Goal: Information Seeking & Learning: Learn about a topic

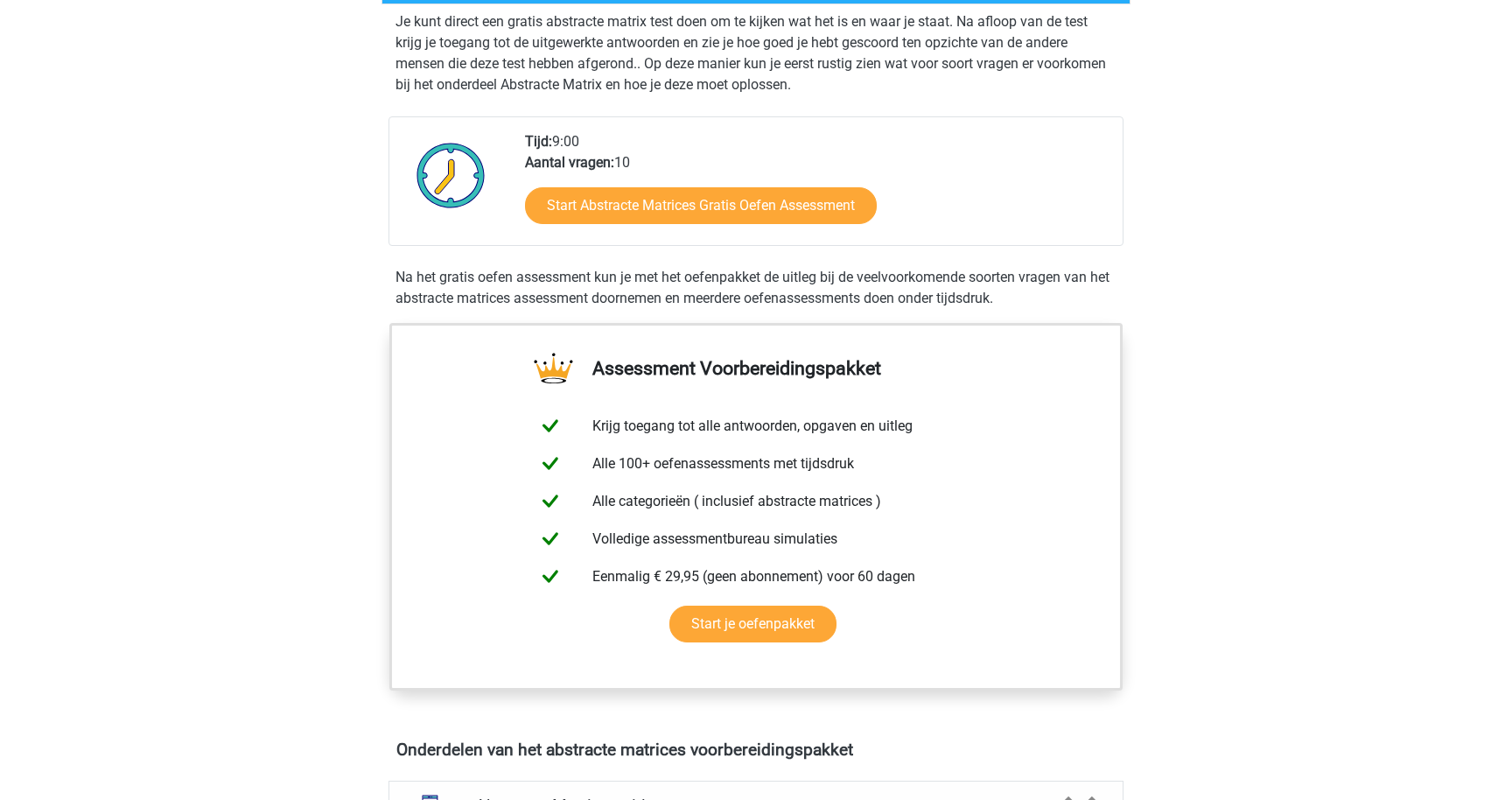
scroll to position [371, 0]
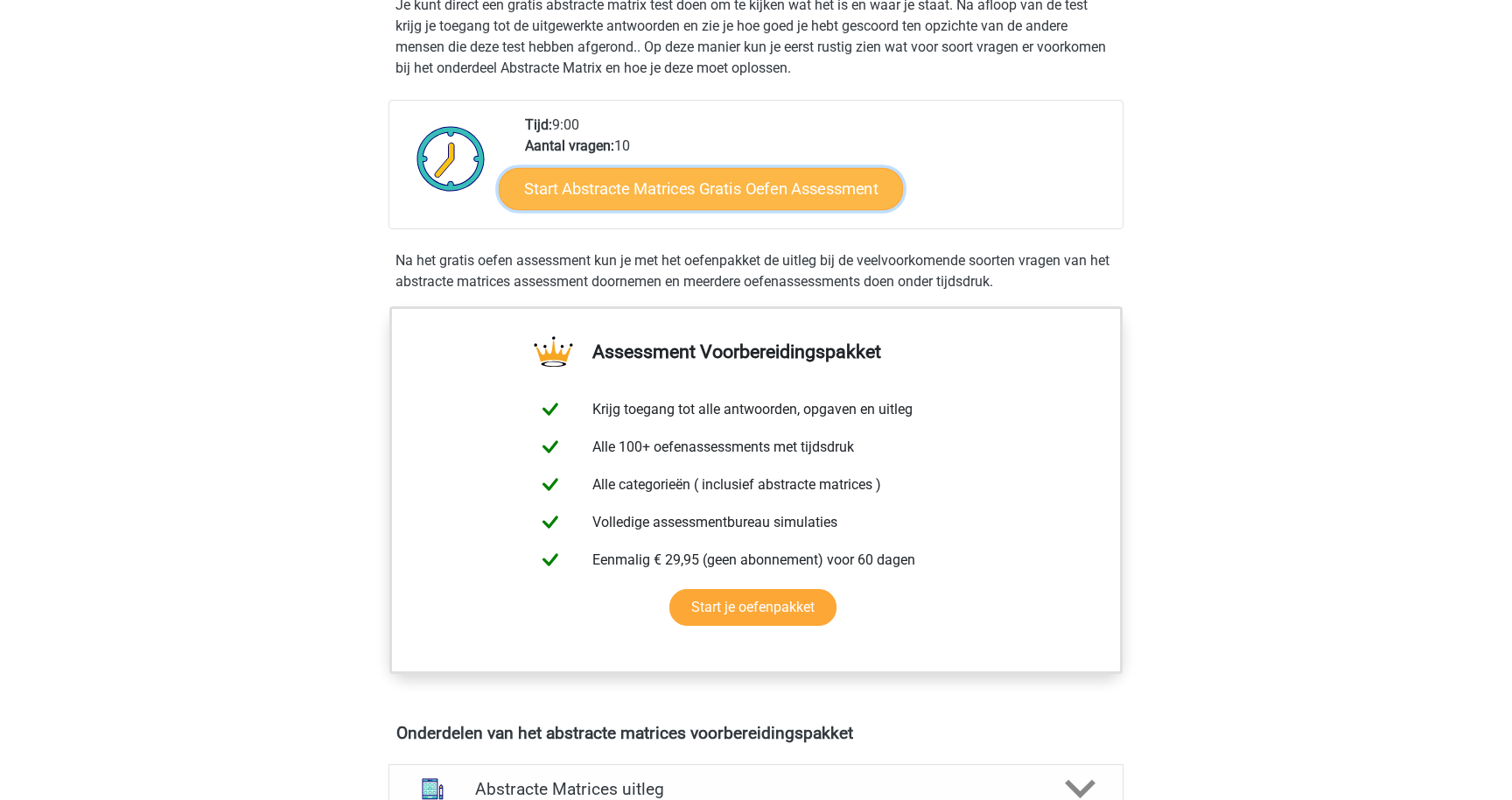
click at [857, 187] on link "Start Abstracte Matrices Gratis Oefen Assessment" at bounding box center [702, 188] width 405 height 42
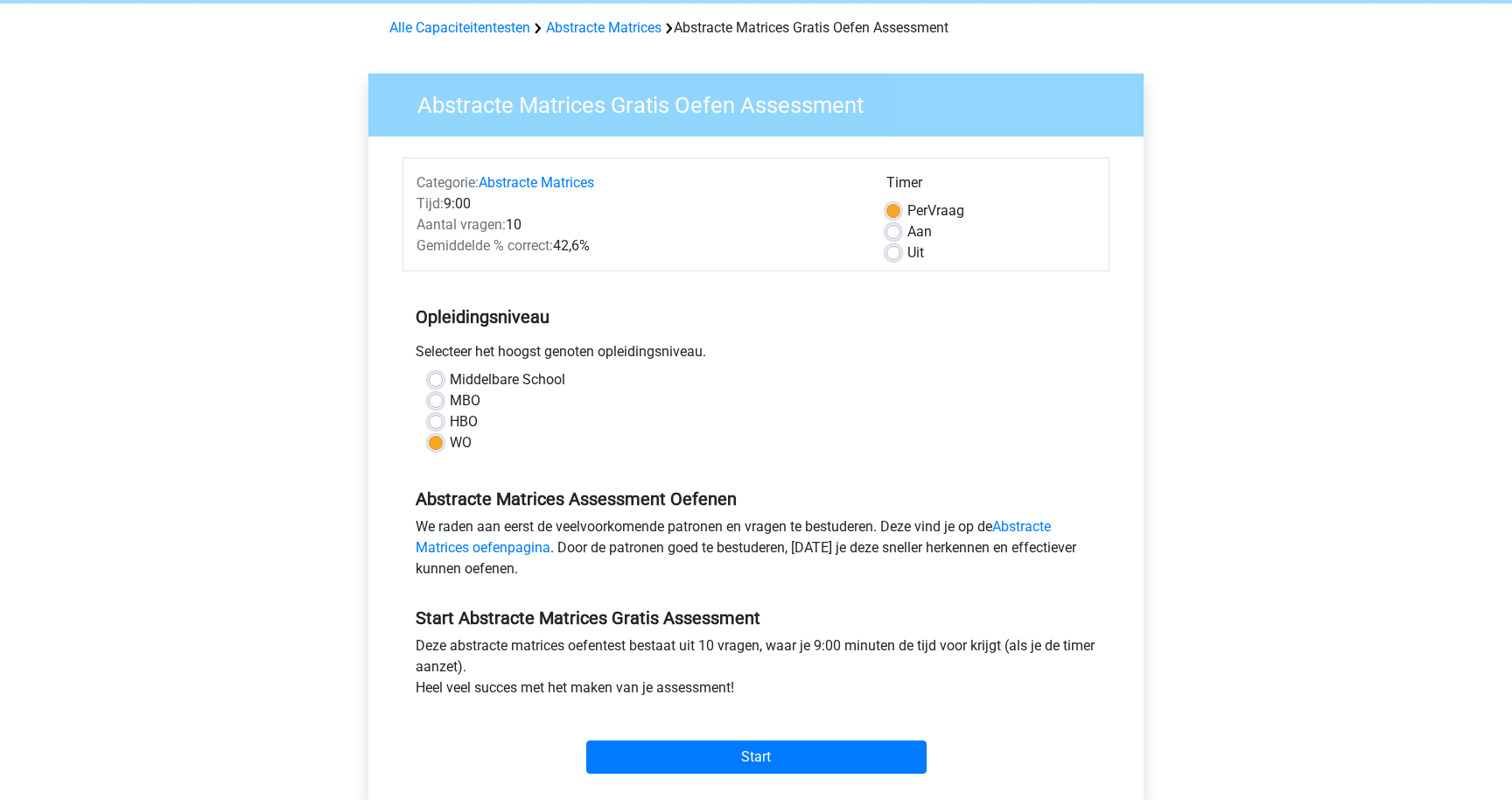
scroll to position [100, 0]
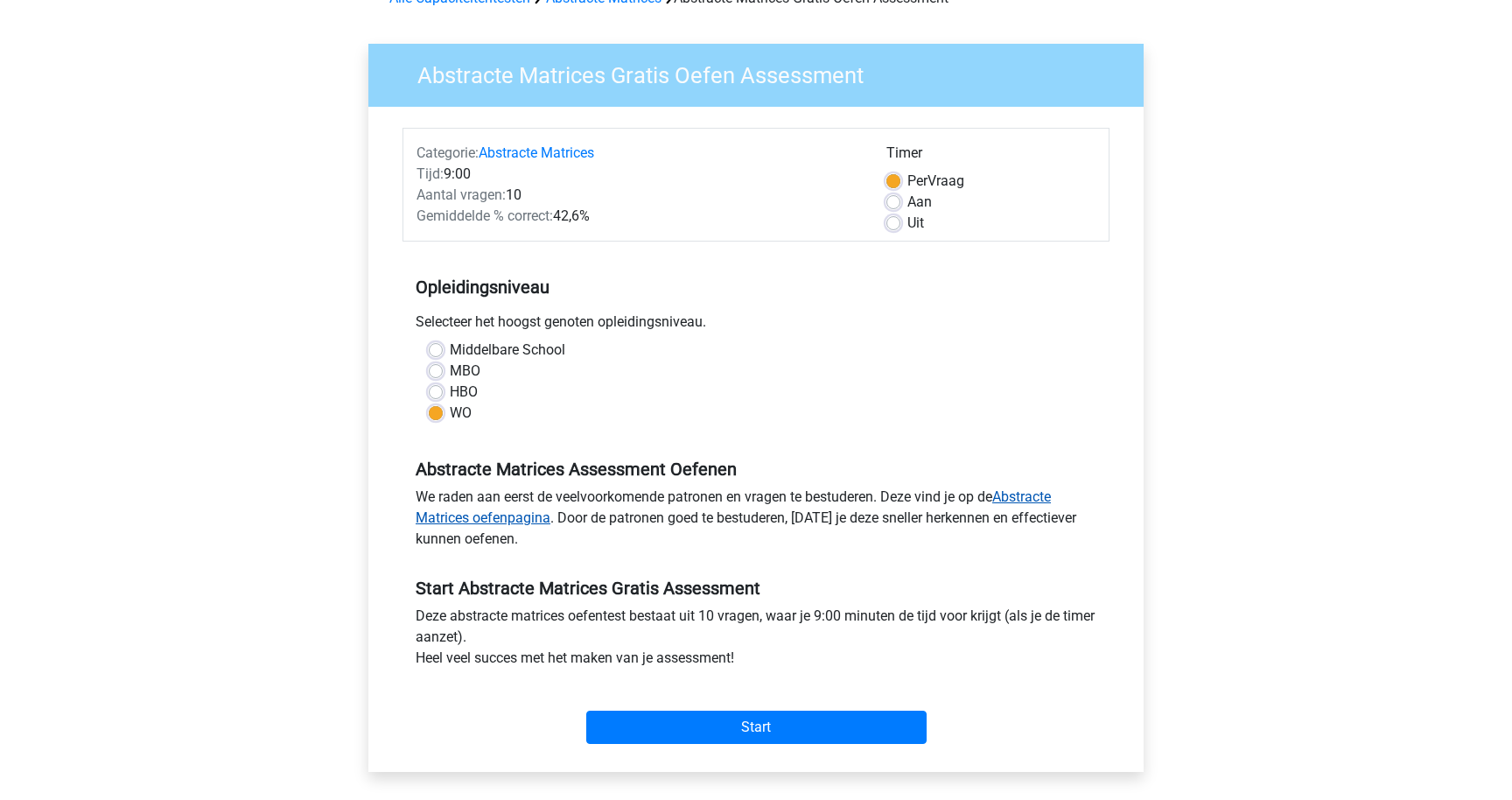
click at [1029, 493] on link "Abstracte Matrices oefenpagina" at bounding box center [733, 507] width 635 height 38
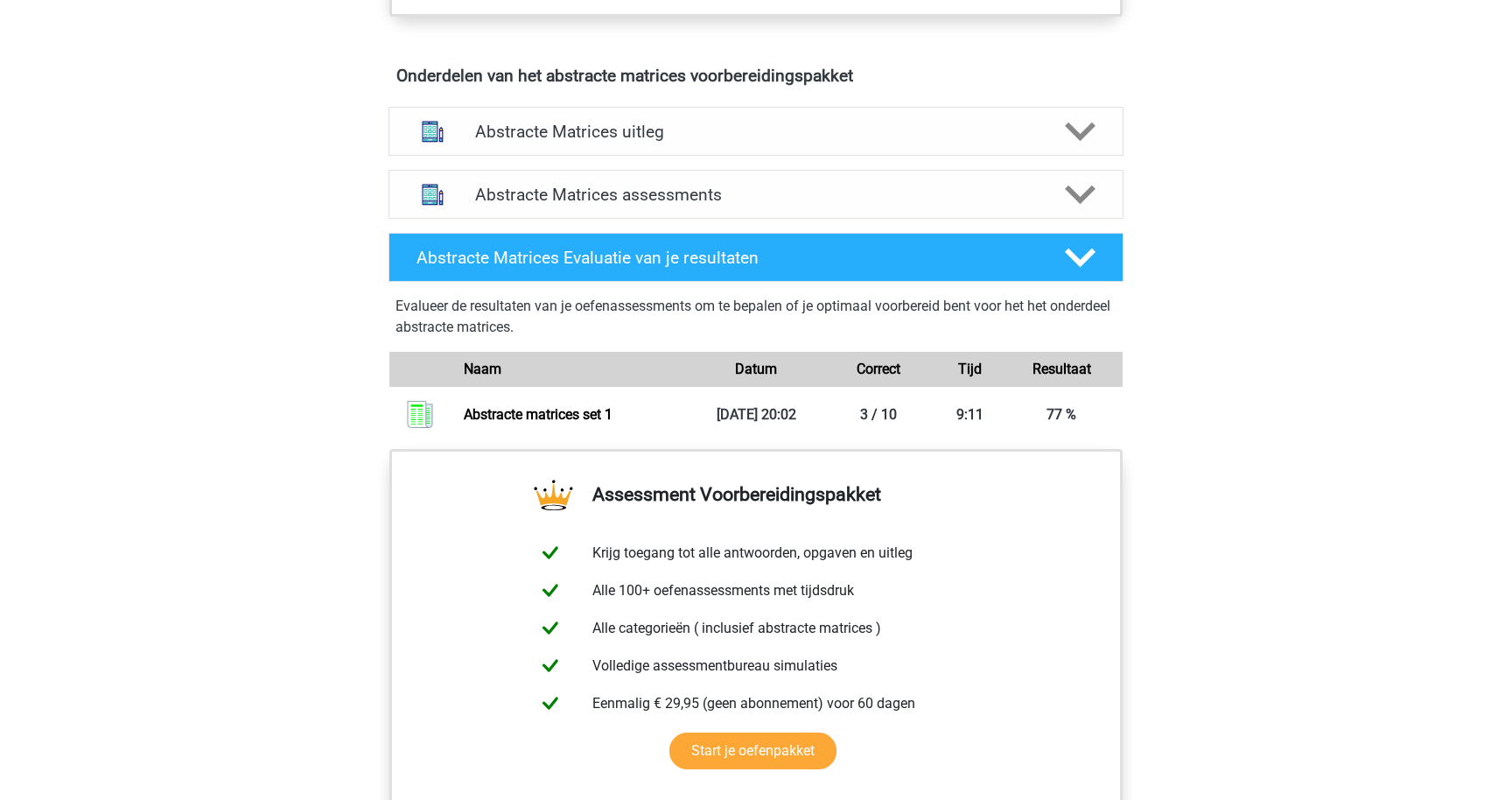
scroll to position [1028, 0]
click at [1061, 198] on div at bounding box center [1079, 195] width 58 height 30
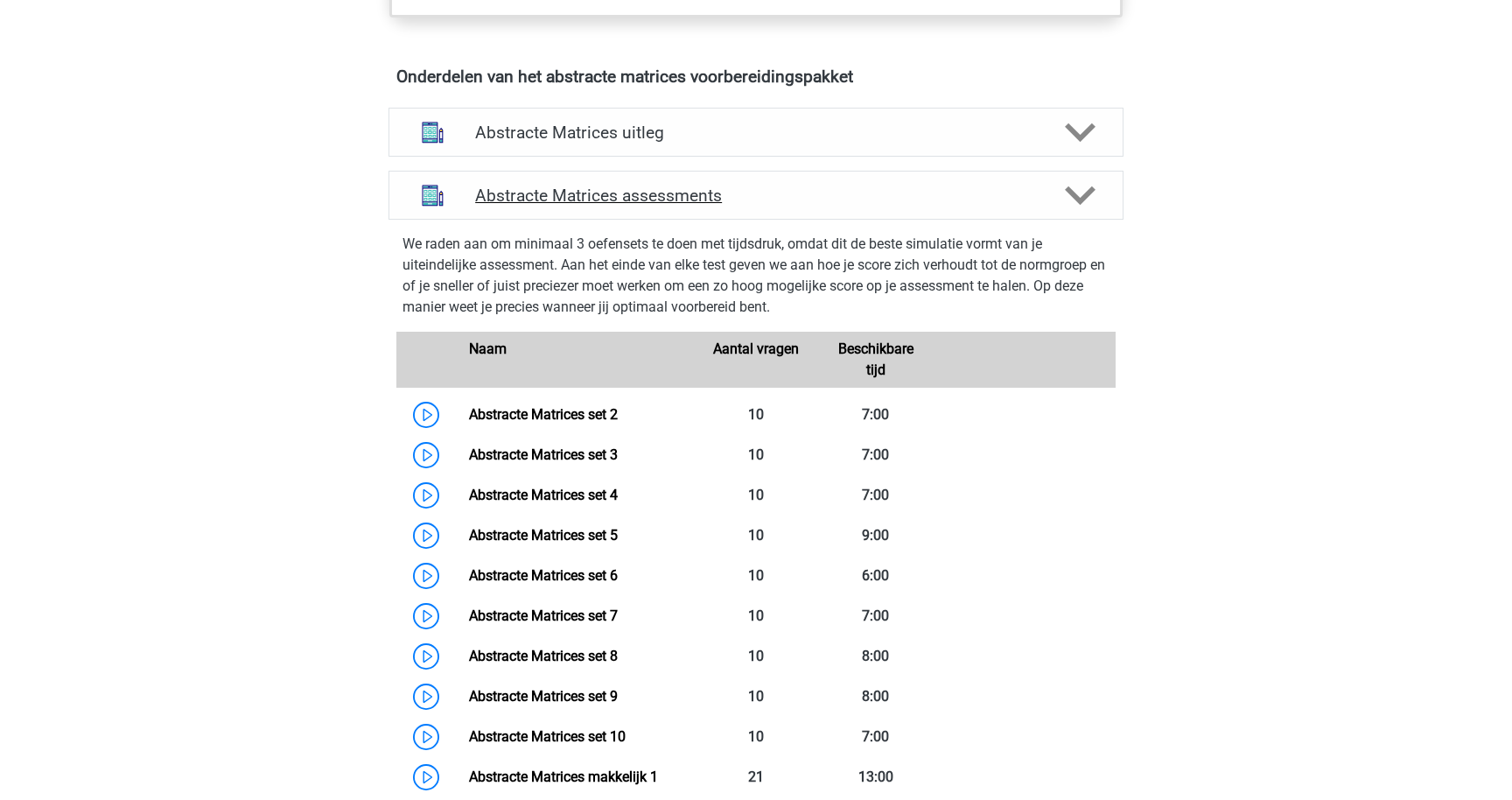
scroll to position [1057, 0]
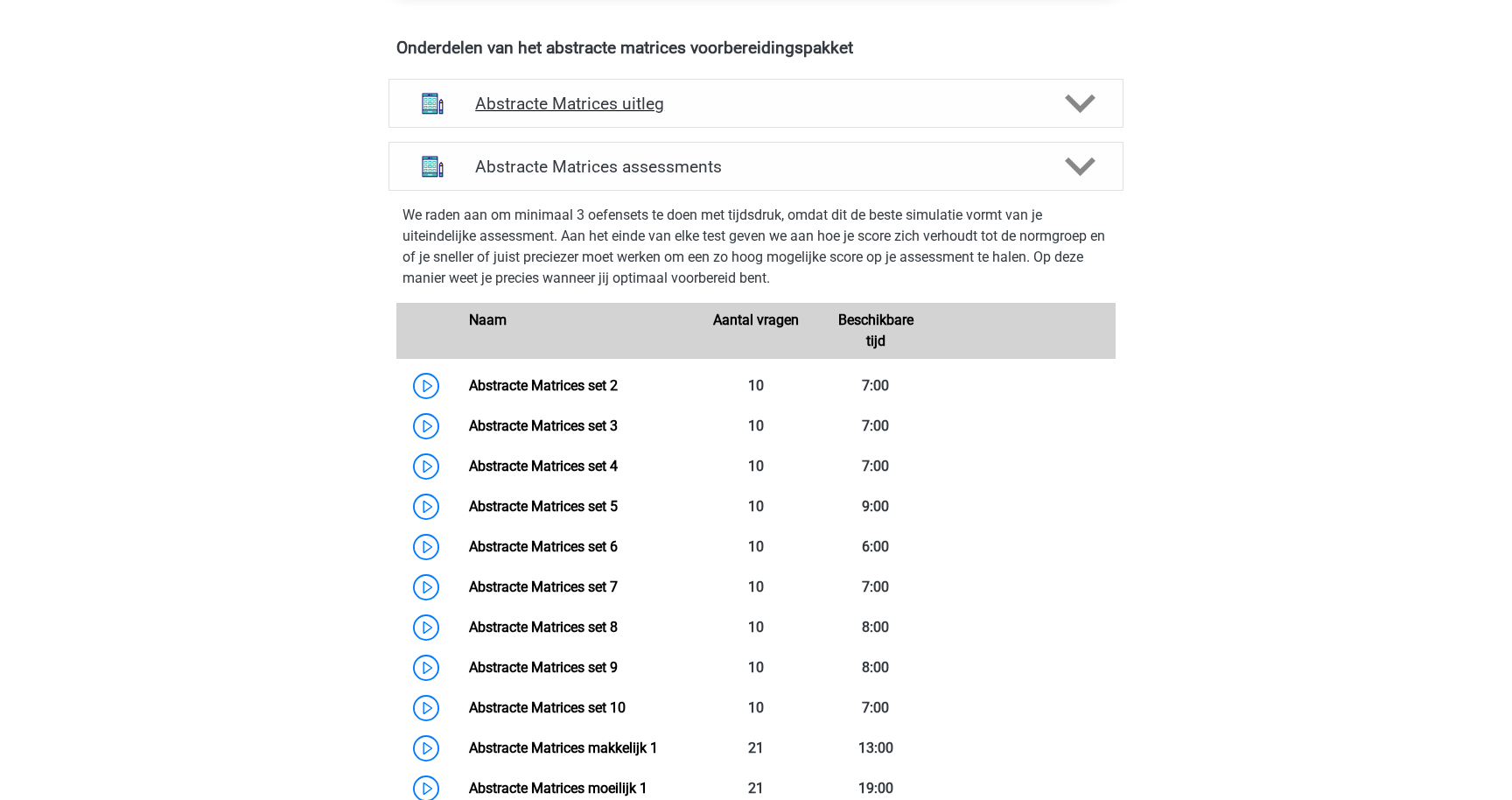
click at [1029, 91] on div "Abstracte Matrices uitleg" at bounding box center [755, 103] width 735 height 49
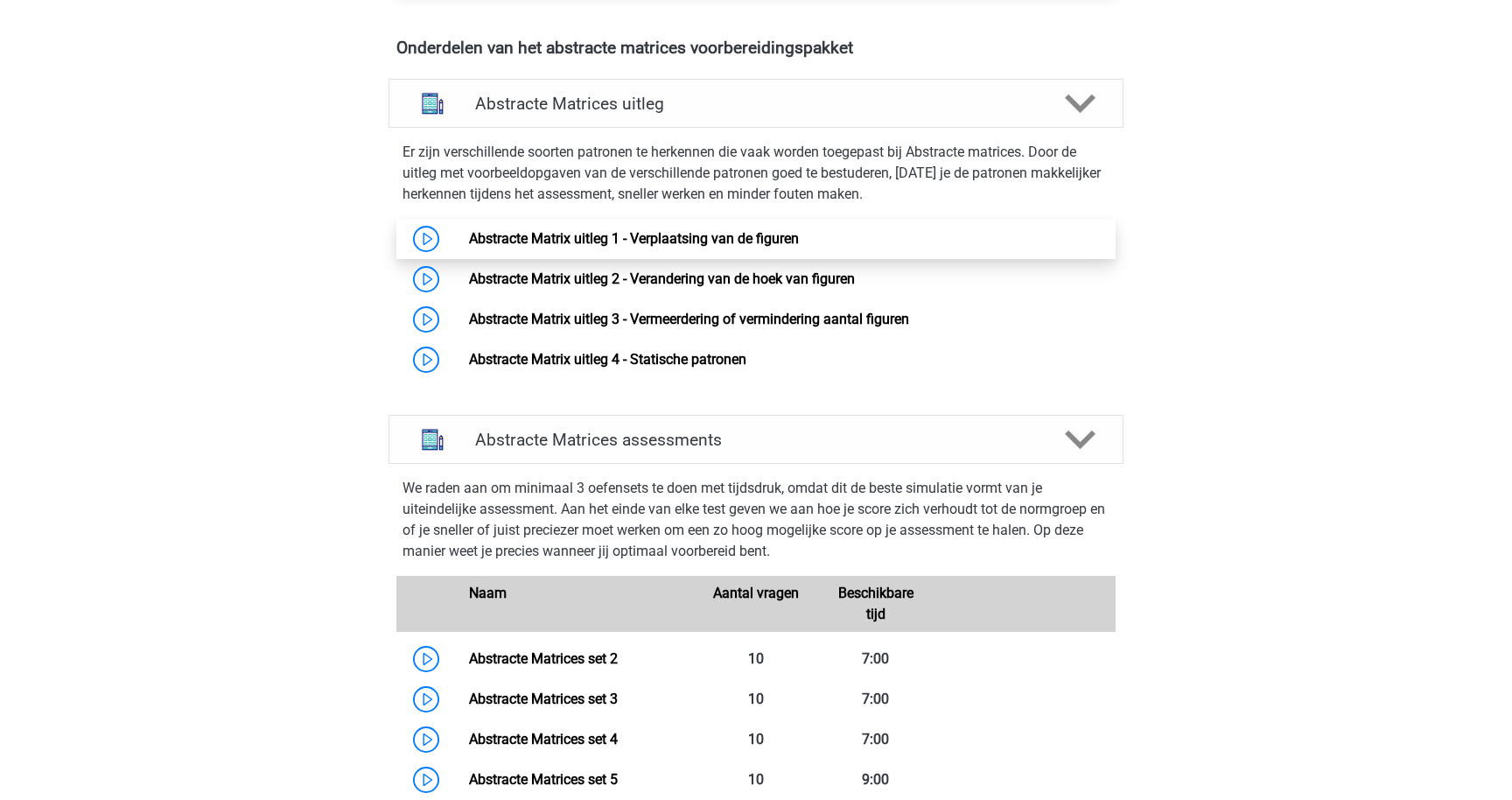
click at [469, 231] on link "Abstracte Matrix uitleg 1 - Verplaatsing van de figuren" at bounding box center [633, 238] width 330 height 17
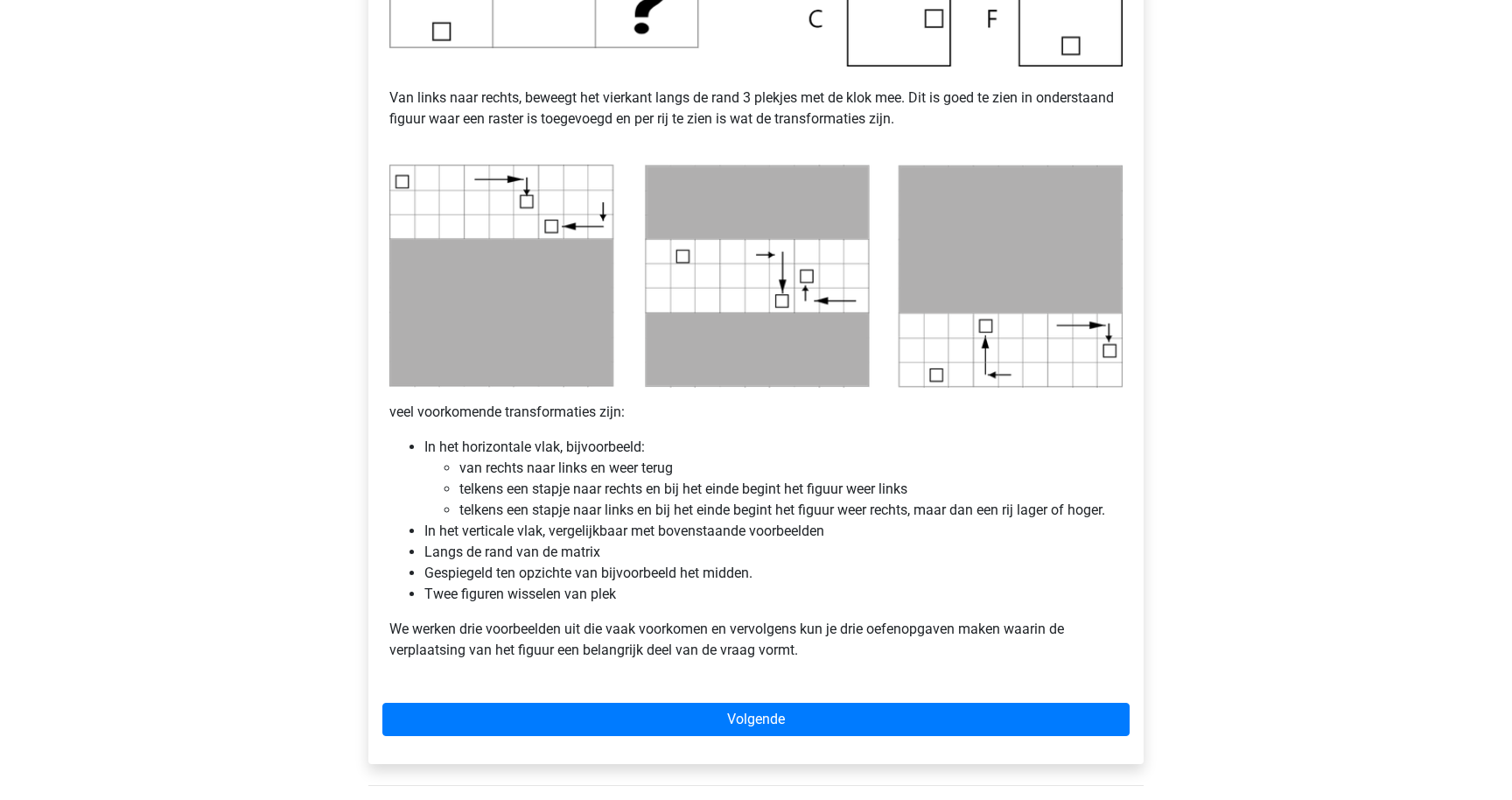
scroll to position [752, 0]
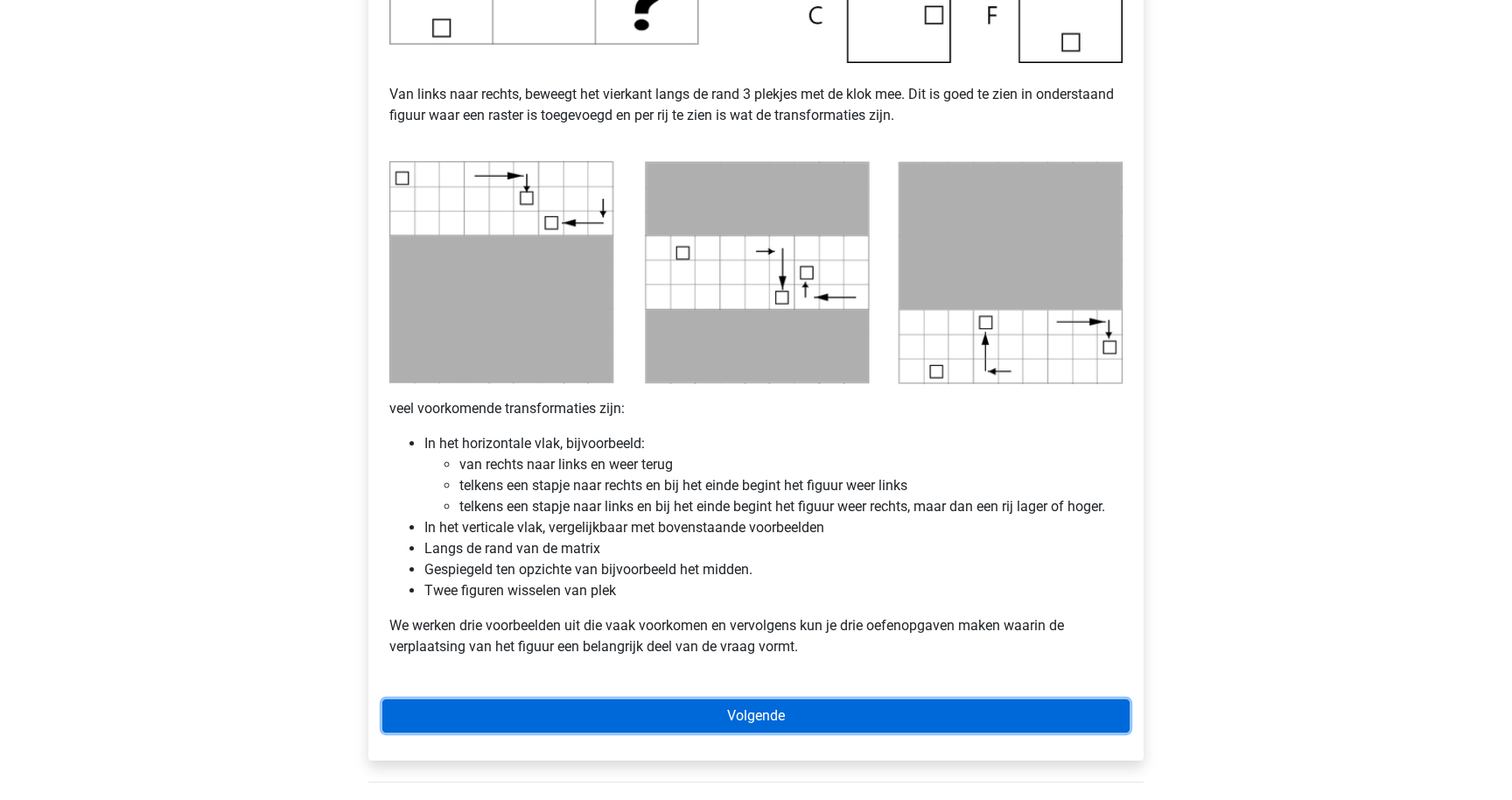
click at [742, 709] on link "Volgende" at bounding box center [756, 716] width 747 height 33
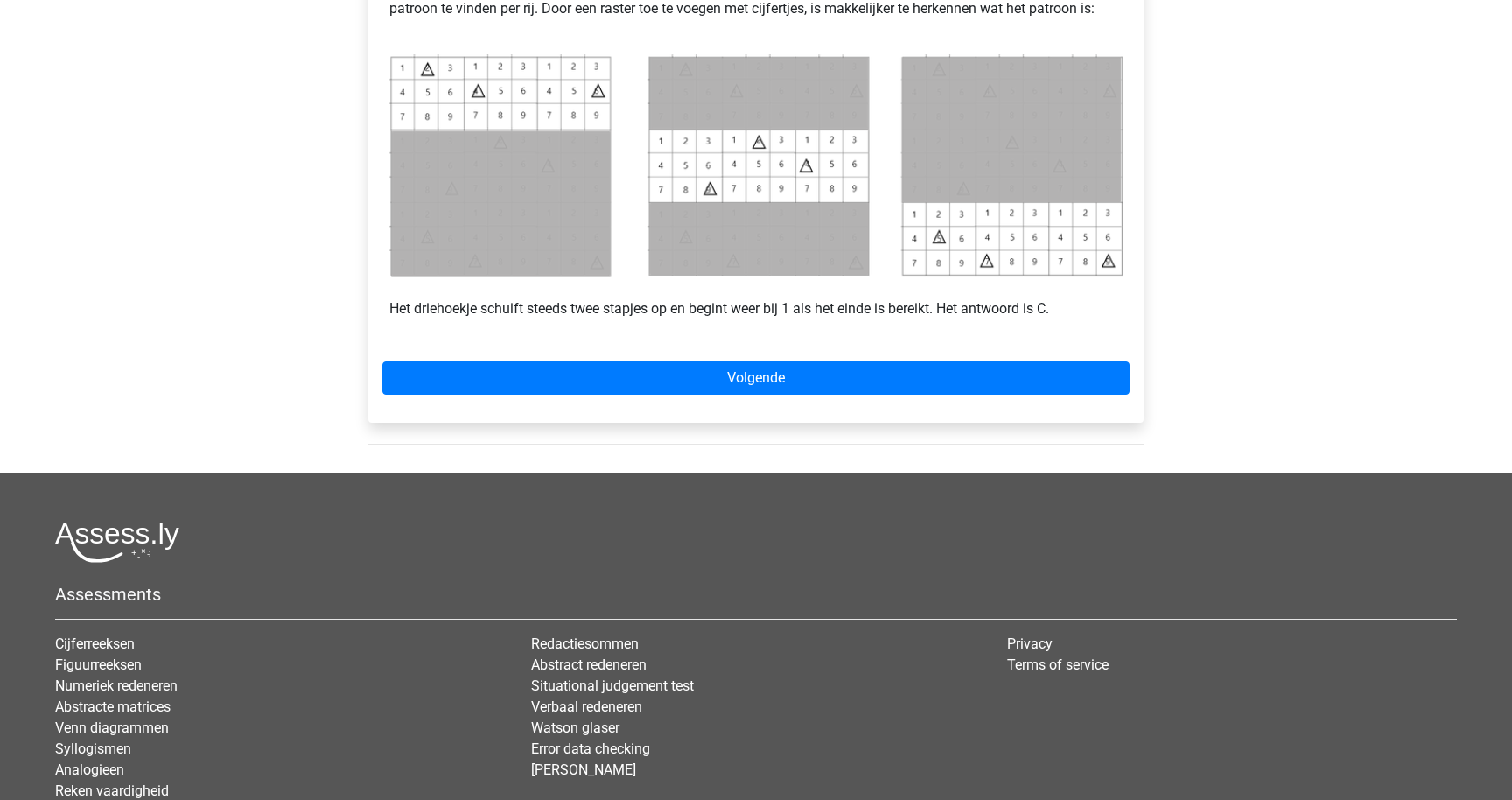
scroll to position [509, 0]
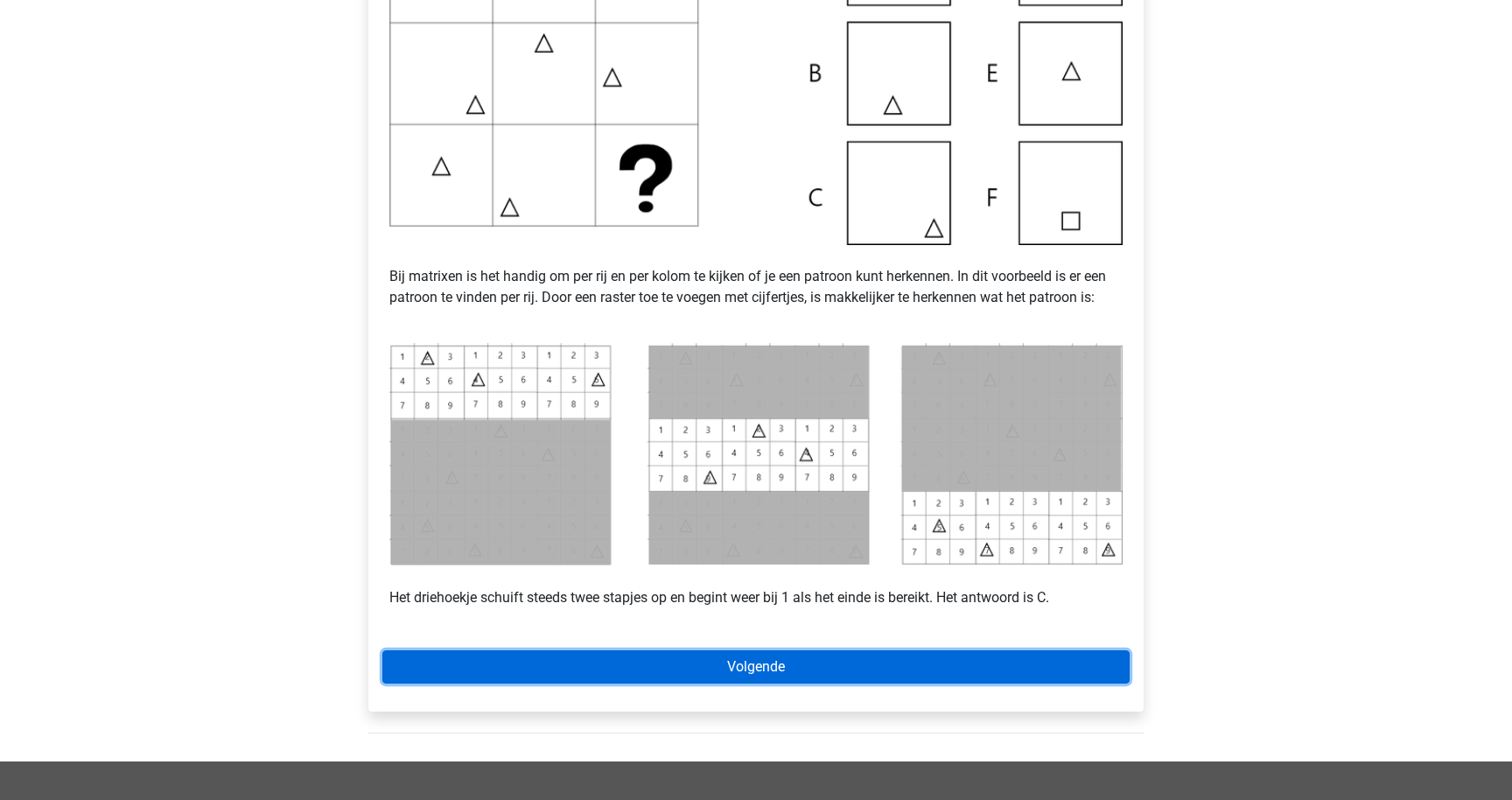
click at [865, 666] on link "Volgende" at bounding box center [756, 667] width 747 height 33
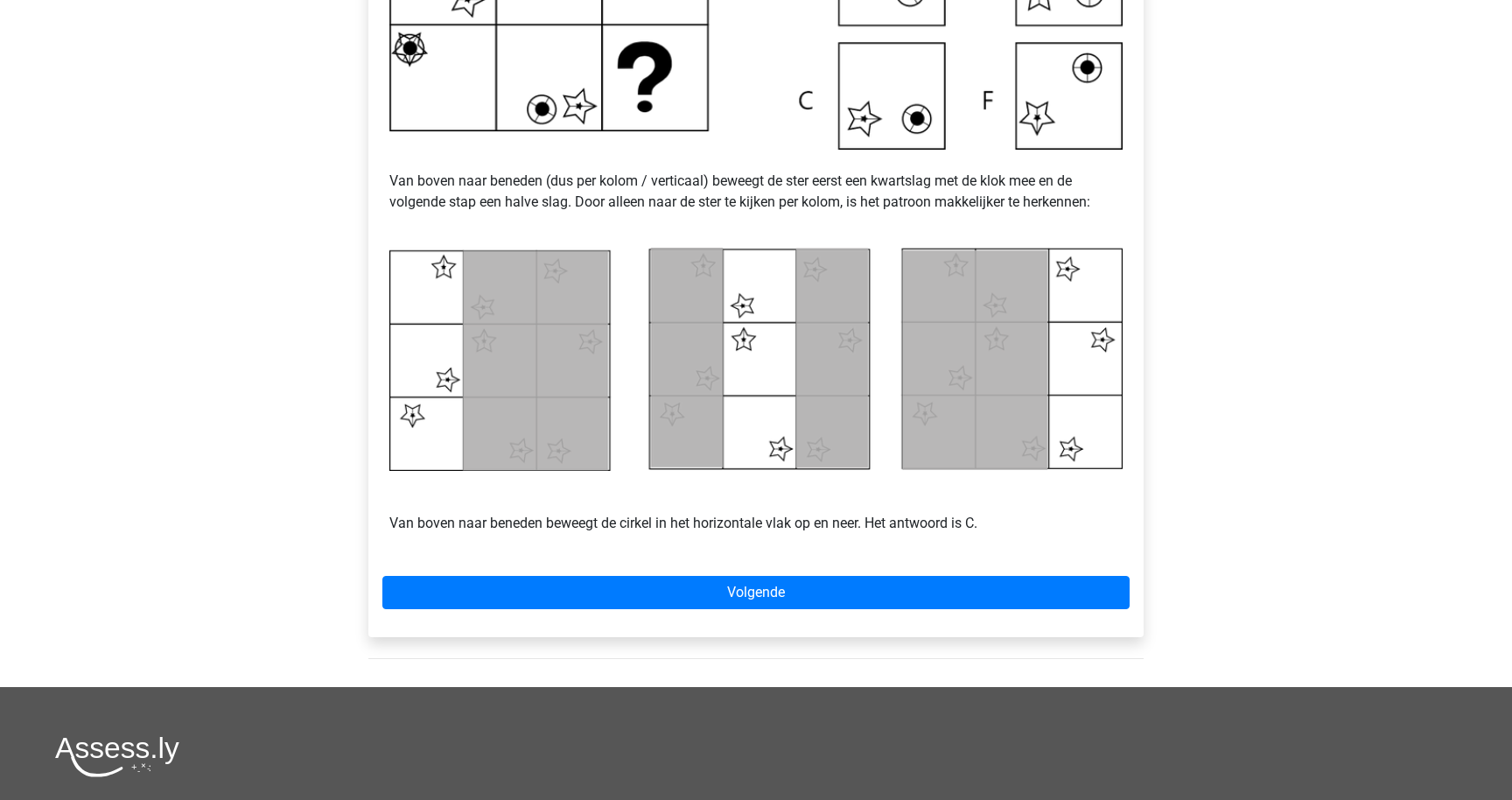
scroll to position [728, 0]
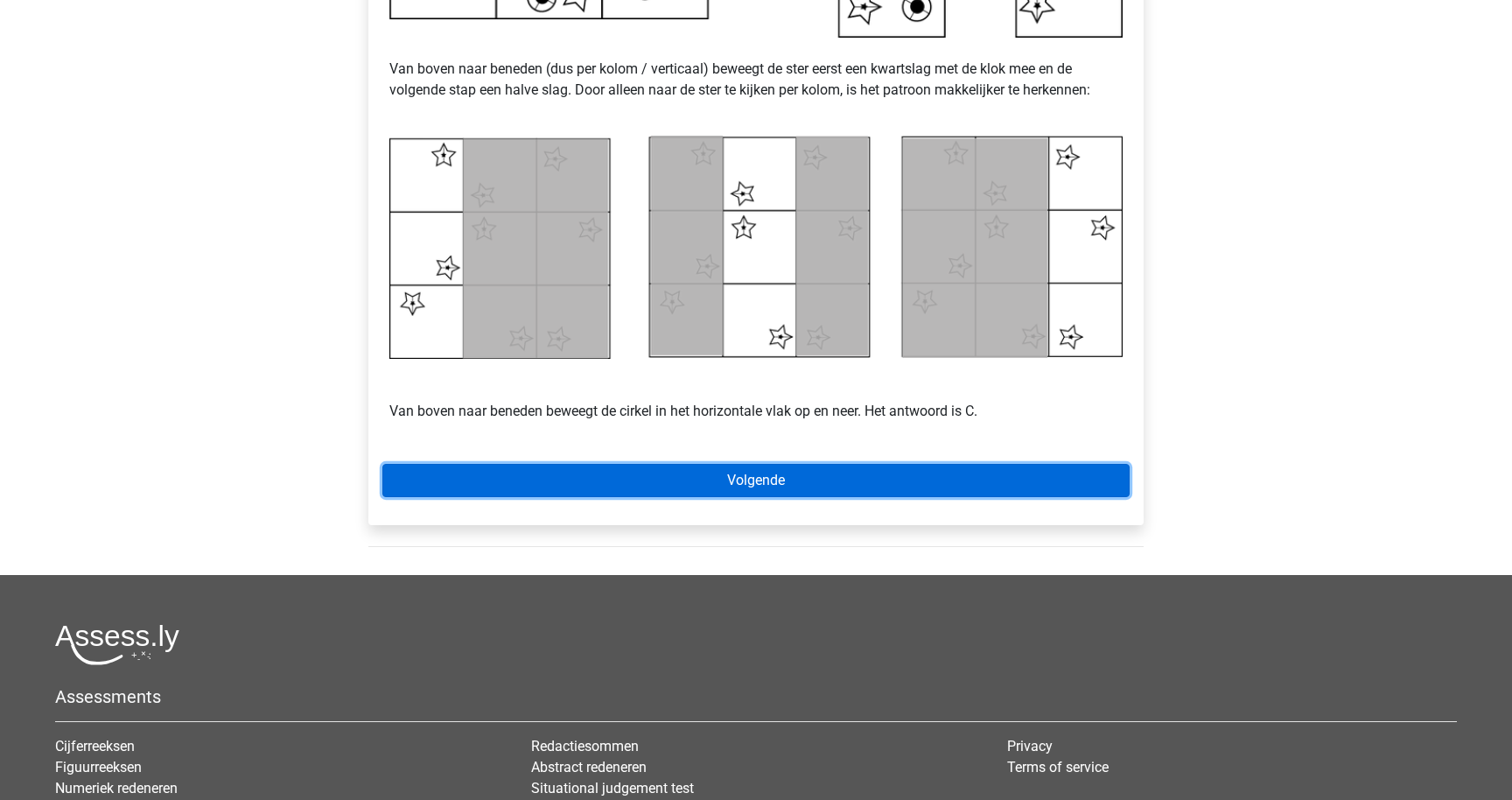
click at [728, 481] on link "Volgende" at bounding box center [756, 481] width 747 height 33
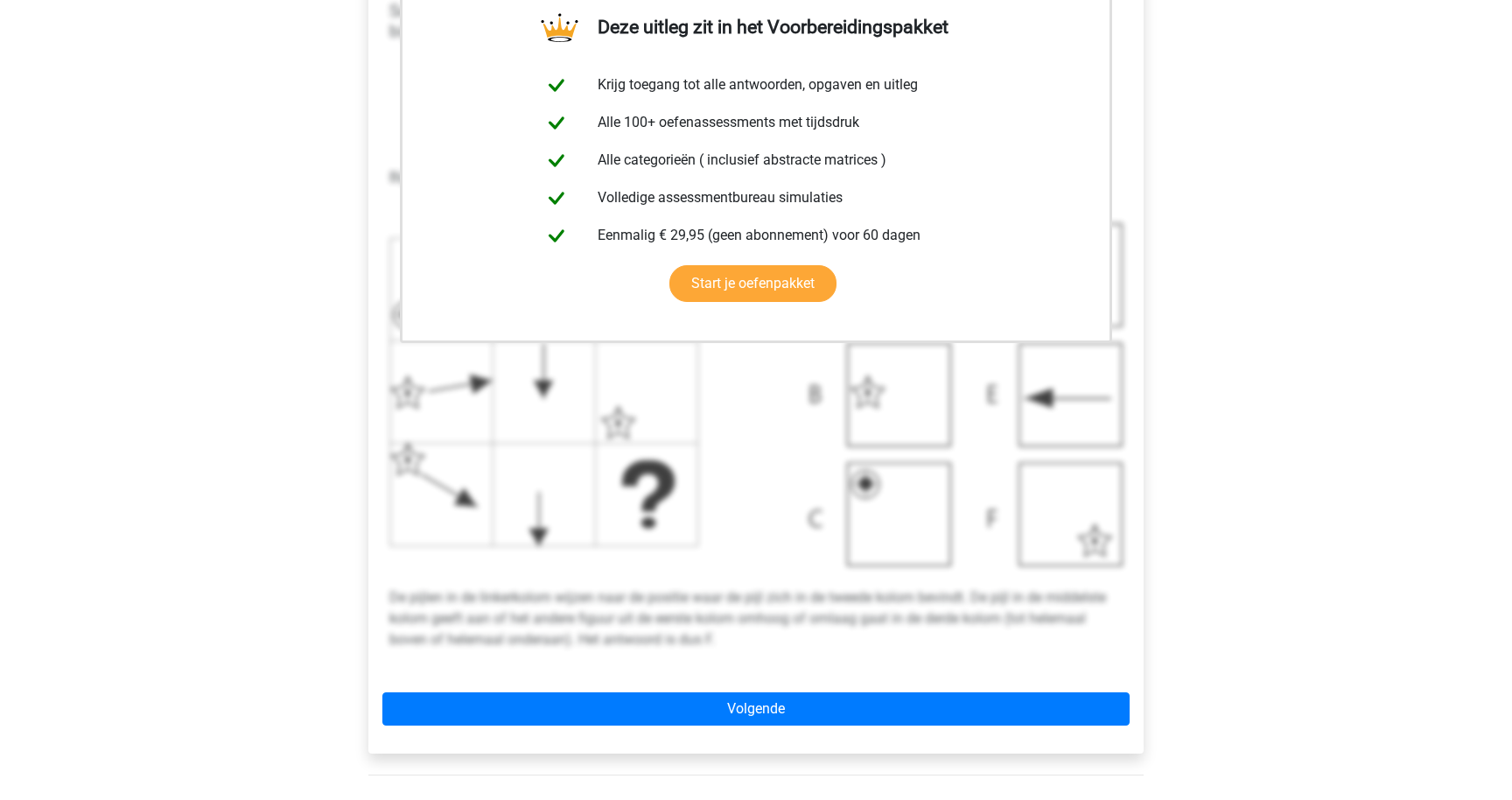
scroll to position [402, 0]
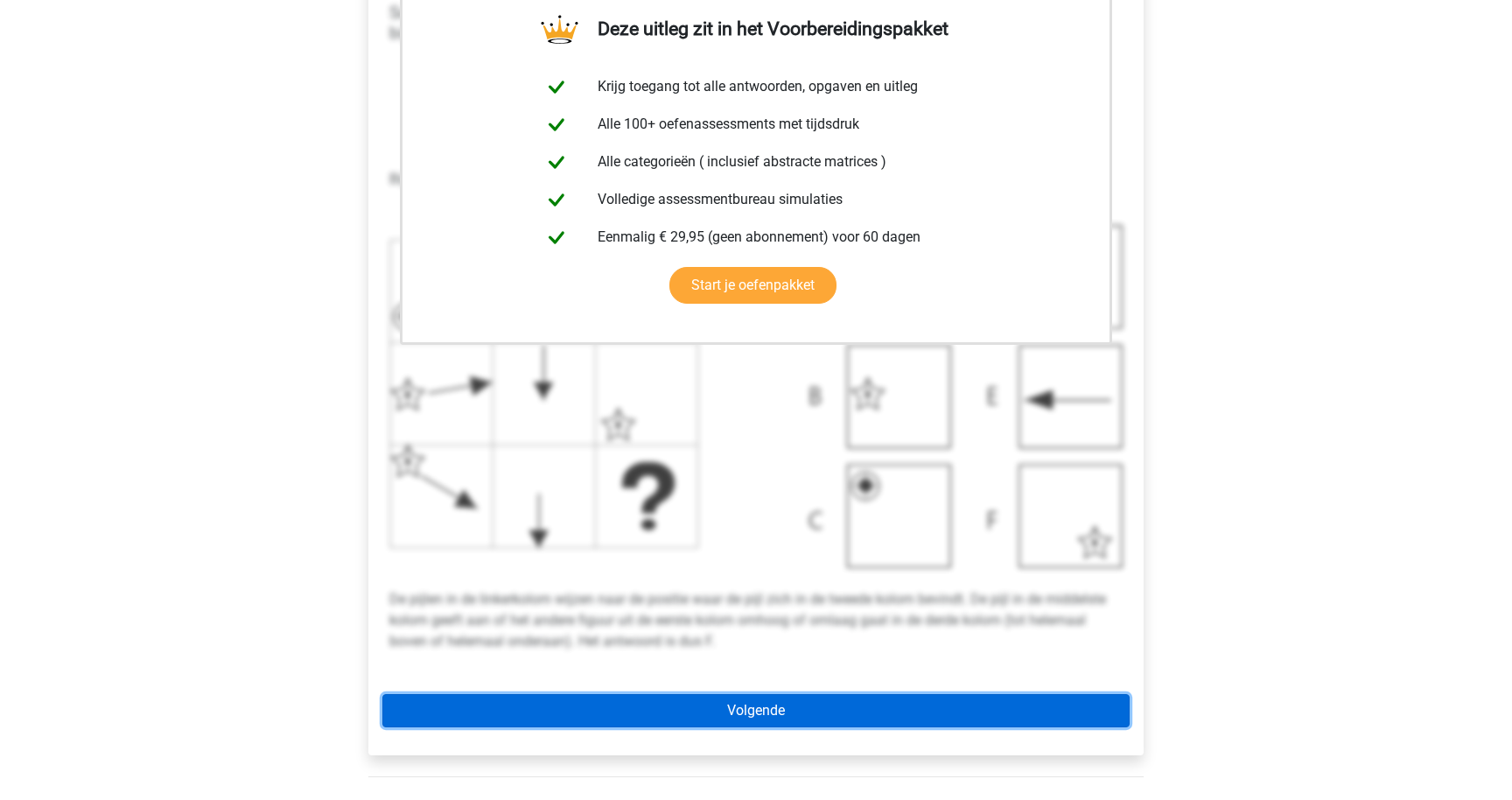
click at [781, 708] on link "Volgende" at bounding box center [756, 710] width 747 height 33
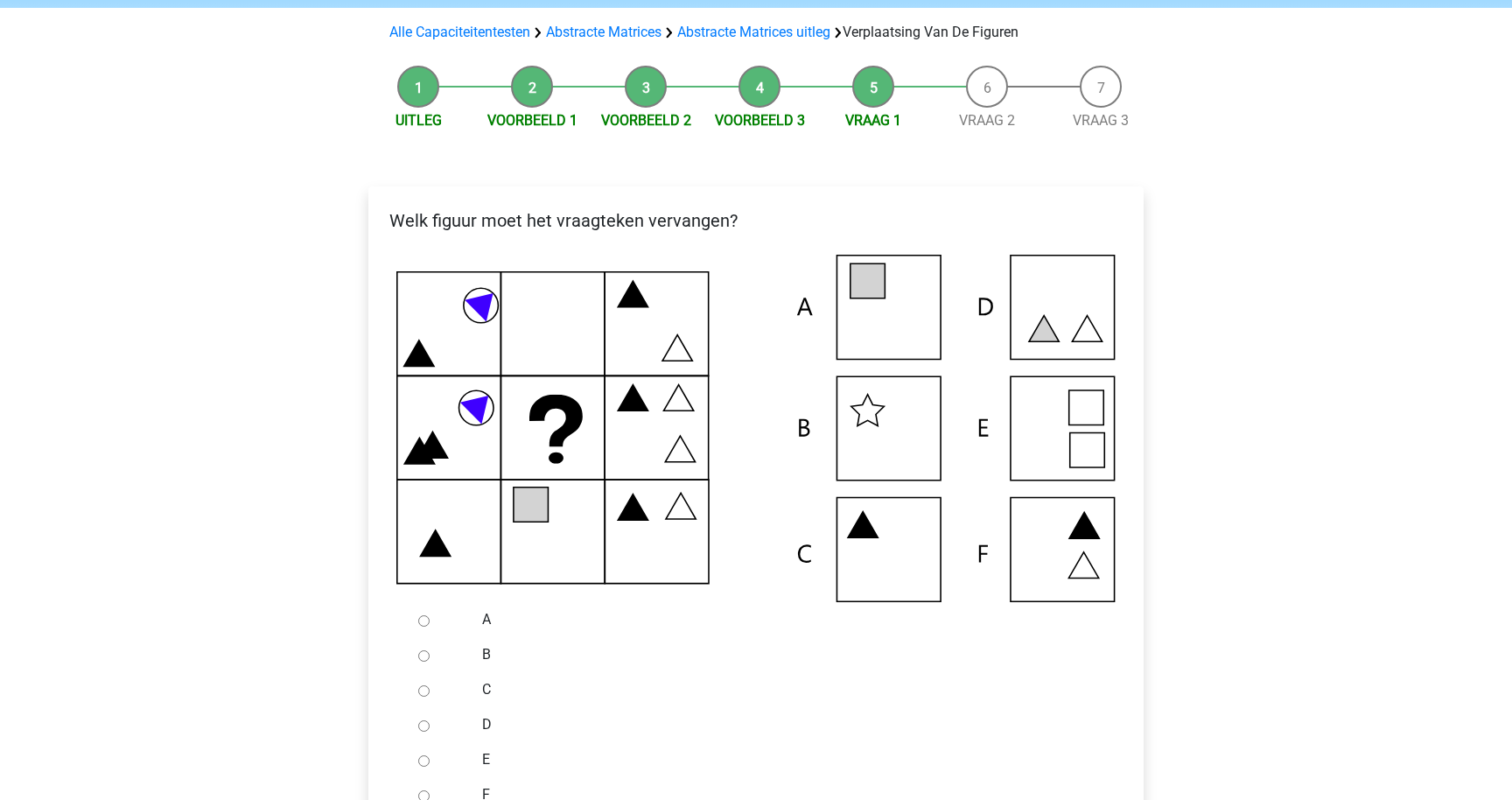
scroll to position [193, 0]
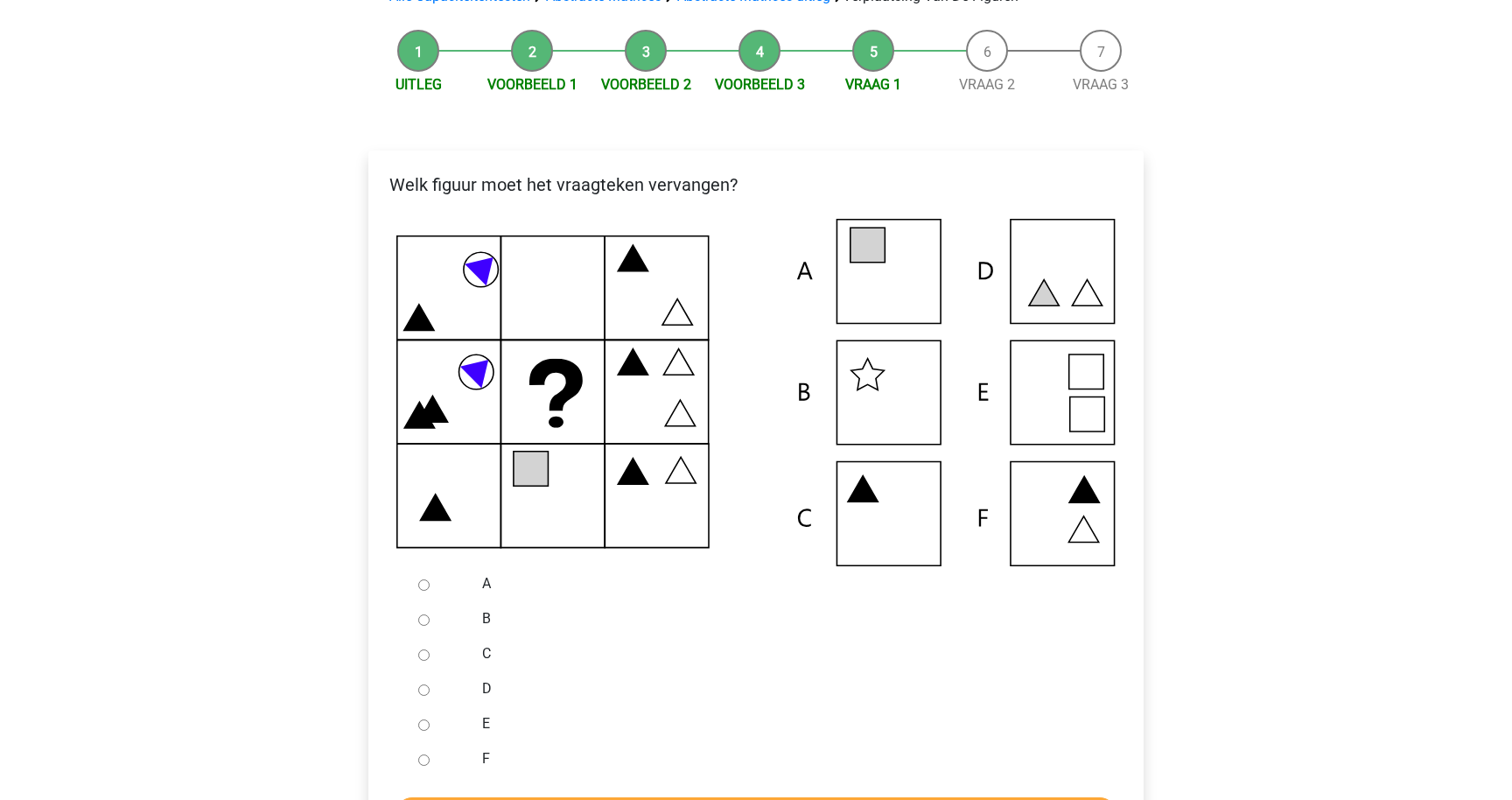
click at [446, 583] on div at bounding box center [440, 584] width 57 height 35
click at [418, 588] on input "A" at bounding box center [424, 585] width 12 height 12
radio input "true"
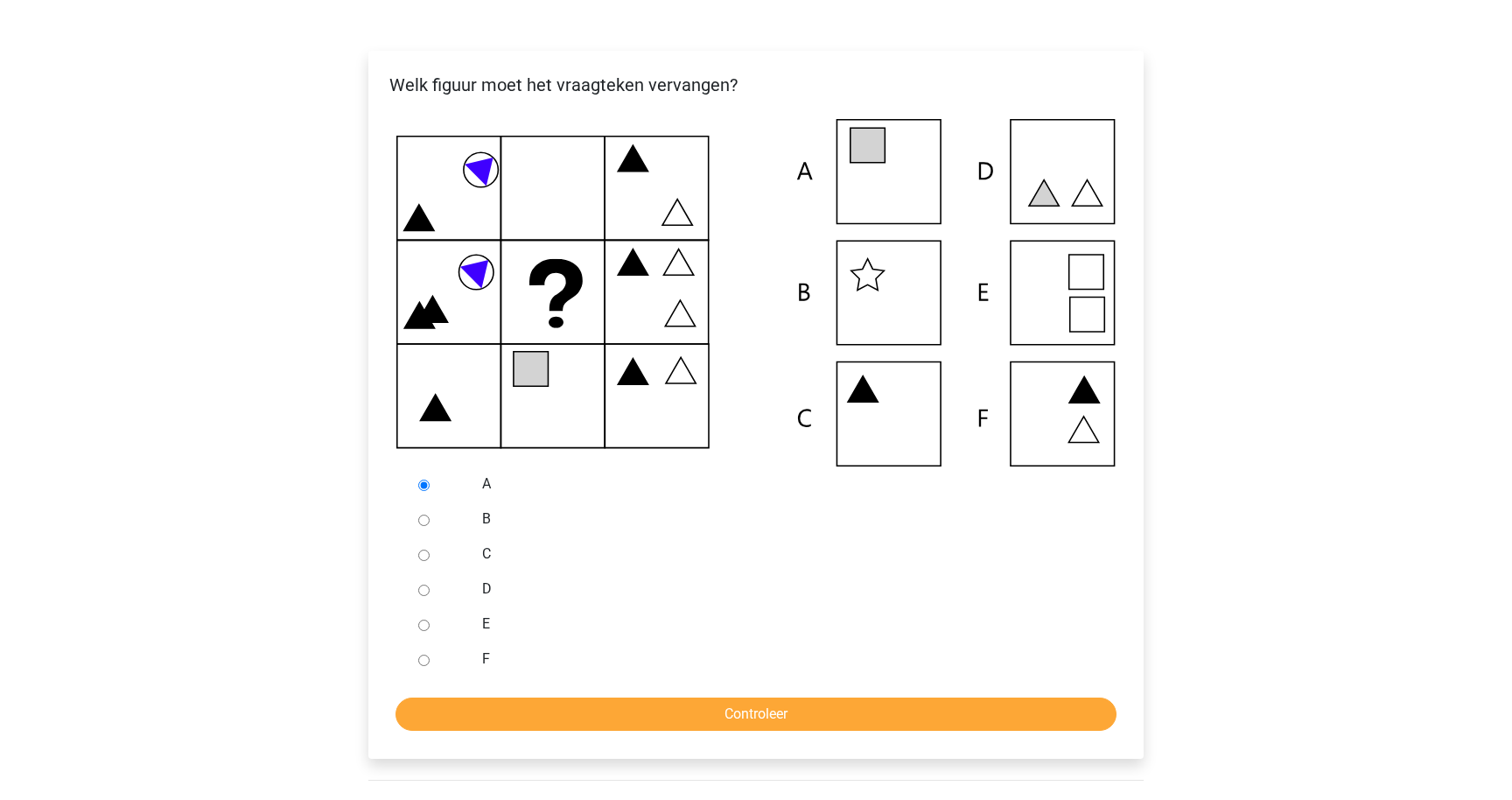
scroll to position [426, 0]
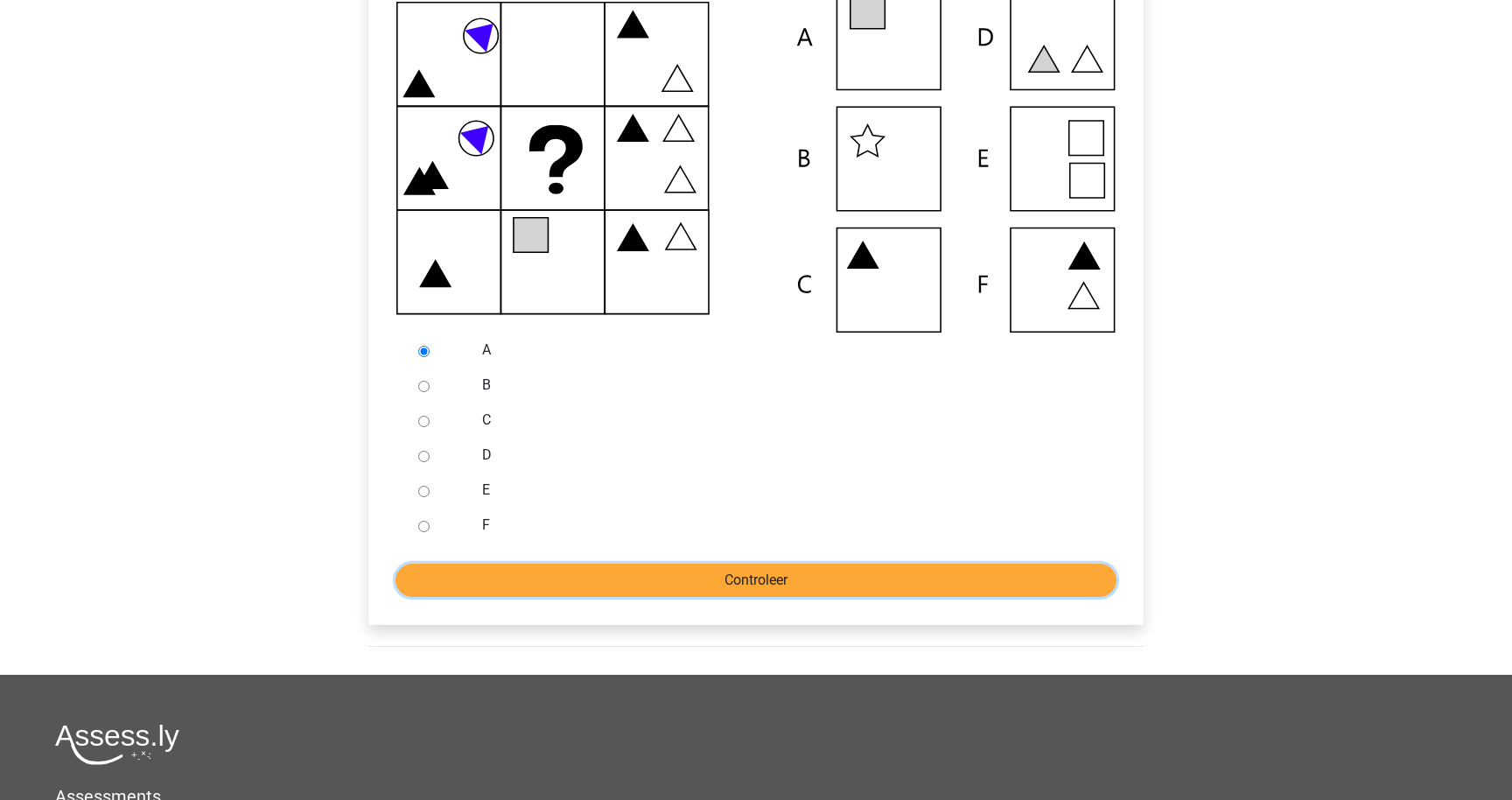
click at [679, 582] on input "Controleer" at bounding box center [756, 580] width 721 height 33
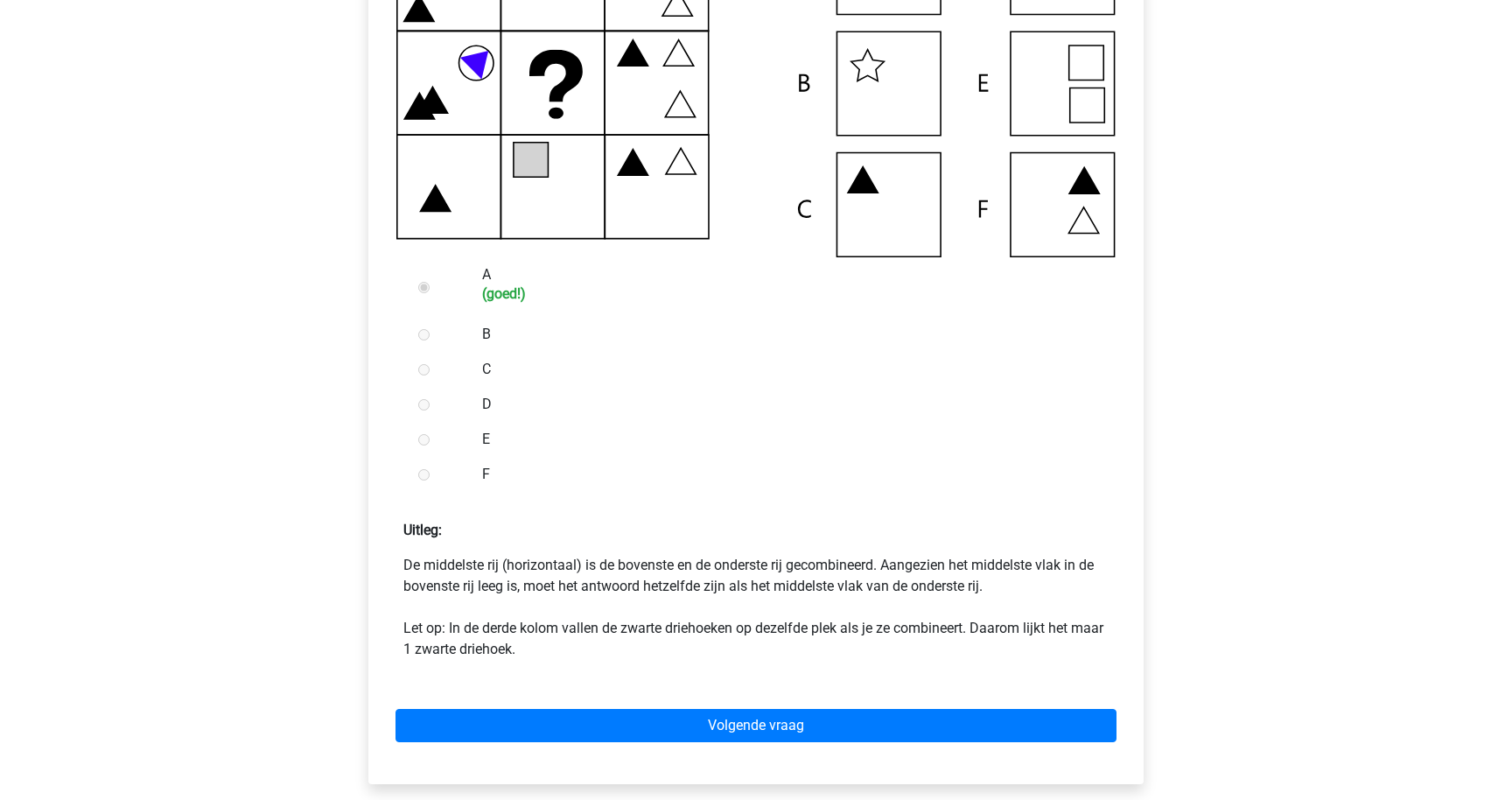
scroll to position [539, 0]
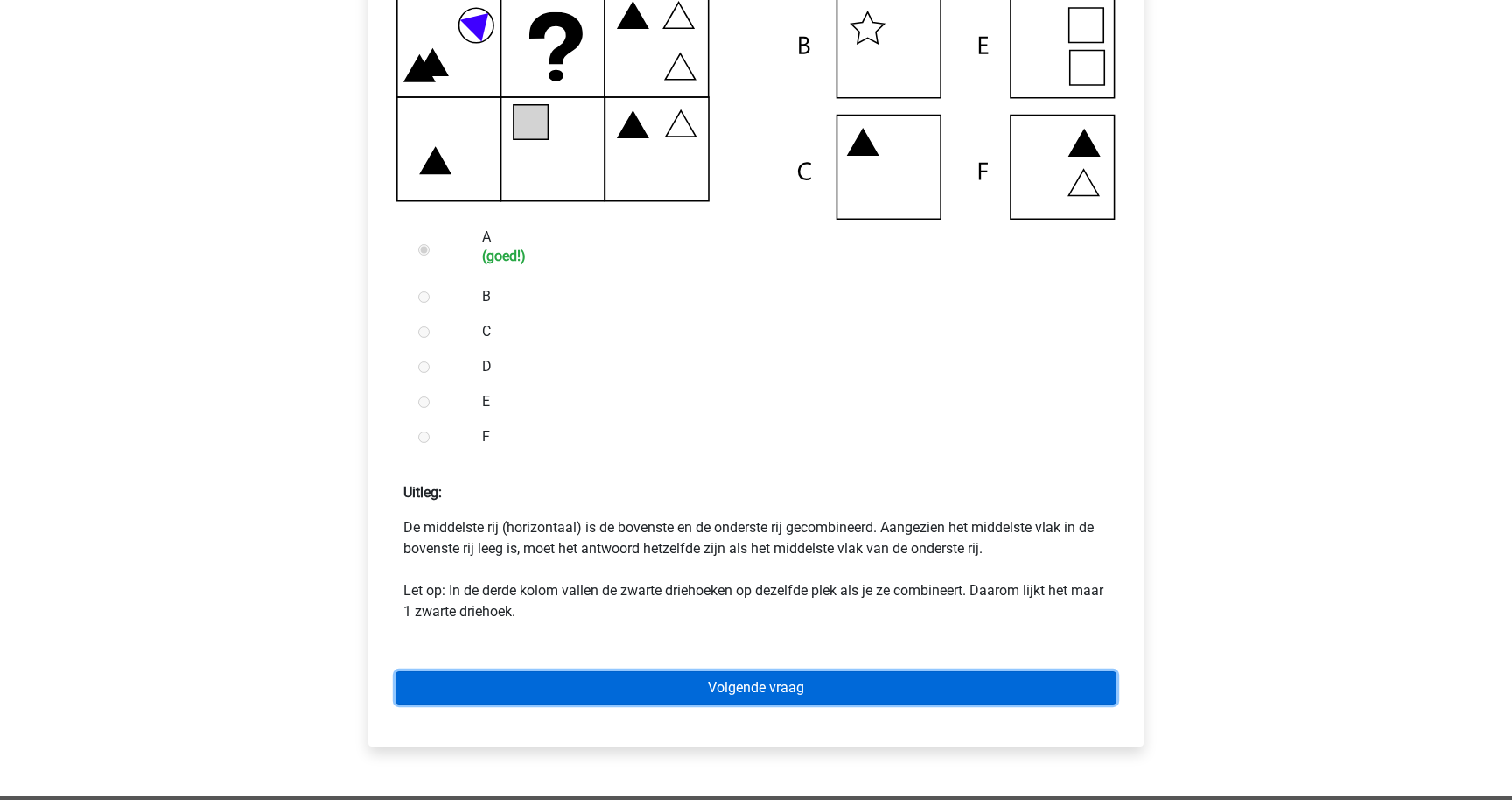
click at [685, 684] on link "Volgende vraag" at bounding box center [756, 688] width 721 height 33
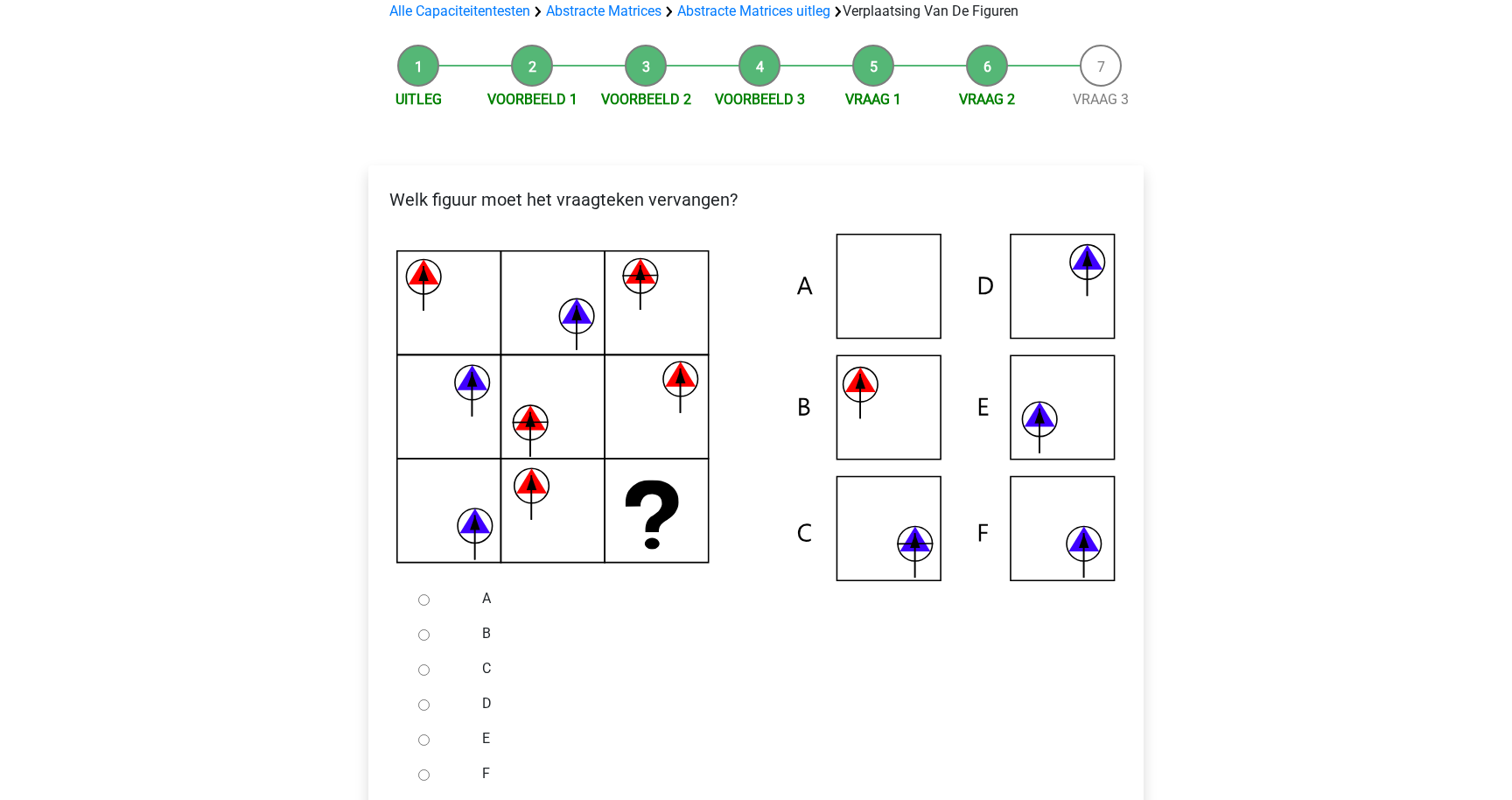
scroll to position [185, 0]
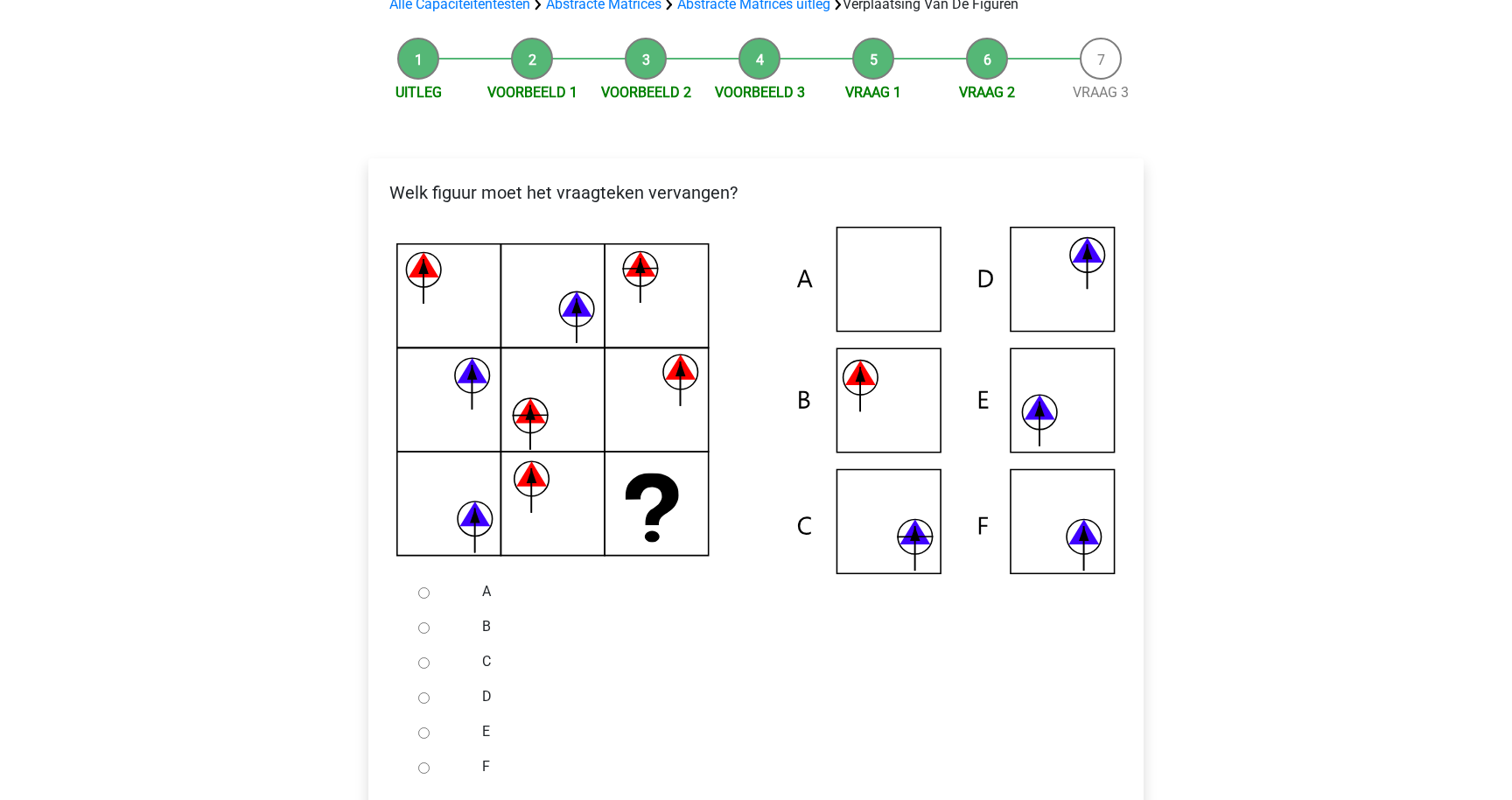
click at [445, 766] on div at bounding box center [440, 767] width 57 height 35
click at [427, 766] on input "F" at bounding box center [424, 768] width 12 height 12
radio input "true"
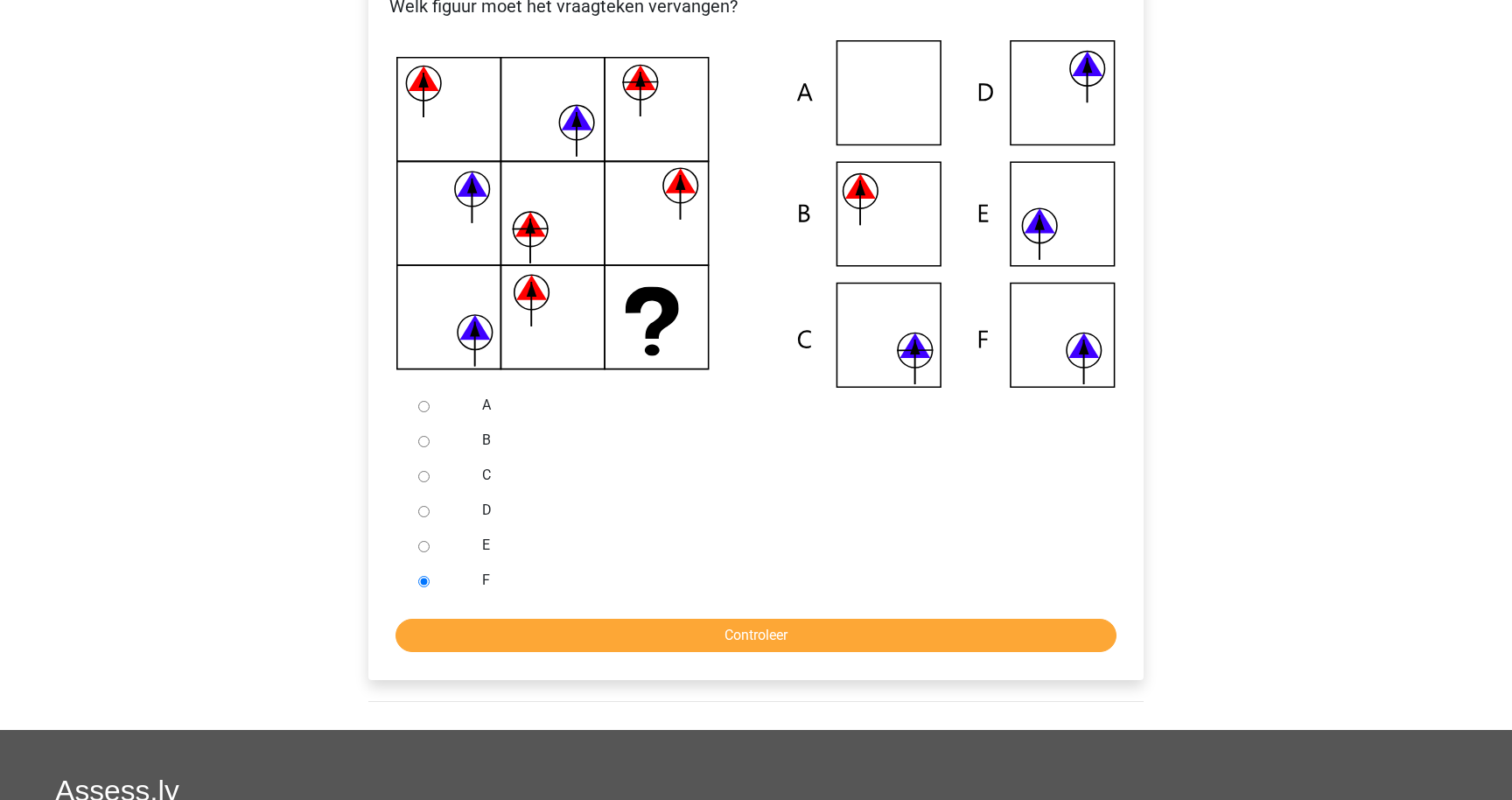
scroll to position [643, 0]
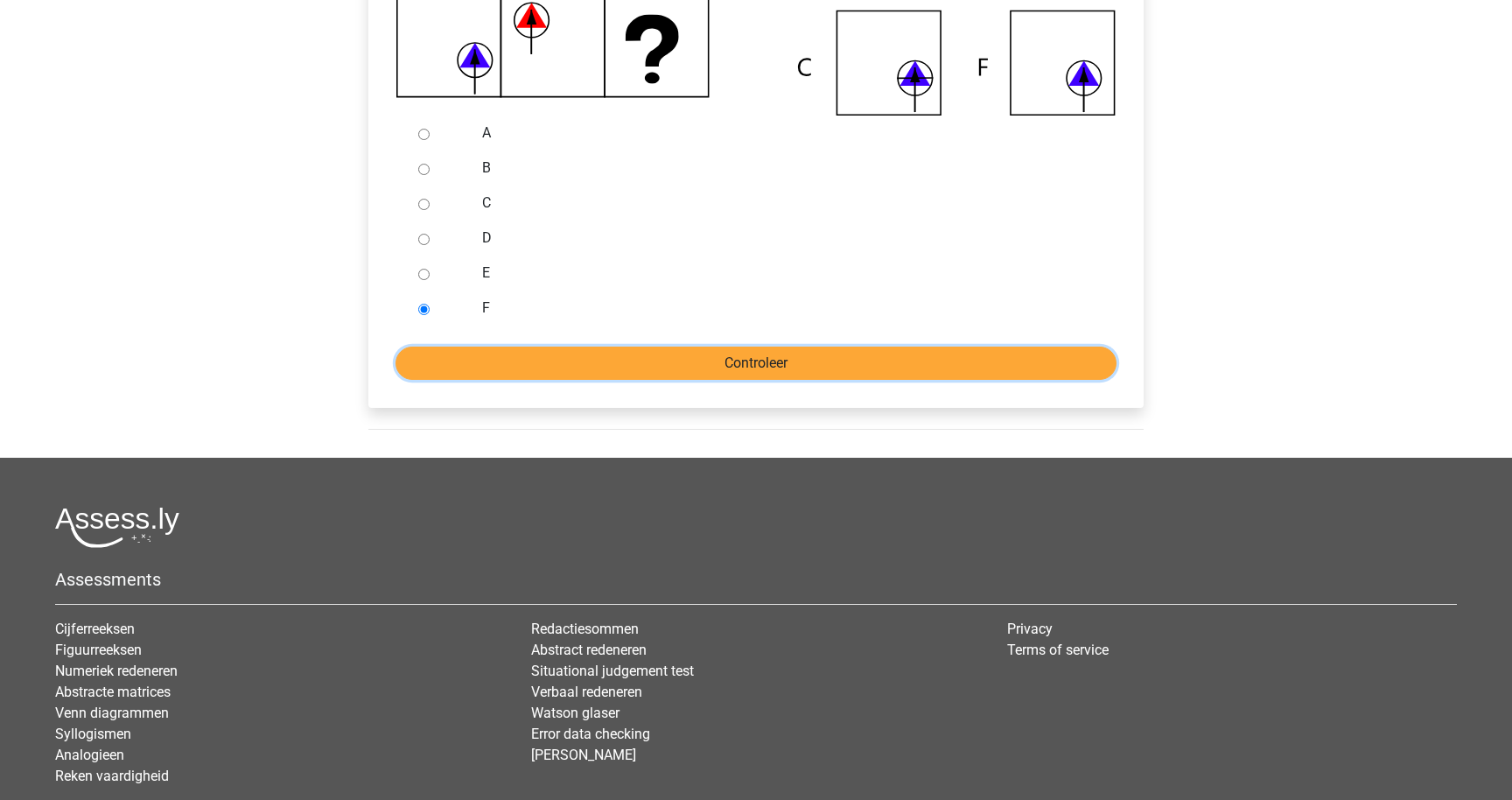
click at [688, 362] on input "Controleer" at bounding box center [756, 363] width 721 height 33
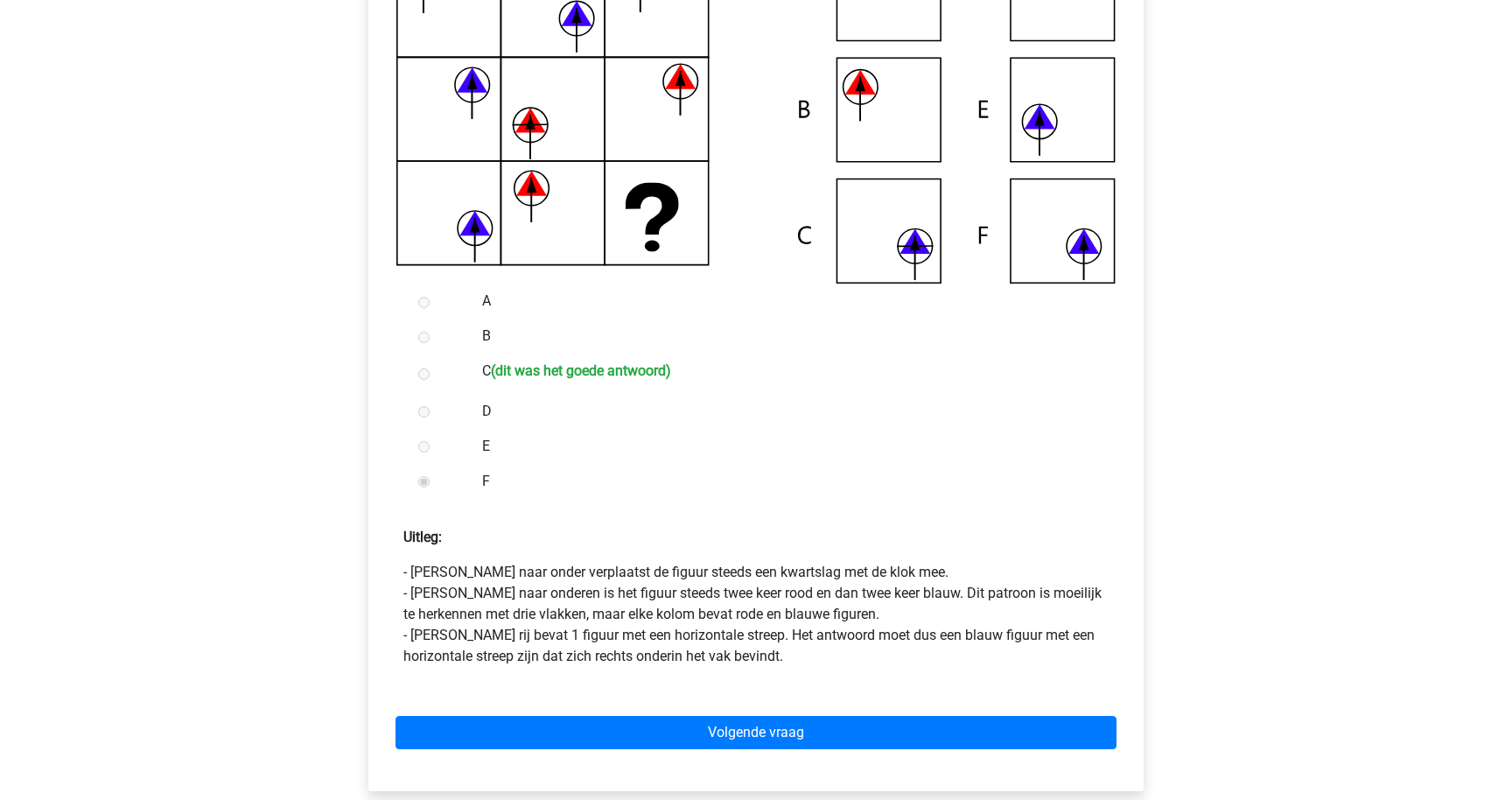
scroll to position [496, 0]
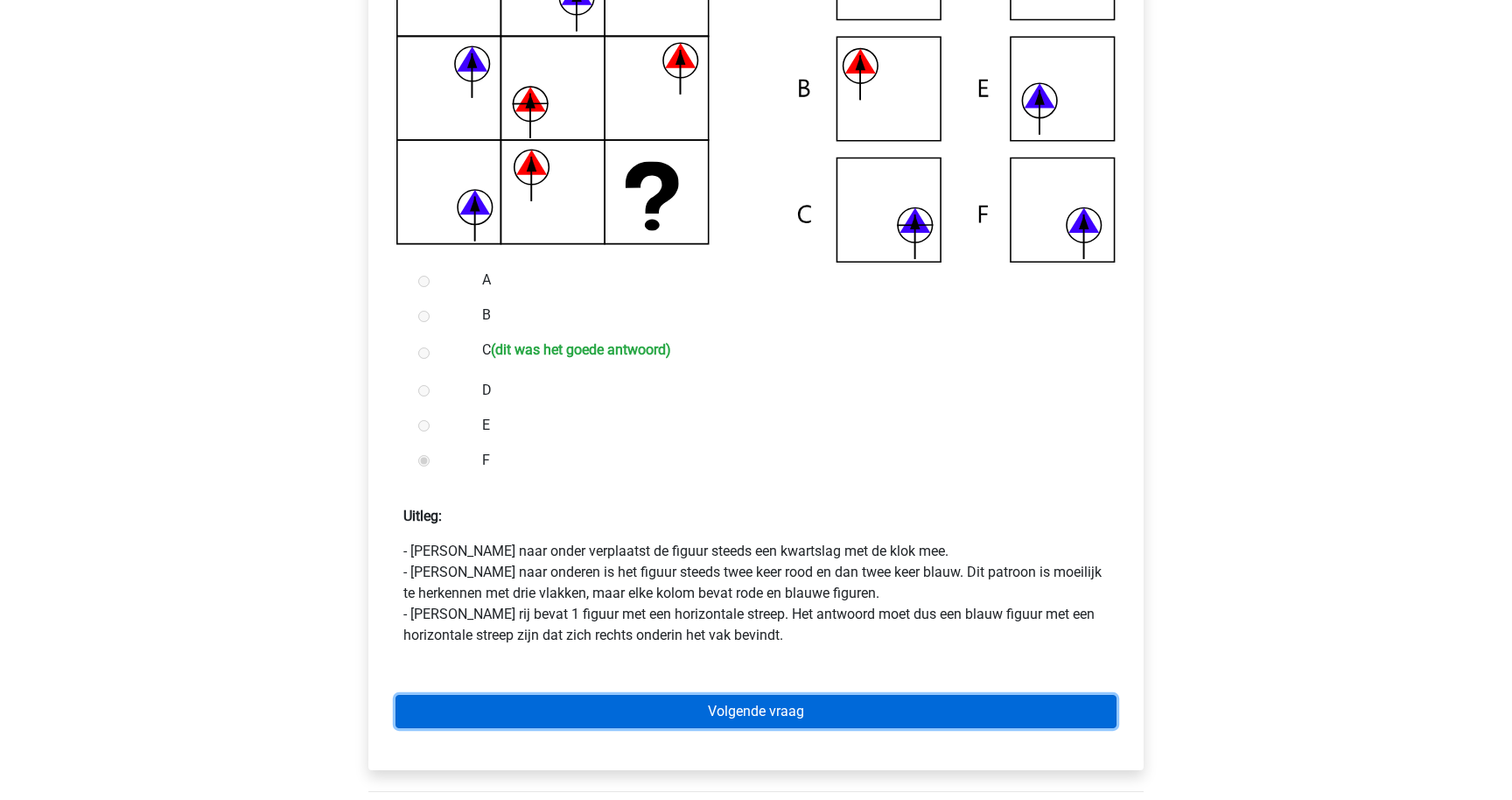
click at [749, 699] on link "Volgende vraag" at bounding box center [756, 711] width 721 height 33
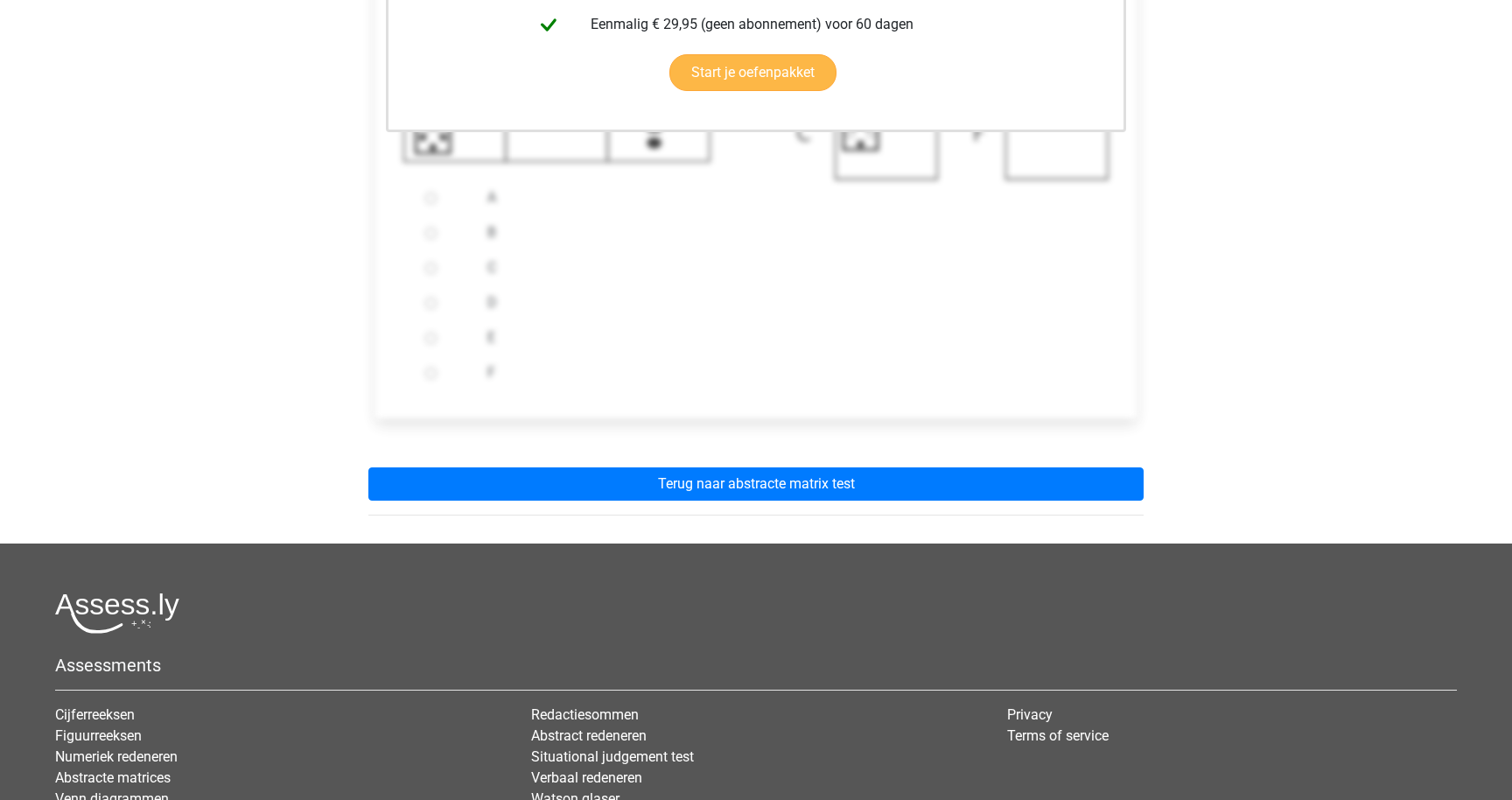
scroll to position [597, 0]
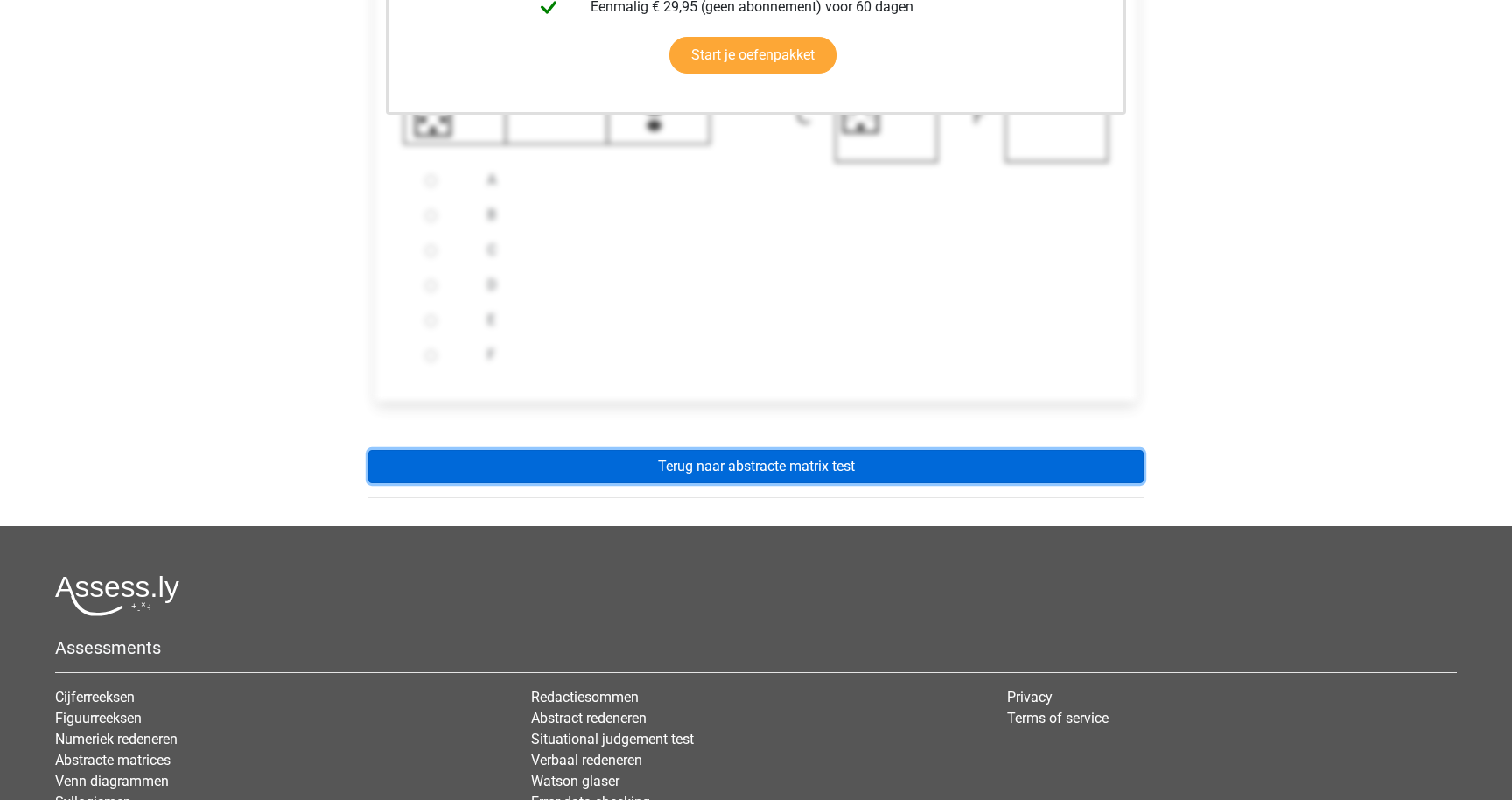
click at [820, 458] on link "Terug naar abstracte matrix test" at bounding box center [756, 466] width 775 height 33
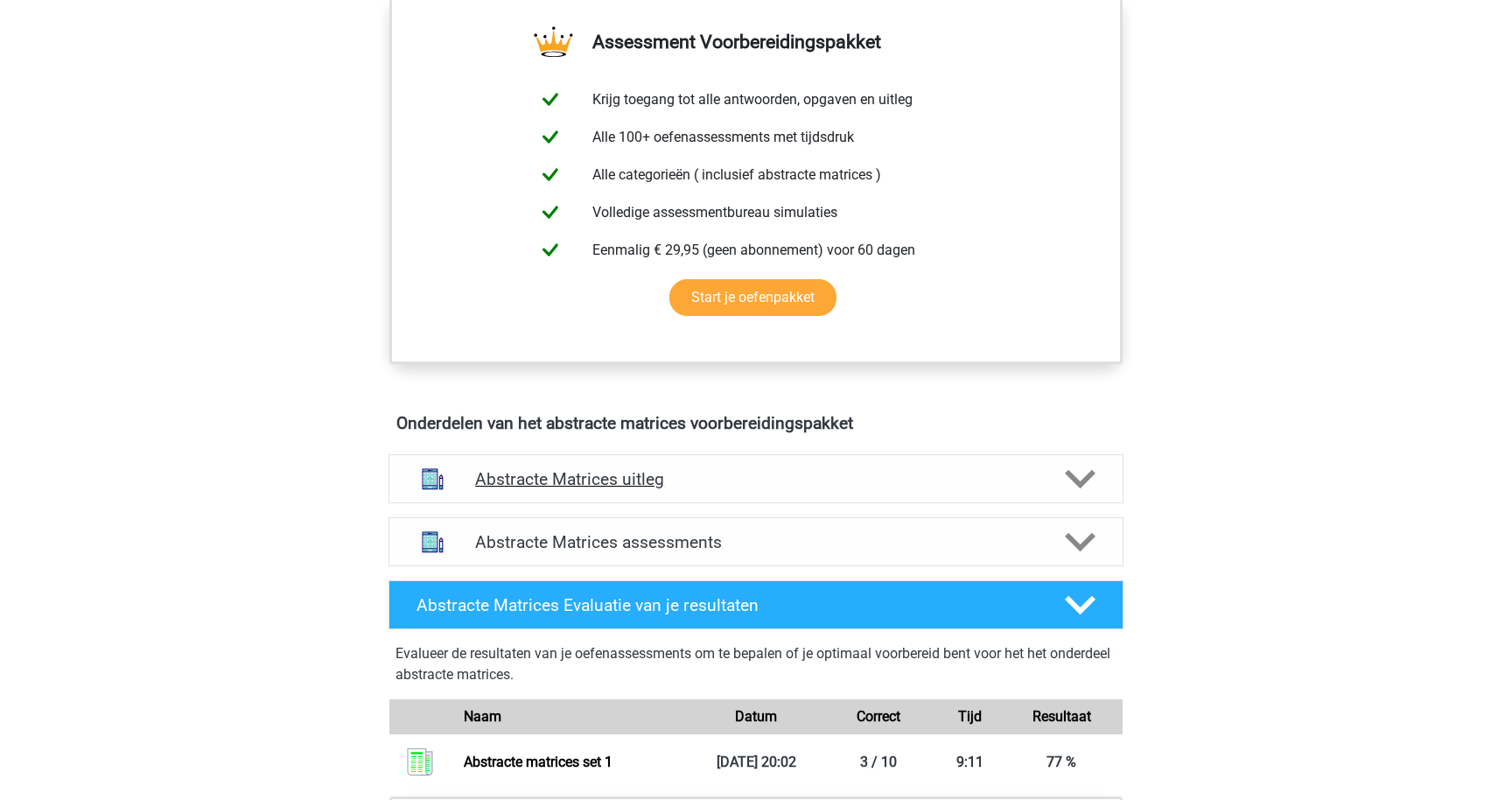
click at [808, 462] on div "Abstracte Matrices uitleg" at bounding box center [755, 479] width 735 height 49
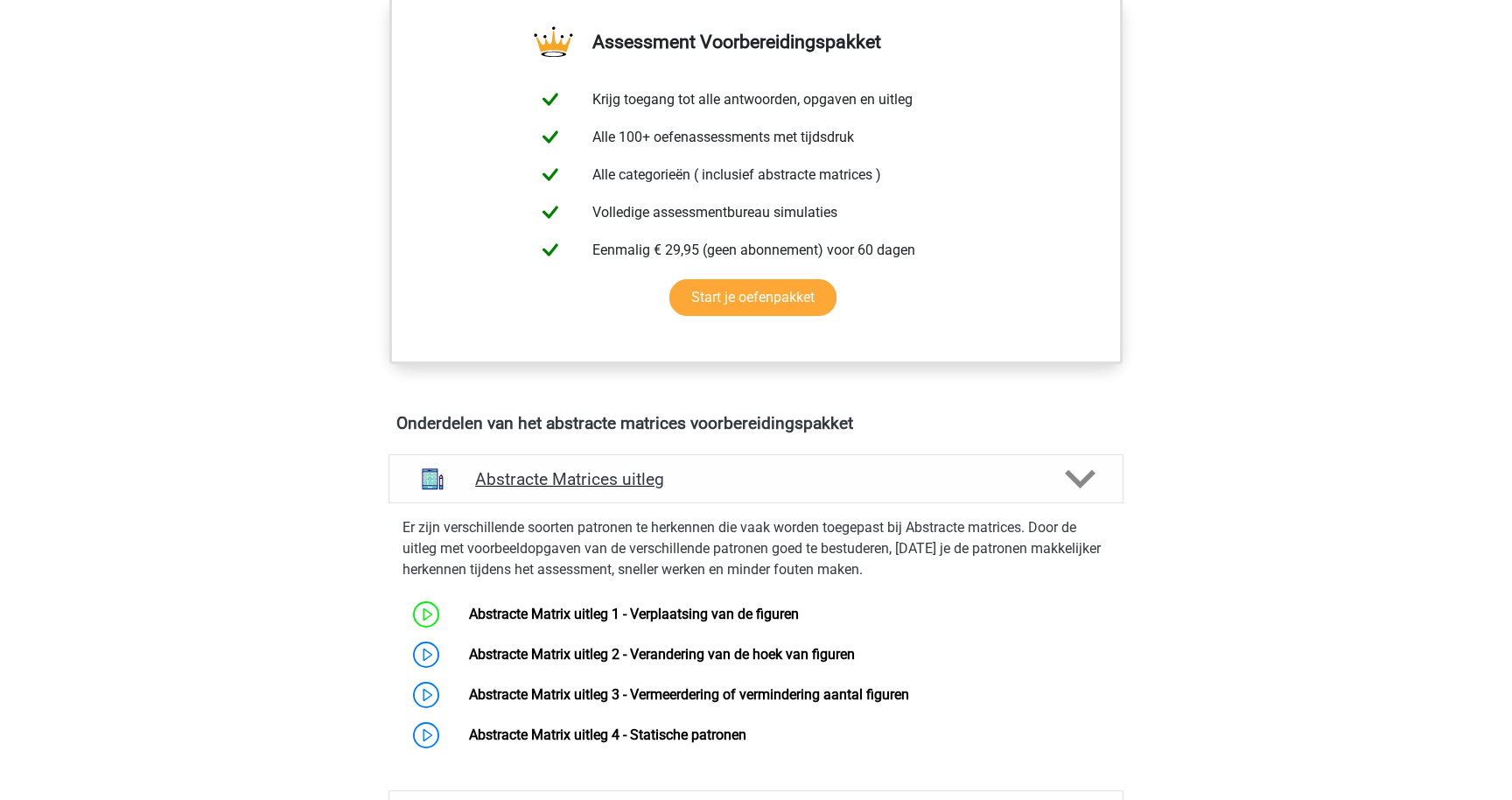
scroll to position [720, 0]
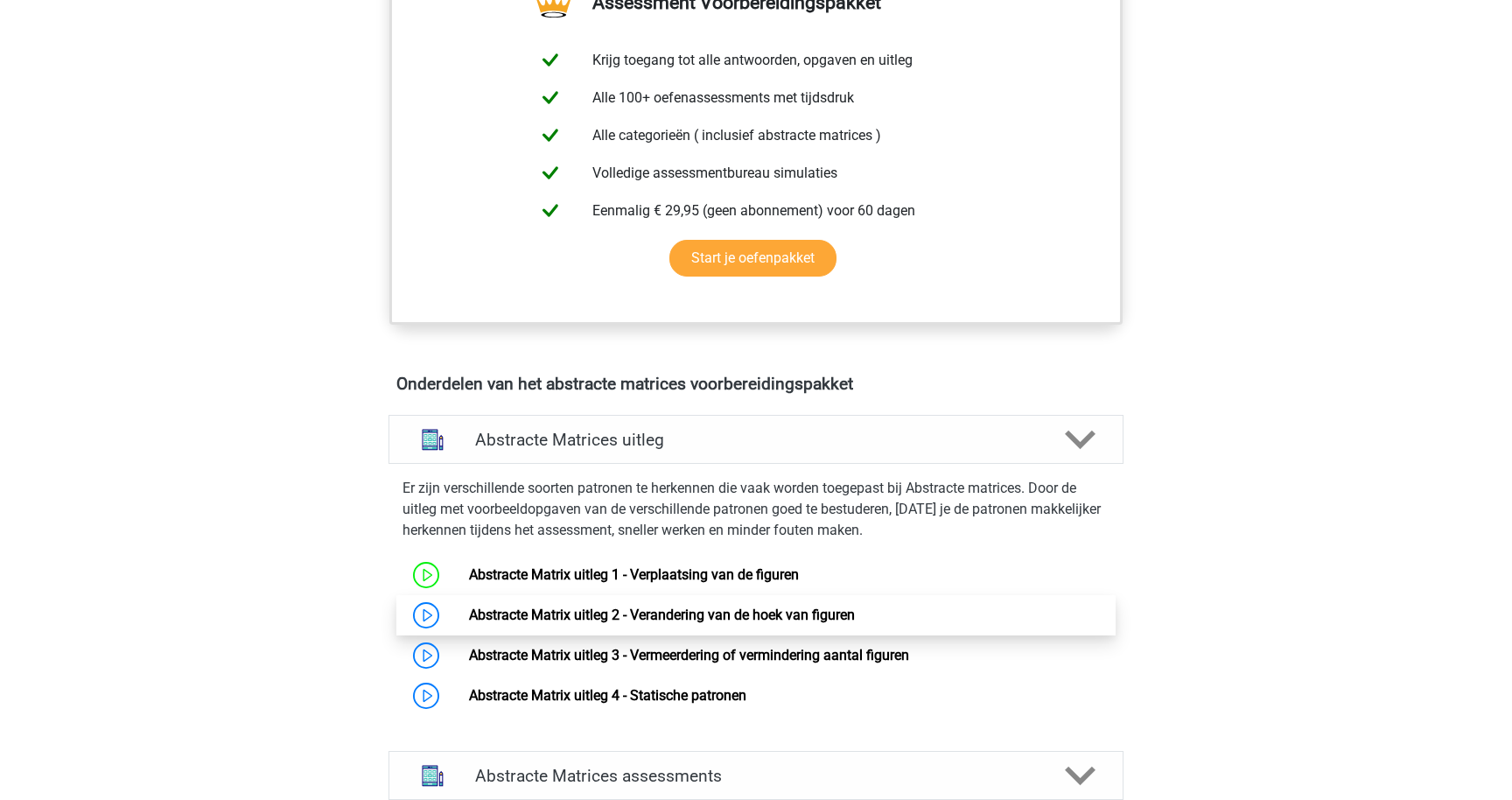
click at [714, 620] on link "Abstracte Matrix uitleg 2 - Verandering van de hoek van figuren" at bounding box center [662, 614] width 386 height 17
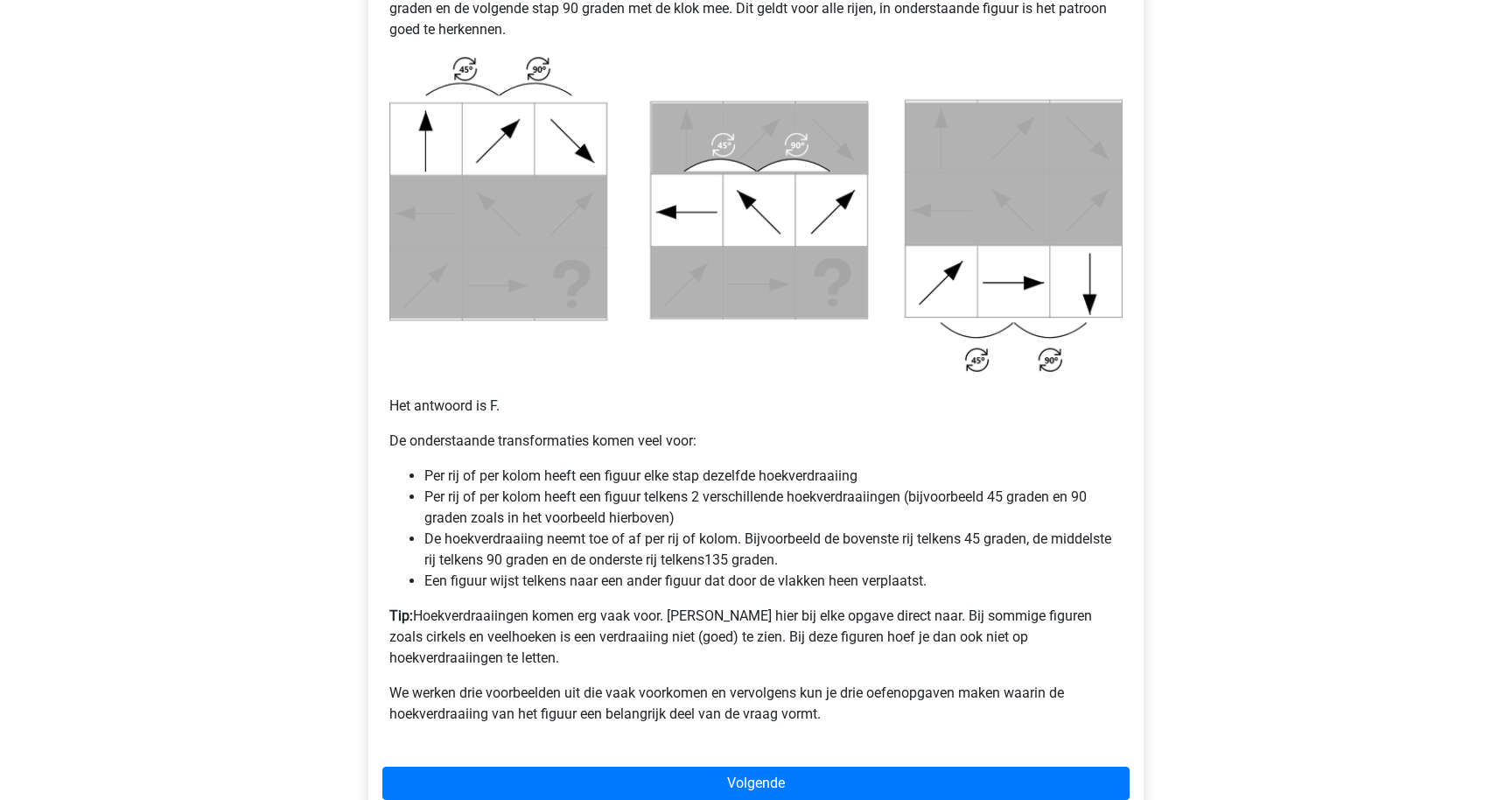
scroll to position [849, 0]
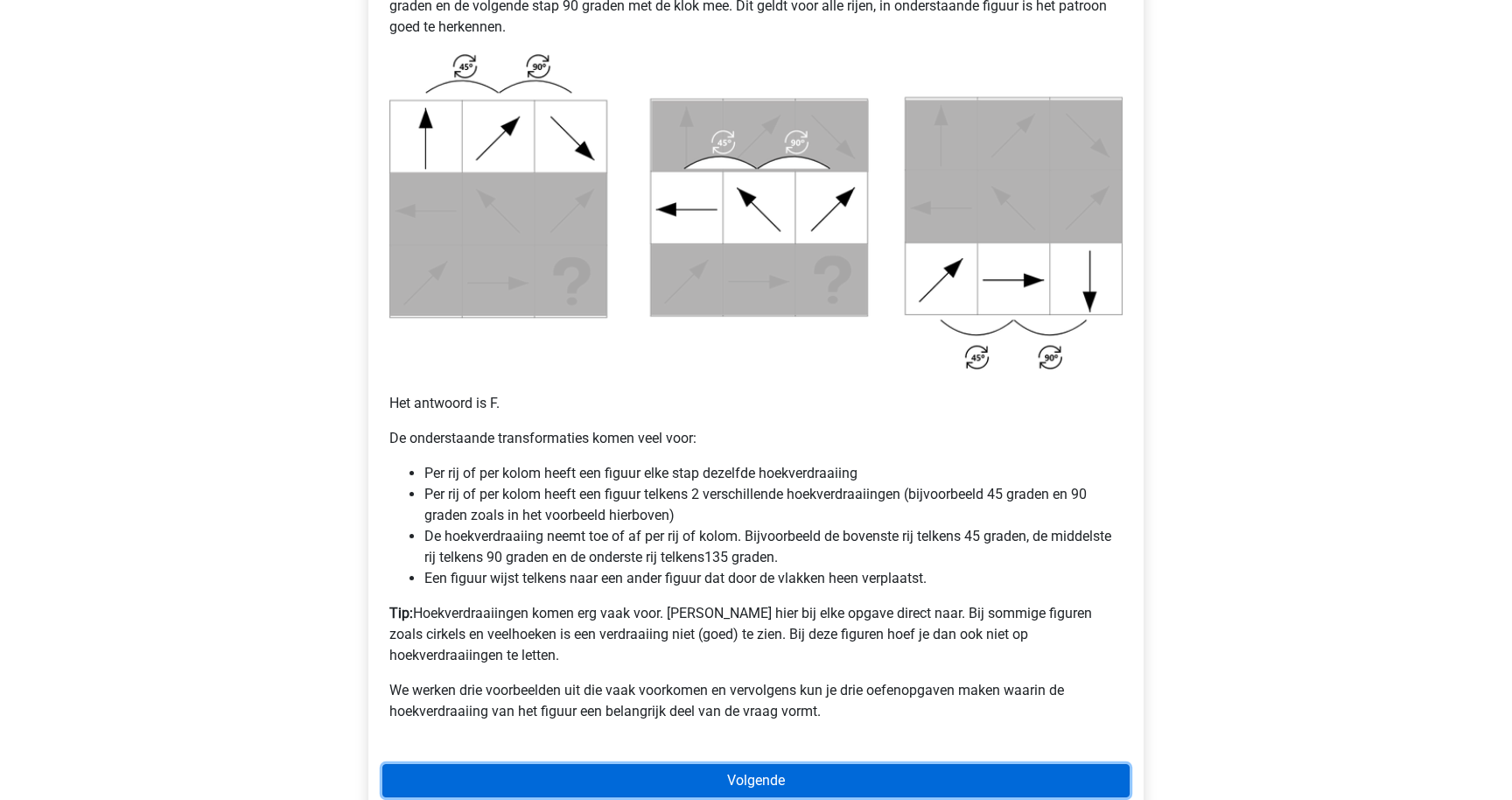
click at [656, 764] on link "Volgende" at bounding box center [756, 781] width 747 height 33
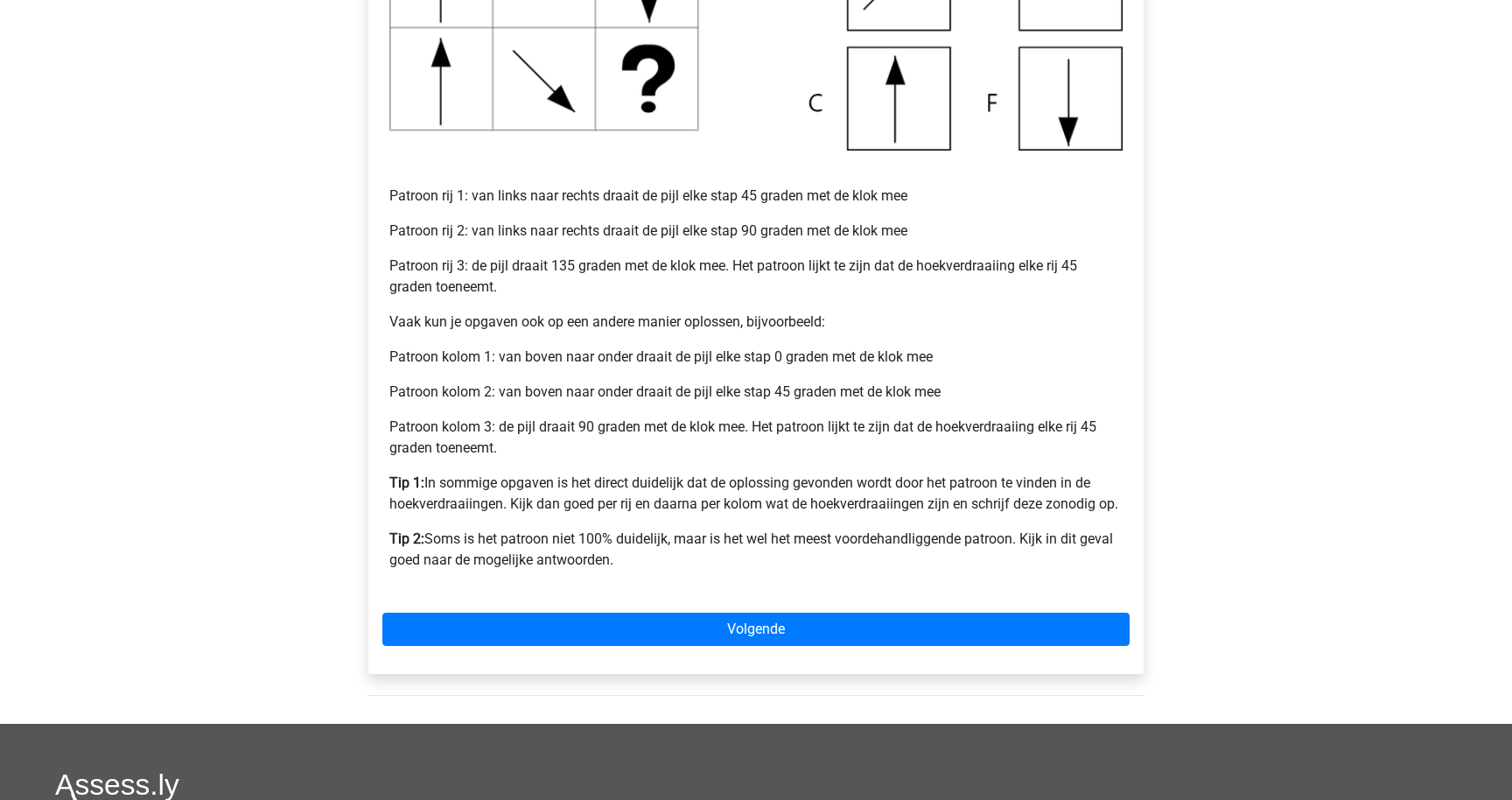
scroll to position [744, 0]
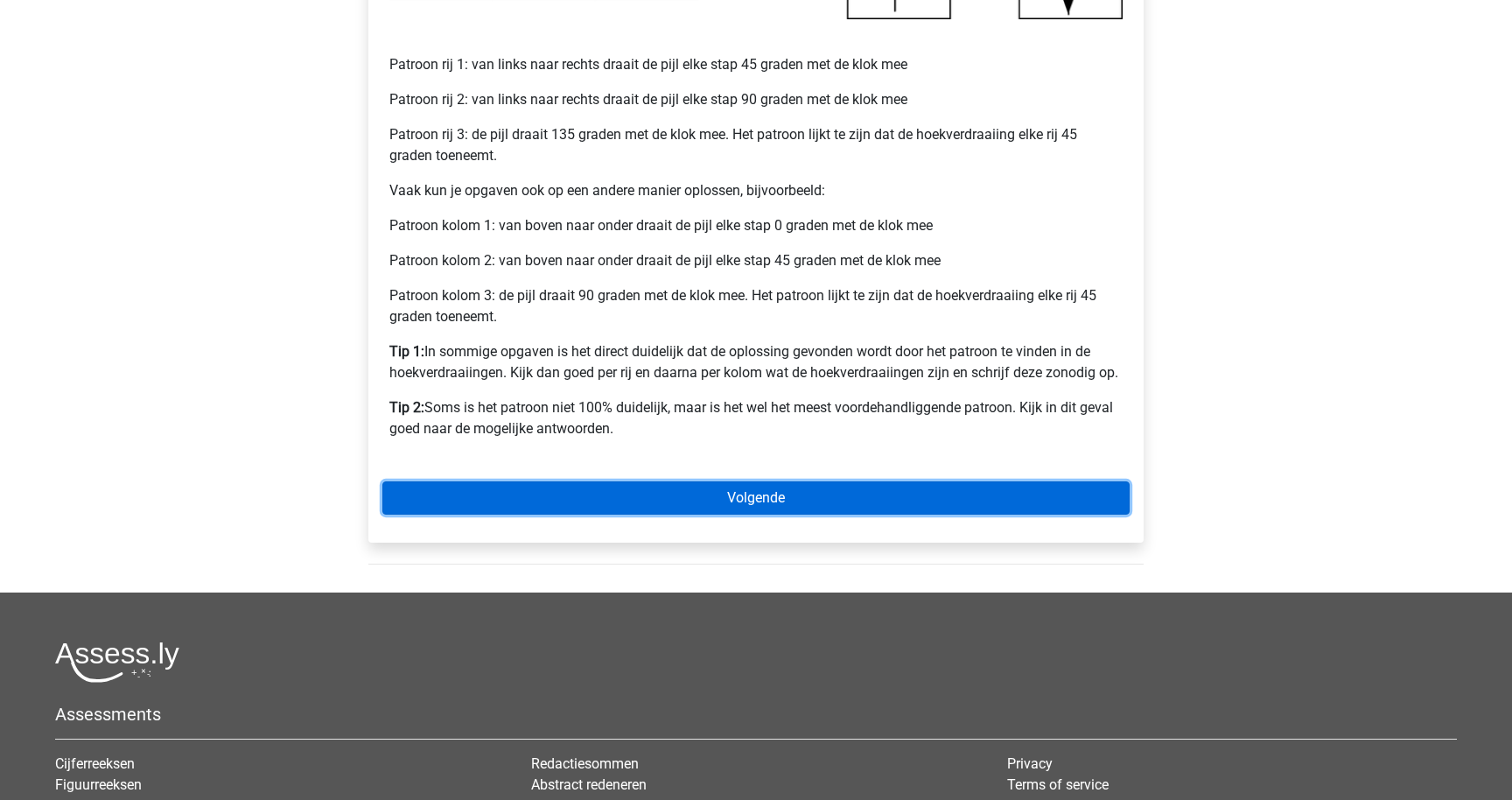
click at [800, 499] on link "Volgende" at bounding box center [756, 498] width 747 height 33
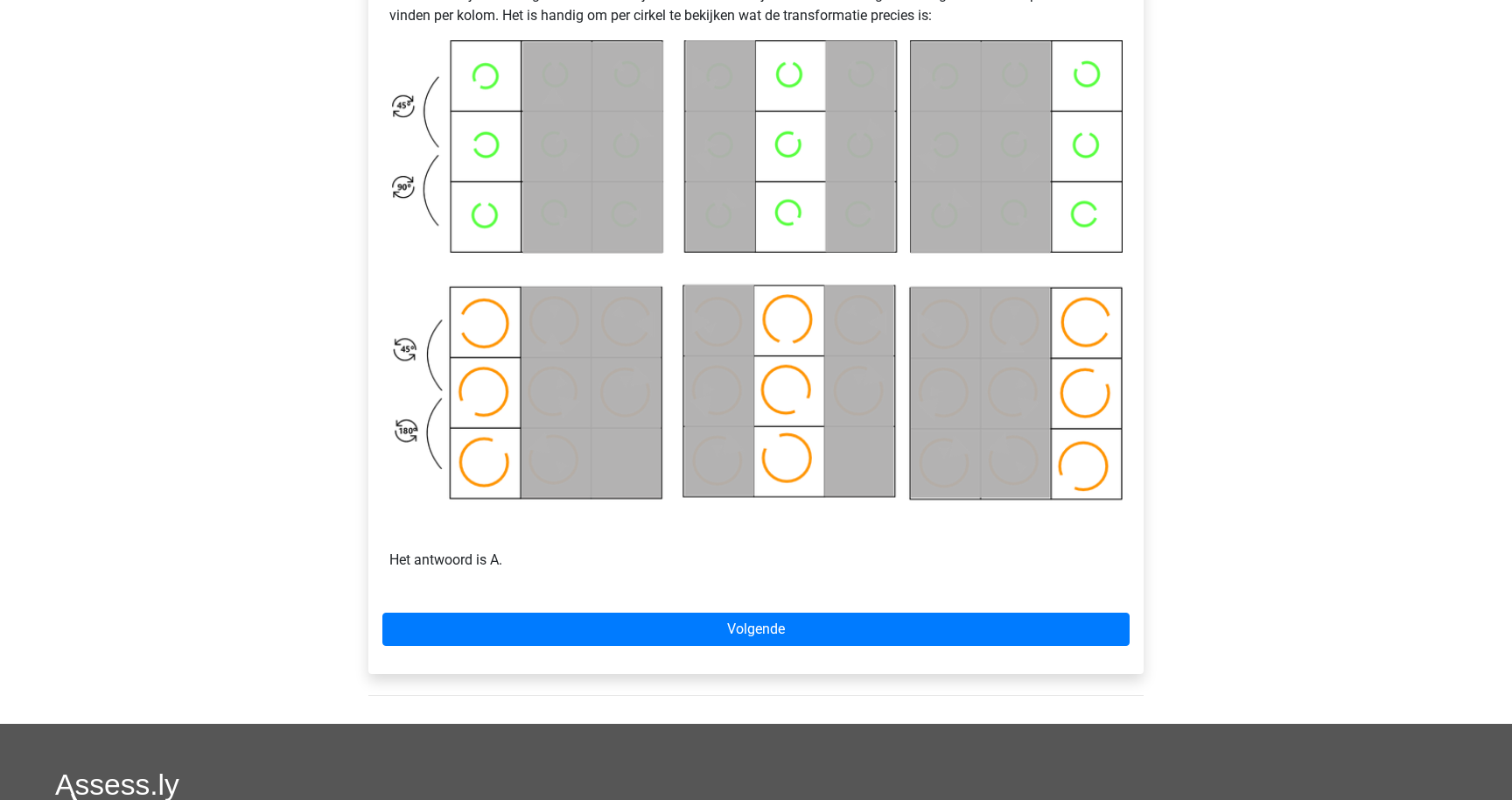
scroll to position [831, 0]
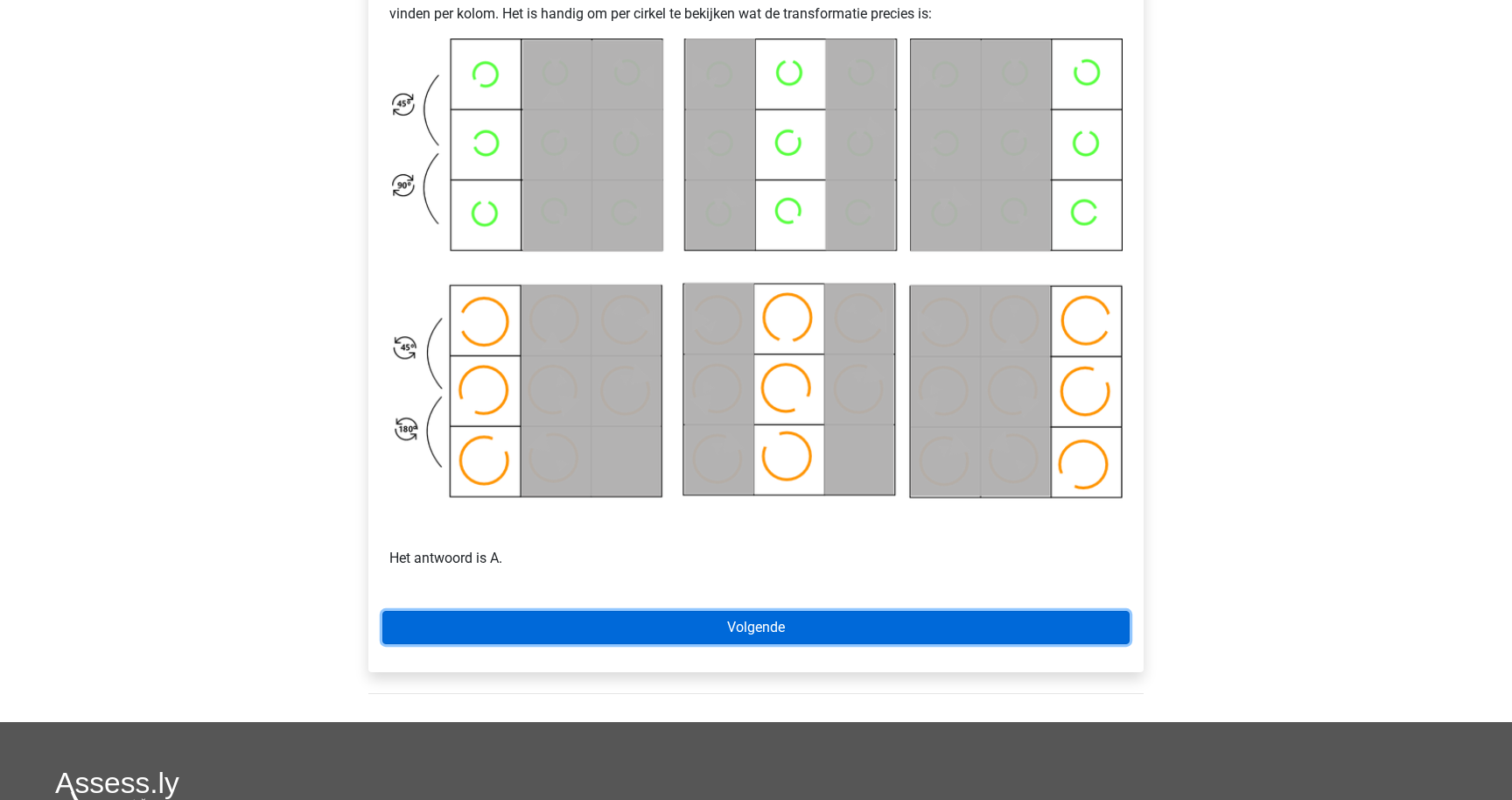
click at [645, 631] on link "Volgende" at bounding box center [756, 628] width 747 height 33
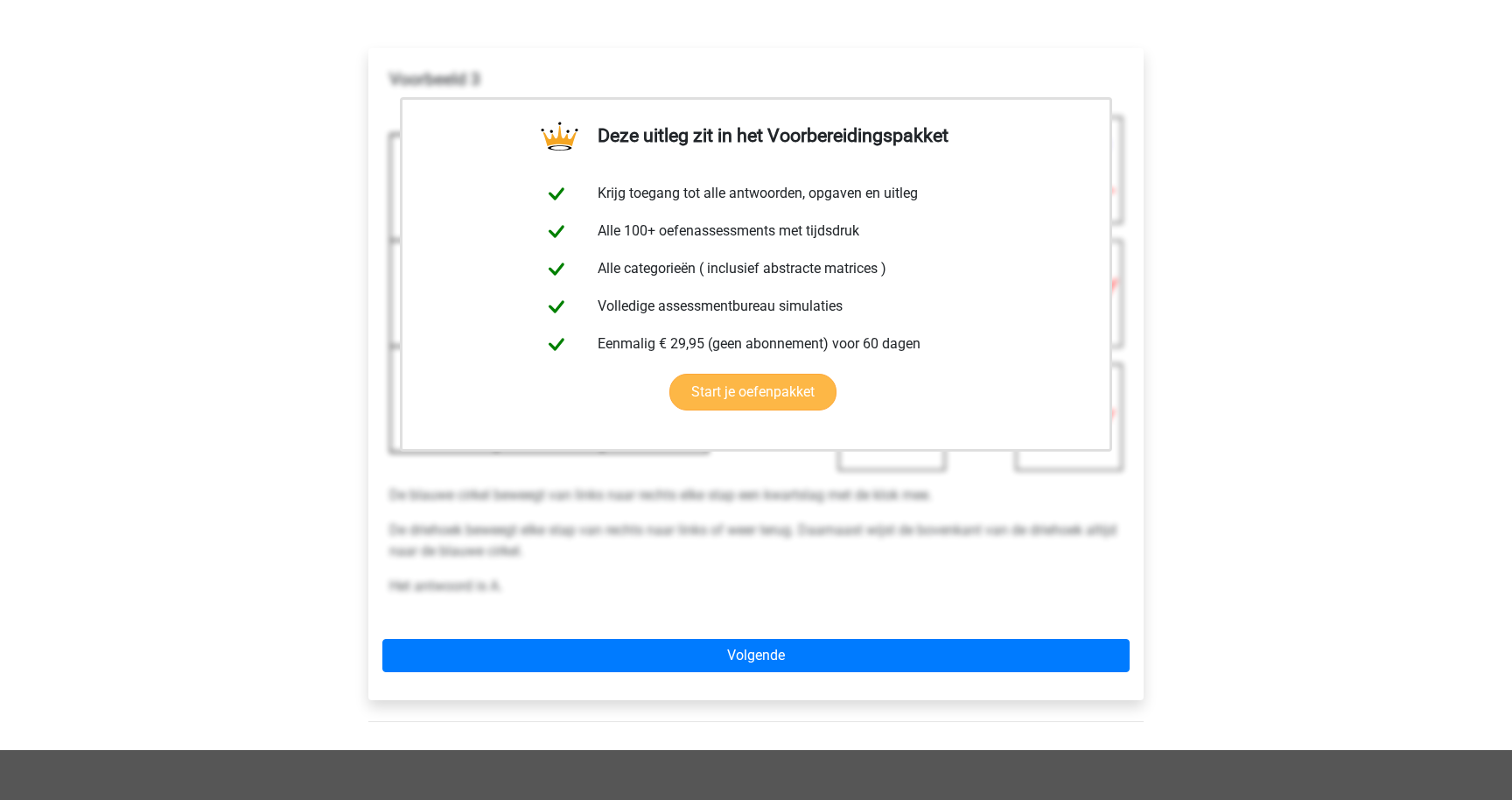
scroll to position [341, 0]
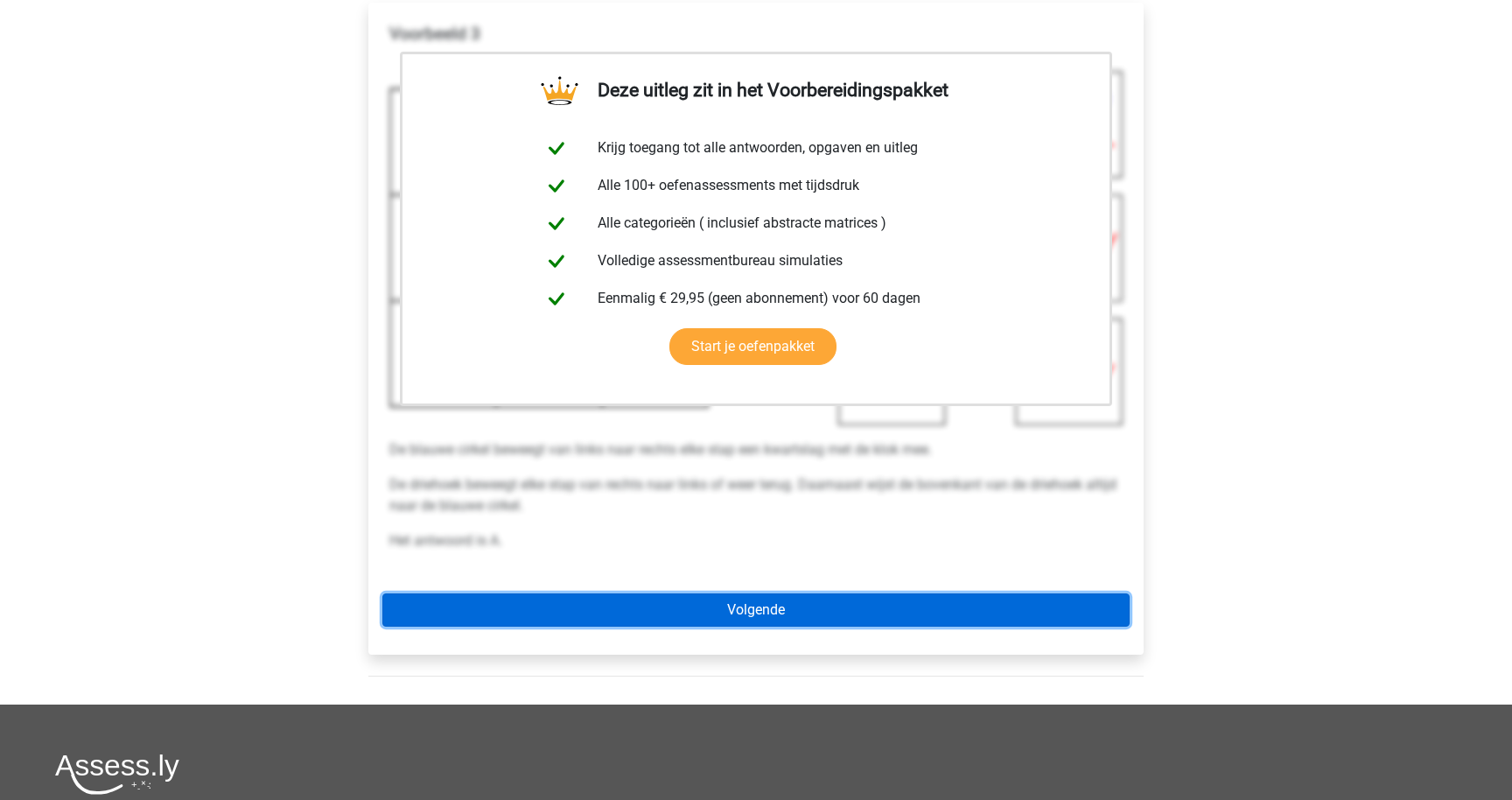
click at [670, 602] on link "Volgende" at bounding box center [756, 610] width 747 height 33
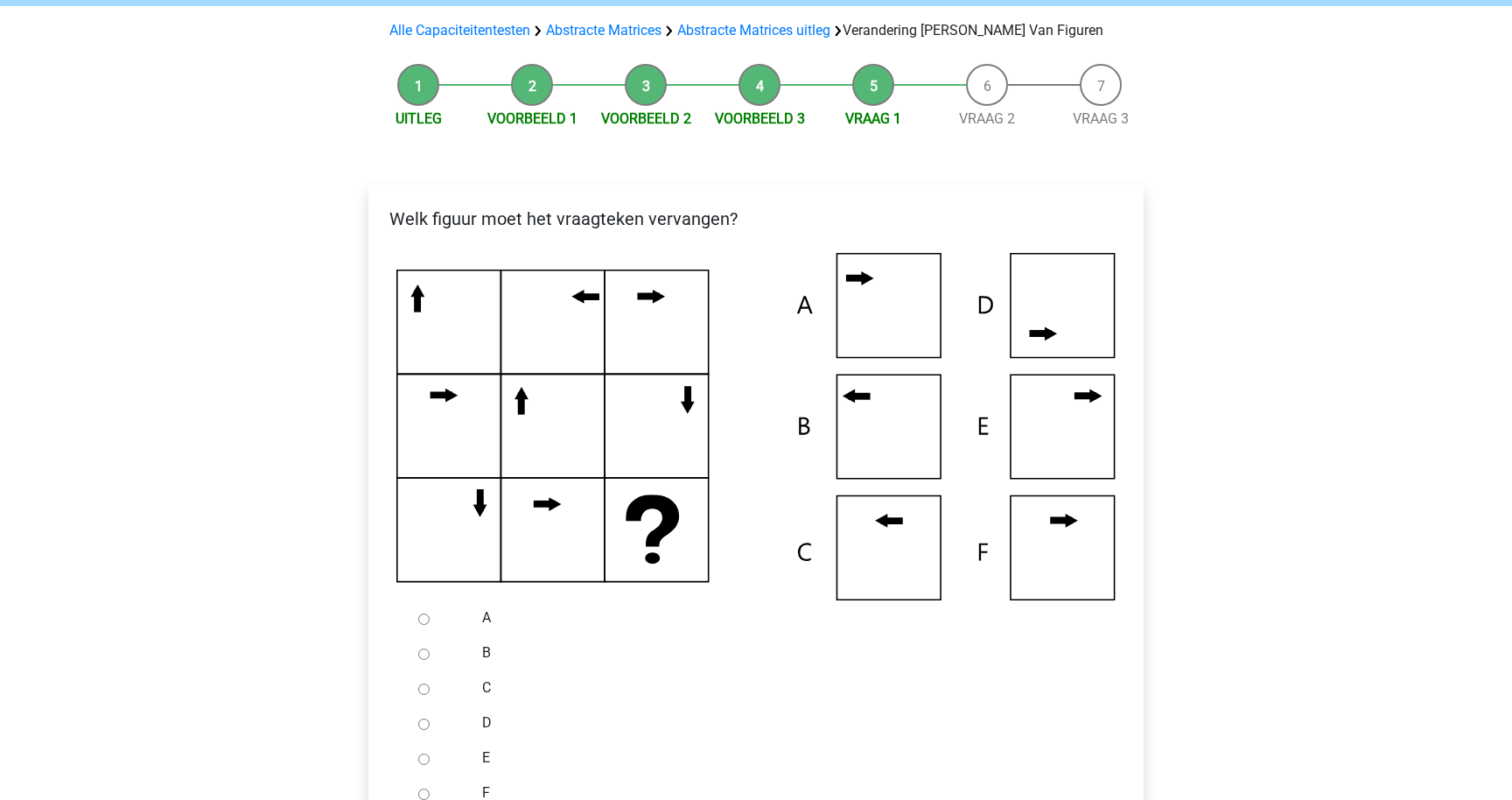
scroll to position [190, 0]
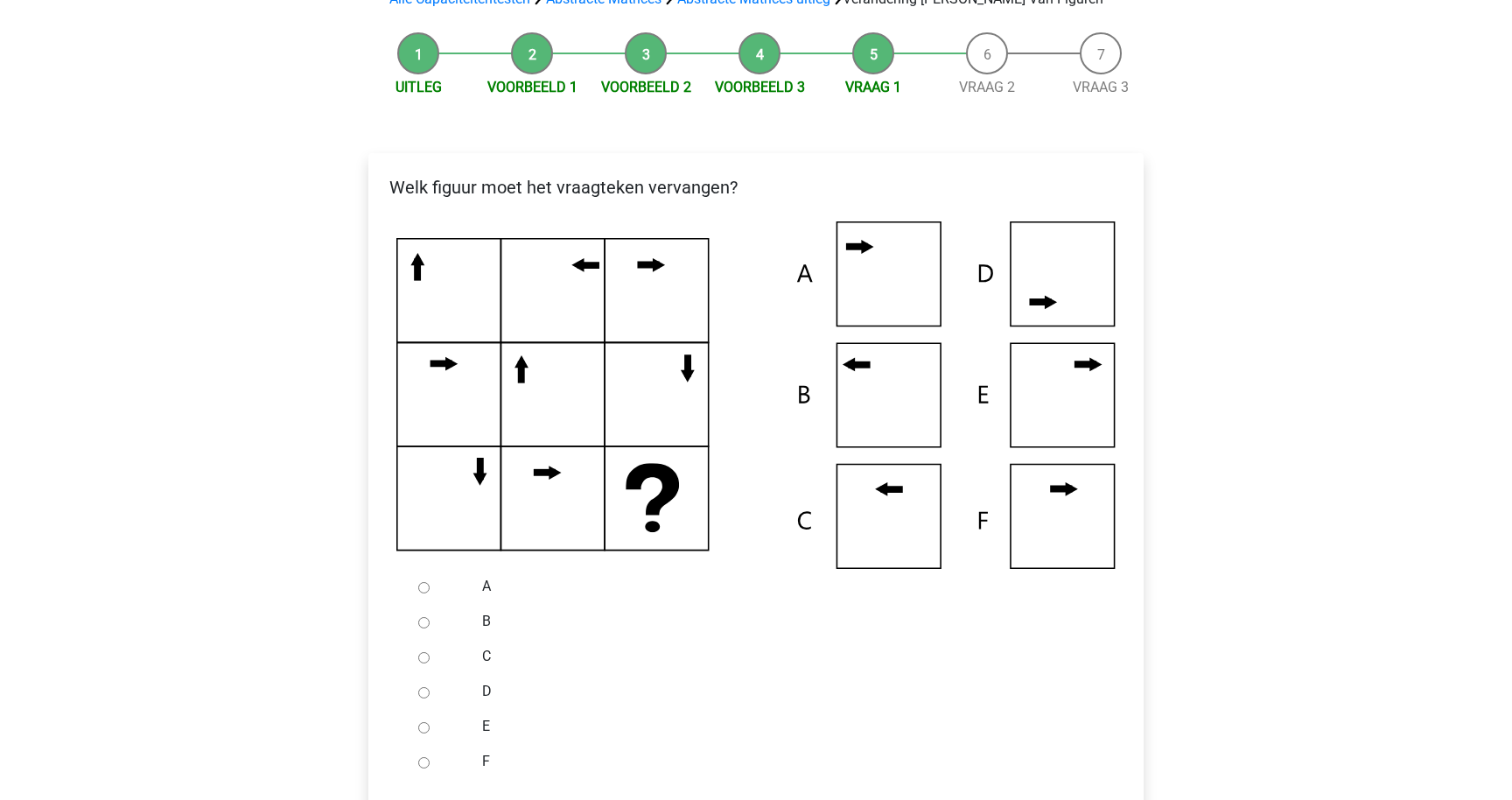
click at [425, 613] on div at bounding box center [440, 622] width 57 height 35
click at [425, 620] on input "B" at bounding box center [424, 623] width 12 height 12
radio input "true"
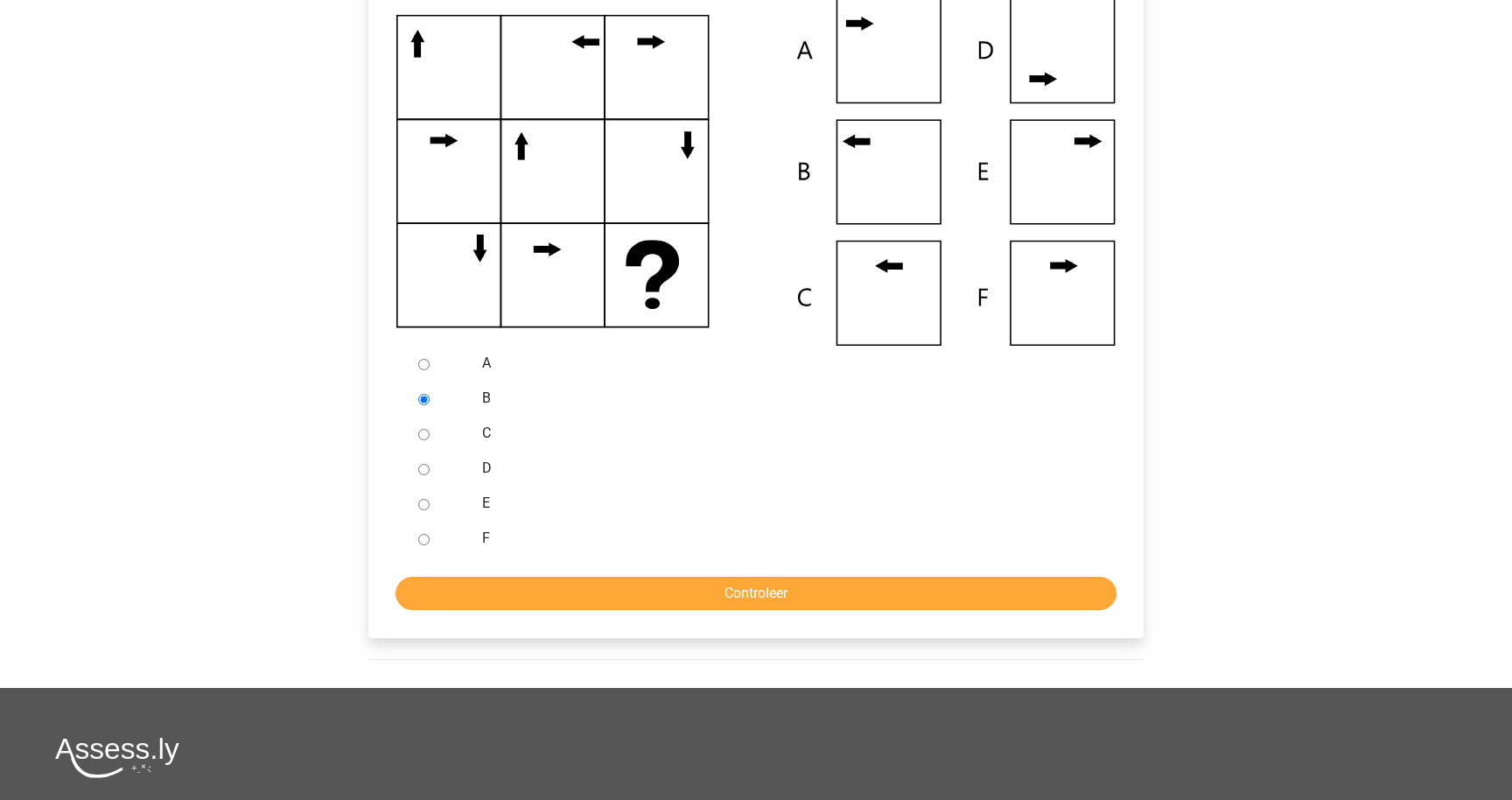
scroll to position [492, 0]
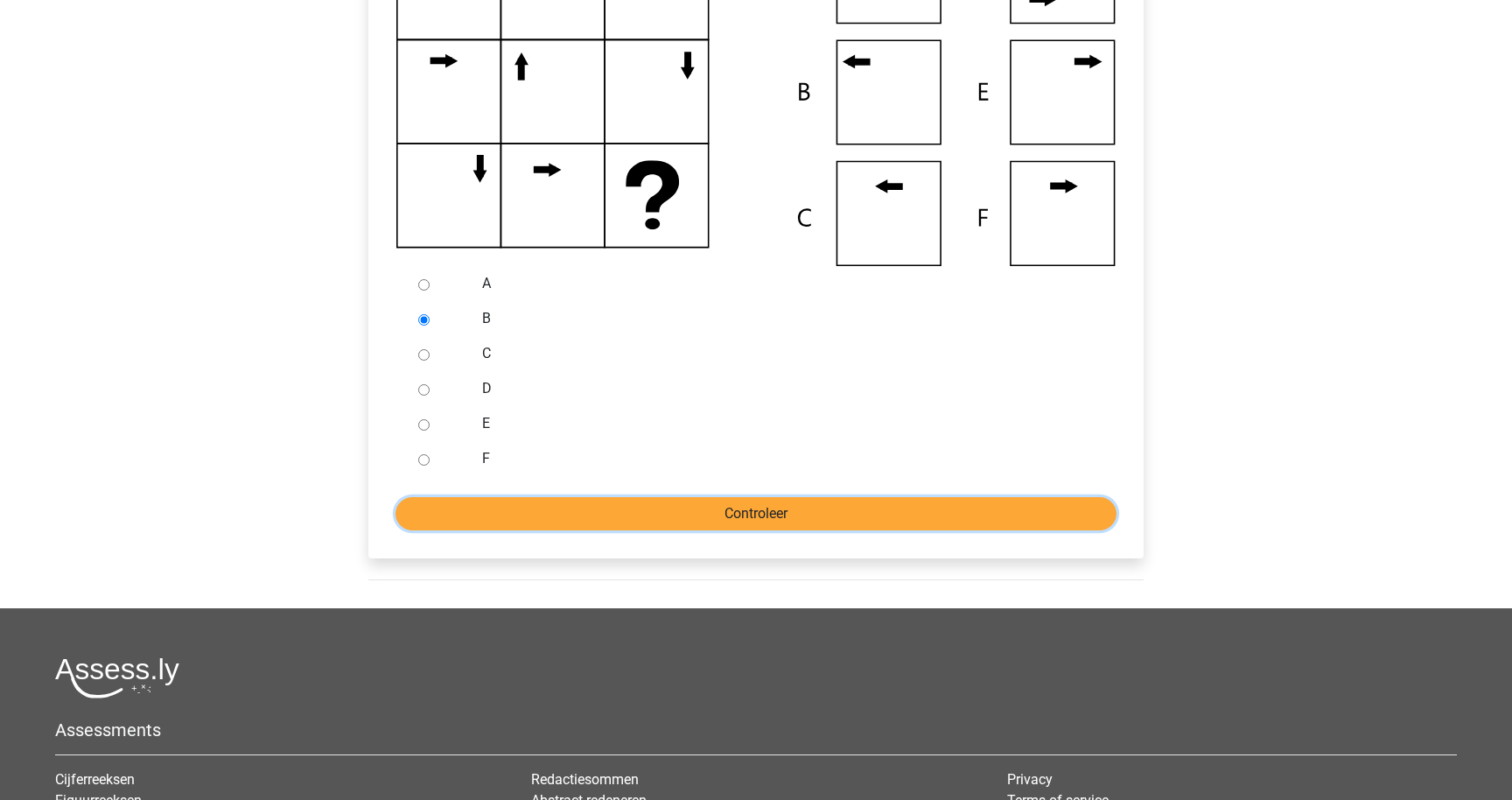
click at [675, 529] on input "Controleer" at bounding box center [756, 514] width 721 height 33
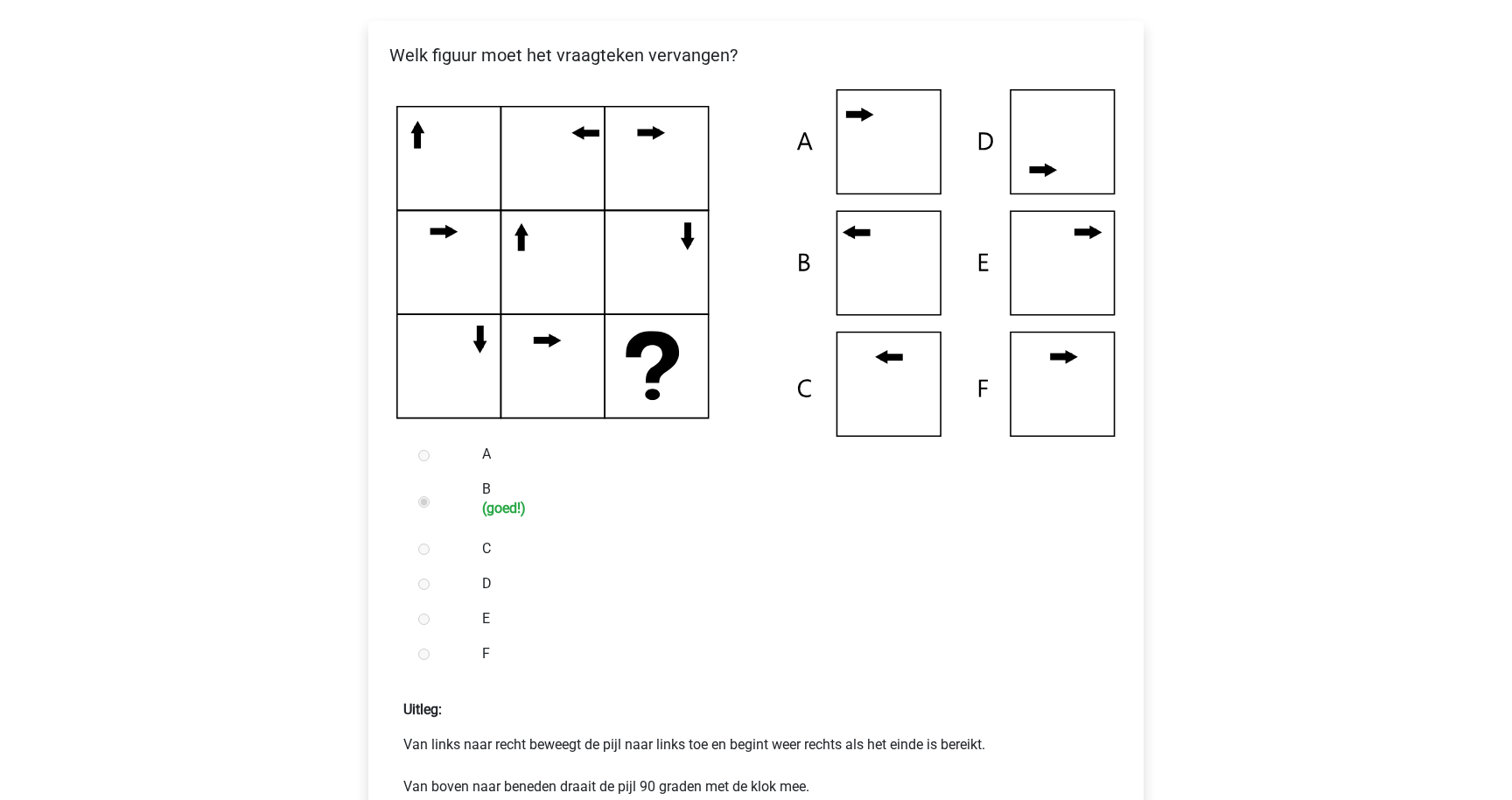
scroll to position [552, 0]
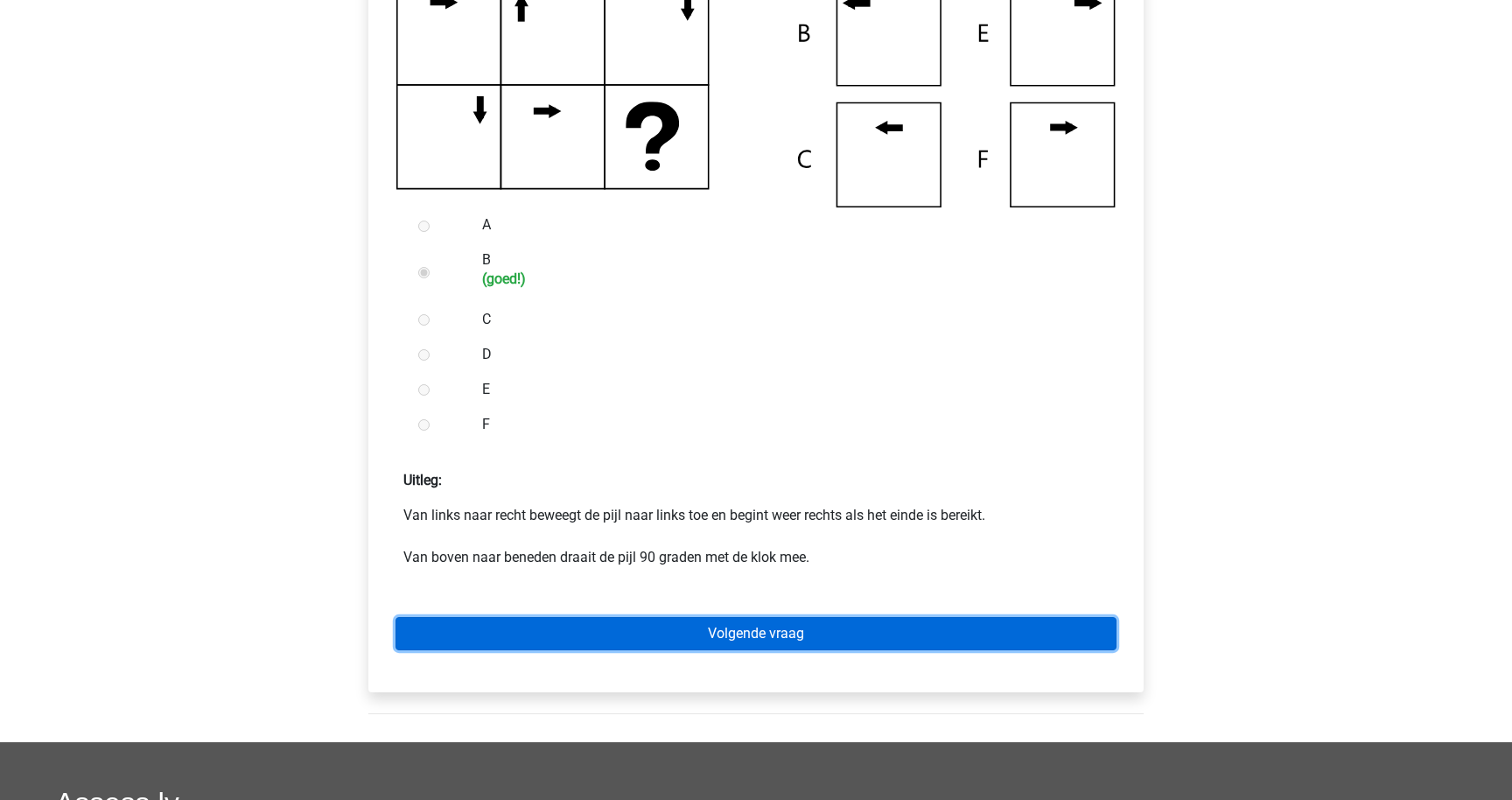
click at [674, 633] on link "Volgende vraag" at bounding box center [756, 634] width 721 height 33
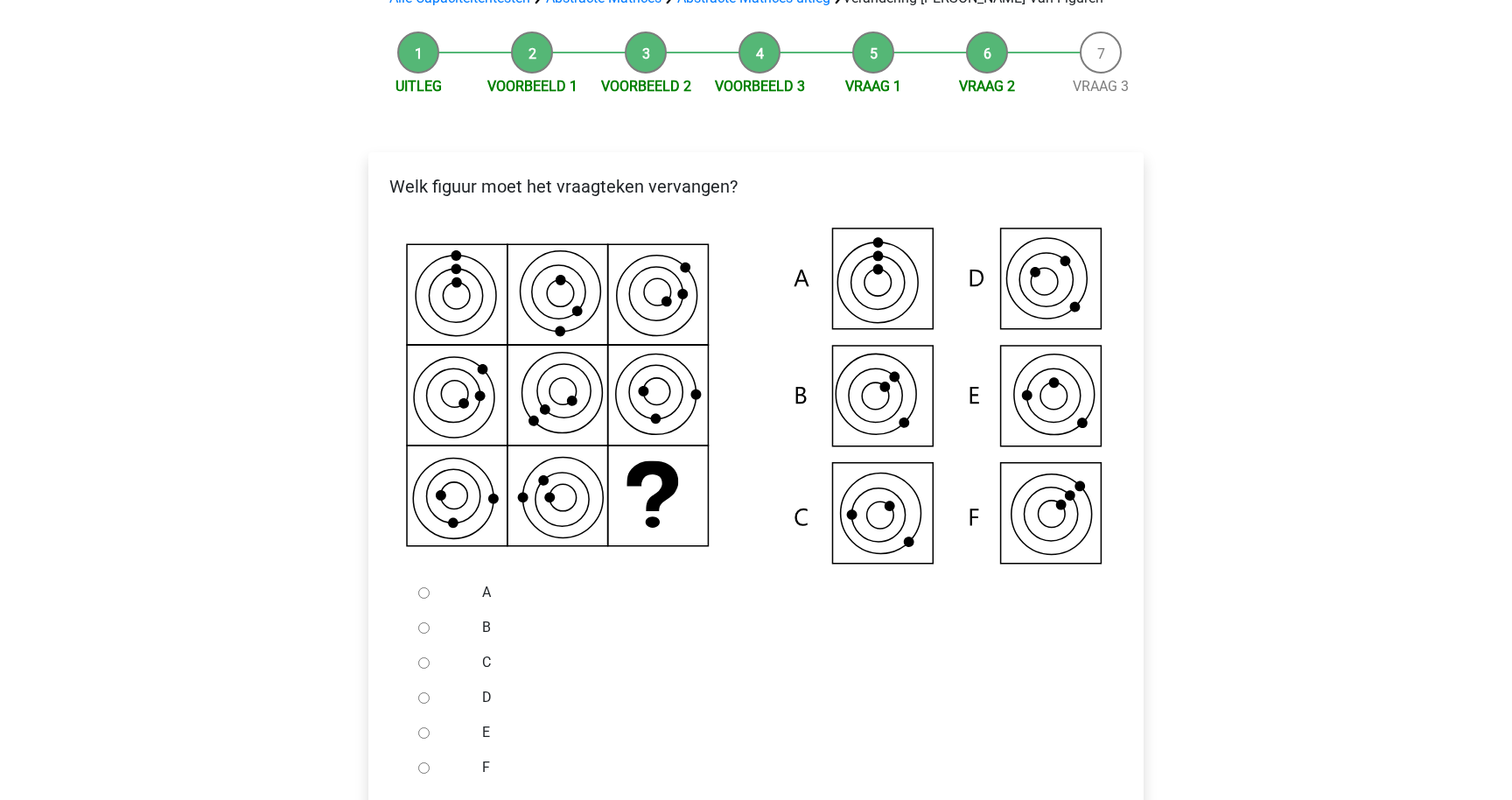
scroll to position [195, 0]
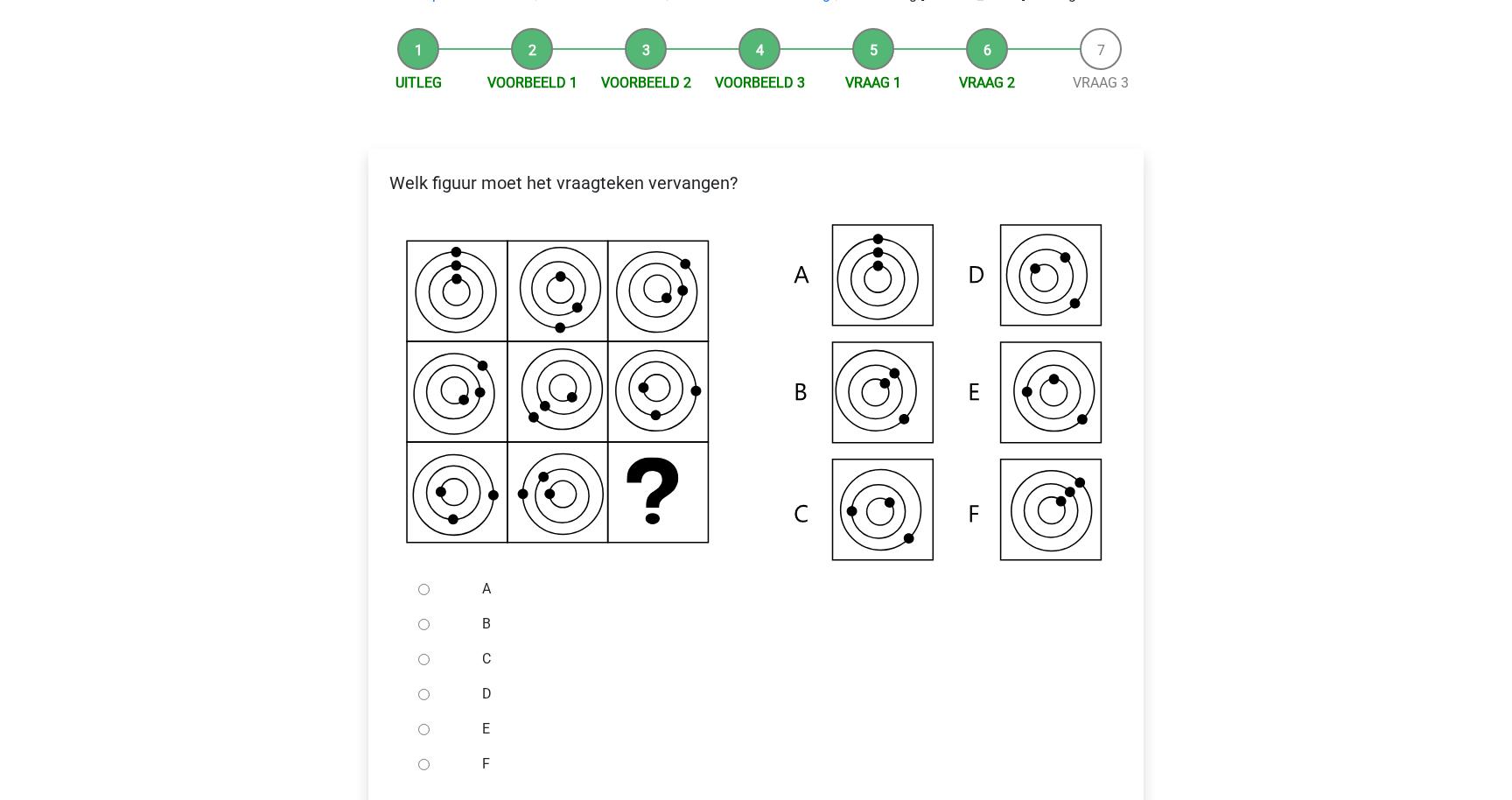
click at [480, 655] on div "C" at bounding box center [784, 659] width 631 height 35
click at [422, 662] on input "C" at bounding box center [424, 660] width 12 height 12
radio input "true"
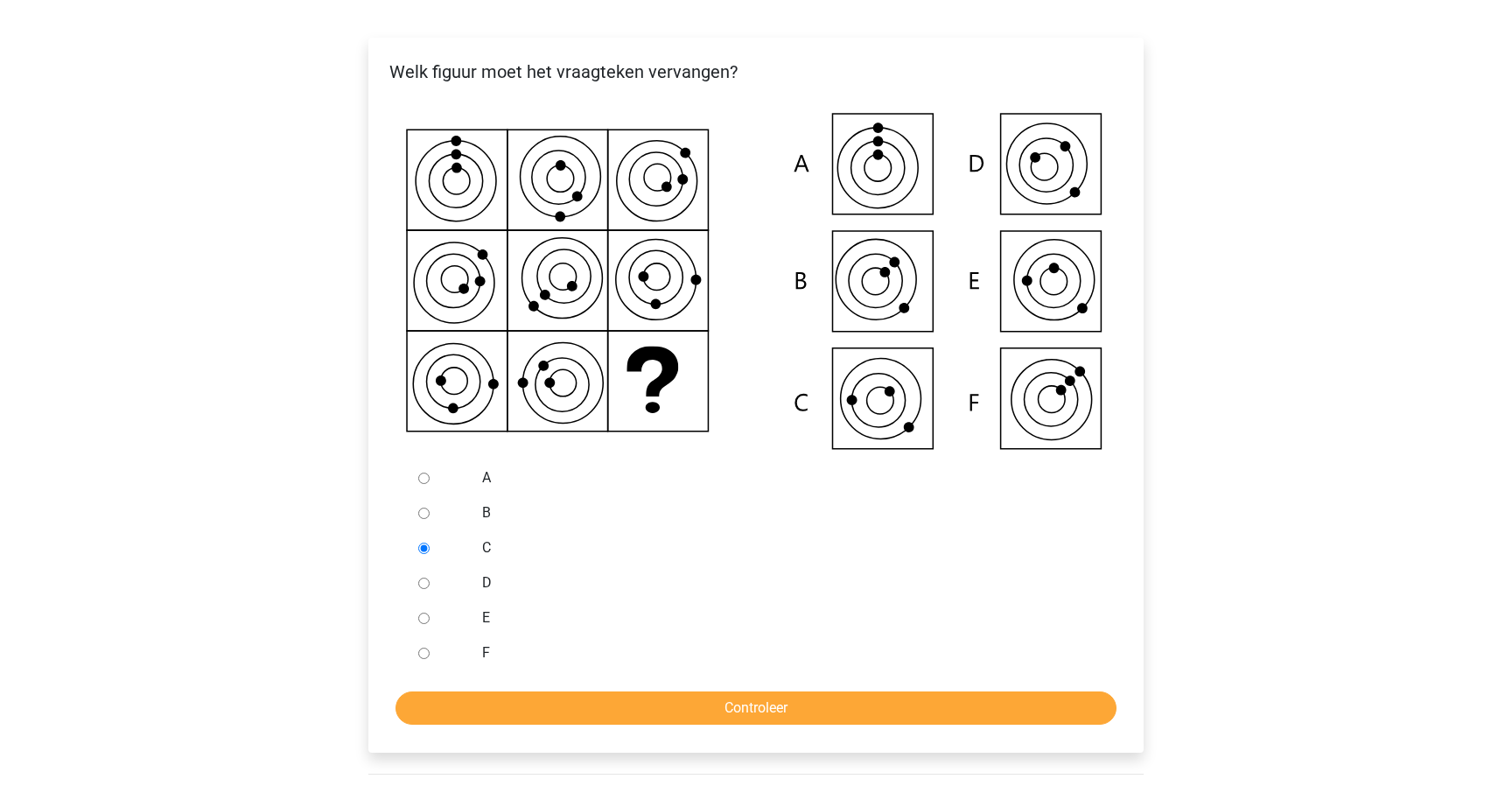
scroll to position [412, 0]
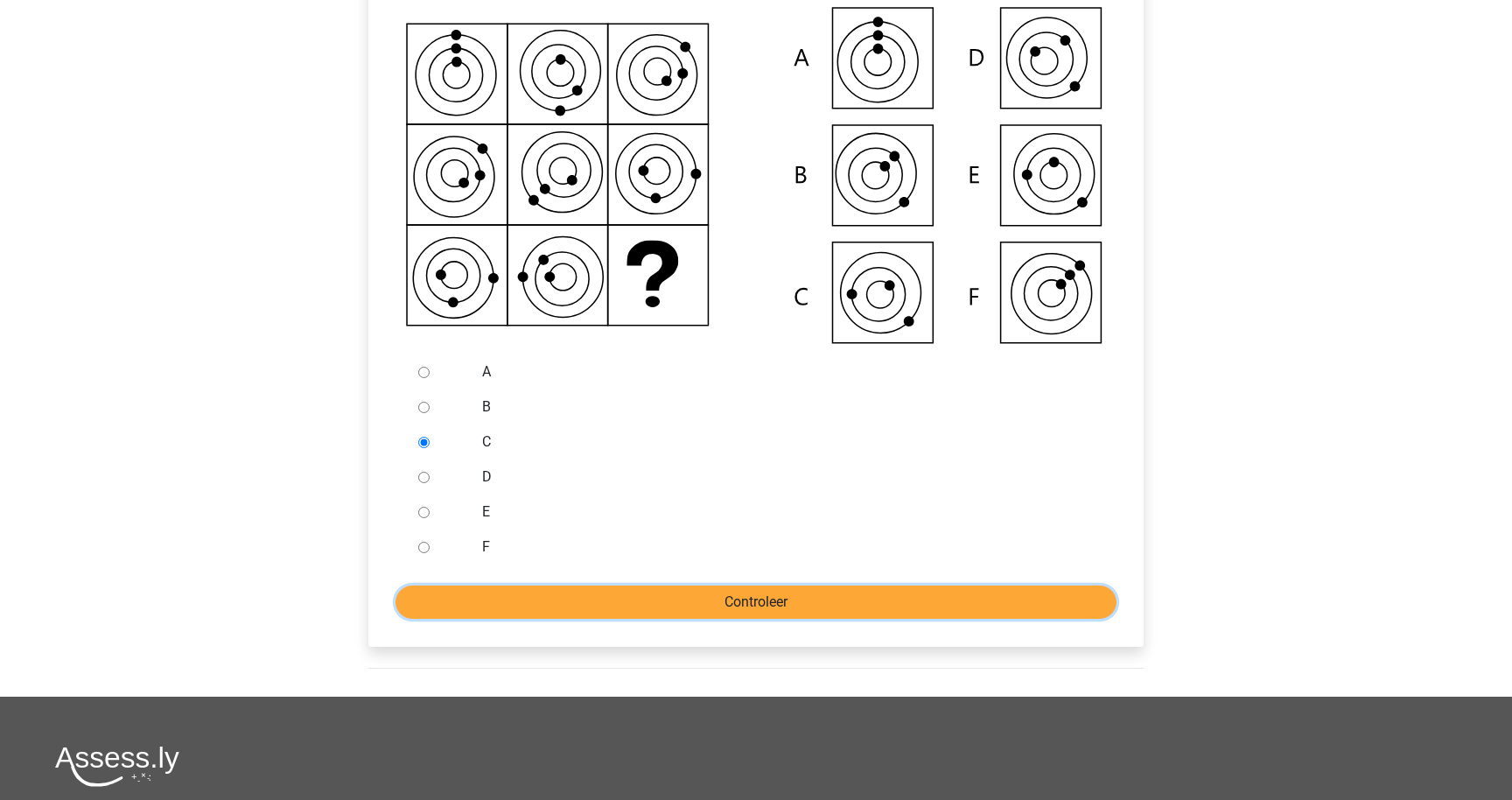
click at [593, 616] on input "Controleer" at bounding box center [756, 602] width 721 height 33
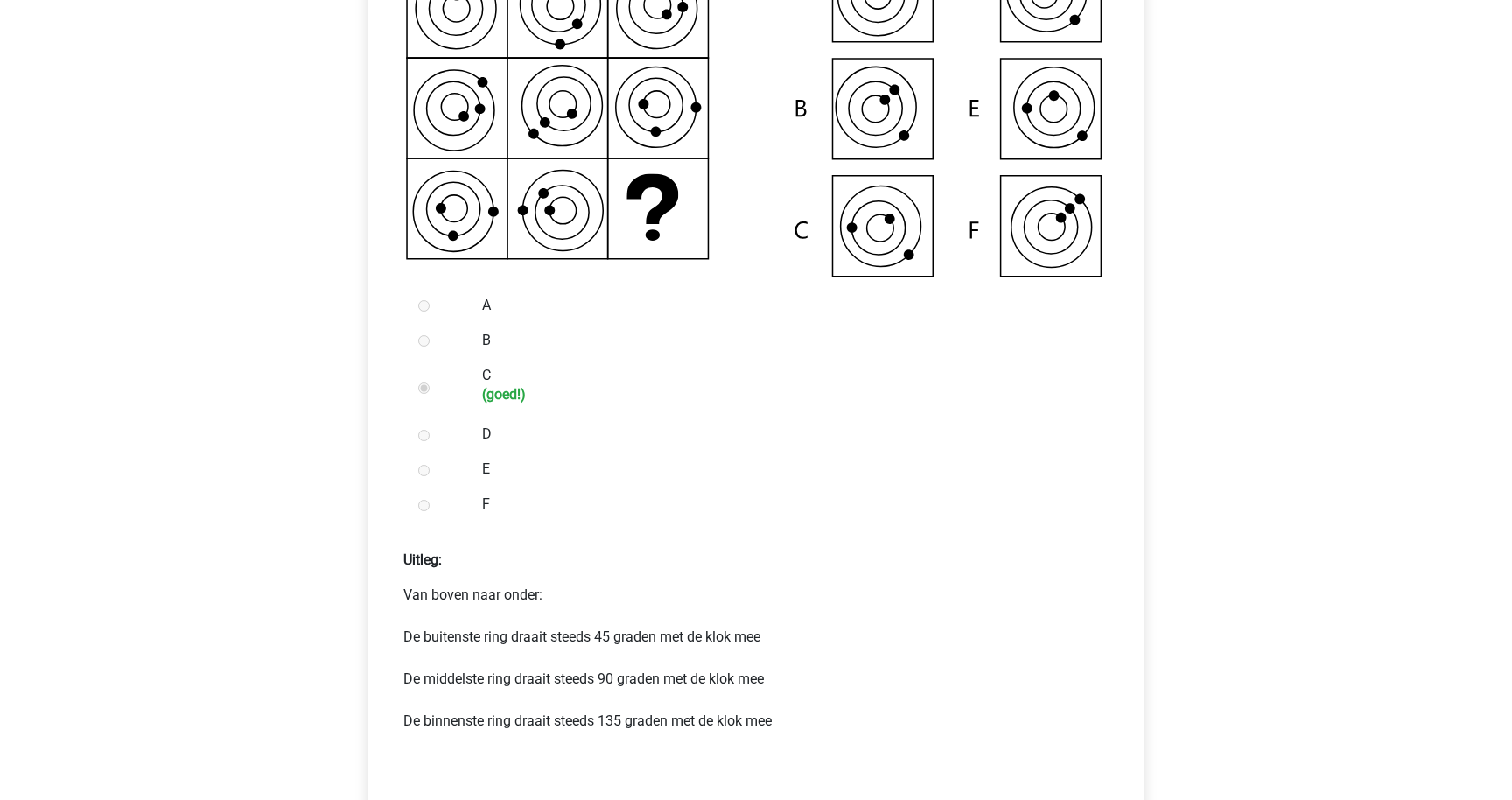
scroll to position [515, 0]
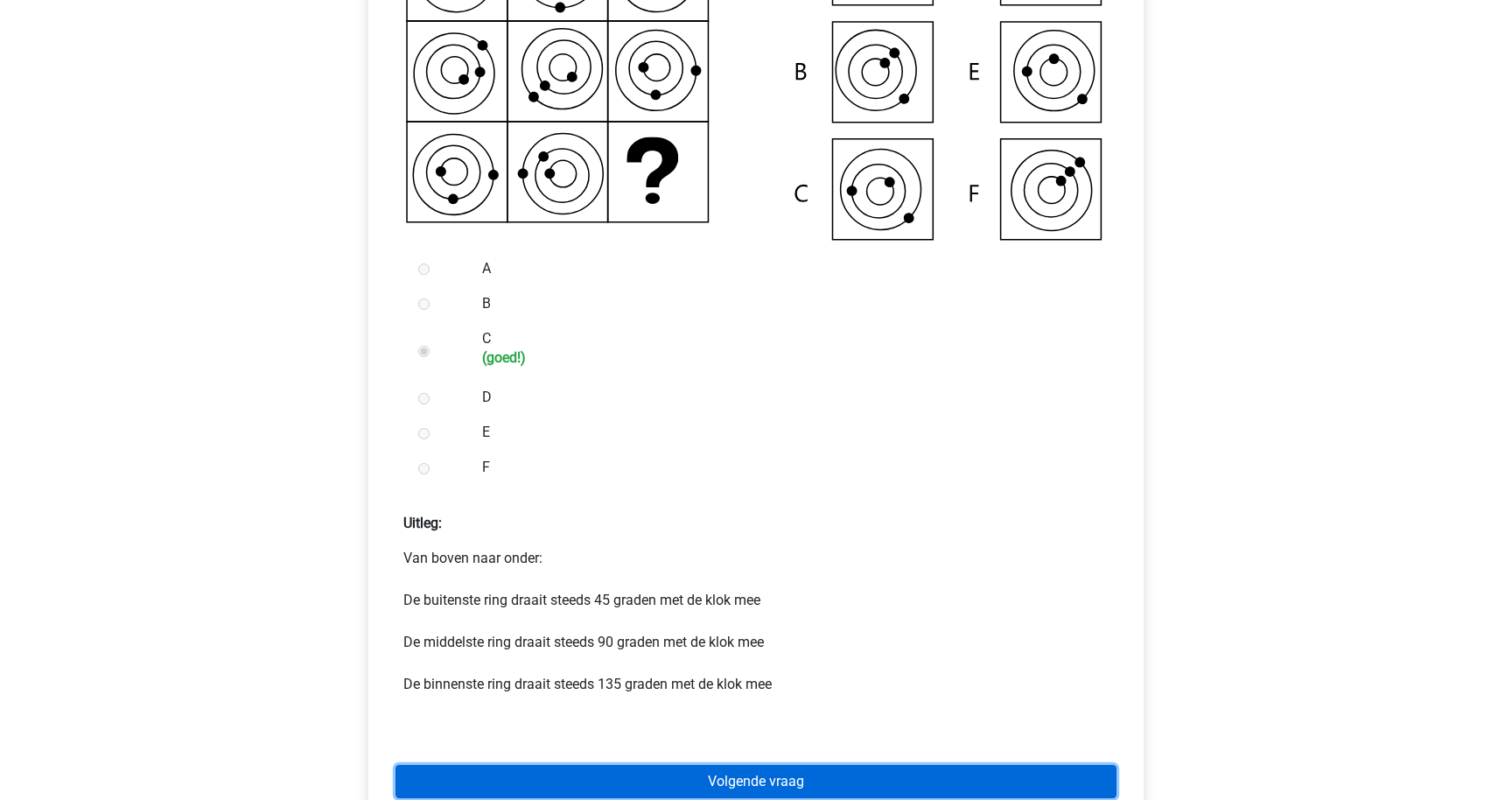
click at [736, 779] on link "Volgende vraag" at bounding box center [756, 782] width 721 height 33
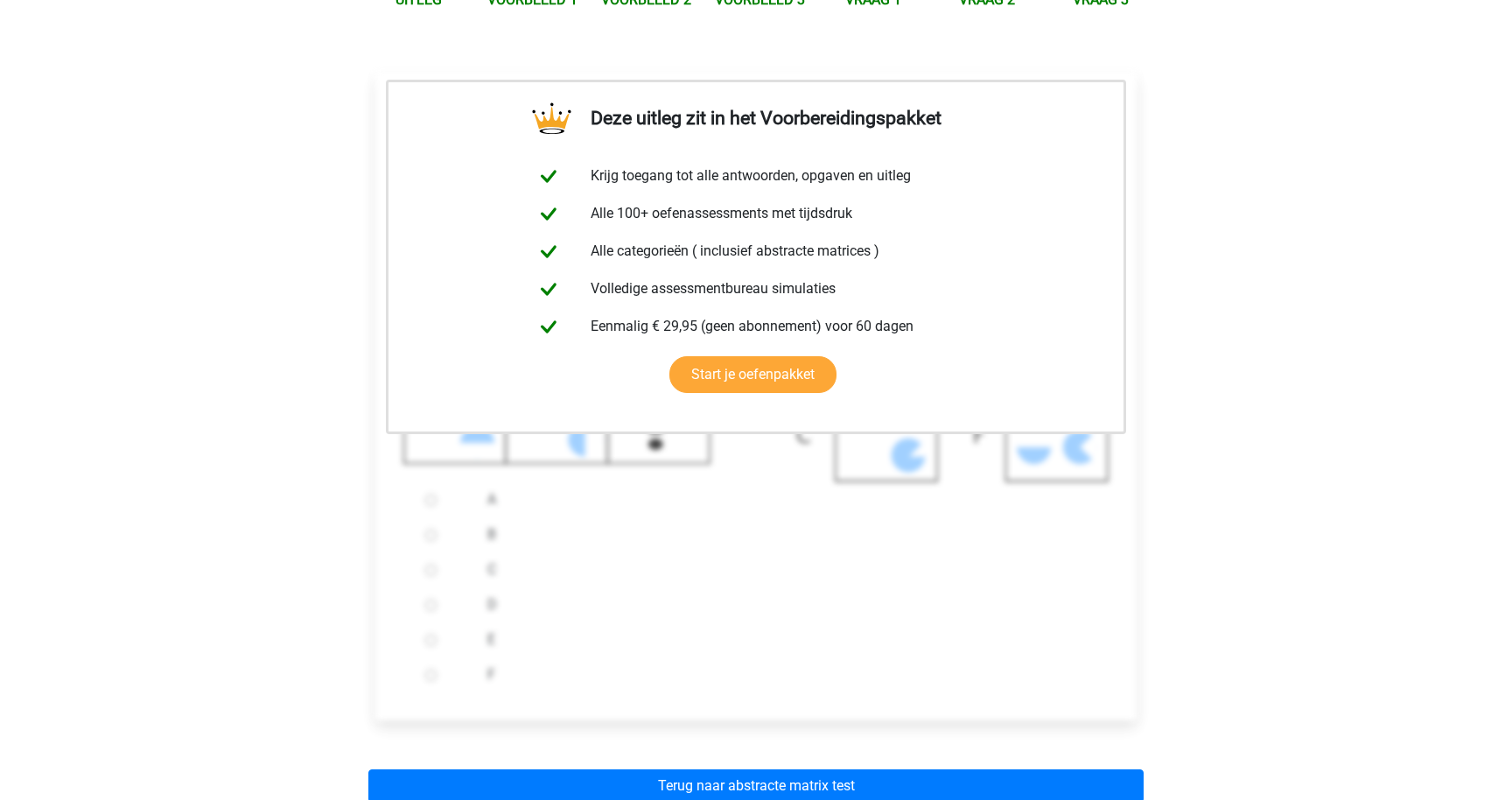
scroll to position [487, 0]
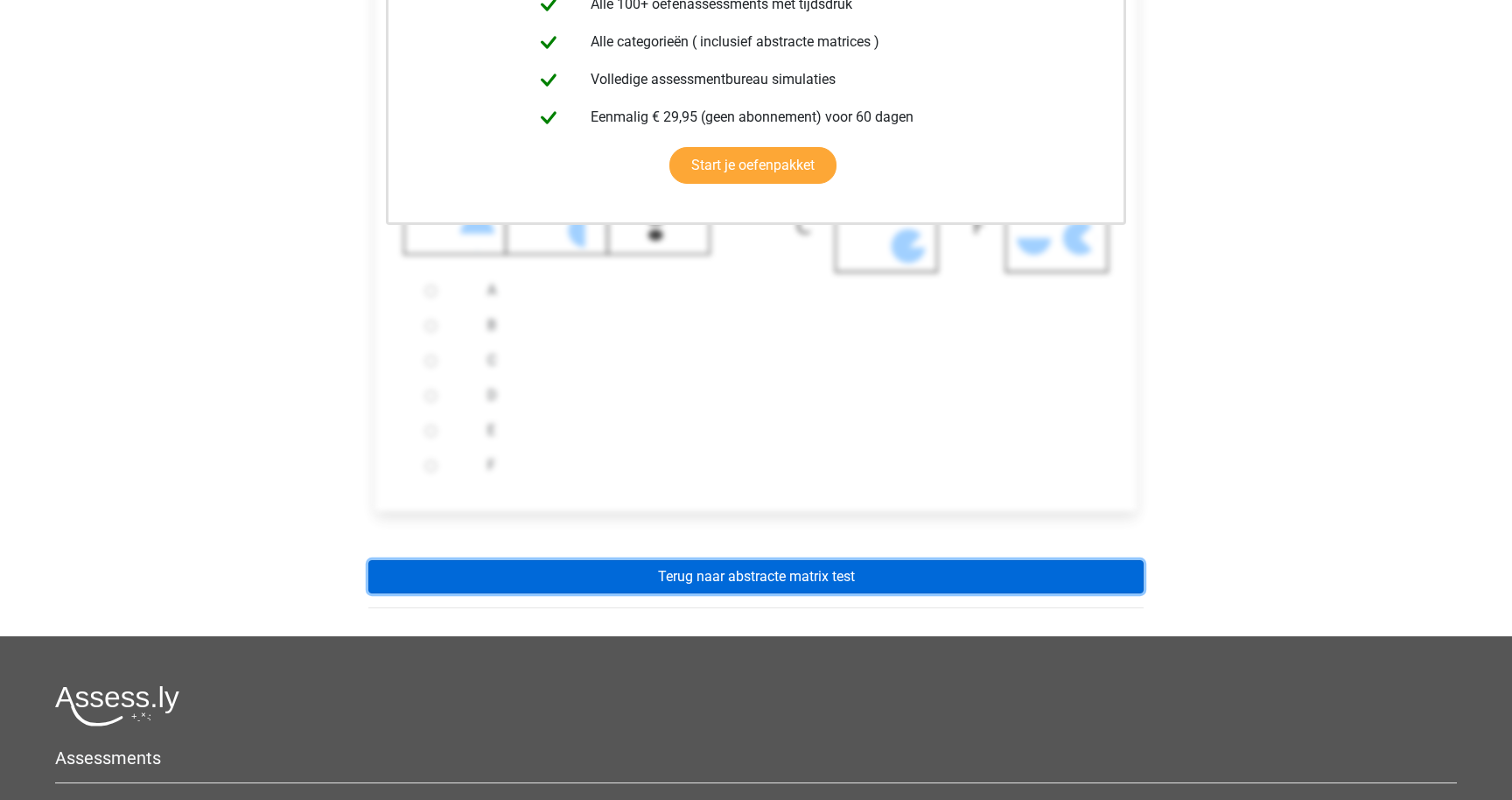
click at [754, 583] on link "Terug naar abstracte matrix test" at bounding box center [756, 577] width 775 height 33
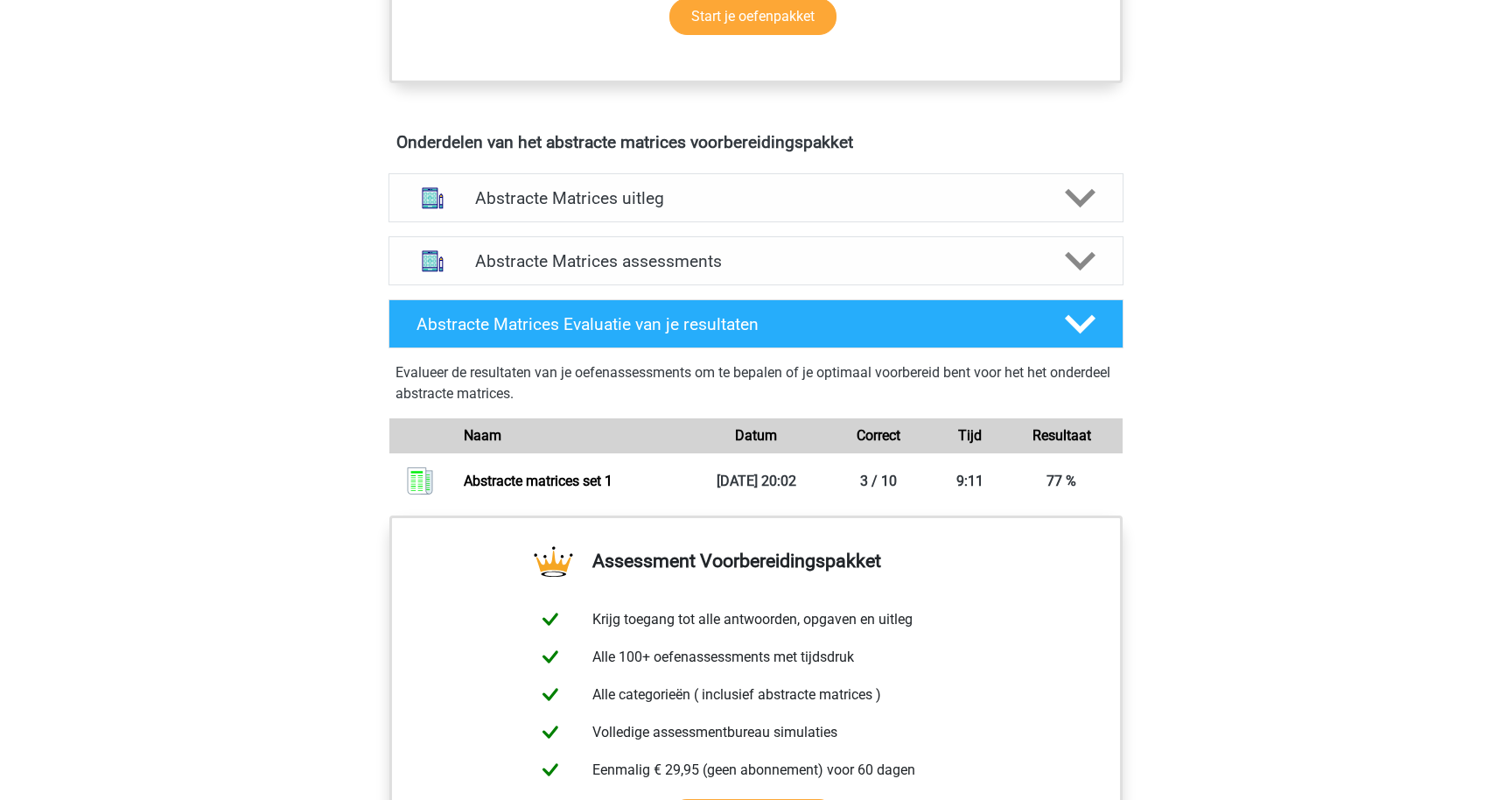
scroll to position [950, 0]
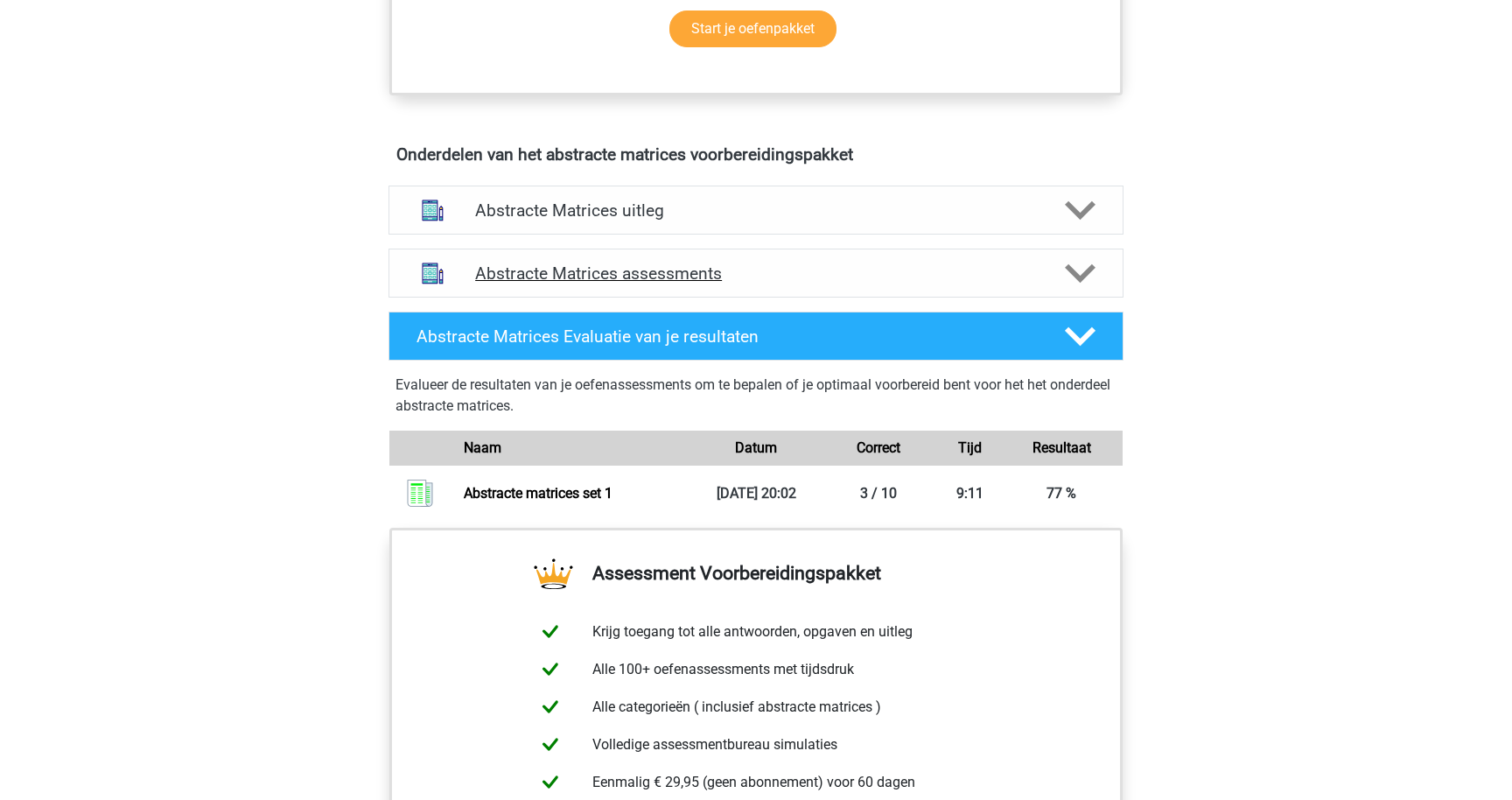
click at [896, 273] on h4 "Abstracte Matrices assessments" at bounding box center [755, 273] width 561 height 20
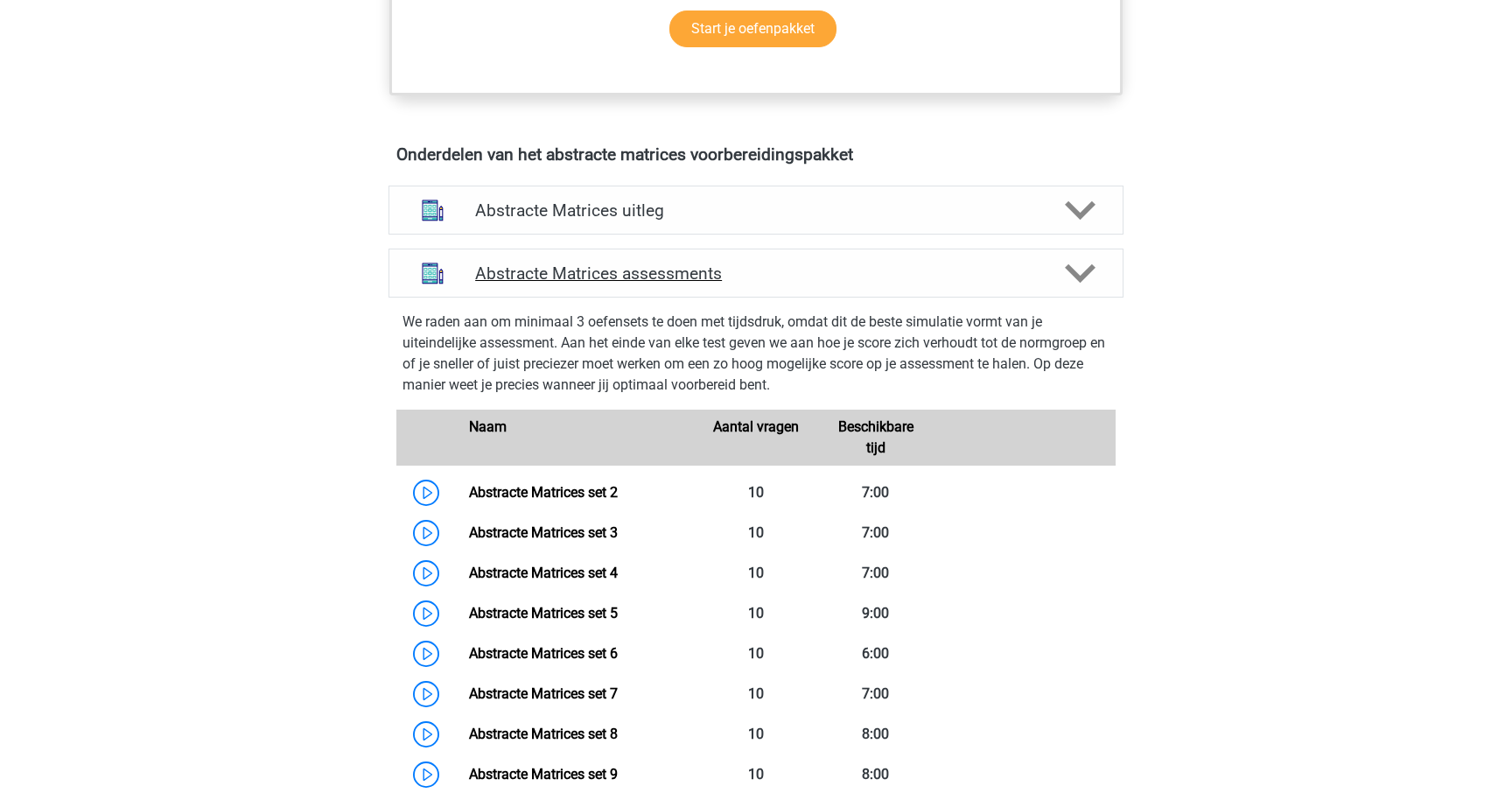
click at [896, 273] on h4 "Abstracte Matrices assessments" at bounding box center [755, 273] width 561 height 20
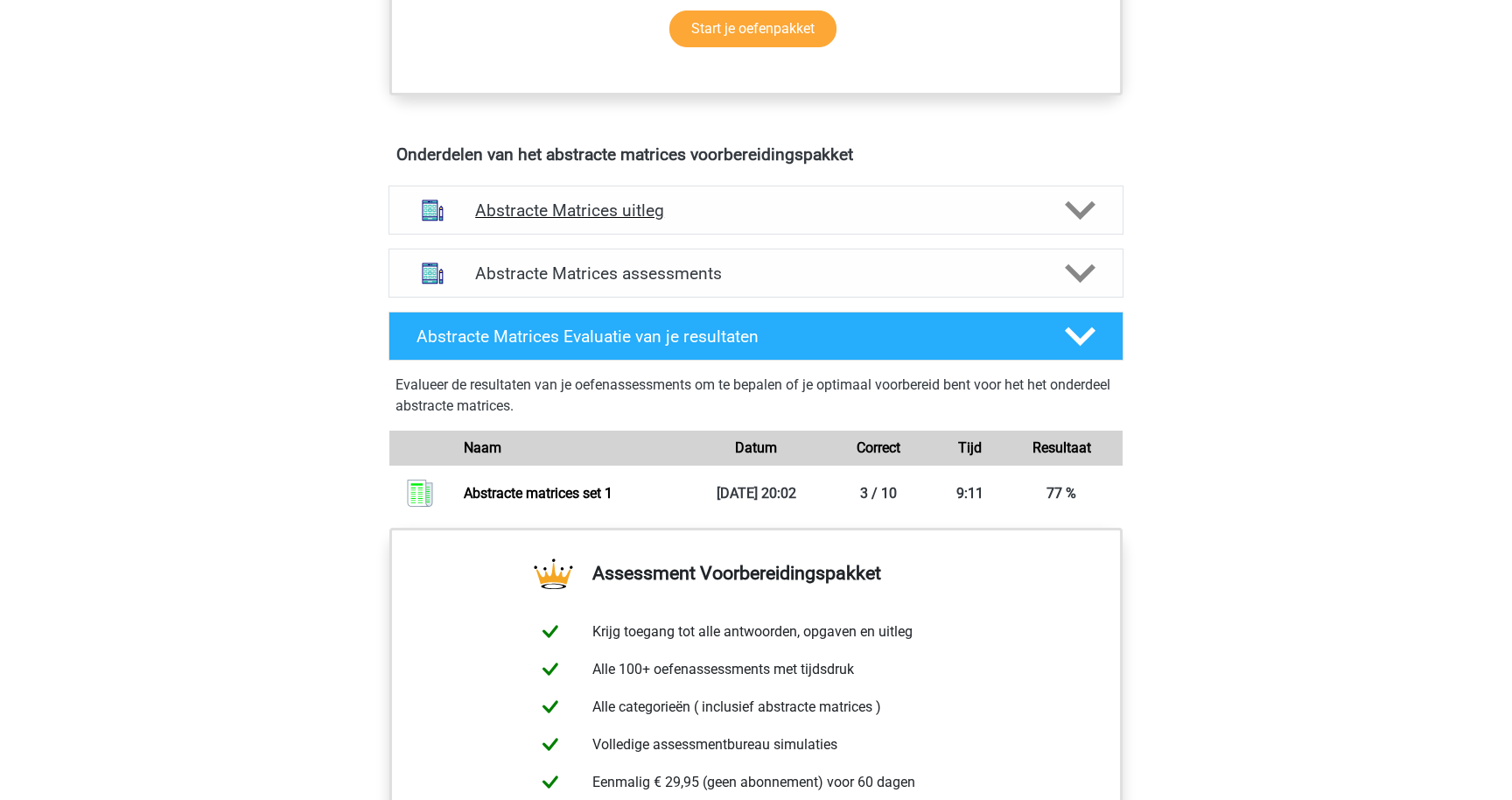
click at [891, 231] on div "Abstracte Matrices uitleg" at bounding box center [755, 210] width 735 height 49
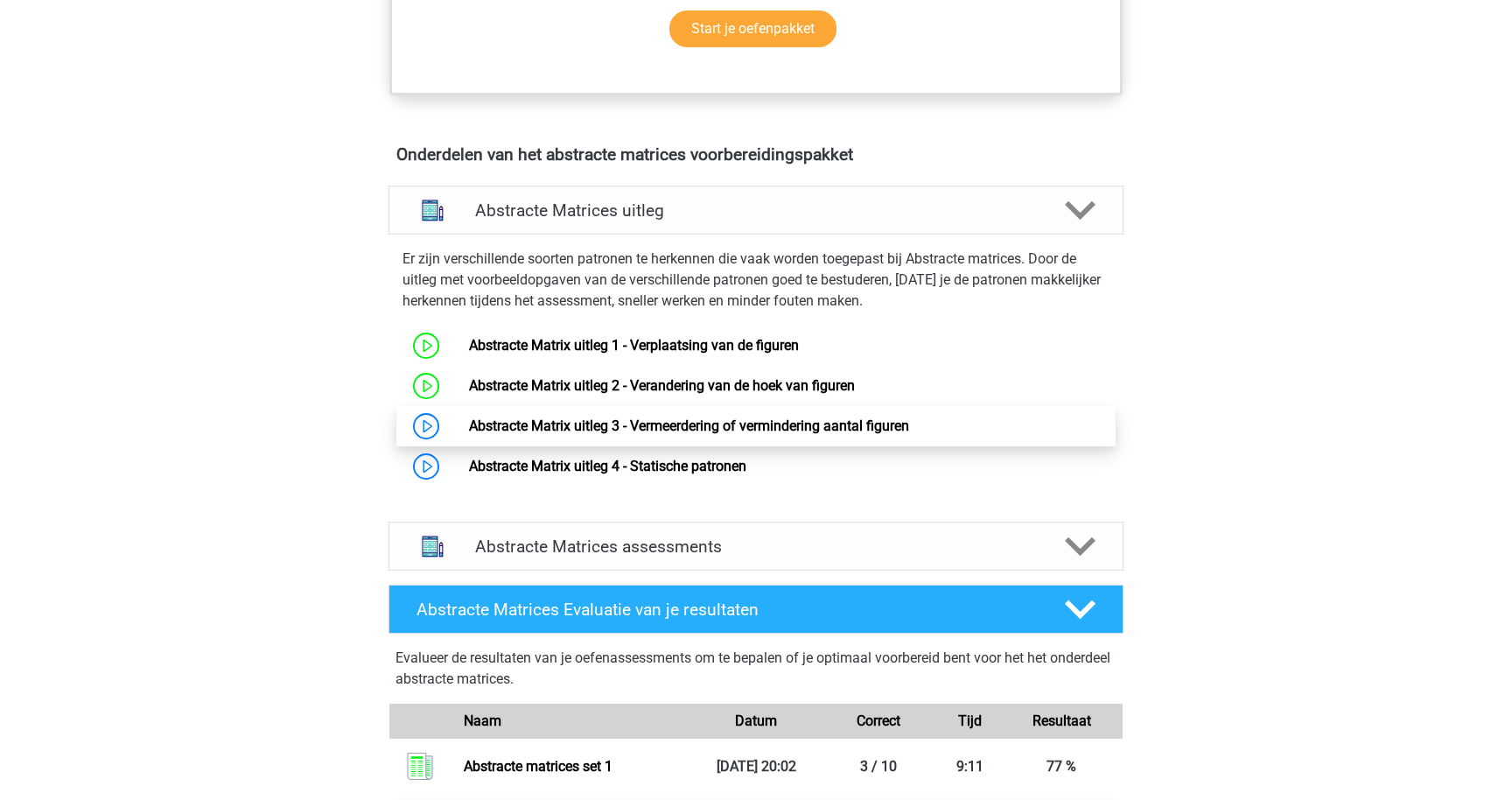
click at [676, 421] on link "Abstracte Matrix uitleg 3 - Vermeerdering of vermindering aantal figuren" at bounding box center [689, 425] width 440 height 17
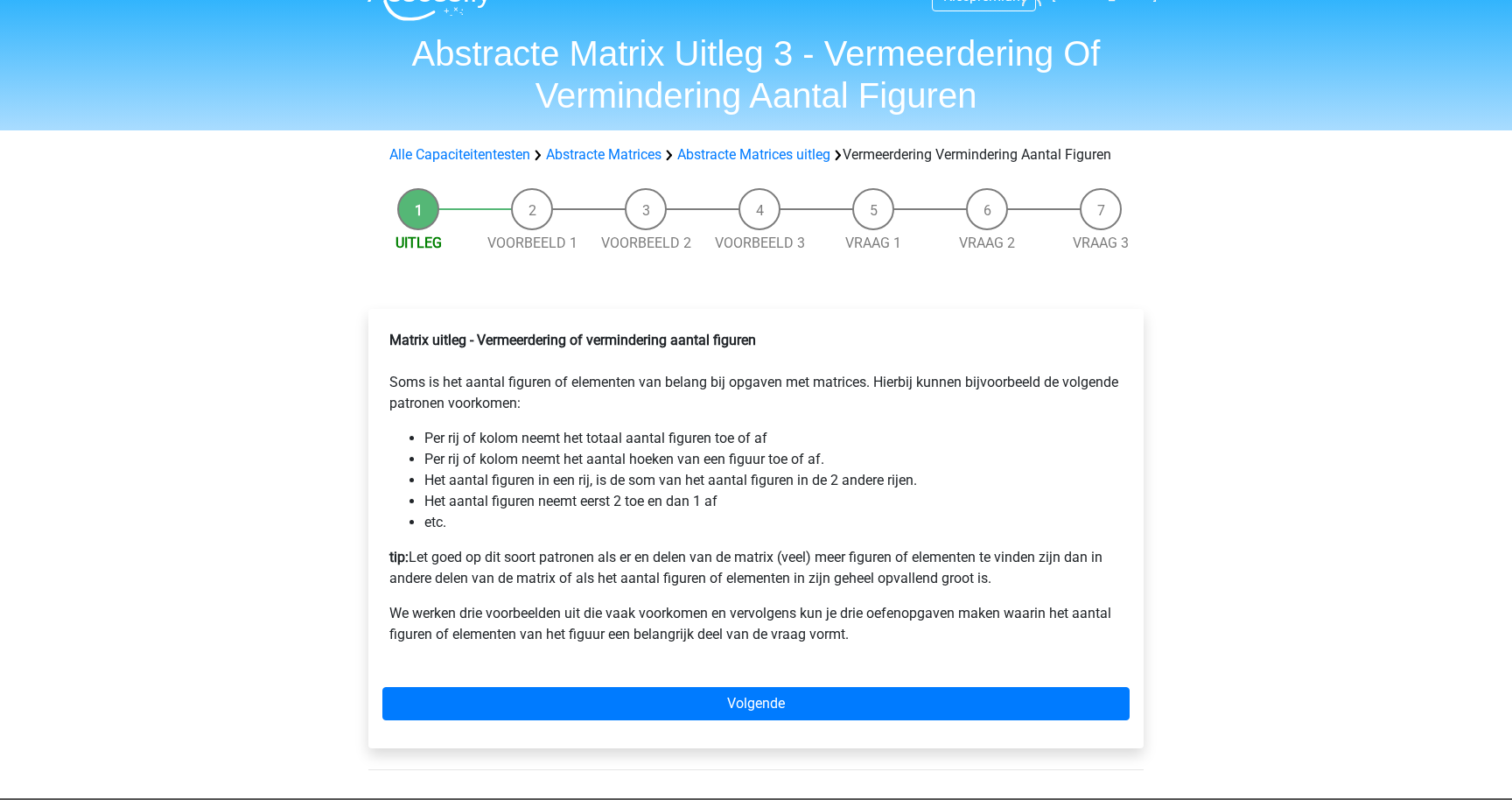
scroll to position [101, 0]
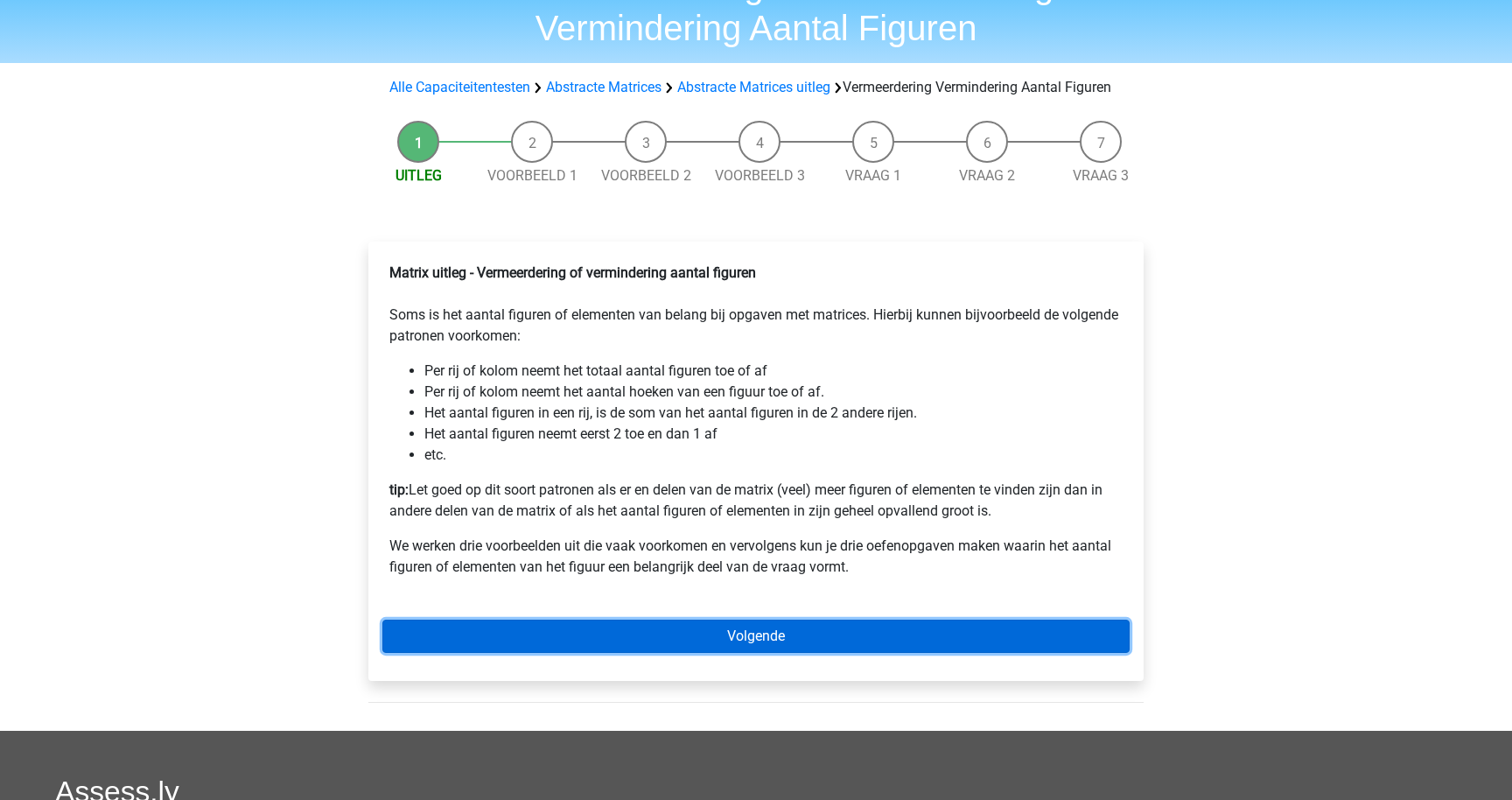
click at [758, 653] on link "Volgende" at bounding box center [756, 636] width 747 height 33
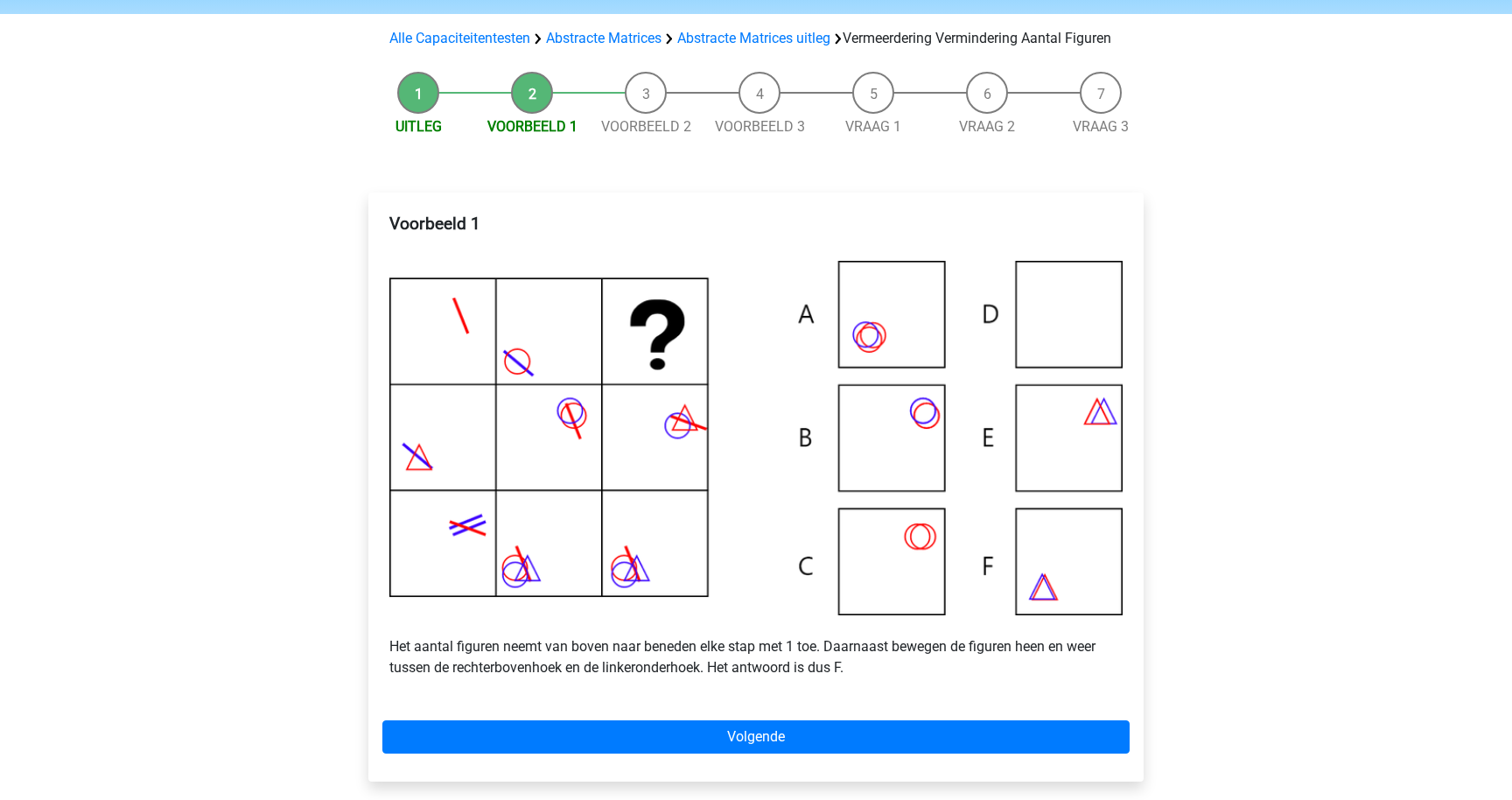
scroll to position [163, 0]
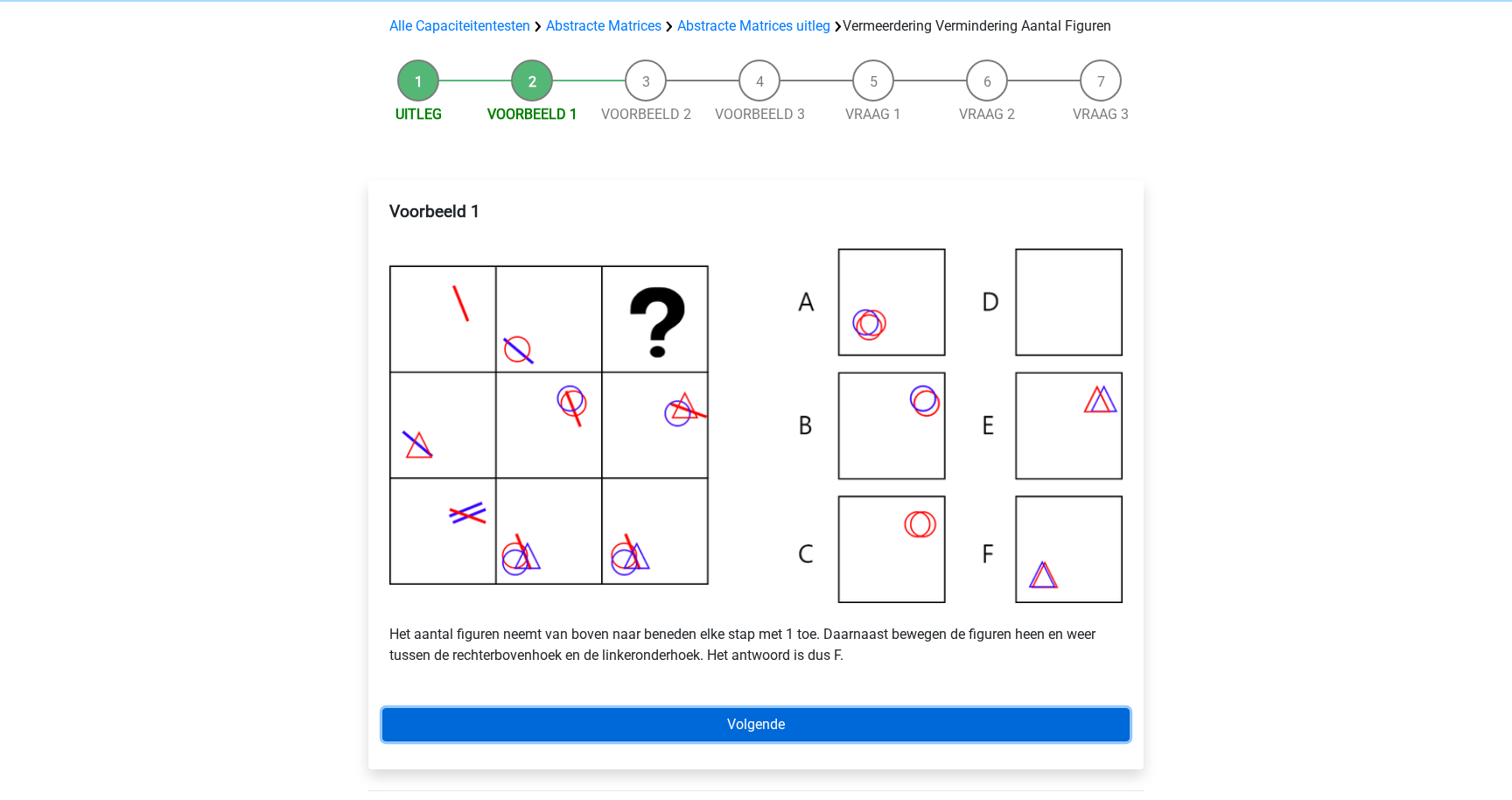
click at [845, 737] on link "Volgende" at bounding box center [756, 725] width 747 height 33
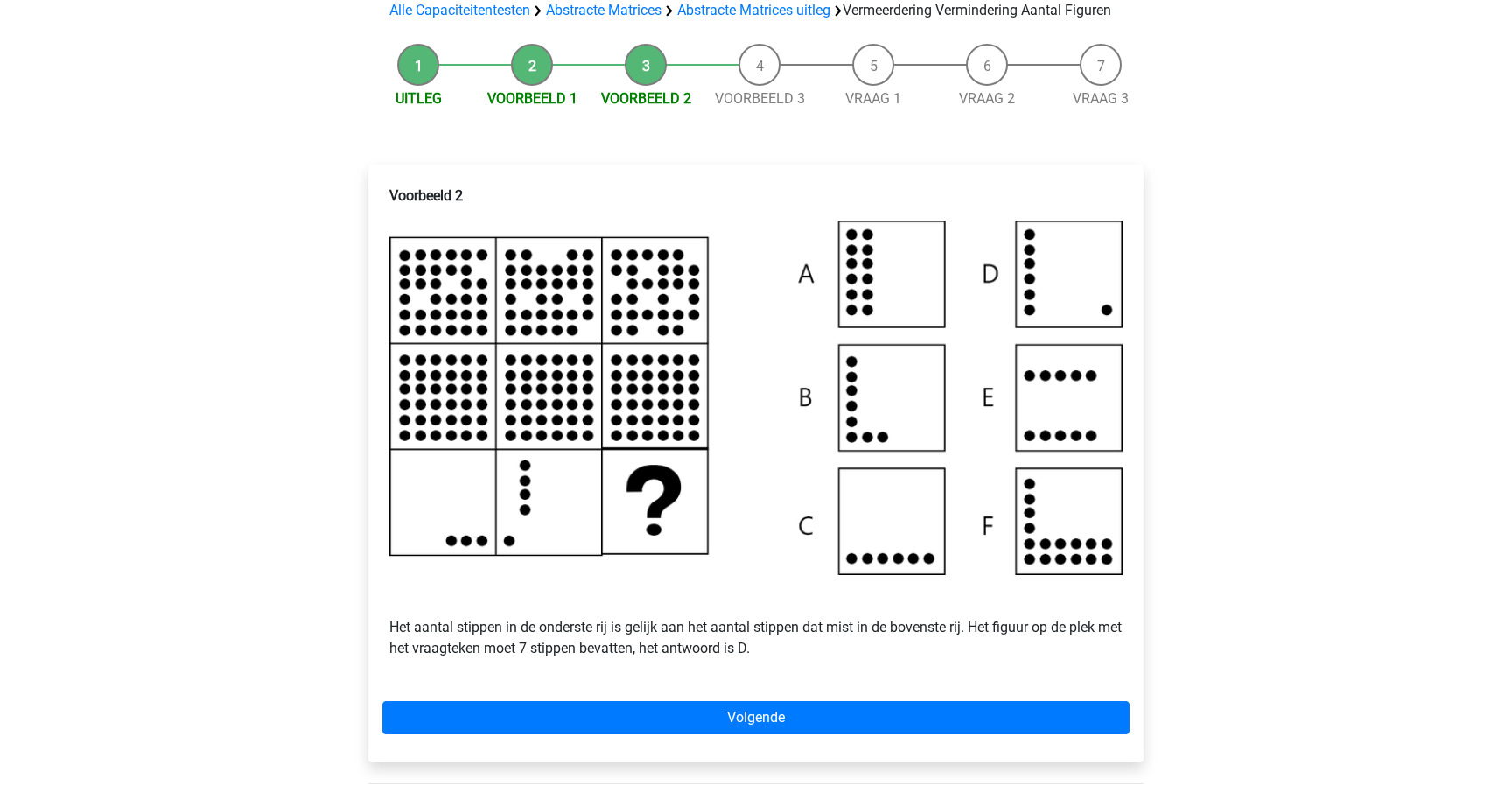
scroll to position [385, 0]
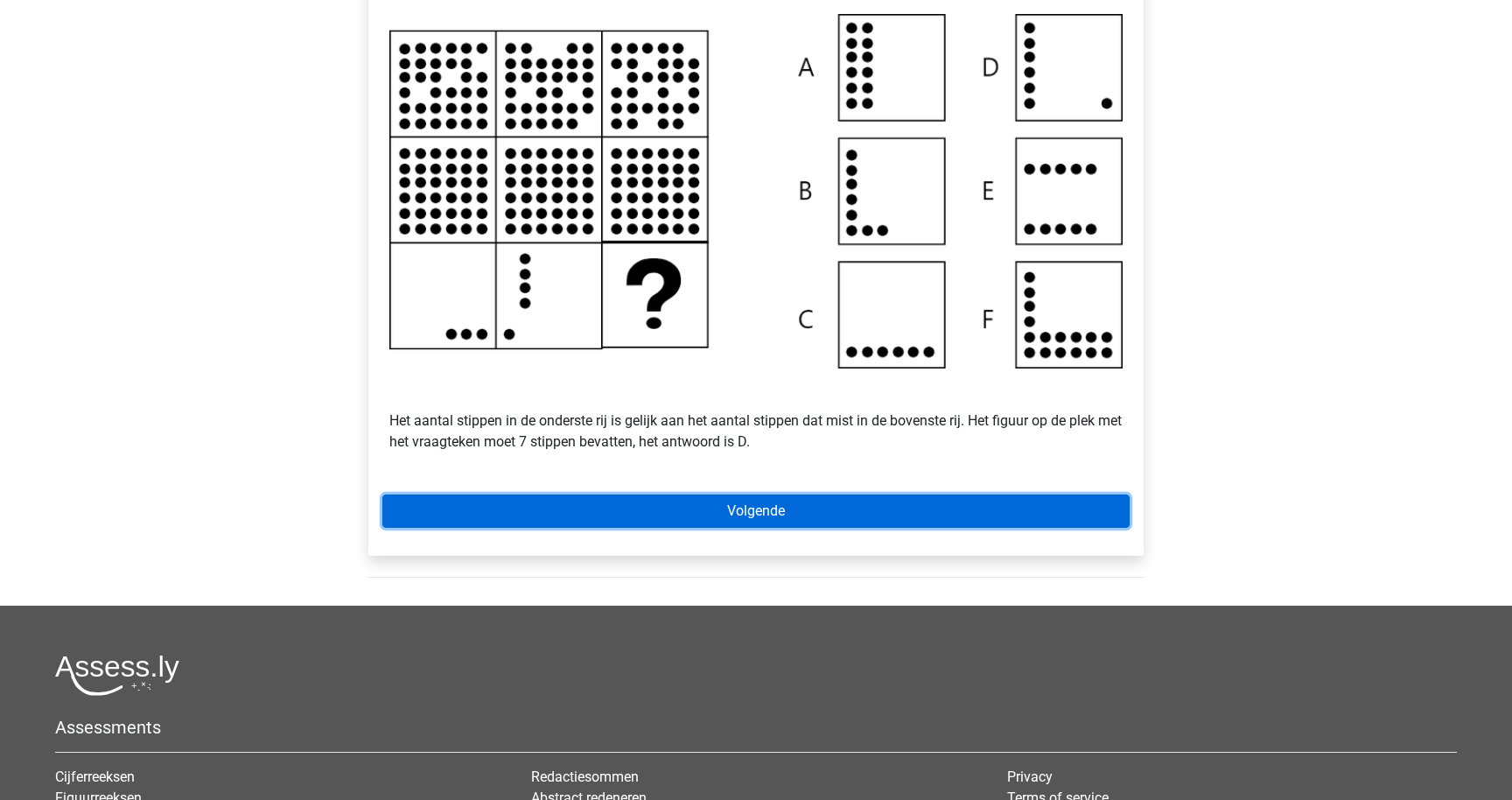
click at [782, 527] on link "Volgende" at bounding box center [756, 511] width 747 height 33
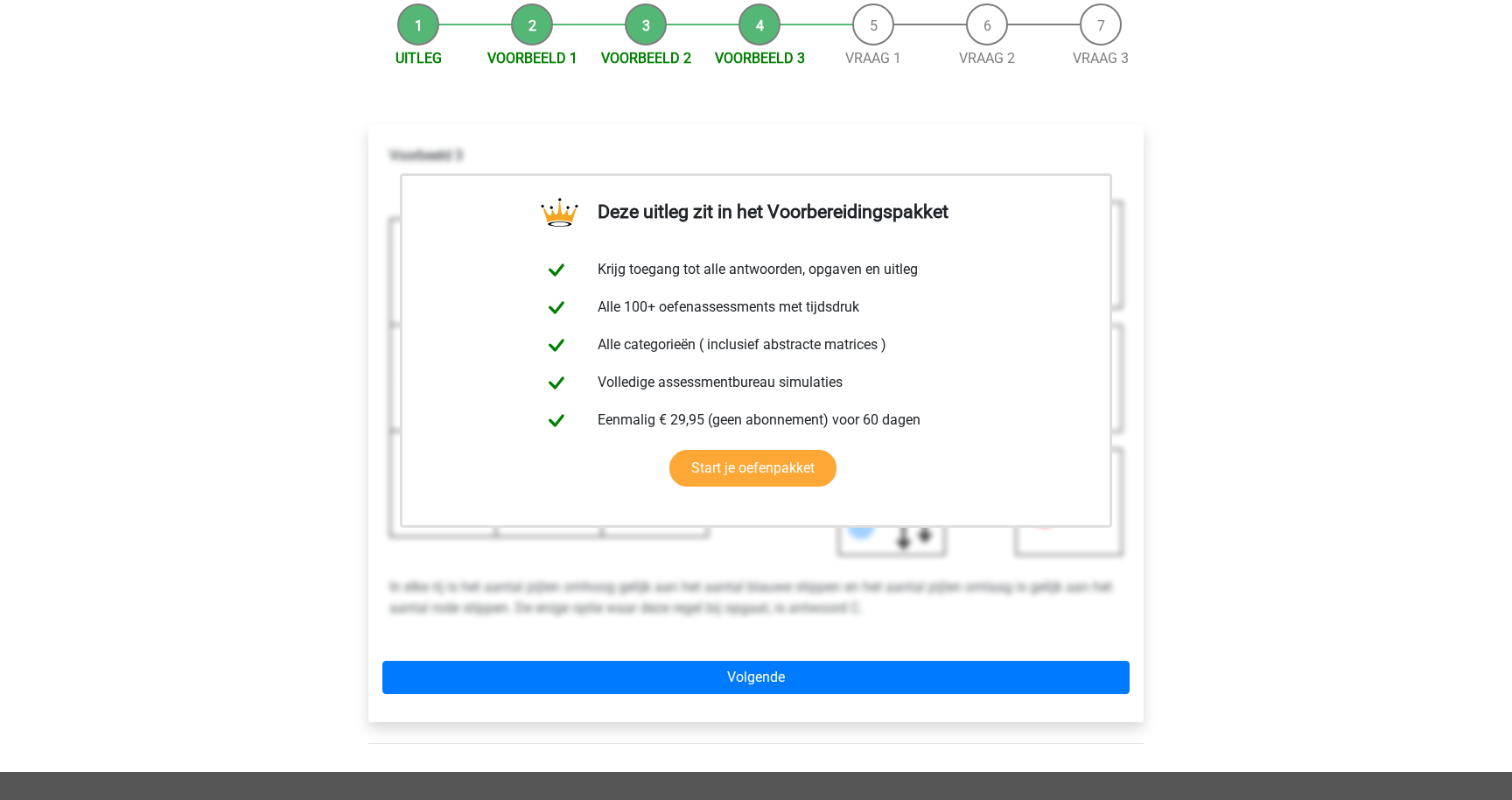
scroll to position [248, 0]
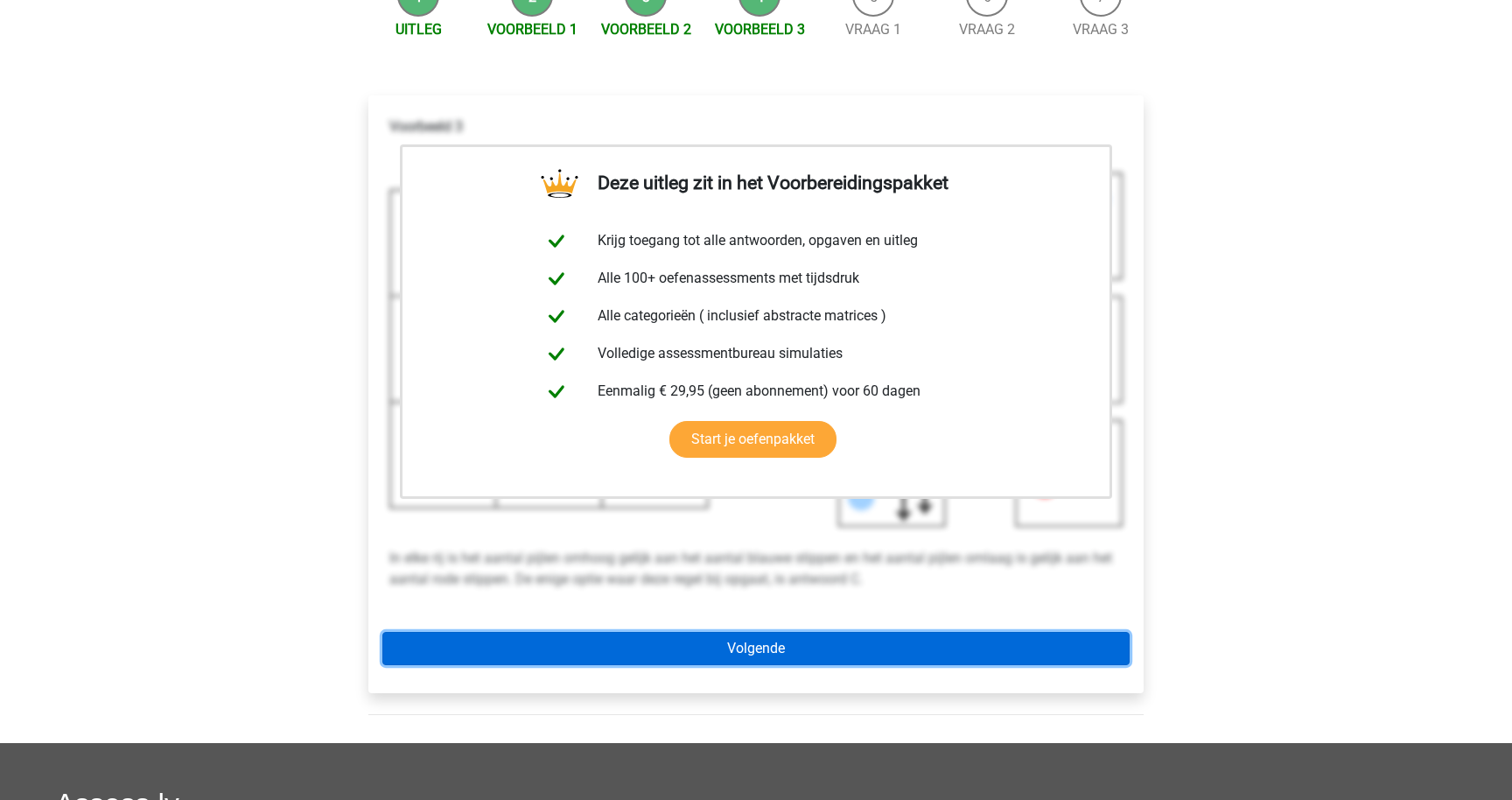
click at [761, 666] on link "Volgende" at bounding box center [756, 648] width 747 height 33
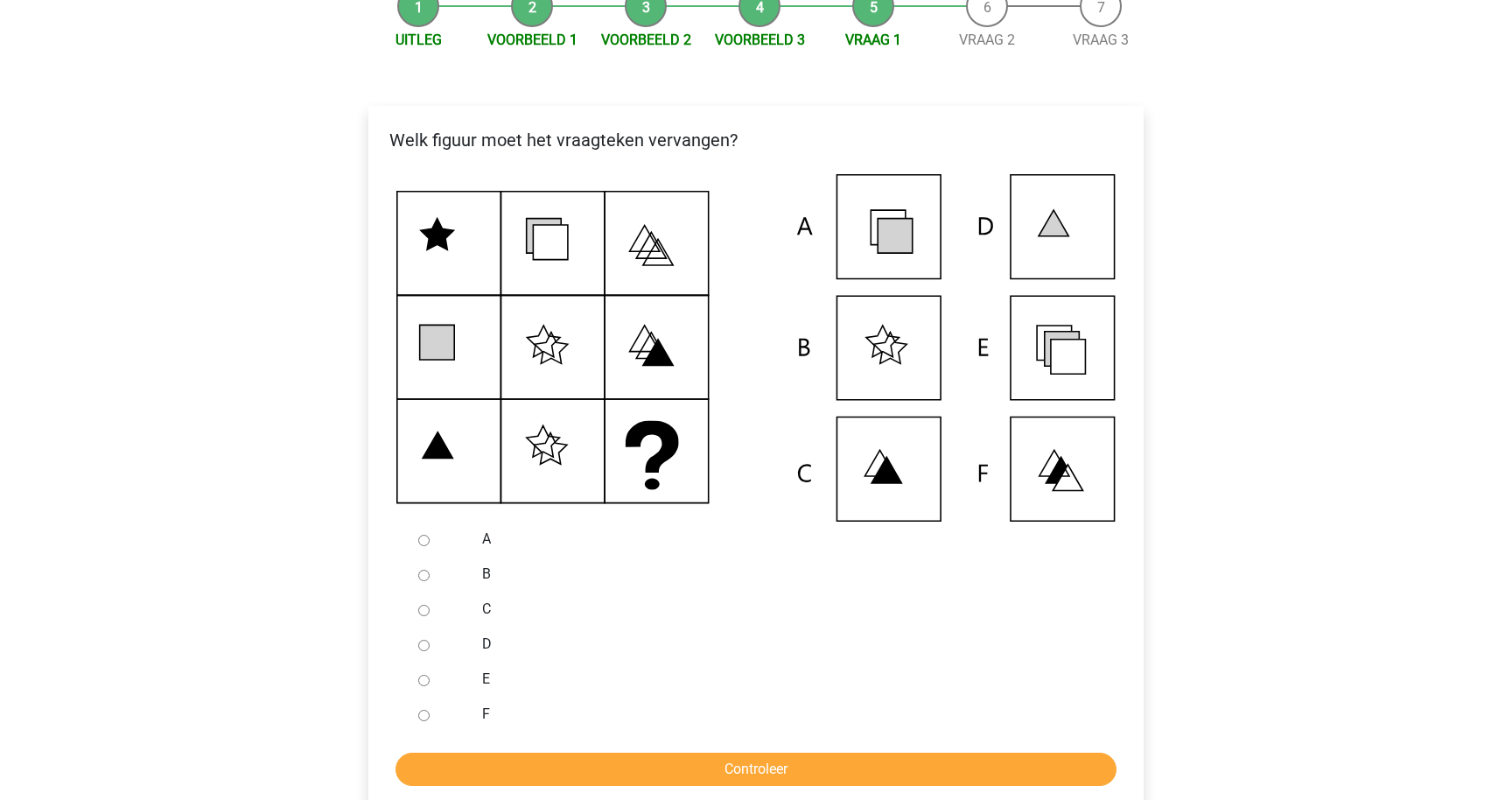
scroll to position [421, 0]
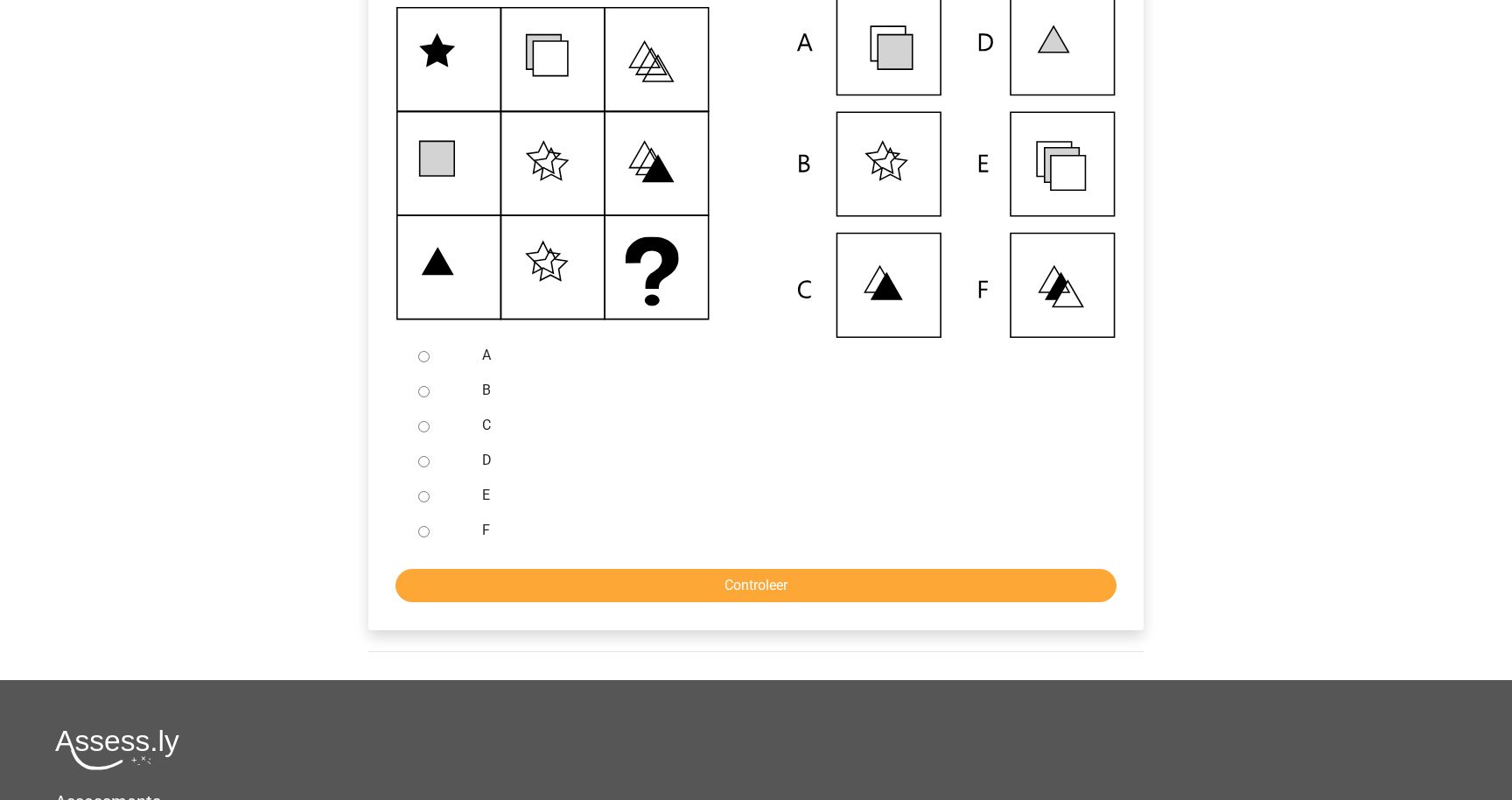
click at [481, 513] on div "E" at bounding box center [784, 495] width 631 height 35
click at [422, 502] on input "E" at bounding box center [424, 497] width 12 height 12
radio input "true"
click at [477, 602] on input "Controleer" at bounding box center [756, 586] width 721 height 33
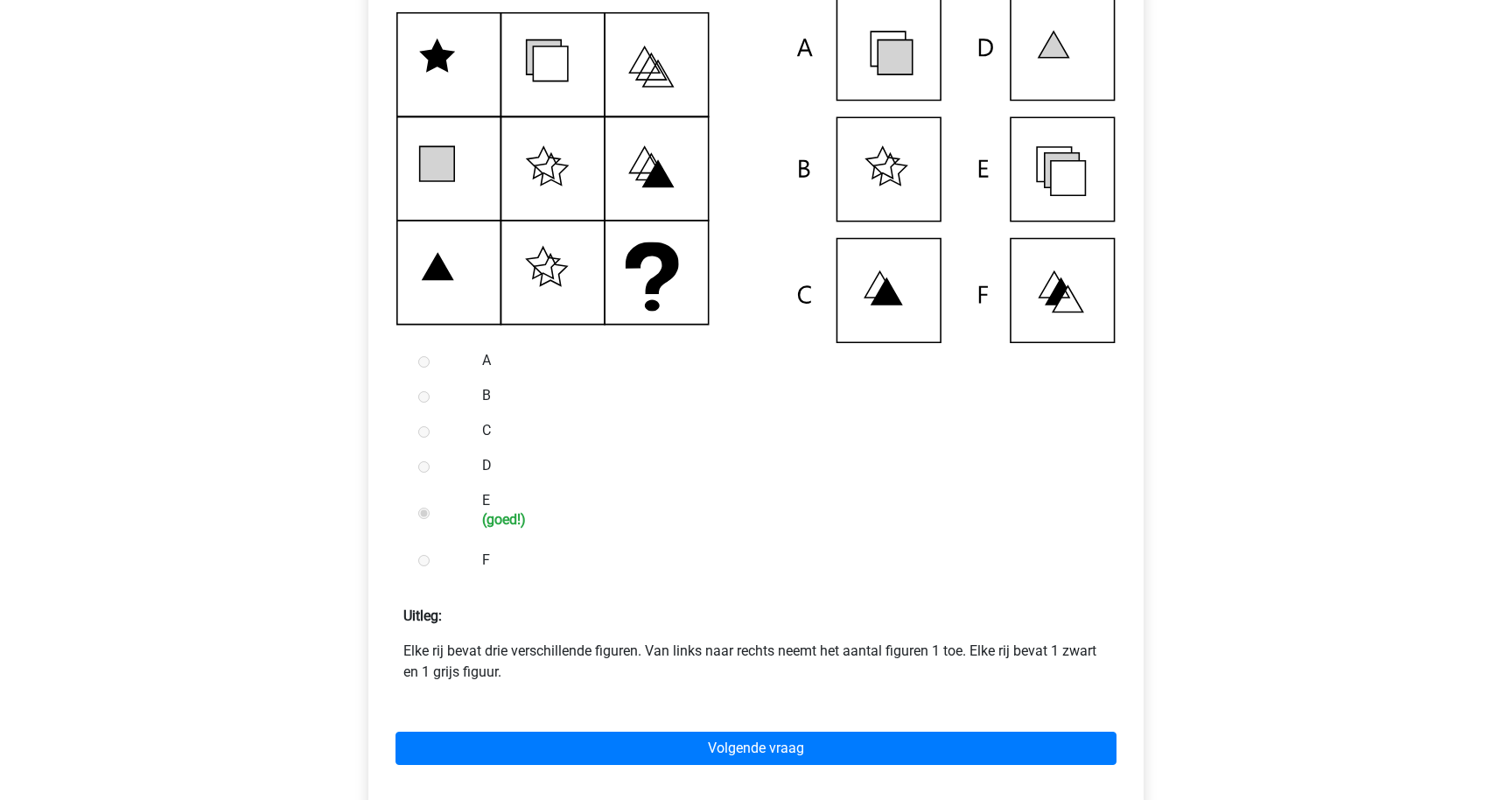
scroll to position [417, 0]
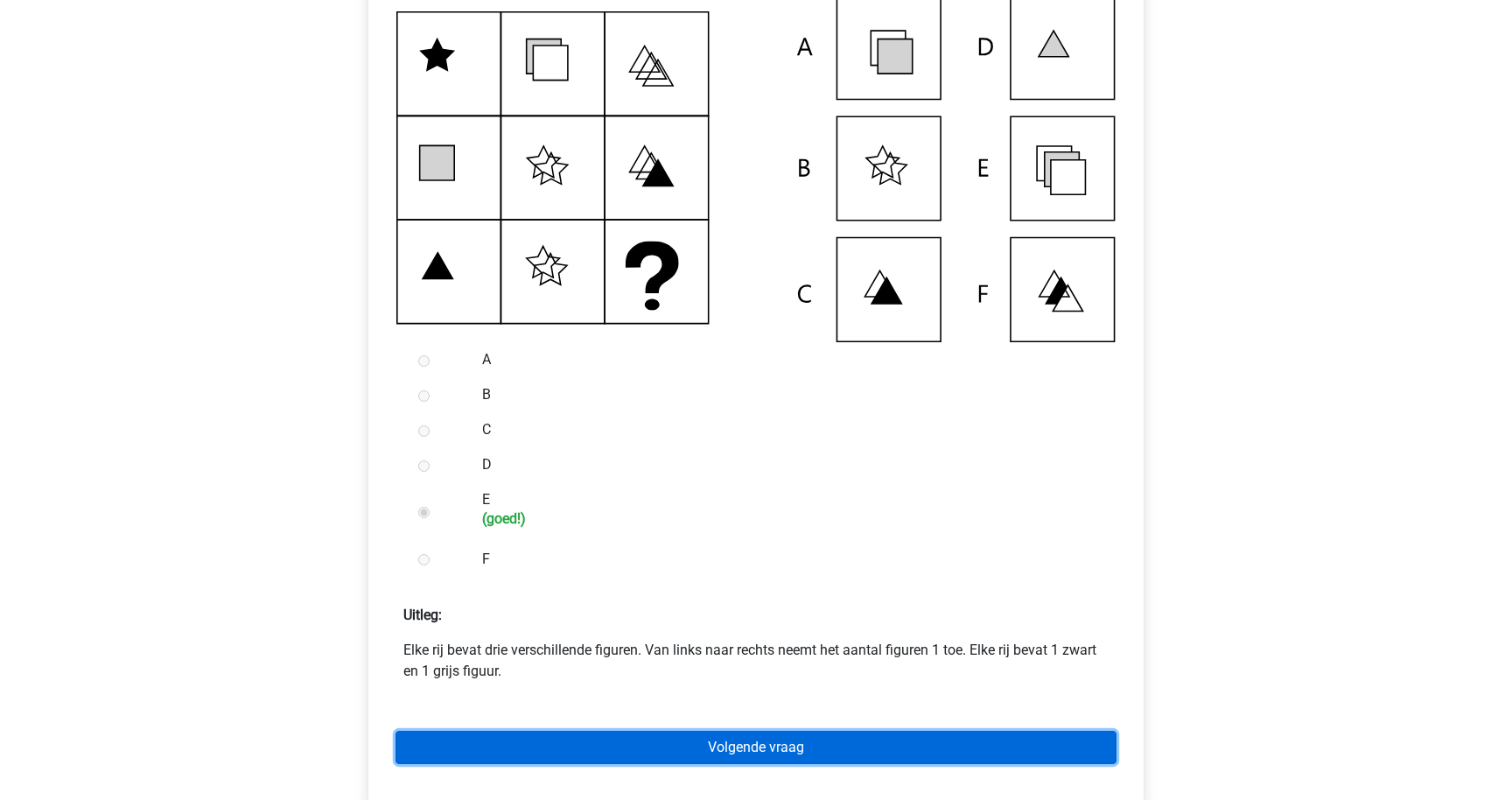
click at [658, 764] on link "Volgende vraag" at bounding box center [756, 747] width 721 height 33
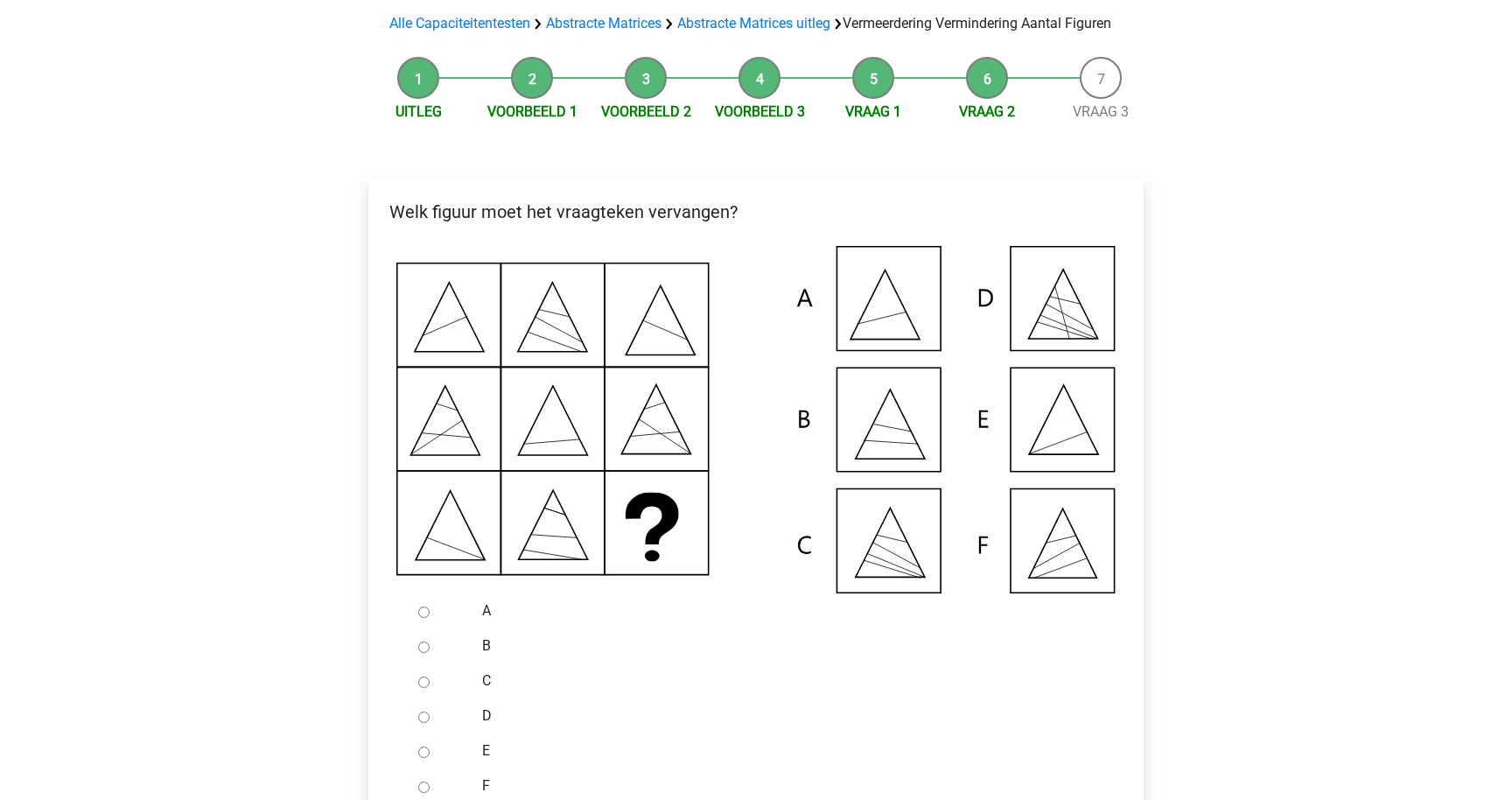
scroll to position [210, 0]
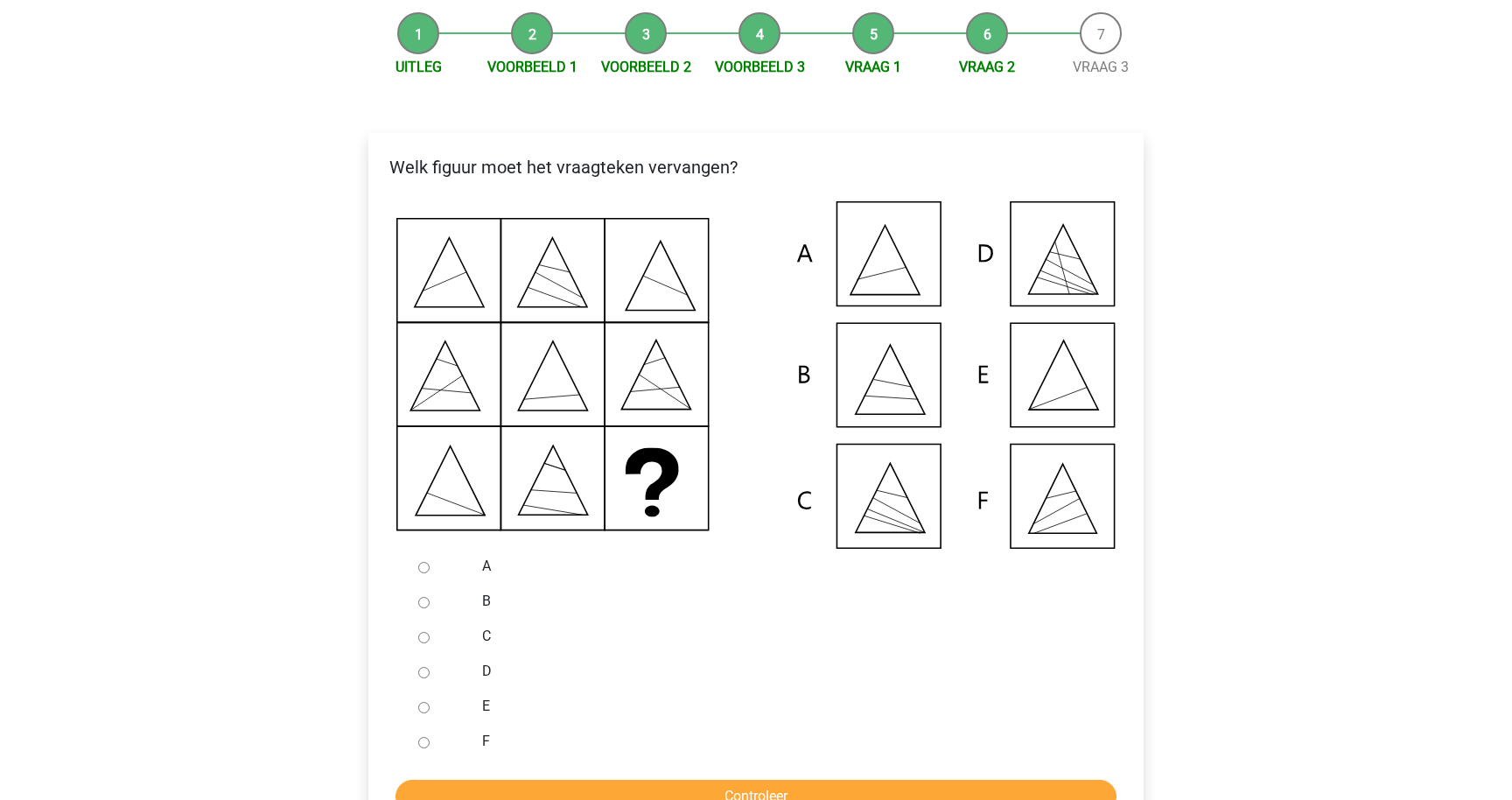
click at [425, 713] on input "E" at bounding box center [424, 708] width 12 height 12
radio input "true"
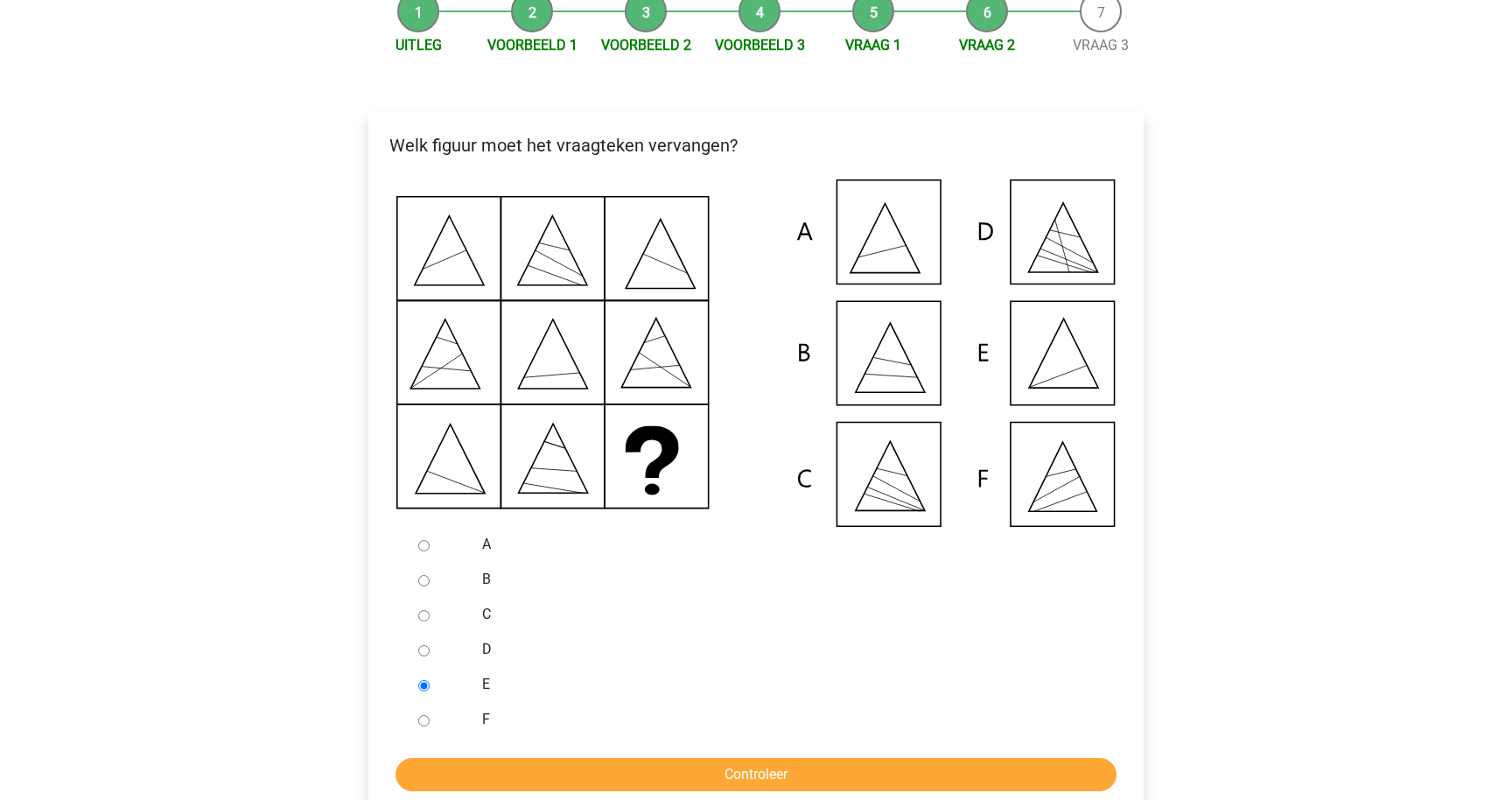
scroll to position [246, 0]
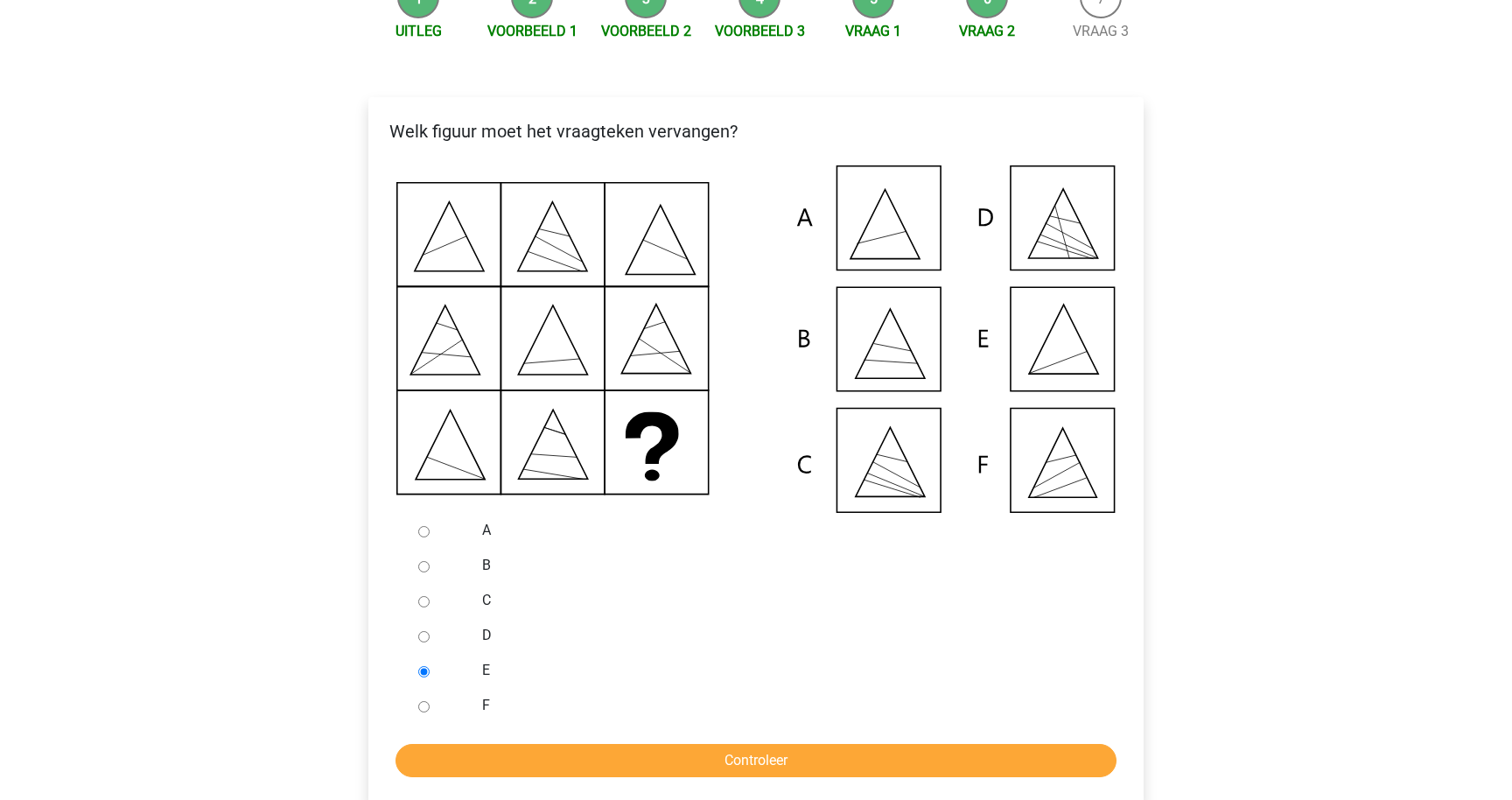
click at [476, 764] on form "A B C D E F Controleer" at bounding box center [756, 645] width 747 height 265
click at [562, 760] on form "A B C D E F Controleer" at bounding box center [756, 645] width 747 height 265
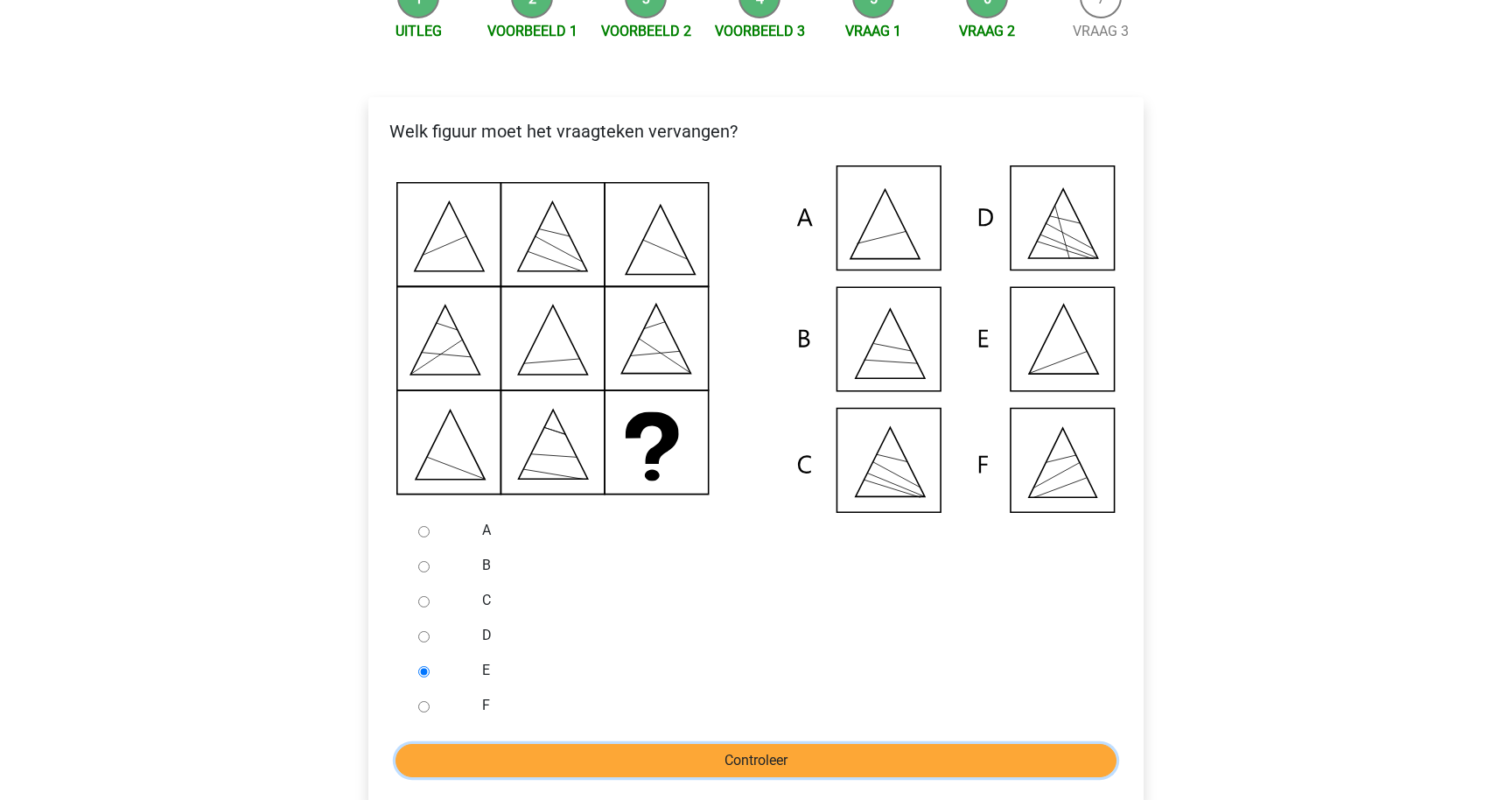
click at [598, 778] on input "Controleer" at bounding box center [756, 760] width 721 height 33
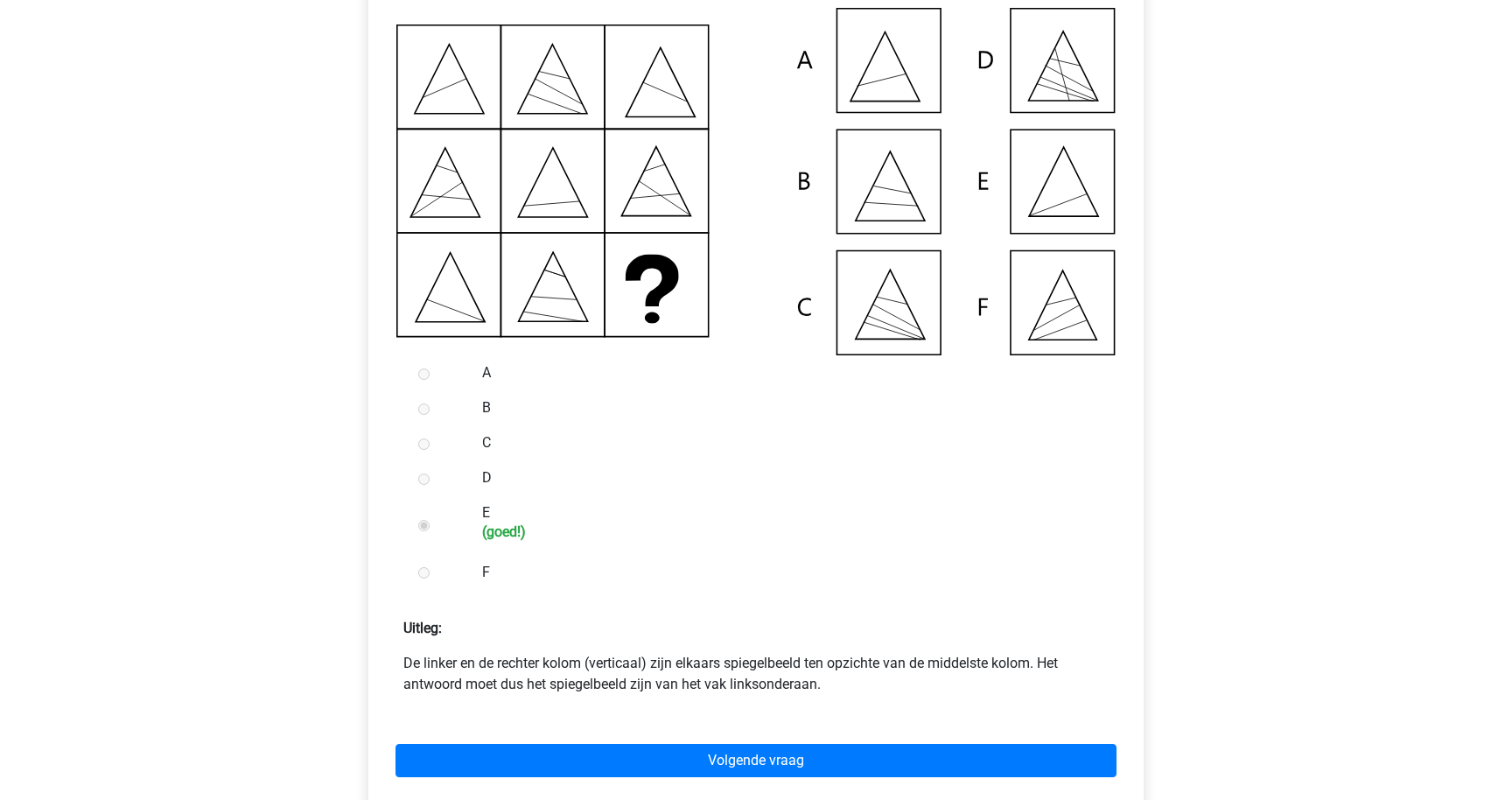
scroll to position [437, 0]
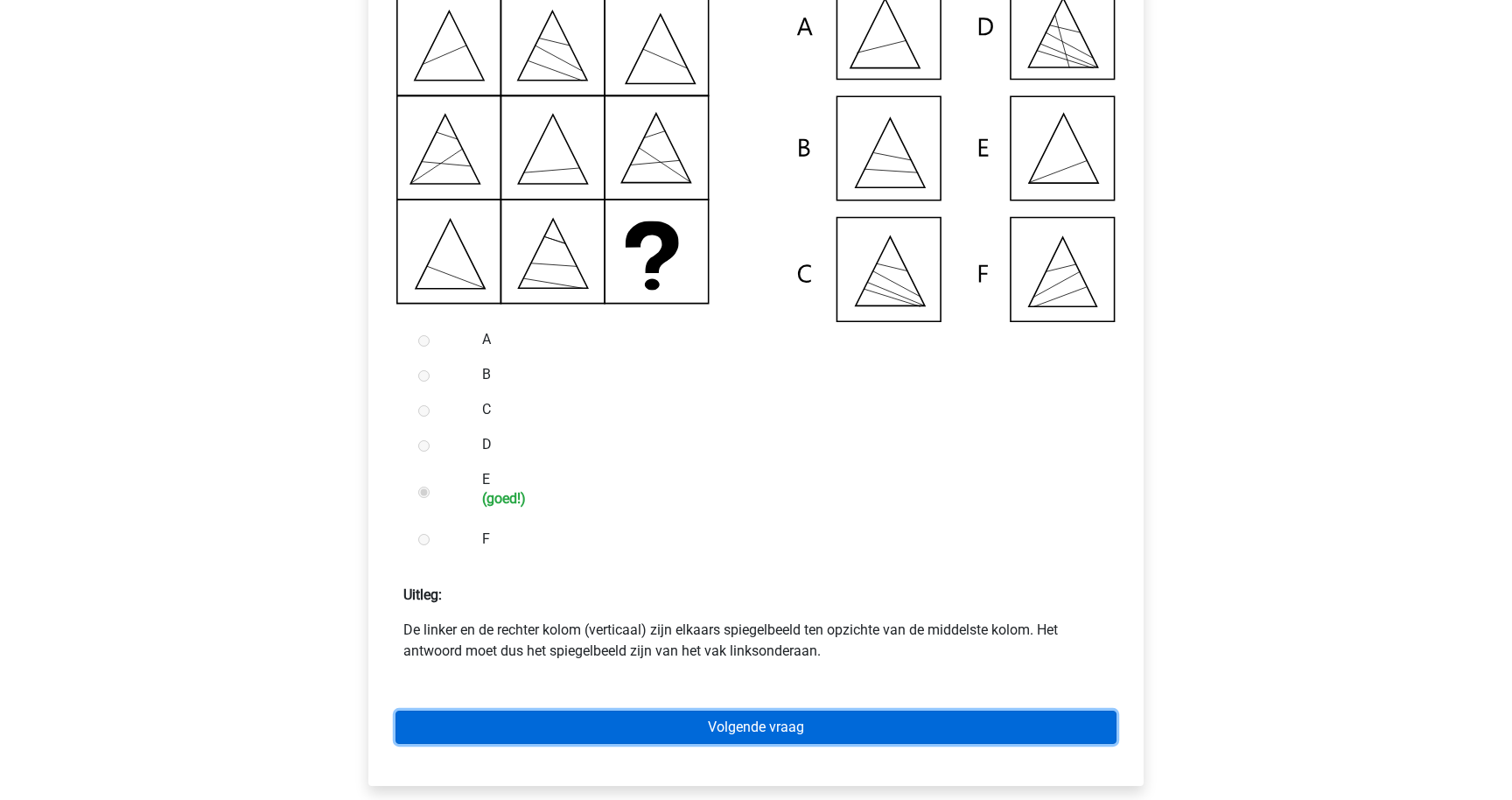
click at [598, 744] on link "Volgende vraag" at bounding box center [756, 727] width 721 height 33
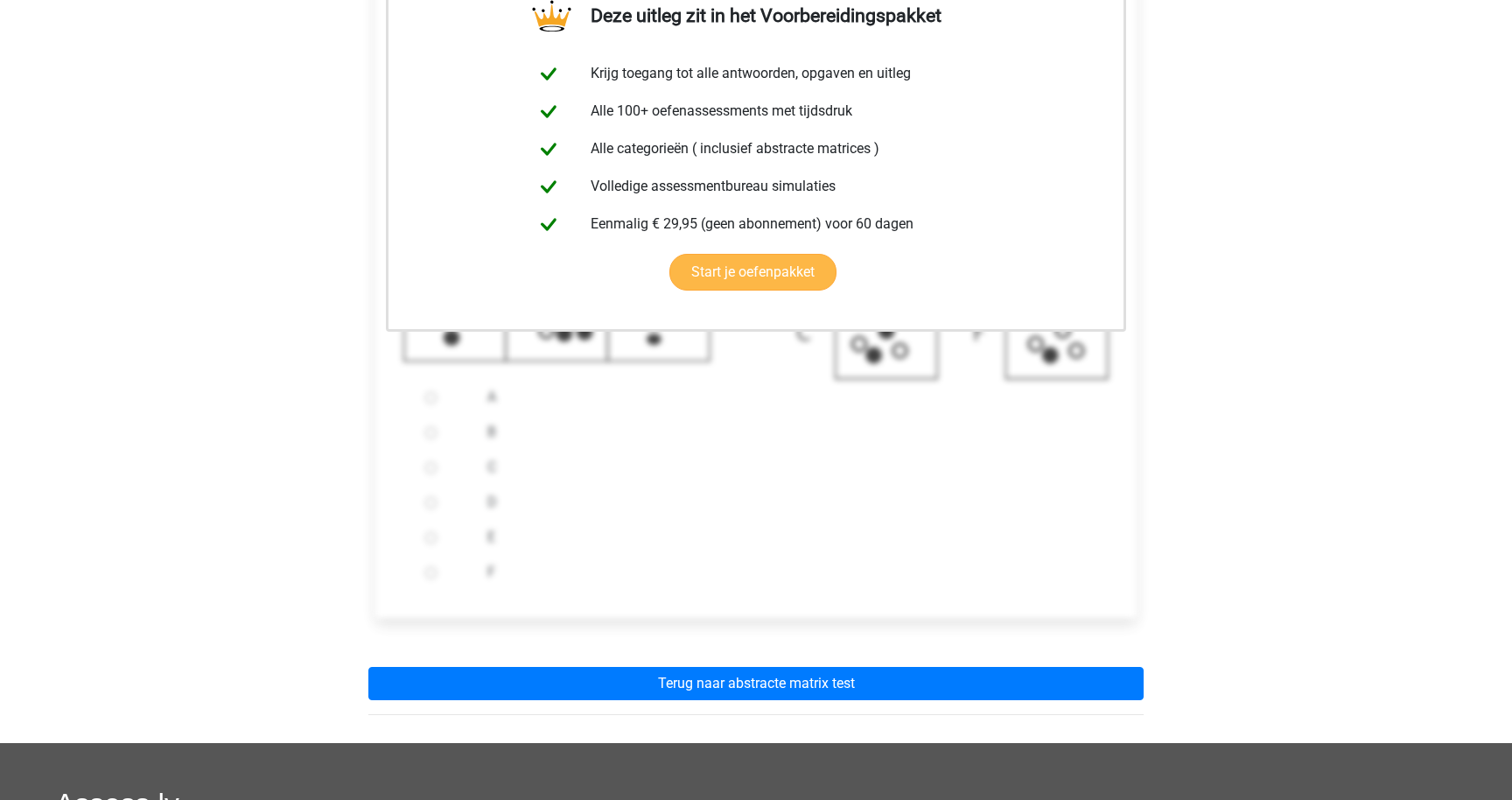
scroll to position [507, 0]
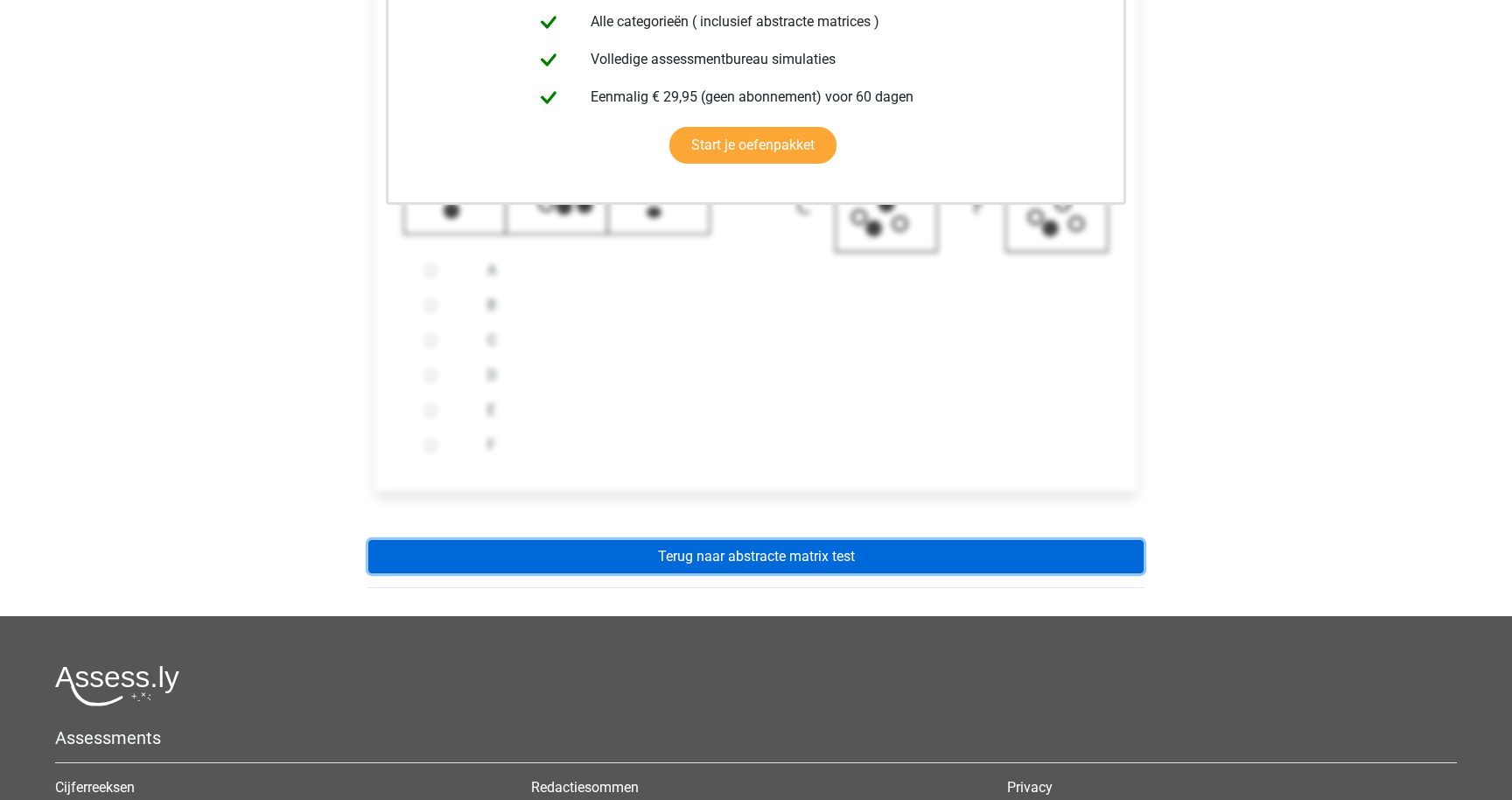
click at [789, 573] on link "Terug naar abstracte matrix test" at bounding box center [756, 557] width 775 height 33
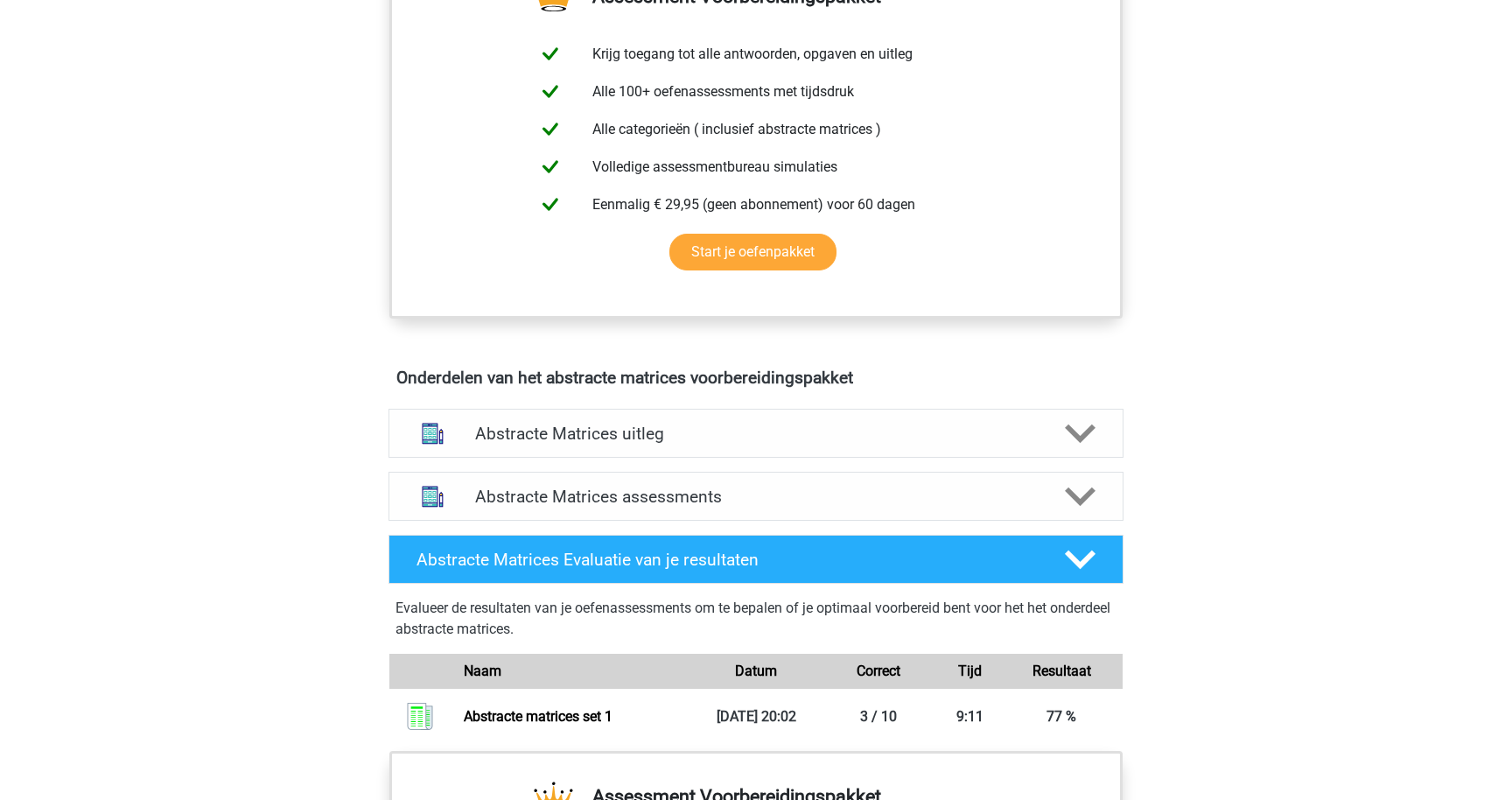
scroll to position [739, 0]
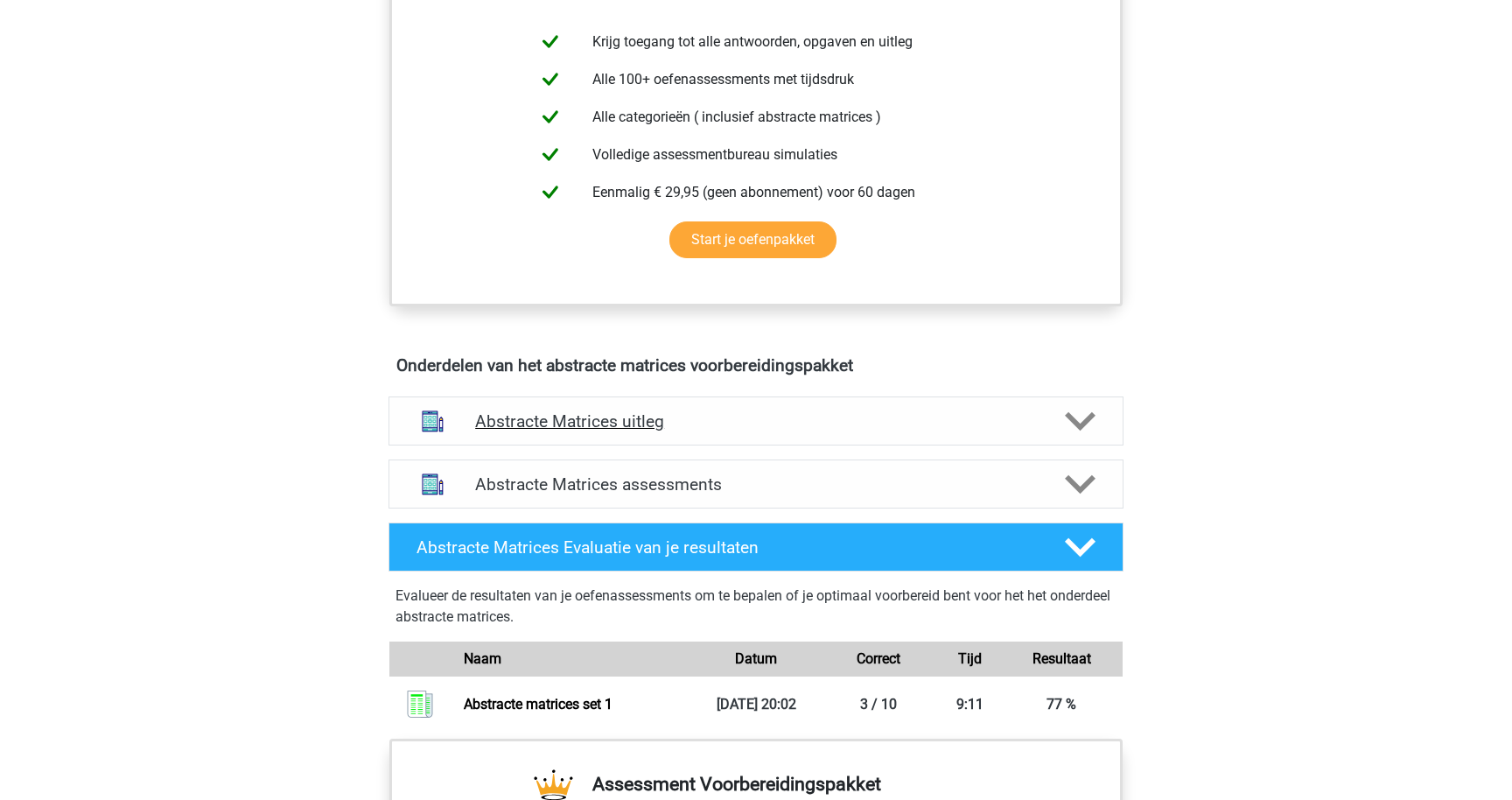
click at [874, 430] on h4 "Abstracte Matrices uitleg" at bounding box center [755, 421] width 561 height 20
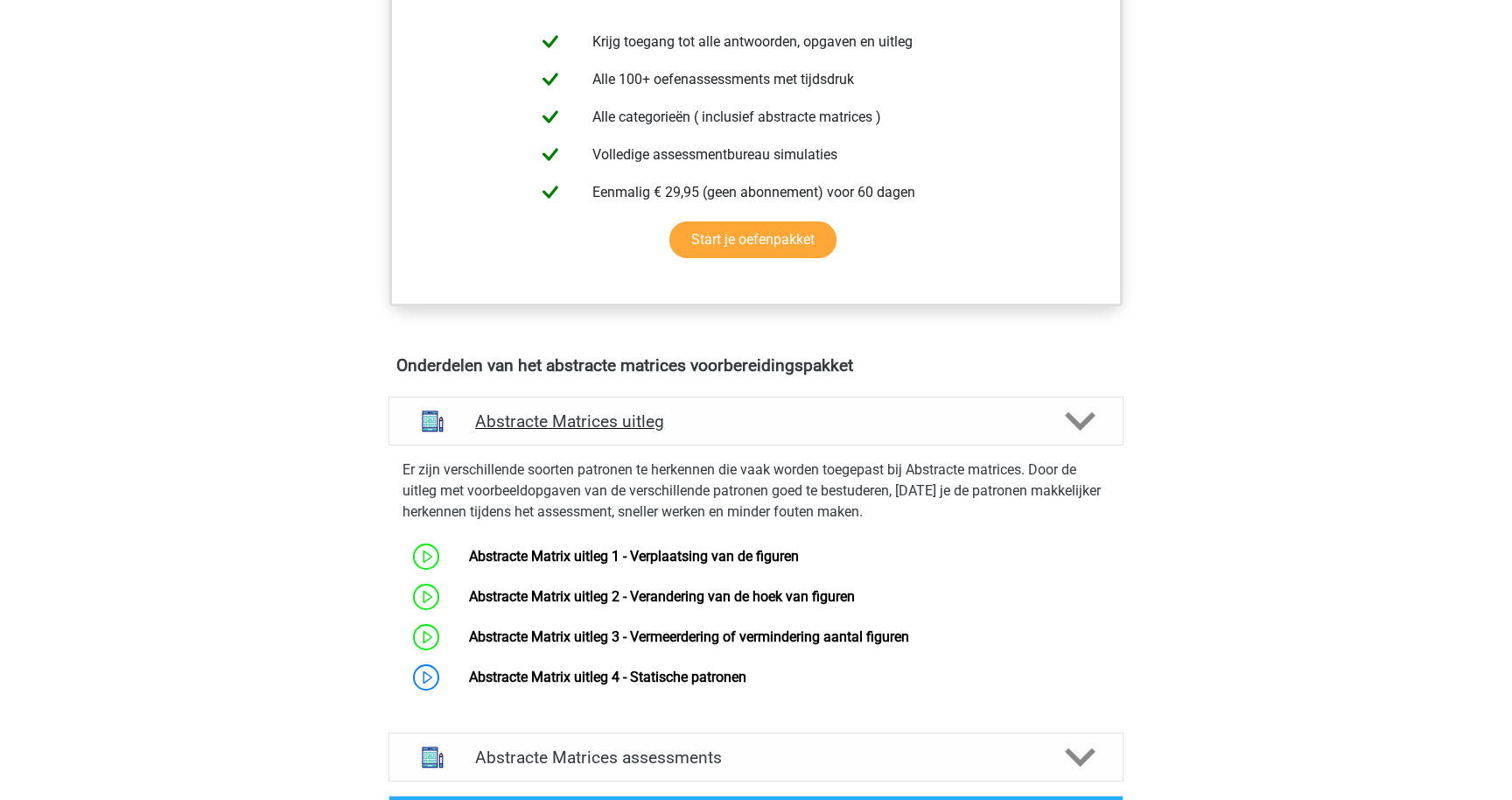
scroll to position [764, 0]
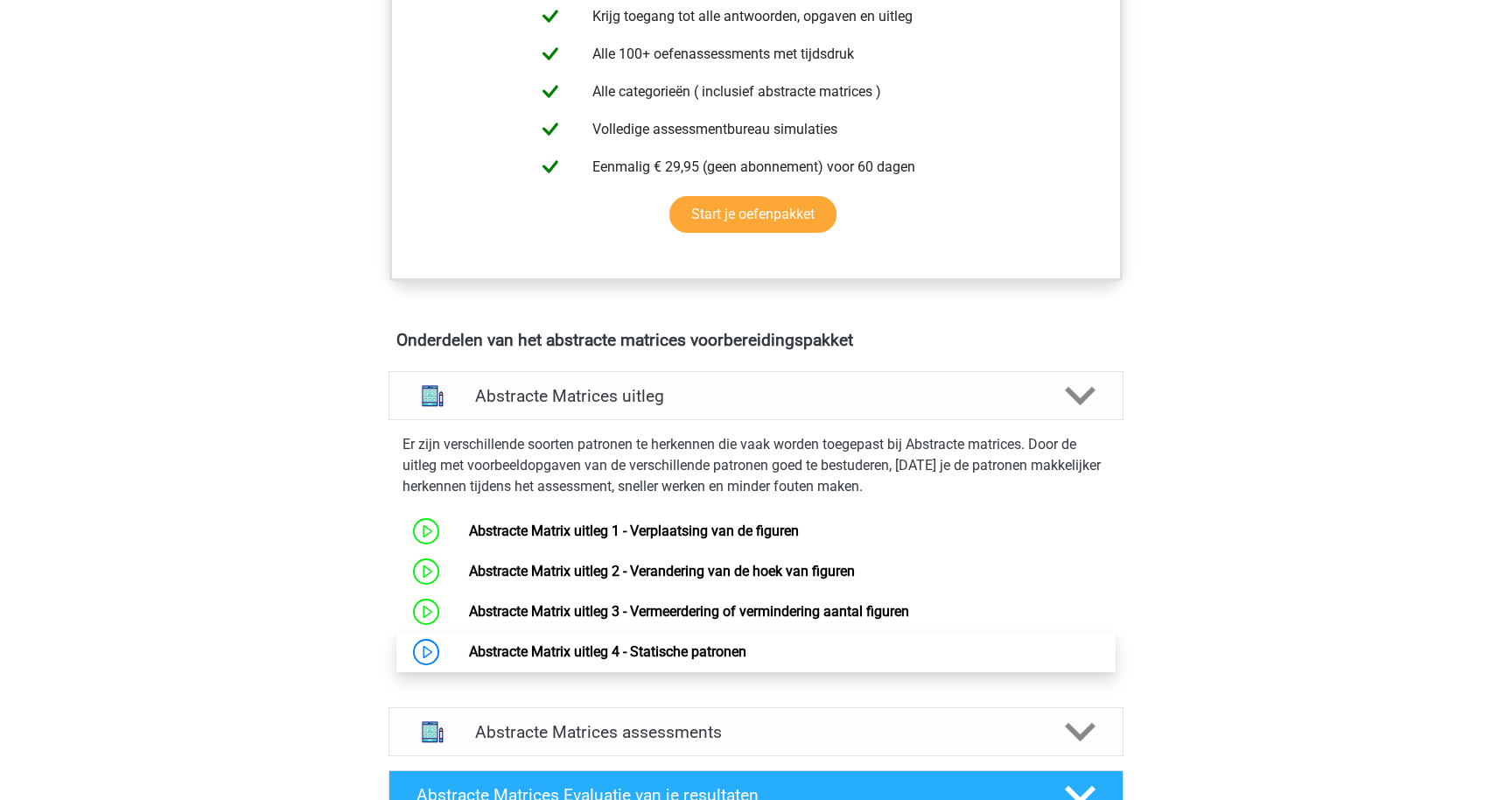
click at [602, 657] on link "Abstracte Matrix uitleg 4 - Statische patronen" at bounding box center [607, 651] width 277 height 17
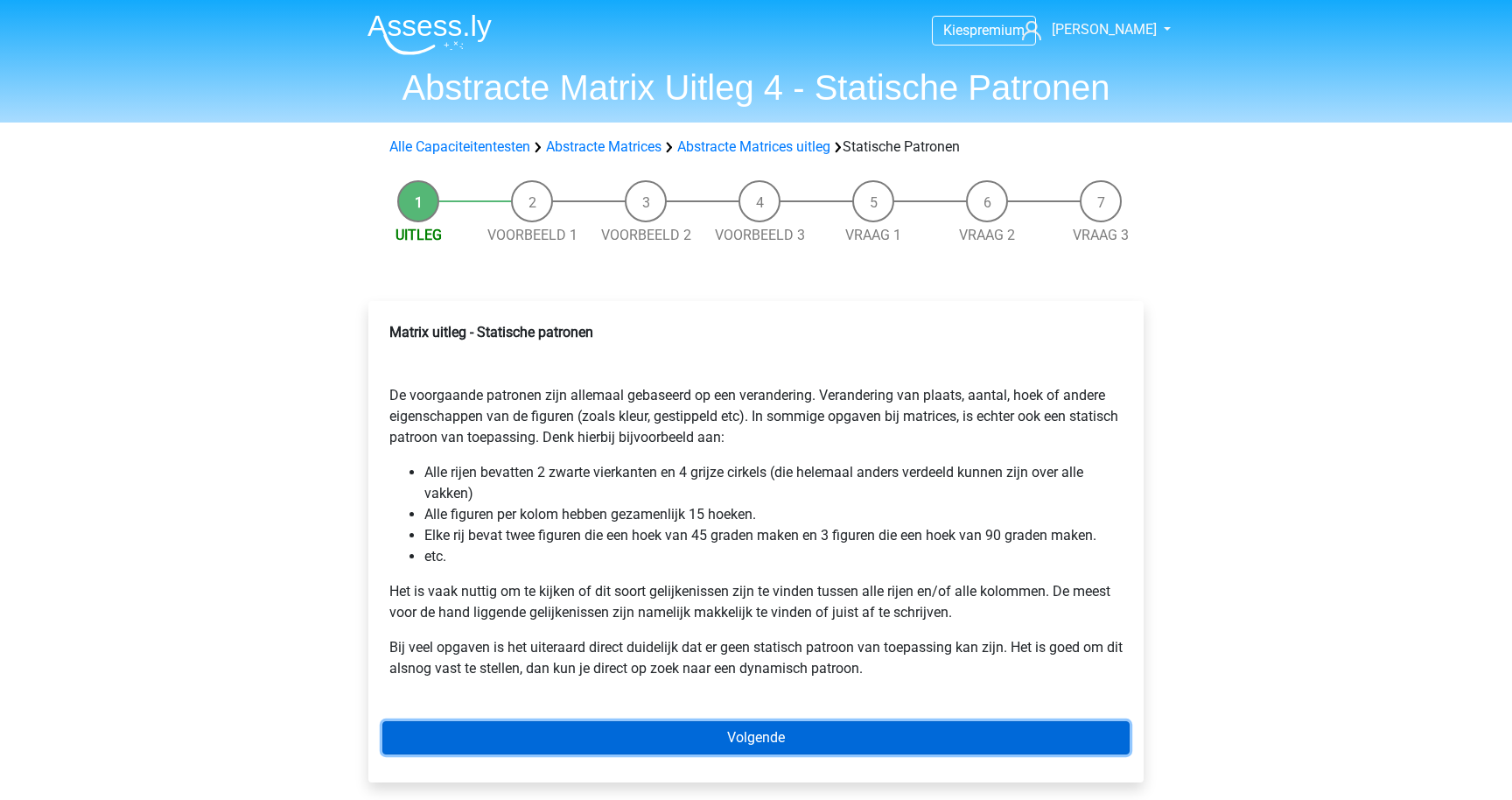
click at [478, 734] on link "Volgende" at bounding box center [756, 738] width 747 height 33
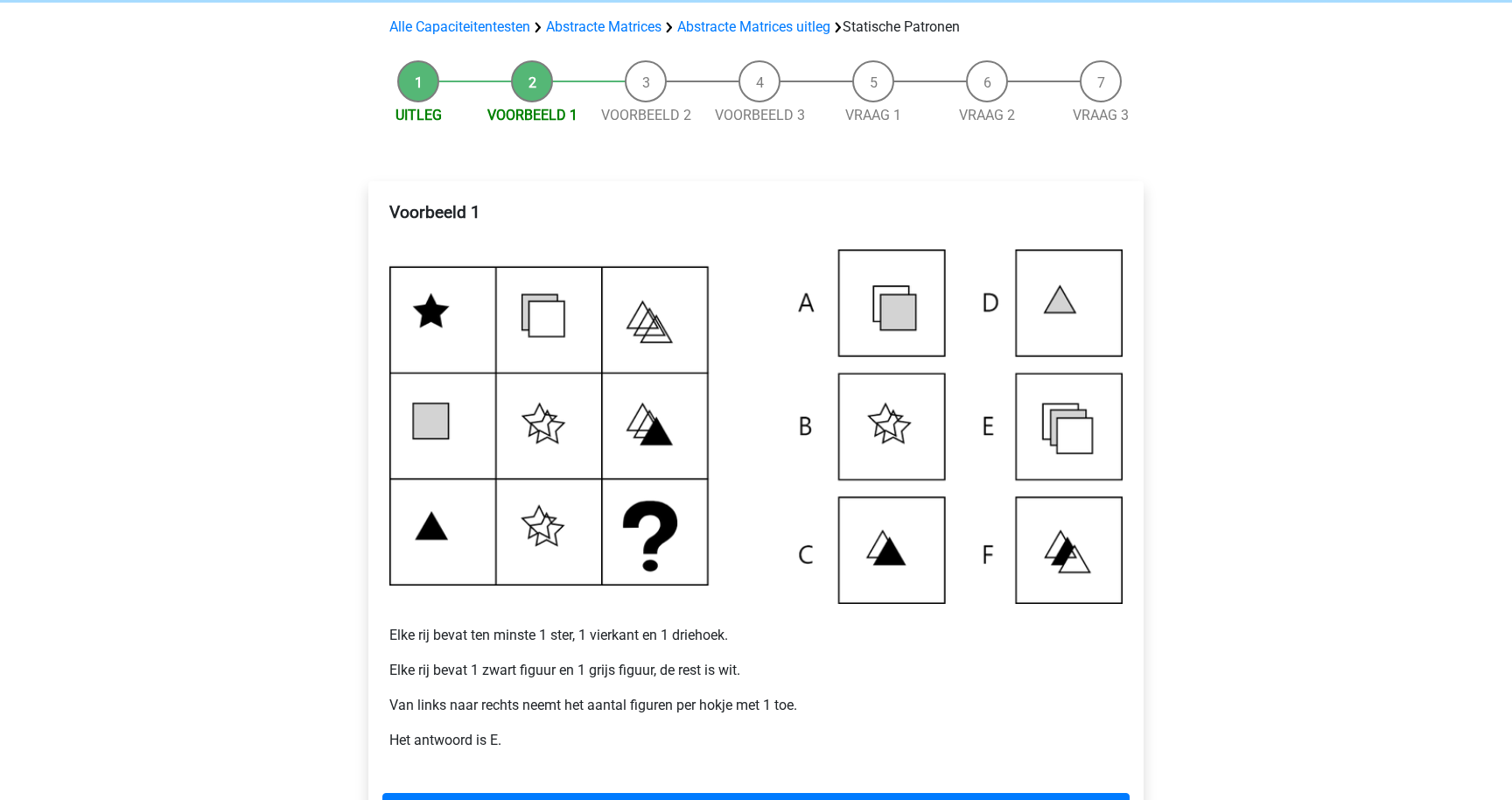
scroll to position [155, 0]
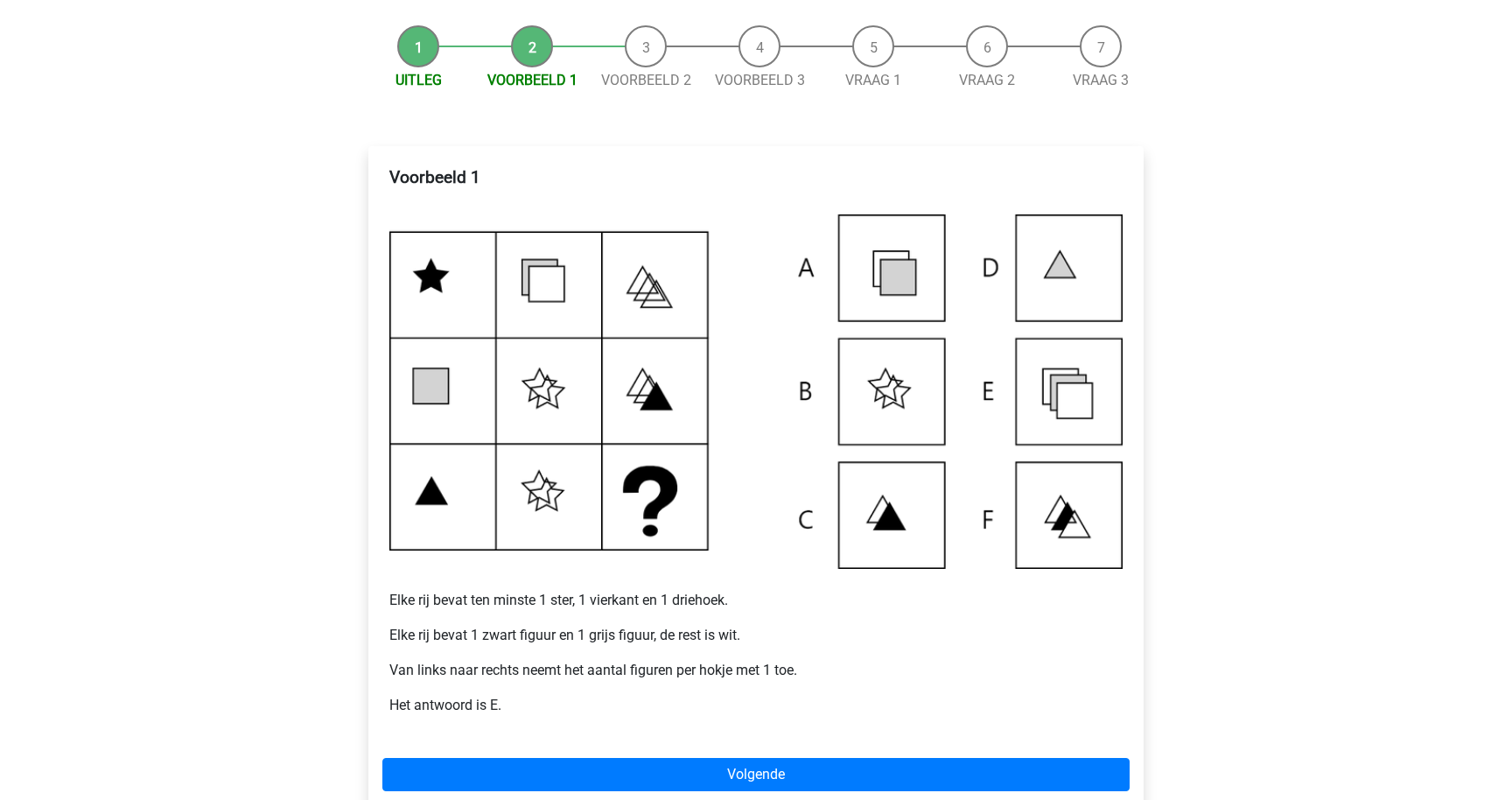
click at [554, 792] on div "Voorbeeld 1 Elke rij bevat ten minste 1 ster, 1 vierkant en 1 driehoek. Elke ri…" at bounding box center [756, 482] width 775 height 673
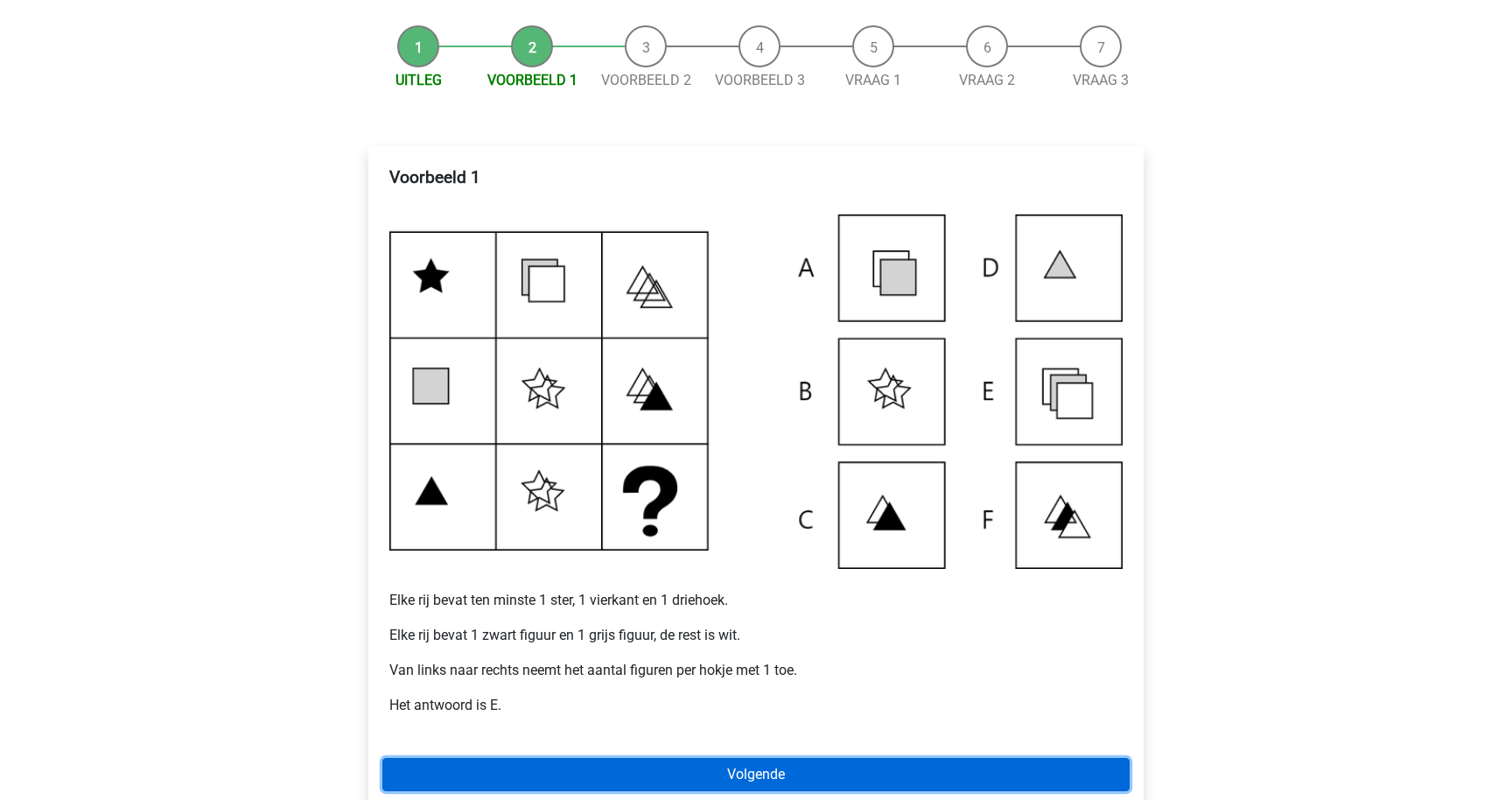
click at [654, 782] on link "Volgende" at bounding box center [756, 775] width 747 height 33
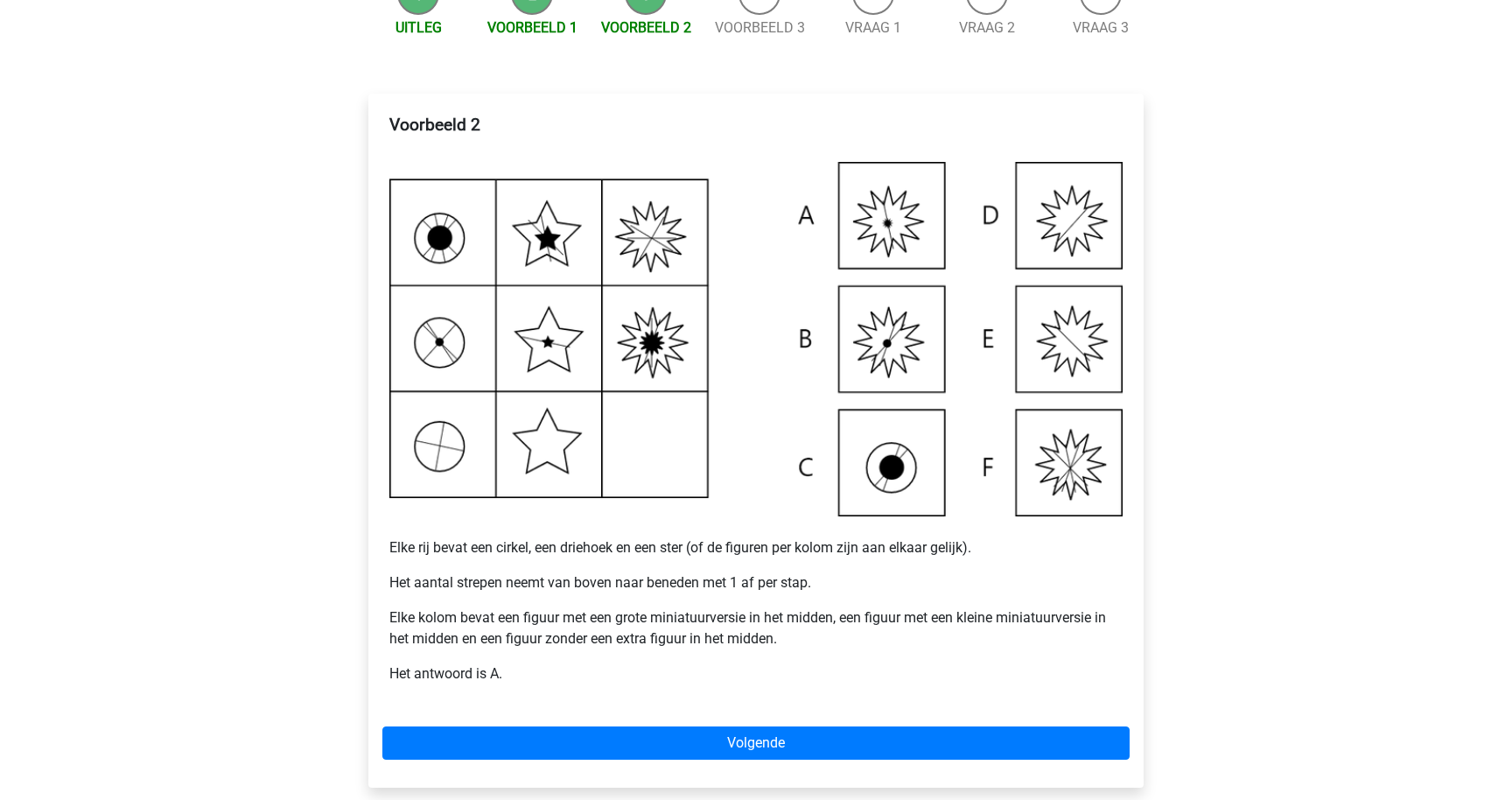
scroll to position [283, 0]
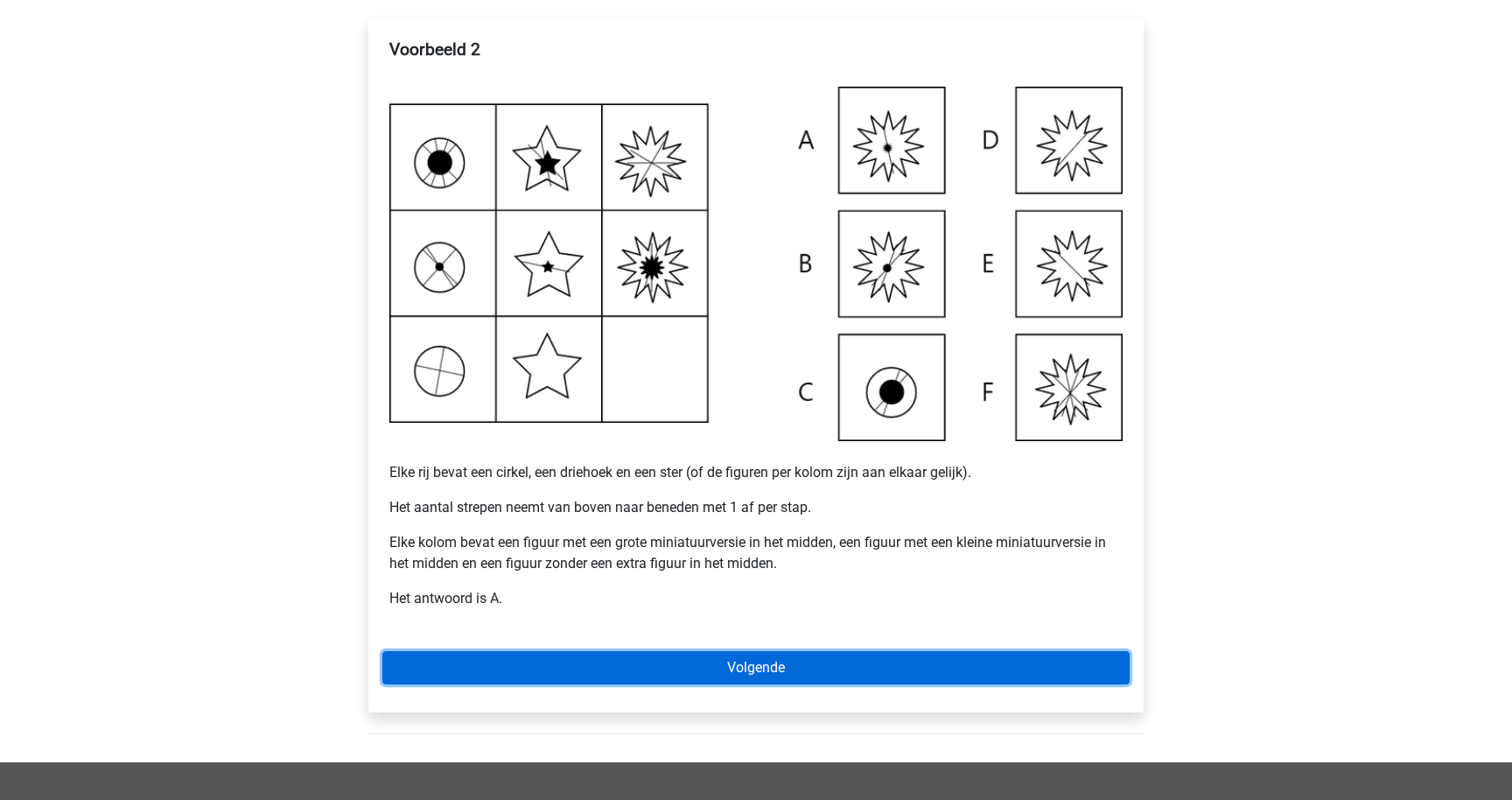
click at [769, 674] on link "Volgende" at bounding box center [756, 668] width 747 height 33
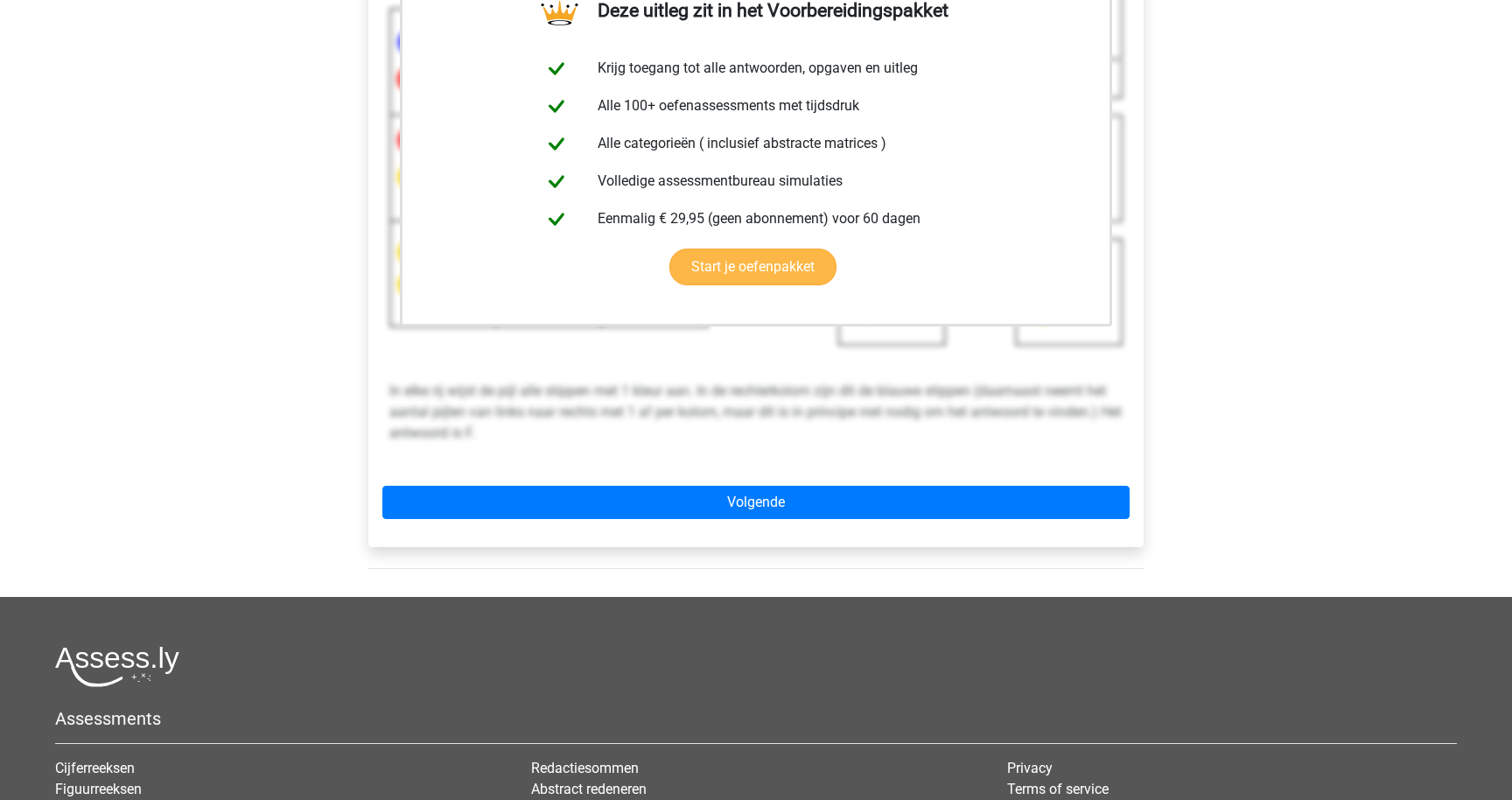
scroll to position [384, 0]
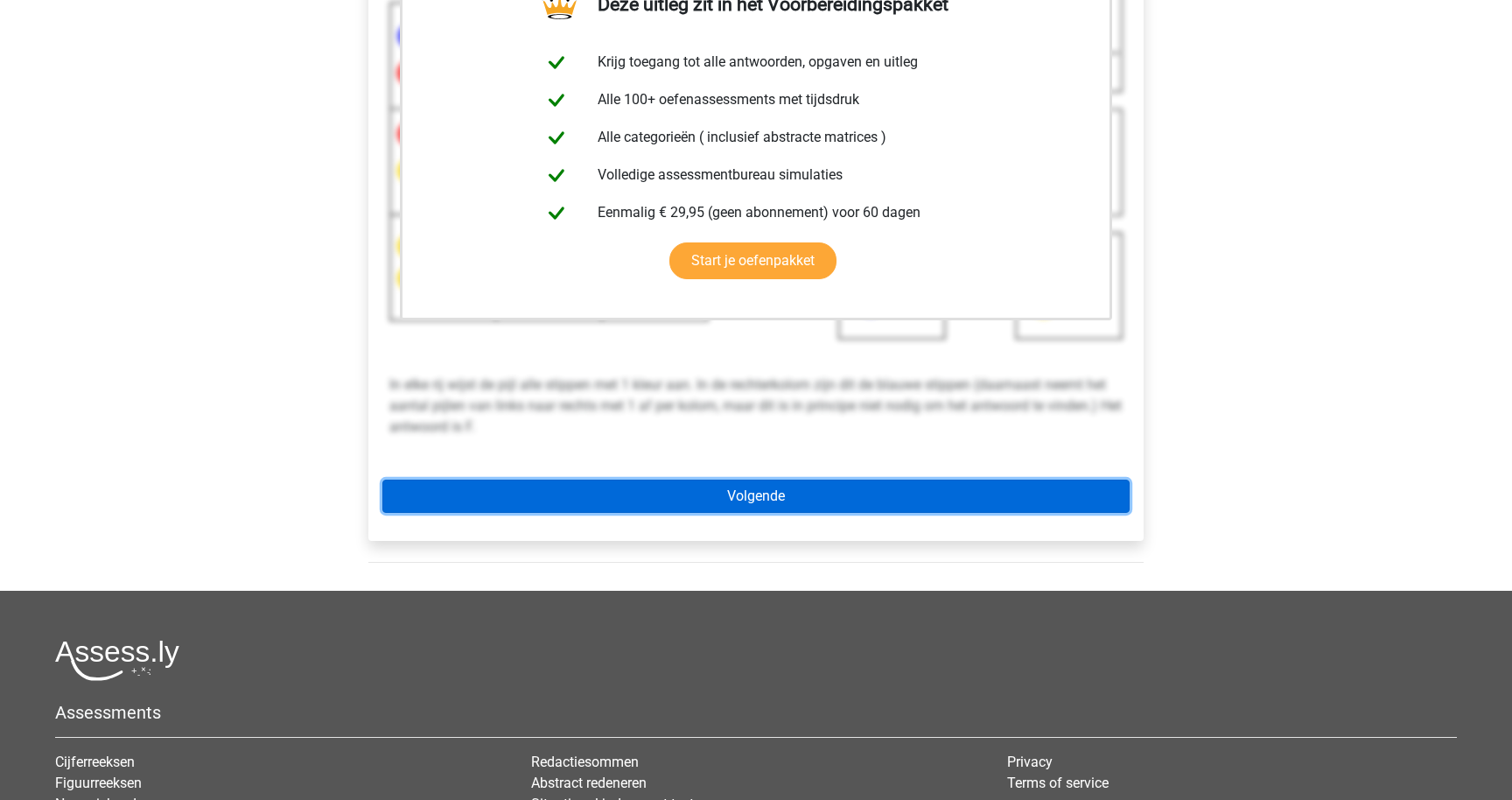
click at [805, 487] on link "Volgende" at bounding box center [756, 496] width 747 height 33
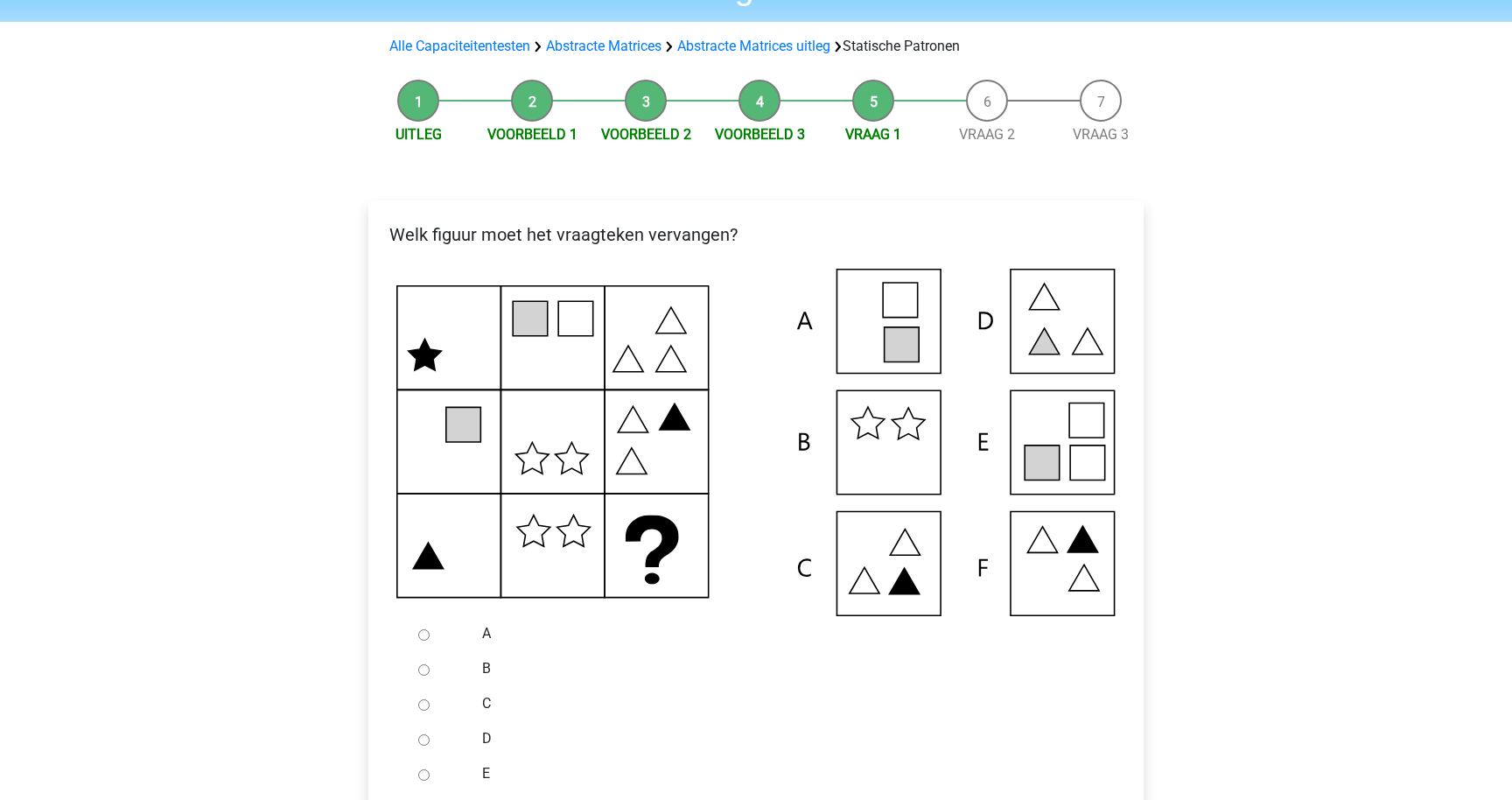
scroll to position [104, 0]
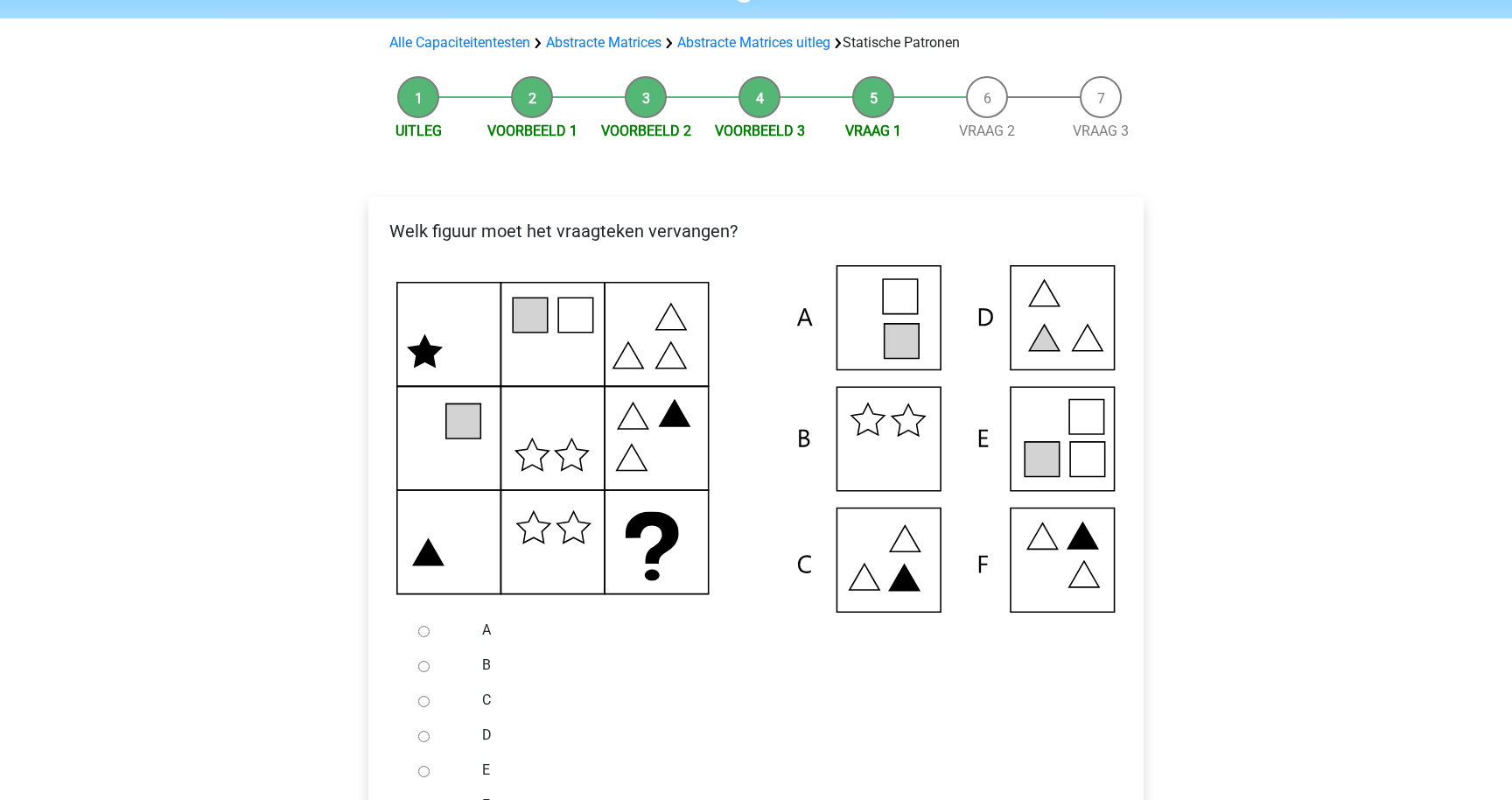
click at [451, 734] on div at bounding box center [440, 736] width 57 height 35
click at [424, 735] on input "D" at bounding box center [424, 737] width 12 height 12
radio input "true"
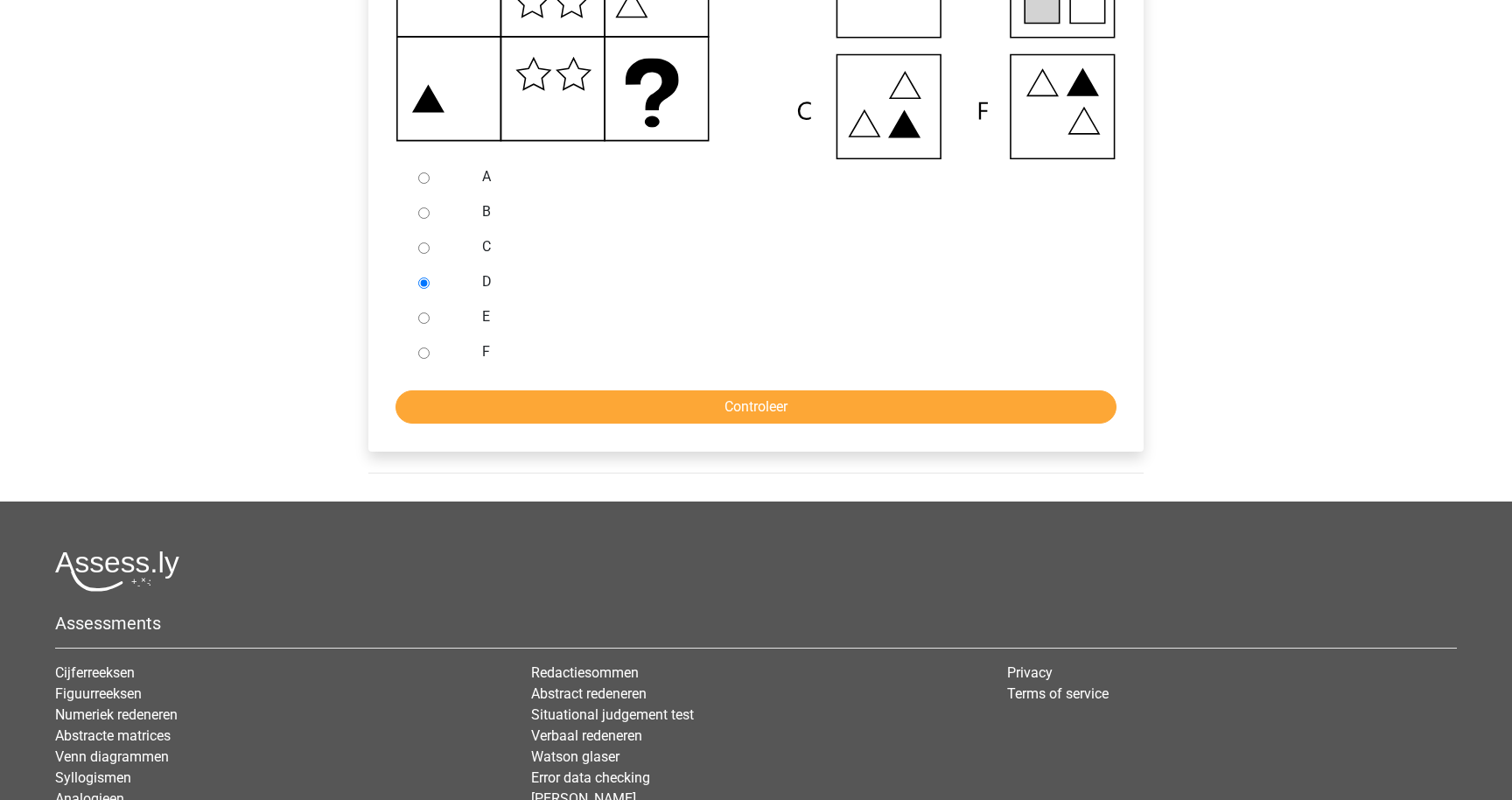
scroll to position [564, 0]
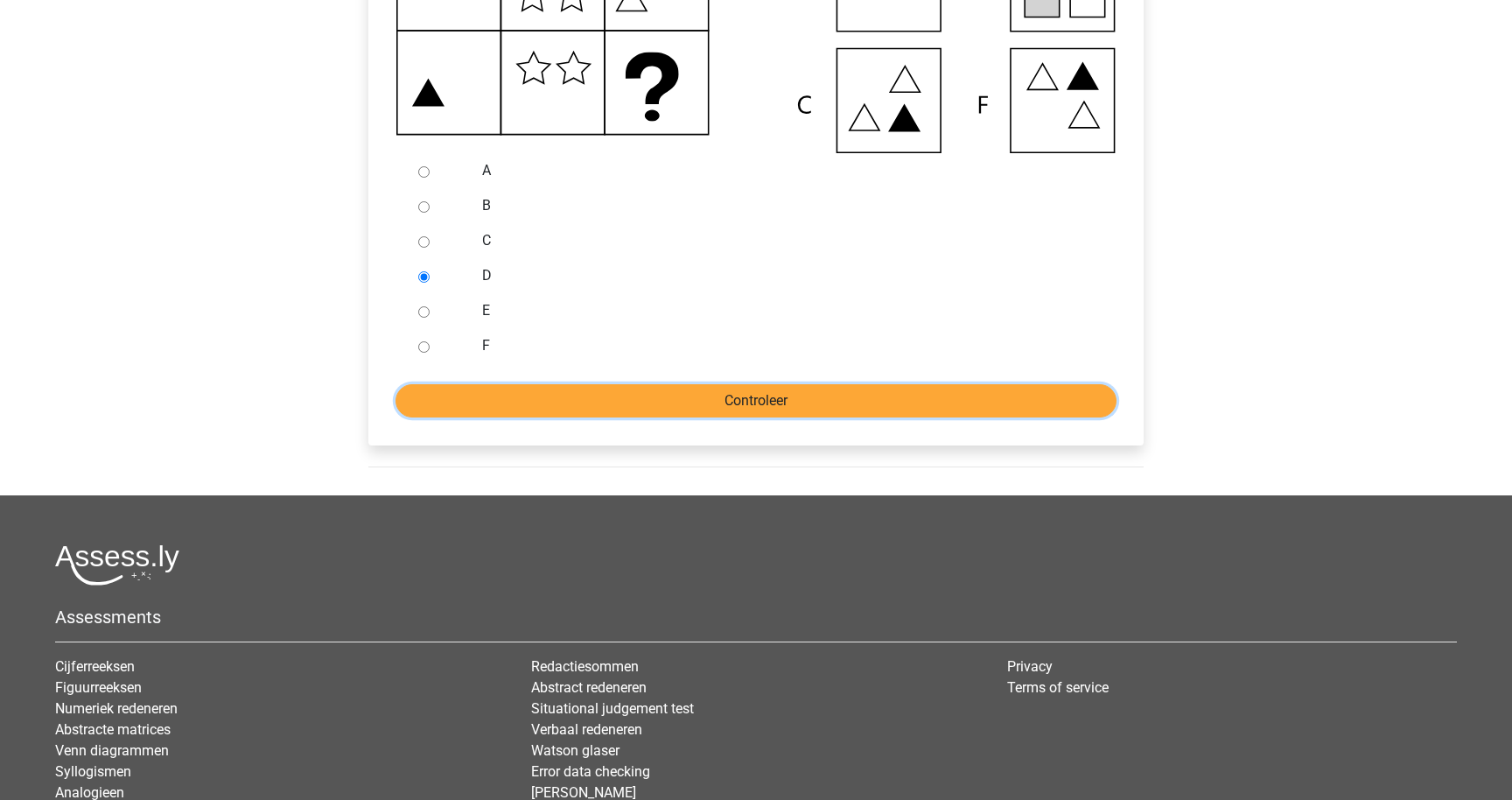
click at [675, 405] on input "Controleer" at bounding box center [756, 401] width 721 height 33
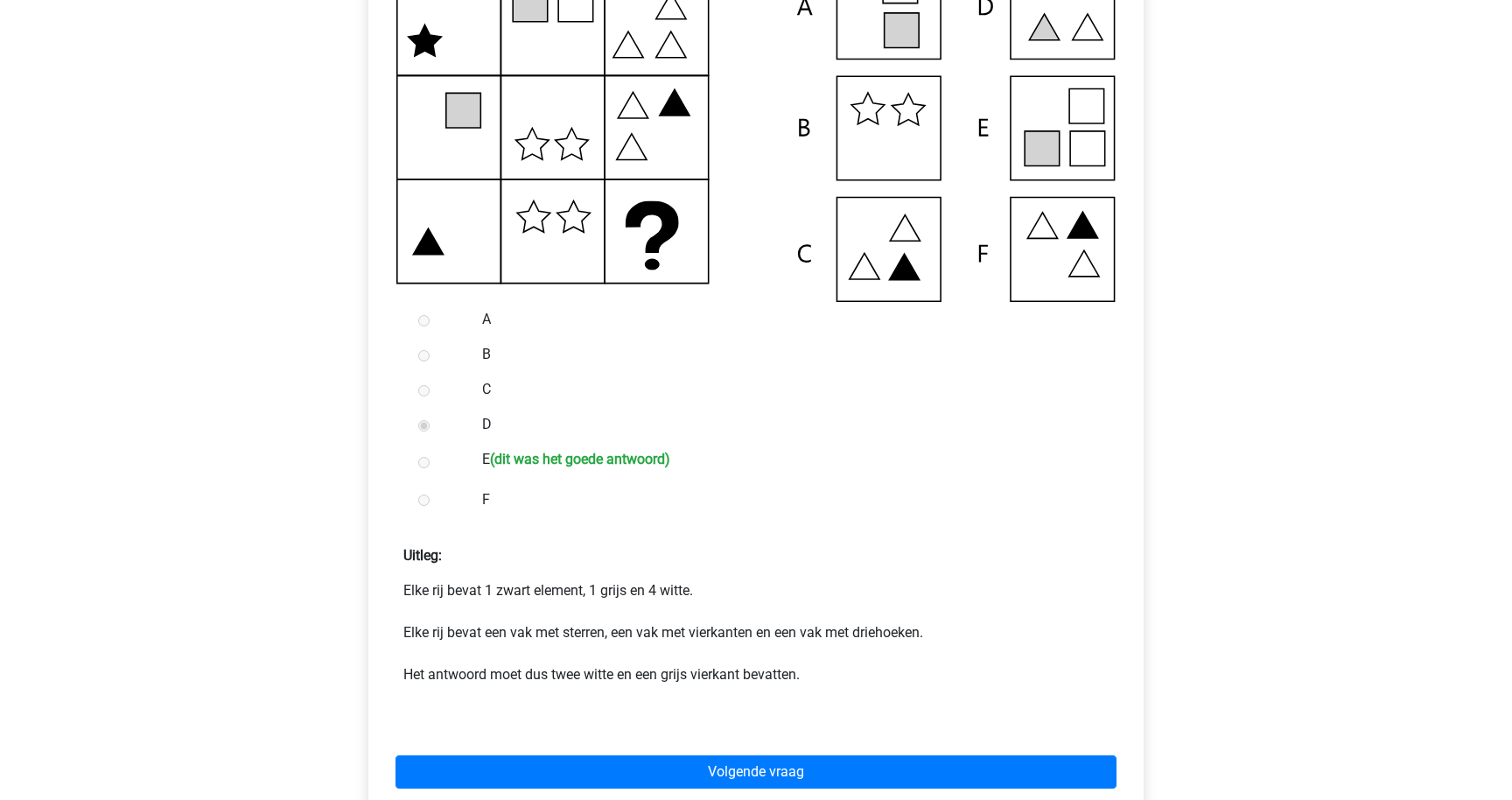
scroll to position [418, 0]
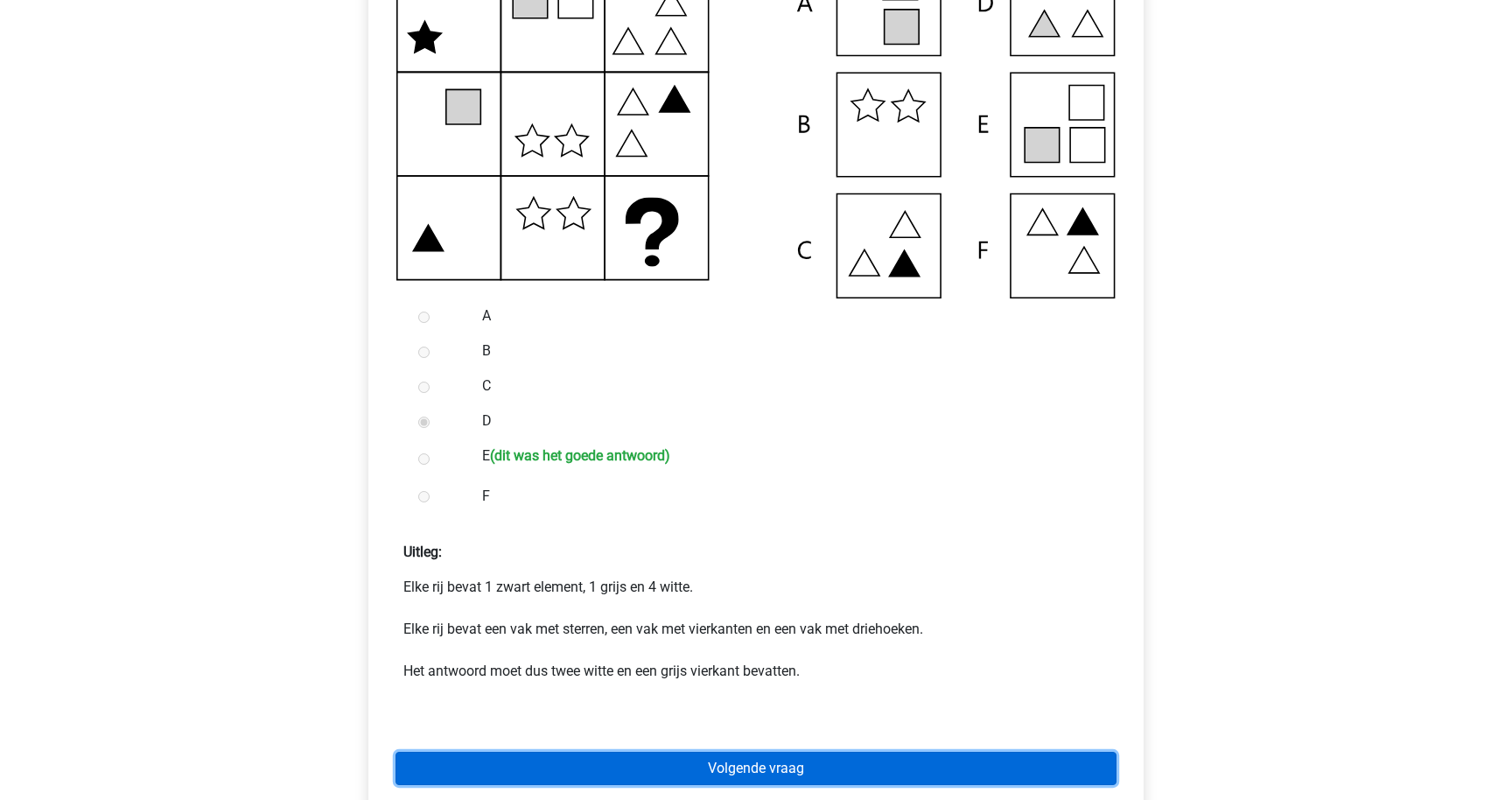
click at [632, 764] on link "Volgende vraag" at bounding box center [756, 769] width 721 height 33
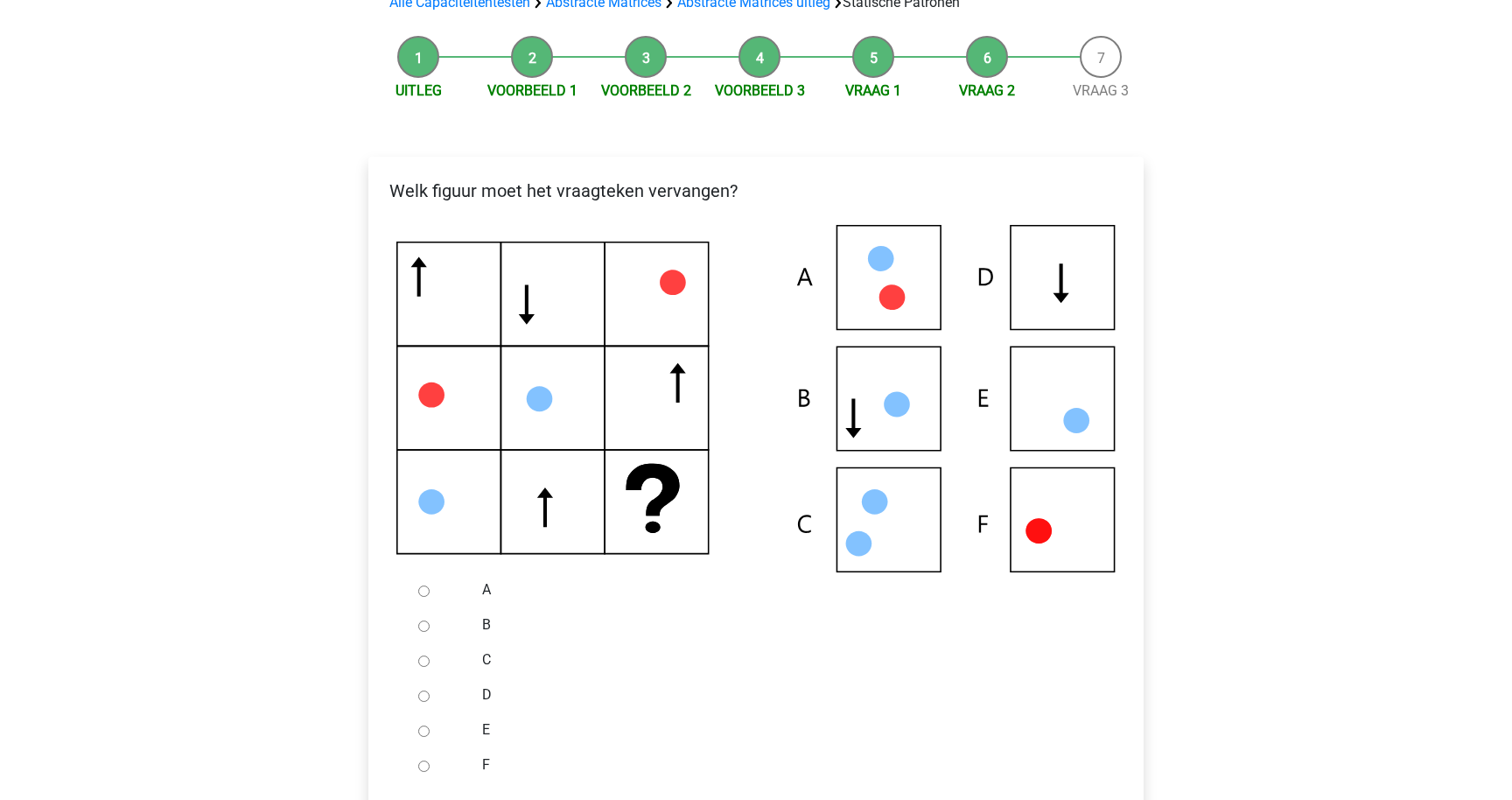
scroll to position [184, 0]
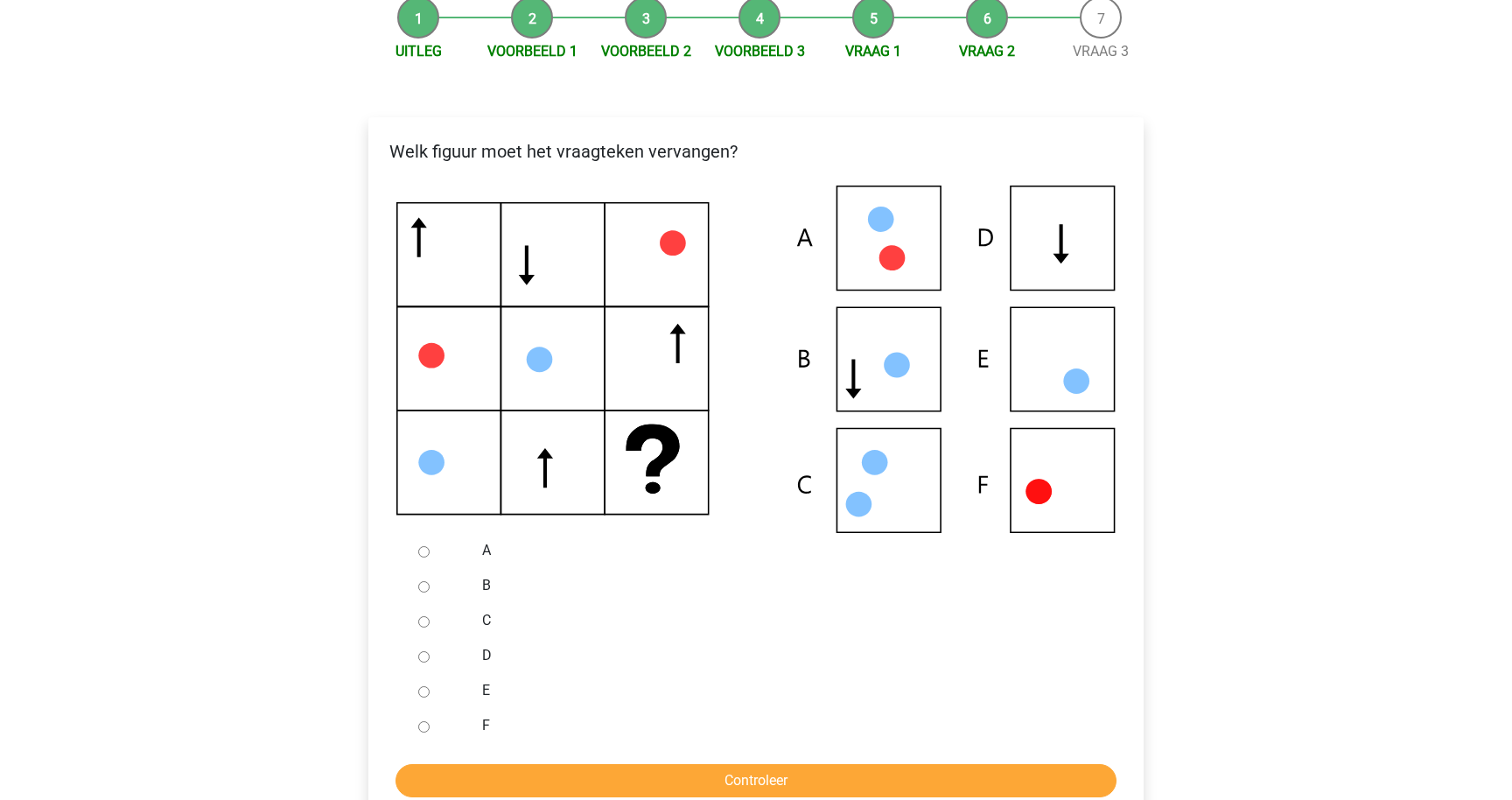
click at [425, 690] on input "E" at bounding box center [424, 692] width 12 height 12
radio input "true"
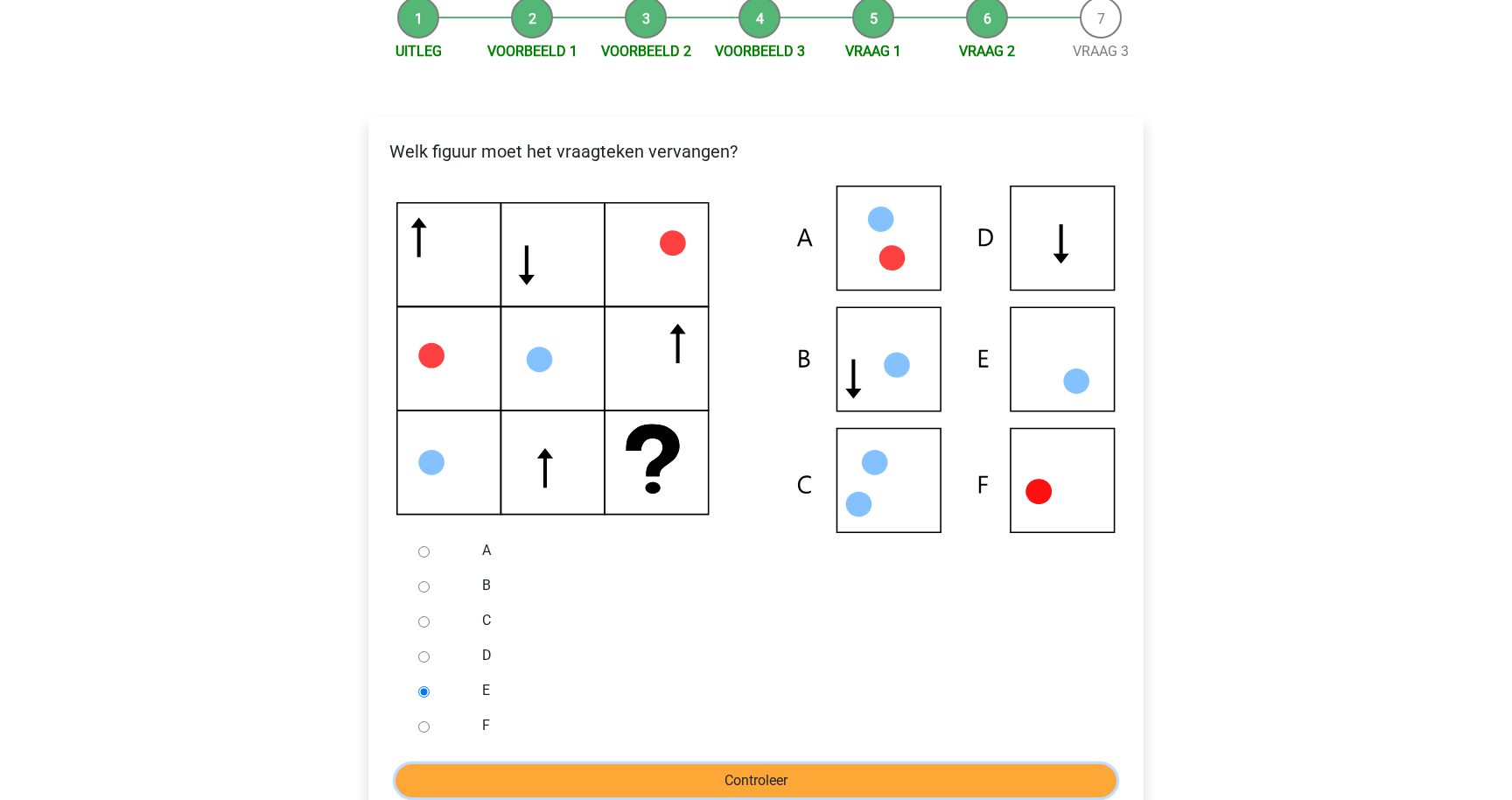
click at [633, 777] on input "Controleer" at bounding box center [756, 781] width 721 height 33
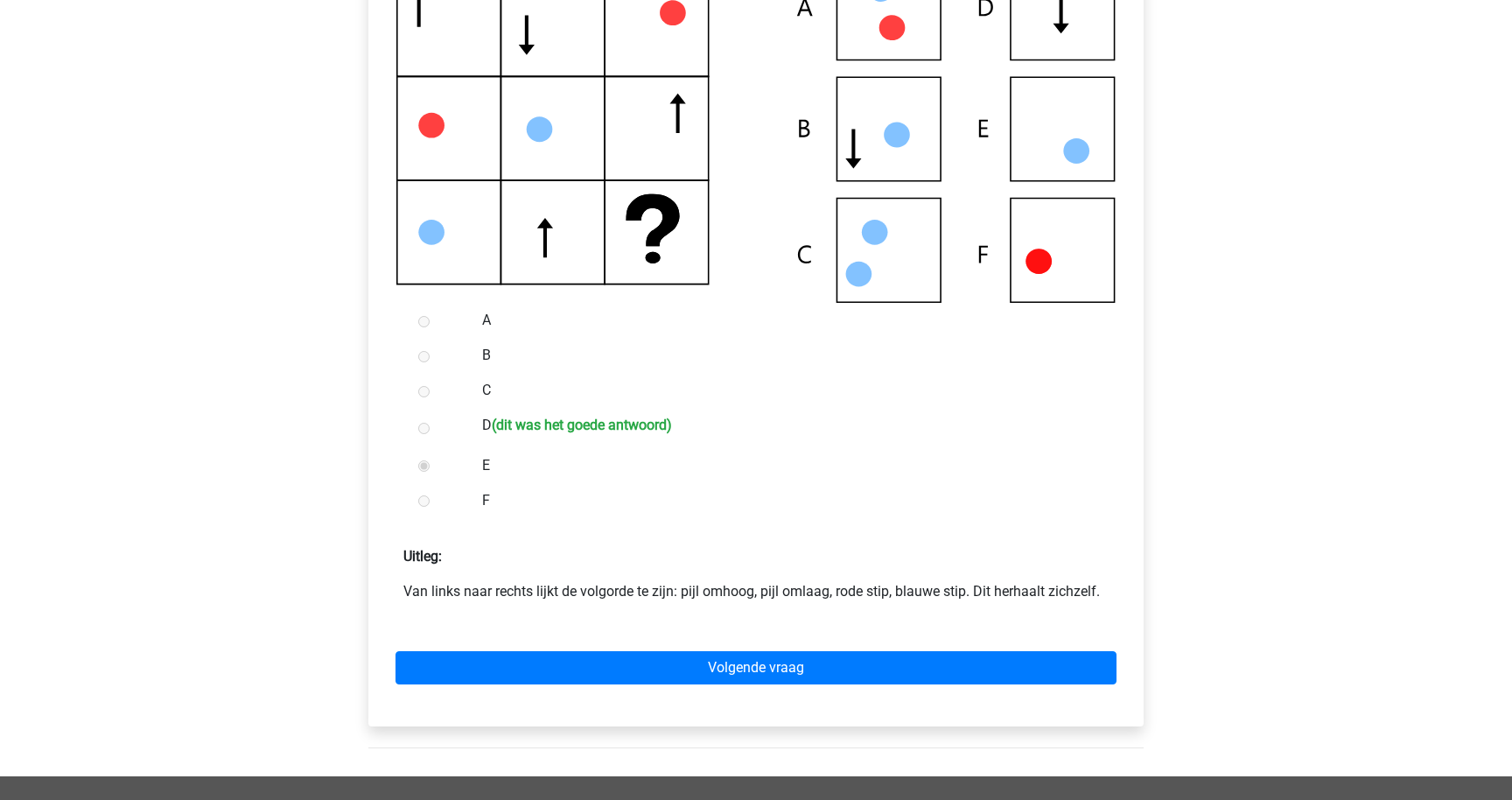
scroll to position [531, 0]
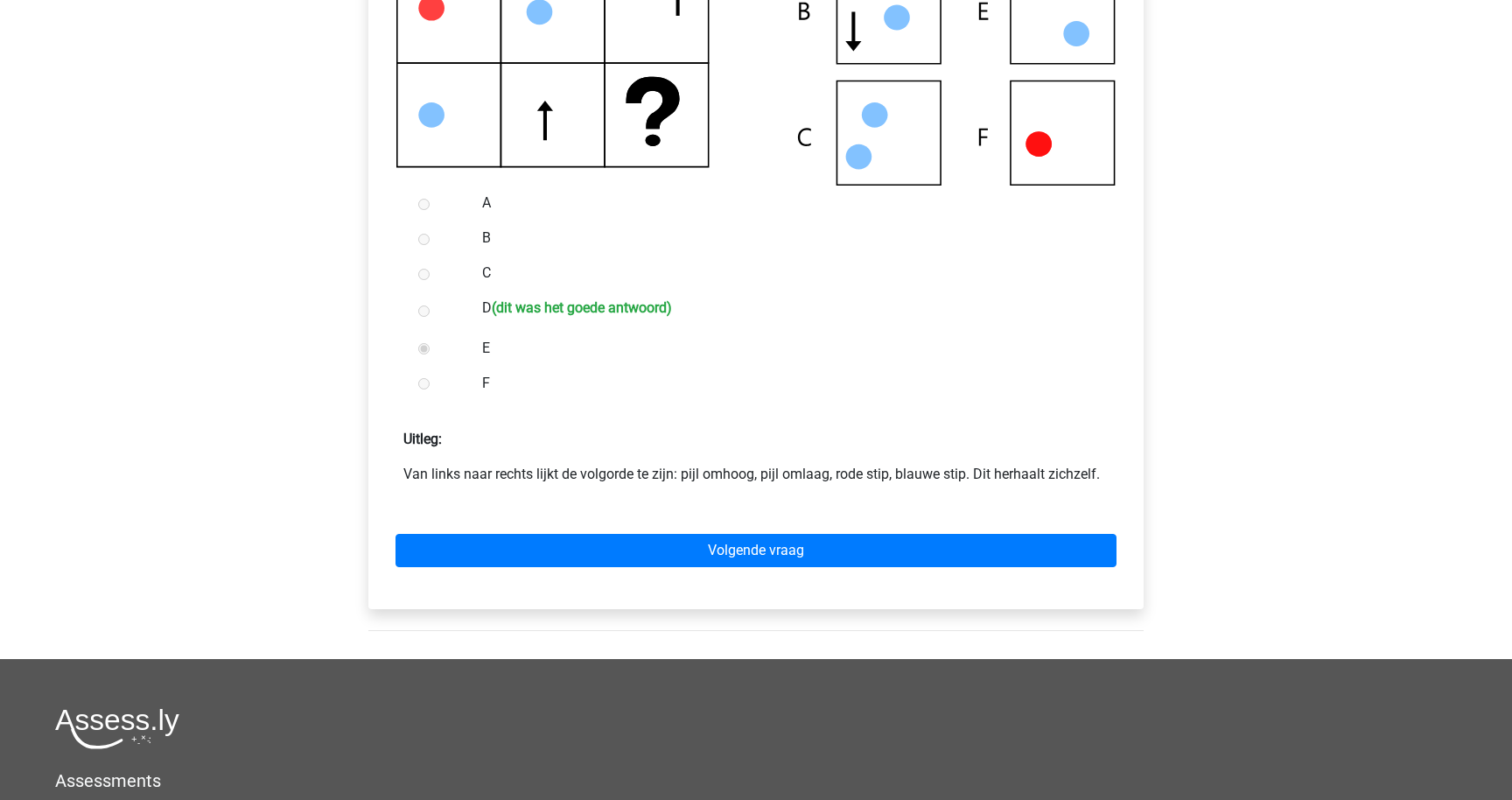
click at [656, 522] on div "Volgende vraag" at bounding box center [756, 547] width 747 height 96
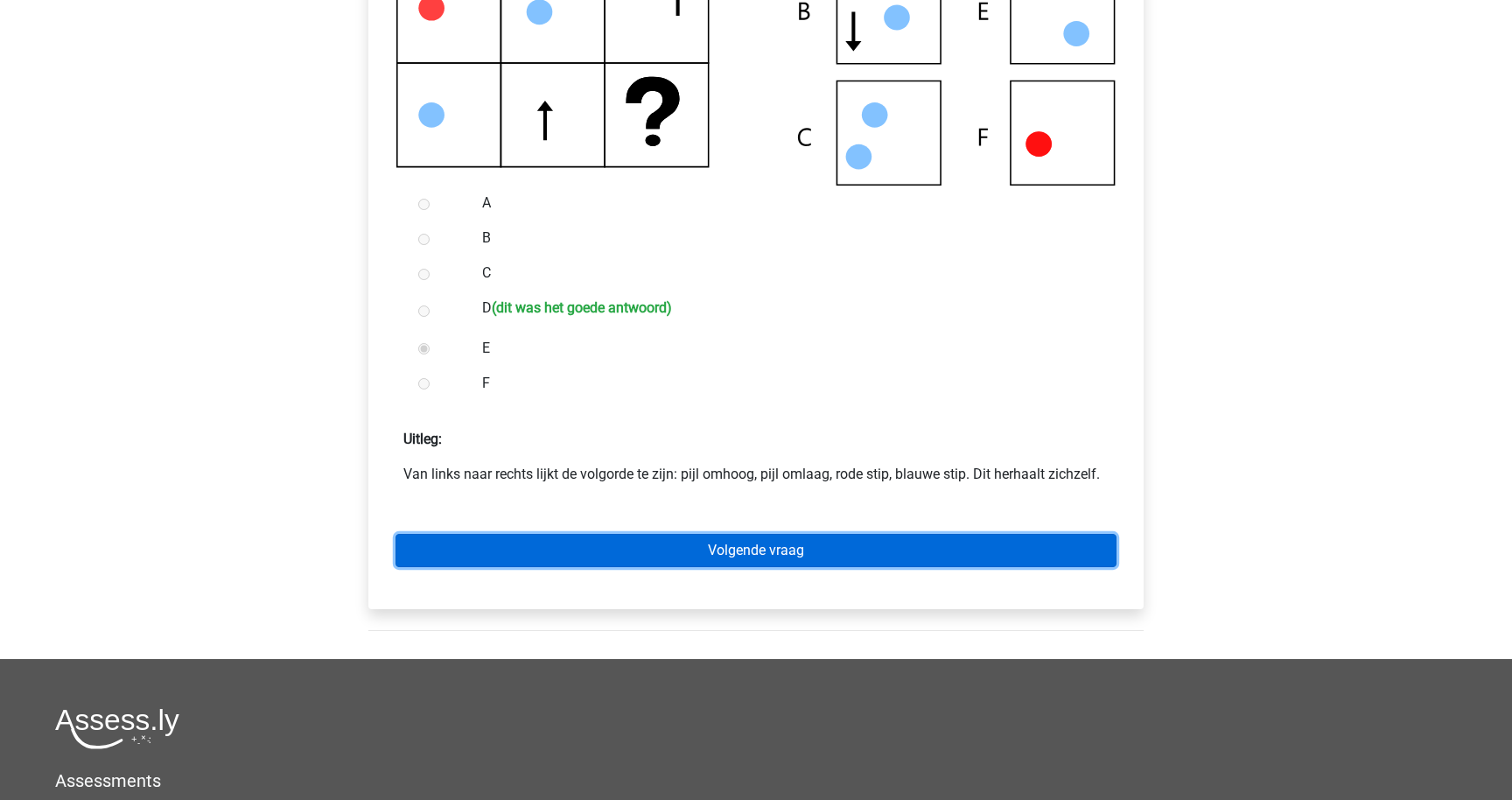
click at [666, 561] on link "Volgende vraag" at bounding box center [756, 551] width 721 height 33
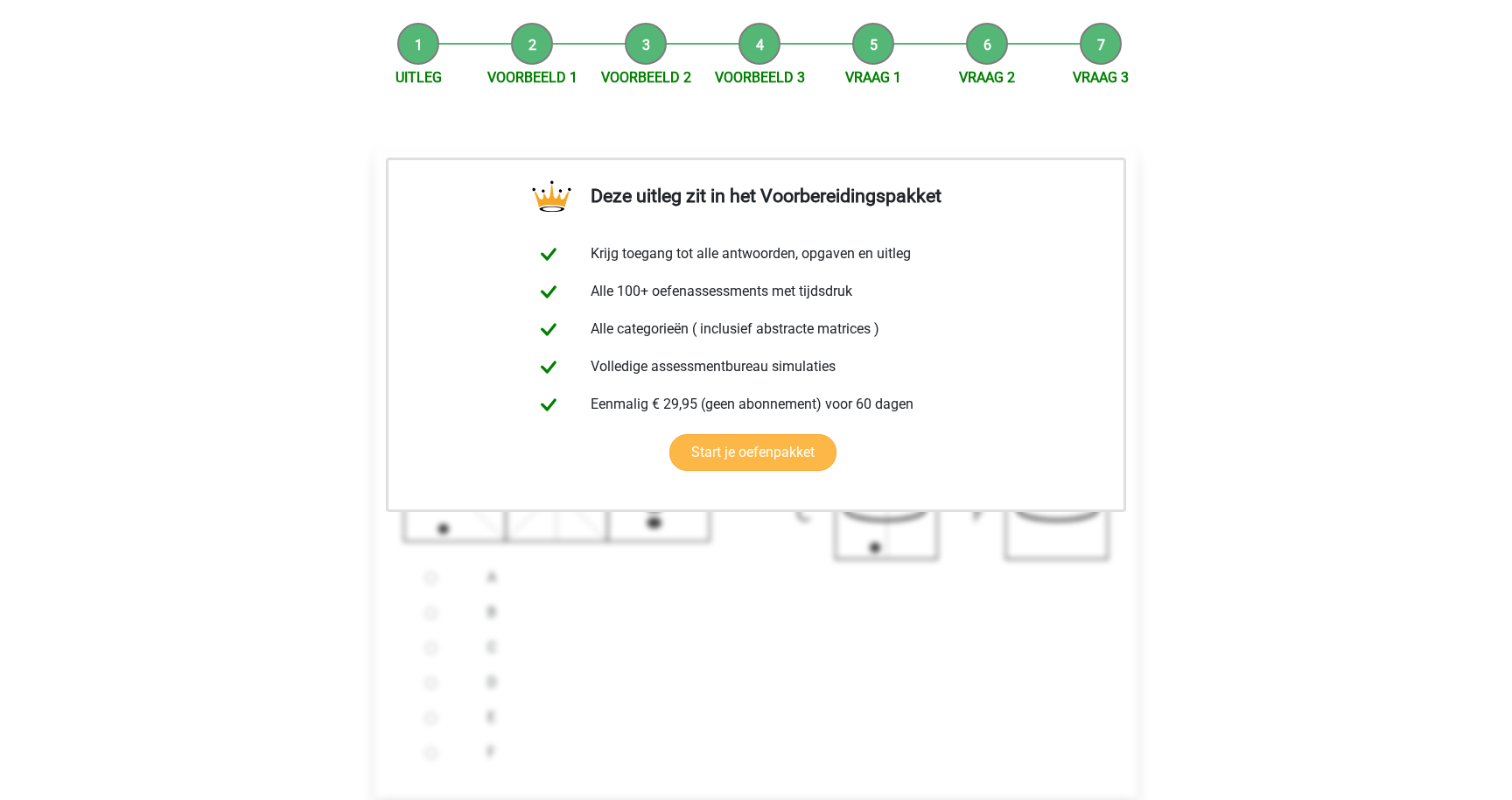
scroll to position [273, 0]
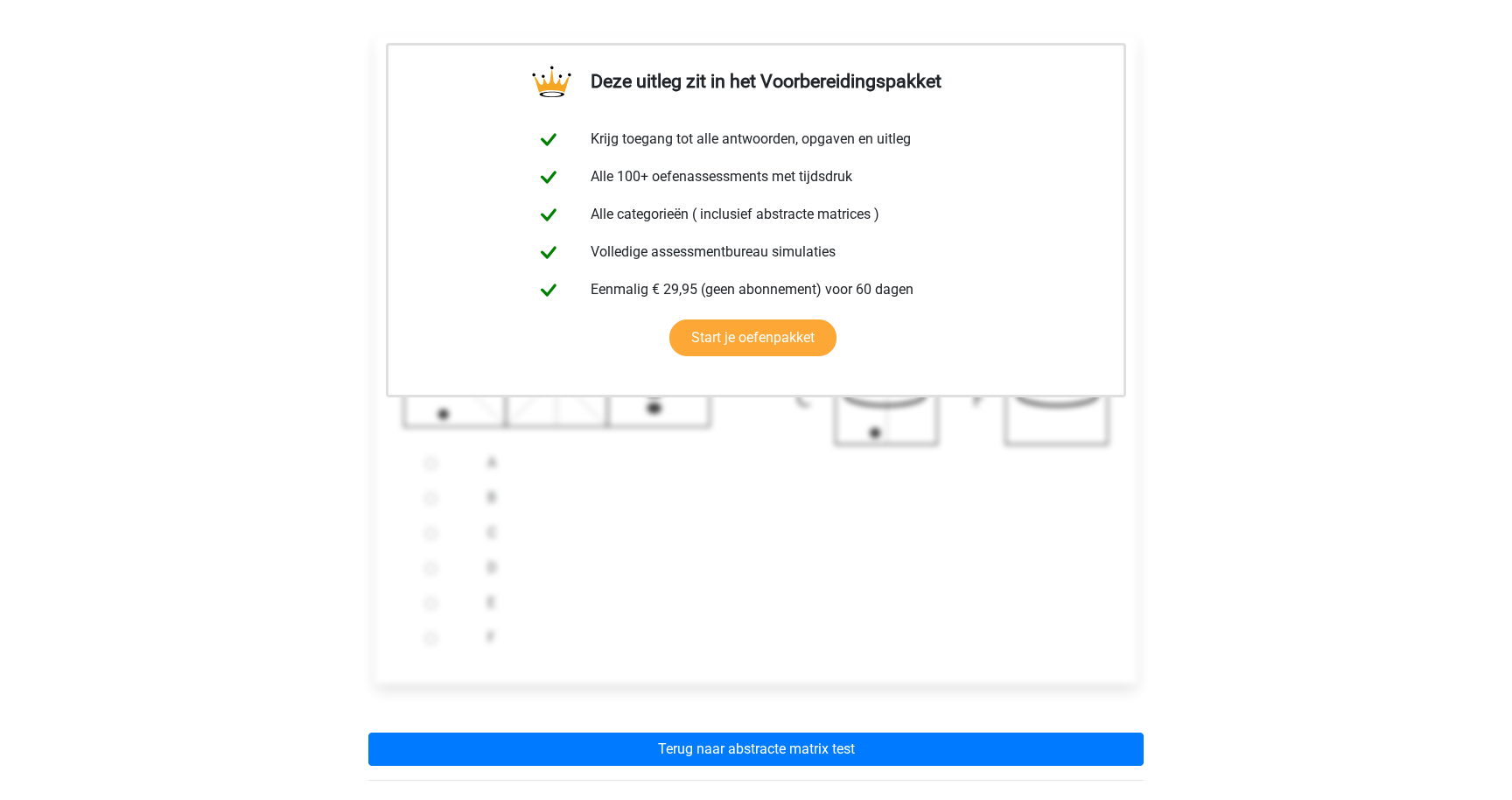
click at [624, 726] on div "Deze uitleg zit in het Voorbereidingspakket Krijg toegang tot alle antwoorden, …" at bounding box center [756, 401] width 804 height 814
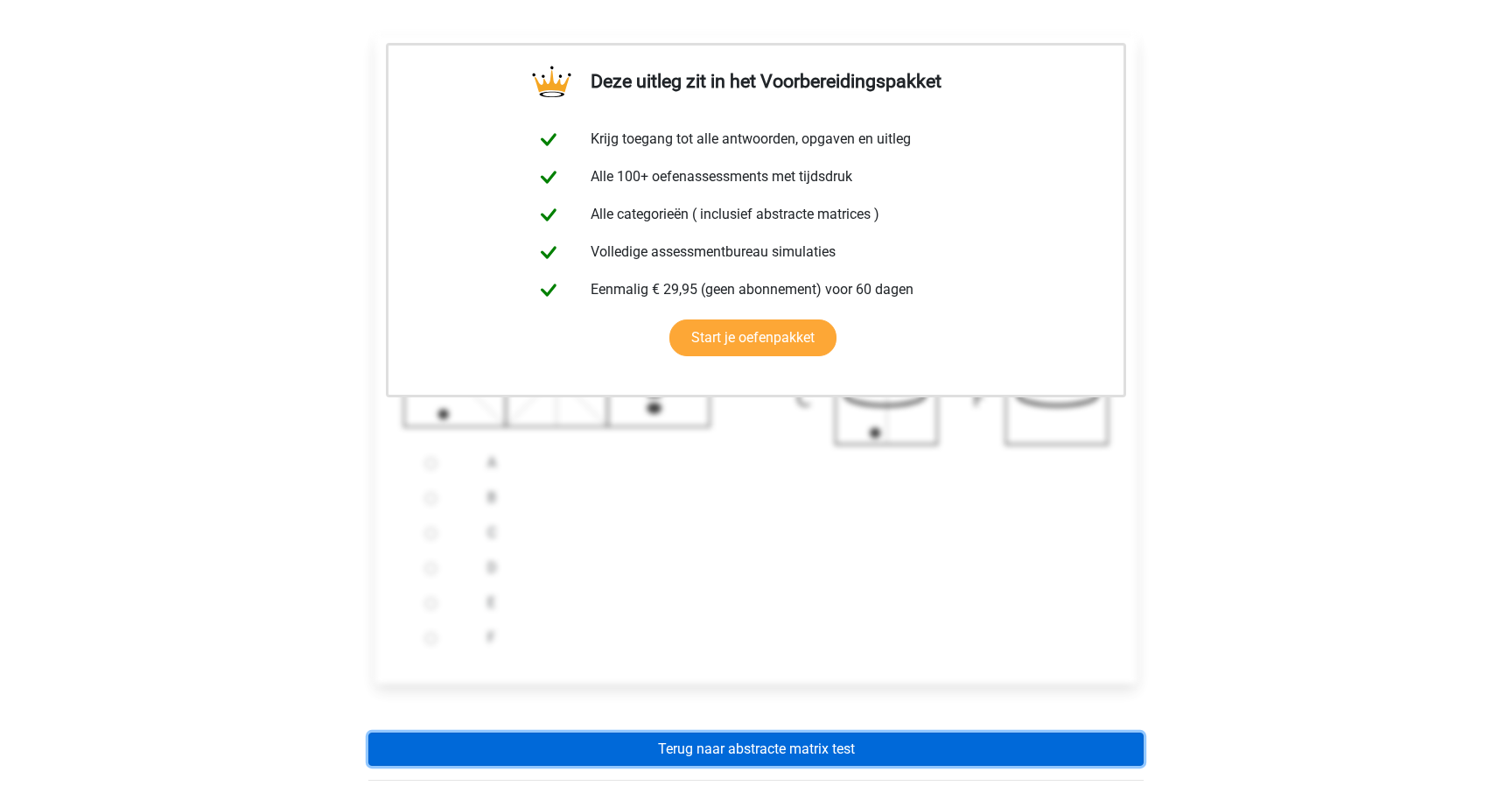
click at [624, 752] on link "Terug naar abstracte matrix test" at bounding box center [756, 749] width 775 height 33
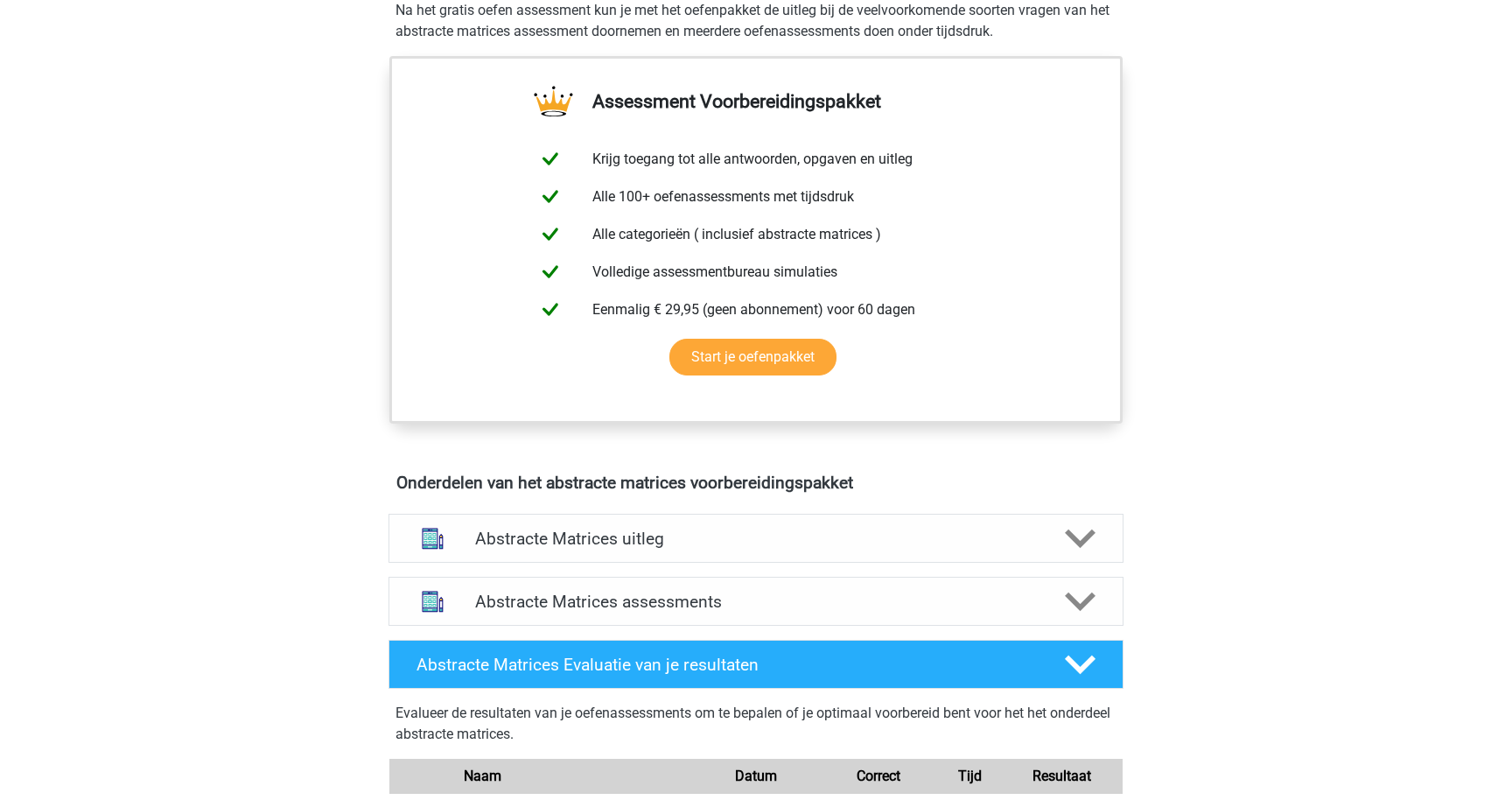
scroll to position [640, 0]
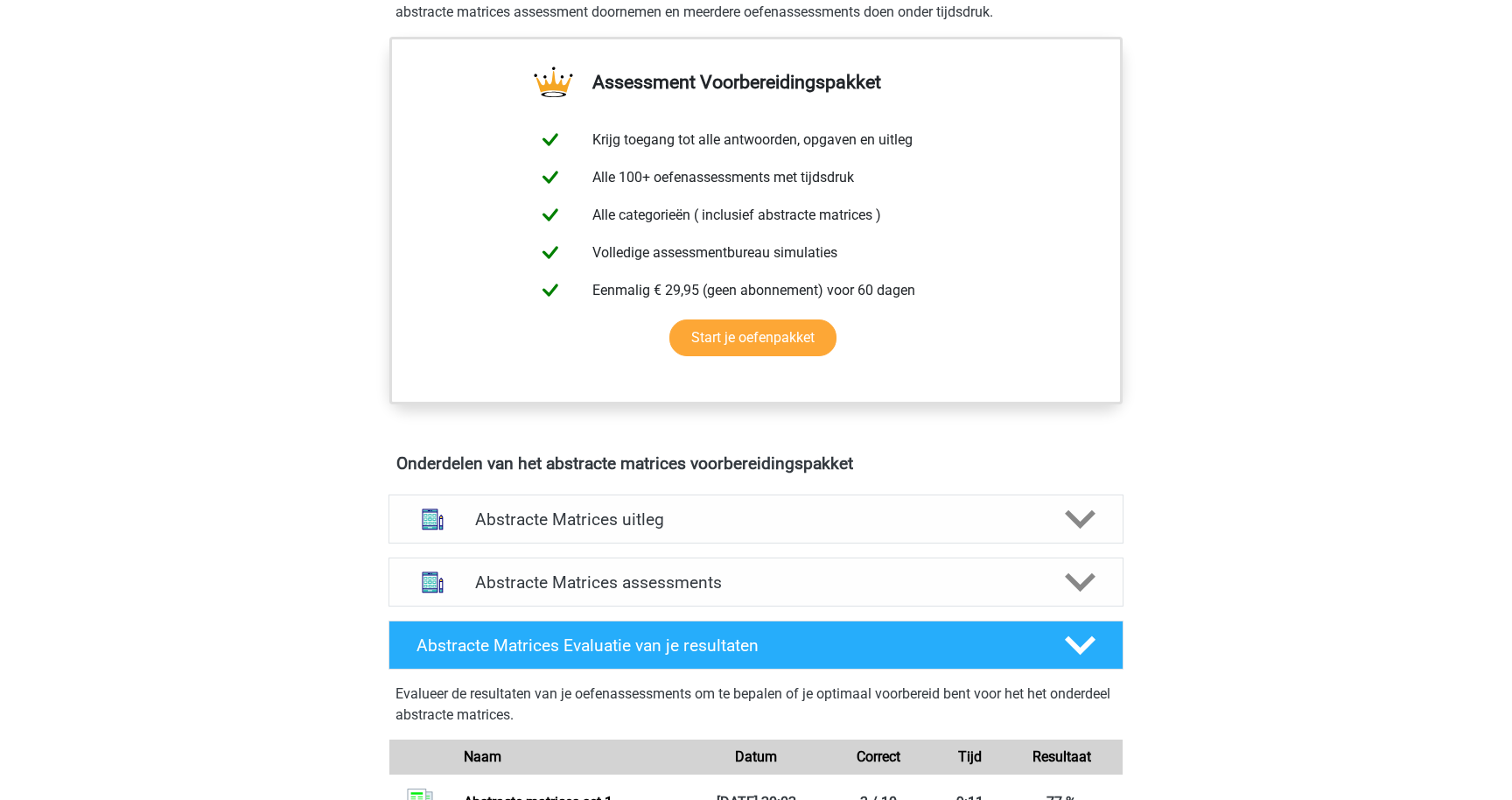
click at [750, 555] on div "Abstracte Matrices assessments We raden aan om minimaal 3 oefensets te doen met…" at bounding box center [756, 582] width 804 height 63
click at [751, 571] on div "Abstracte Matrices assessments" at bounding box center [755, 582] width 735 height 49
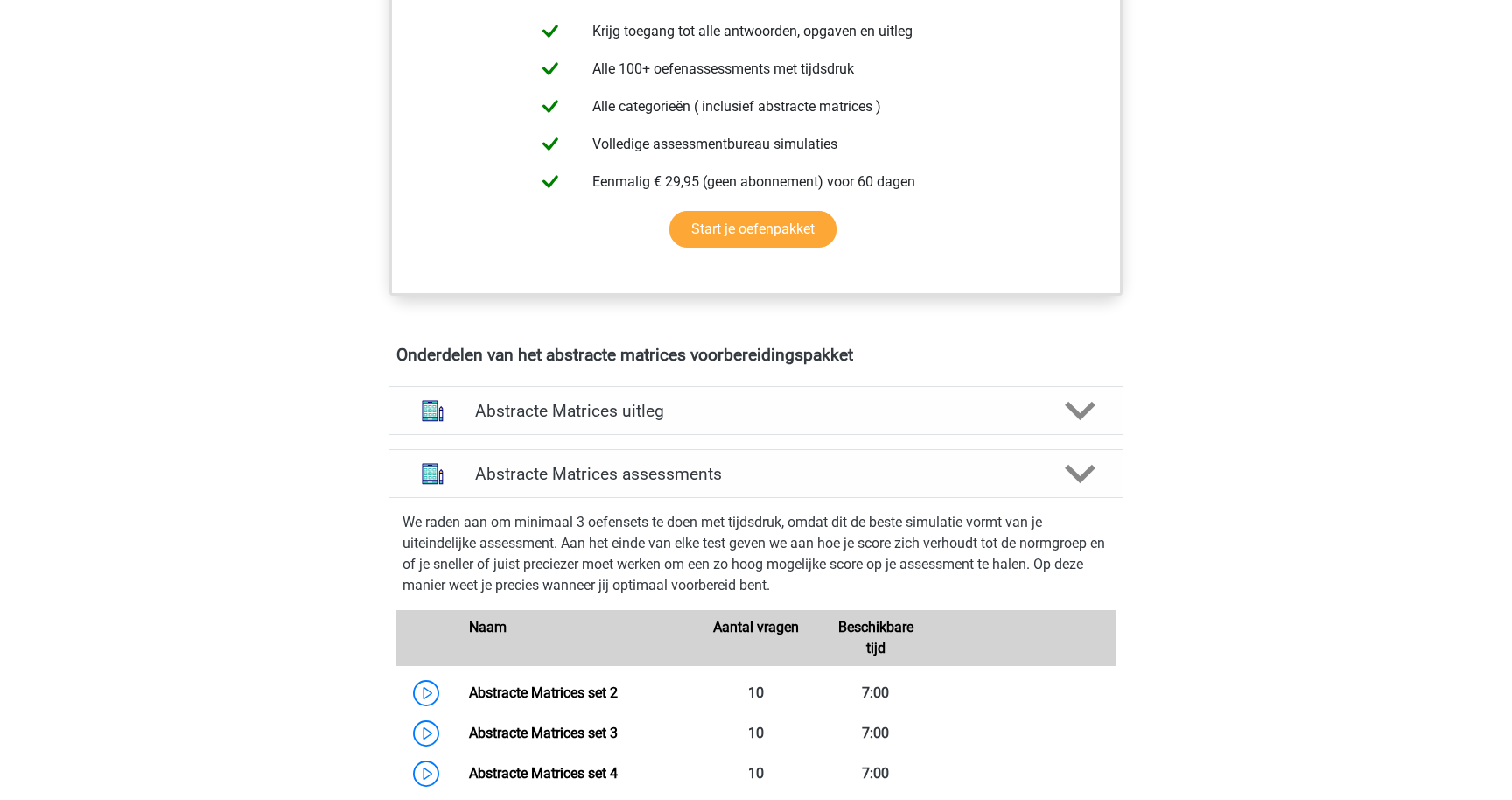
scroll to position [757, 0]
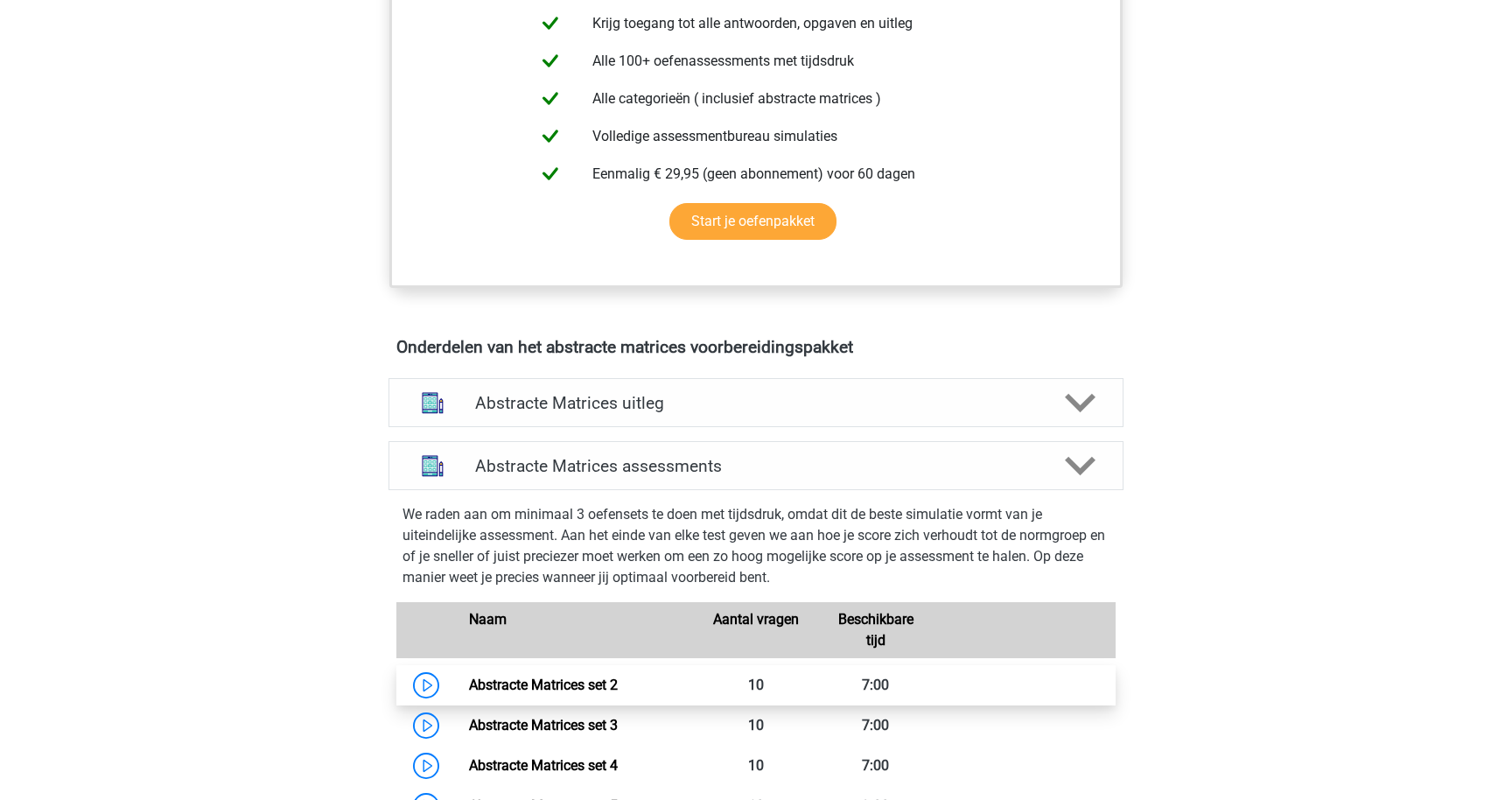
click at [469, 680] on link "Abstracte Matrices set 2" at bounding box center [543, 684] width 149 height 17
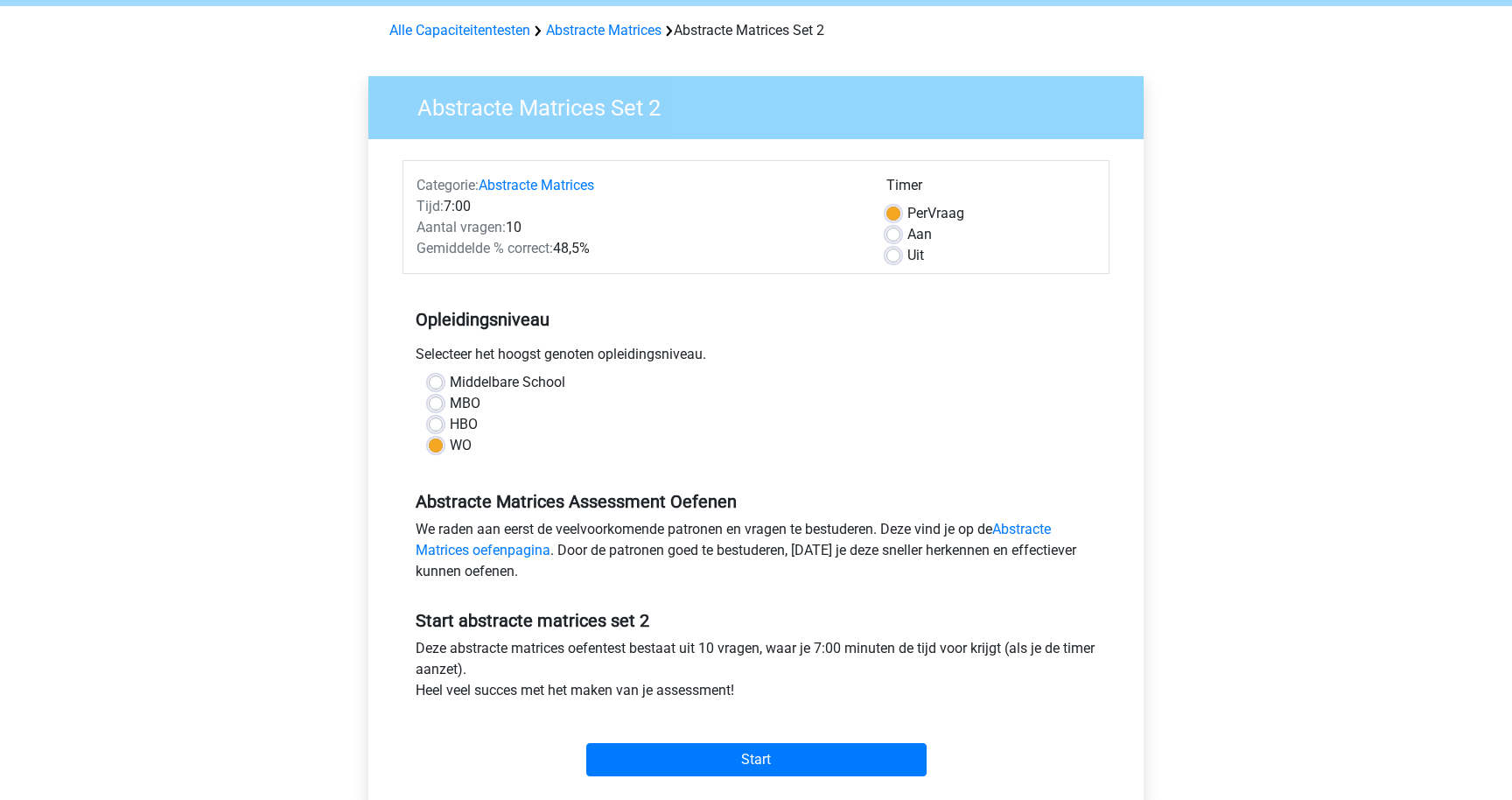
scroll to position [70, 0]
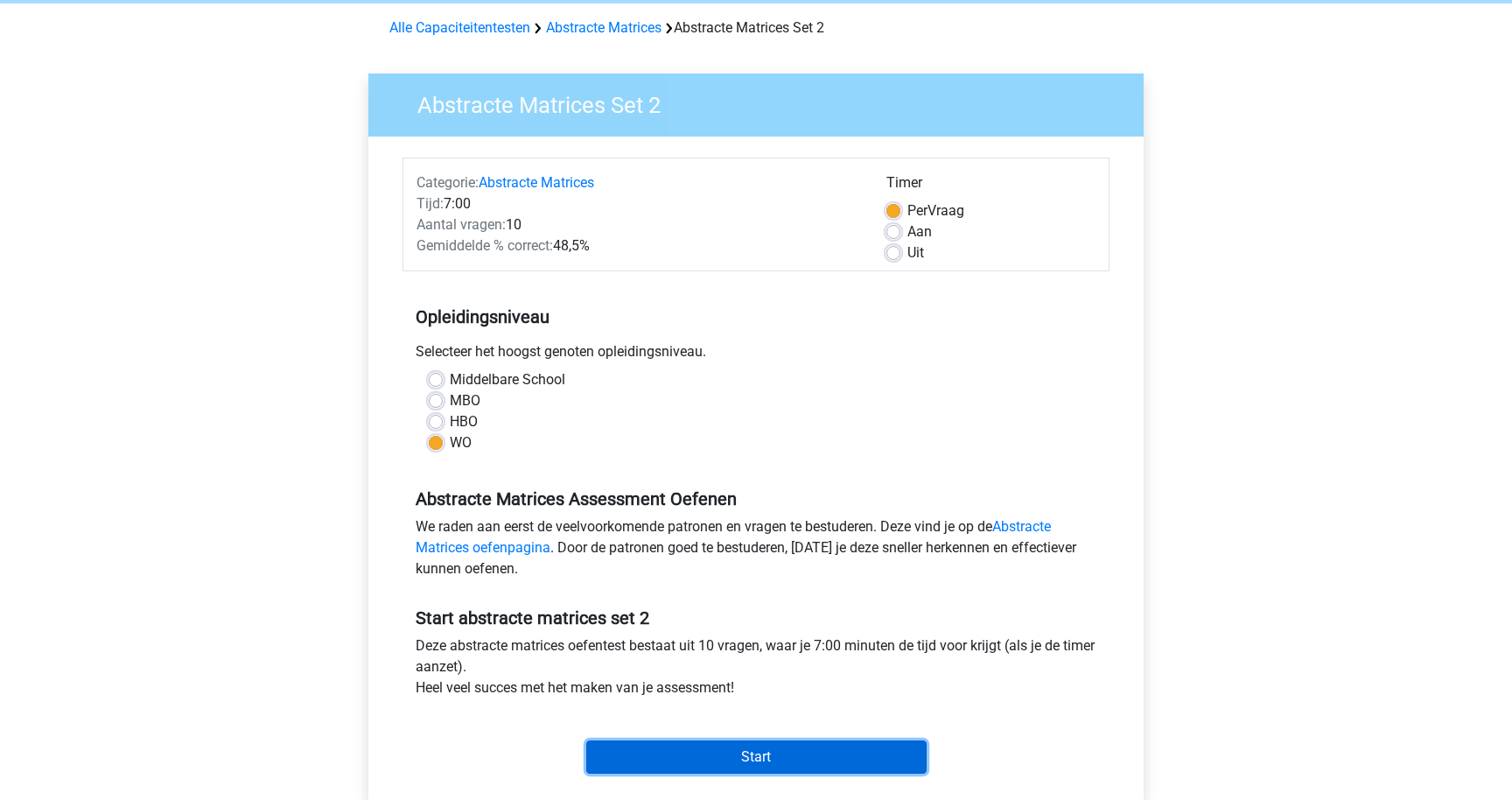
click at [634, 745] on input "Start" at bounding box center [757, 757] width 341 height 33
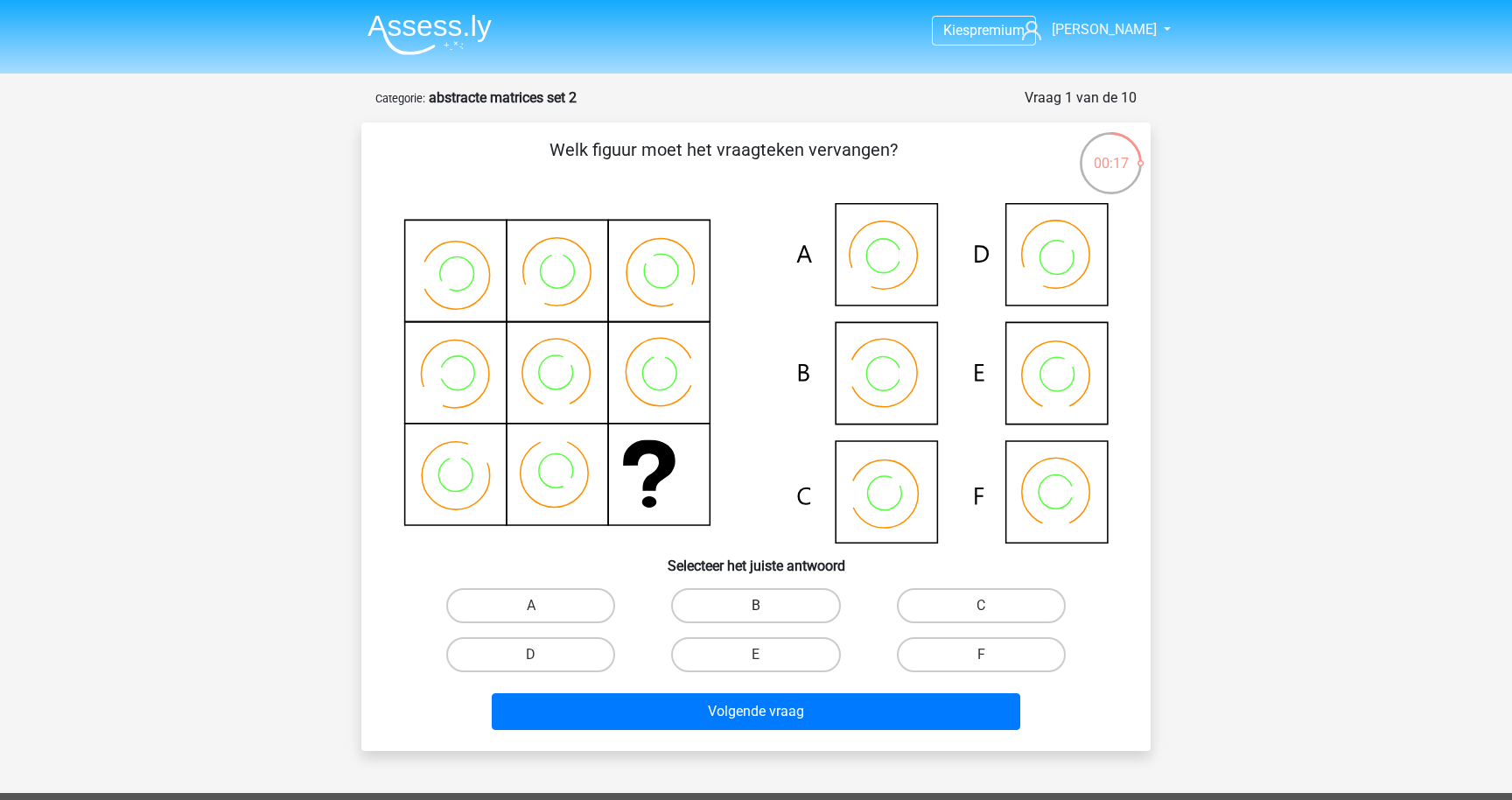
click at [750, 595] on label "B" at bounding box center [756, 605] width 169 height 35
click at [756, 605] on input "B" at bounding box center [762, 611] width 12 height 12
radio input "true"
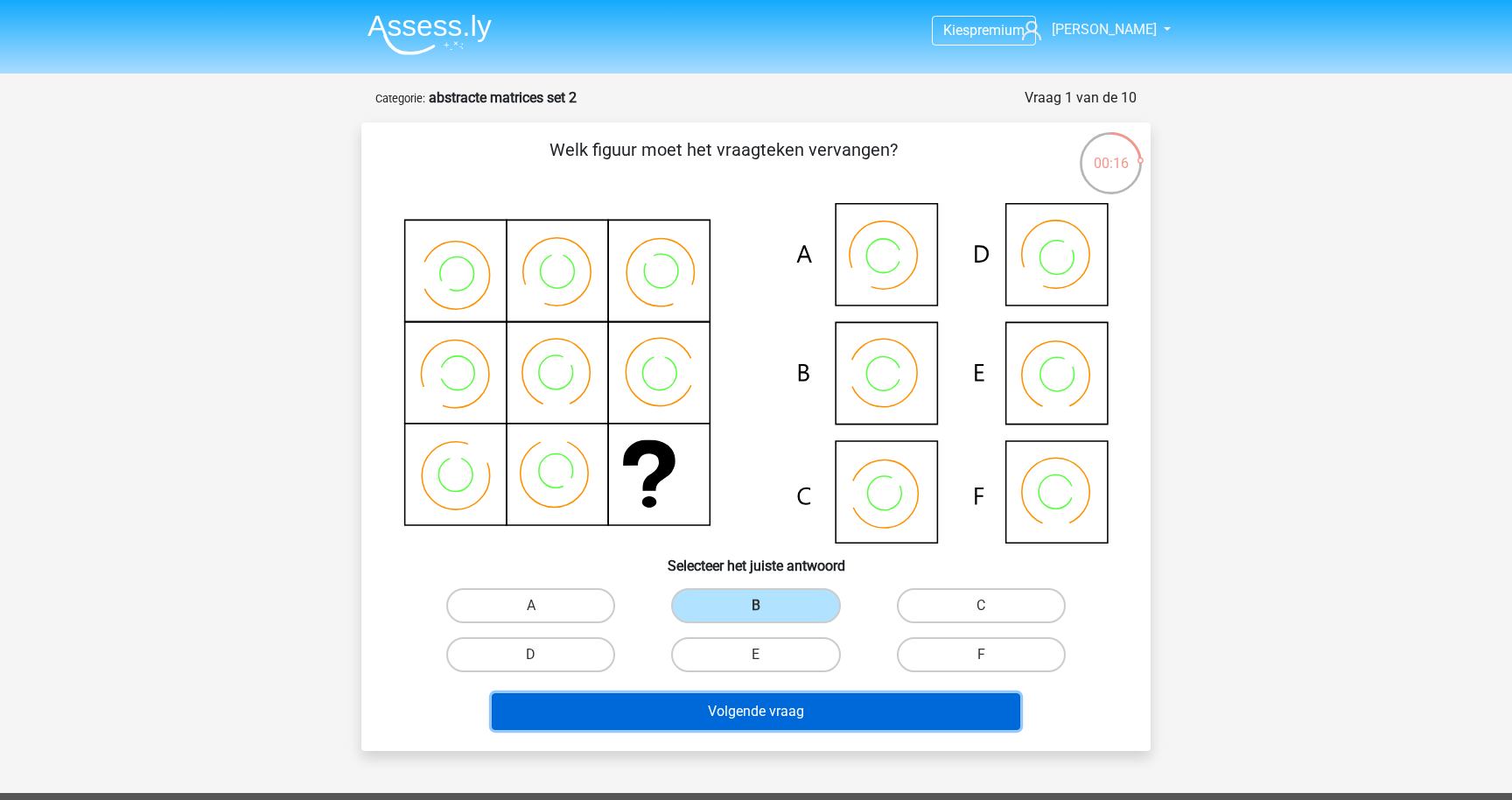
click at [787, 710] on button "Volgende vraag" at bounding box center [756, 711] width 529 height 37
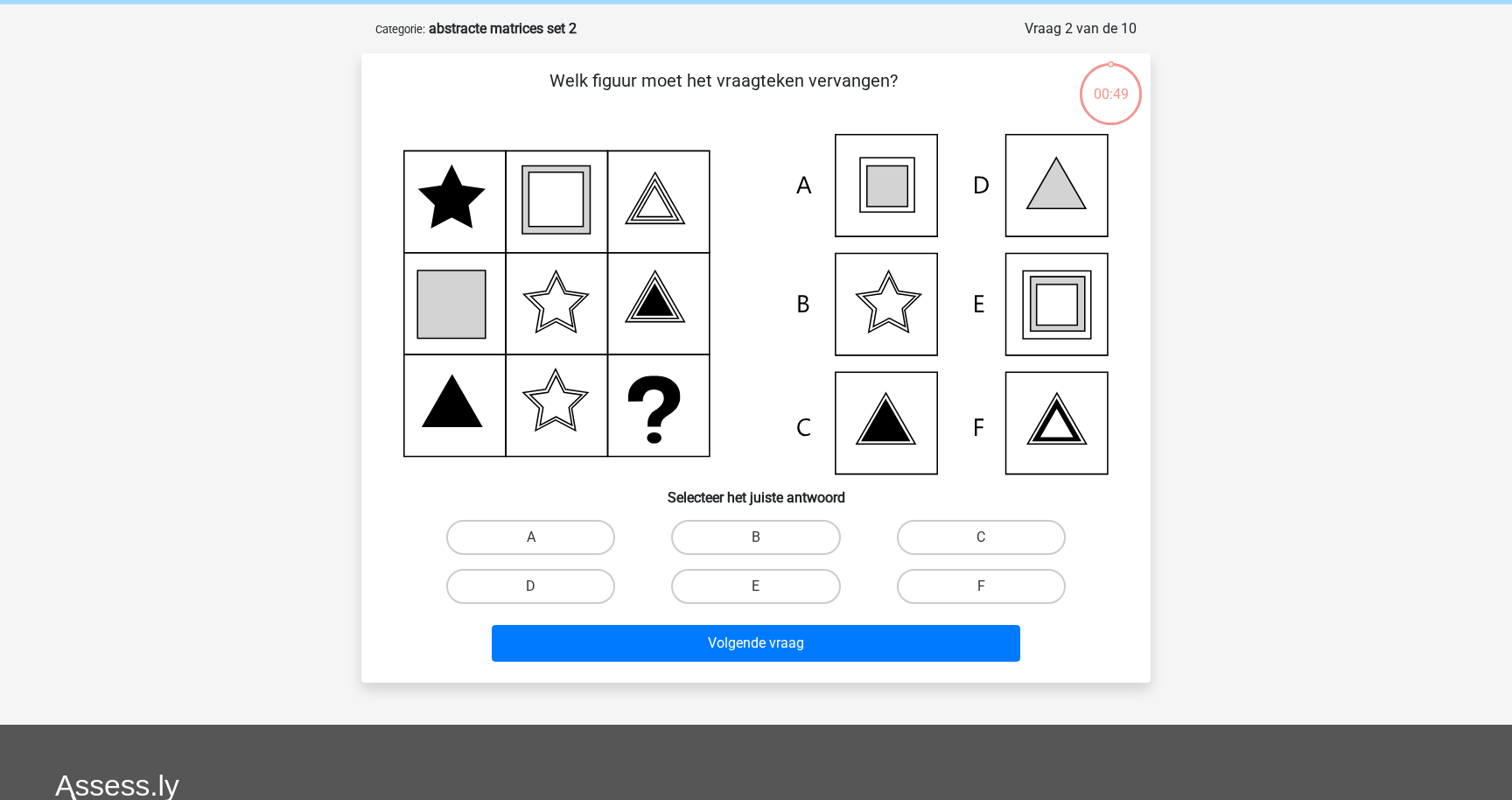
scroll to position [88, 0]
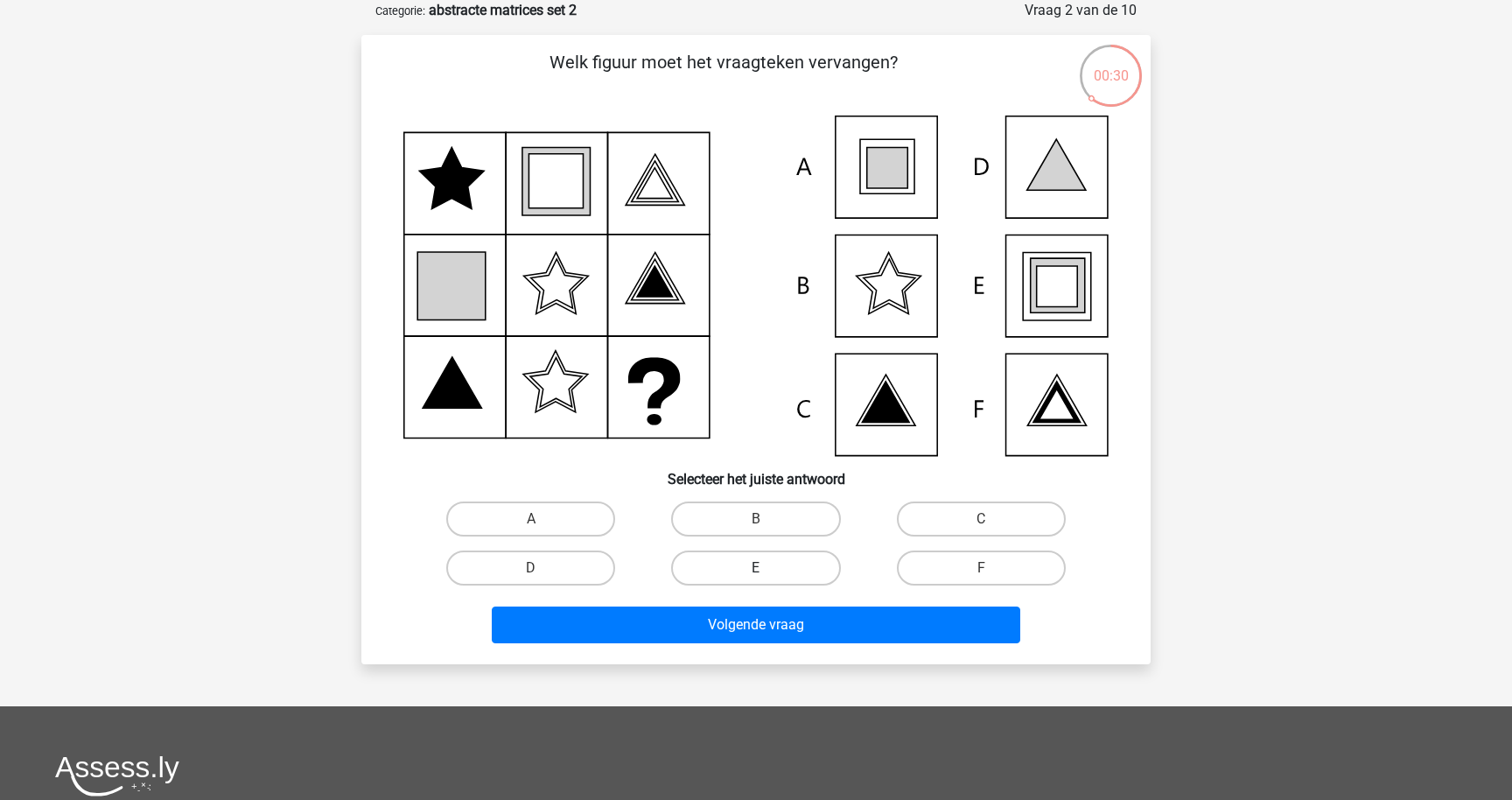
click at [752, 569] on label "E" at bounding box center [756, 568] width 169 height 35
click at [756, 569] on input "E" at bounding box center [762, 574] width 12 height 12
radio input "true"
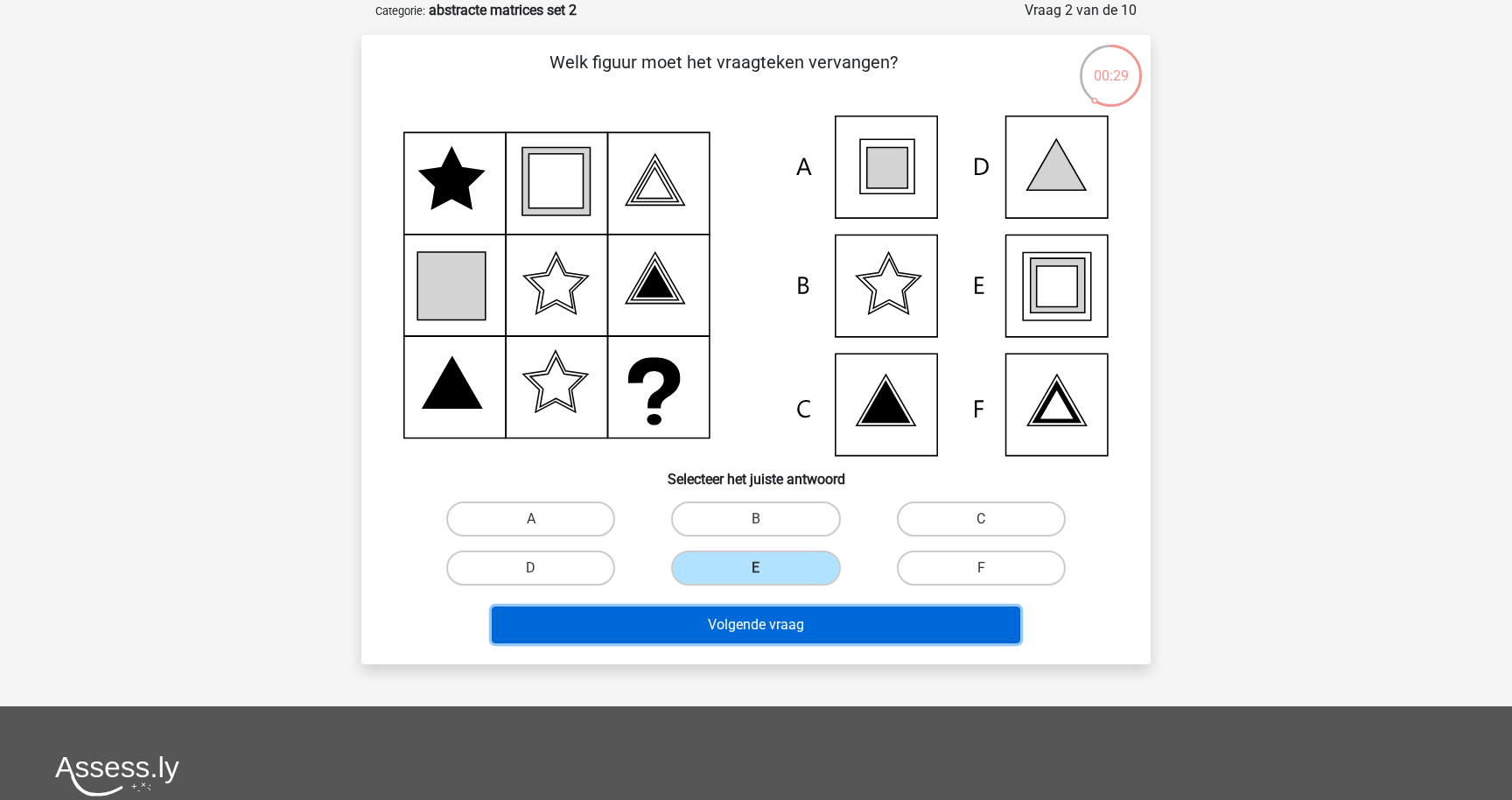
click at [756, 636] on button "Volgende vraag" at bounding box center [756, 625] width 529 height 37
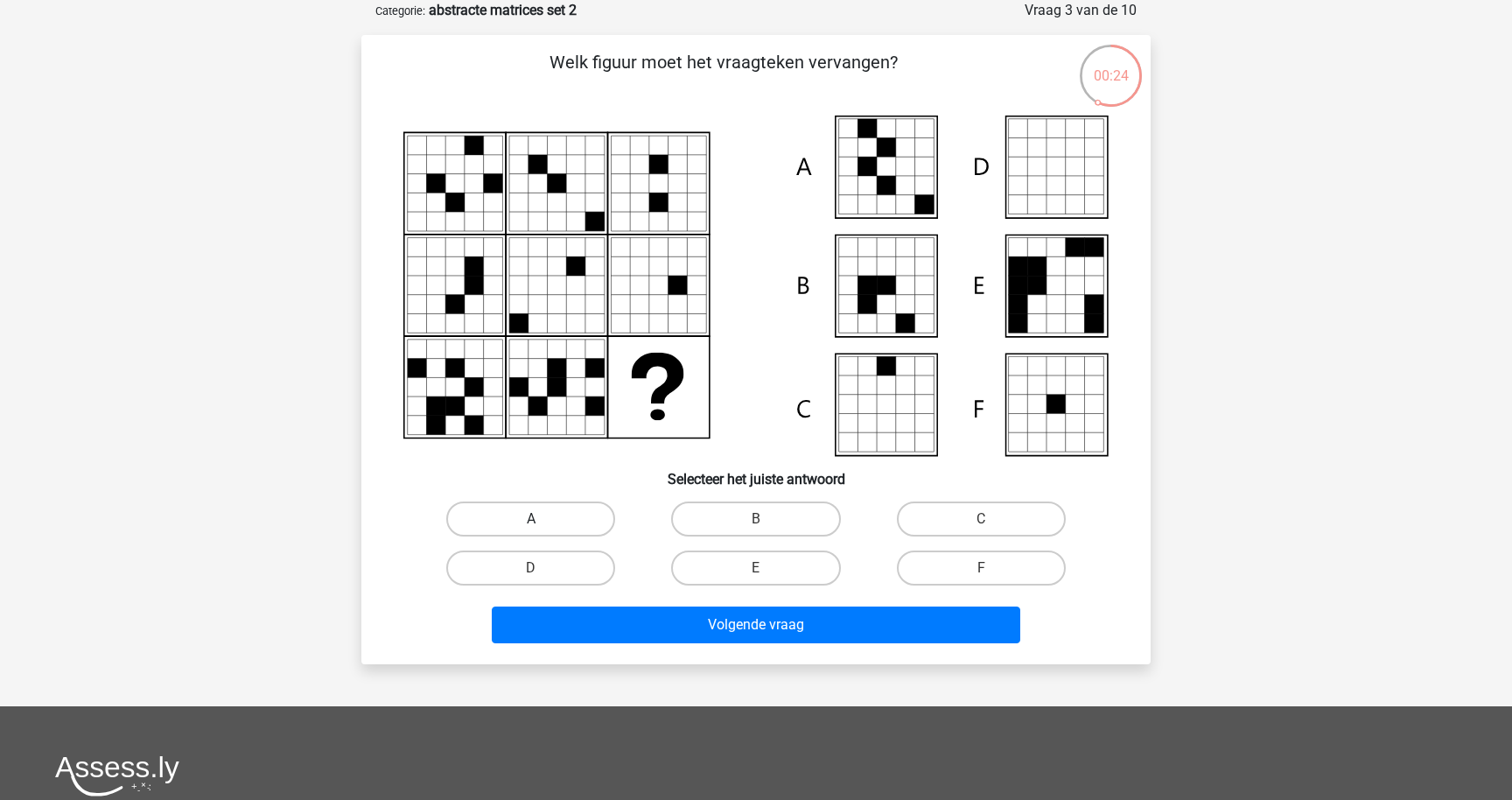
click at [546, 513] on label "A" at bounding box center [531, 519] width 169 height 35
click at [543, 519] on input "A" at bounding box center [537, 525] width 12 height 12
radio input "true"
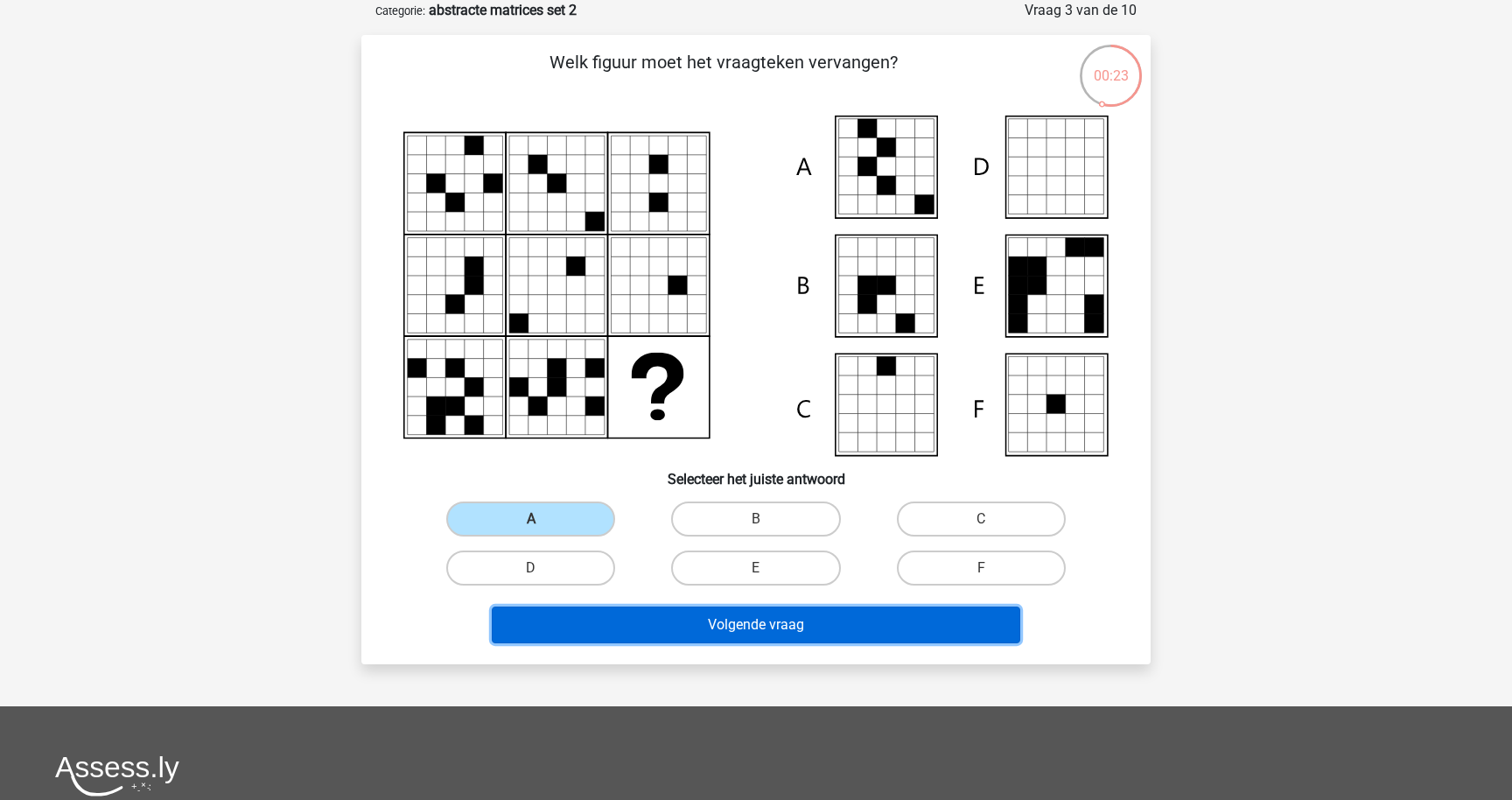
click at [626, 627] on button "Volgende vraag" at bounding box center [756, 625] width 529 height 37
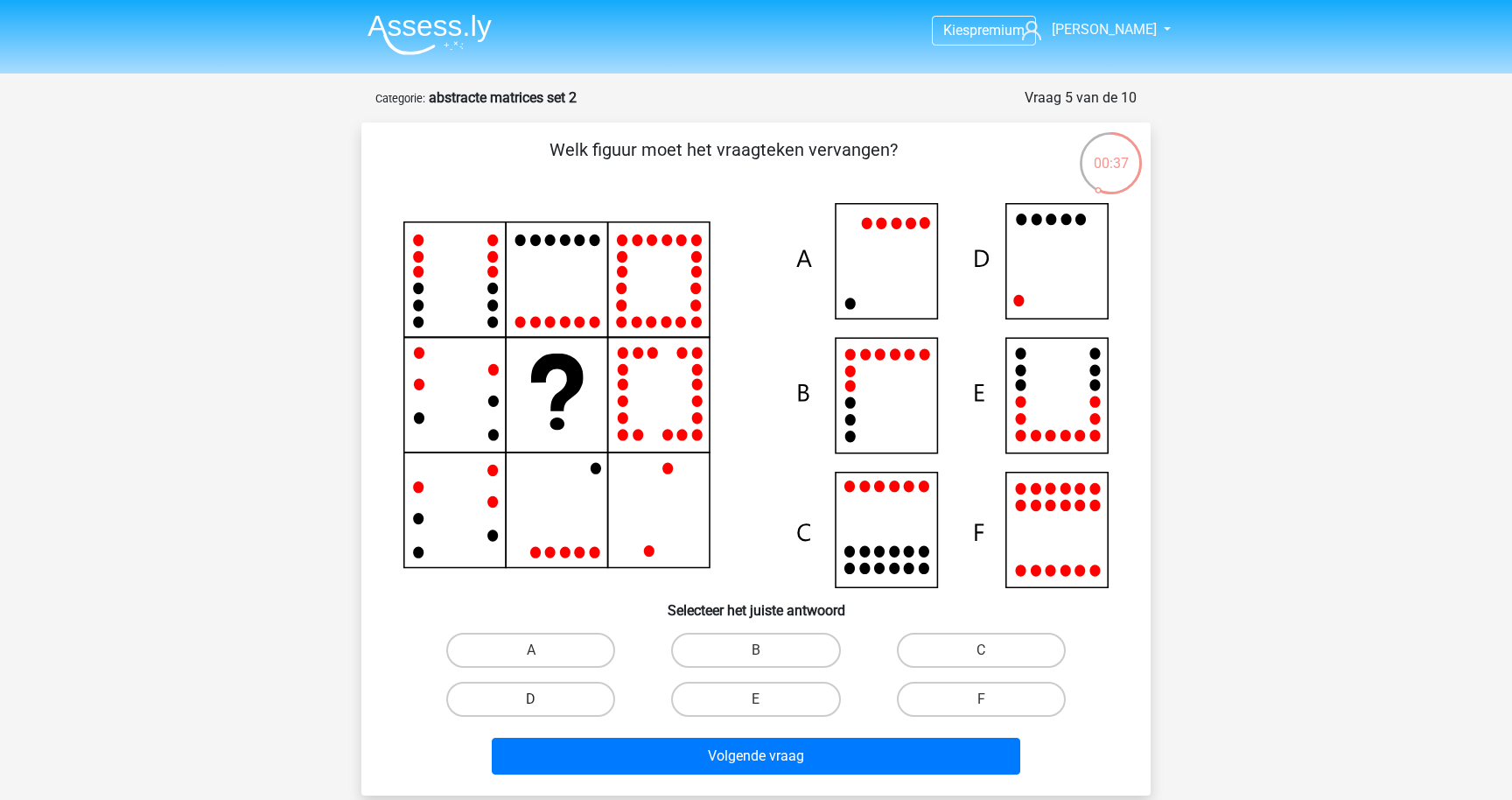
click at [610, 708] on label "D" at bounding box center [531, 700] width 169 height 35
click at [543, 708] on input "D" at bounding box center [537, 706] width 12 height 12
radio input "true"
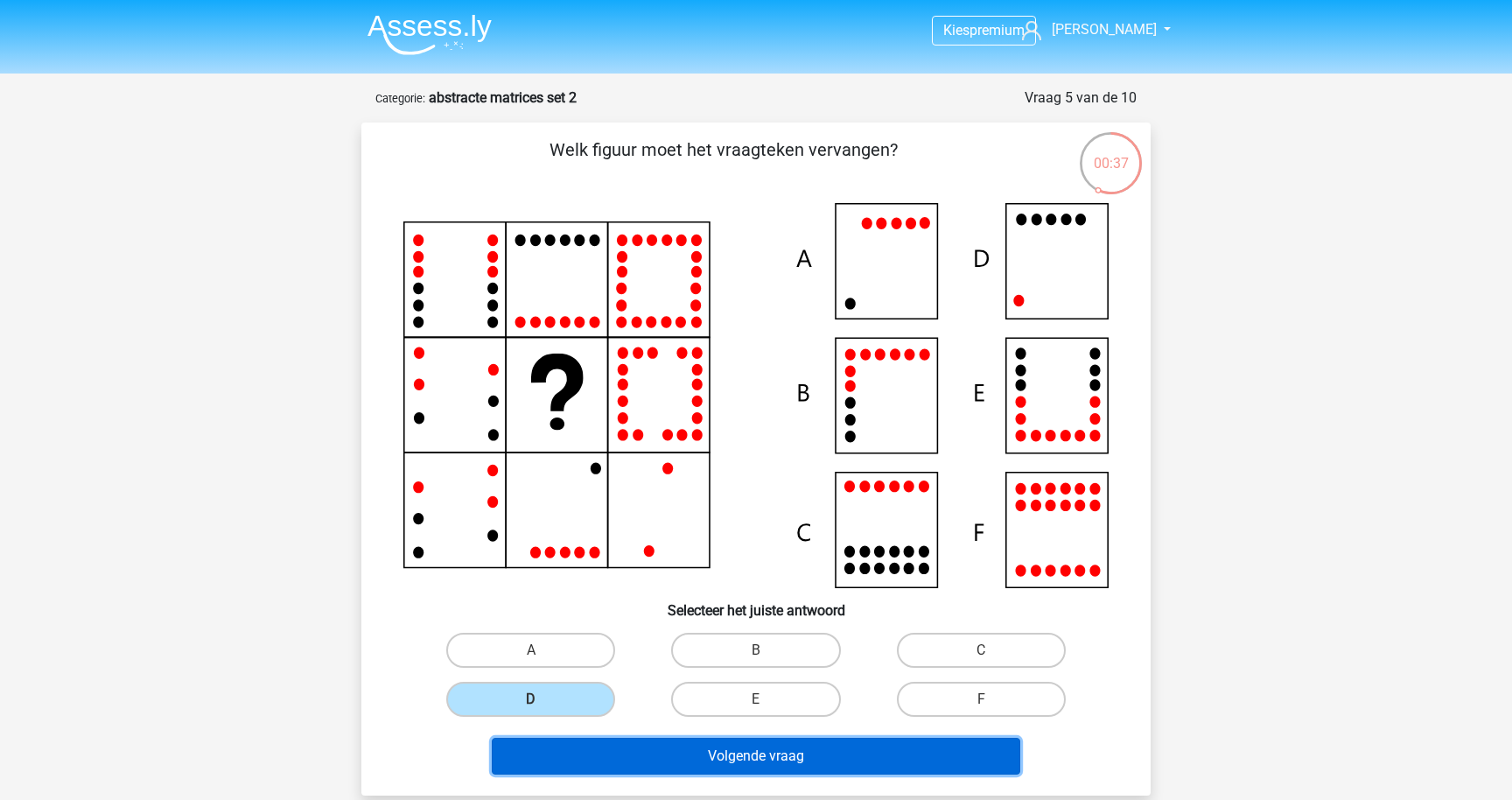
click at [663, 765] on button "Volgende vraag" at bounding box center [756, 756] width 529 height 37
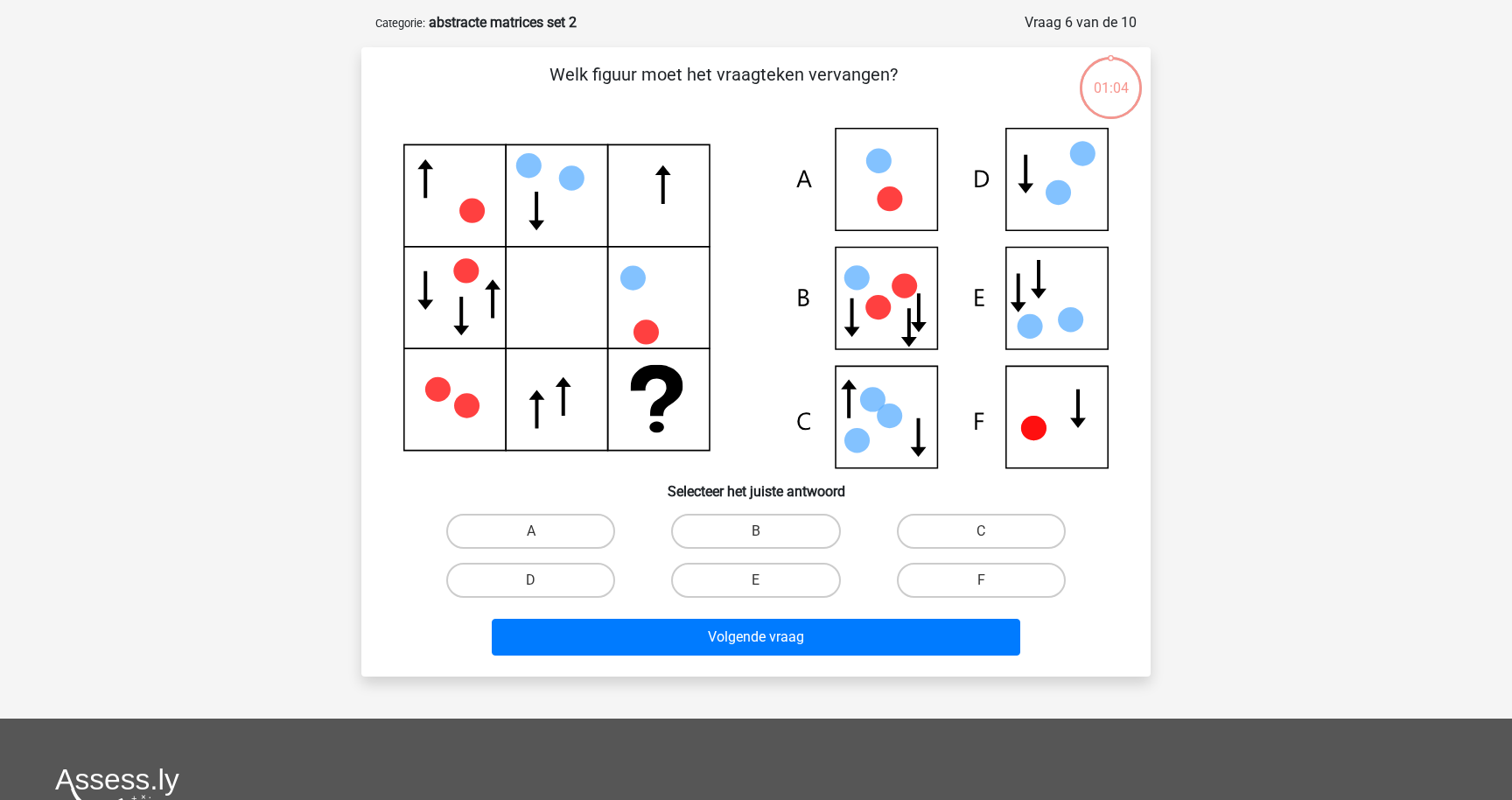
scroll to position [88, 0]
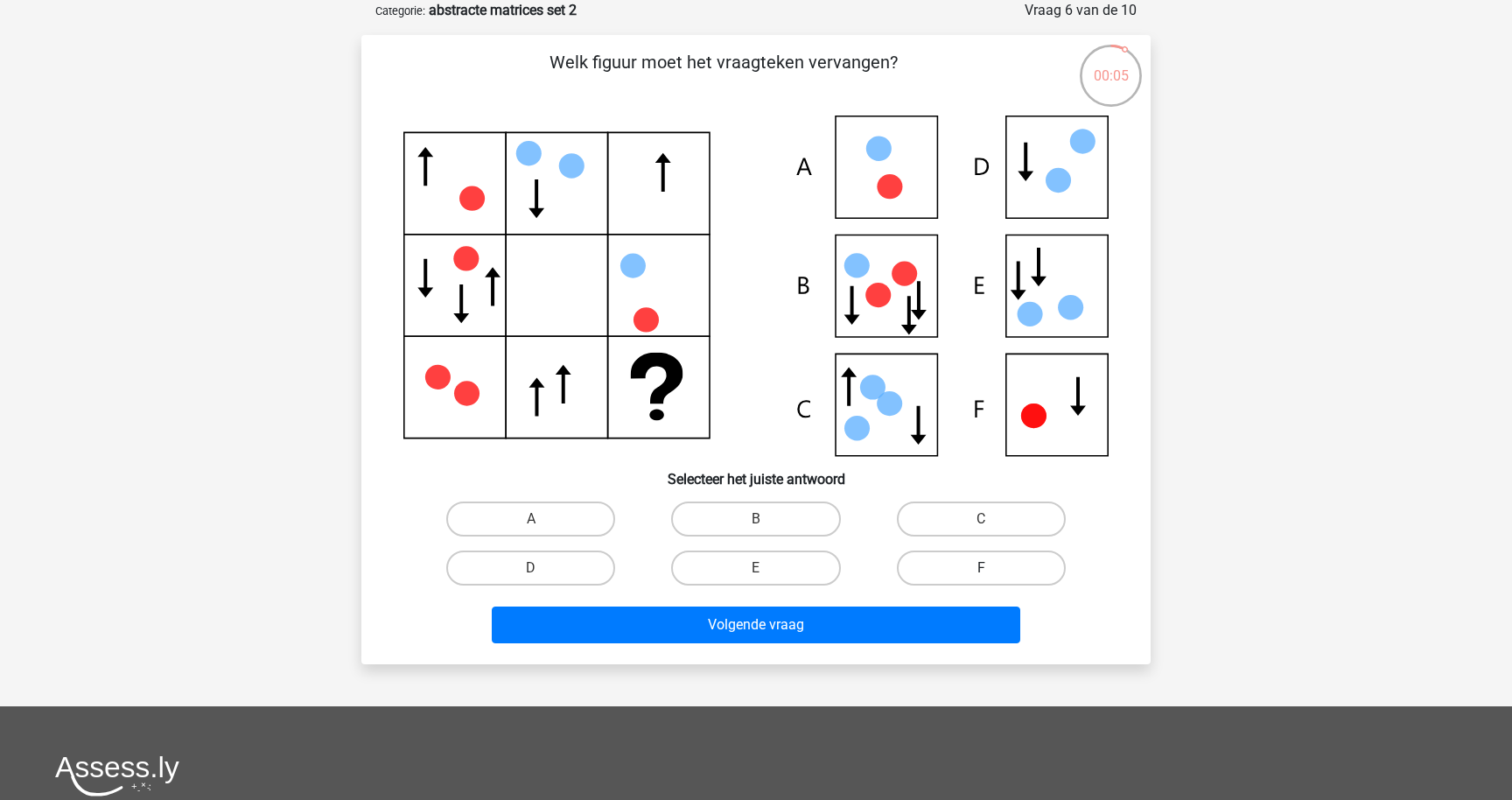
click at [961, 570] on label "F" at bounding box center [982, 568] width 169 height 35
click at [981, 570] on input "F" at bounding box center [987, 574] width 12 height 12
radio input "true"
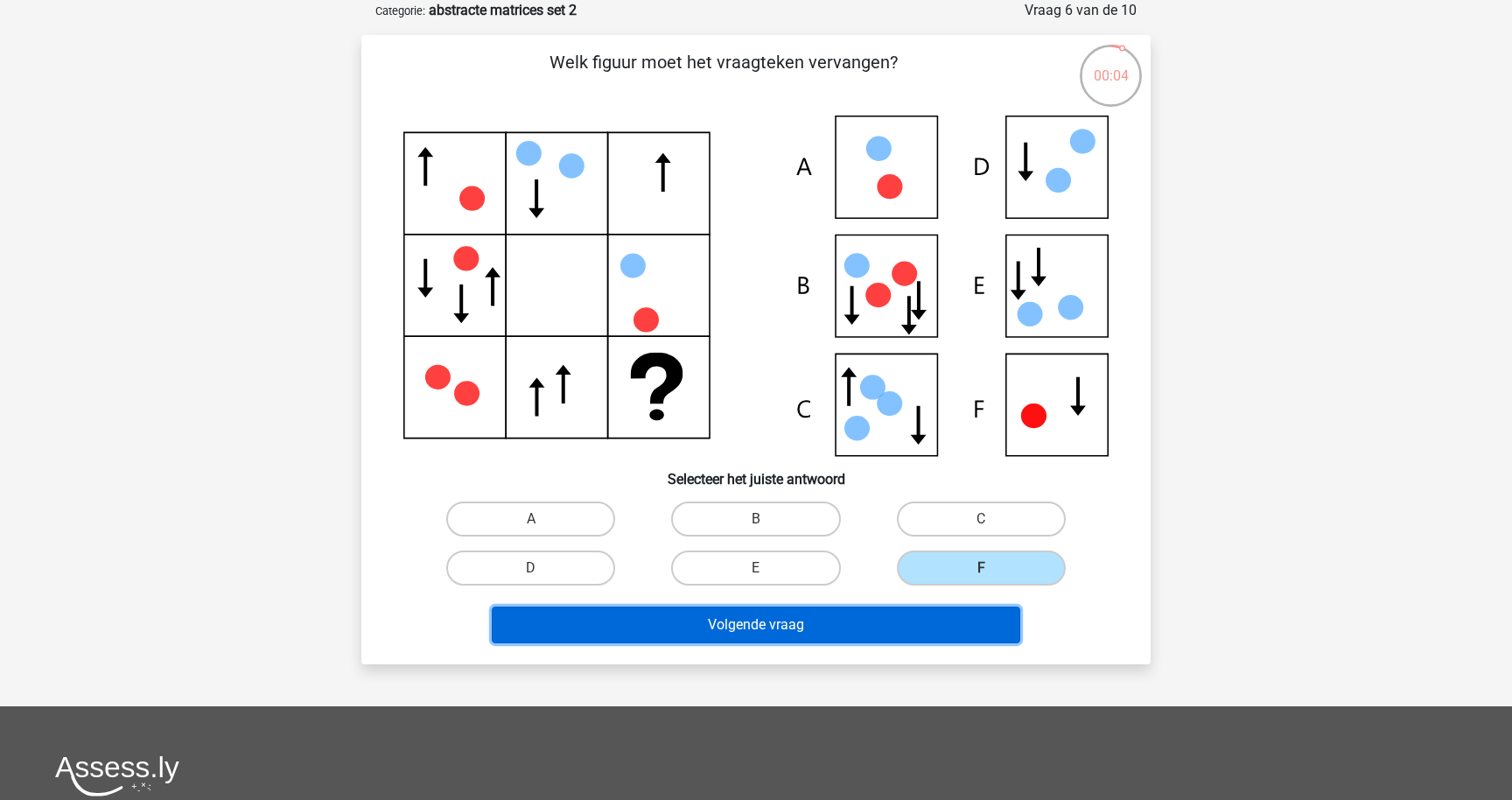
click at [951, 628] on button "Volgende vraag" at bounding box center [756, 625] width 529 height 37
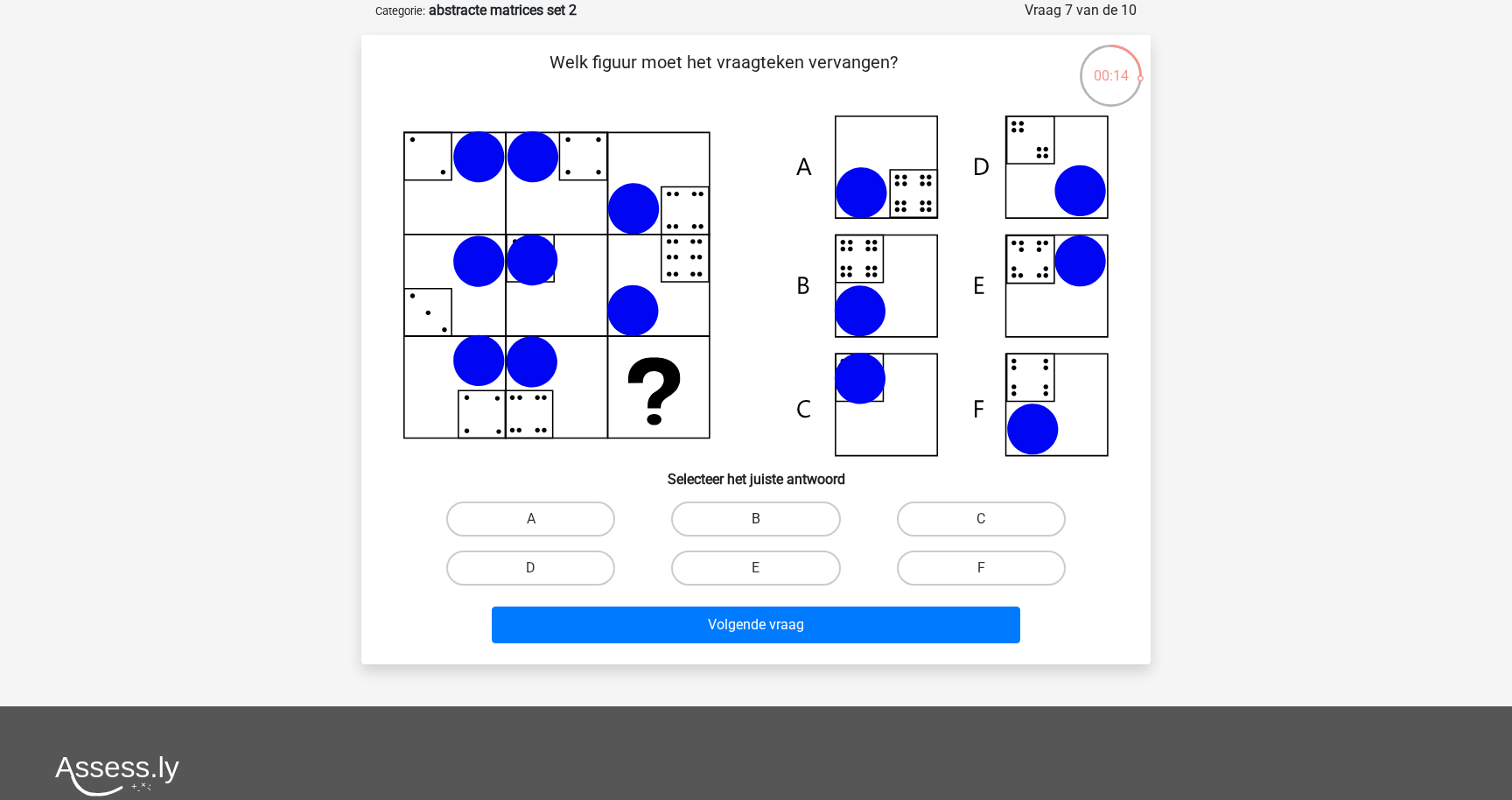
click at [765, 510] on label "B" at bounding box center [756, 519] width 169 height 35
click at [765, 519] on input "B" at bounding box center [762, 525] width 12 height 12
radio input "true"
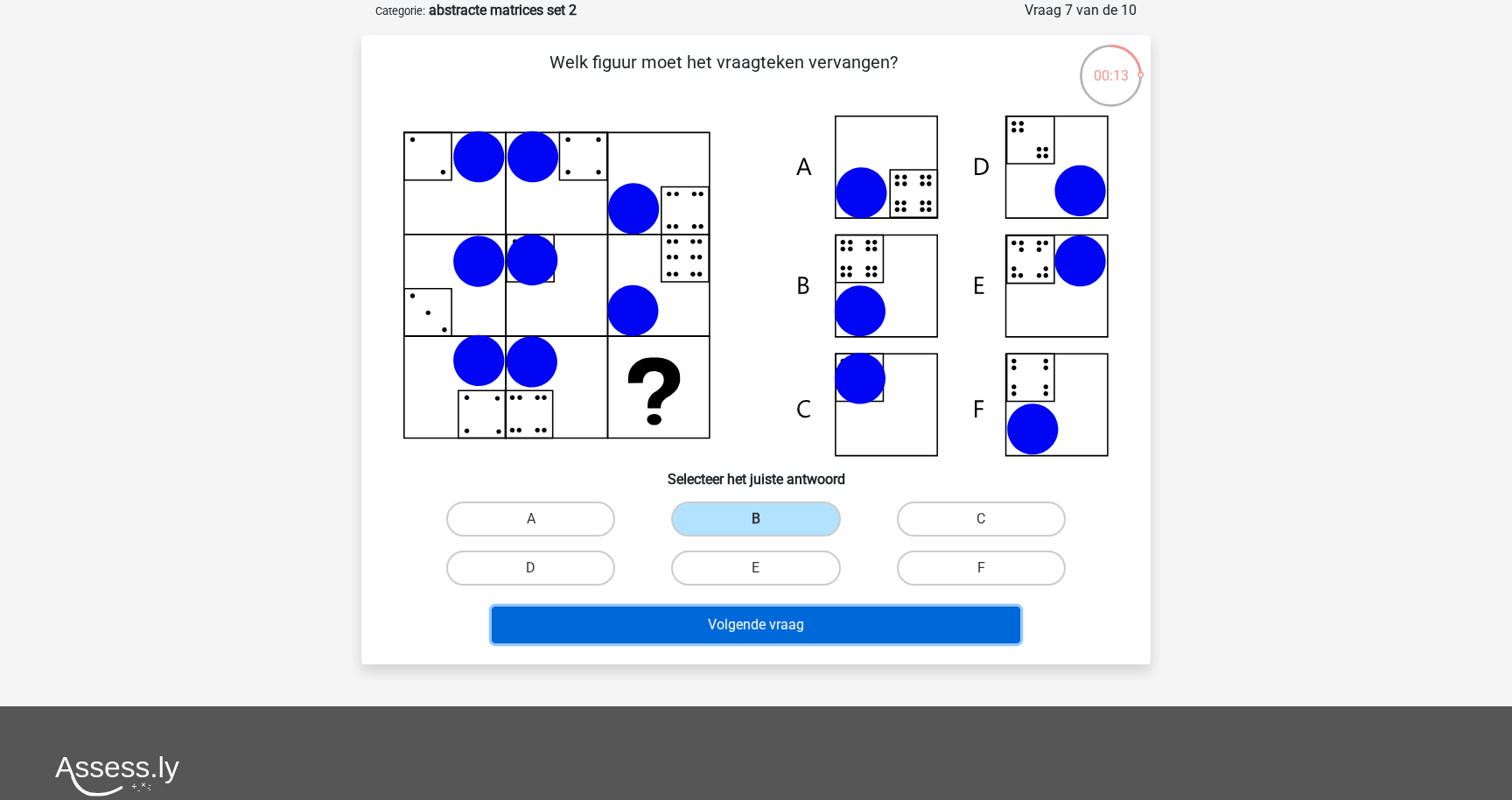
click at [767, 621] on button "Volgende vraag" at bounding box center [756, 625] width 529 height 37
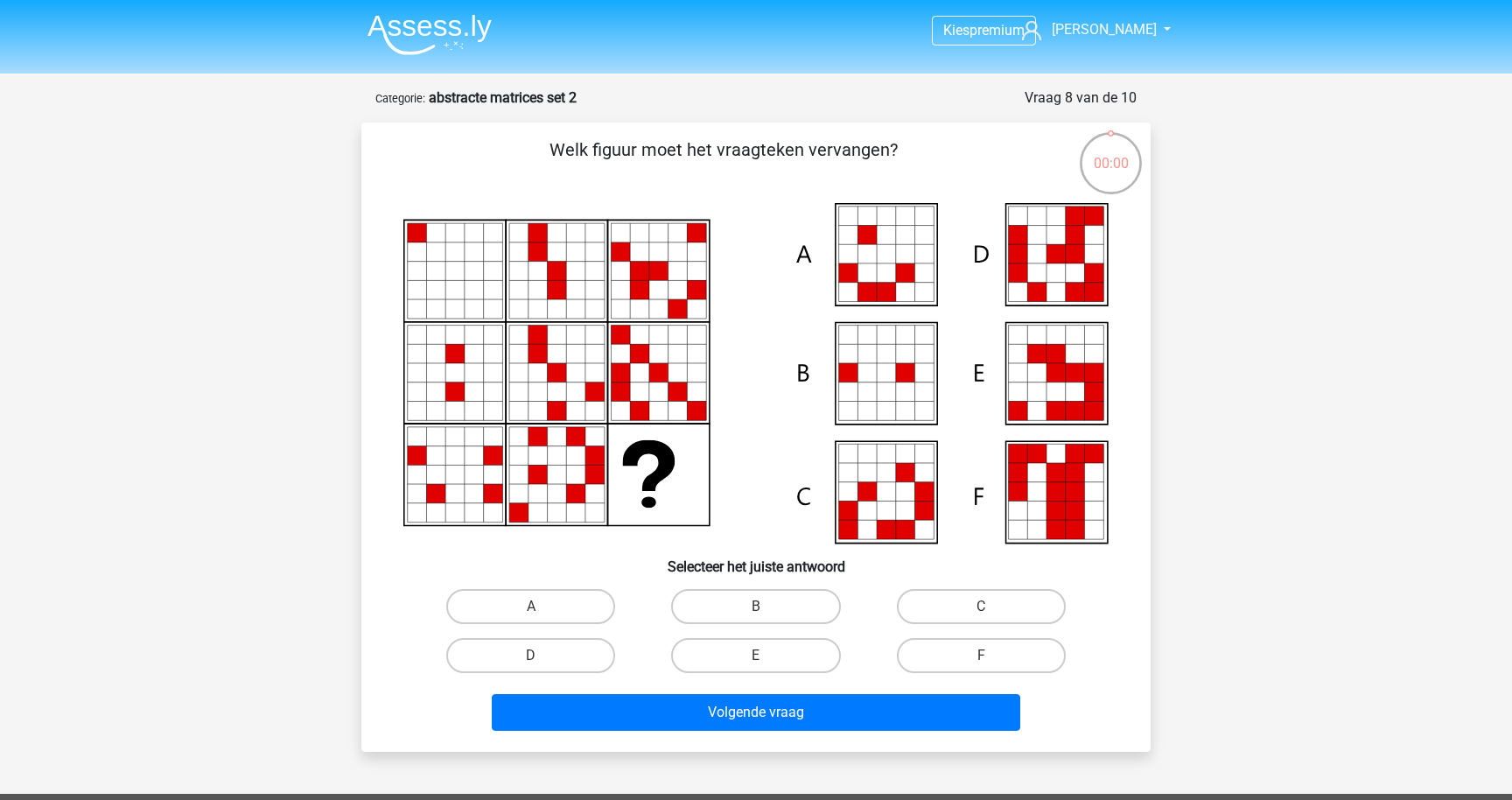
scroll to position [88, 0]
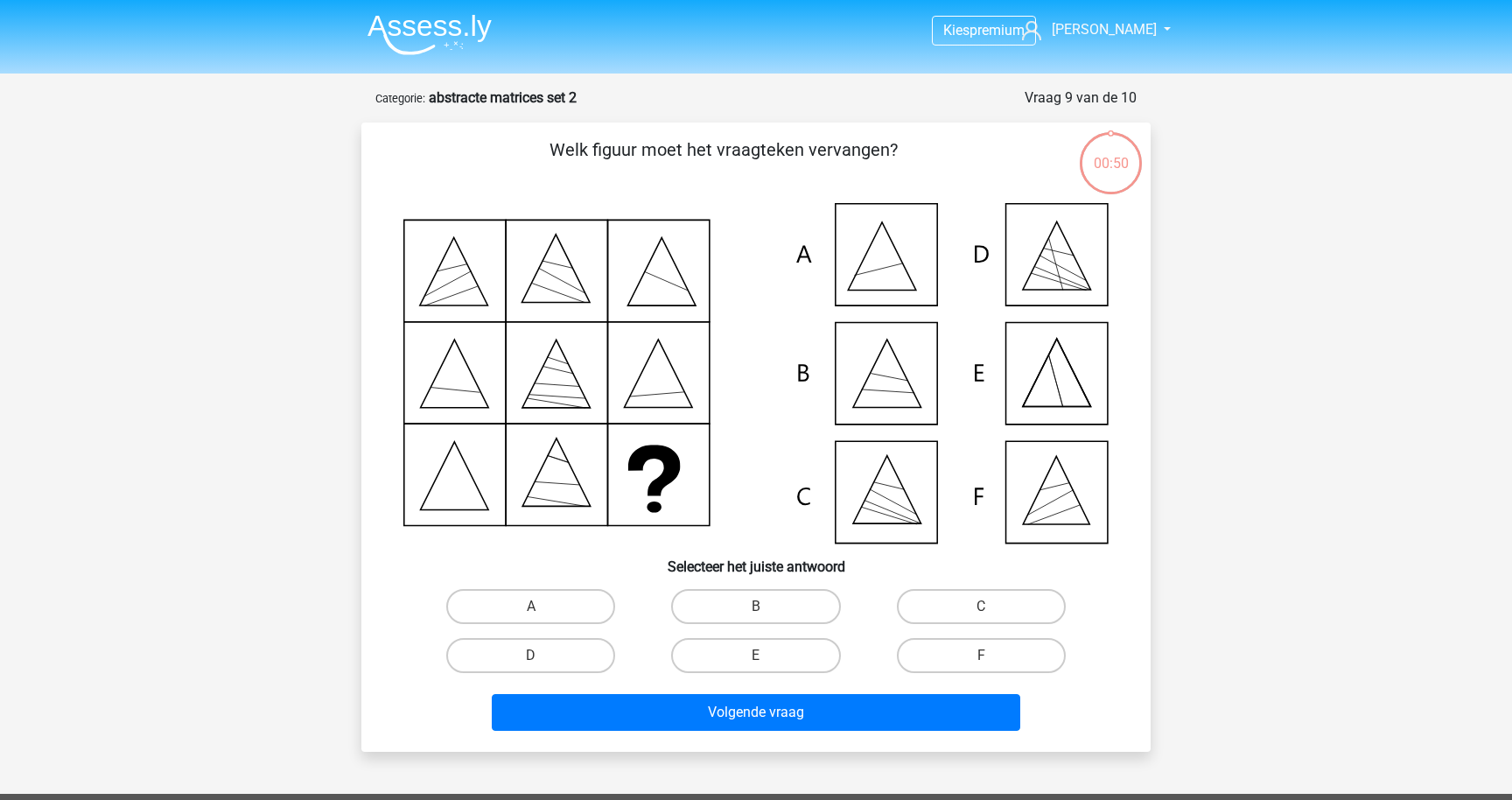
scroll to position [88, 0]
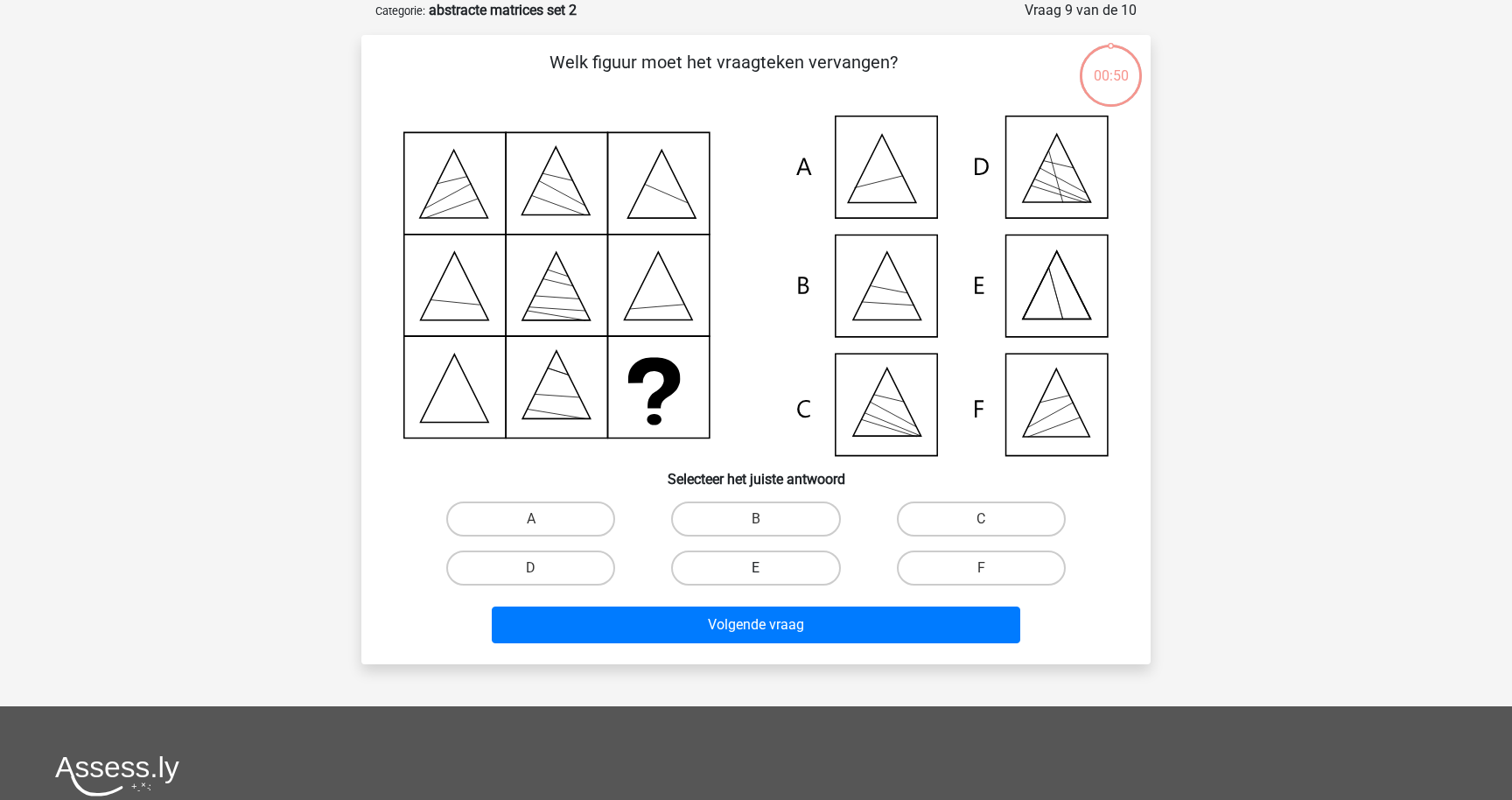
click at [793, 572] on label "E" at bounding box center [756, 568] width 169 height 35
click at [768, 572] on input "E" at bounding box center [762, 574] width 12 height 12
radio input "true"
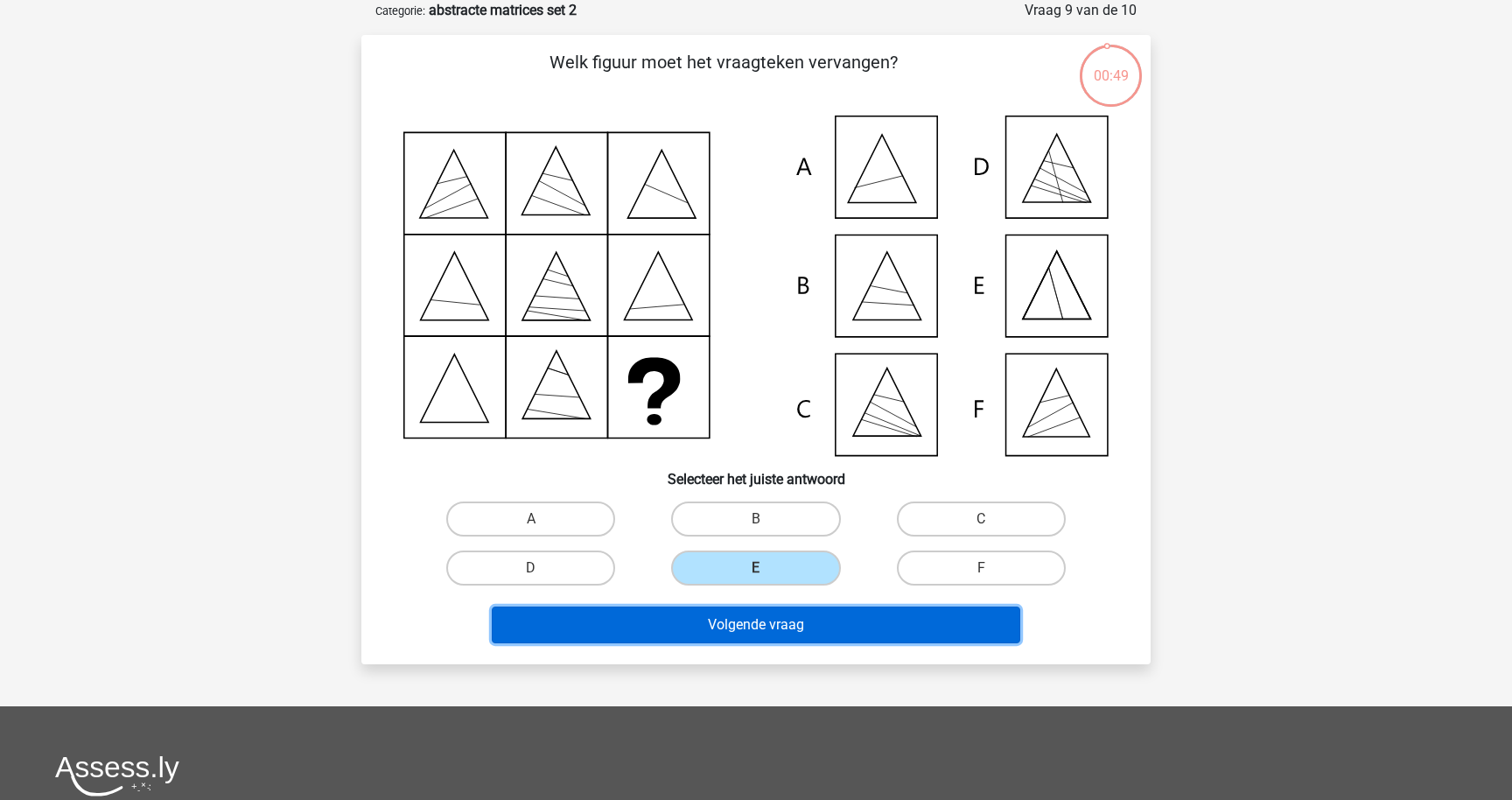
click at [786, 615] on button "Volgende vraag" at bounding box center [756, 625] width 529 height 37
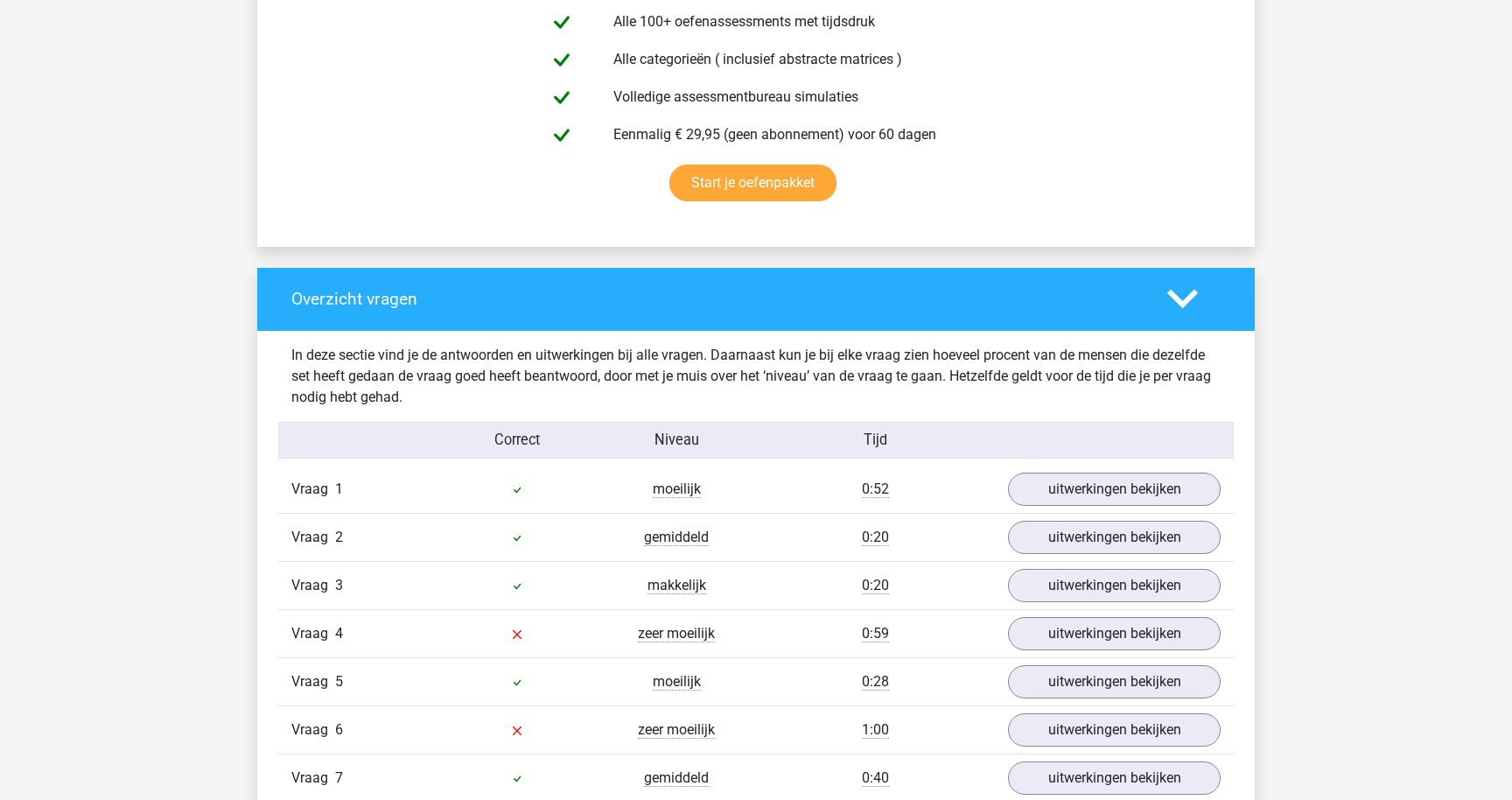
scroll to position [1066, 0]
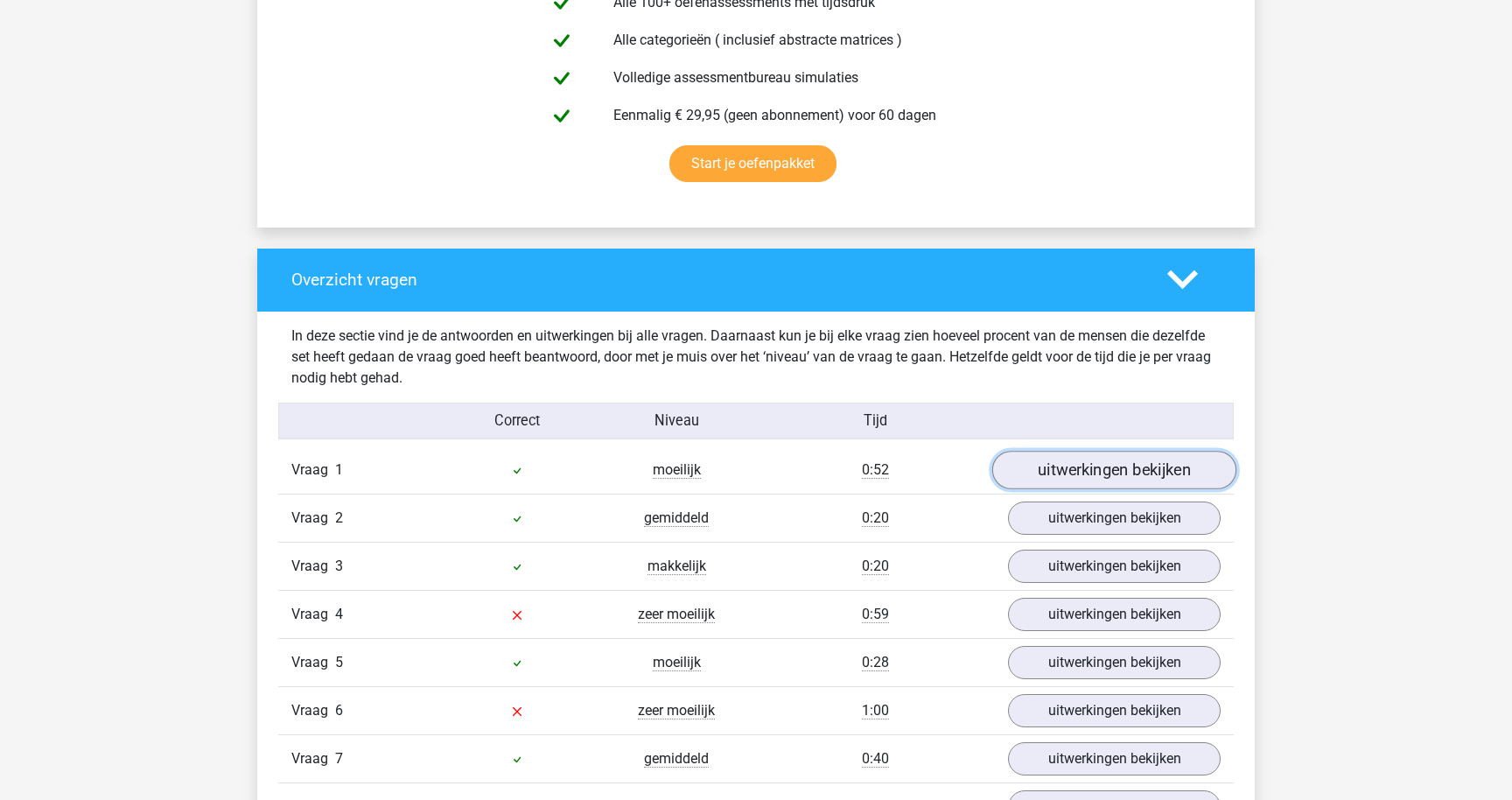
click at [1077, 462] on link "uitwerkingen bekijken" at bounding box center [1114, 470] width 244 height 39
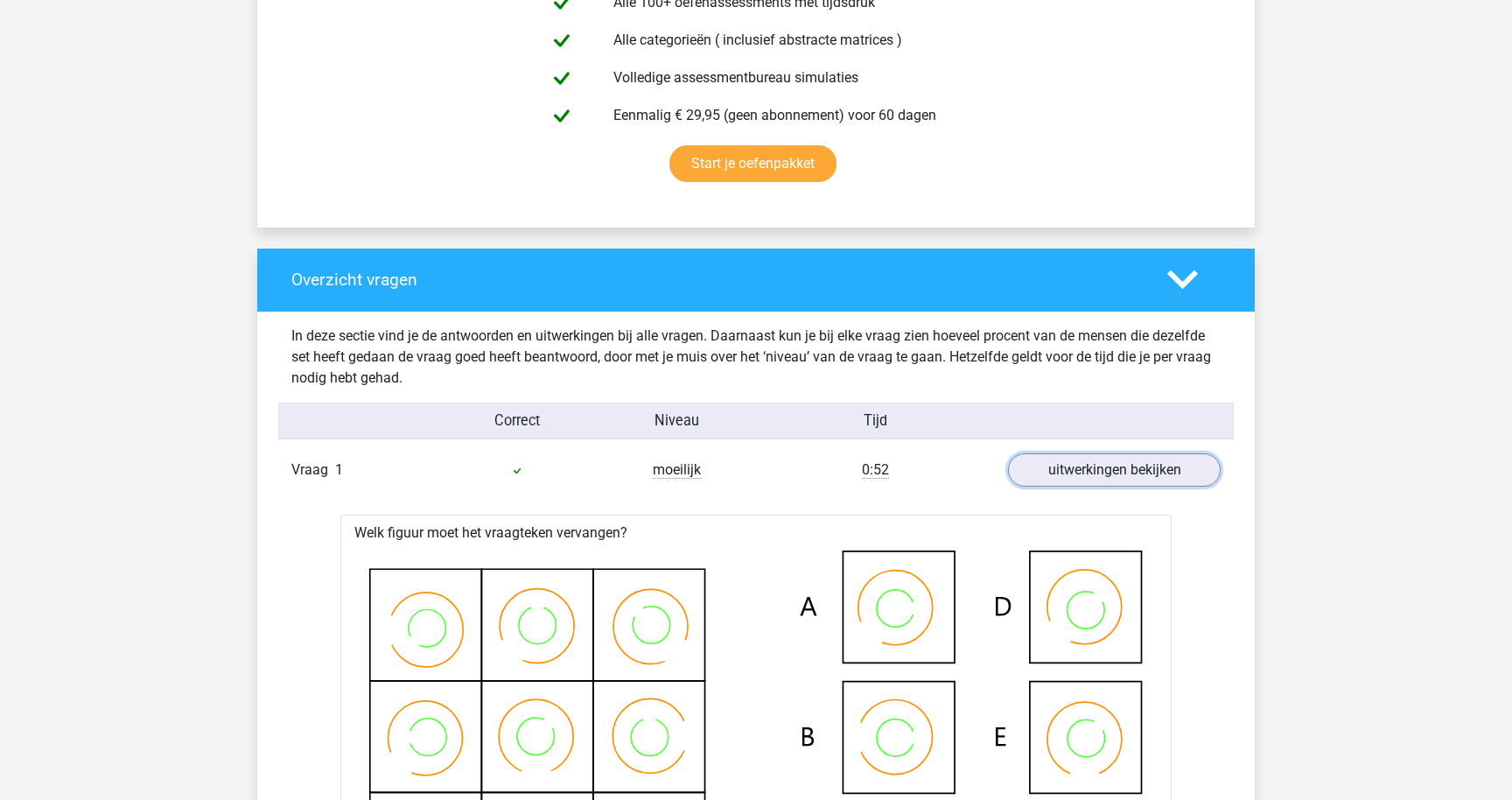
scroll to position [1081, 0]
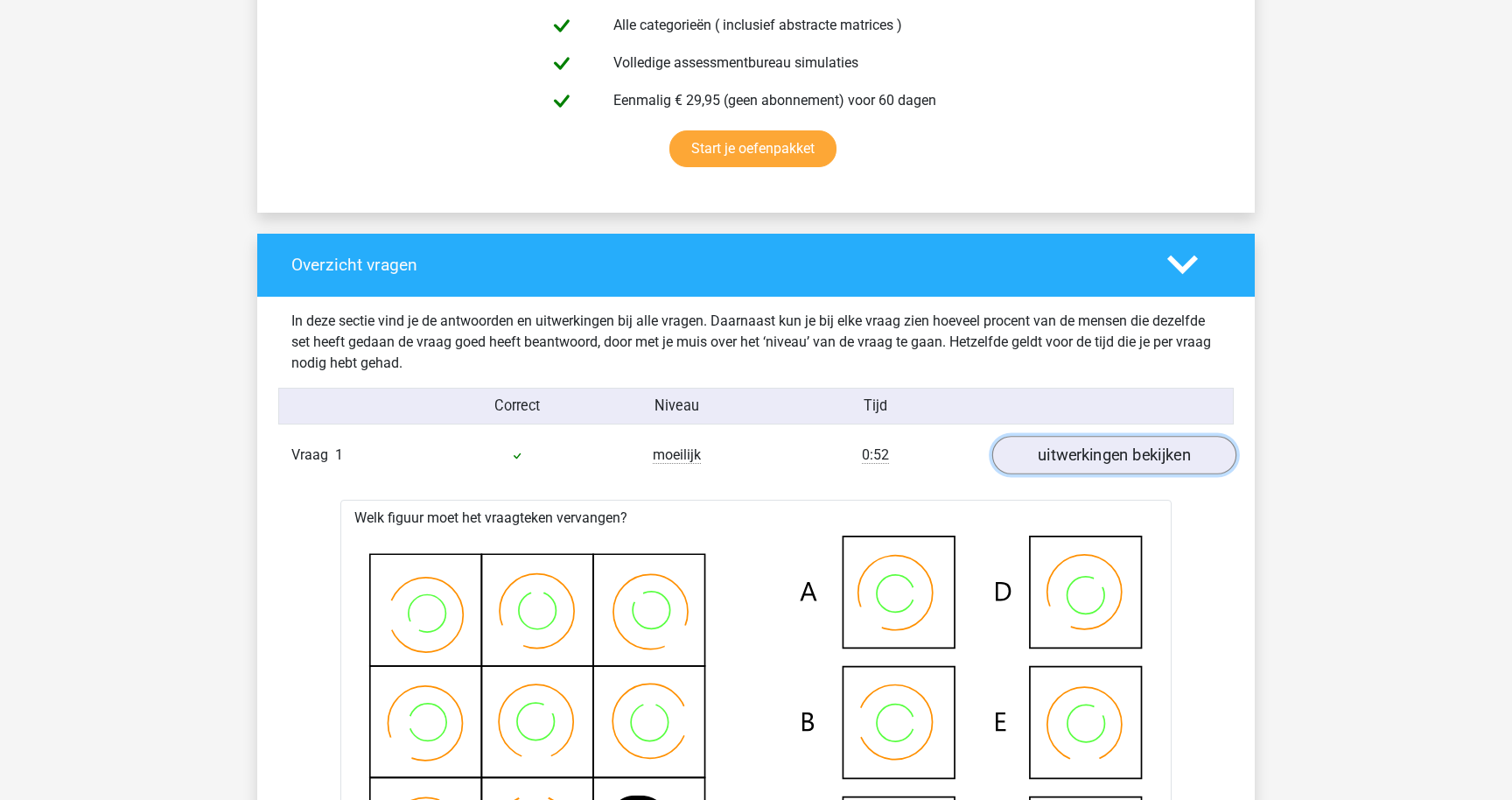
click at [1065, 456] on link "uitwerkingen bekijken" at bounding box center [1114, 455] width 244 height 39
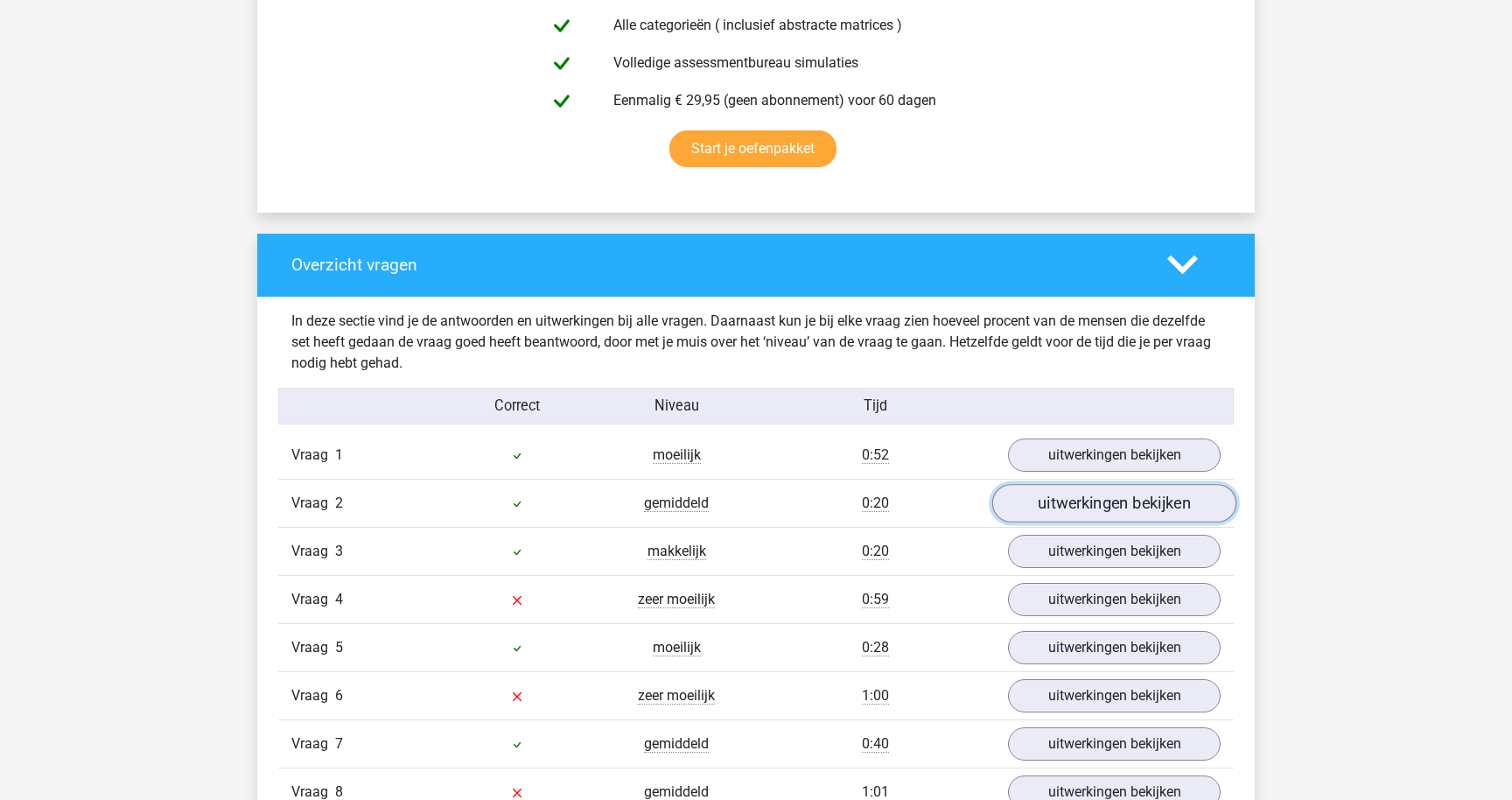
click at [1049, 494] on link "uitwerkingen bekijken" at bounding box center [1114, 503] width 244 height 39
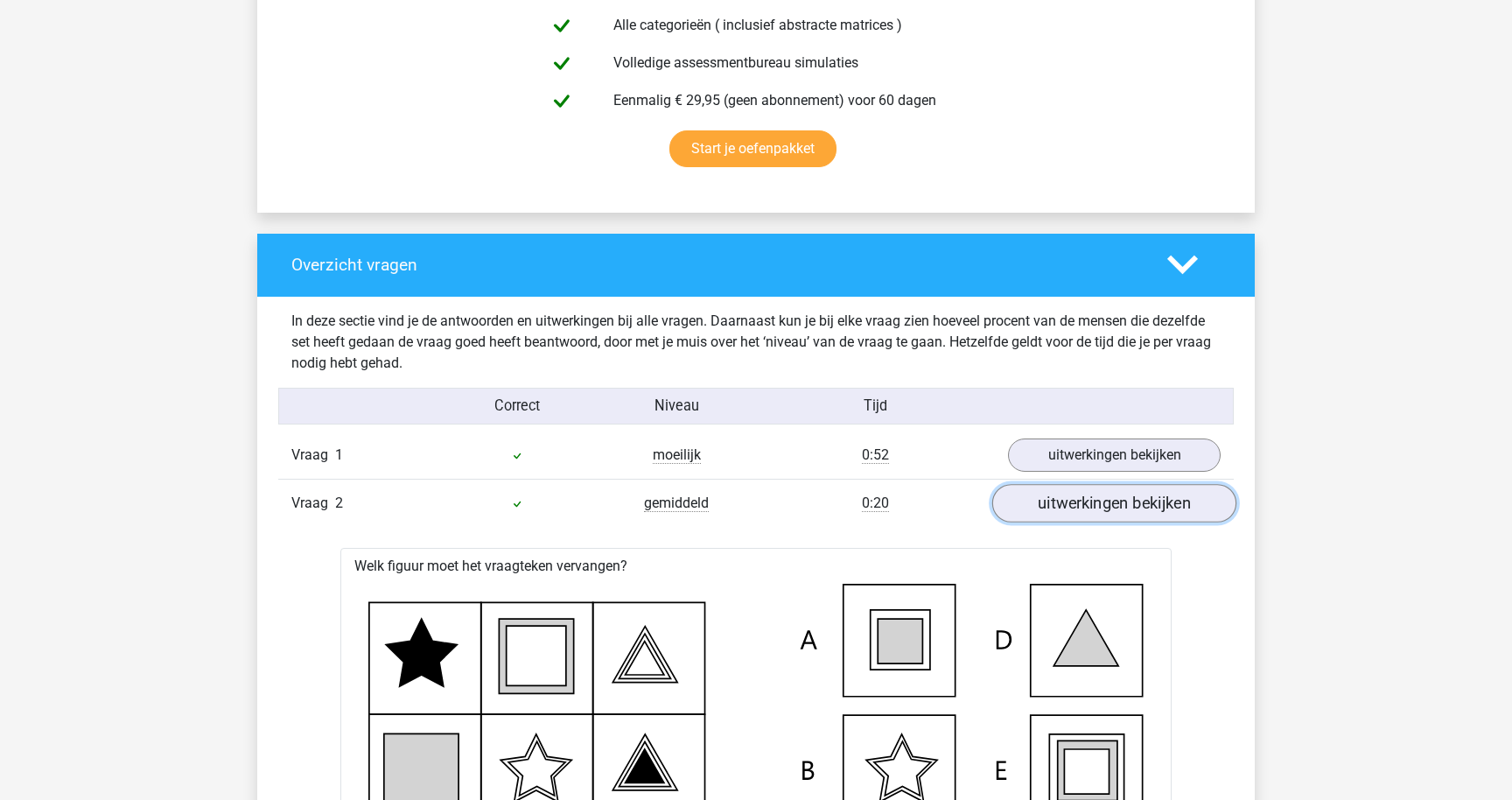
click at [1049, 494] on link "uitwerkingen bekijken" at bounding box center [1114, 503] width 244 height 39
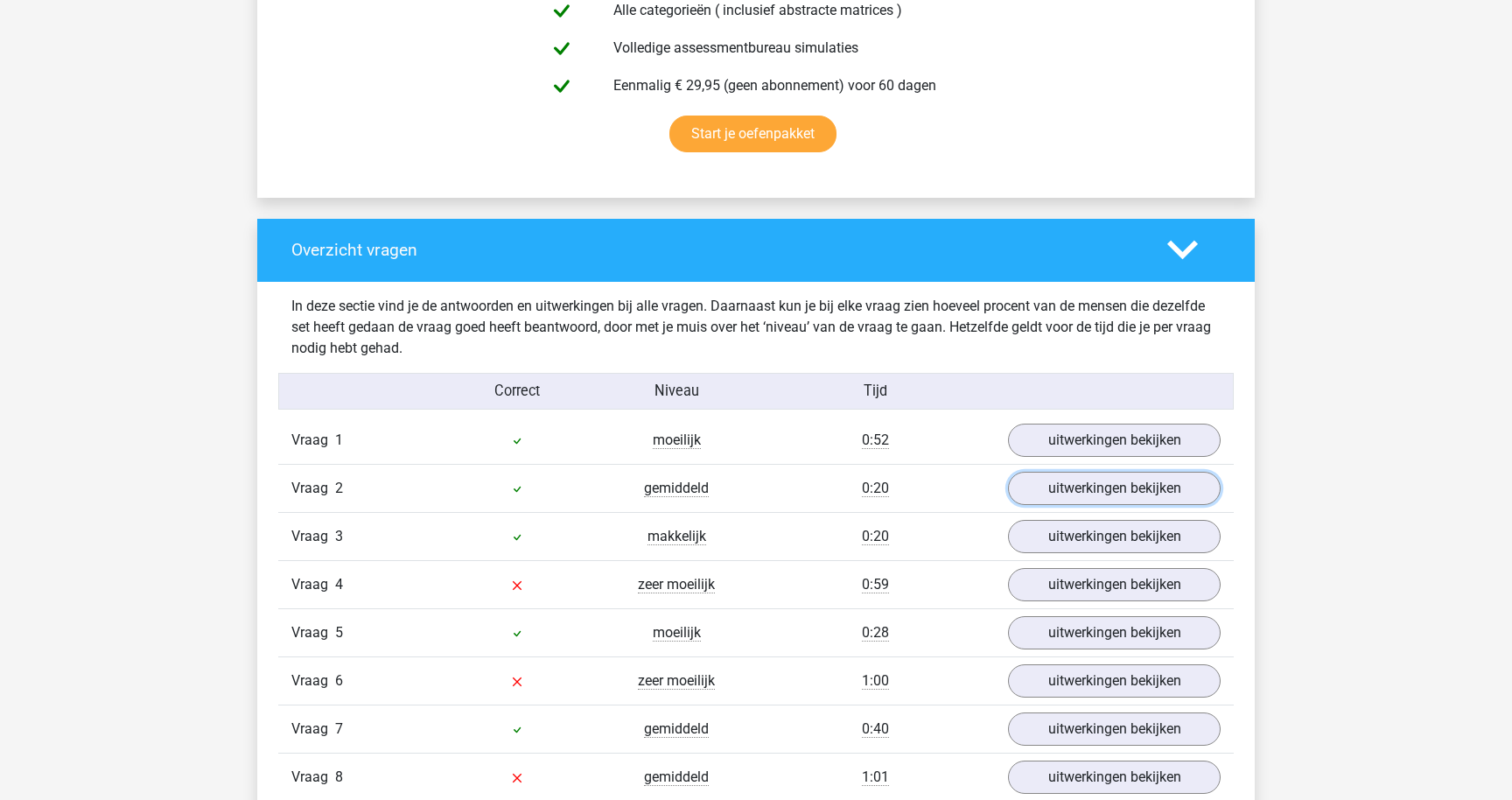
scroll to position [1102, 0]
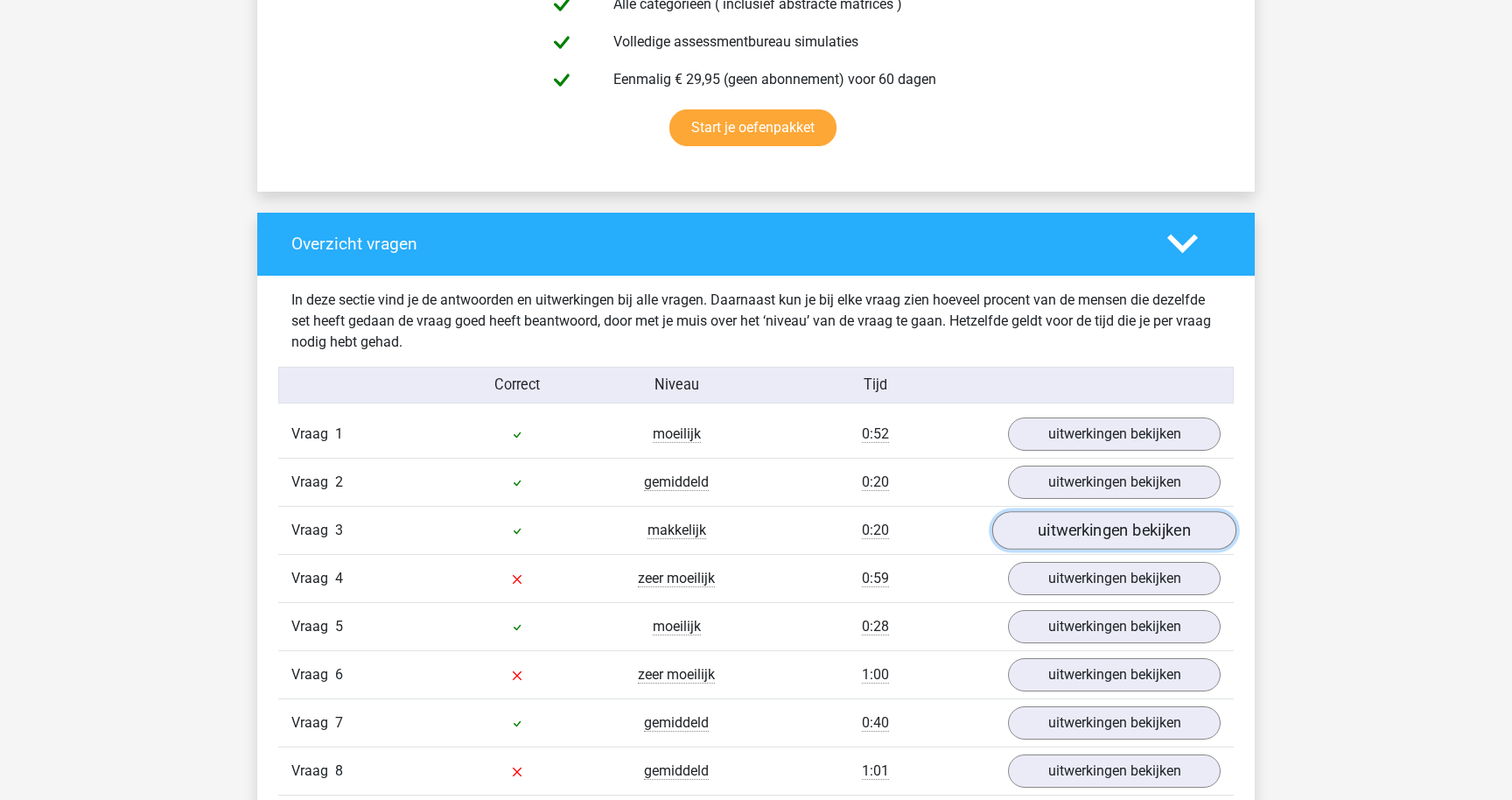
click at [1062, 530] on link "uitwerkingen bekijken" at bounding box center [1114, 530] width 244 height 39
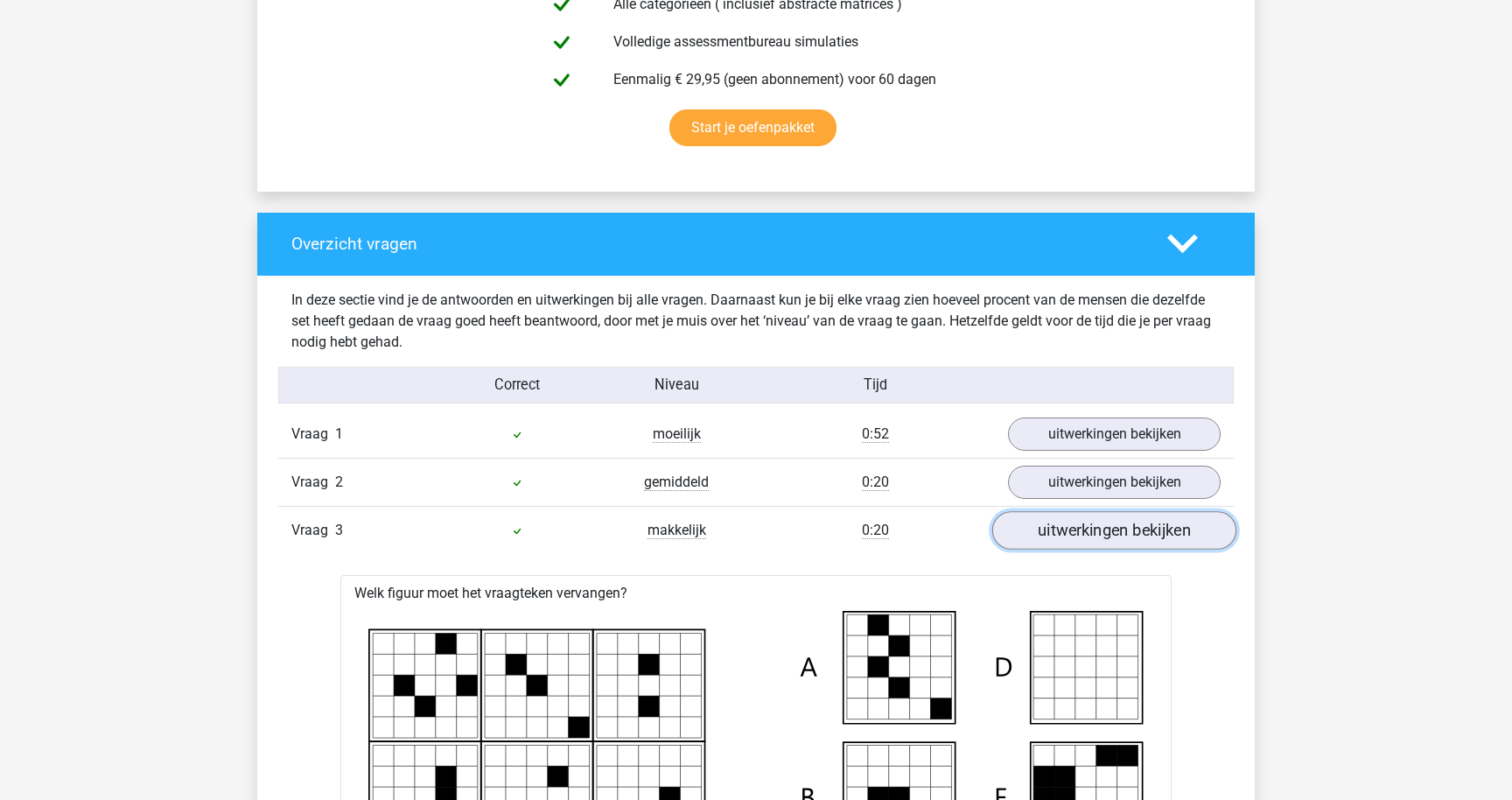
click at [1062, 530] on link "uitwerkingen bekijken" at bounding box center [1114, 530] width 244 height 39
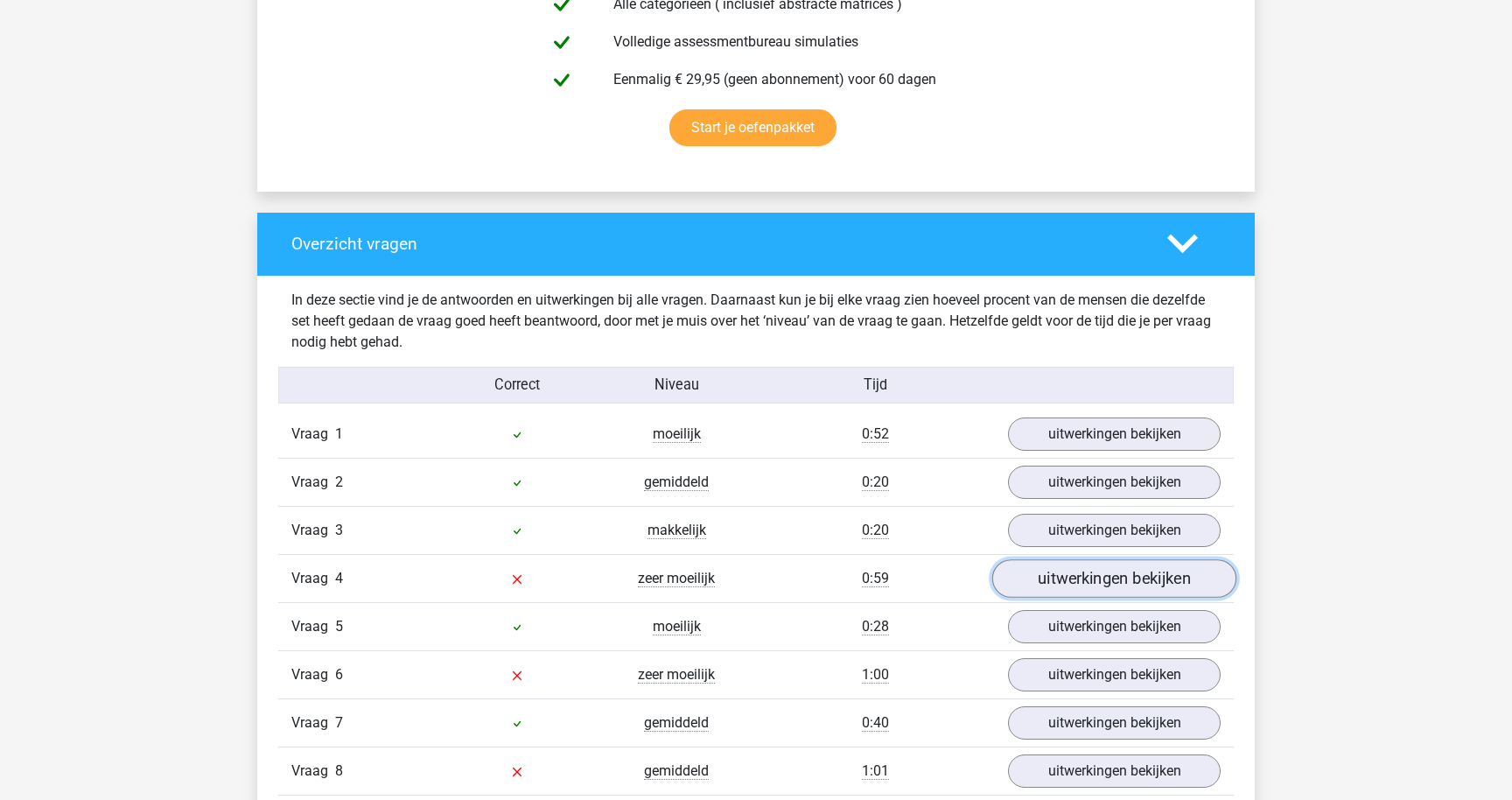
click at [1057, 574] on link "uitwerkingen bekijken" at bounding box center [1114, 579] width 244 height 39
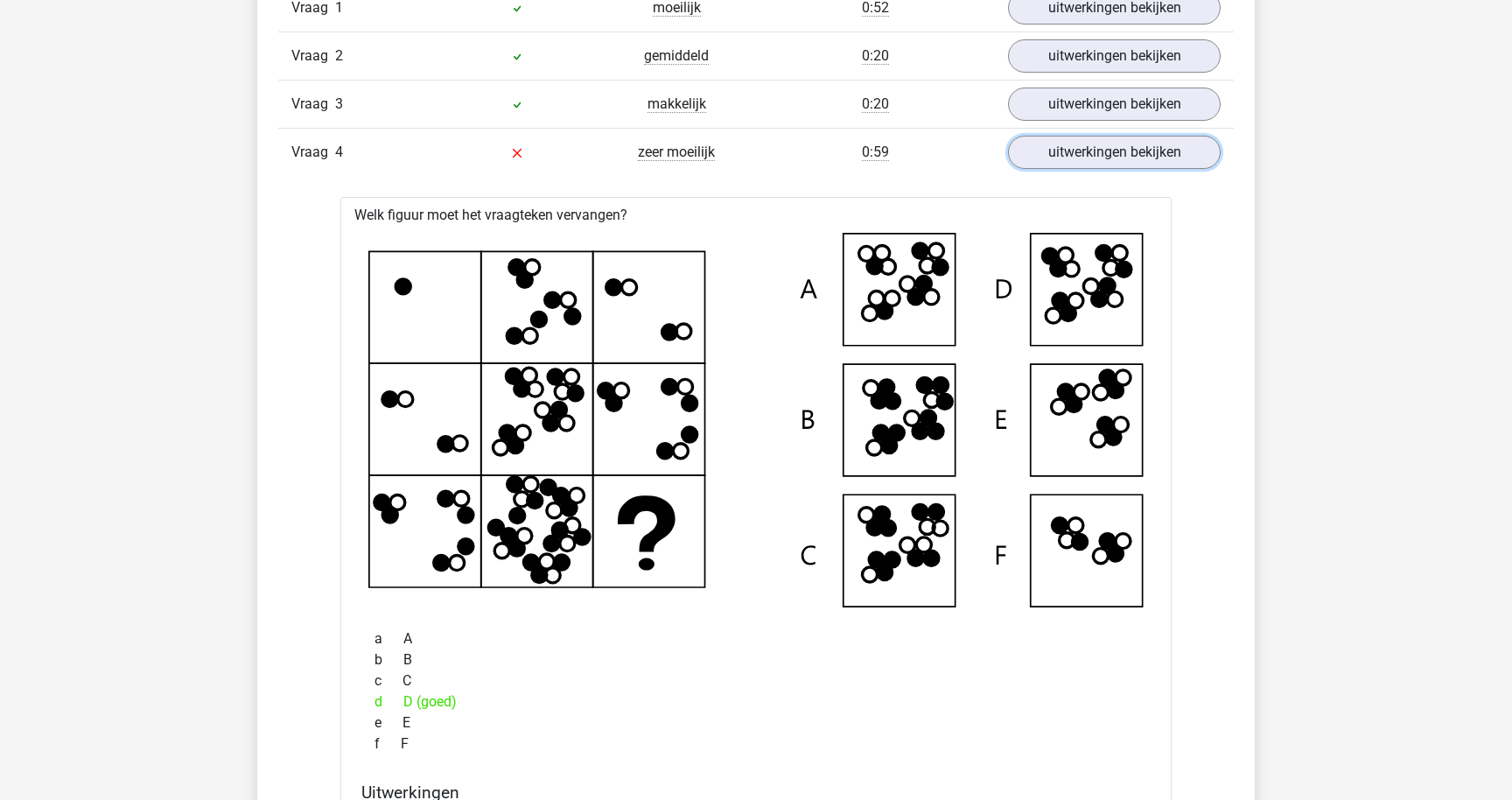
scroll to position [1438, 0]
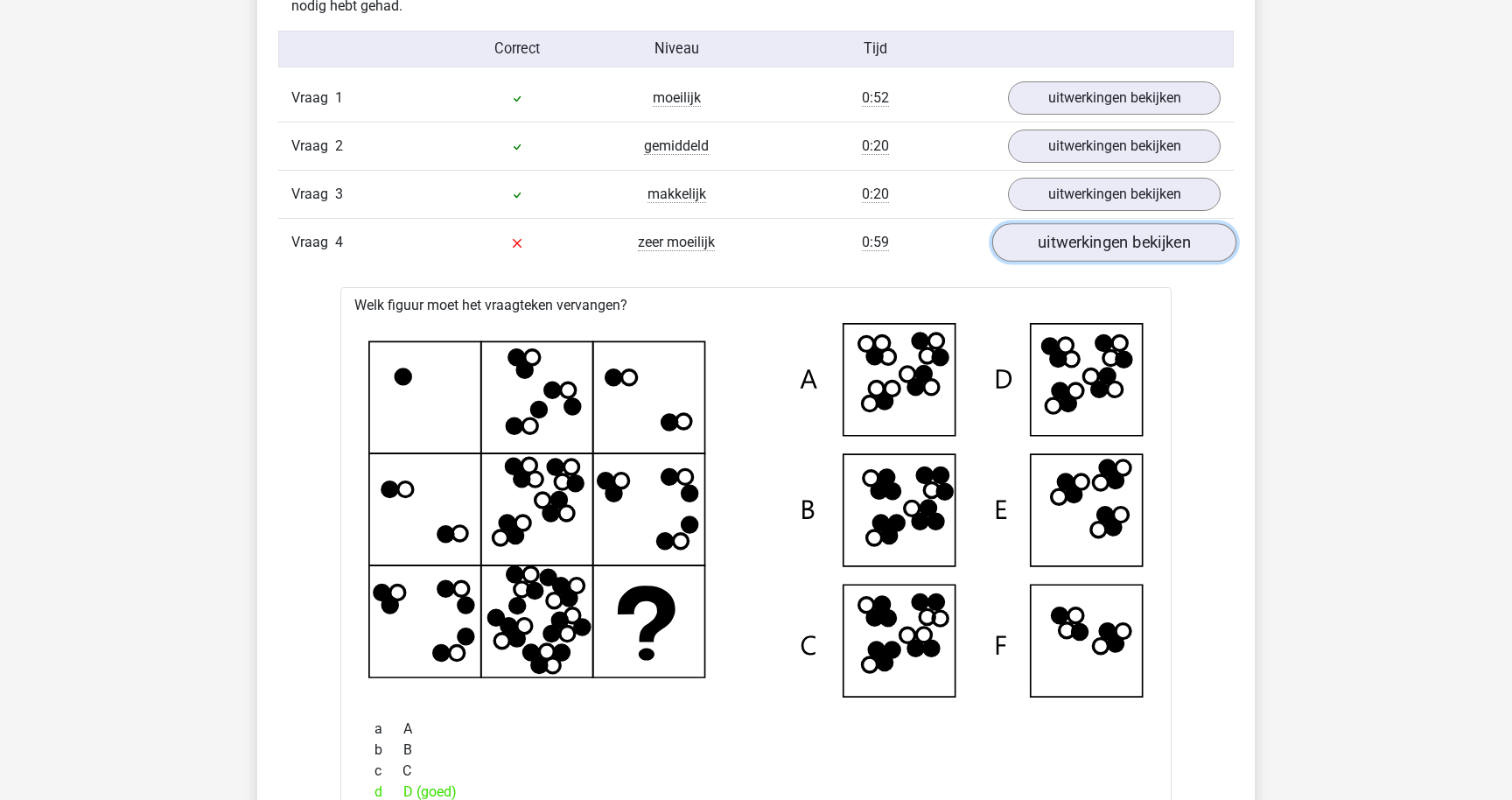
click at [1088, 233] on link "uitwerkingen bekijken" at bounding box center [1114, 242] width 244 height 39
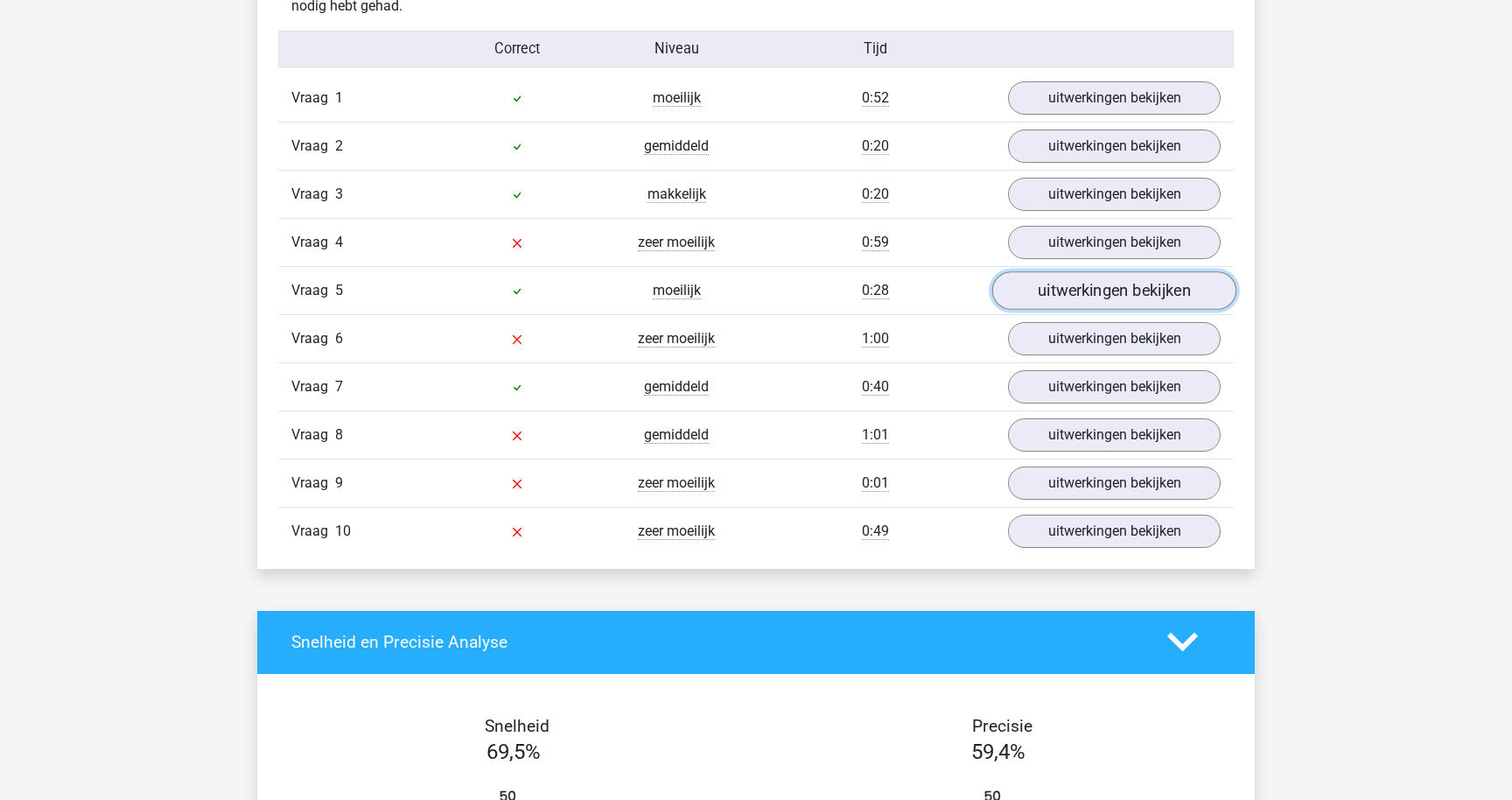
click at [1068, 294] on link "uitwerkingen bekijken" at bounding box center [1114, 291] width 244 height 39
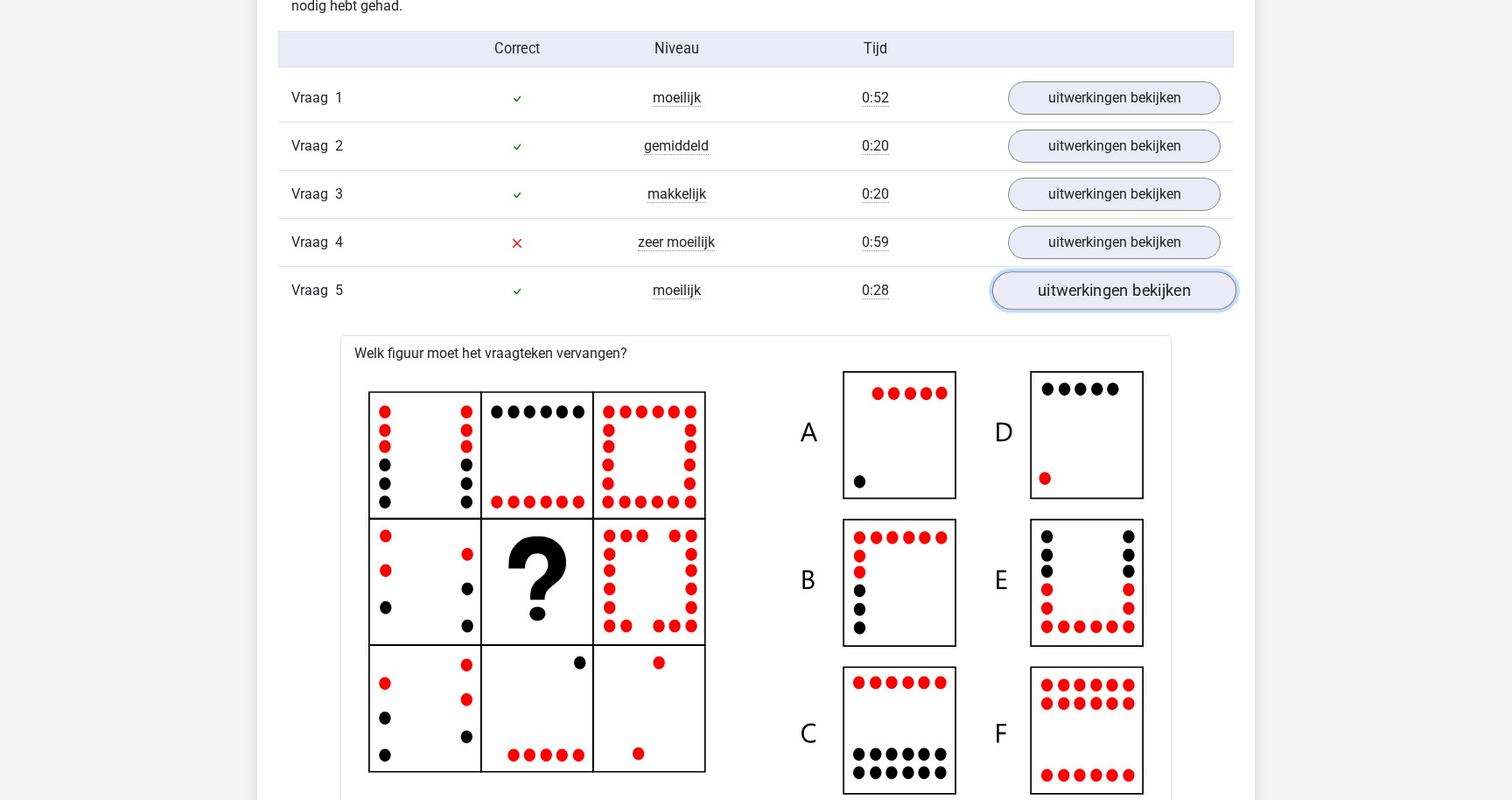
click at [1068, 293] on link "uitwerkingen bekijken" at bounding box center [1114, 291] width 244 height 39
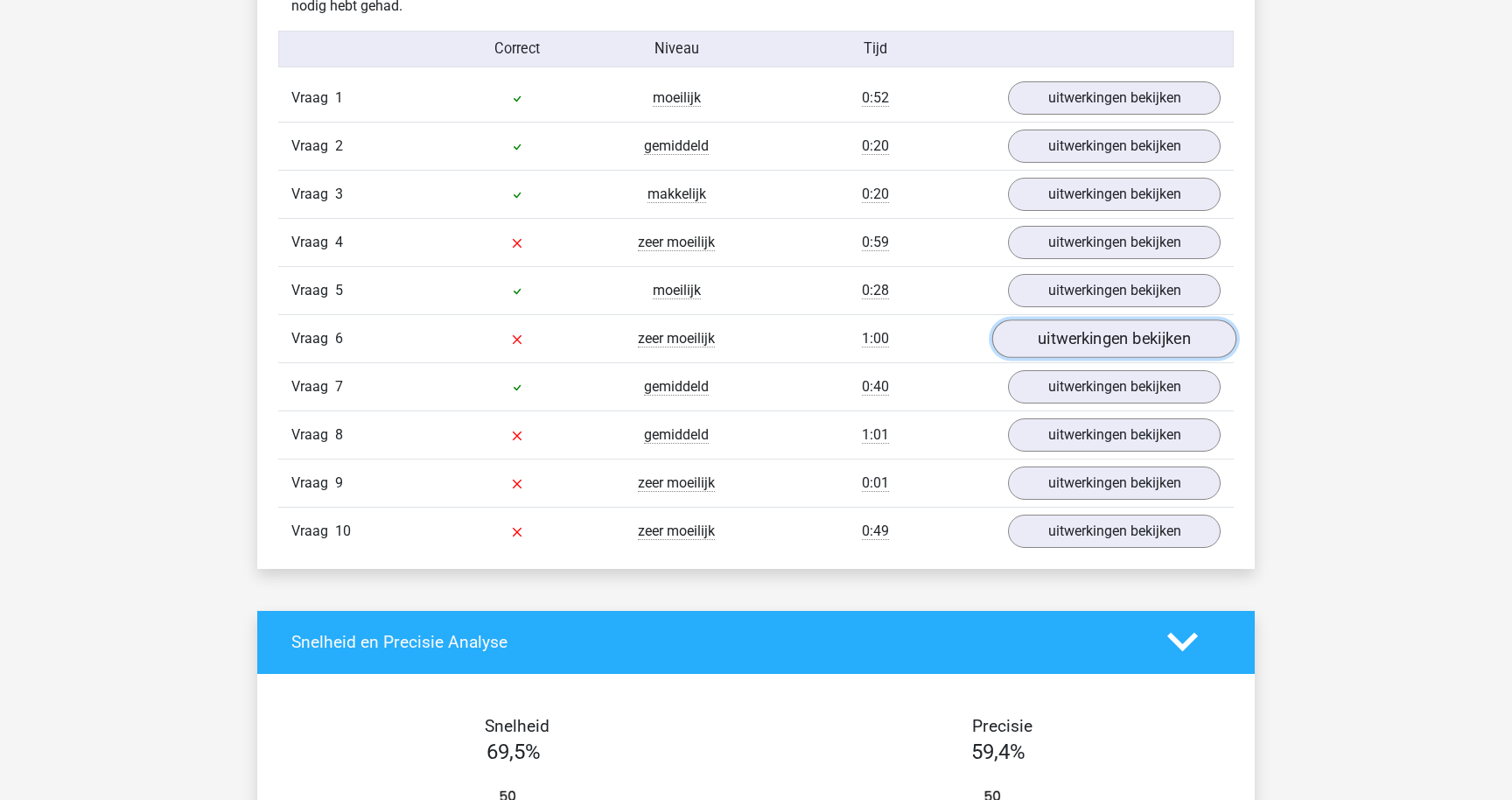
click at [1073, 335] on link "uitwerkingen bekijken" at bounding box center [1114, 339] width 244 height 39
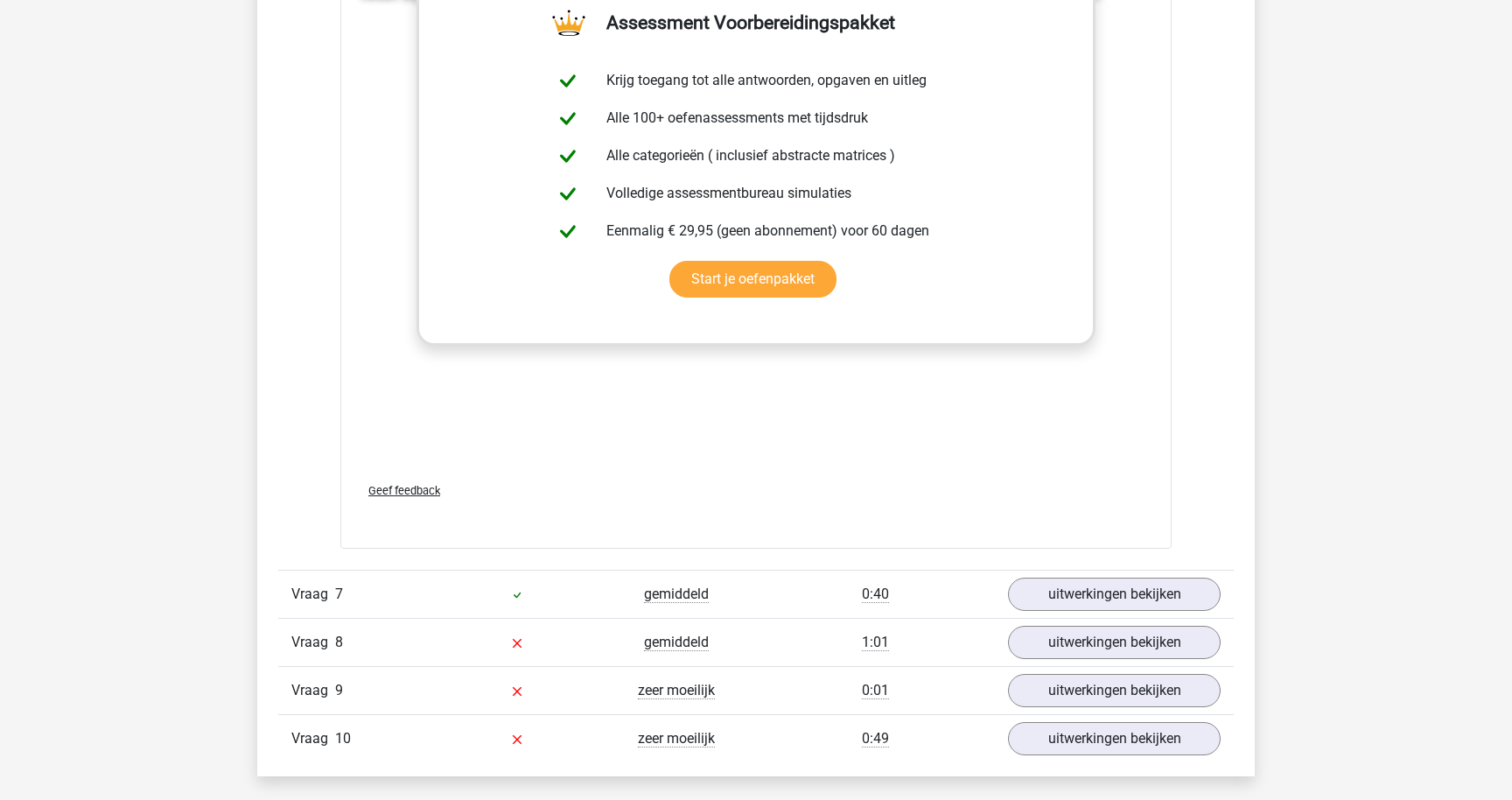
scroll to position [2510, 0]
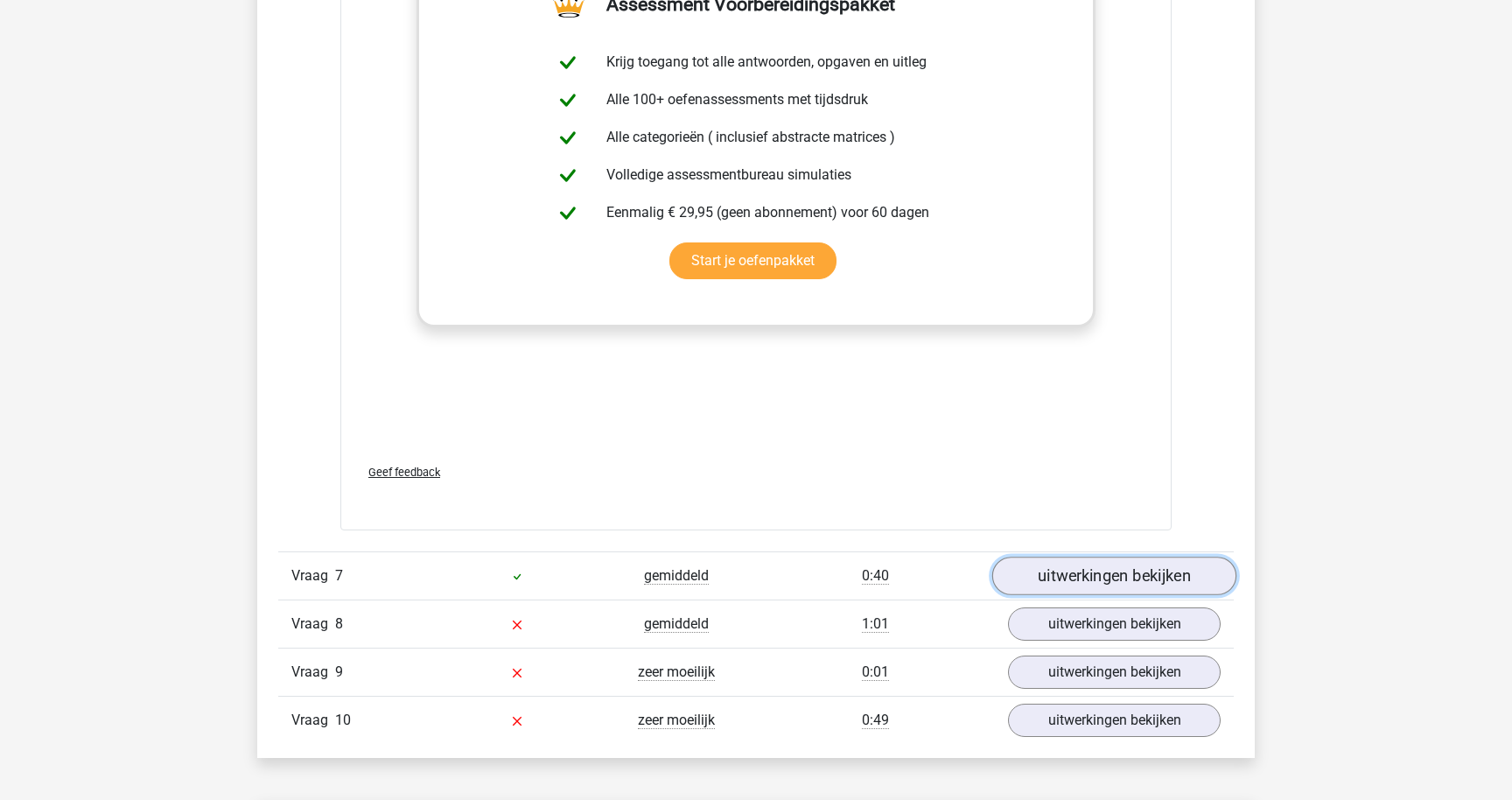
click at [1056, 592] on link "uitwerkingen bekijken" at bounding box center [1114, 576] width 244 height 39
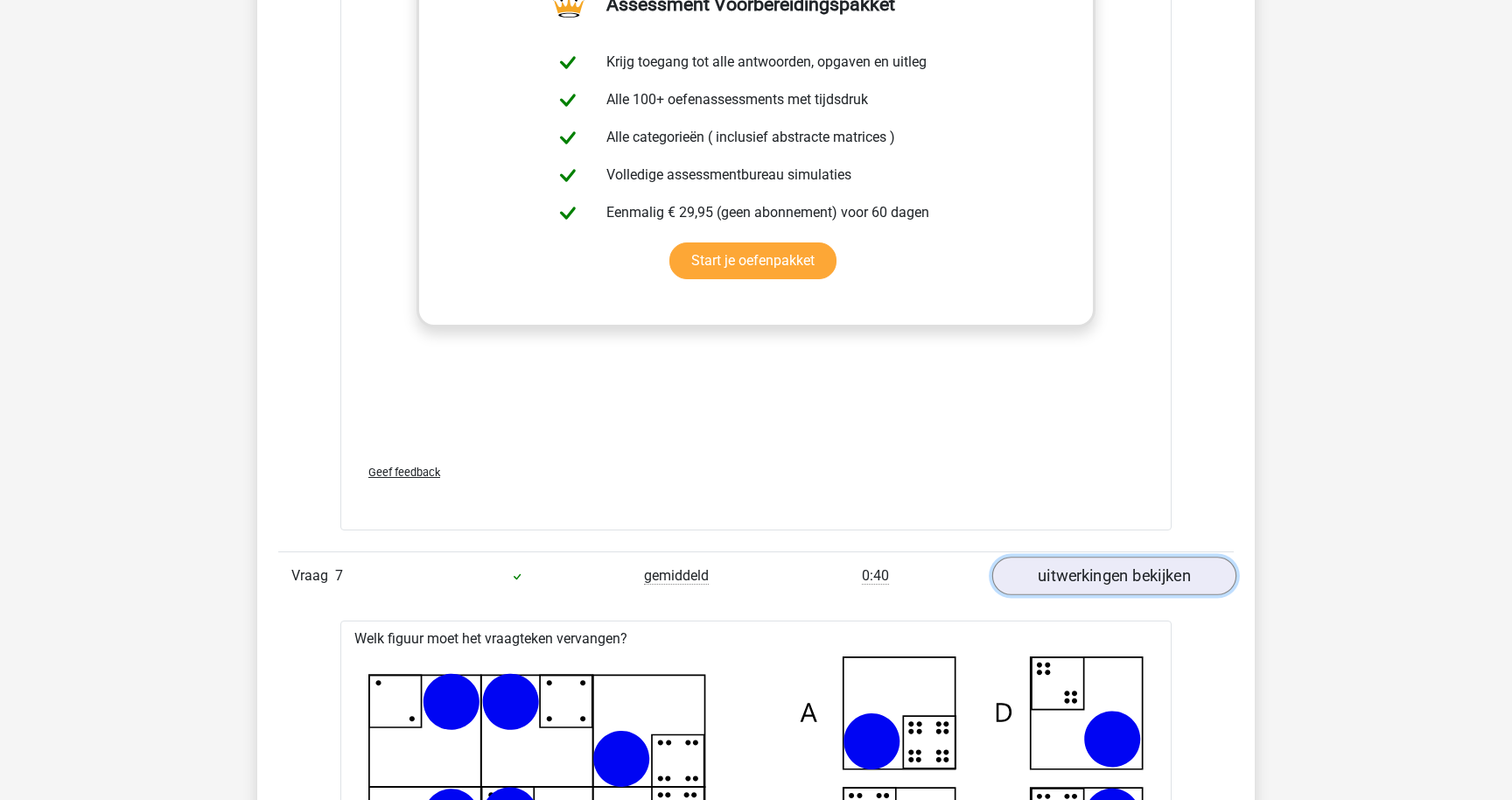
click at [1056, 591] on link "uitwerkingen bekijken" at bounding box center [1114, 576] width 244 height 39
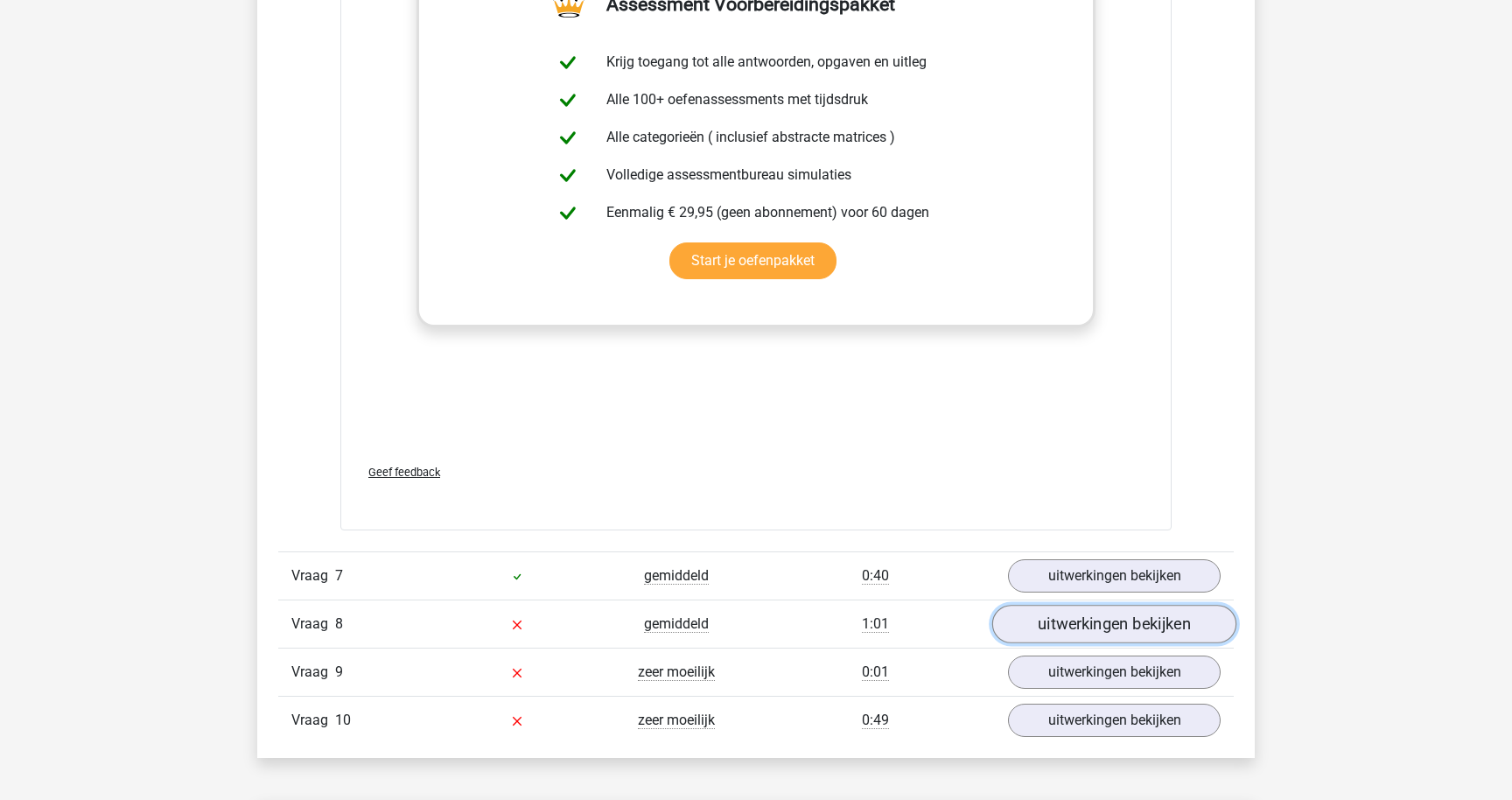
click at [1057, 624] on link "uitwerkingen bekijken" at bounding box center [1114, 624] width 244 height 39
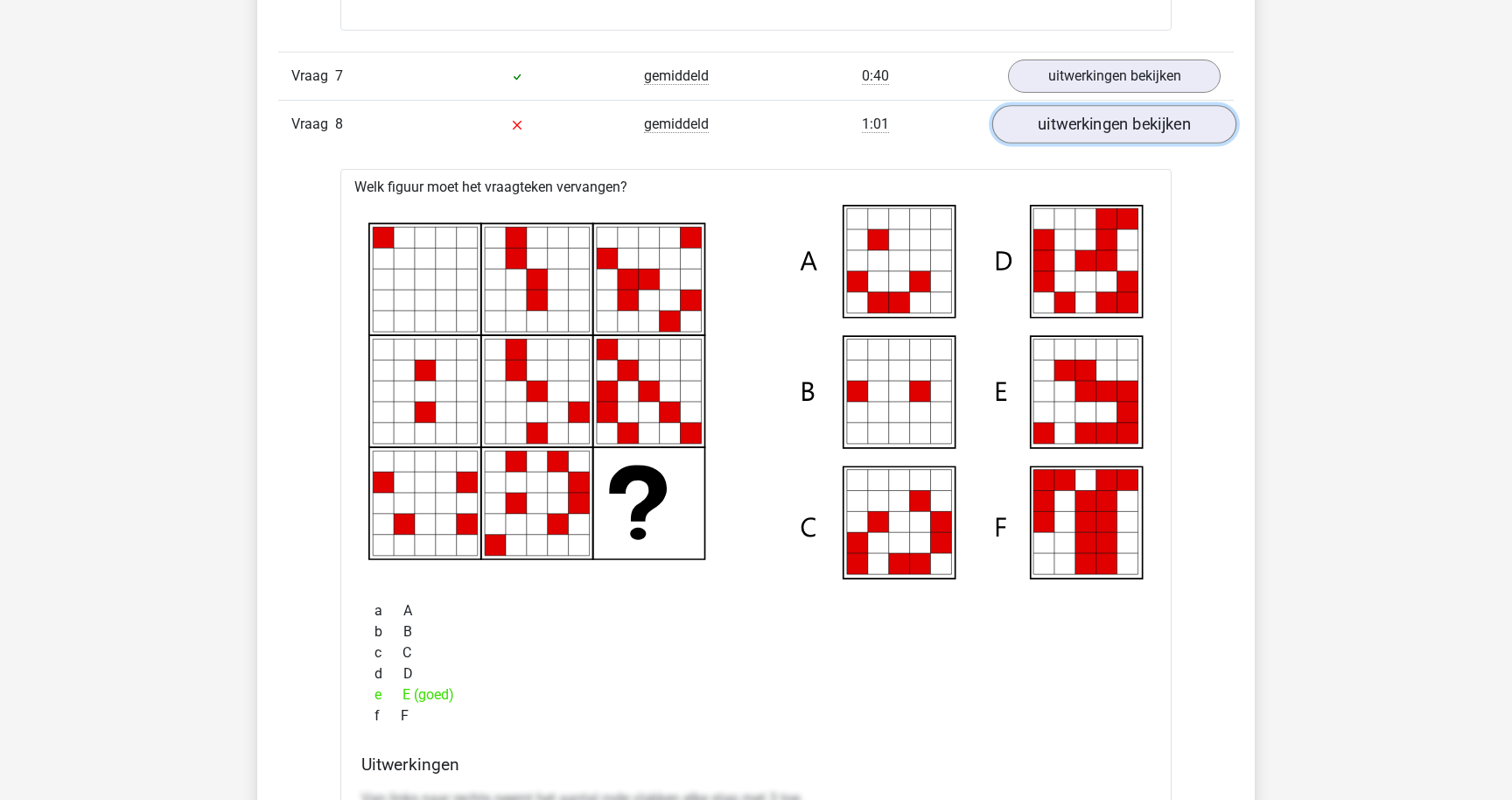
scroll to position [2996, 0]
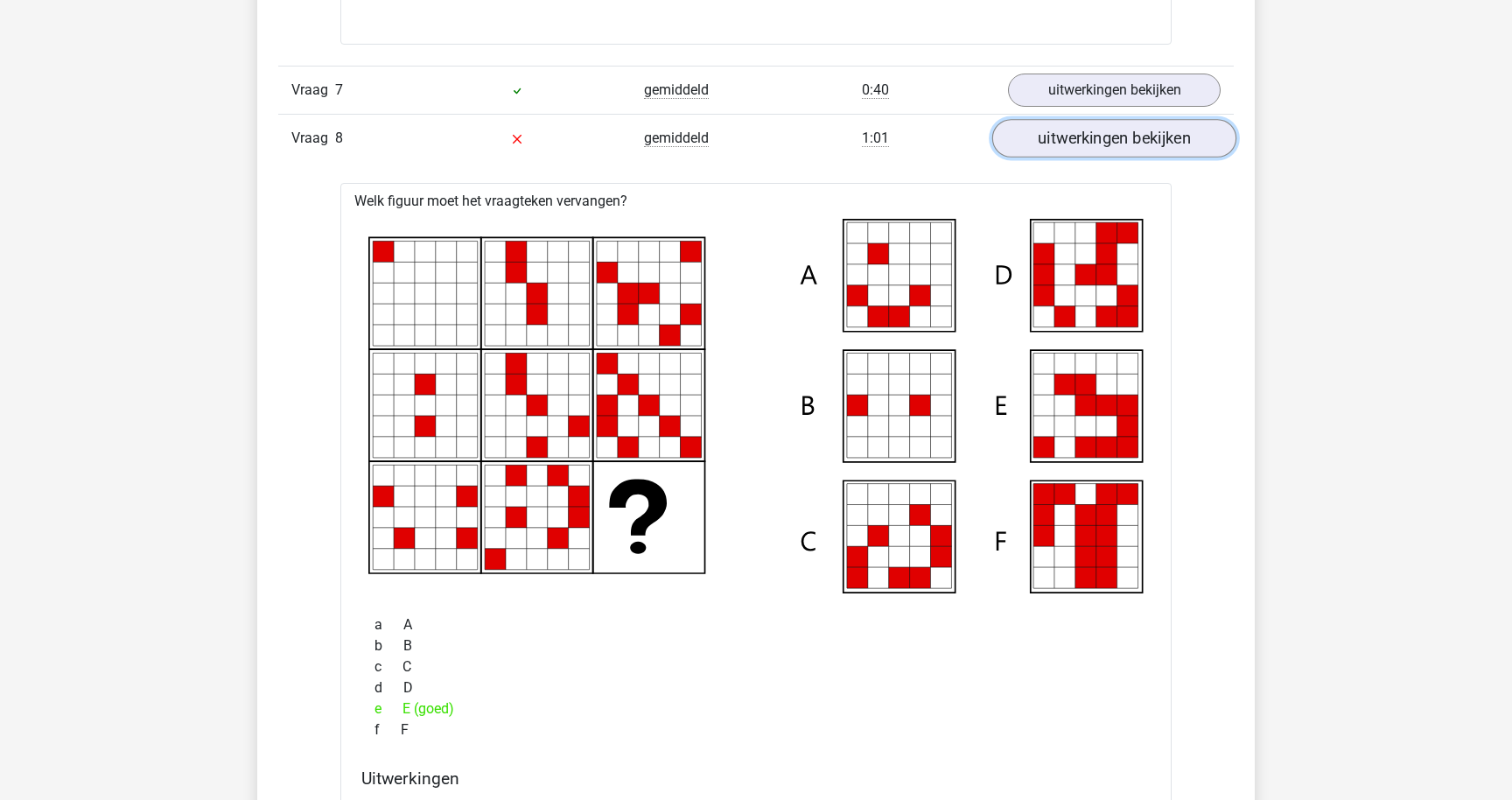
click at [1153, 149] on link "uitwerkingen bekijken" at bounding box center [1114, 138] width 244 height 39
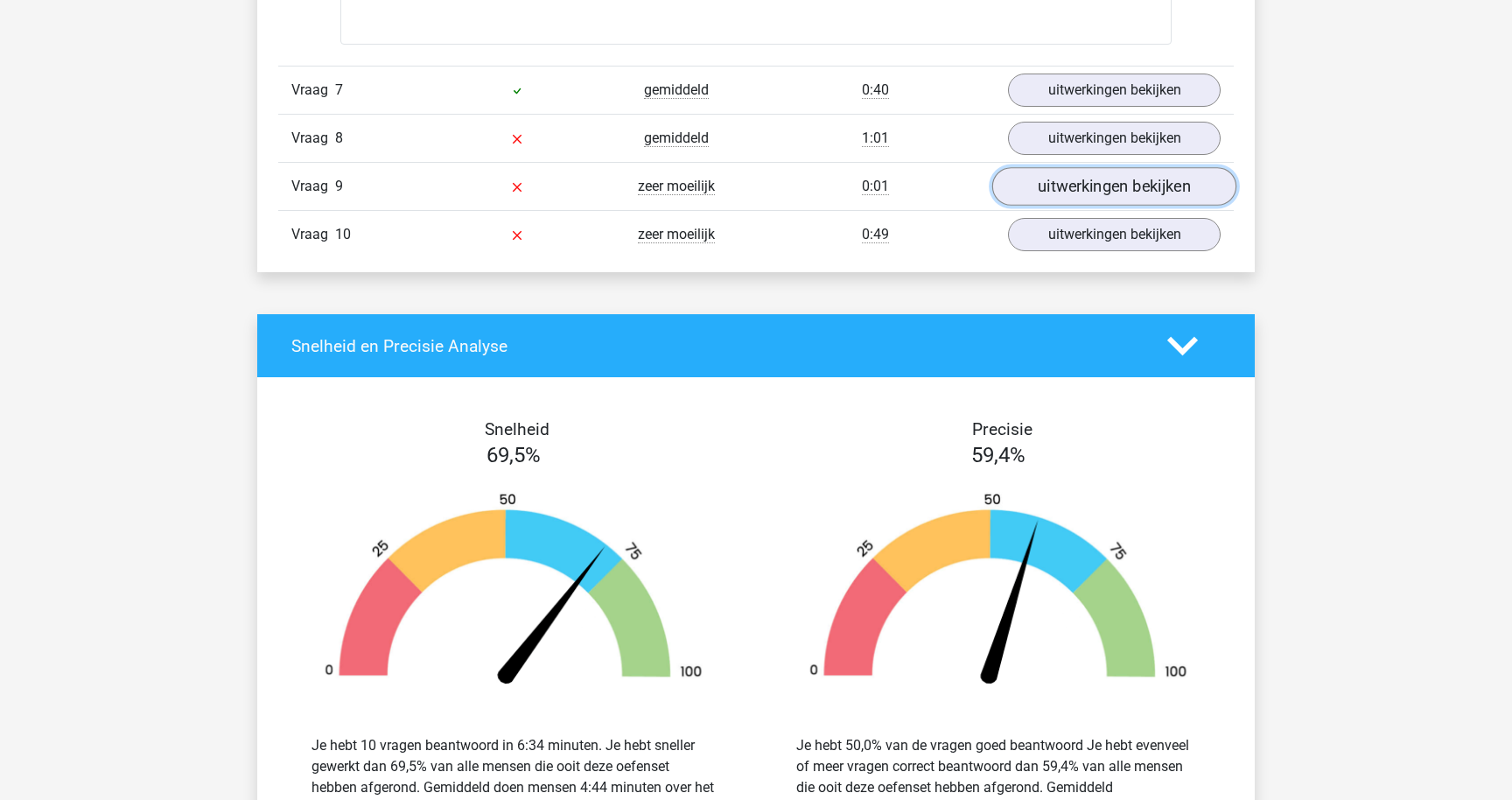
click at [1087, 187] on link "uitwerkingen bekijken" at bounding box center [1114, 187] width 244 height 39
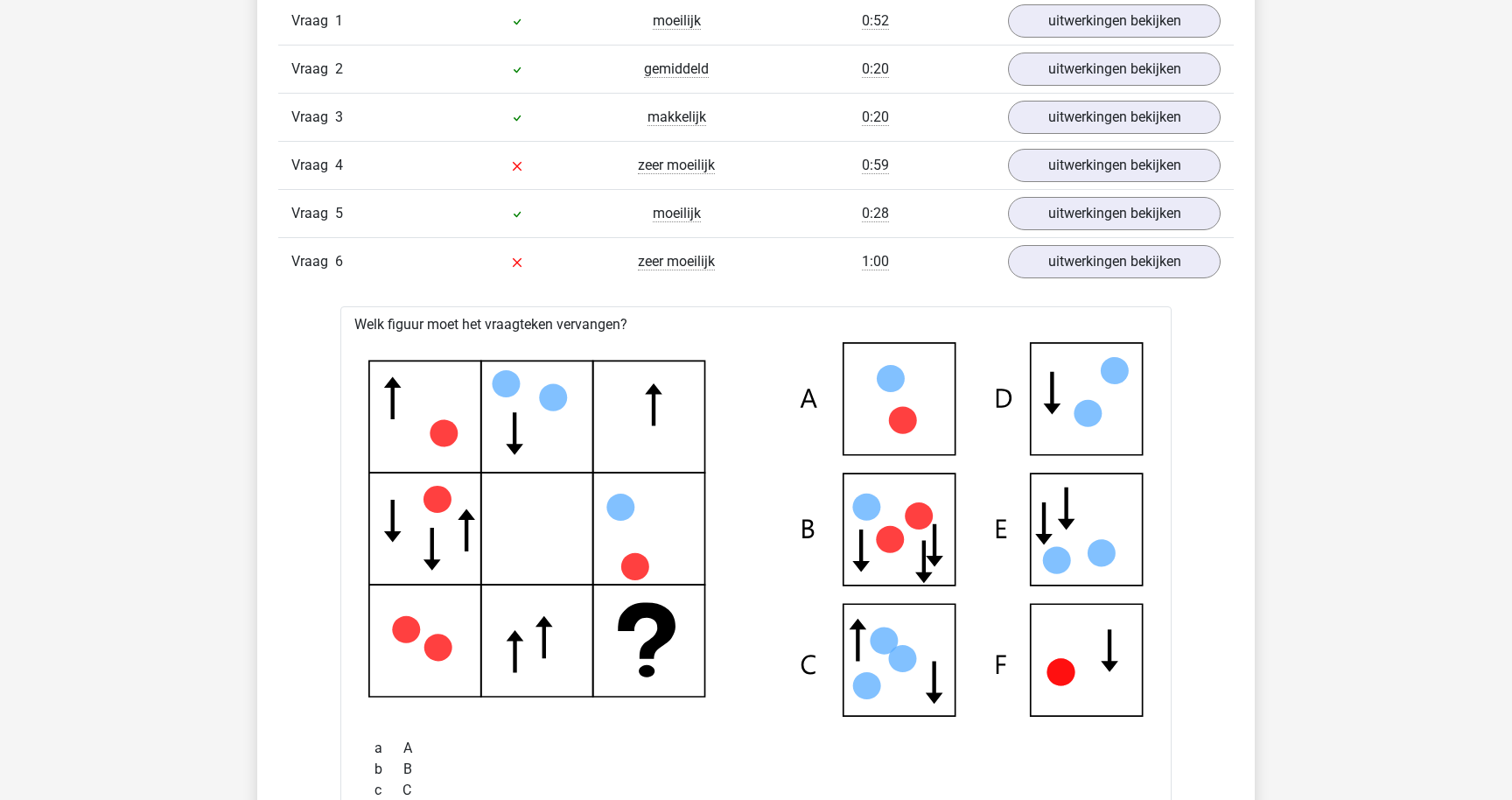
scroll to position [1501, 0]
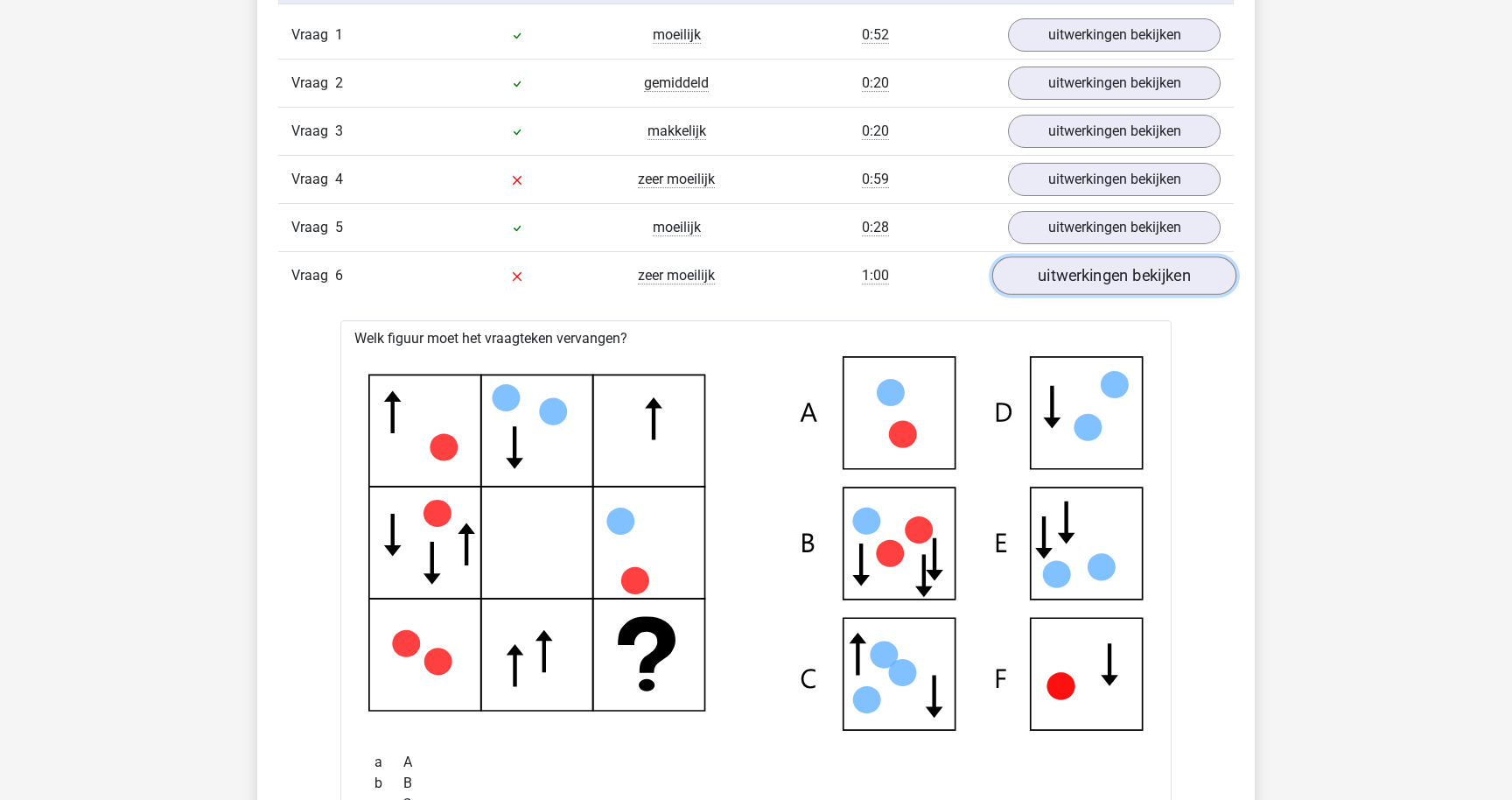
click at [1030, 269] on link "uitwerkingen bekijken" at bounding box center [1114, 276] width 244 height 39
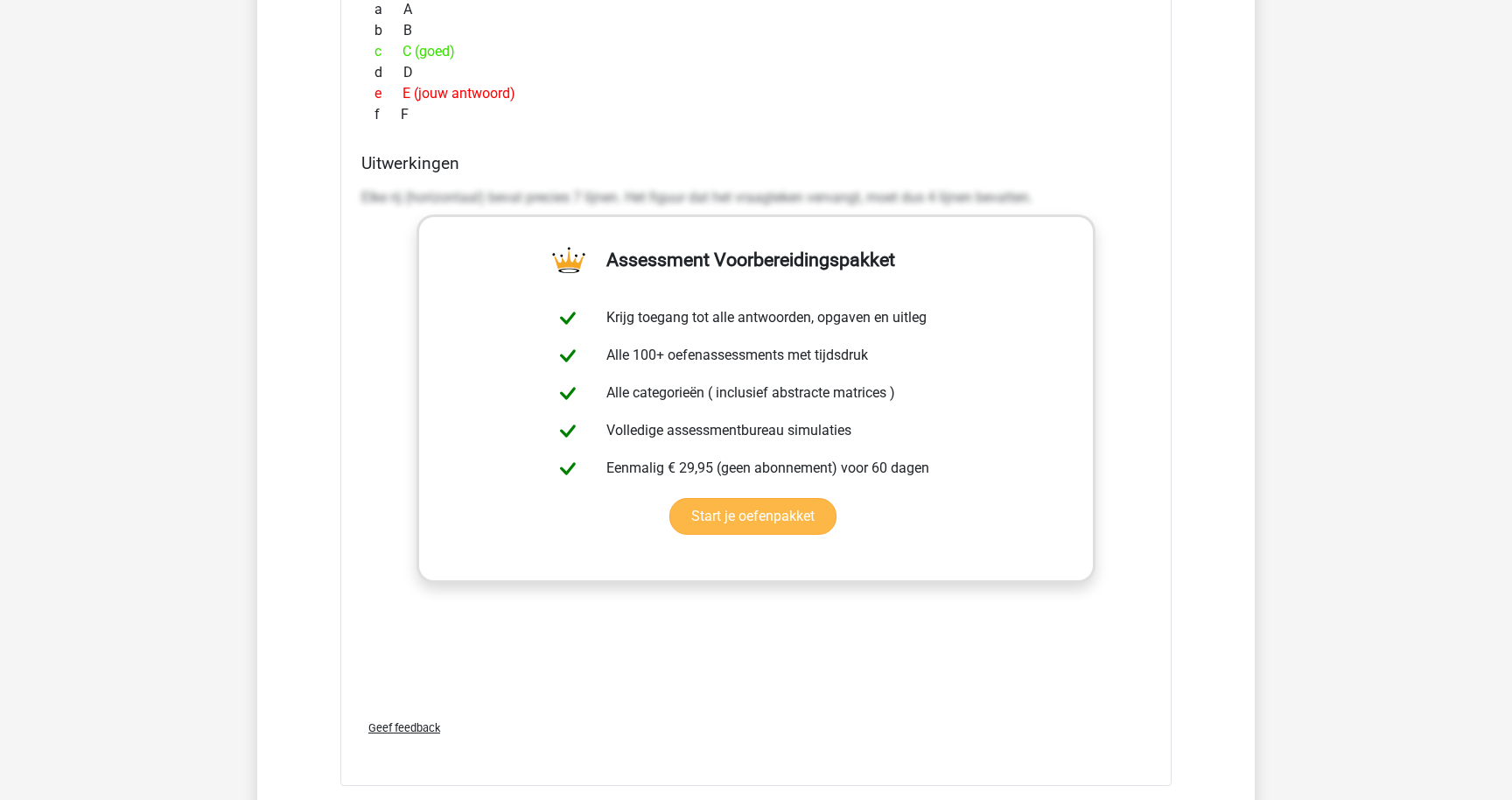
scroll to position [2599, 0]
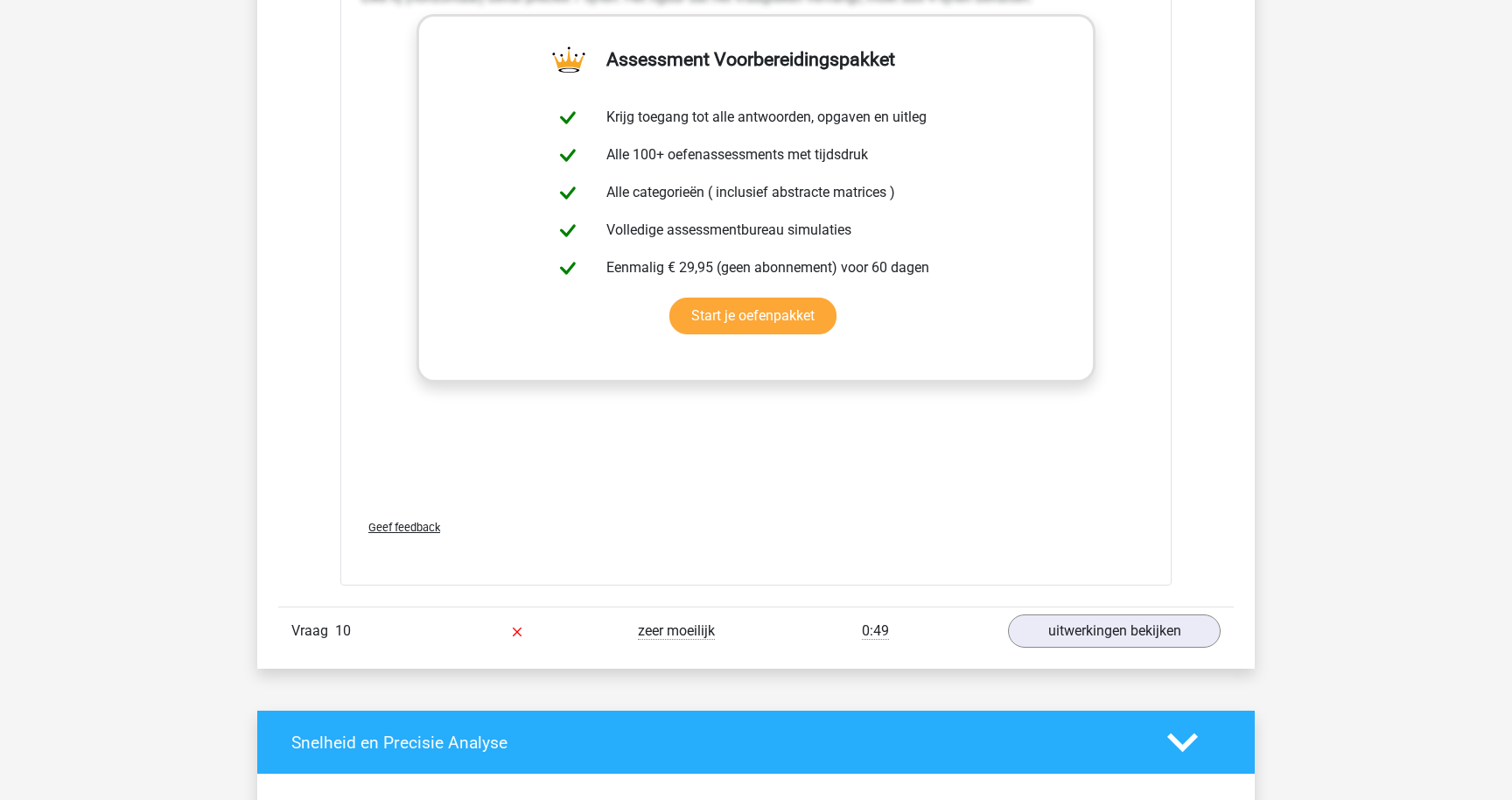
click at [975, 625] on div "0:49" at bounding box center [876, 632] width 239 height 21
click at [1026, 630] on link "uitwerkingen bekijken" at bounding box center [1114, 632] width 244 height 39
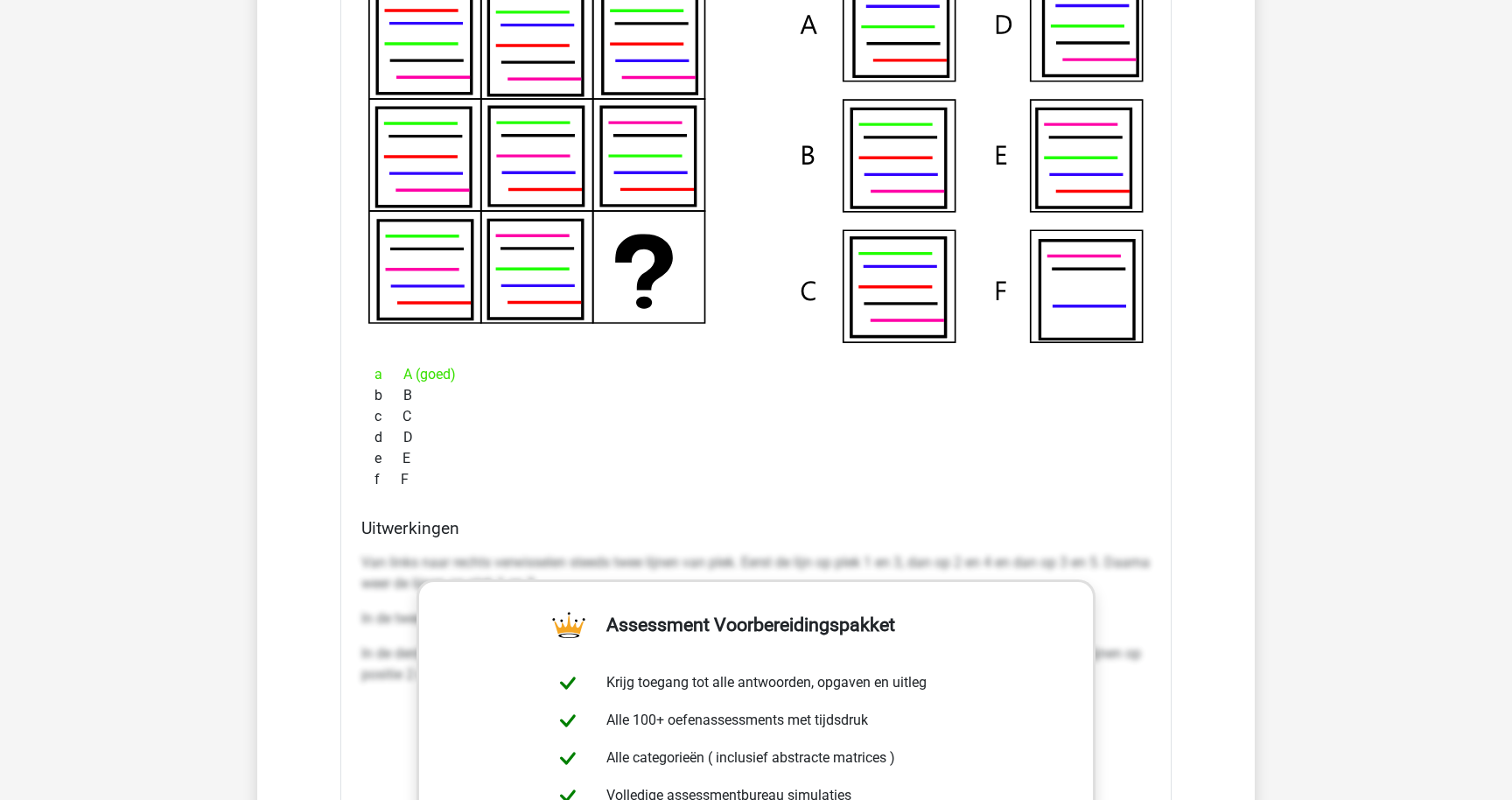
scroll to position [2789, 0]
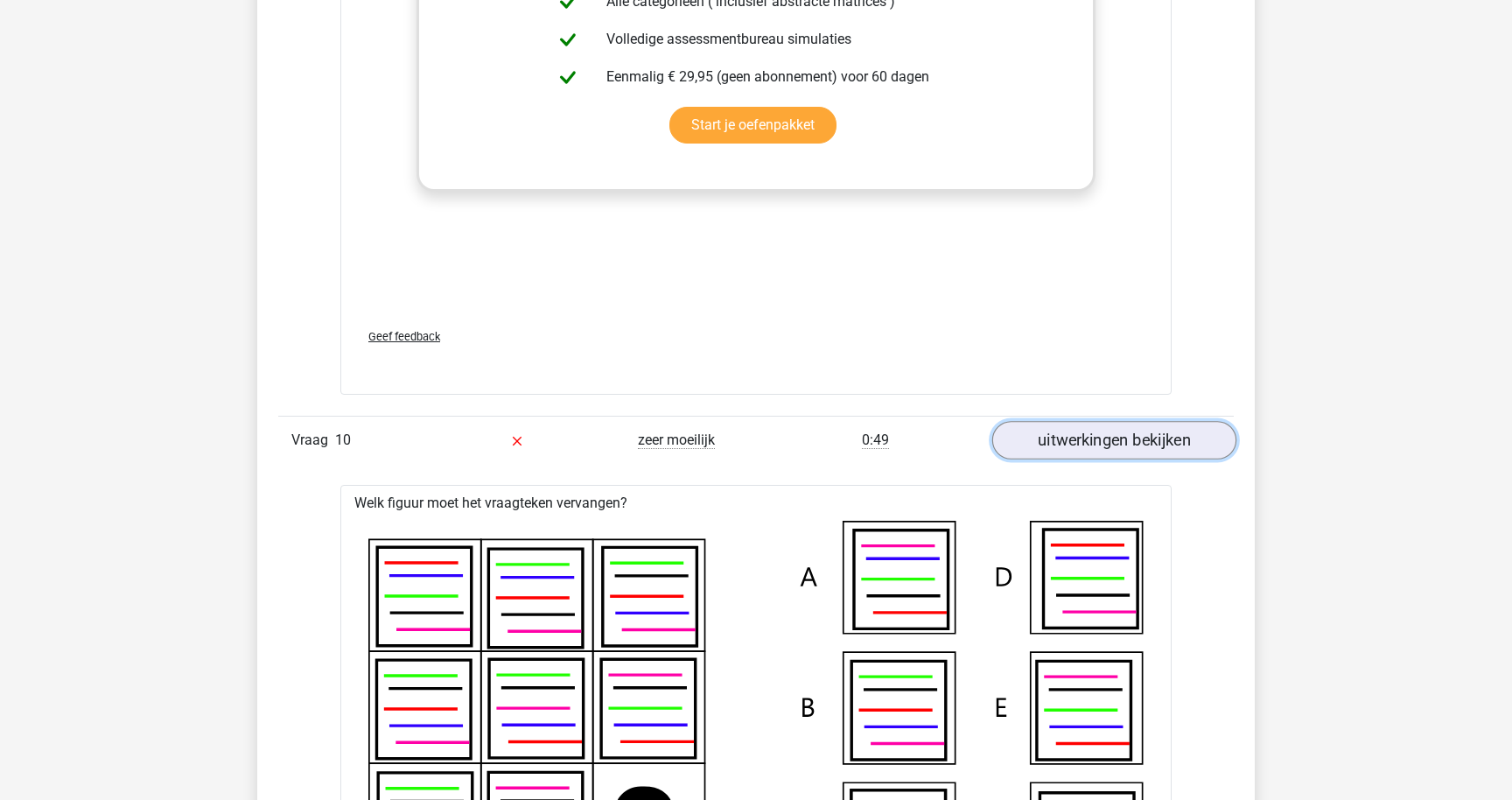
click at [1104, 447] on link "uitwerkingen bekijken" at bounding box center [1114, 441] width 244 height 39
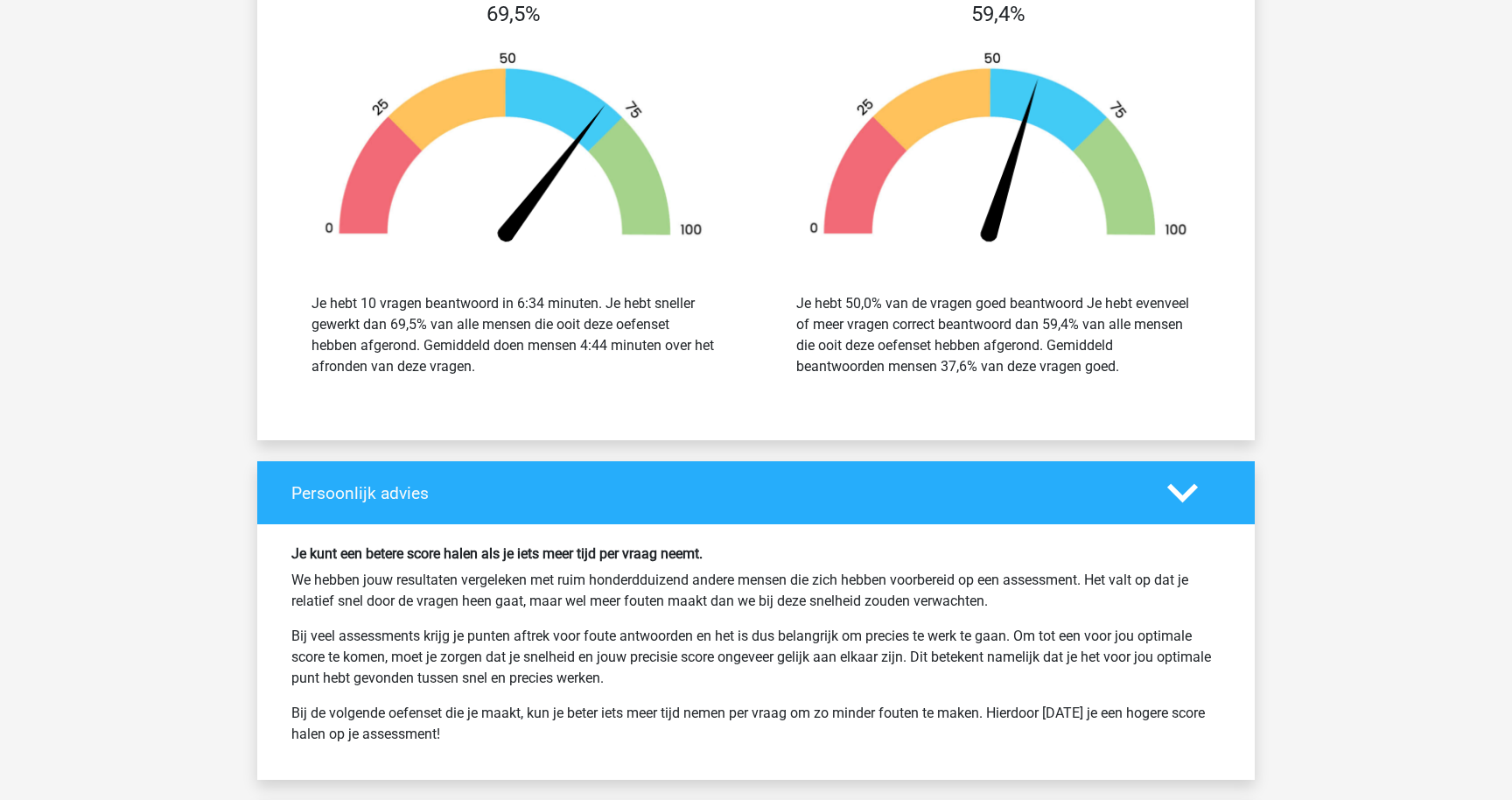
scroll to position [3444, 0]
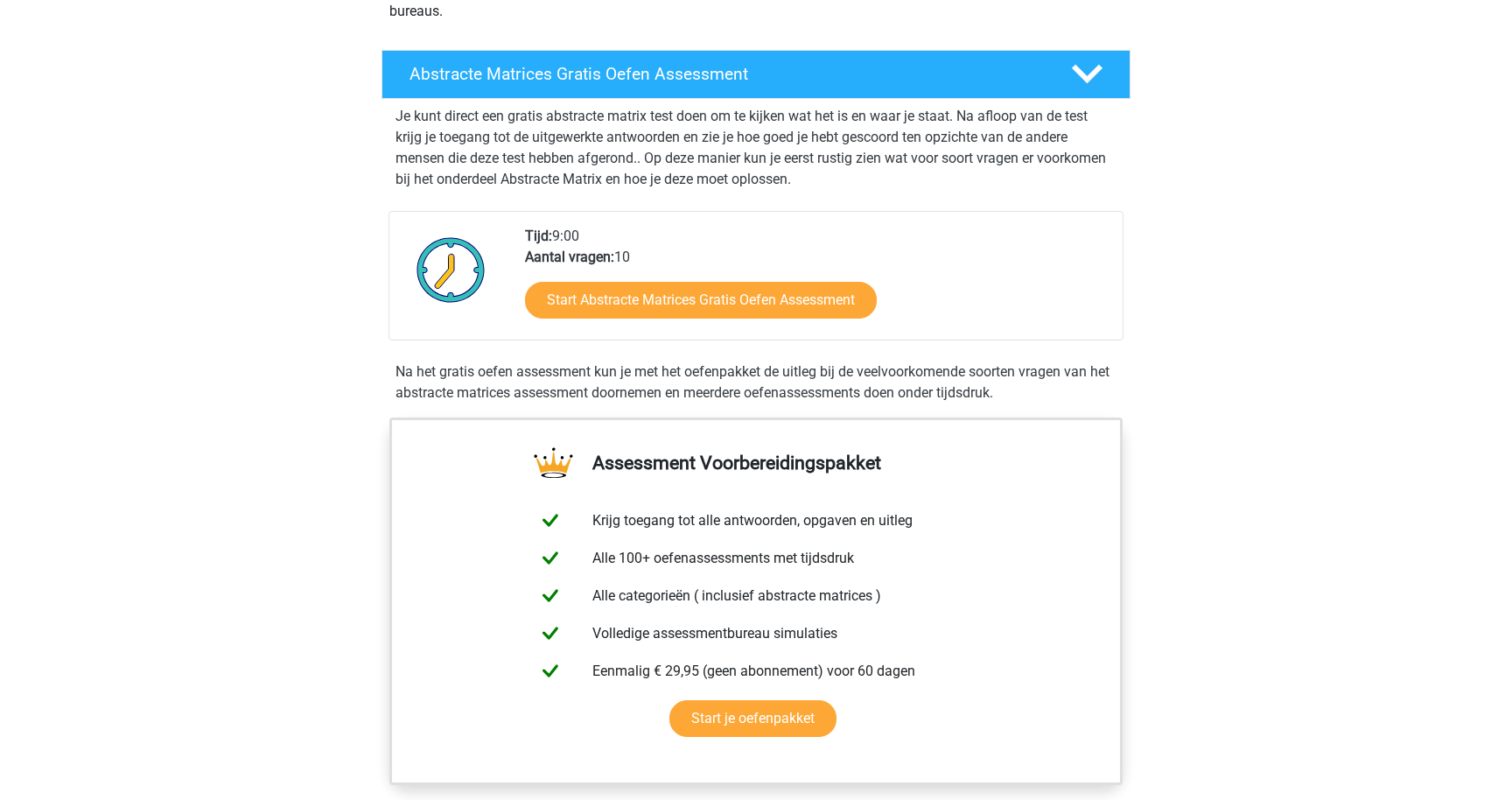
scroll to position [249, 0]
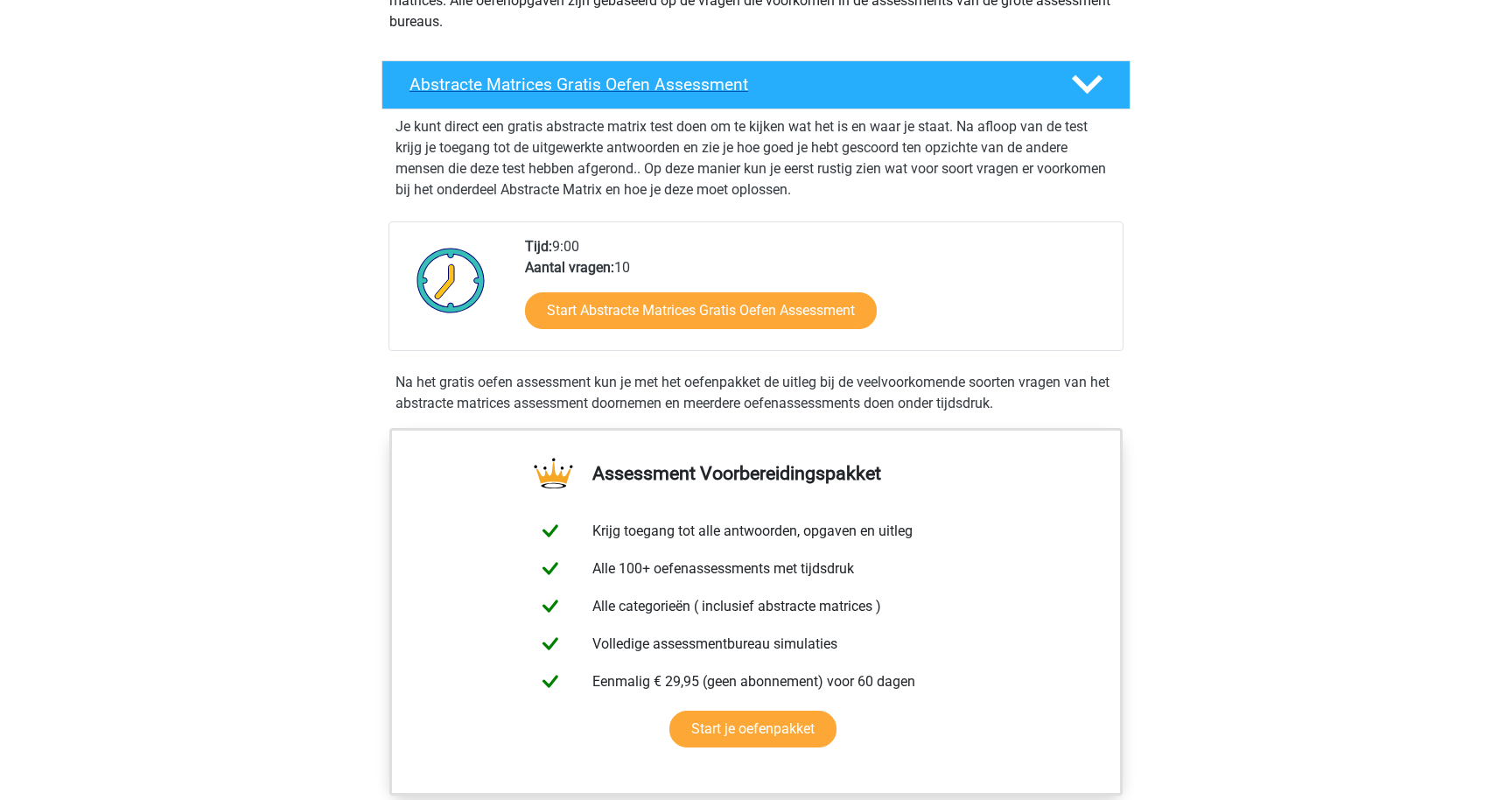
click at [927, 99] on div "Abstracte Matrices Gratis Oefen Assessment" at bounding box center [756, 85] width 749 height 49
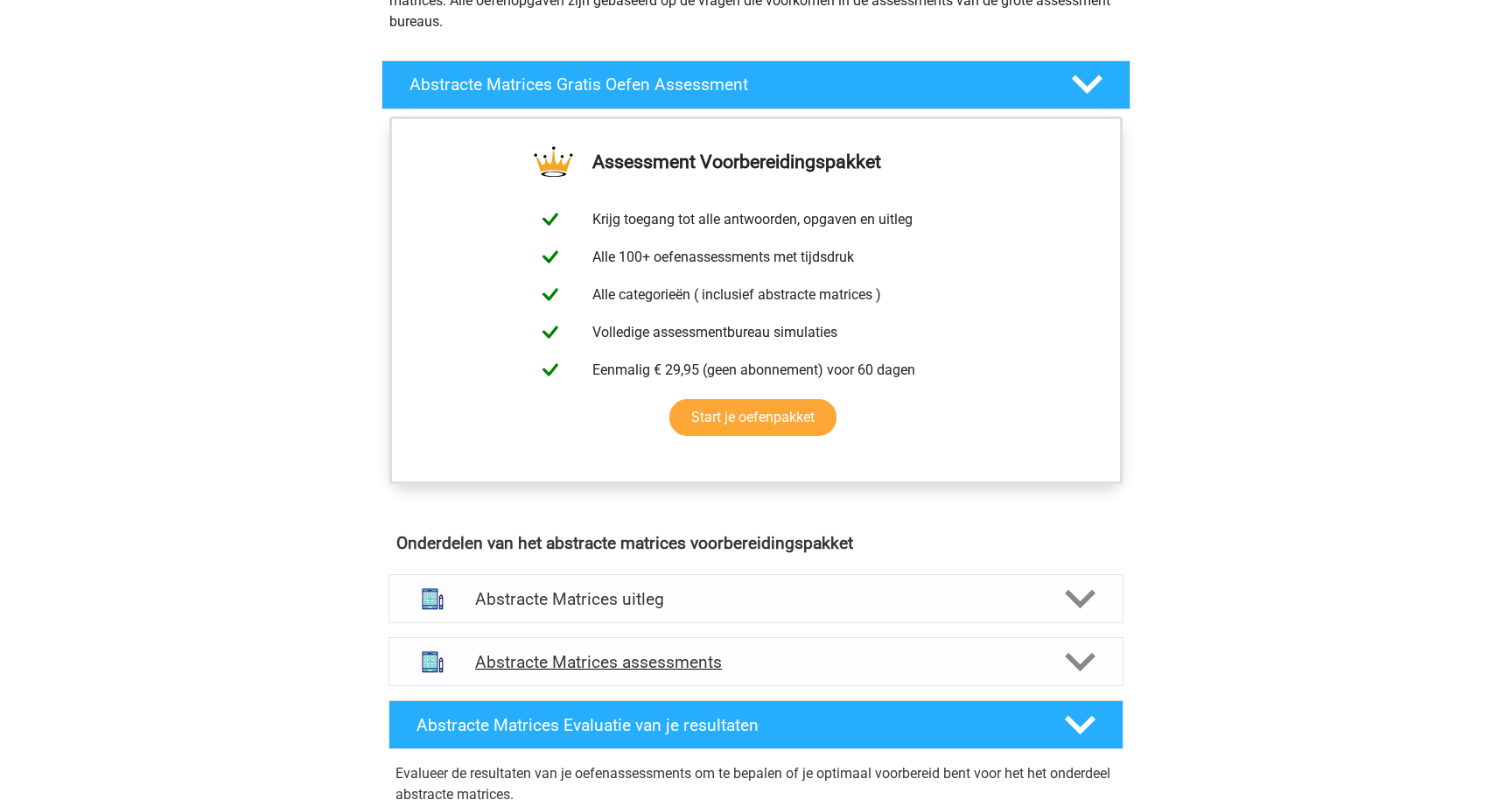
click at [882, 650] on div "Abstracte Matrices assessments" at bounding box center [755, 662] width 735 height 49
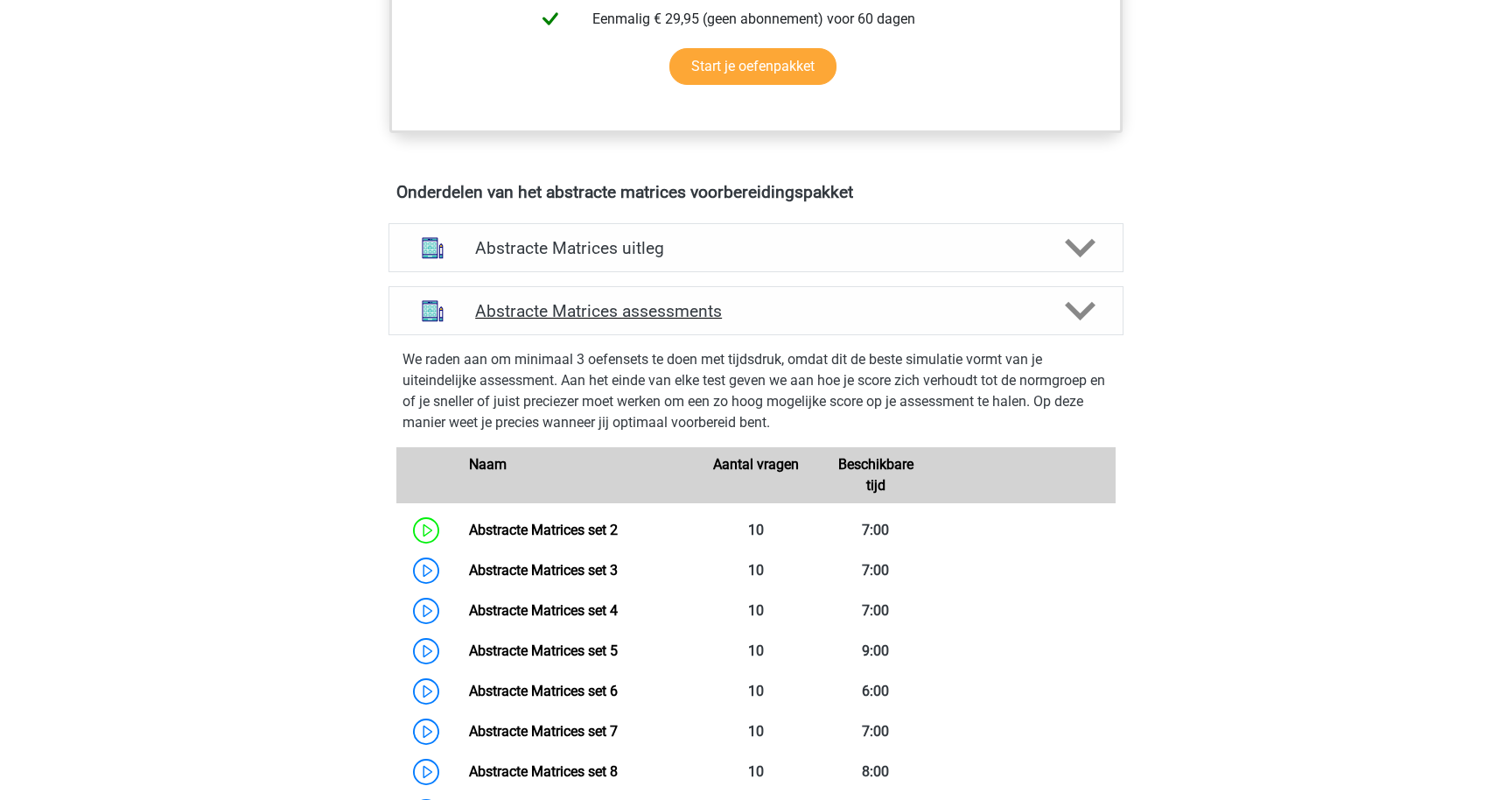
scroll to position [613, 0]
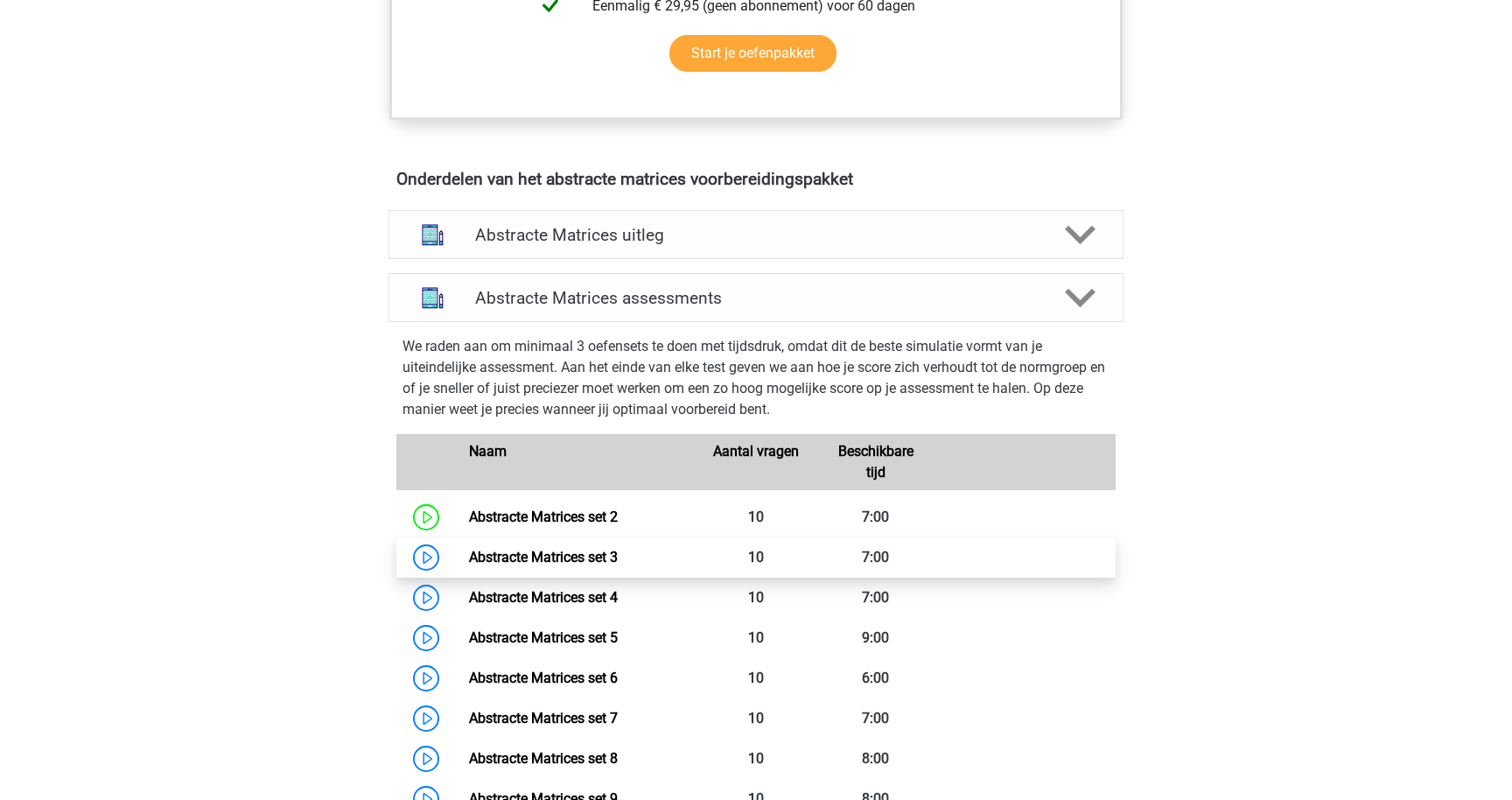
click at [469, 561] on link "Abstracte Matrices set 3" at bounding box center [543, 557] width 149 height 17
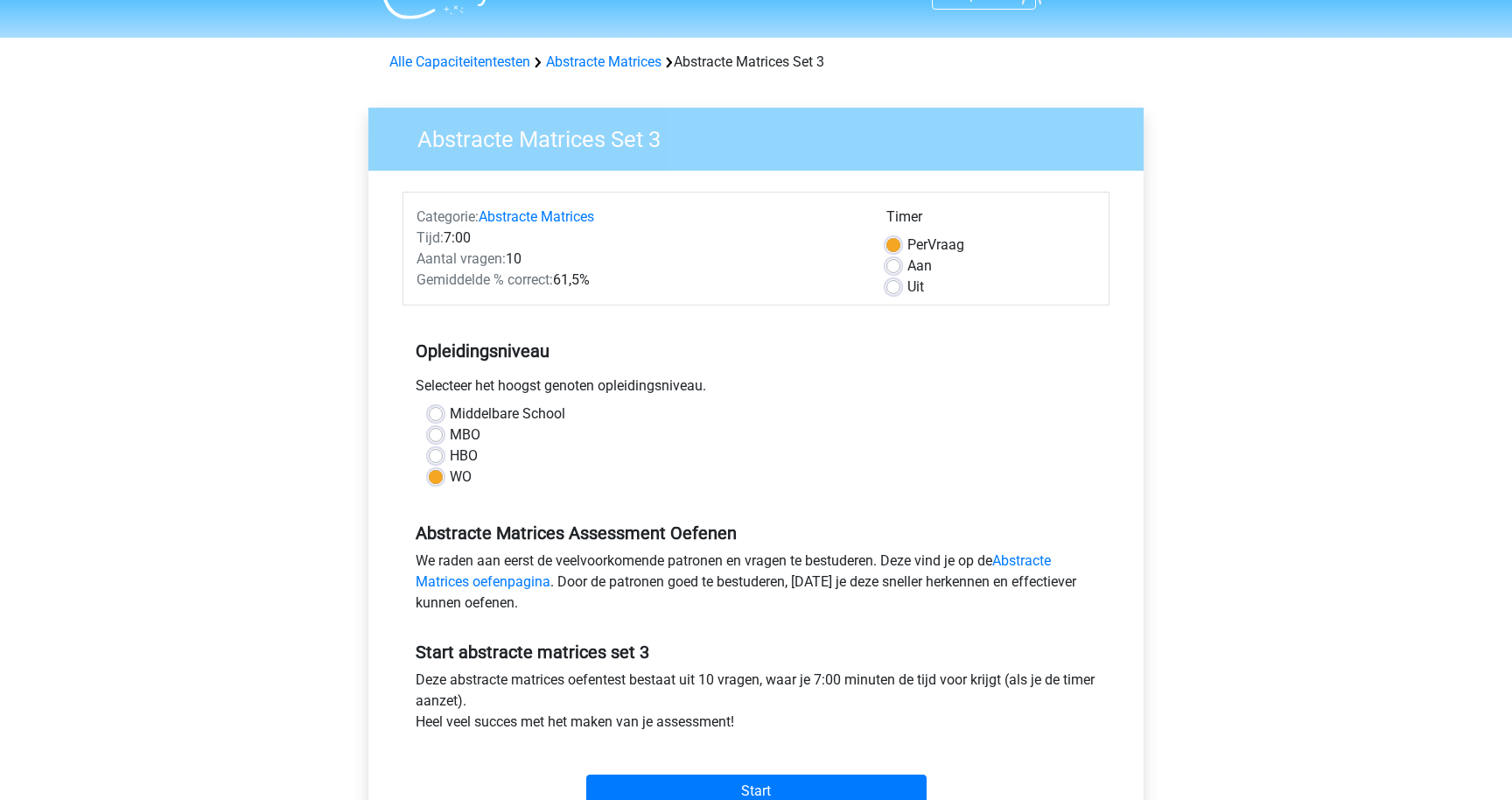
scroll to position [38, 0]
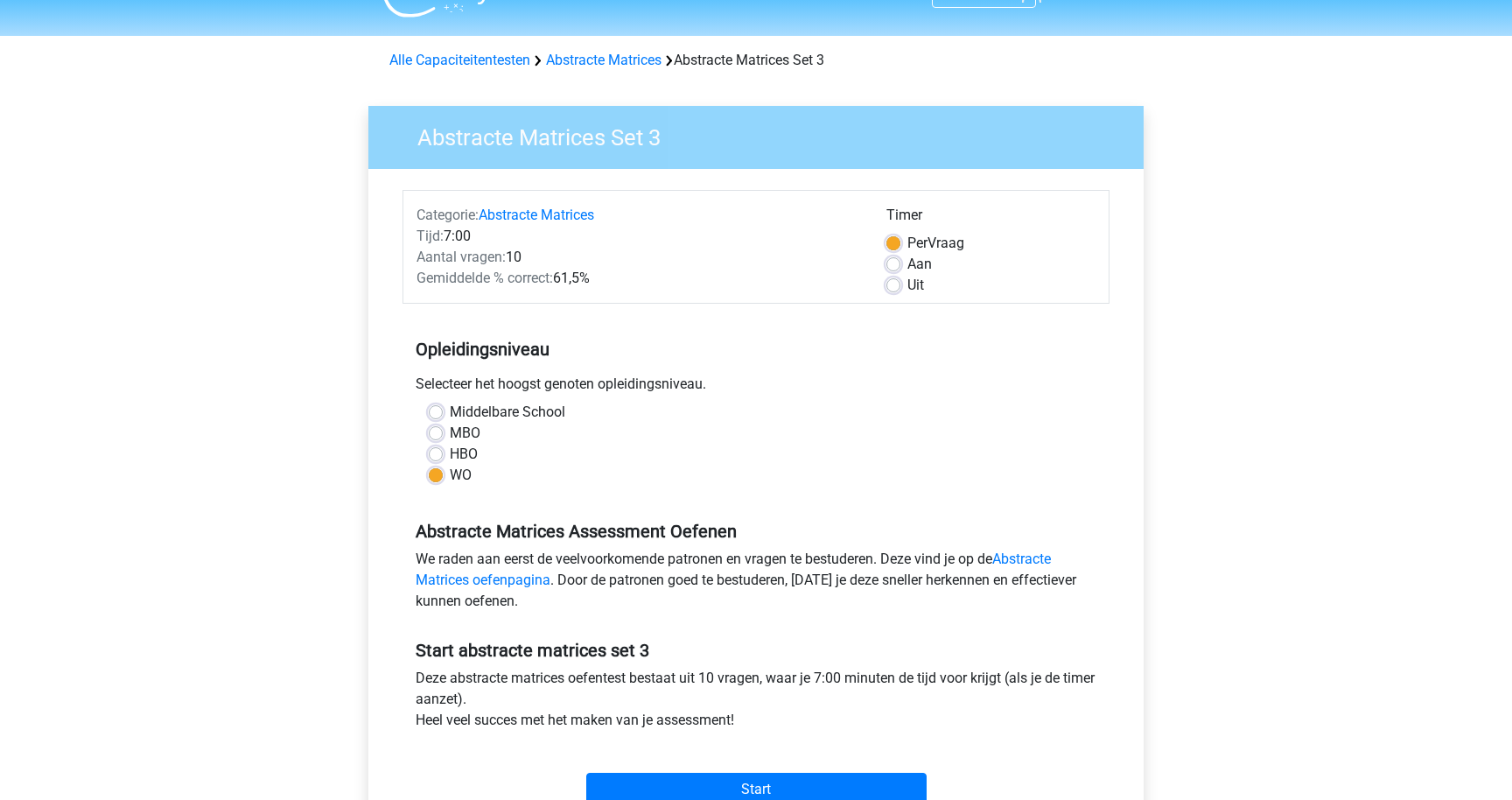
click at [908, 284] on label "Uit" at bounding box center [916, 285] width 17 height 21
click at [899, 284] on input "Uit" at bounding box center [893, 283] width 14 height 18
radio input "true"
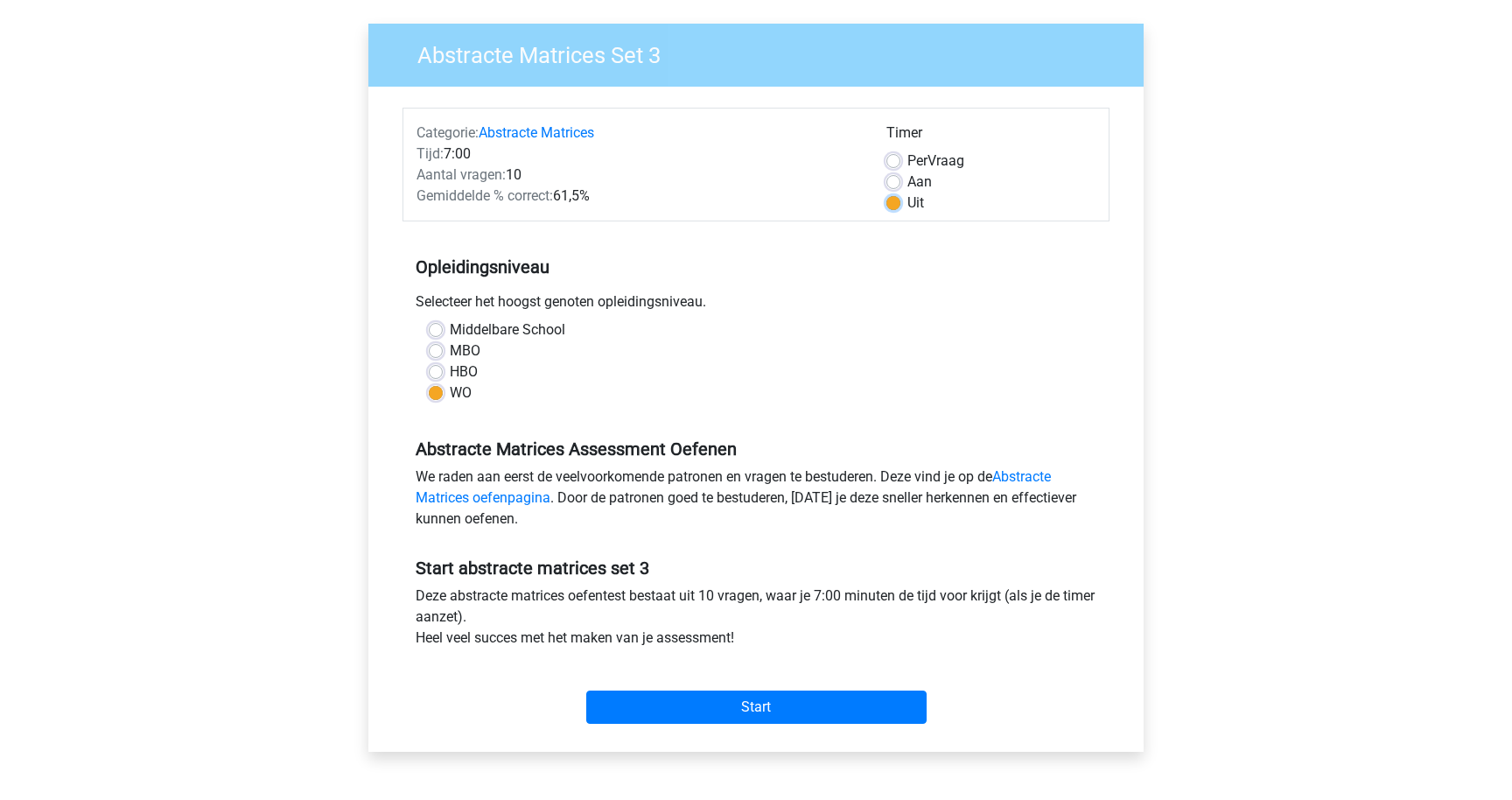
scroll to position [147, 0]
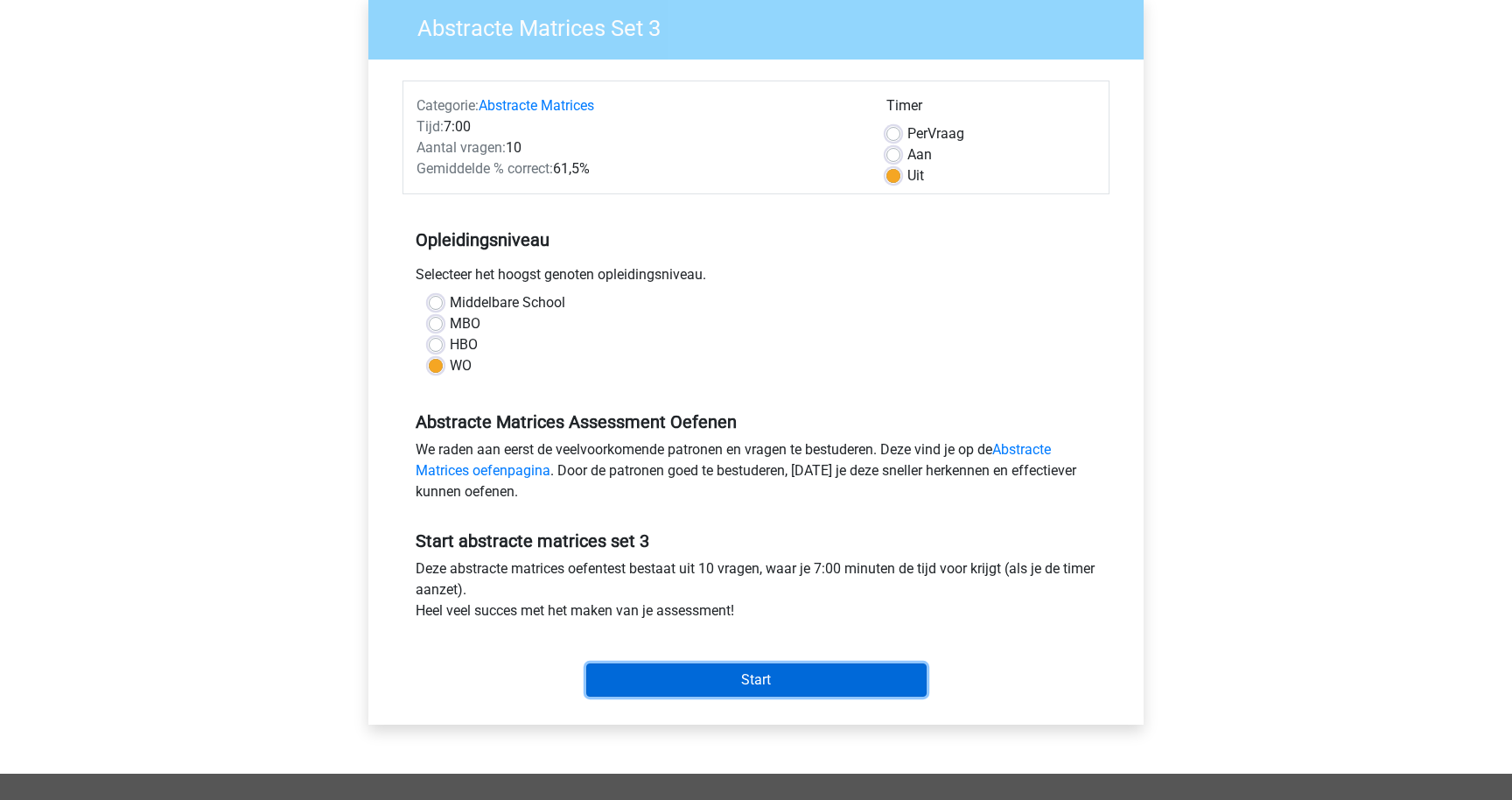
click at [799, 671] on input "Start" at bounding box center [757, 680] width 341 height 33
click at [908, 157] on label "Aan" at bounding box center [919, 155] width 24 height 21
click at [895, 157] on input "Aan" at bounding box center [893, 153] width 14 height 18
radio input "true"
click at [829, 695] on input "Start" at bounding box center [757, 680] width 341 height 33
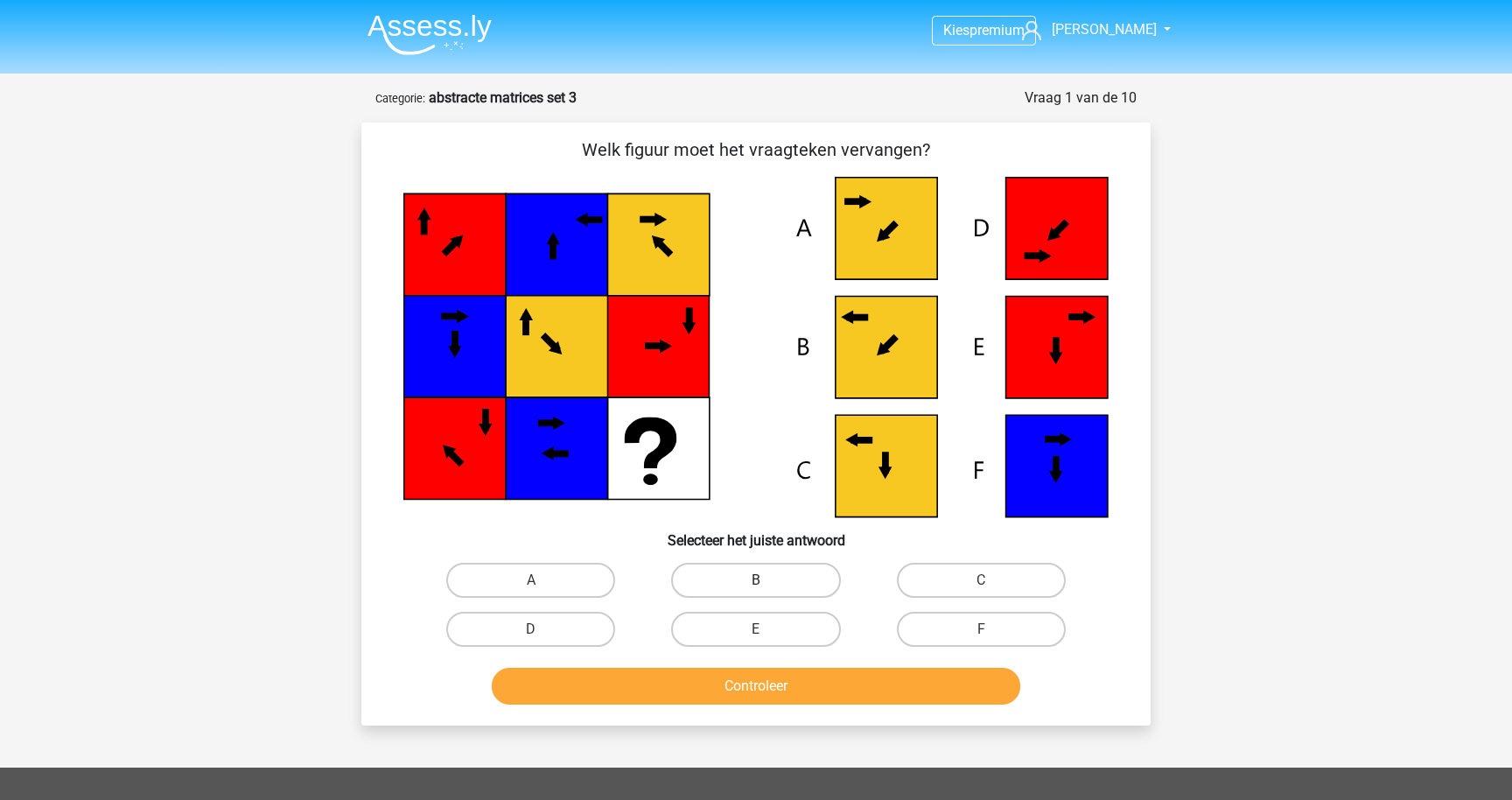
click at [767, 579] on label "B" at bounding box center [756, 580] width 169 height 35
click at [767, 580] on input "B" at bounding box center [762, 586] width 12 height 12
radio input "true"
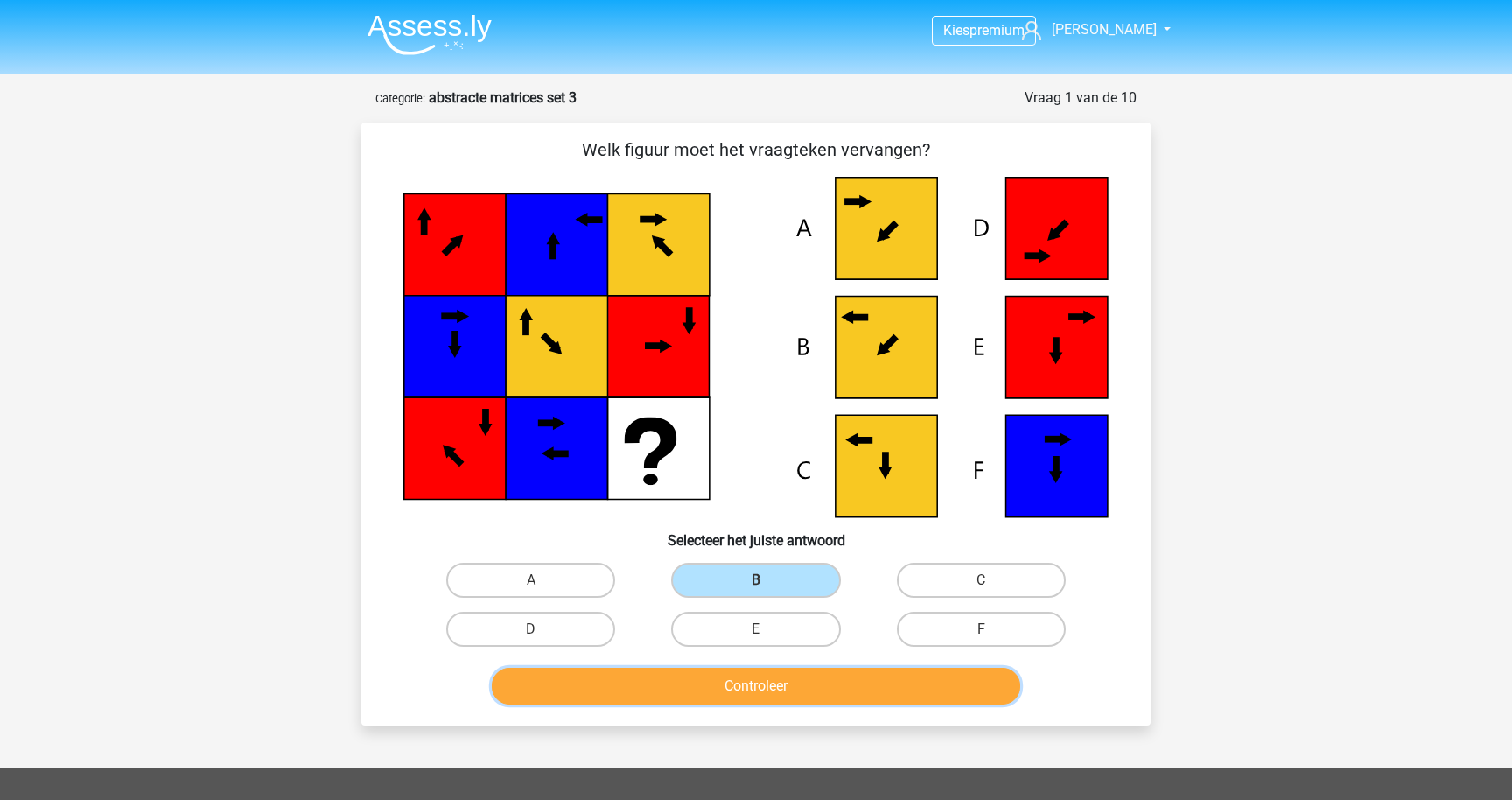
click at [779, 688] on button "Controleer" at bounding box center [756, 686] width 529 height 37
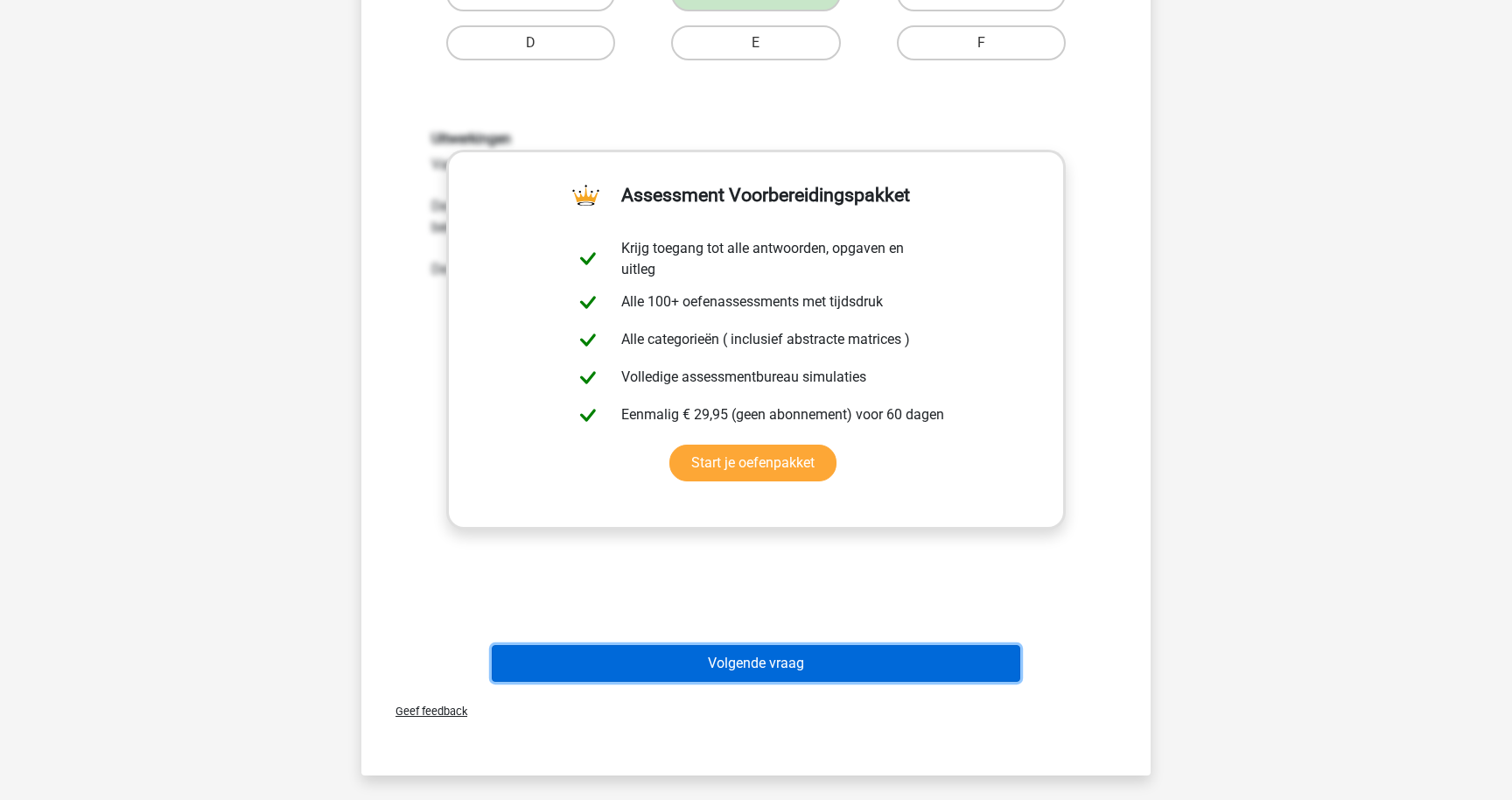
click at [785, 673] on button "Volgende vraag" at bounding box center [756, 664] width 529 height 37
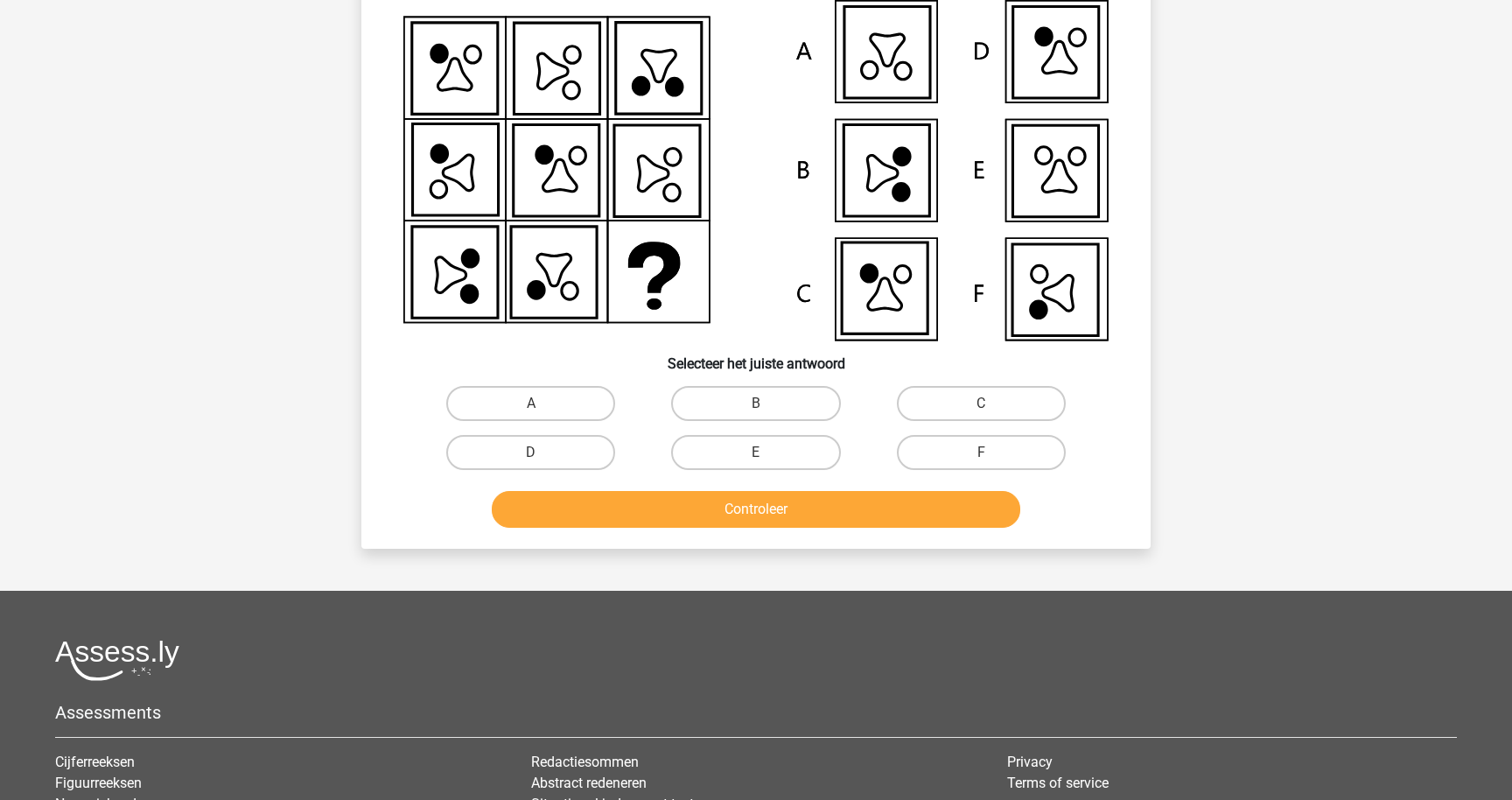
scroll to position [88, 0]
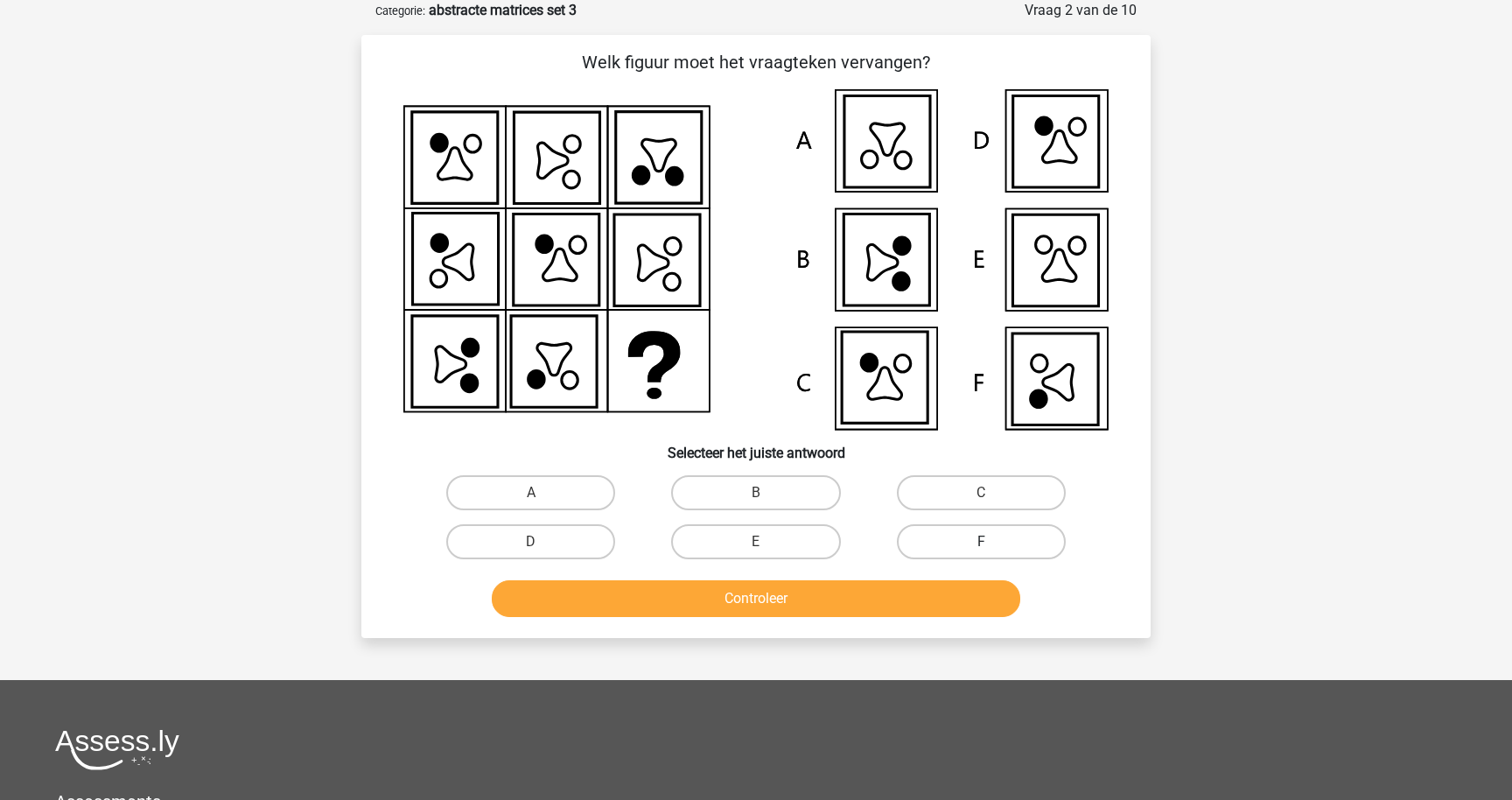
click at [939, 532] on label "F" at bounding box center [982, 542] width 169 height 35
click at [981, 542] on input "F" at bounding box center [987, 548] width 12 height 12
radio input "true"
click at [905, 603] on button "Controleer" at bounding box center [756, 599] width 529 height 37
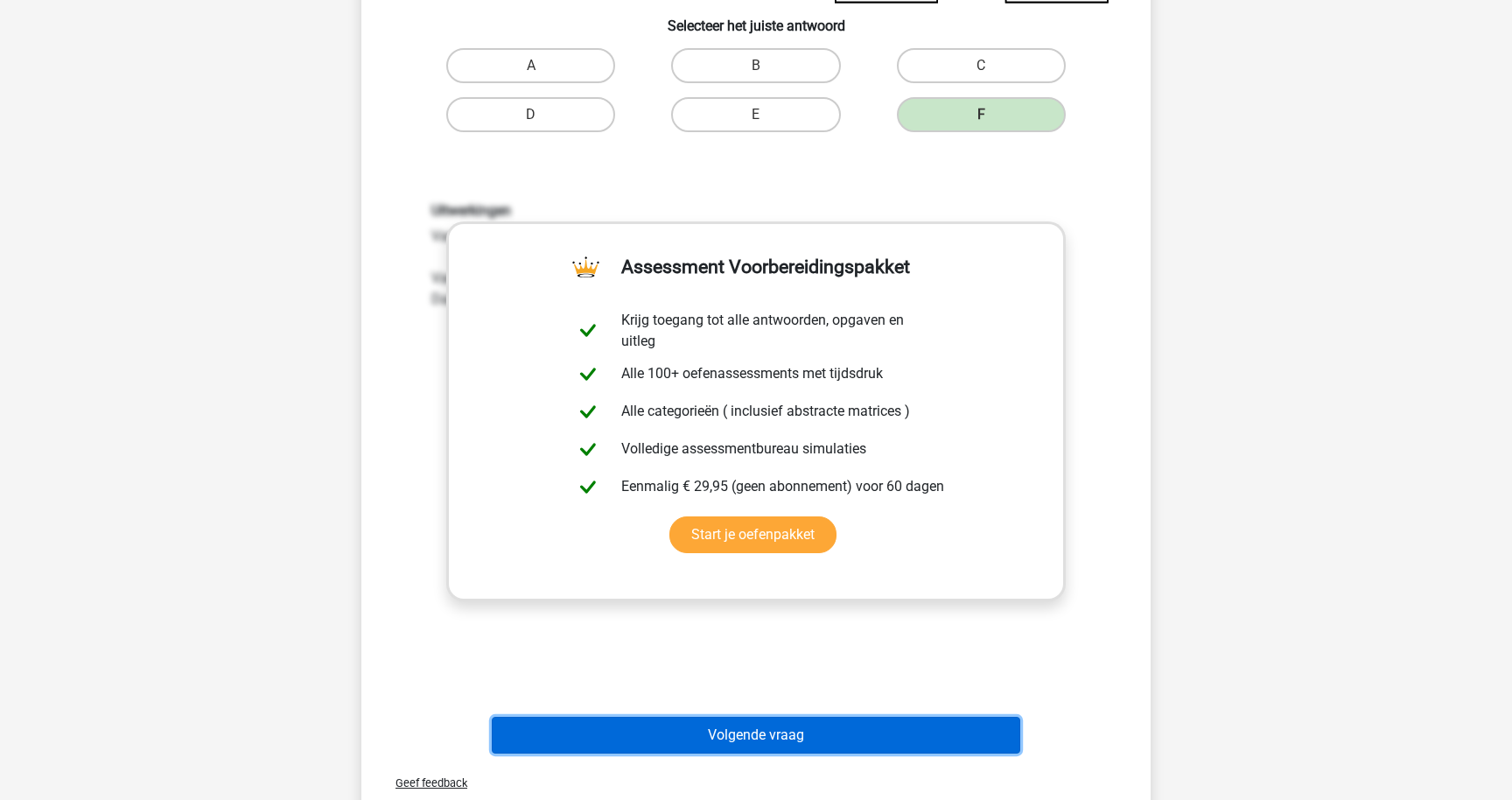
click at [873, 738] on button "Volgende vraag" at bounding box center [756, 736] width 529 height 37
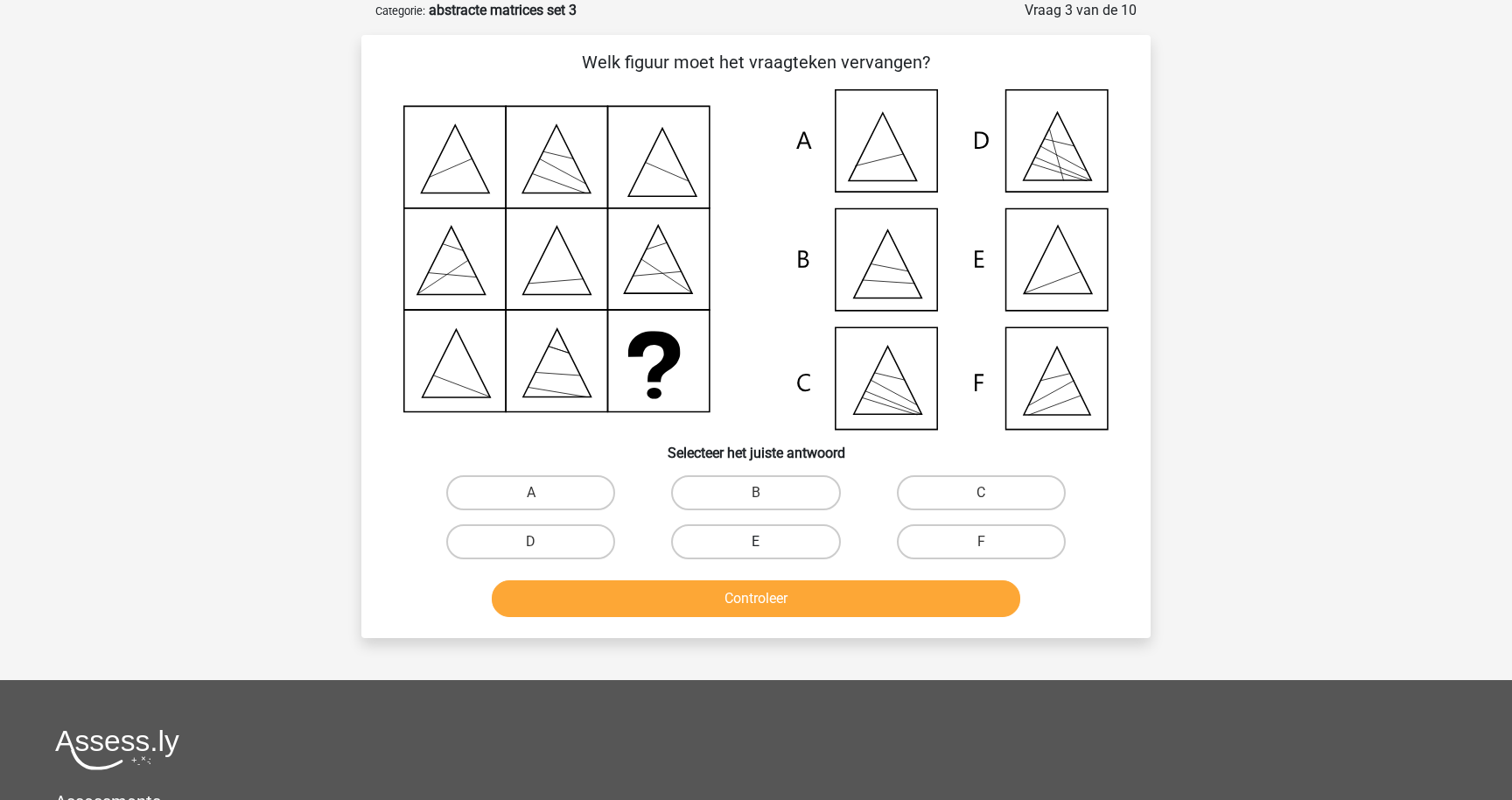
click at [785, 539] on label "E" at bounding box center [756, 542] width 169 height 35
click at [768, 542] on input "E" at bounding box center [762, 548] width 12 height 12
radio input "true"
click at [785, 589] on button "Controleer" at bounding box center [756, 599] width 529 height 37
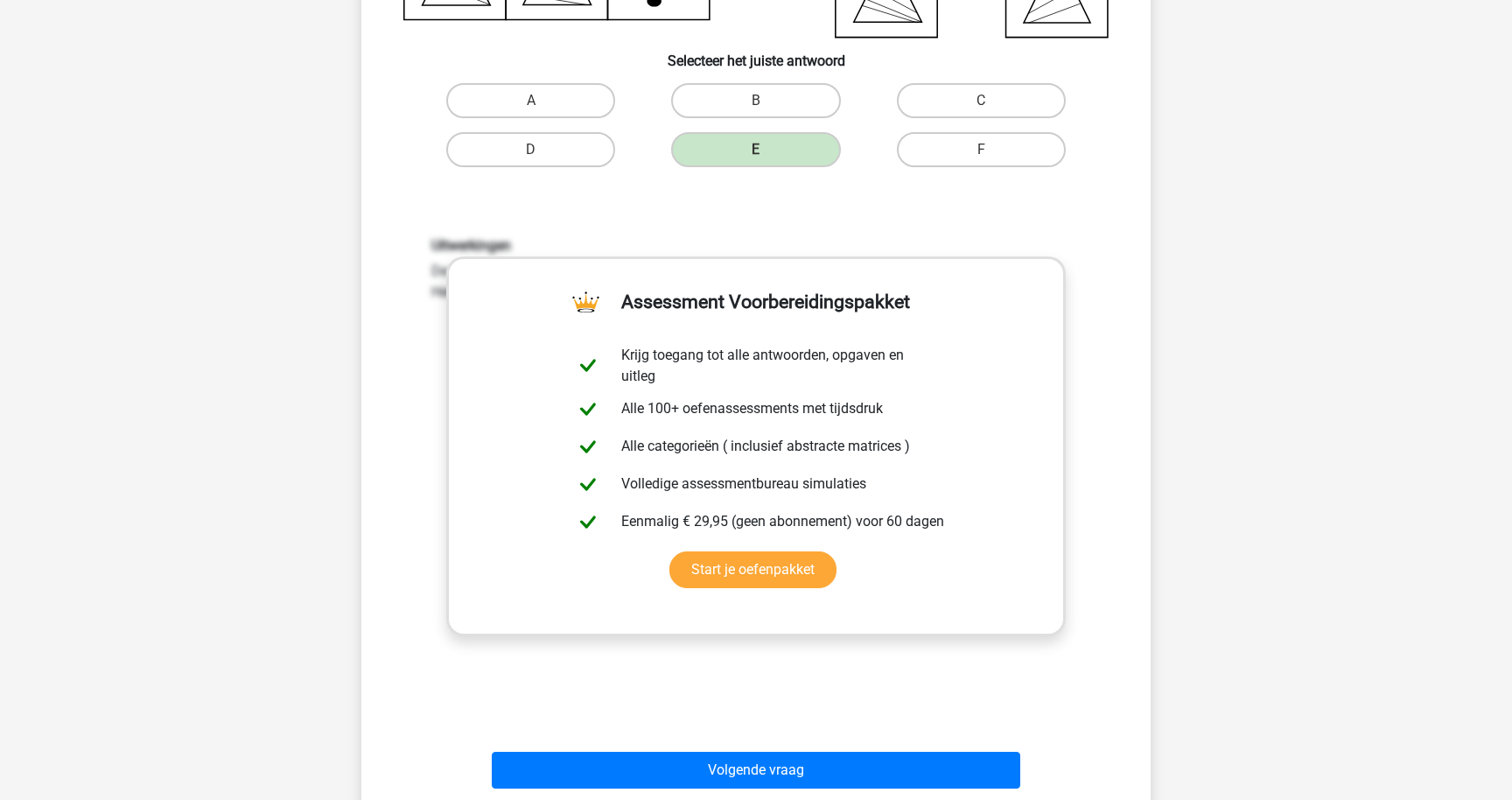
scroll to position [491, 0]
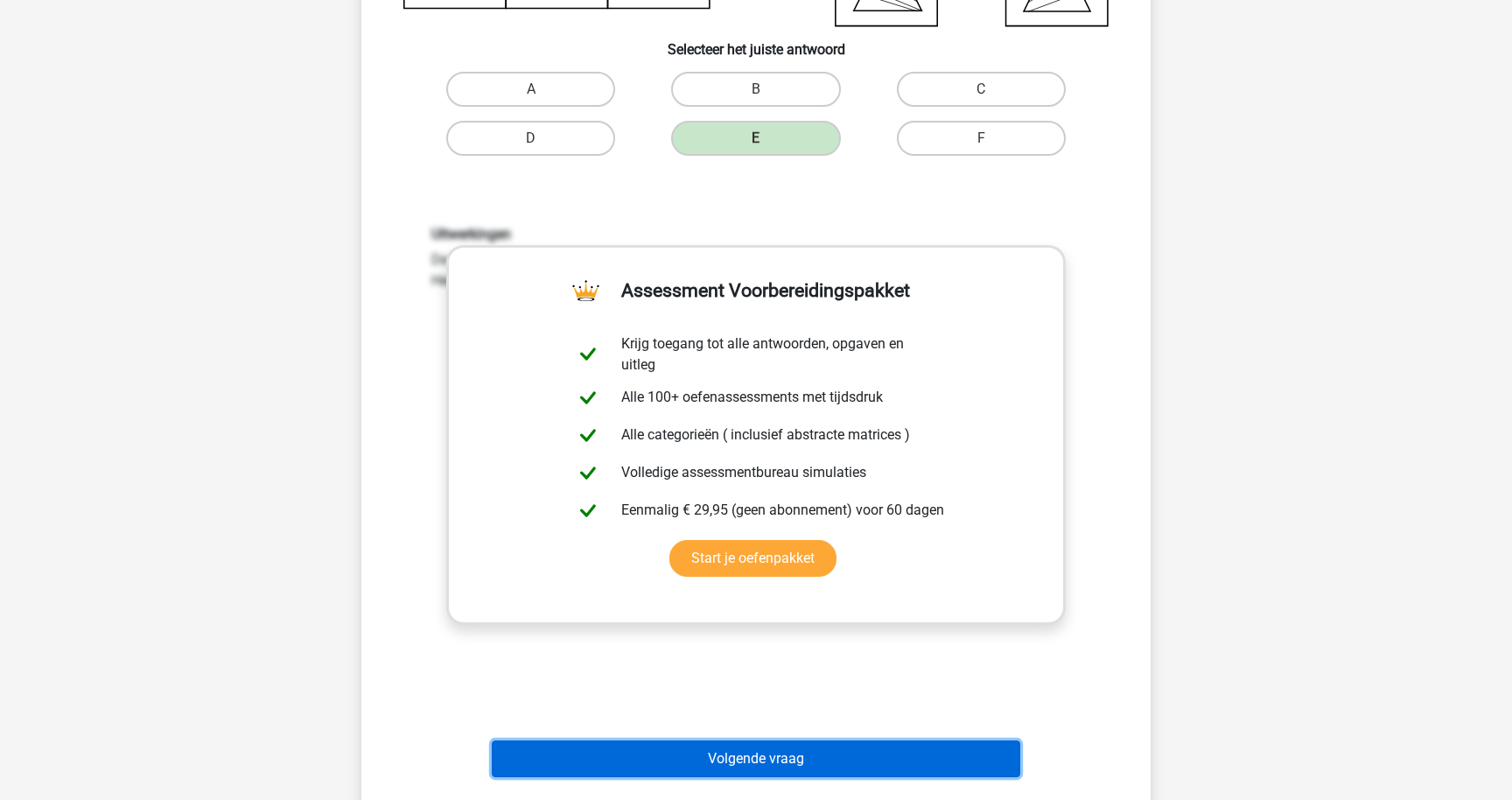
click at [761, 752] on button "Volgende vraag" at bounding box center [756, 759] width 529 height 37
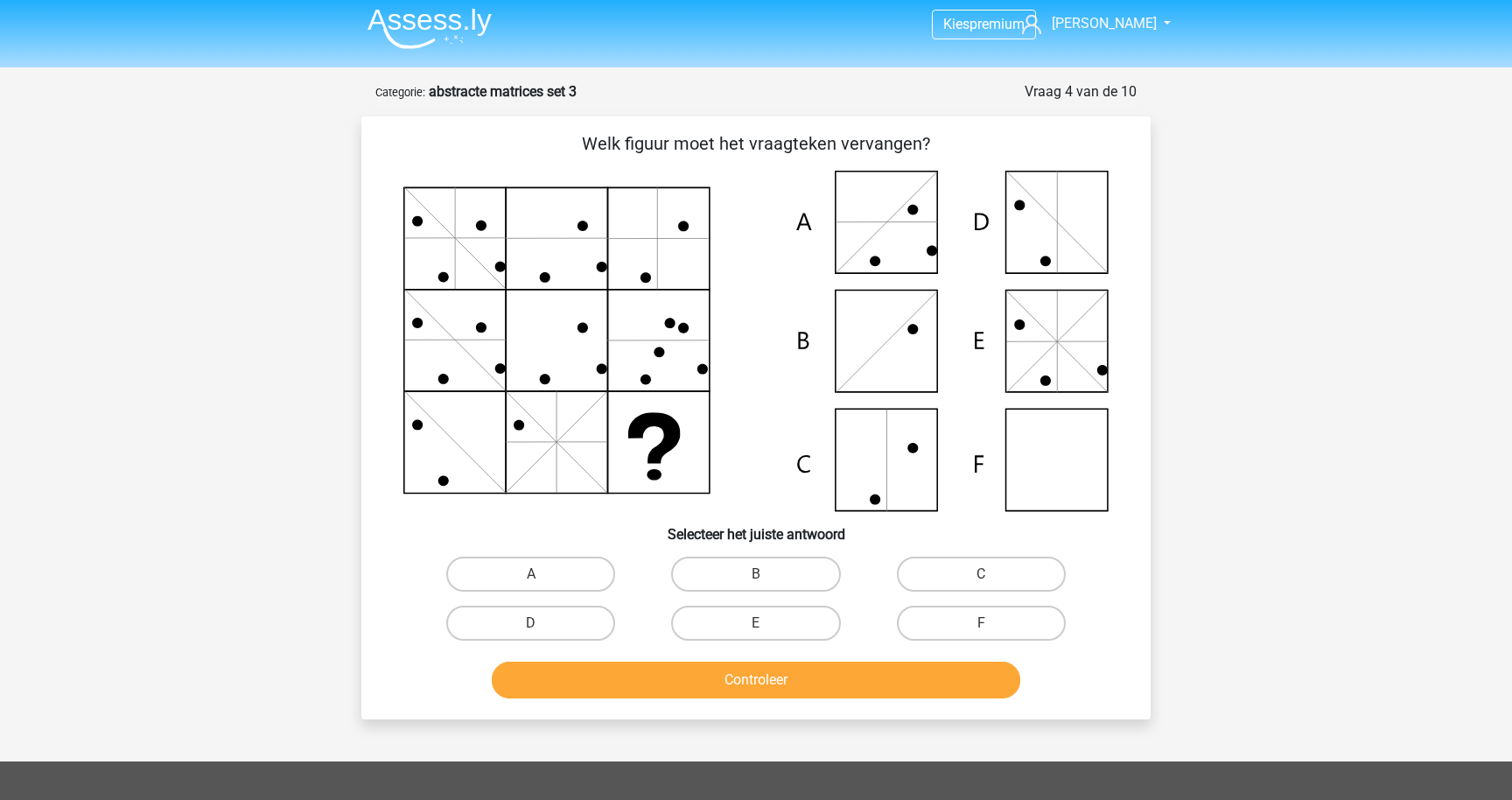
scroll to position [0, 0]
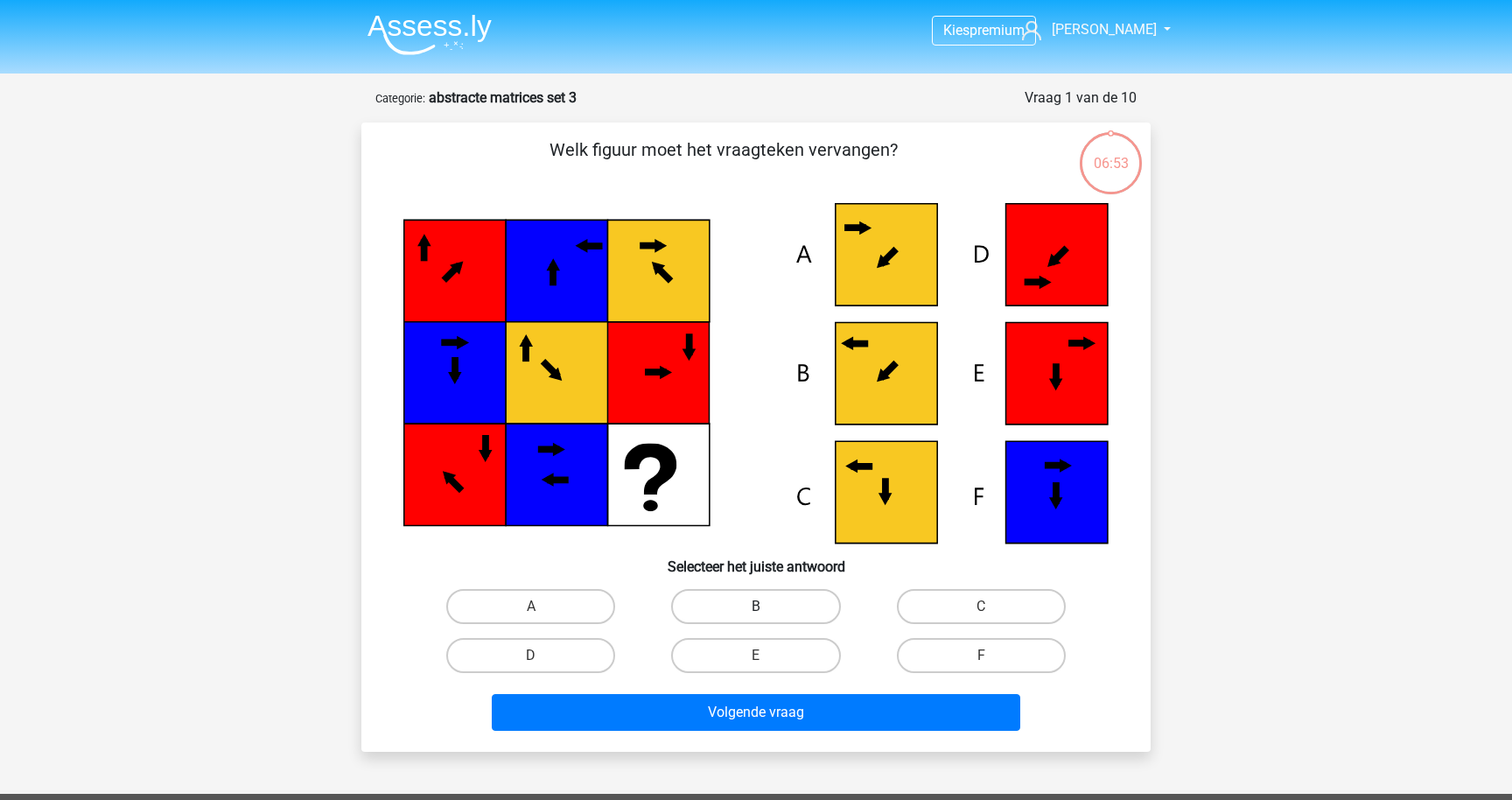
click at [735, 601] on label "B" at bounding box center [756, 606] width 169 height 35
click at [756, 606] on input "B" at bounding box center [762, 612] width 12 height 12
radio input "true"
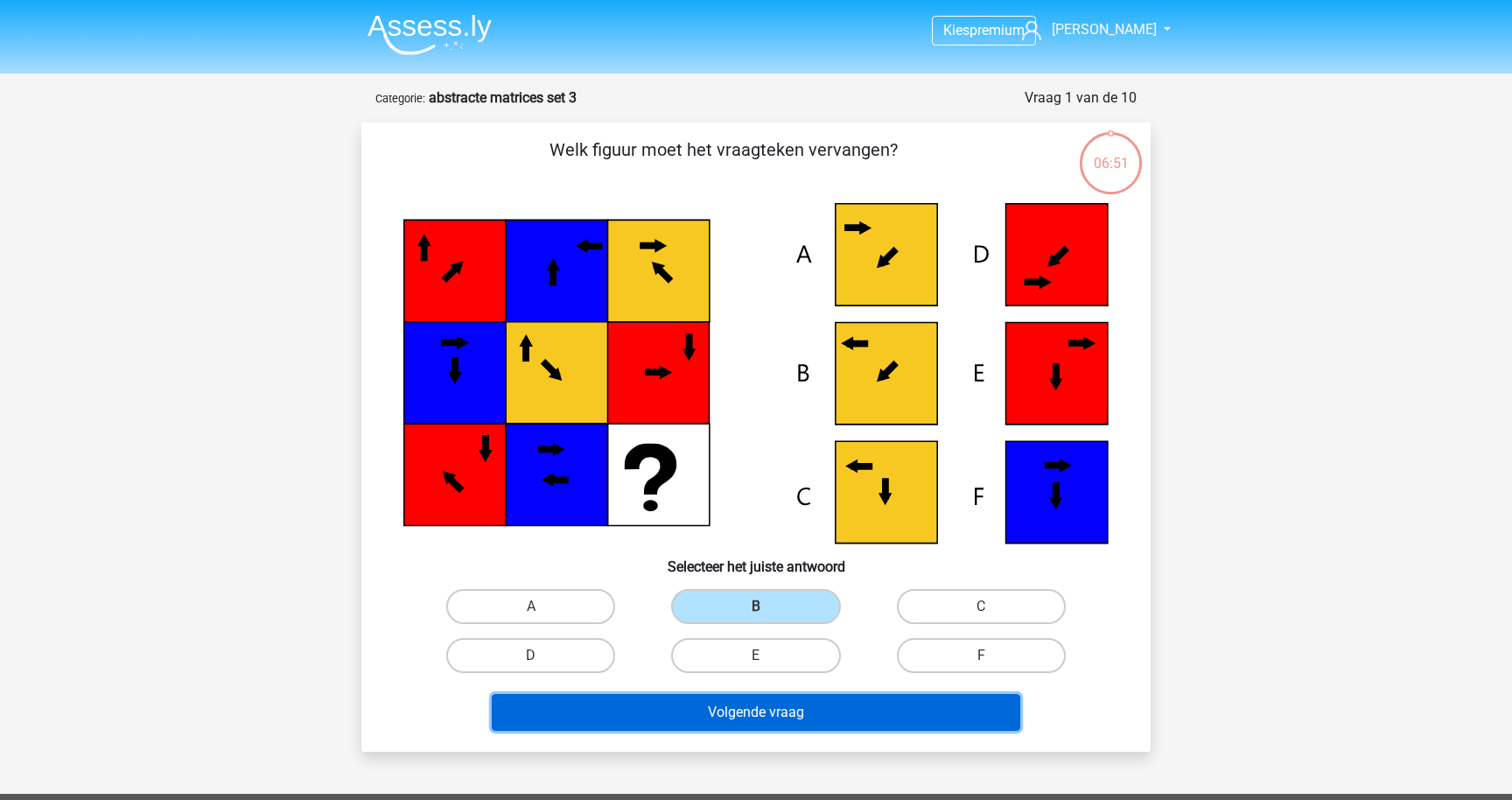
click at [773, 706] on button "Volgende vraag" at bounding box center [756, 712] width 529 height 37
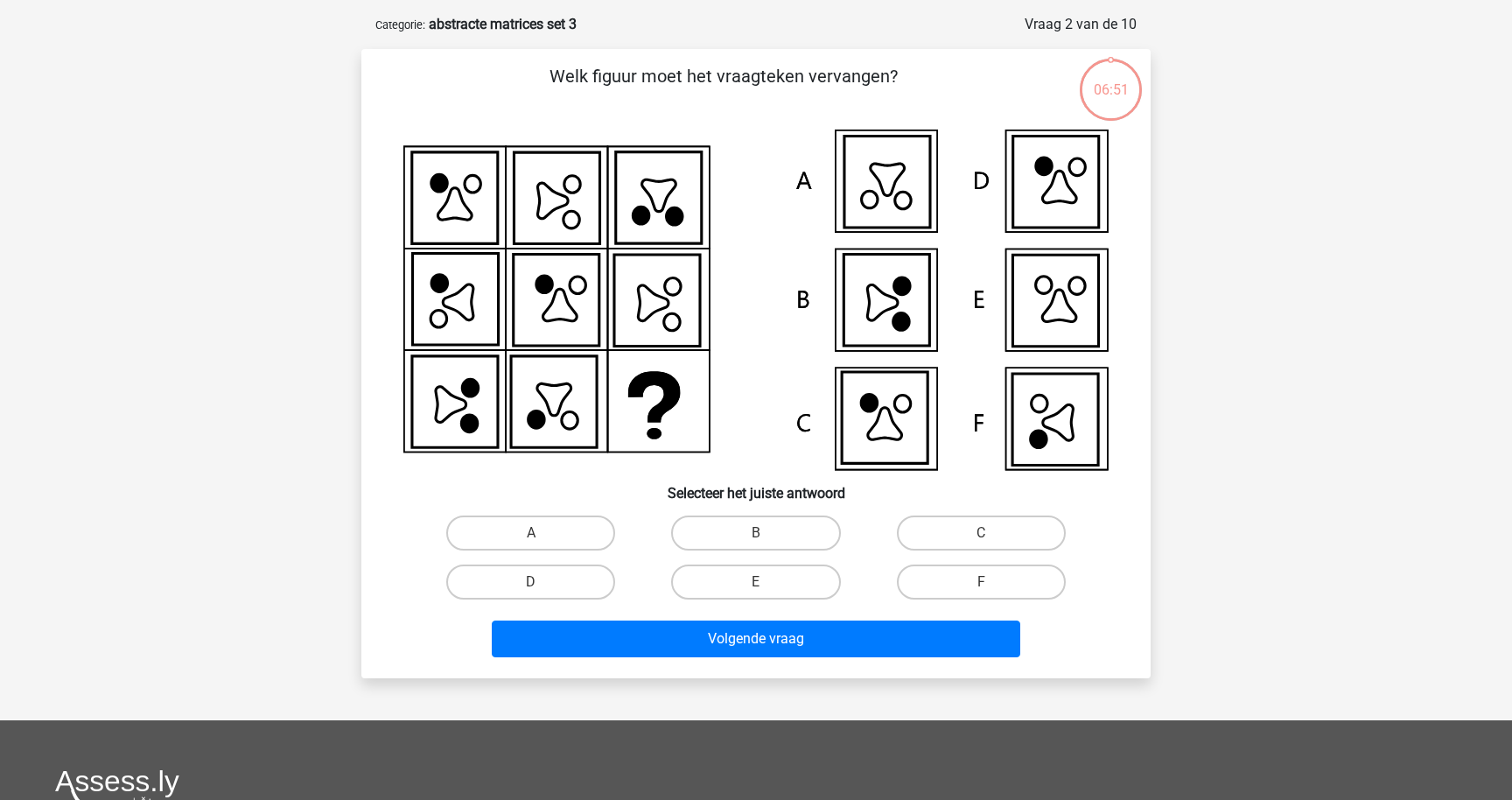
scroll to position [88, 0]
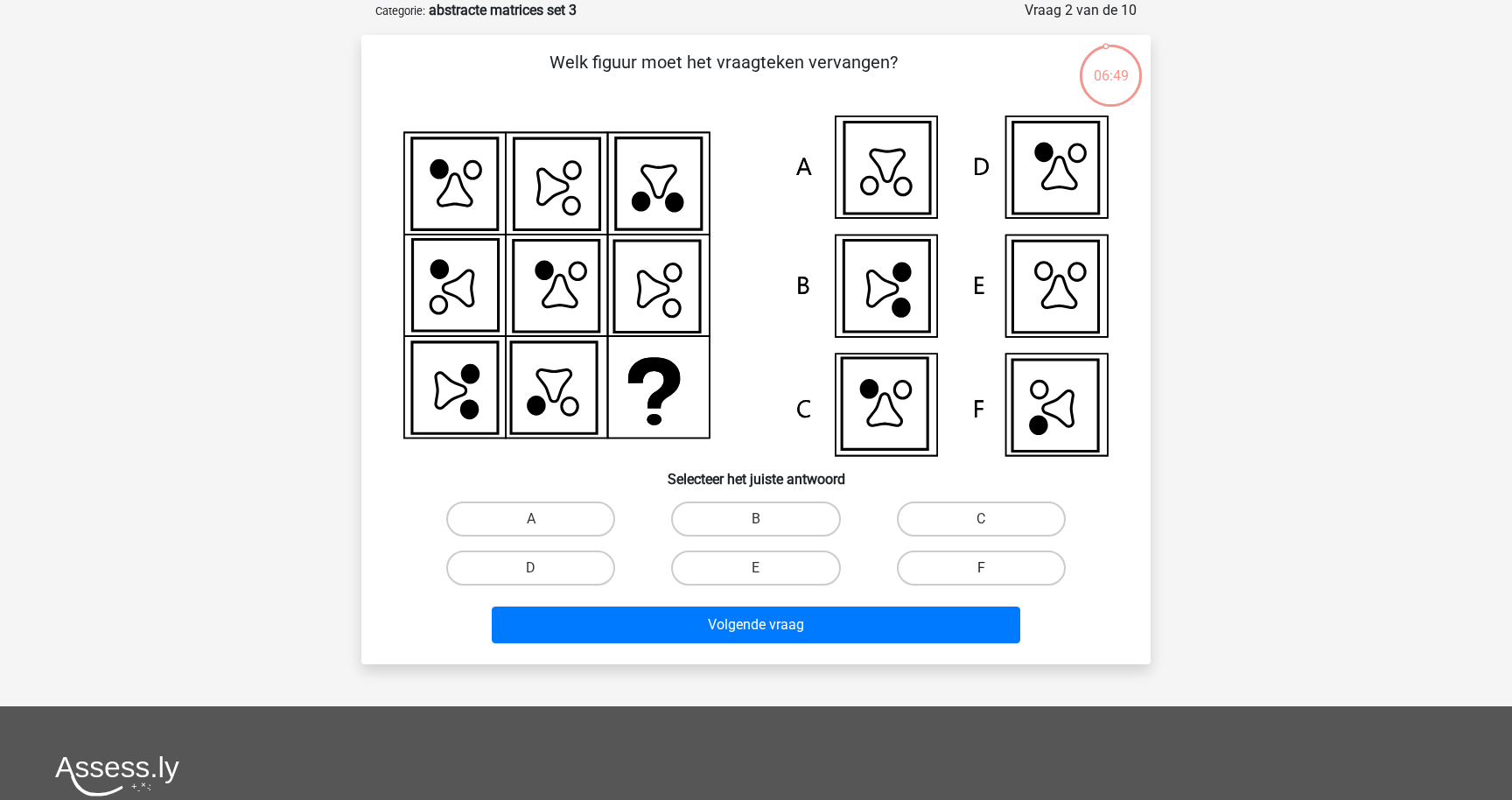
click at [939, 562] on label "F" at bounding box center [982, 568] width 169 height 35
click at [981, 568] on input "F" at bounding box center [987, 574] width 12 height 12
radio input "true"
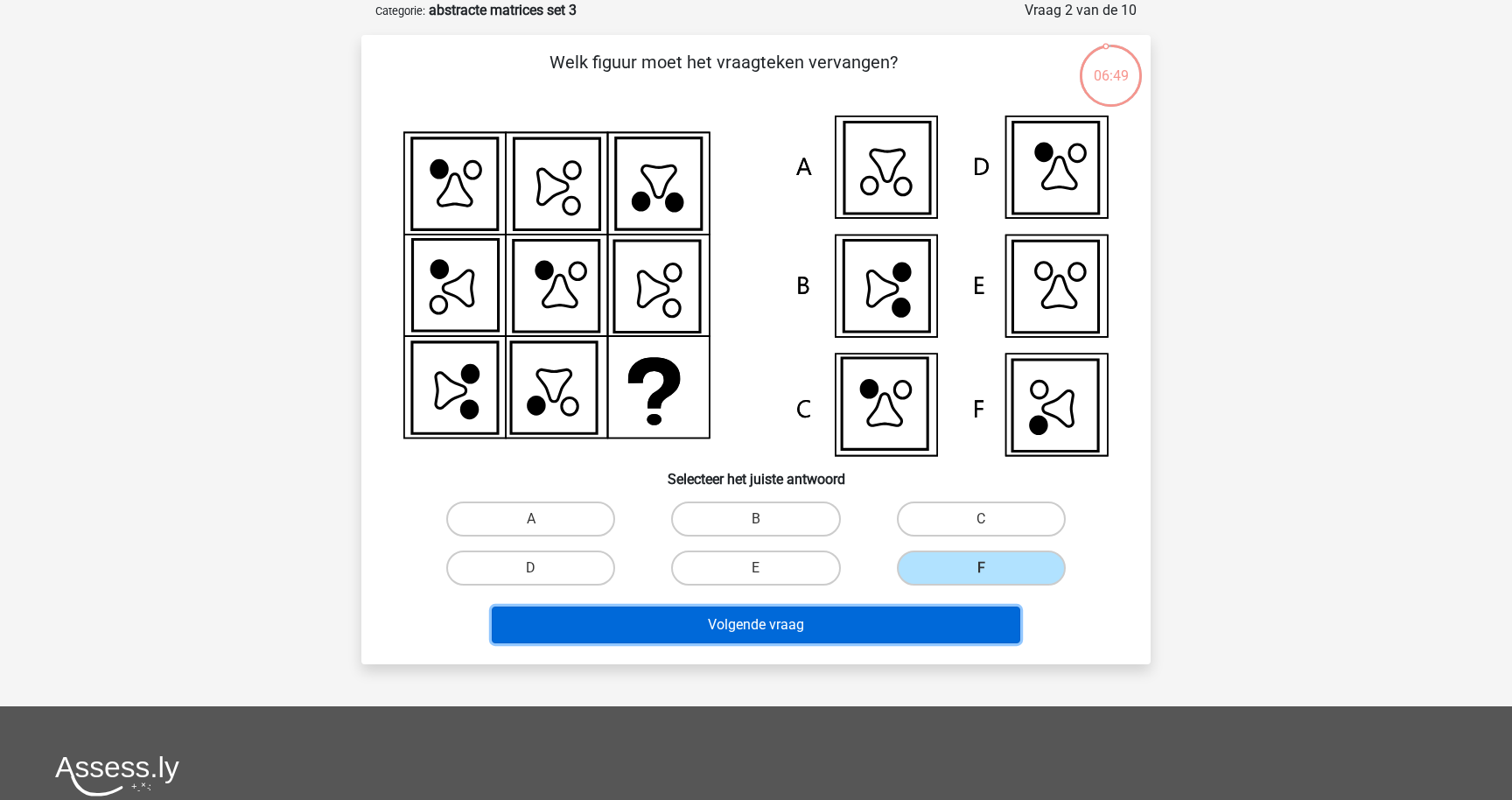
click at [917, 624] on button "Volgende vraag" at bounding box center [756, 625] width 529 height 37
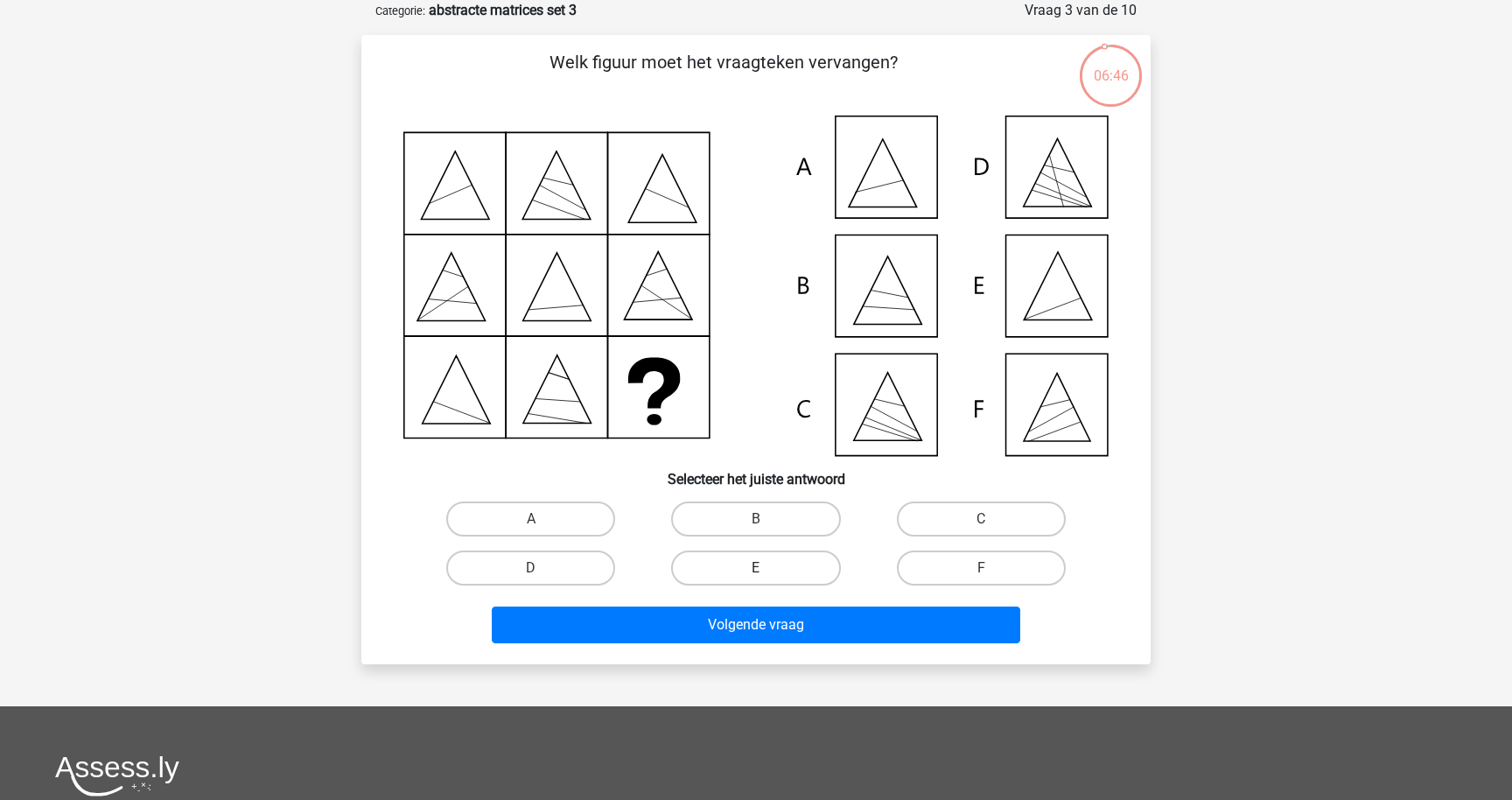
click at [780, 577] on label "E" at bounding box center [756, 568] width 169 height 35
click at [768, 577] on input "E" at bounding box center [762, 574] width 12 height 12
radio input "true"
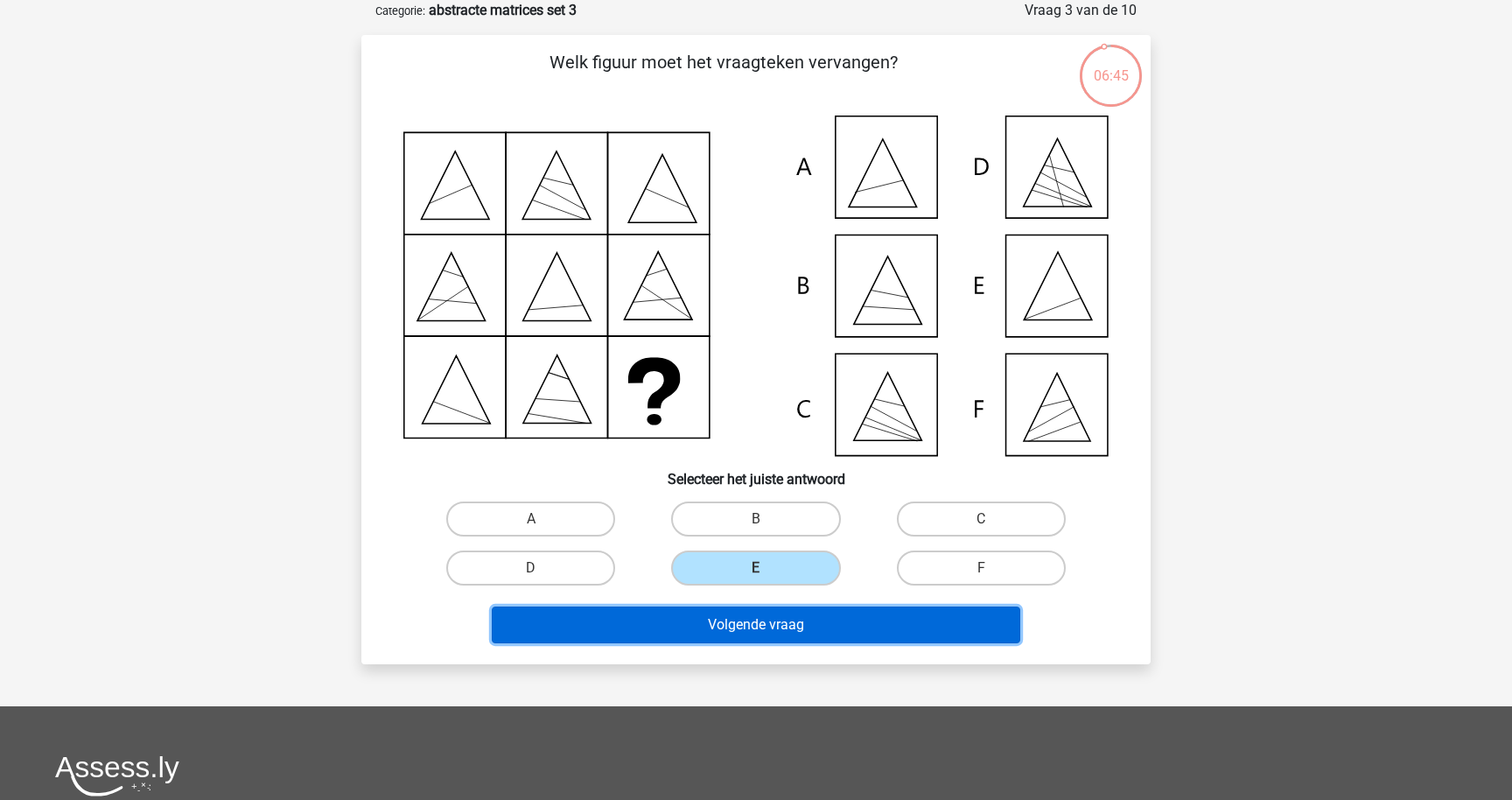
click at [787, 611] on button "Volgende vraag" at bounding box center [756, 625] width 529 height 37
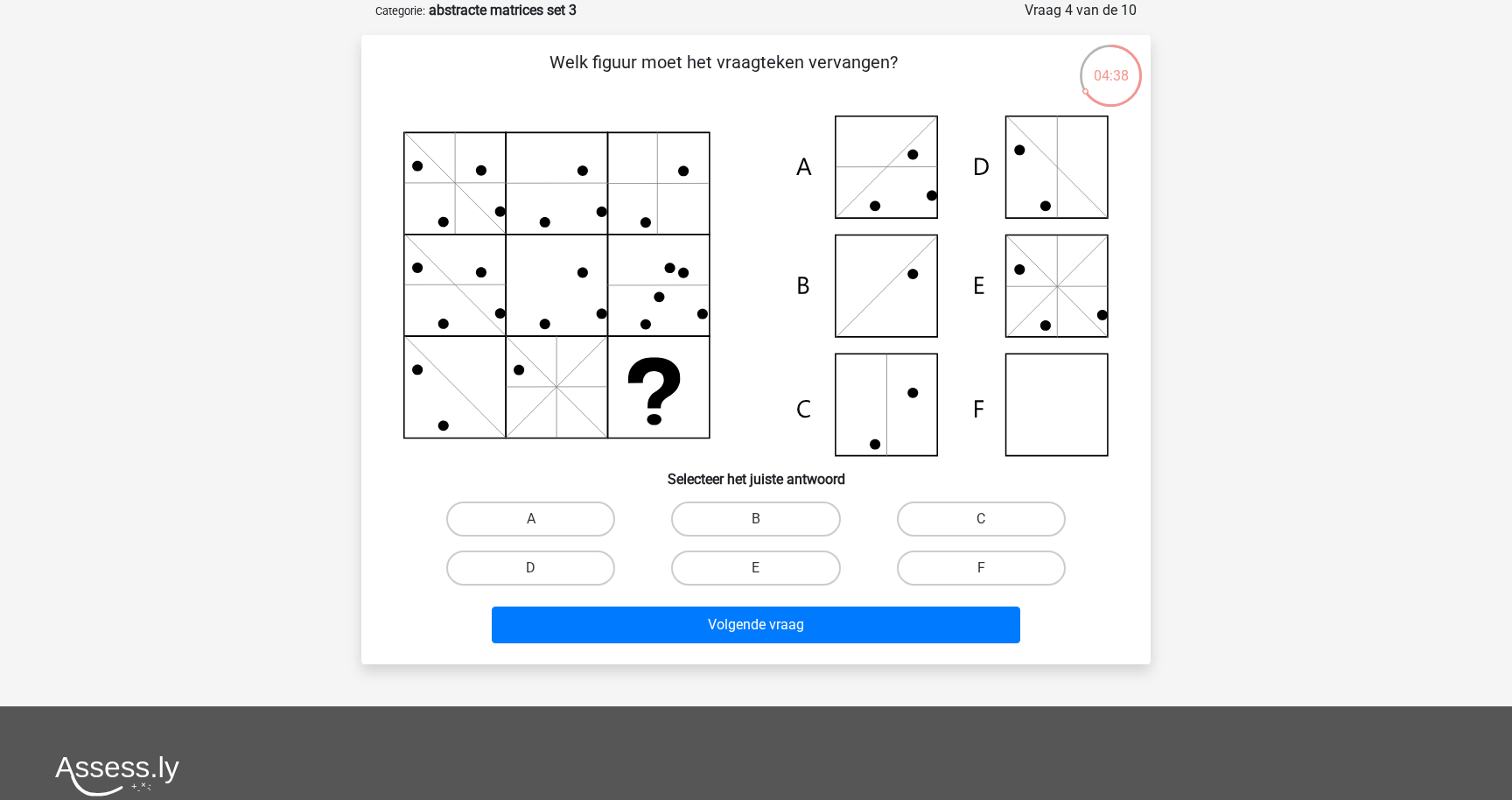
click at [812, 598] on div "Volgende vraag" at bounding box center [756, 621] width 734 height 57
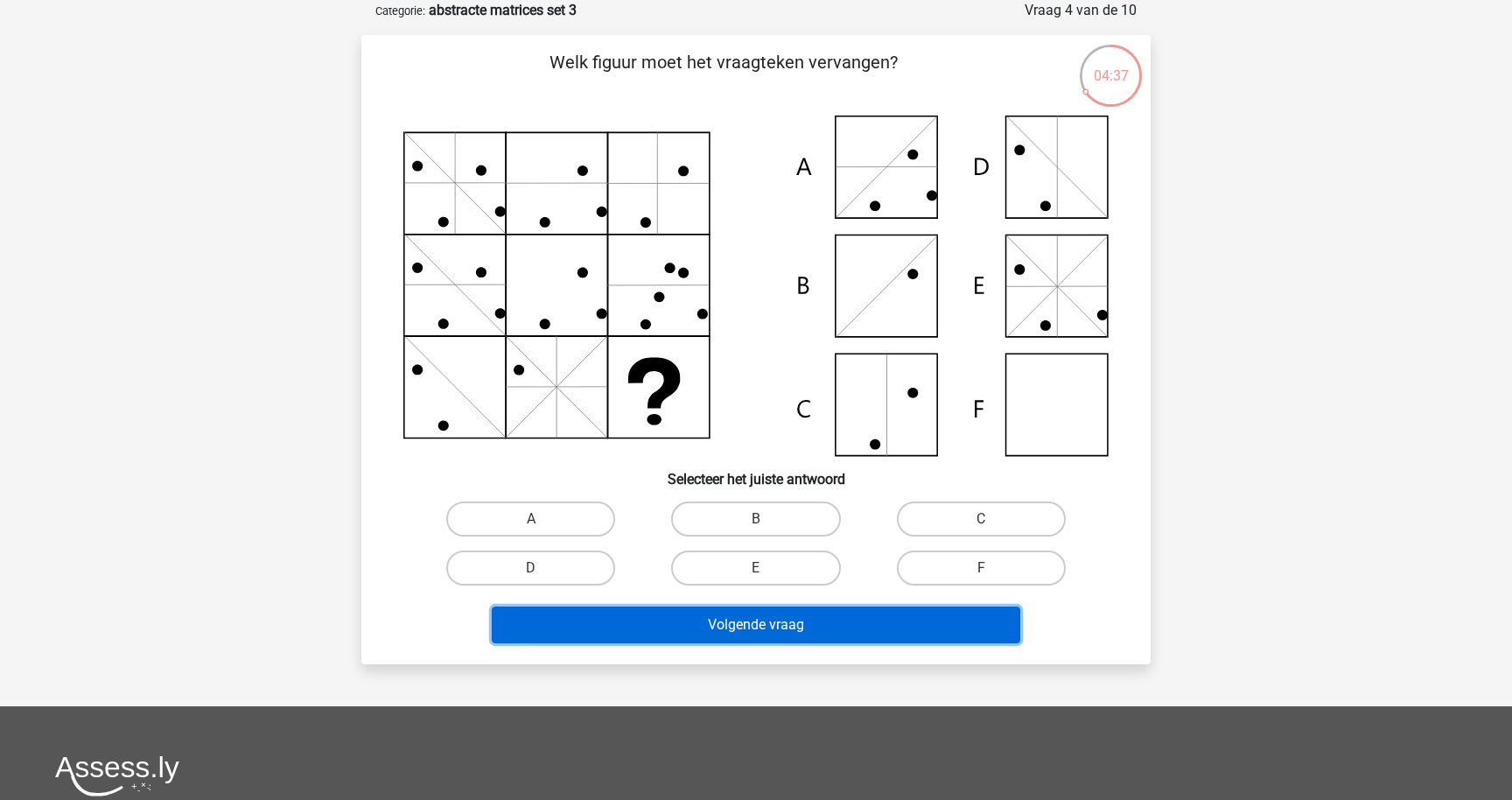
click at [813, 614] on button "Volgende vraag" at bounding box center [756, 625] width 529 height 37
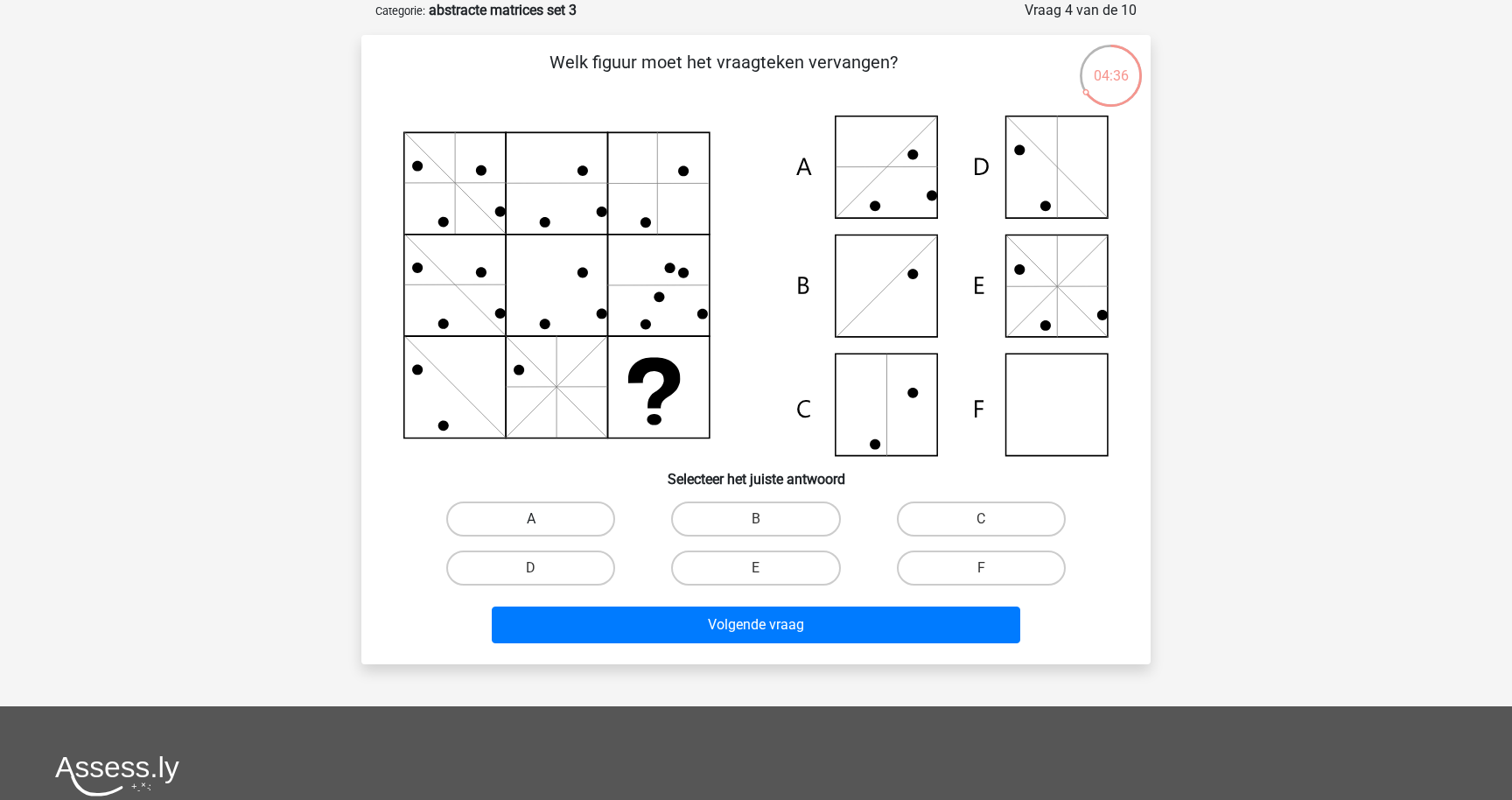
click at [554, 509] on label "A" at bounding box center [531, 519] width 169 height 35
click at [543, 519] on input "A" at bounding box center [537, 525] width 12 height 12
radio input "true"
click at [614, 602] on div "Volgende vraag" at bounding box center [756, 621] width 734 height 57
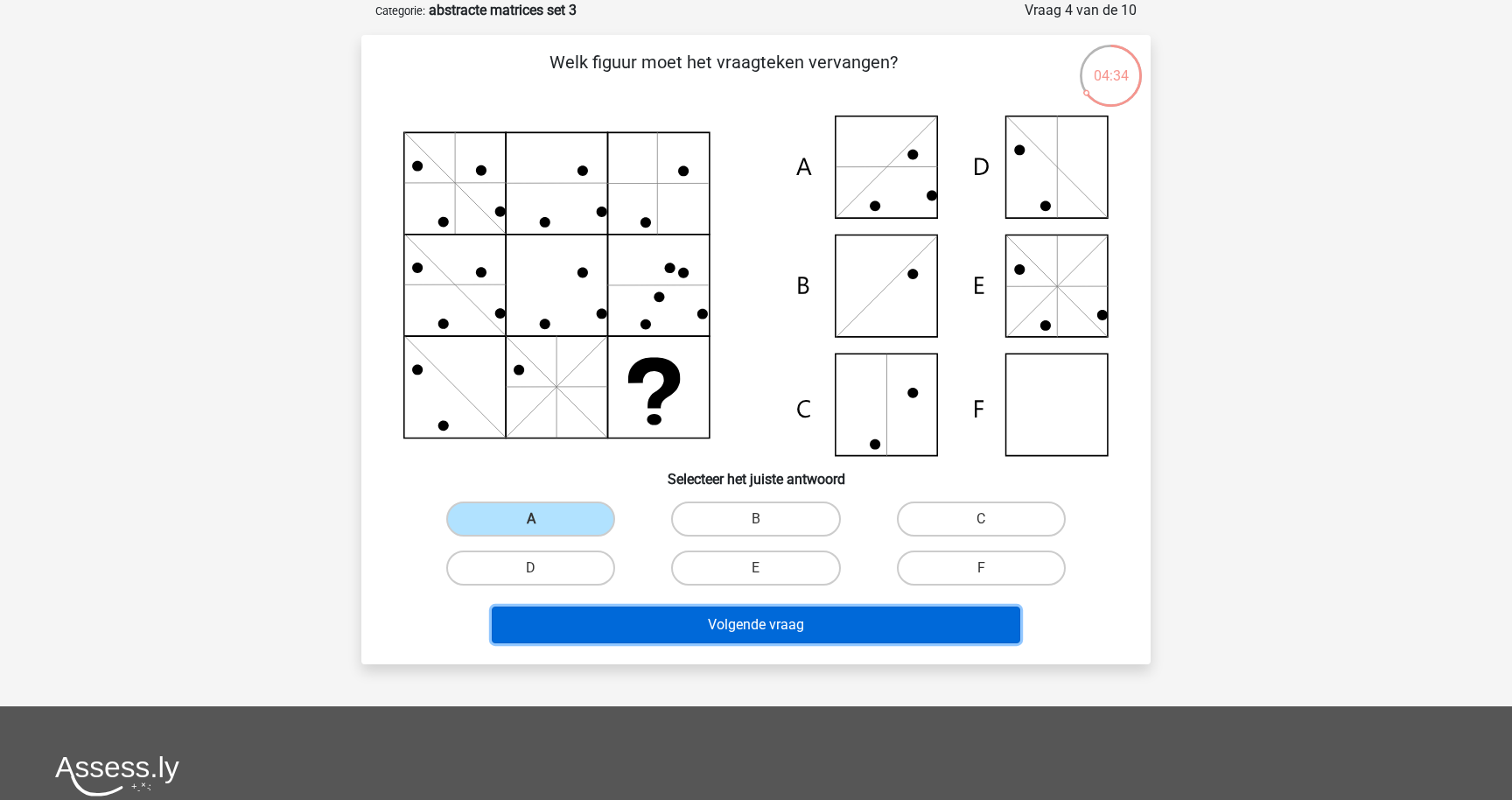
click at [633, 618] on button "Volgende vraag" at bounding box center [756, 625] width 529 height 37
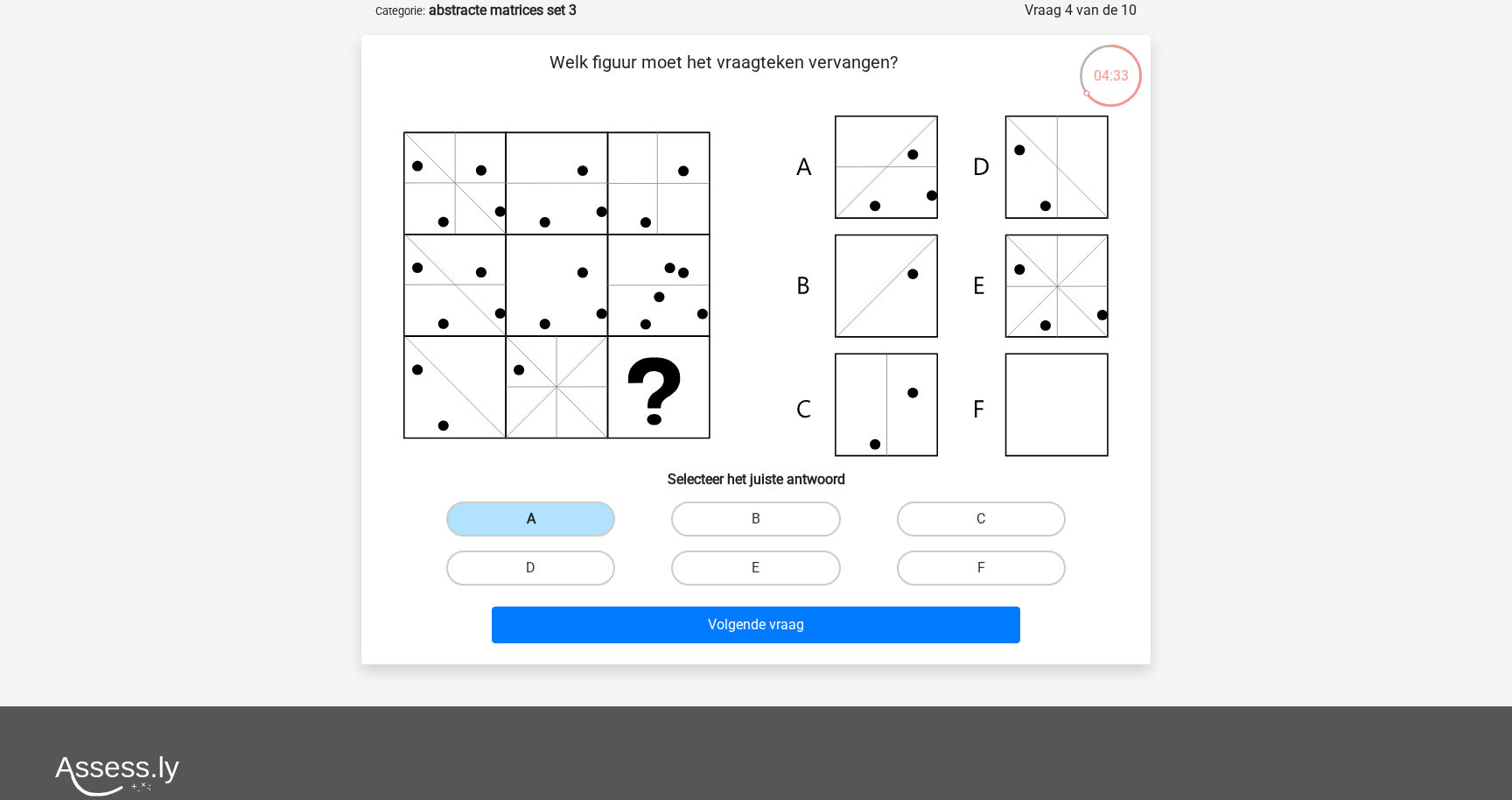
click at [564, 527] on label "A" at bounding box center [531, 519] width 169 height 35
click at [543, 527] on input "A" at bounding box center [537, 525] width 12 height 12
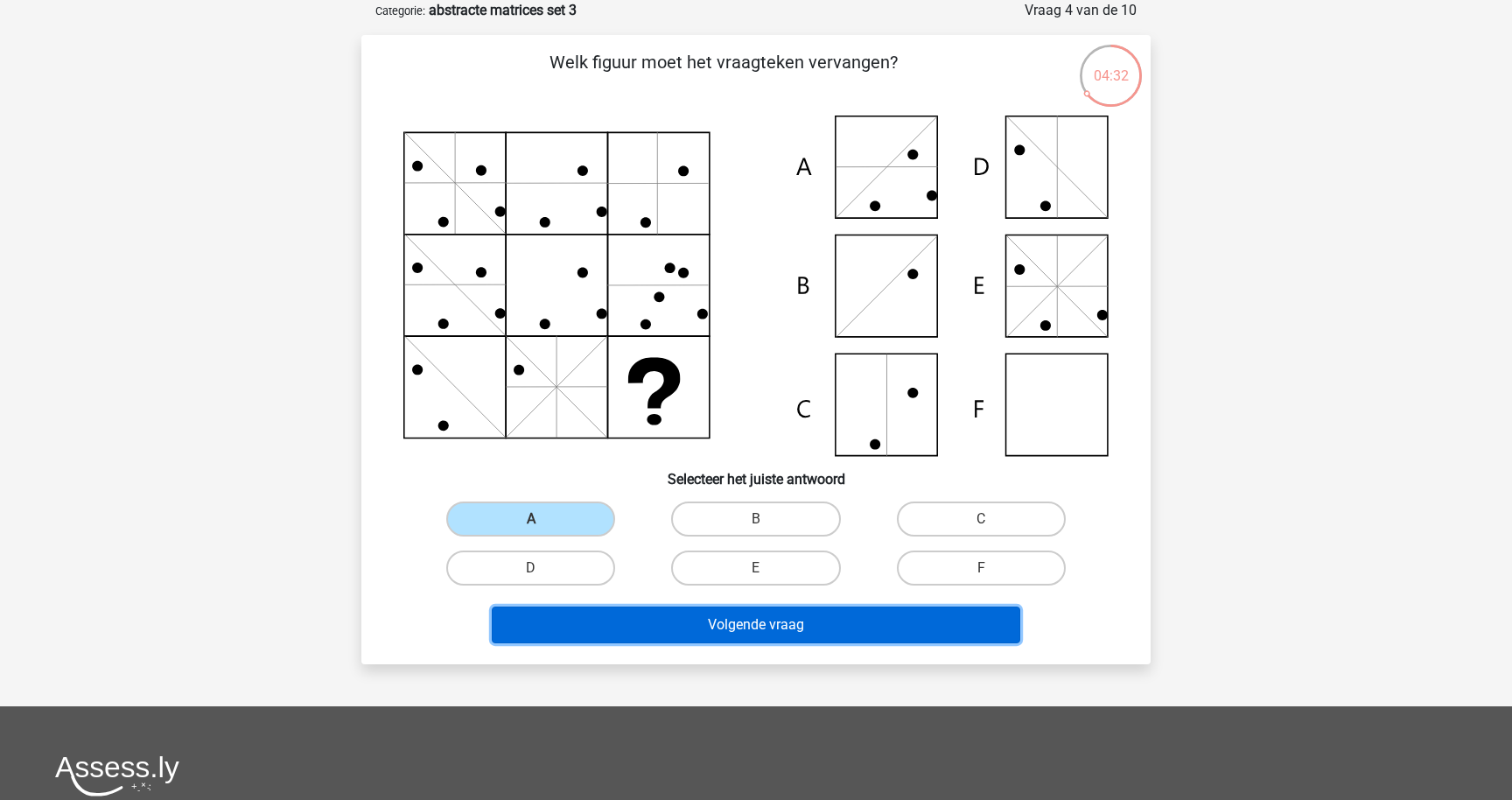
click at [613, 619] on button "Volgende vraag" at bounding box center [756, 625] width 529 height 37
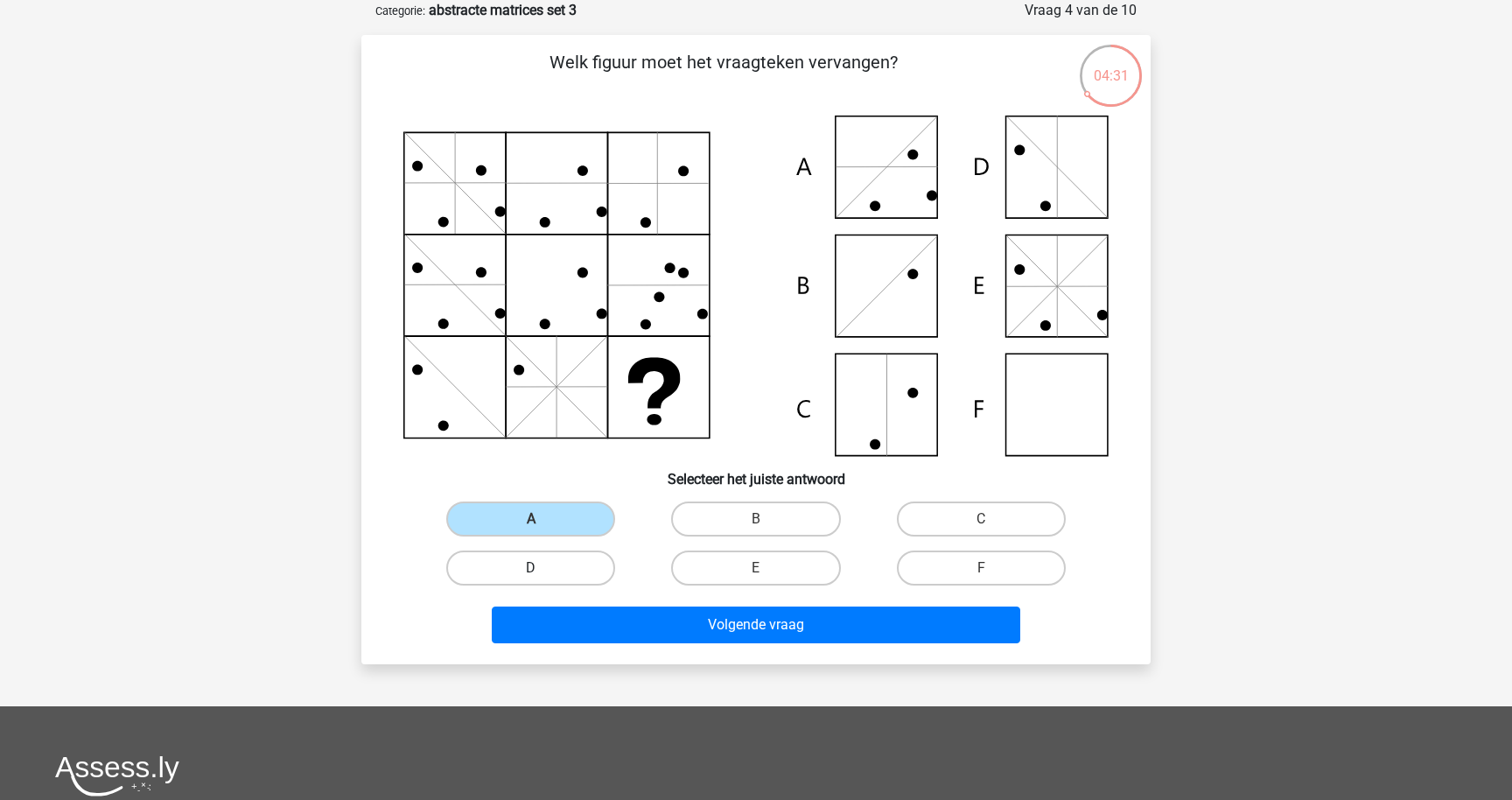
click at [563, 561] on label "D" at bounding box center [531, 568] width 169 height 35
click at [543, 568] on input "D" at bounding box center [537, 574] width 12 height 12
radio input "true"
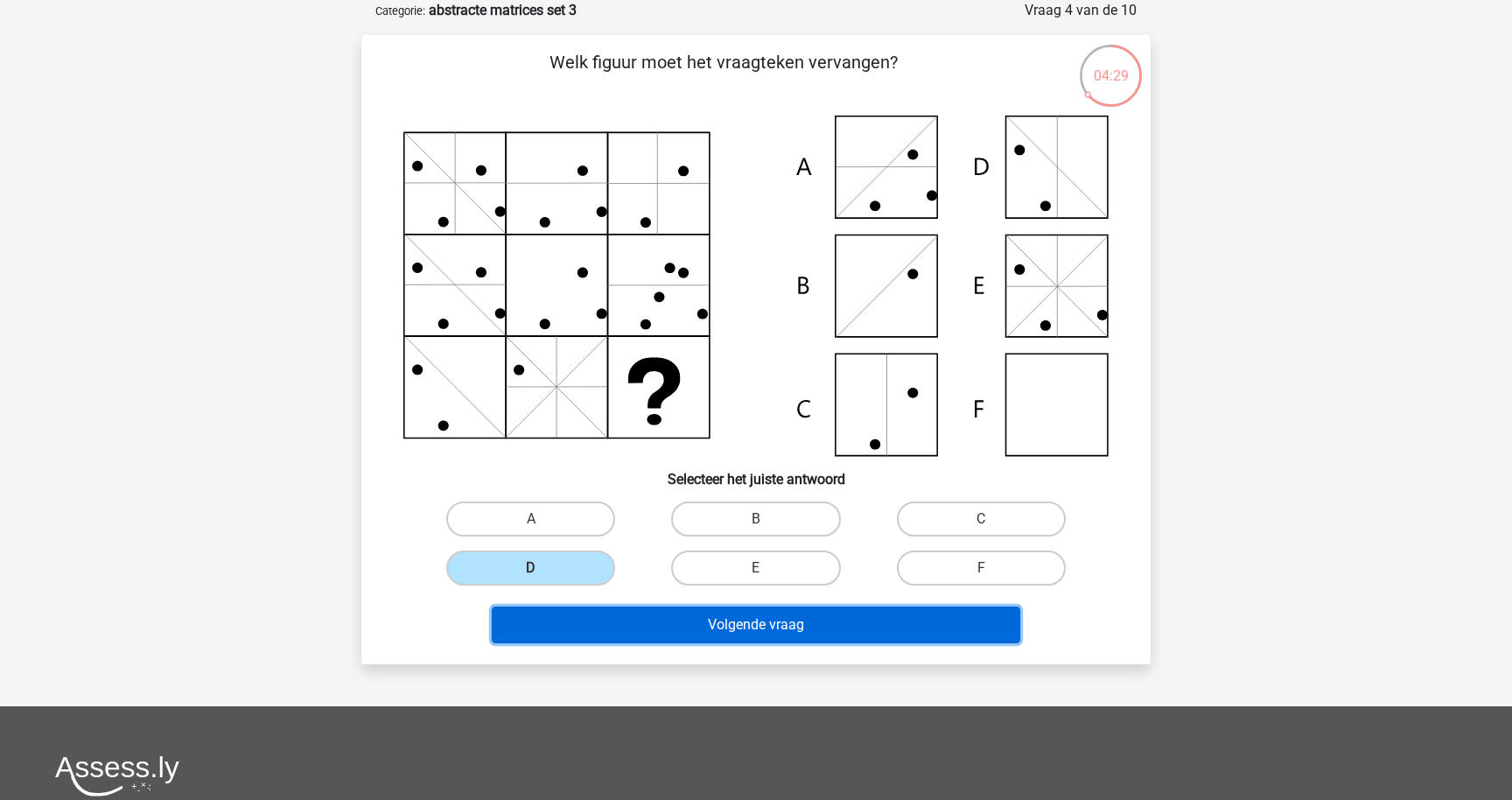
click at [657, 628] on button "Volgende vraag" at bounding box center [756, 625] width 529 height 37
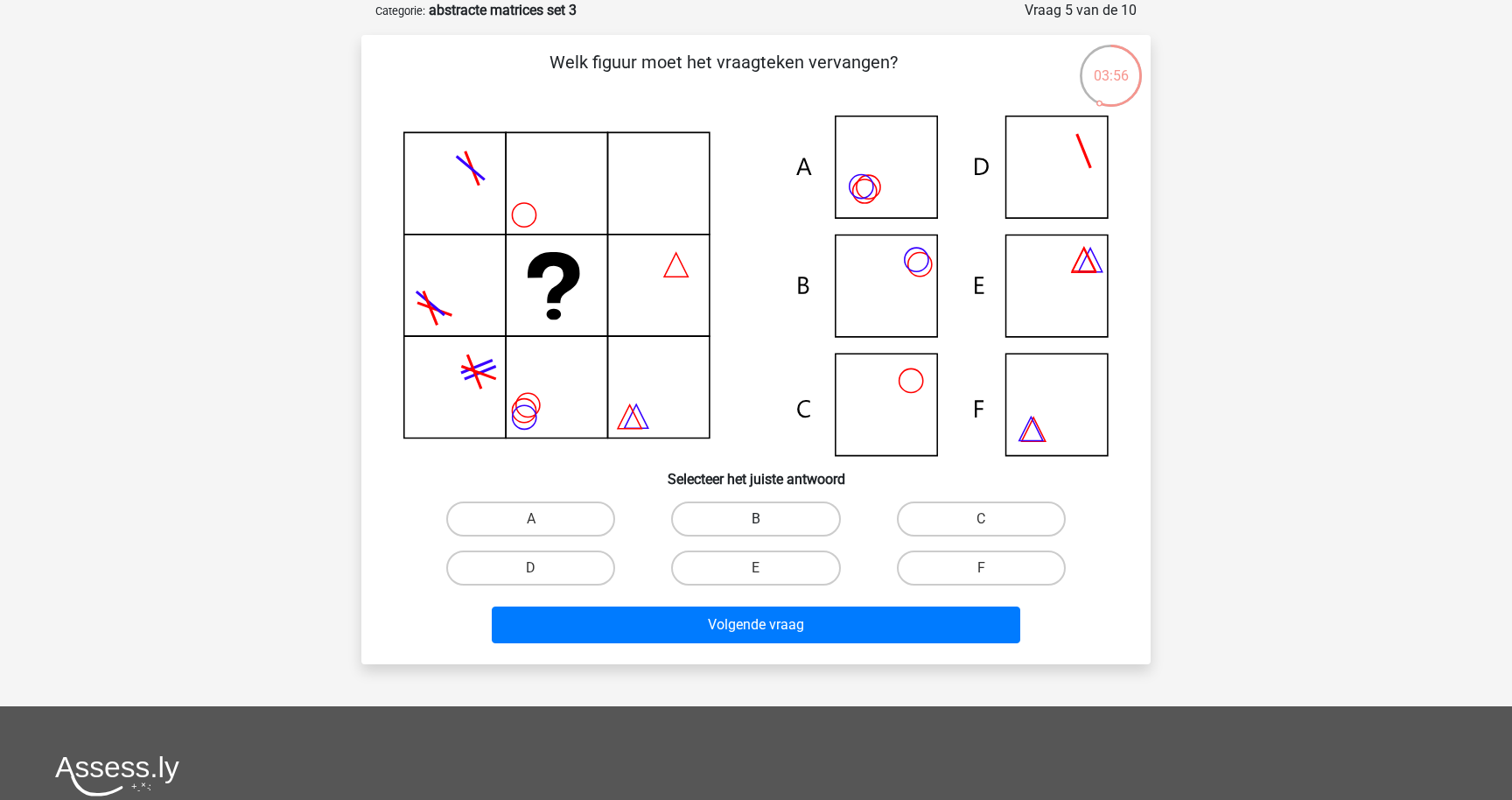
click at [802, 524] on label "B" at bounding box center [756, 519] width 169 height 35
click at [768, 524] on input "B" at bounding box center [762, 525] width 12 height 12
radio input "true"
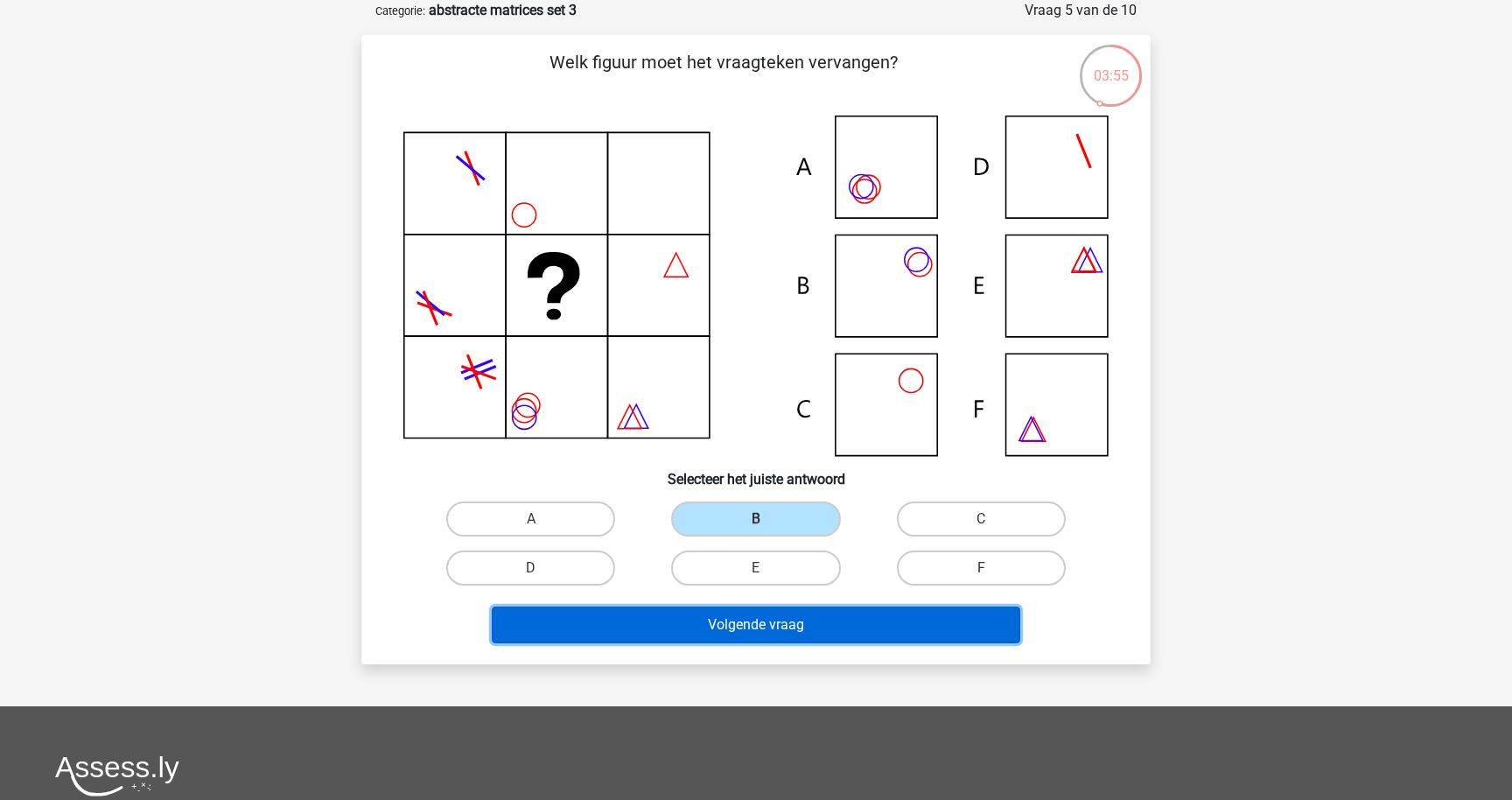
click at [811, 625] on button "Volgende vraag" at bounding box center [756, 625] width 529 height 37
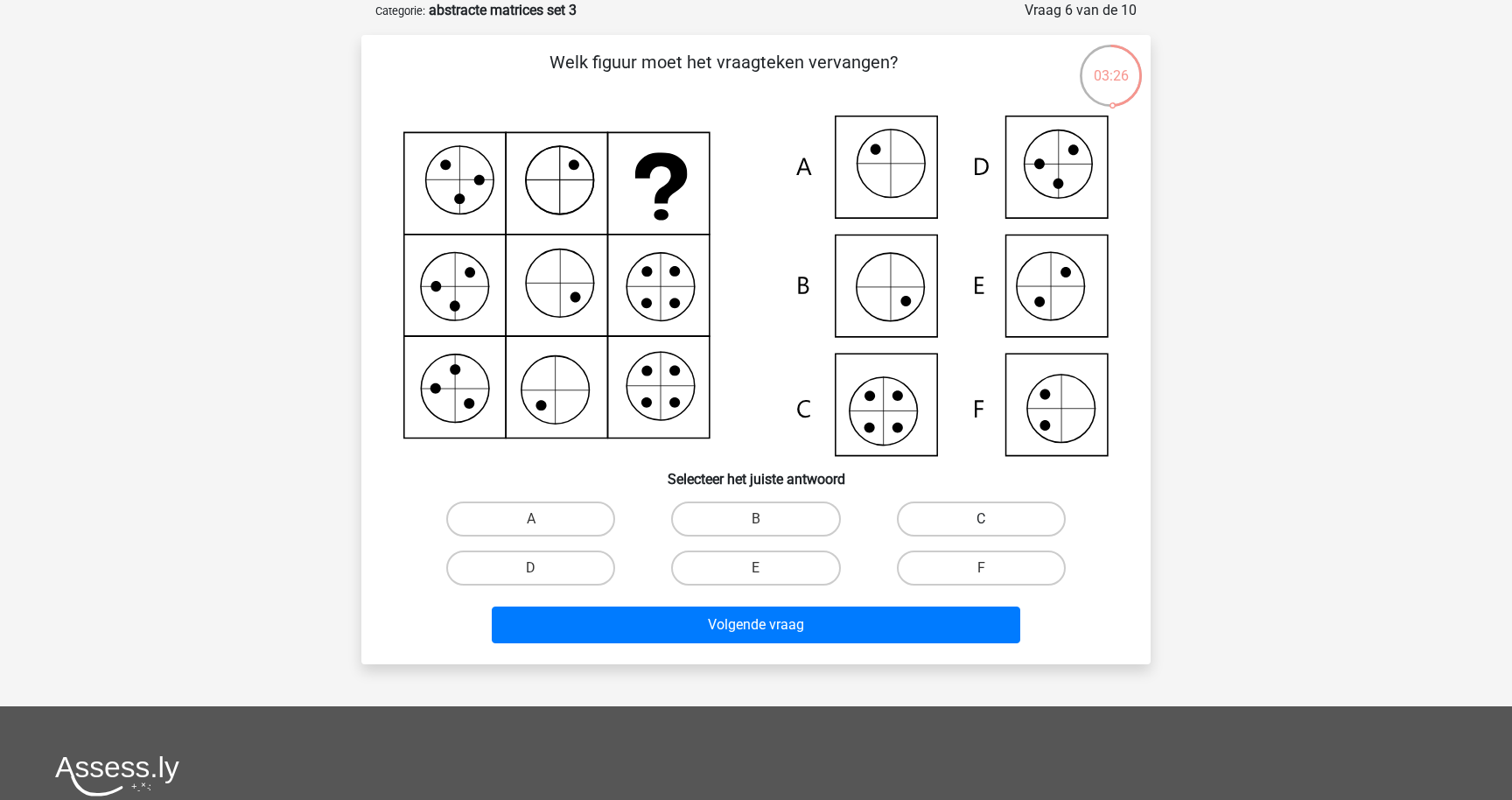
click at [945, 526] on label "C" at bounding box center [982, 519] width 169 height 35
click at [981, 526] on input "C" at bounding box center [987, 525] width 12 height 12
radio input "true"
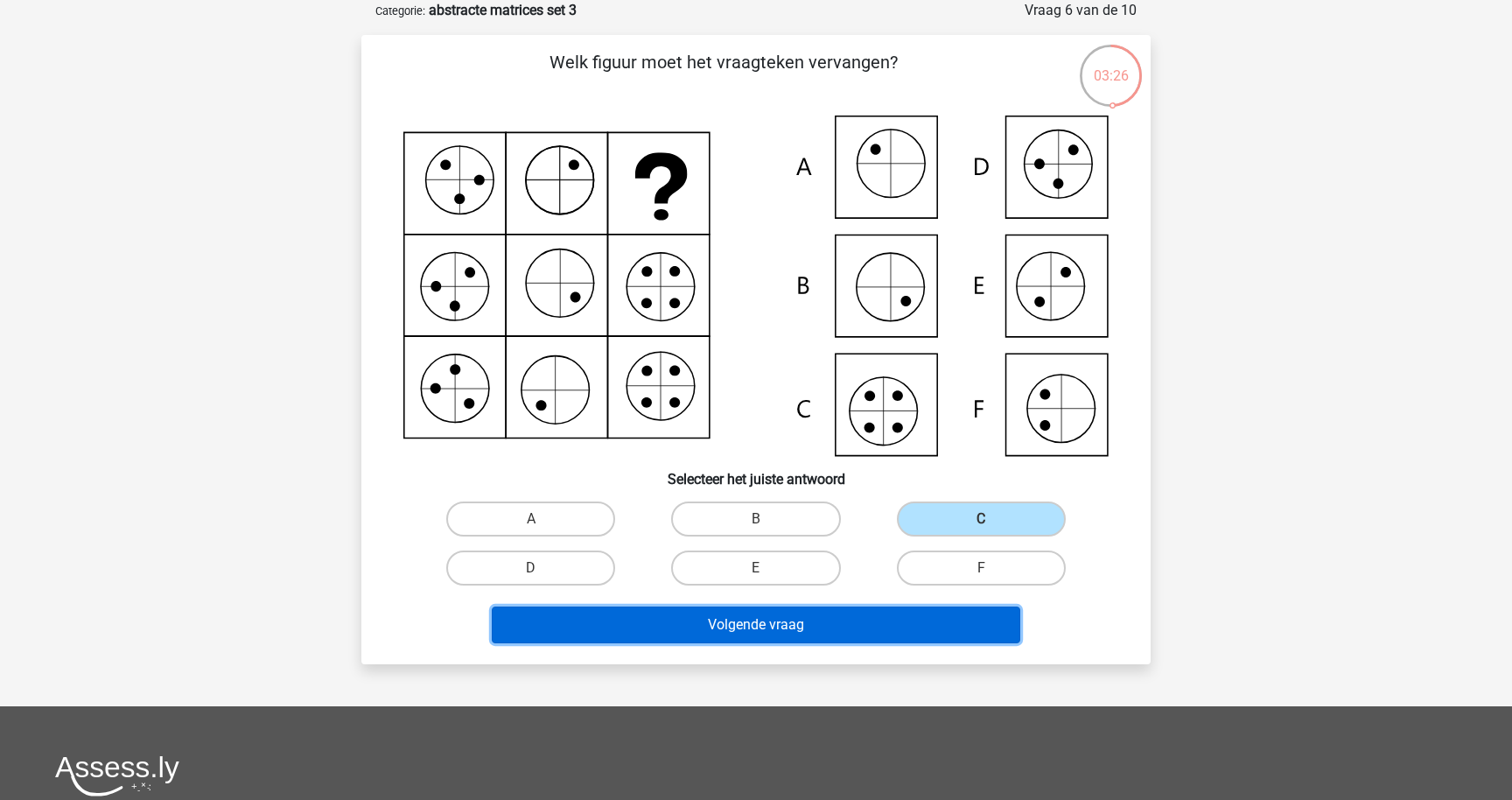
click at [901, 622] on button "Volgende vraag" at bounding box center [756, 625] width 529 height 37
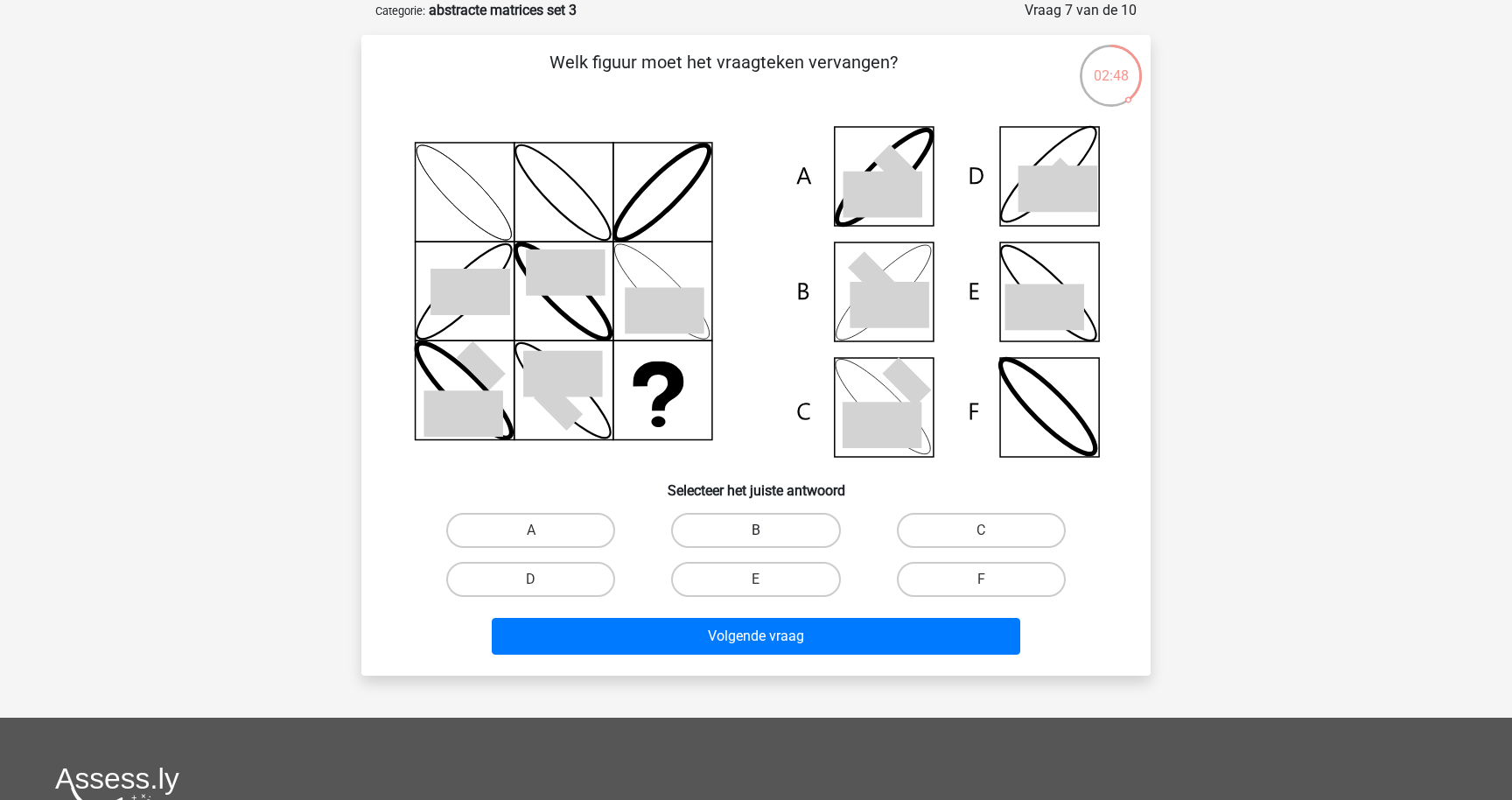
click at [751, 527] on label "B" at bounding box center [756, 530] width 169 height 35
click at [756, 530] on input "B" at bounding box center [762, 536] width 12 height 12
radio input "true"
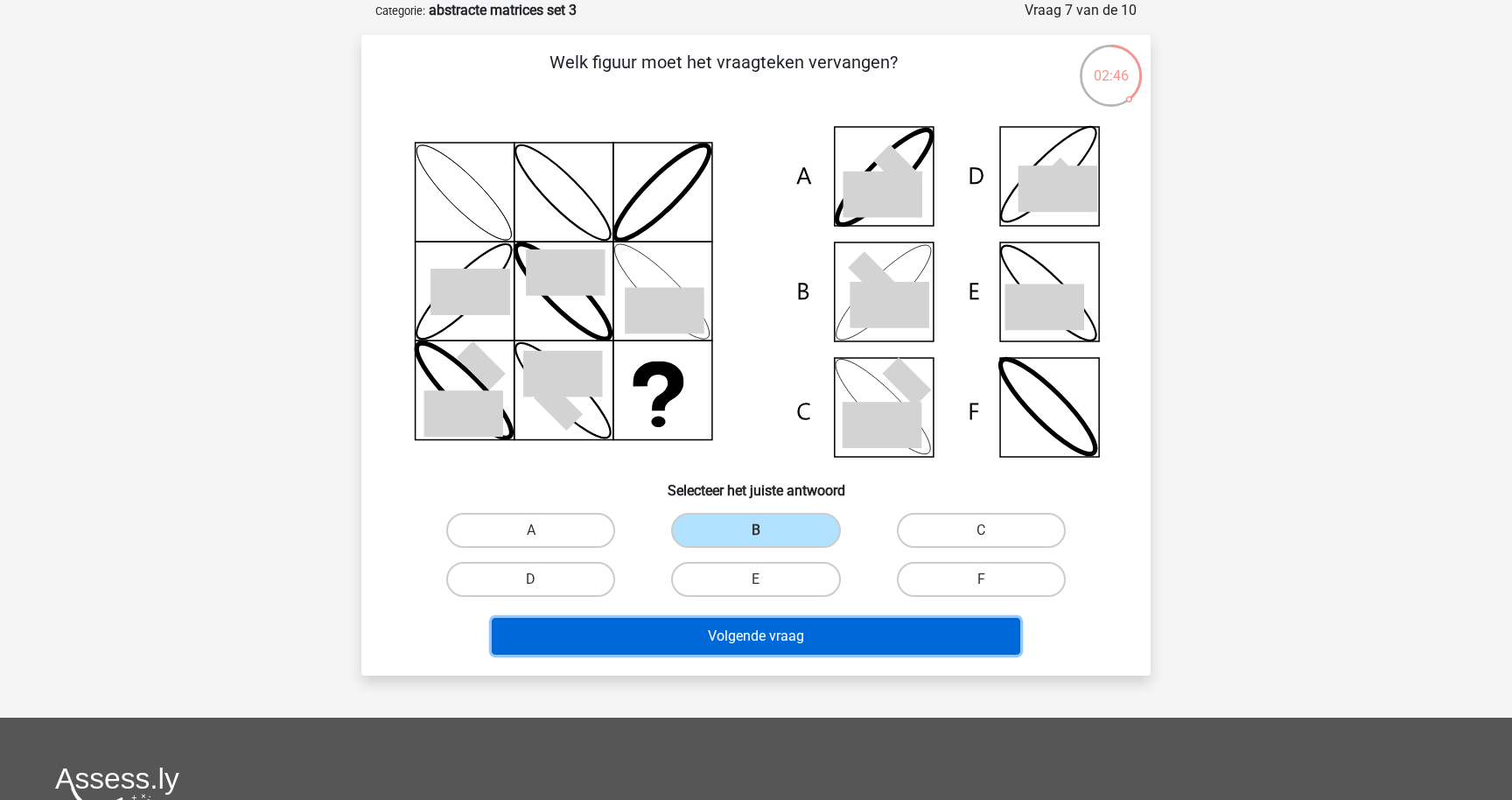
click at [778, 624] on button "Volgende vraag" at bounding box center [756, 636] width 529 height 37
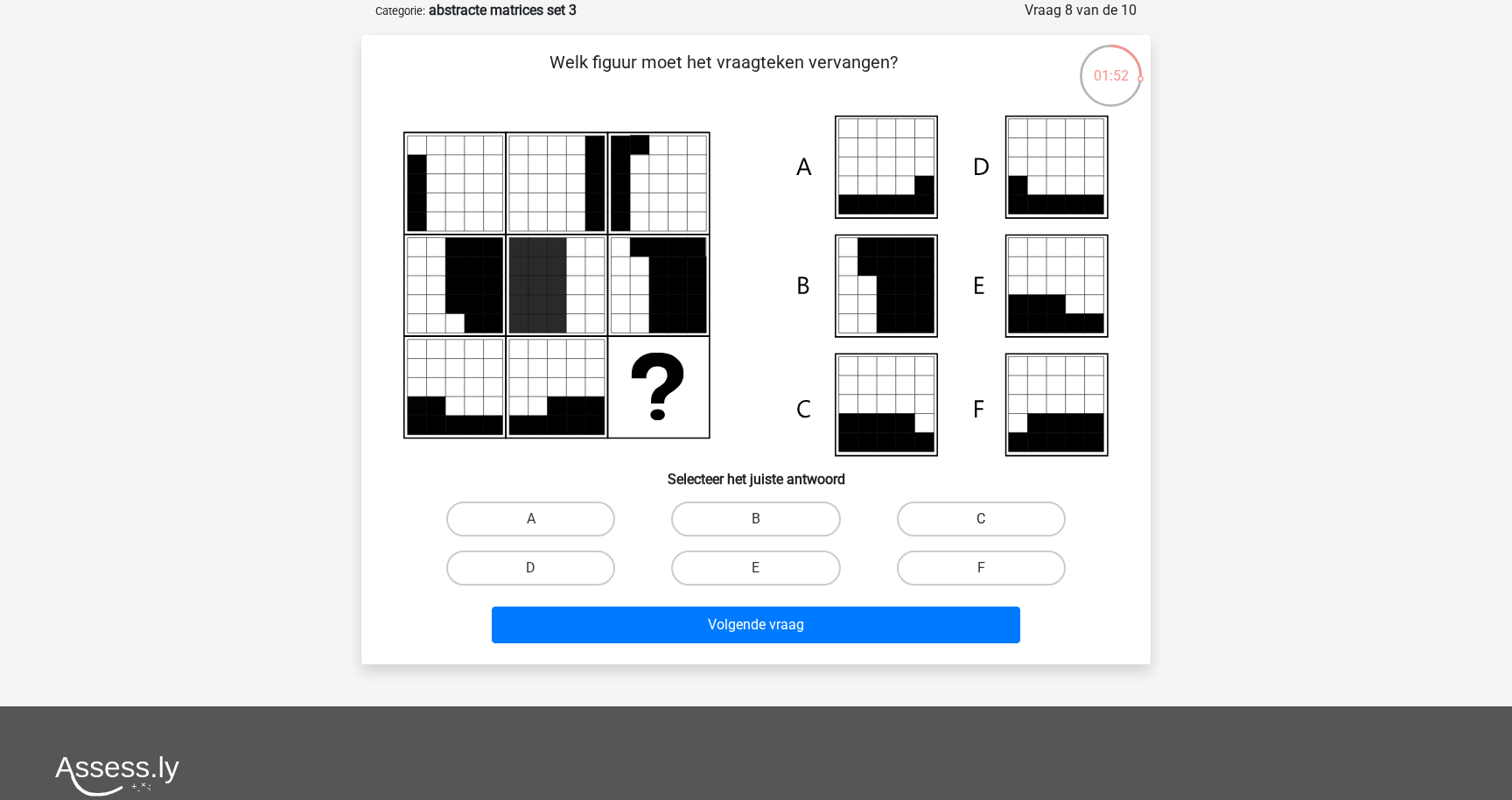
click at [954, 528] on label "C" at bounding box center [982, 519] width 169 height 35
click at [981, 528] on input "C" at bounding box center [987, 525] width 12 height 12
radio input "true"
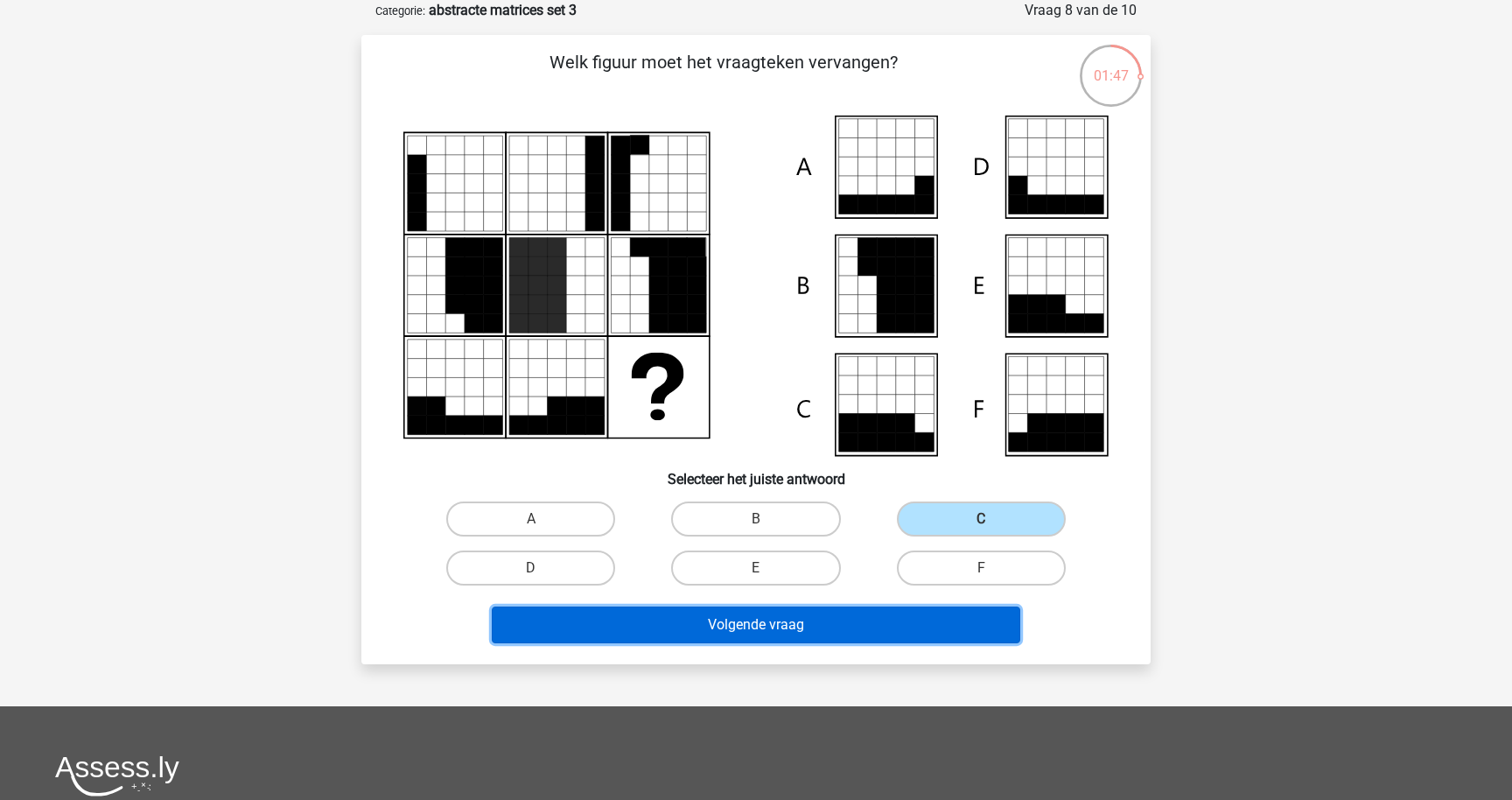
click at [885, 619] on button "Volgende vraag" at bounding box center [756, 625] width 529 height 37
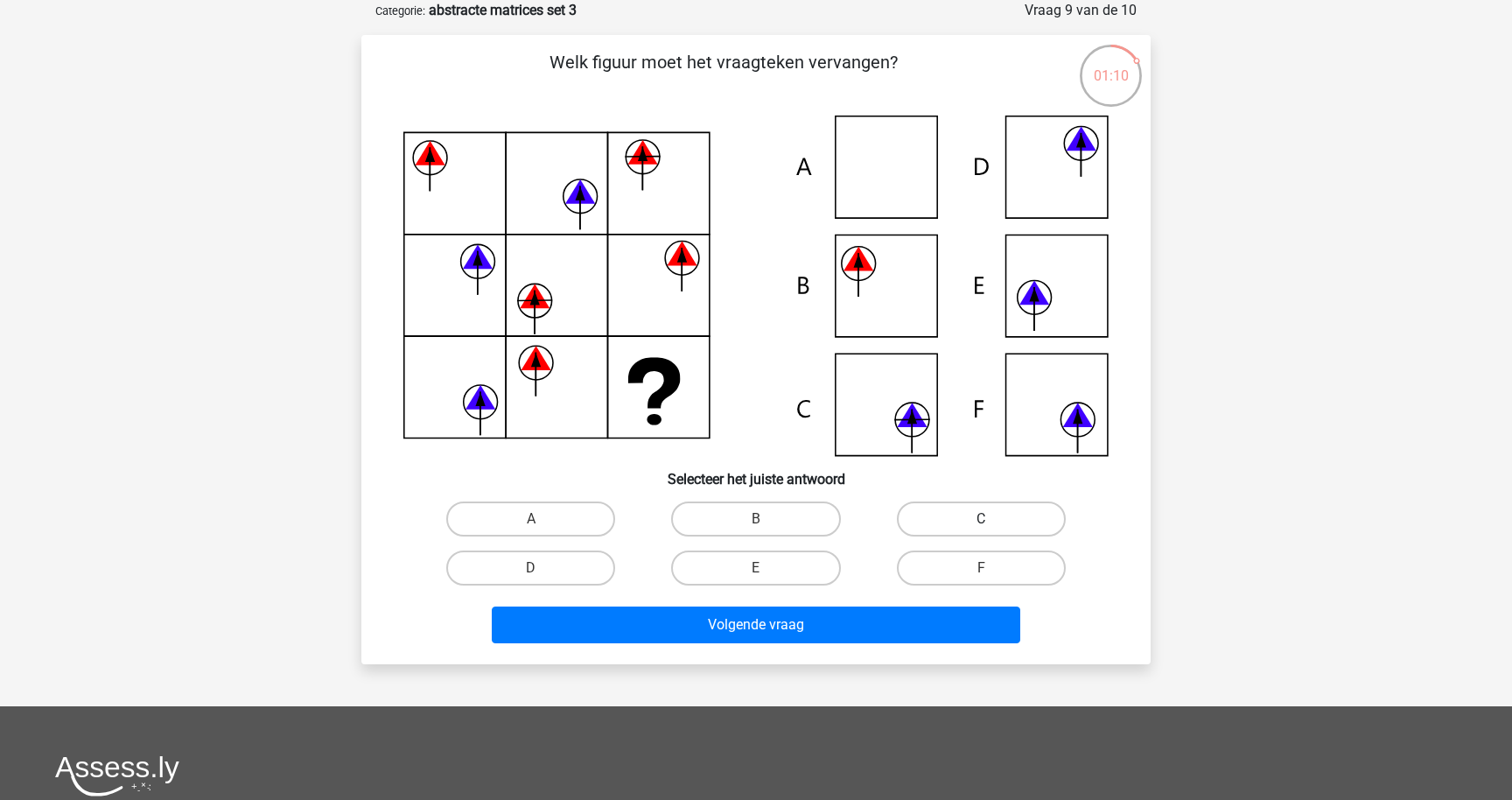
click at [954, 517] on label "C" at bounding box center [982, 519] width 169 height 35
click at [981, 519] on input "C" at bounding box center [987, 525] width 12 height 12
radio input "true"
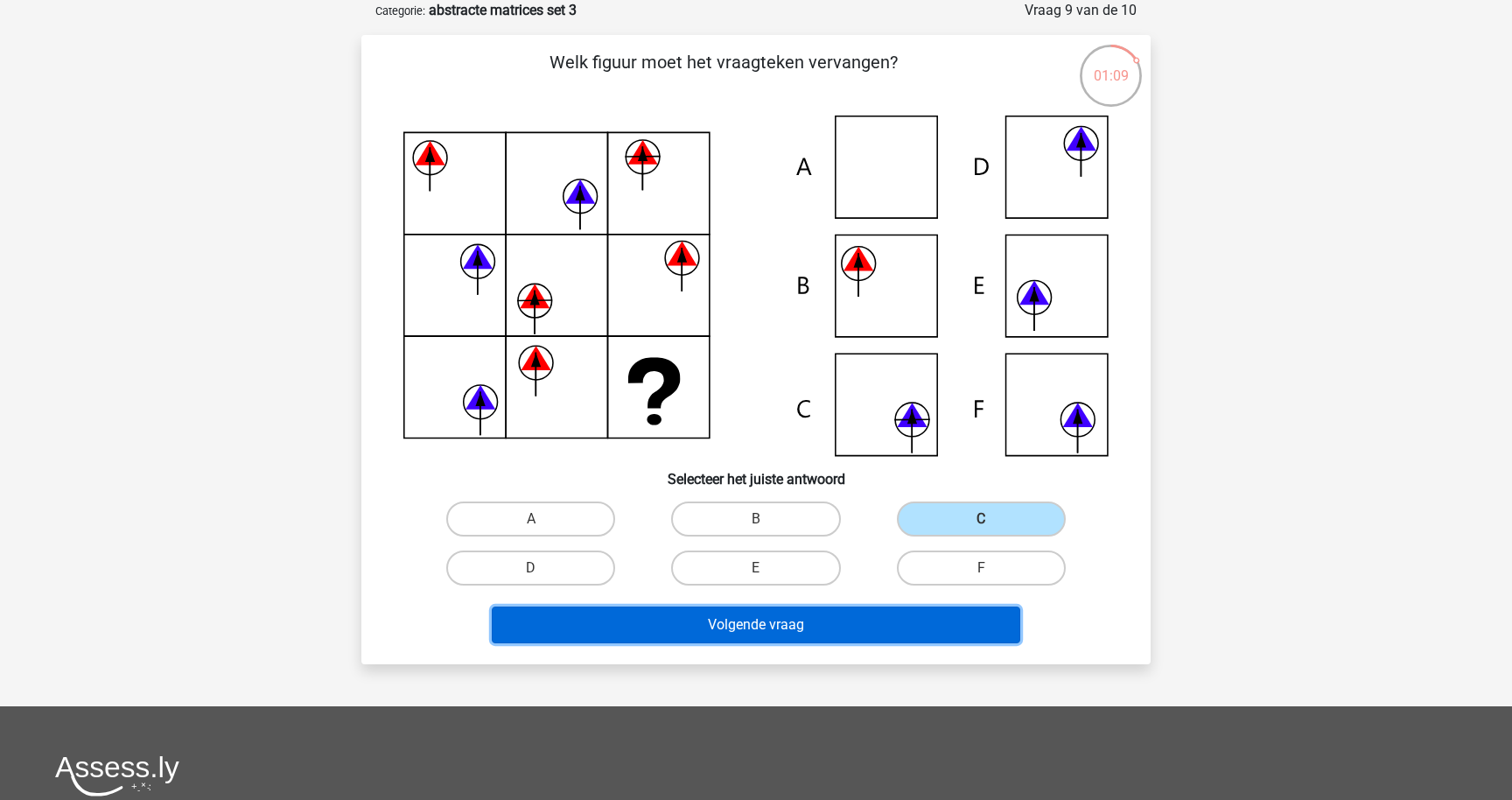
click at [943, 638] on button "Volgende vraag" at bounding box center [756, 625] width 529 height 37
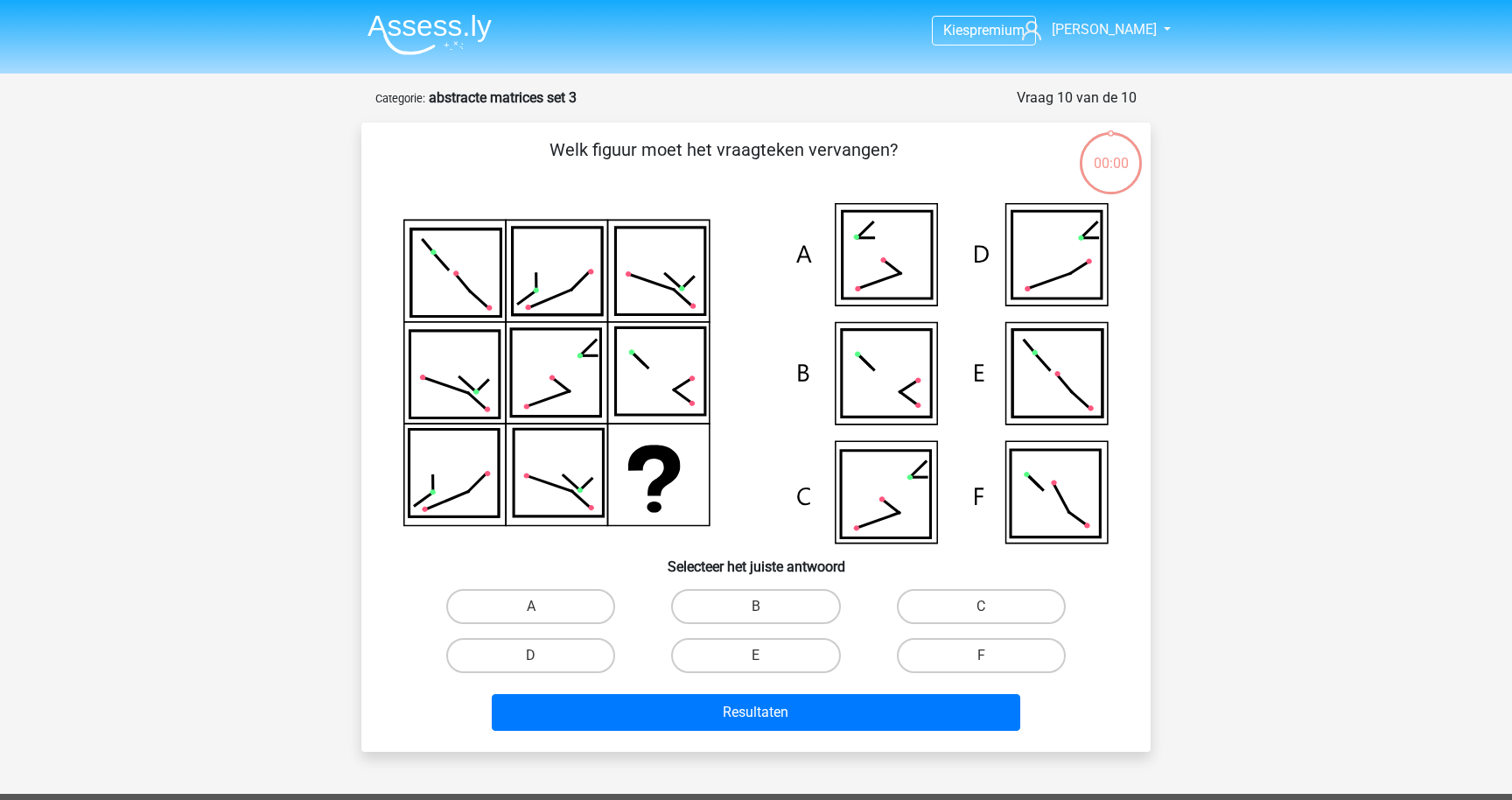
scroll to position [88, 0]
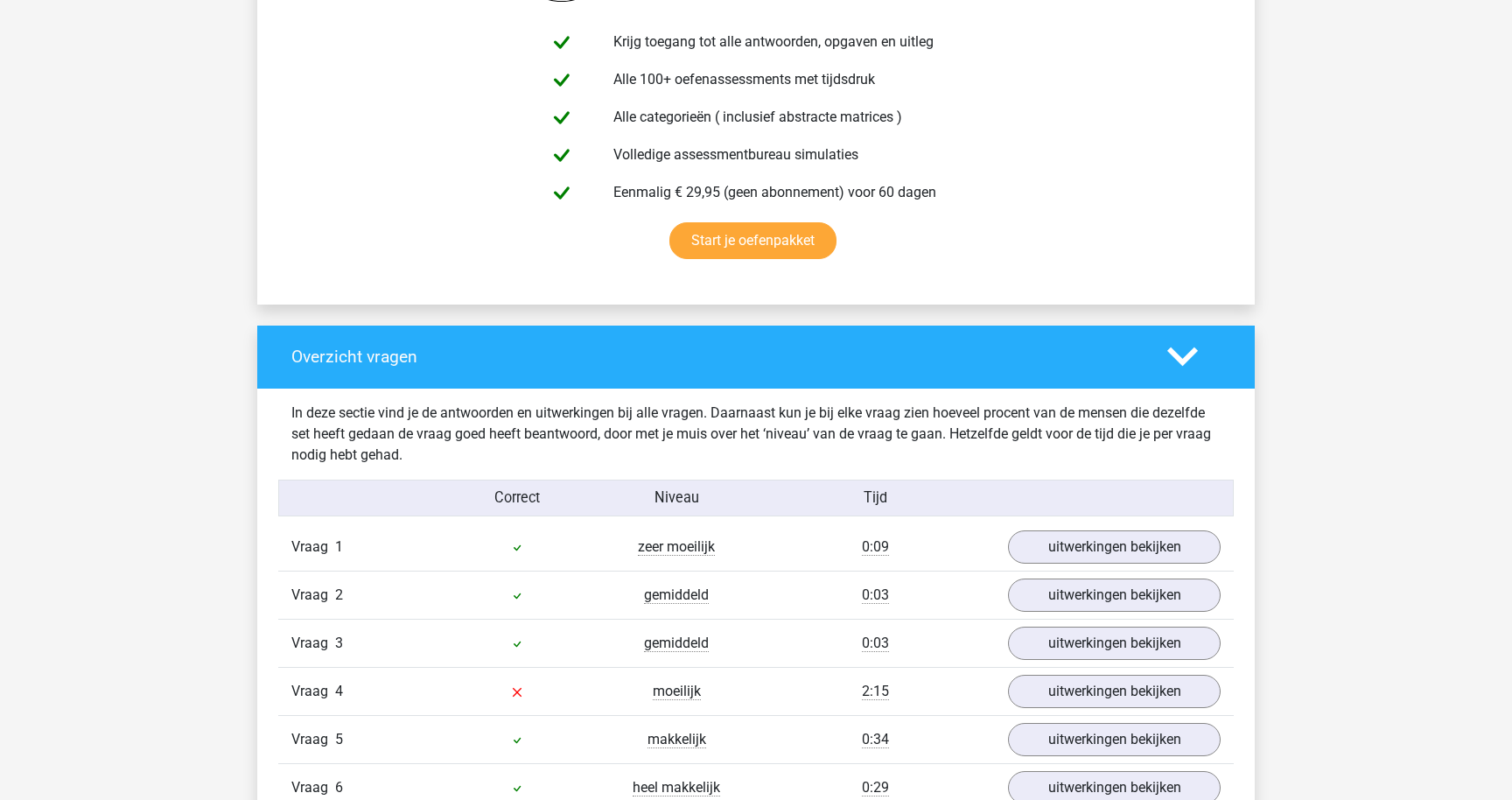
scroll to position [1238, 0]
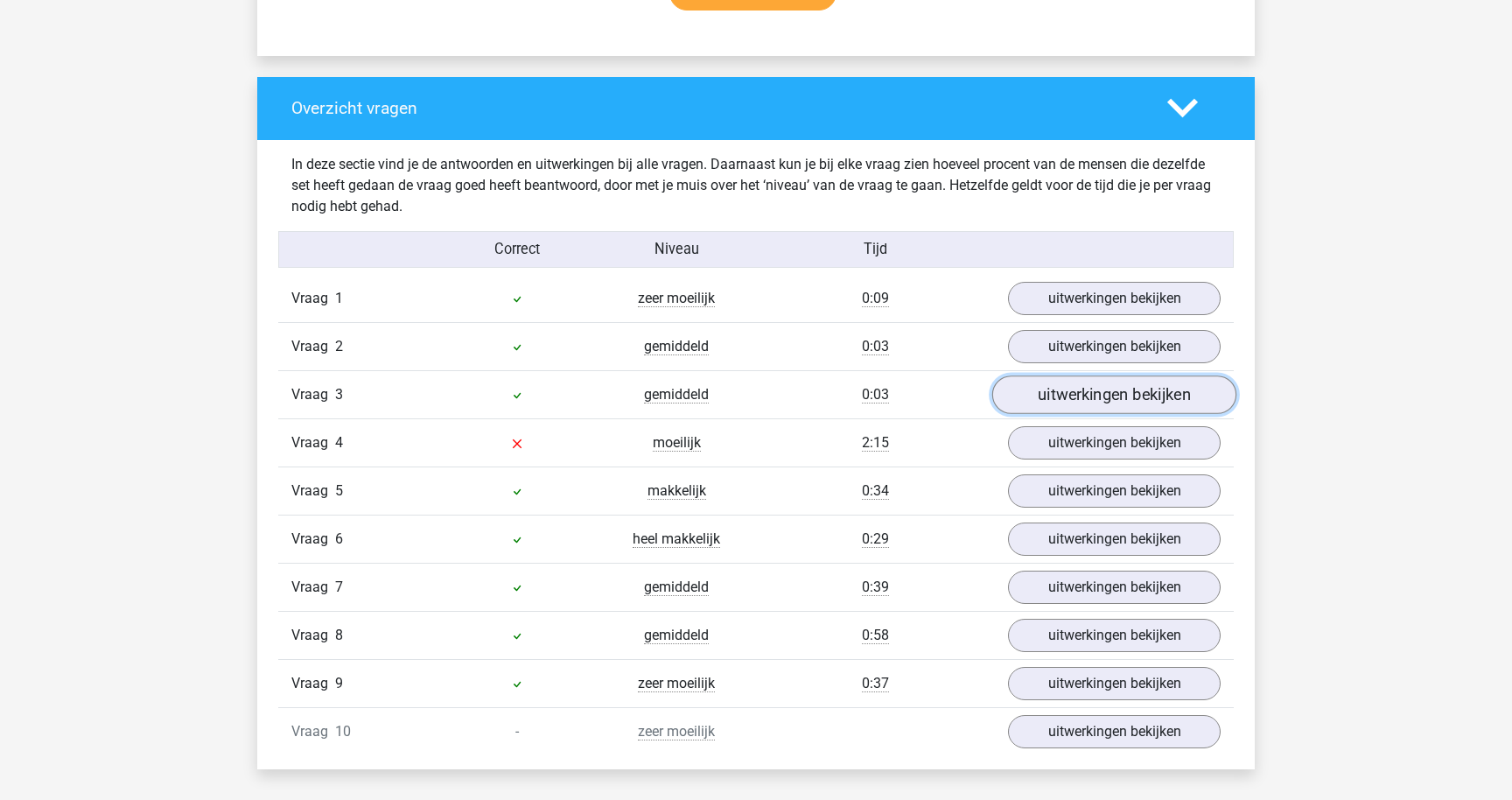
click at [1057, 389] on link "uitwerkingen bekijken" at bounding box center [1114, 395] width 244 height 39
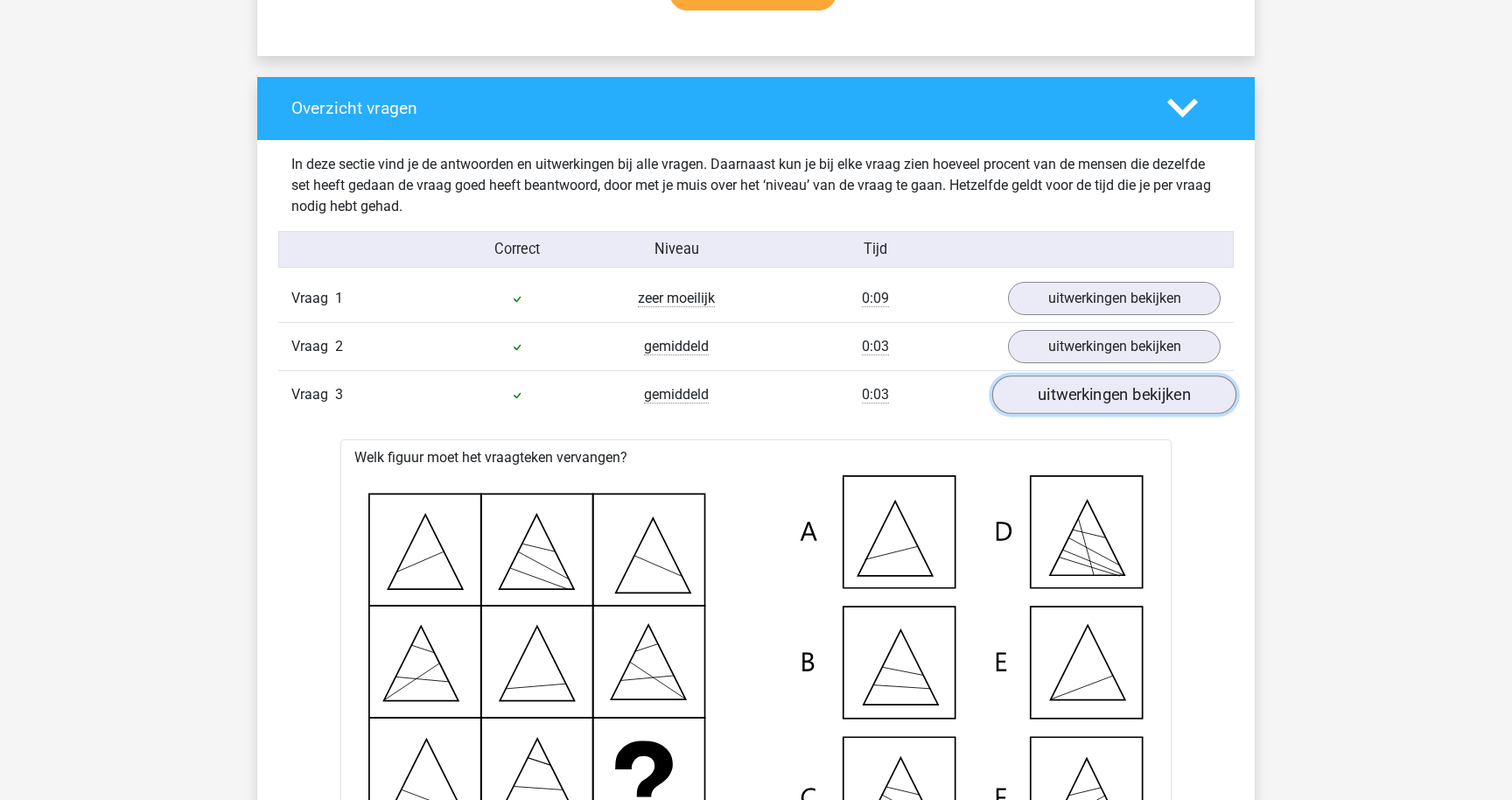
click at [1057, 389] on link "uitwerkingen bekijken" at bounding box center [1114, 395] width 244 height 39
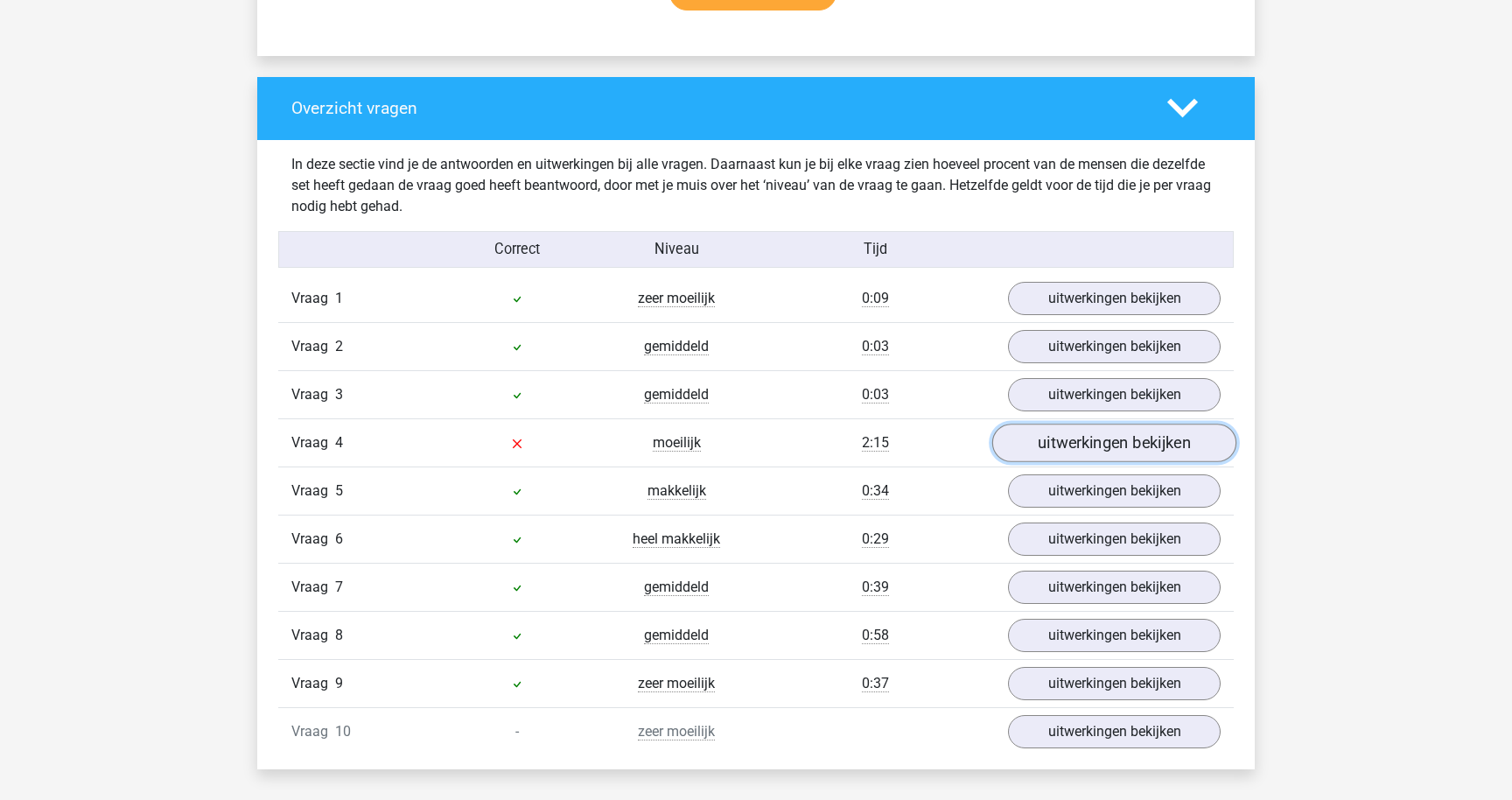
click at [1055, 441] on link "uitwerkingen bekijken" at bounding box center [1114, 443] width 244 height 39
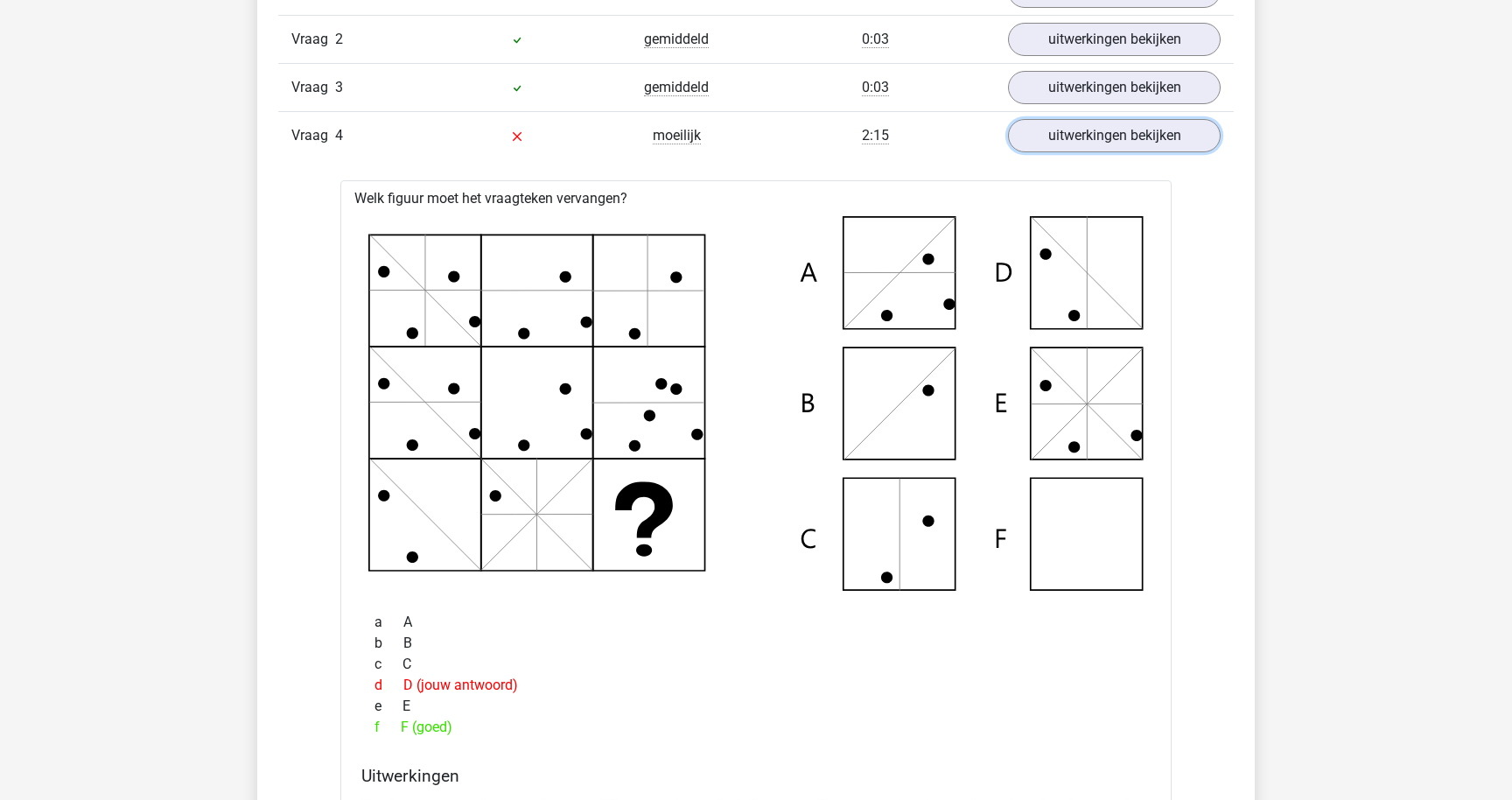
scroll to position [1545, 0]
click at [1104, 144] on link "uitwerkingen bekijken" at bounding box center [1114, 137] width 244 height 39
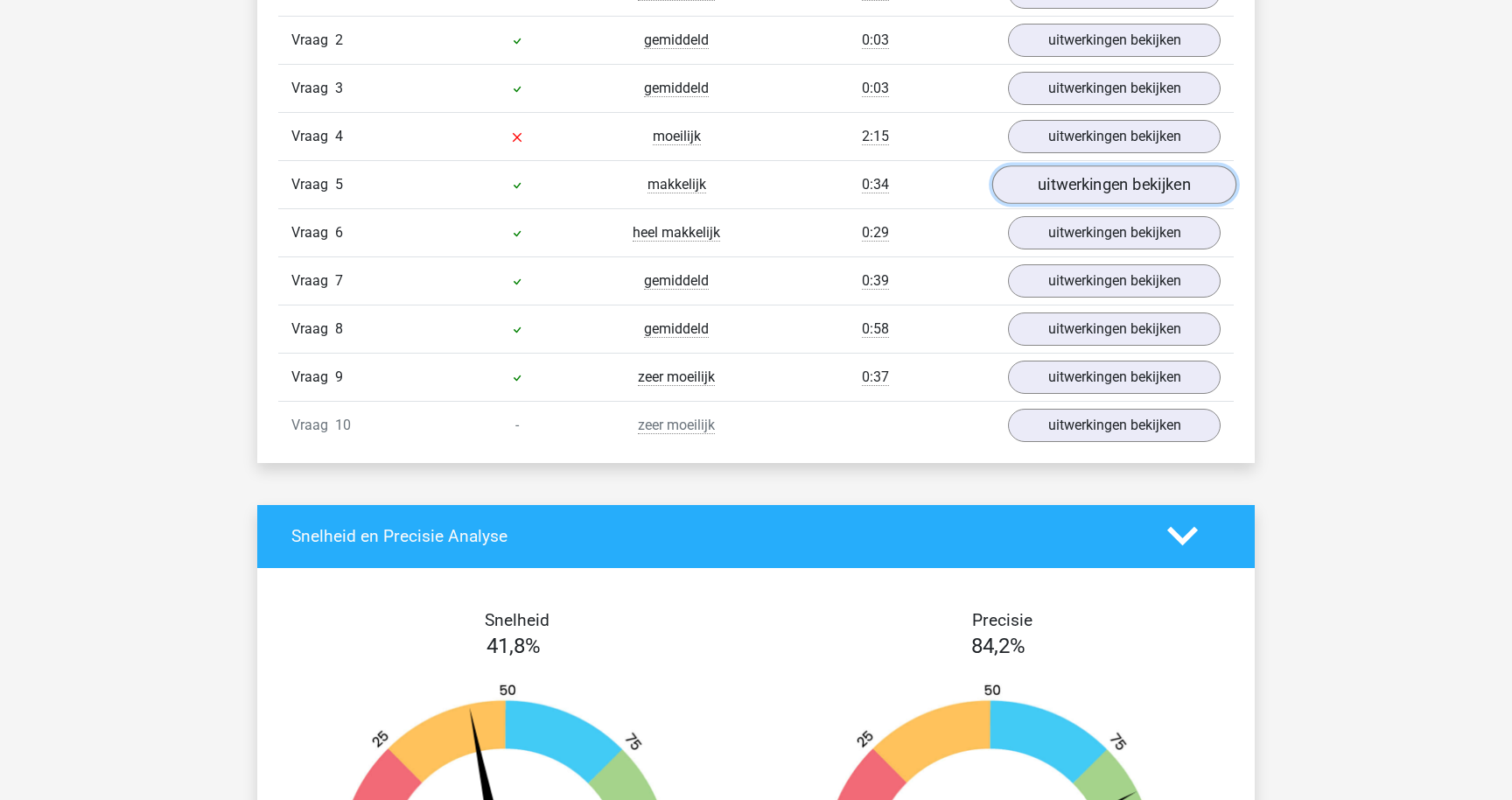
click at [1078, 178] on link "uitwerkingen bekijken" at bounding box center [1114, 185] width 244 height 39
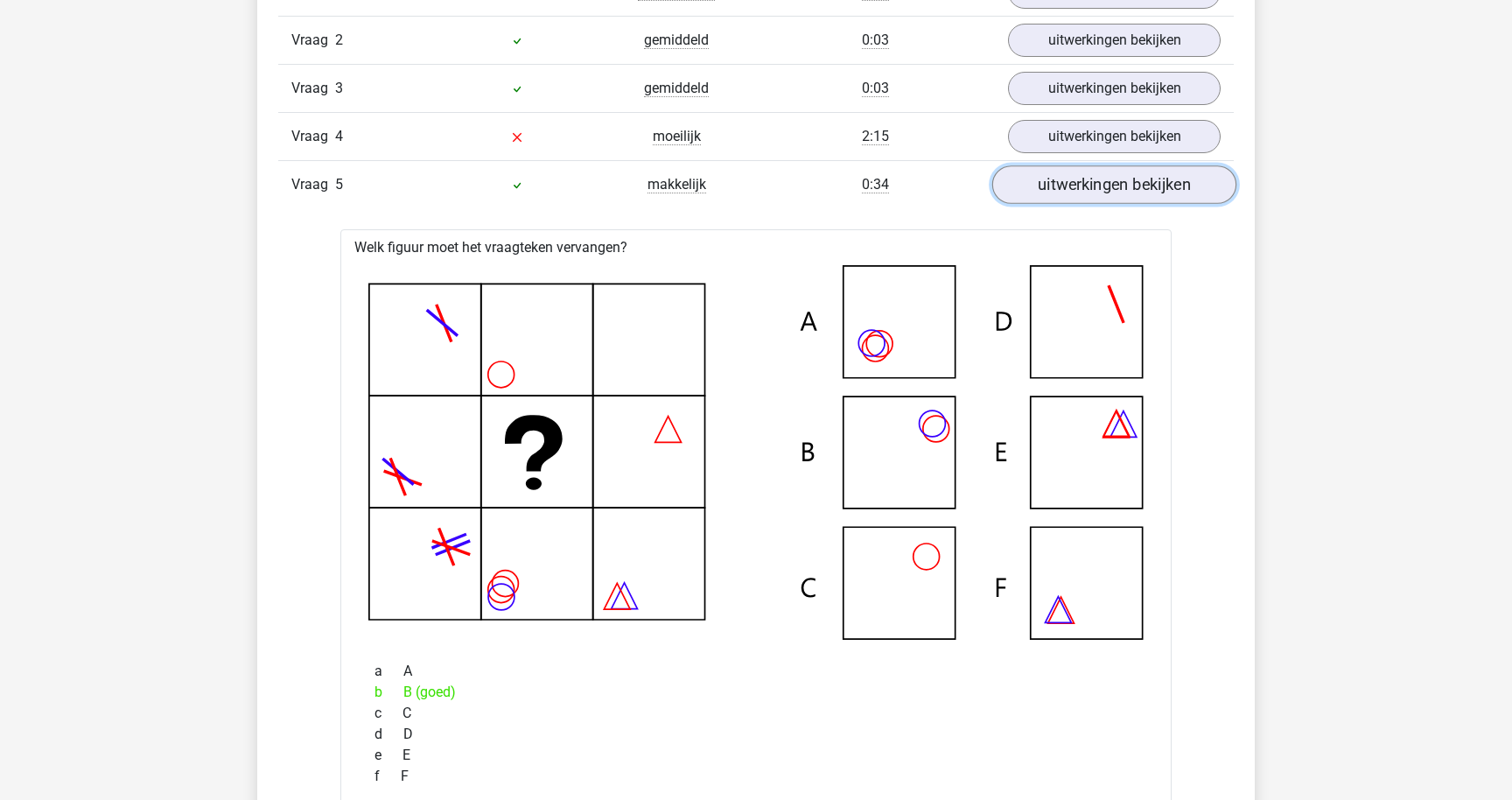
click at [1078, 178] on link "uitwerkingen bekijken" at bounding box center [1114, 185] width 244 height 39
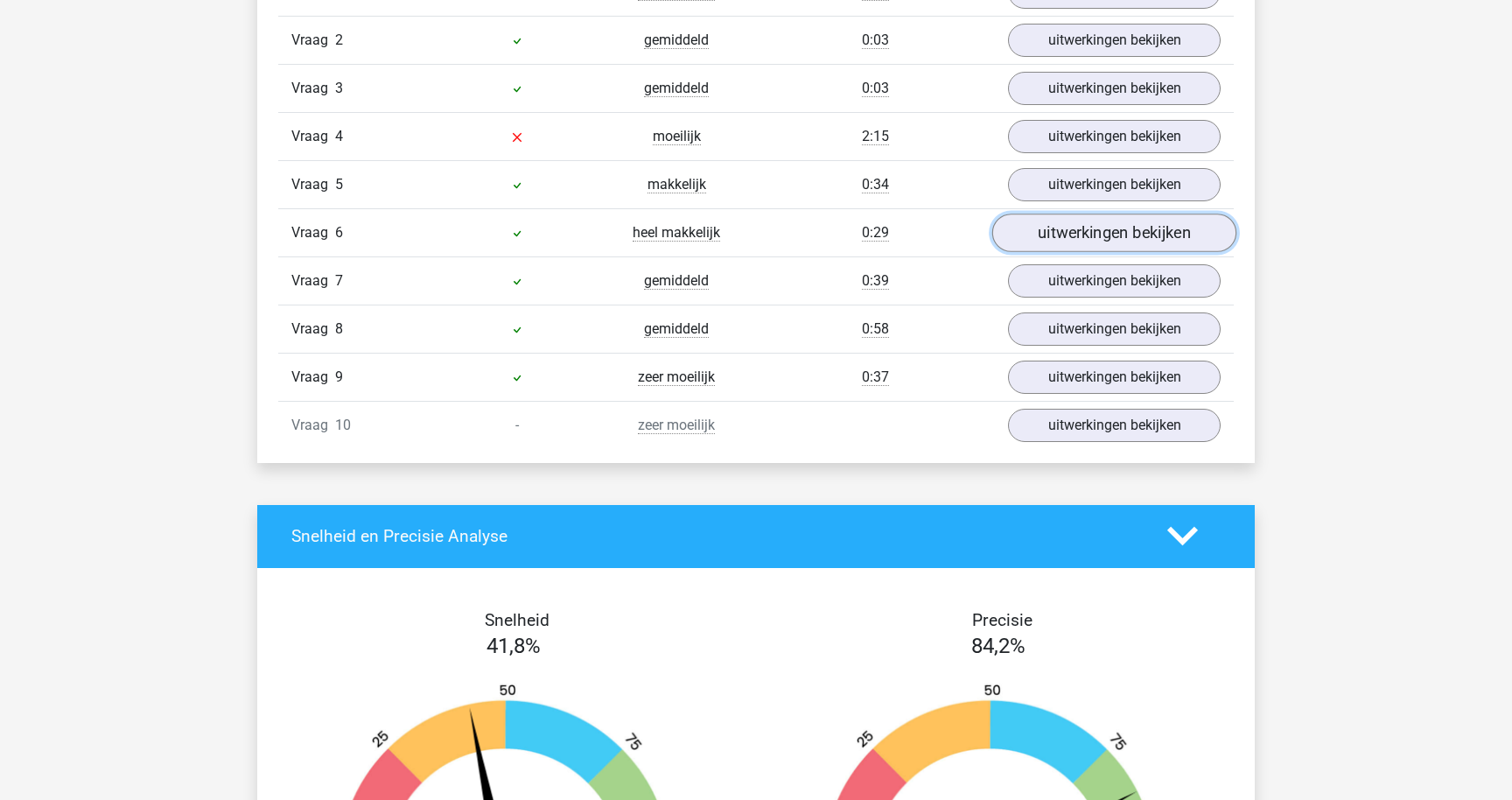
click at [1077, 226] on link "uitwerkingen bekijken" at bounding box center [1114, 233] width 244 height 39
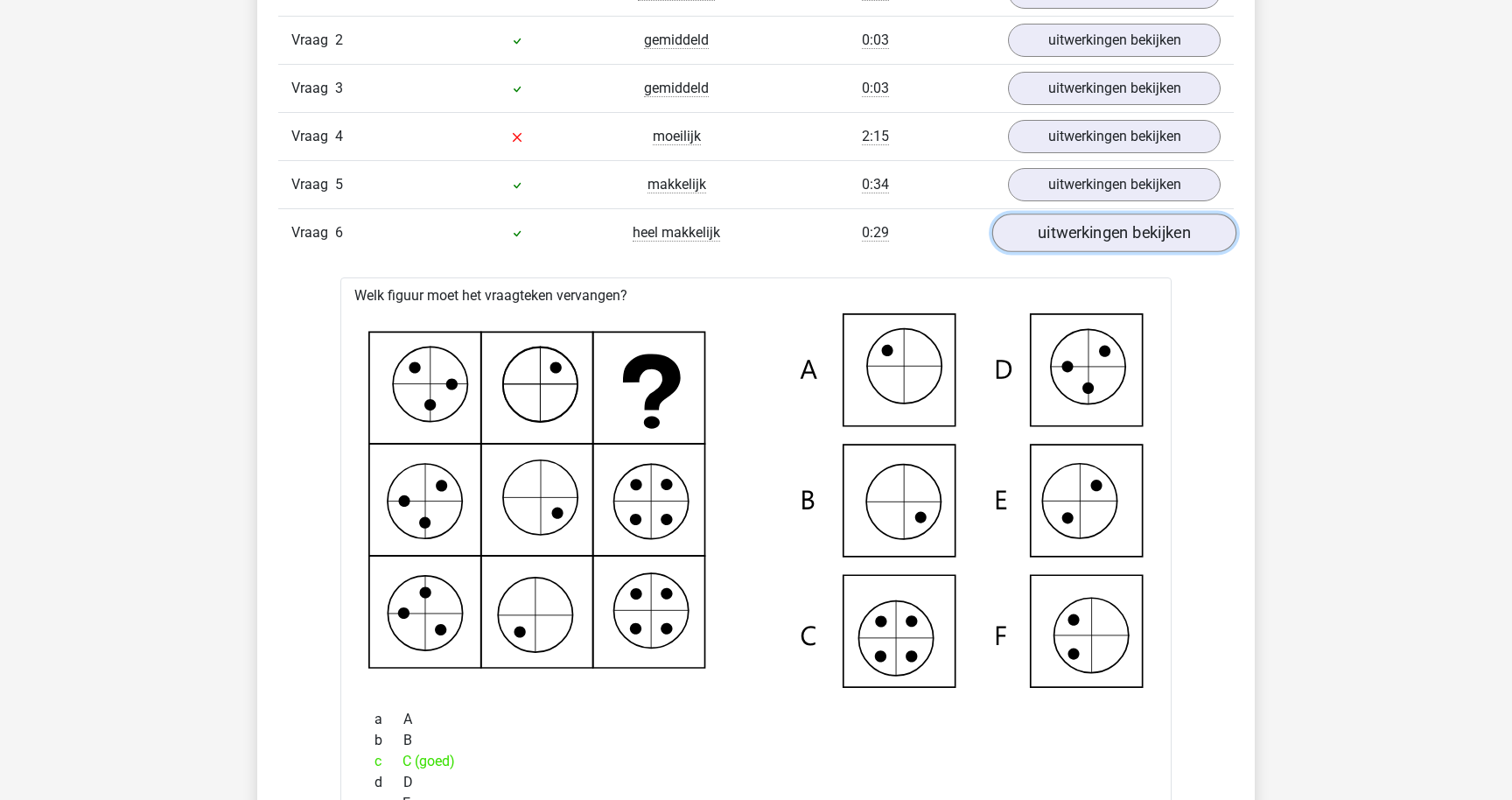
click at [1077, 226] on link "uitwerkingen bekijken" at bounding box center [1114, 233] width 244 height 39
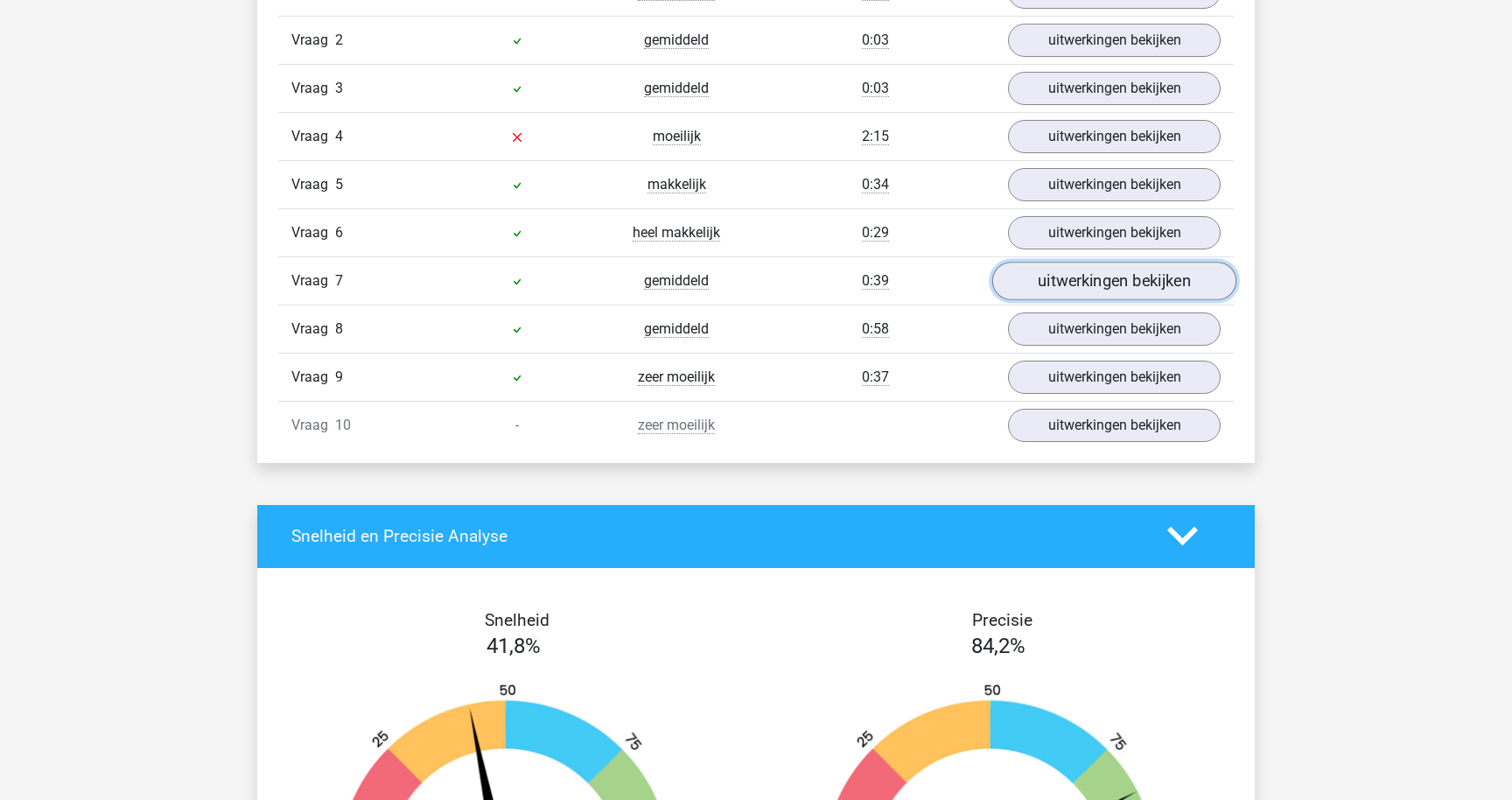
click at [1073, 272] on link "uitwerkingen bekijken" at bounding box center [1114, 281] width 244 height 39
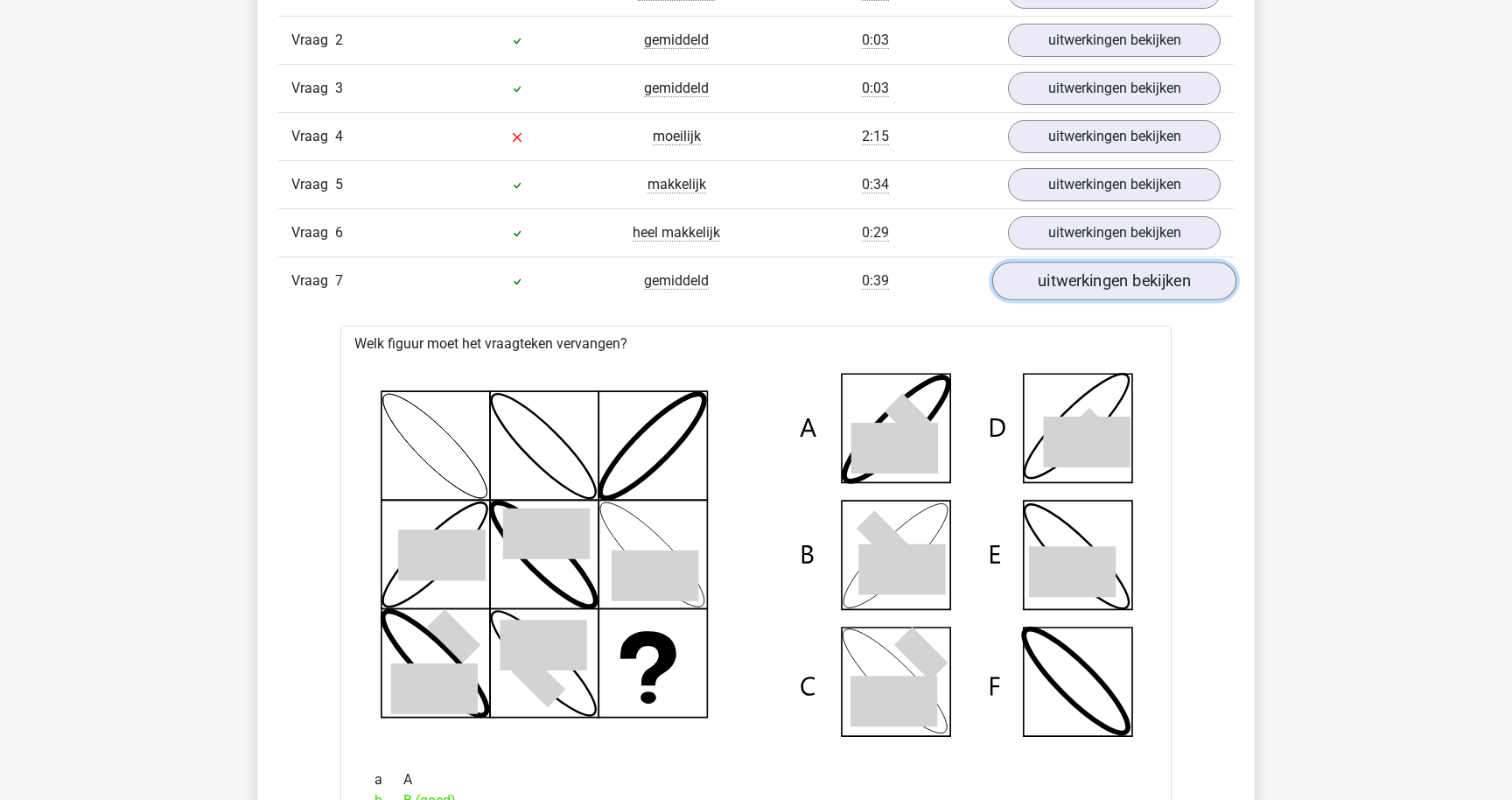
click at [1073, 272] on link "uitwerkingen bekijken" at bounding box center [1114, 281] width 244 height 39
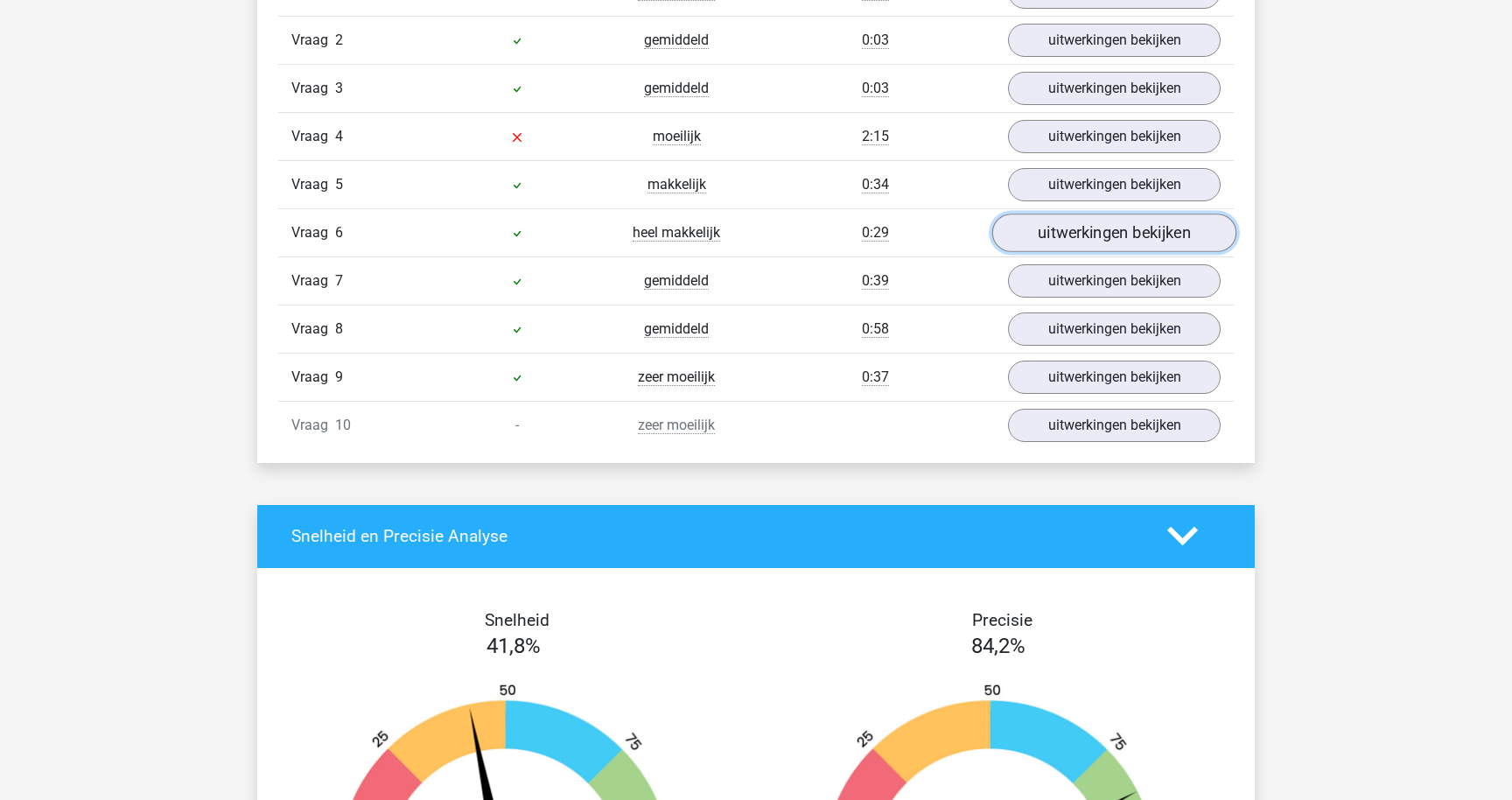
click at [1070, 213] on link "uitwerkingen bekijken" at bounding box center [1114, 233] width 244 height 39
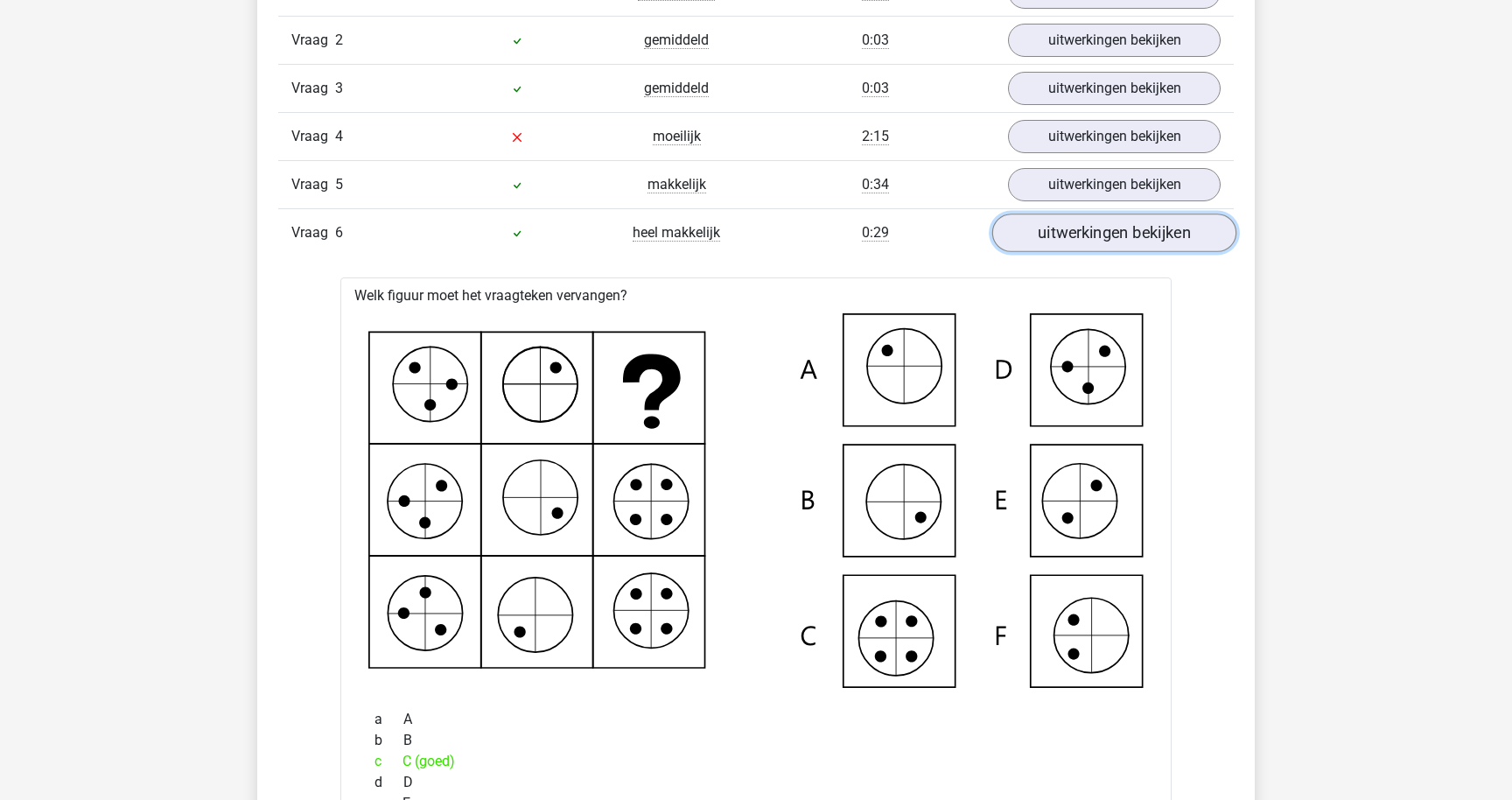
click at [1072, 225] on link "uitwerkingen bekijken" at bounding box center [1114, 233] width 244 height 39
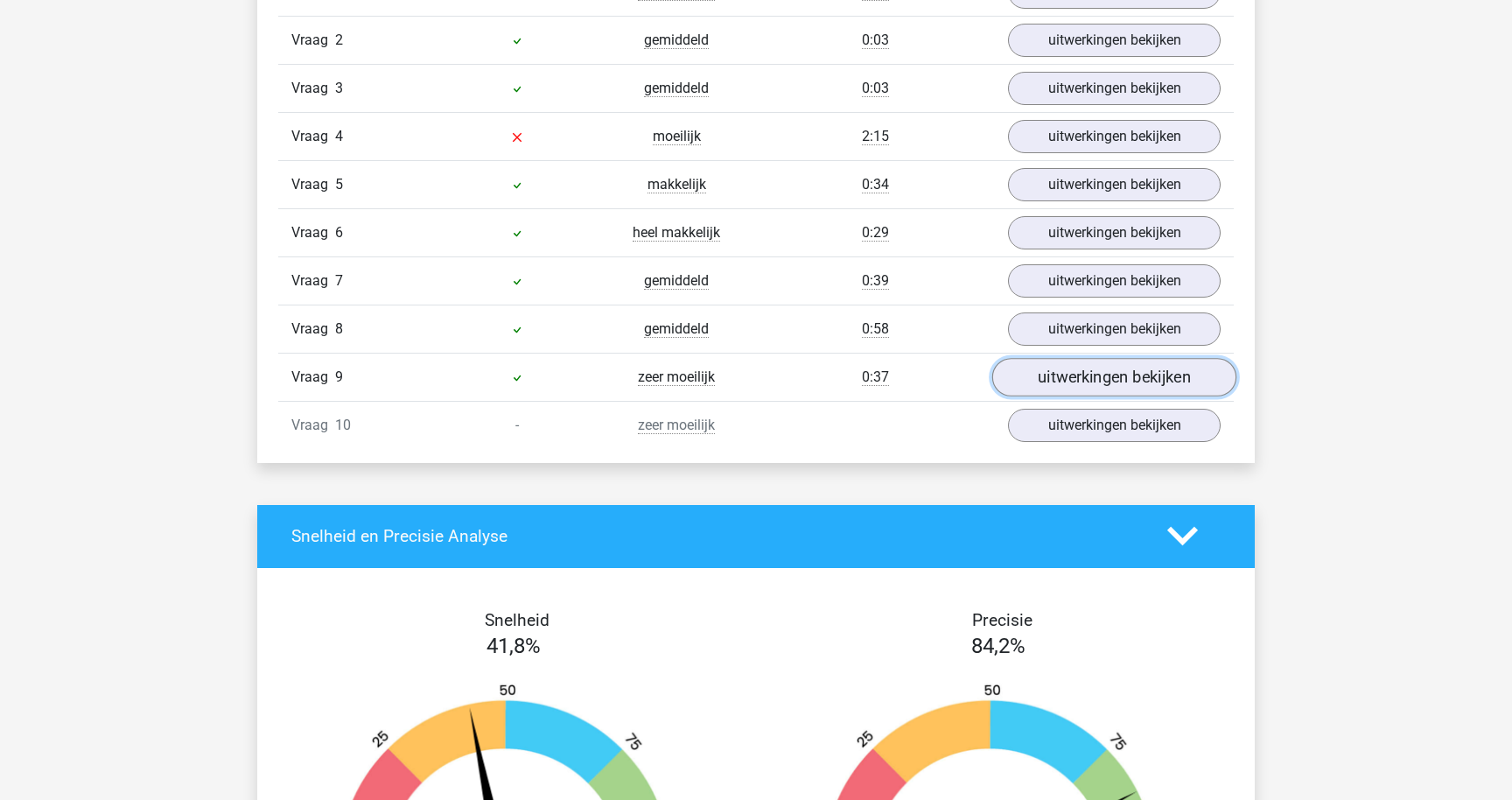
click at [1090, 382] on link "uitwerkingen bekijken" at bounding box center [1114, 378] width 244 height 39
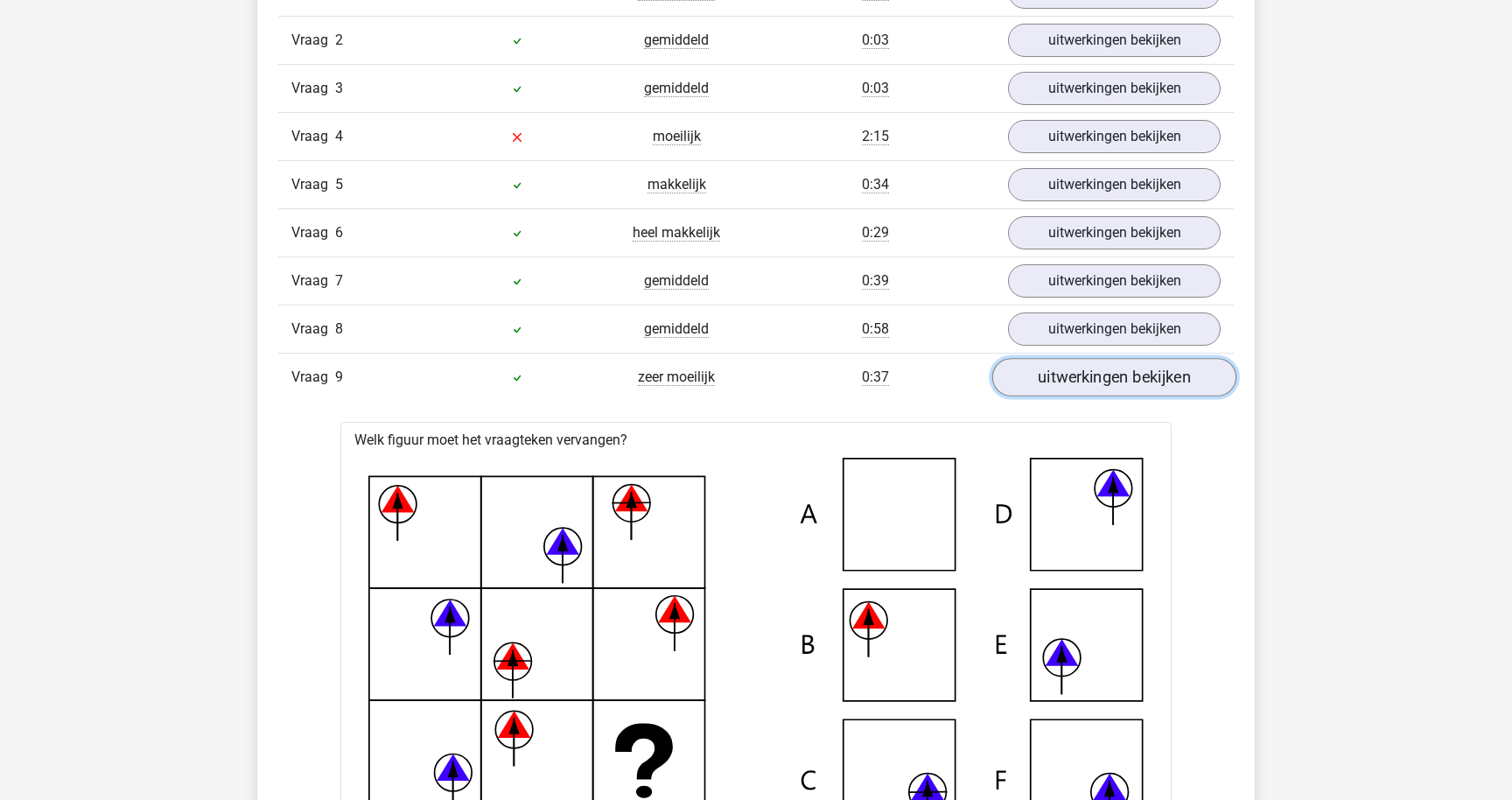
scroll to position [1612, 0]
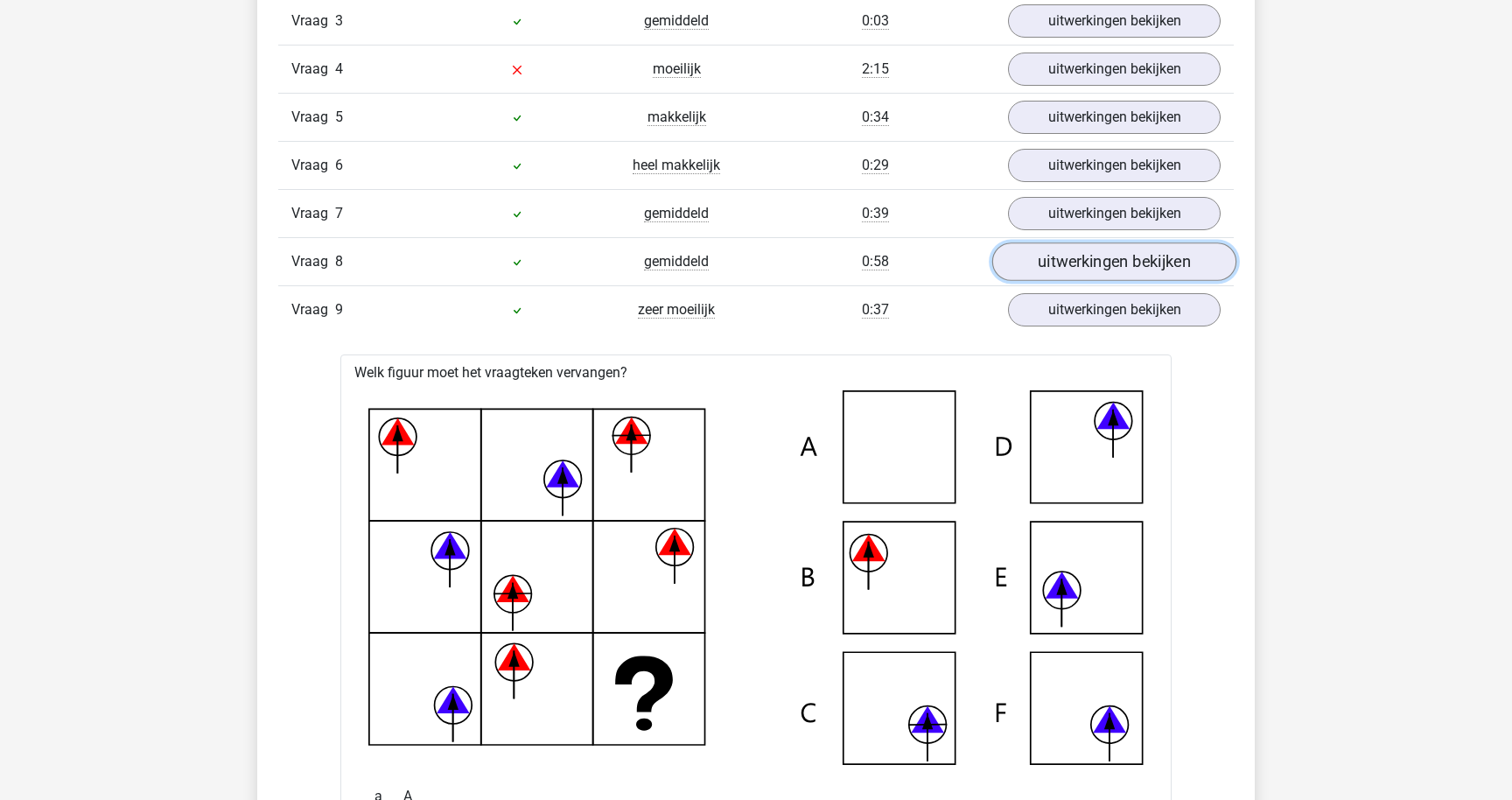
click at [1080, 274] on link "uitwerkingen bekijken" at bounding box center [1114, 262] width 244 height 39
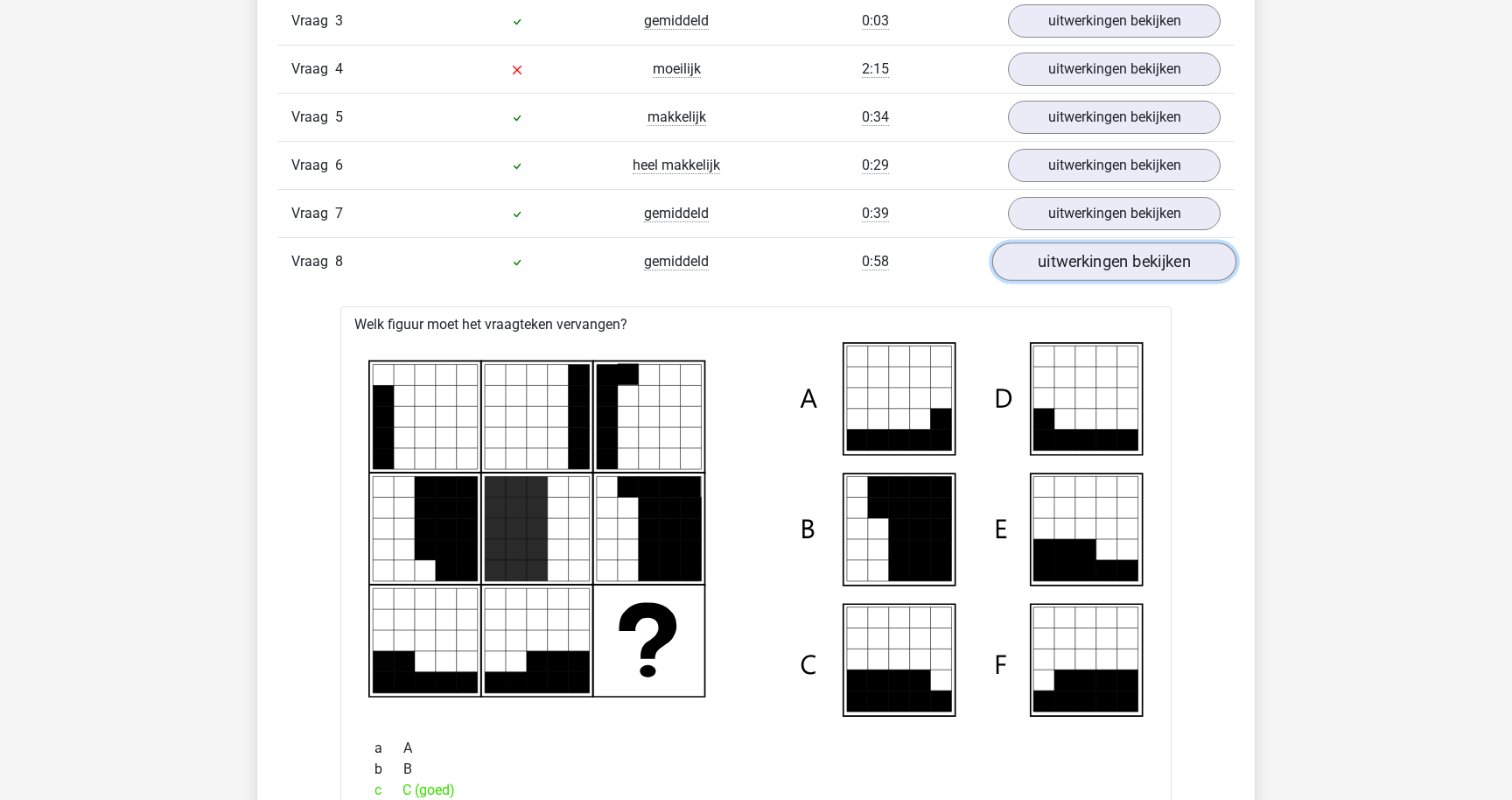
click at [1079, 270] on link "uitwerkingen bekijken" at bounding box center [1114, 262] width 244 height 39
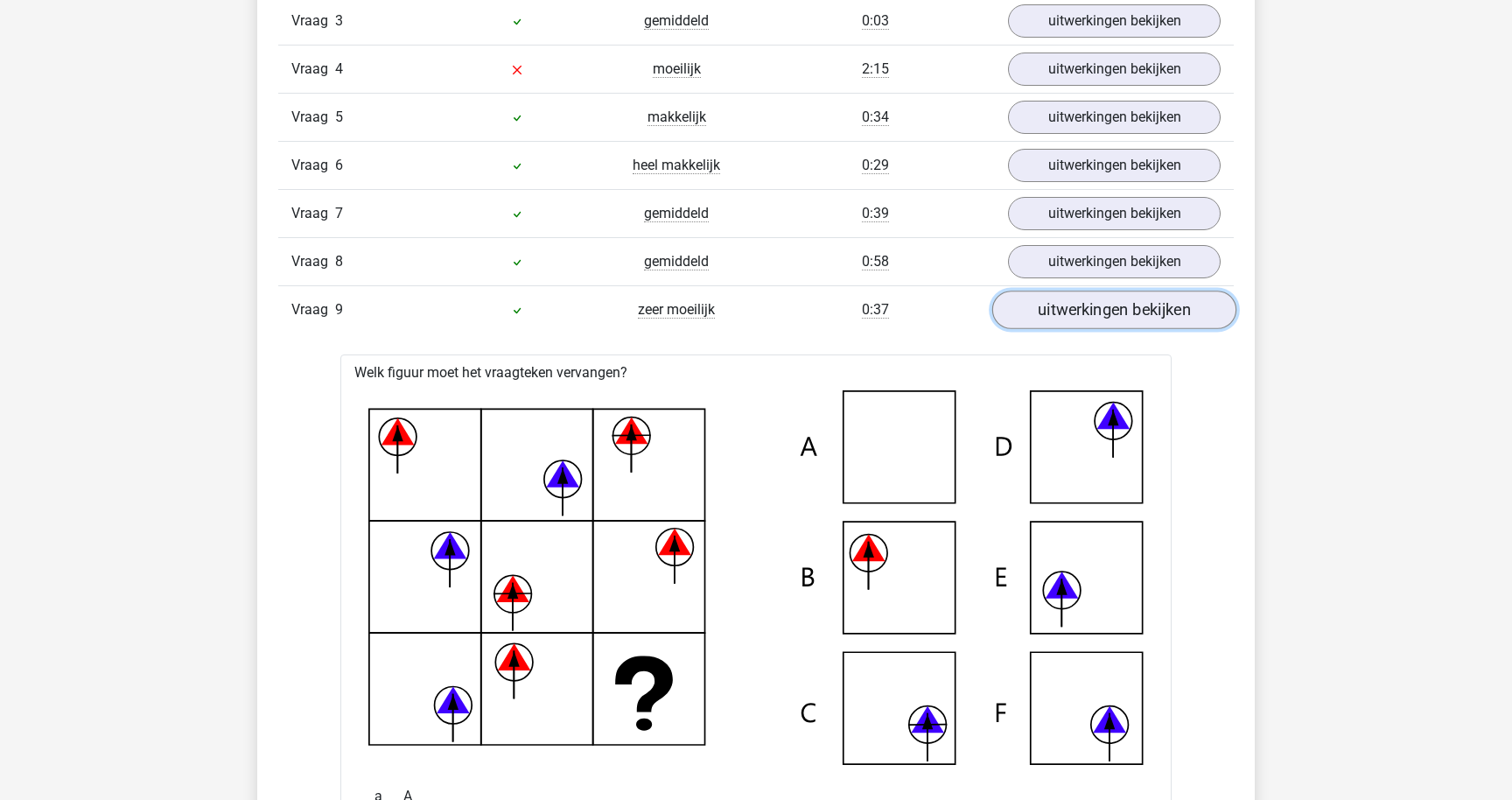
click at [1084, 307] on link "uitwerkingen bekijken" at bounding box center [1114, 310] width 244 height 39
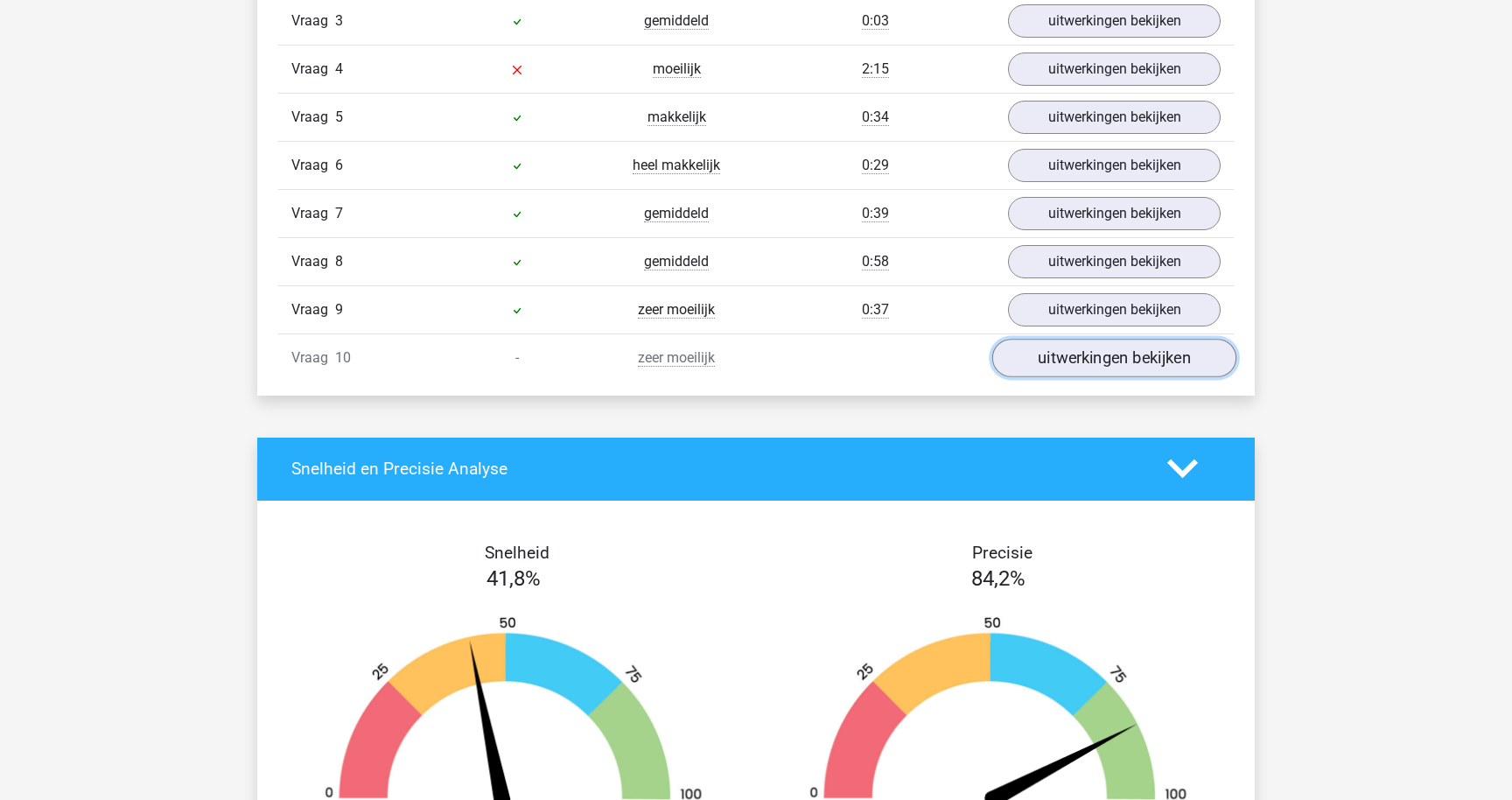
click at [1073, 352] on link "uitwerkingen bekijken" at bounding box center [1114, 358] width 244 height 39
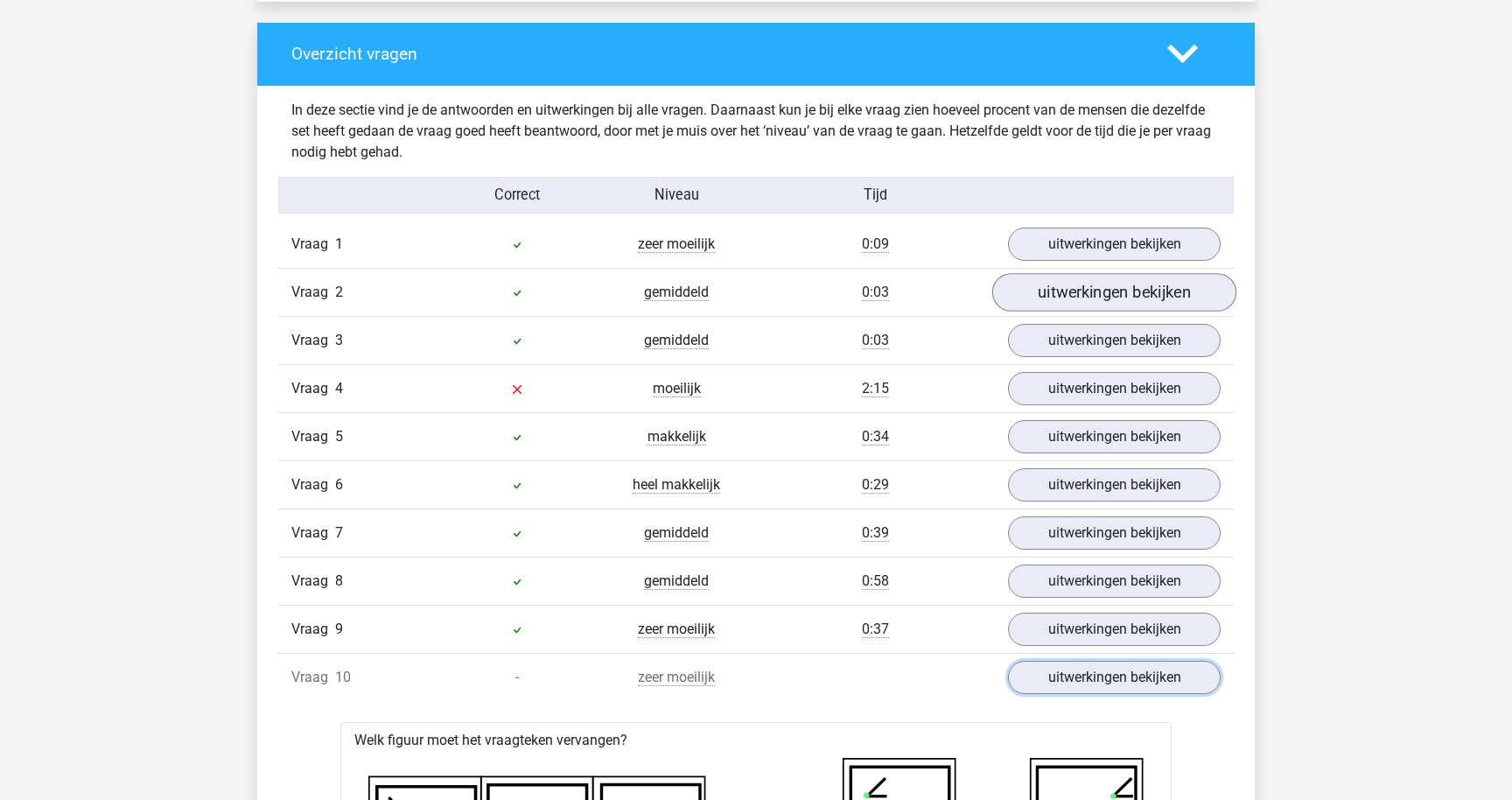
scroll to position [1242, 0]
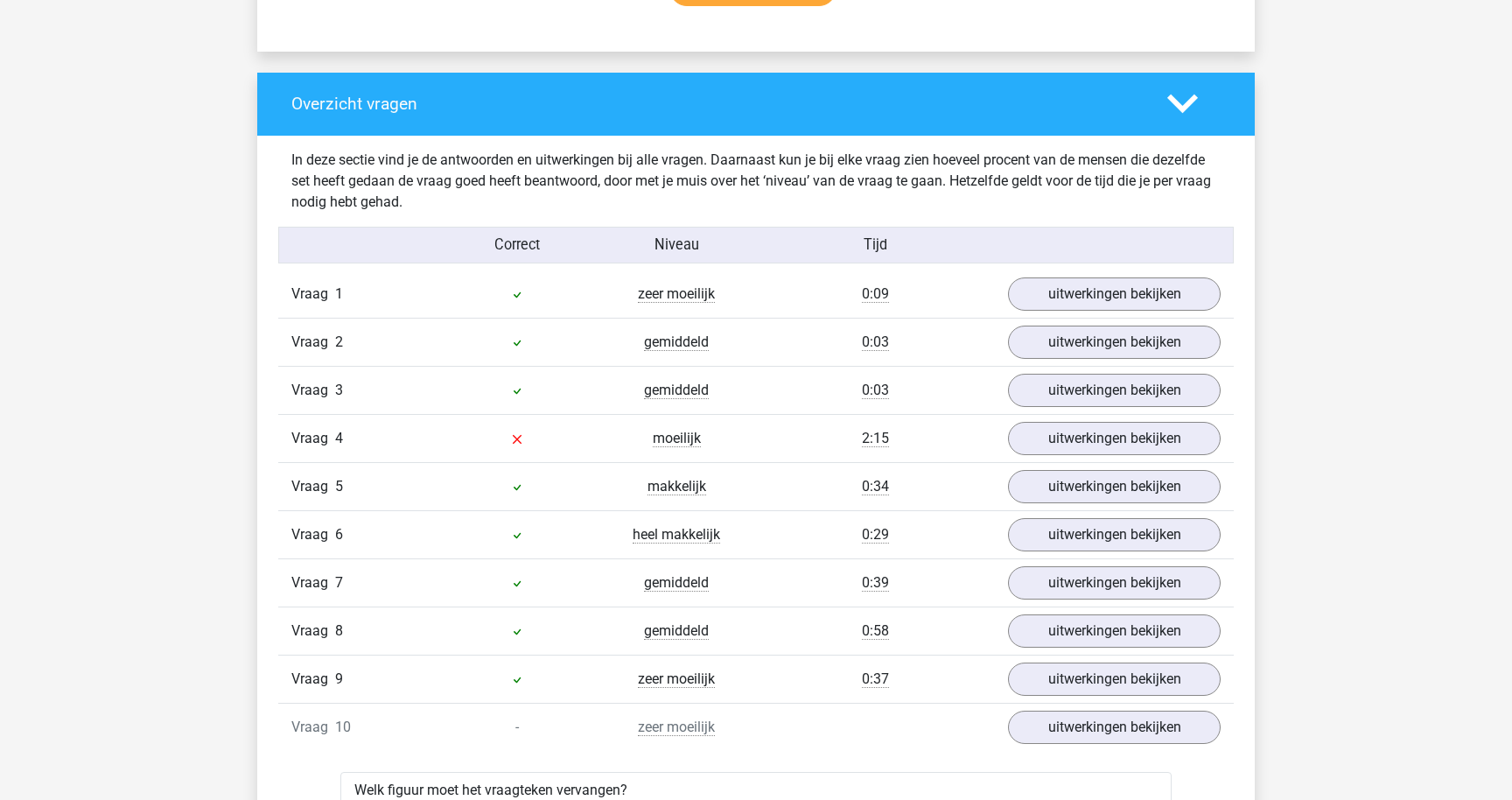
click at [1176, 92] on icon at bounding box center [1182, 103] width 30 height 30
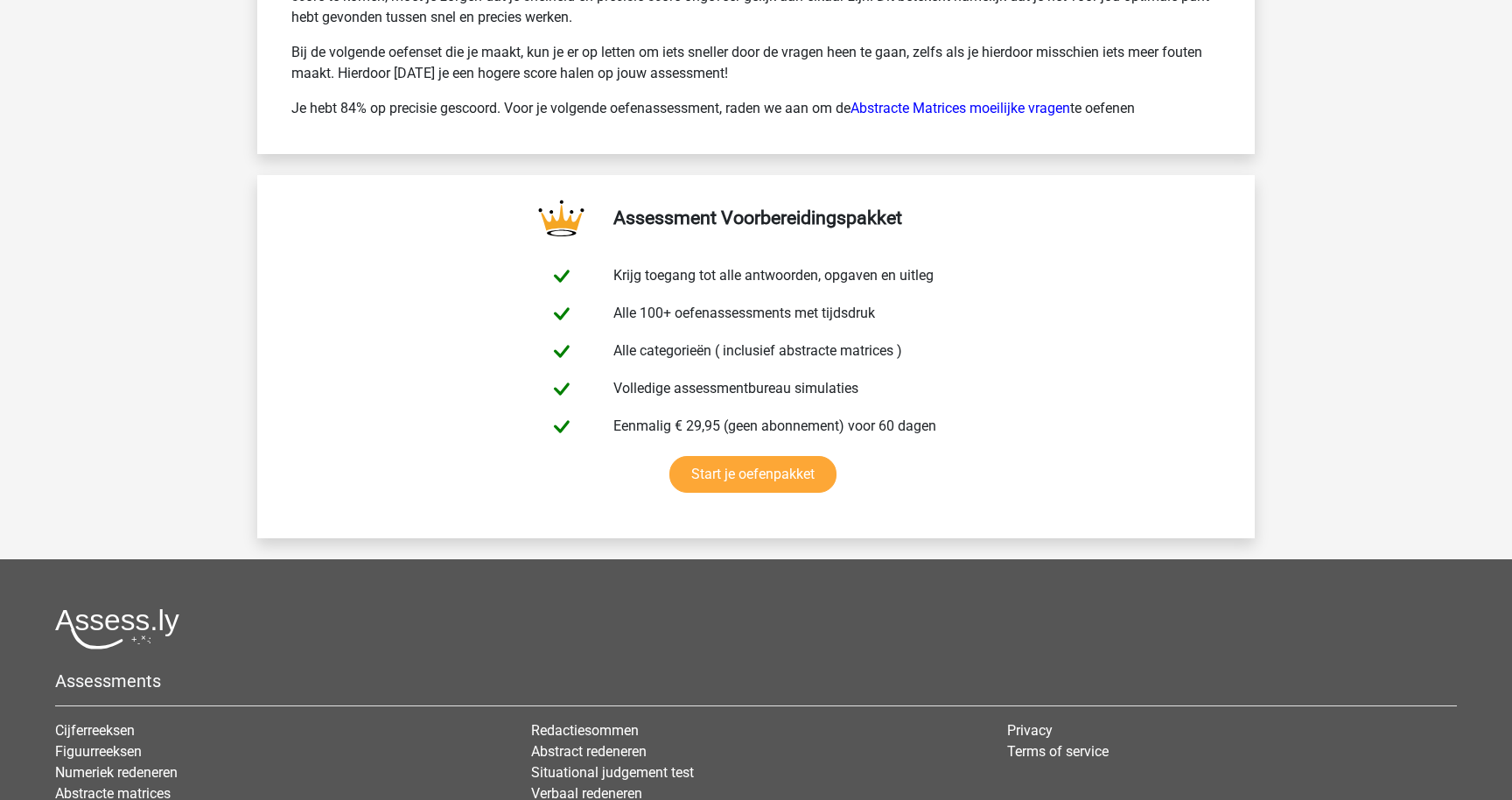
scroll to position [2279, 0]
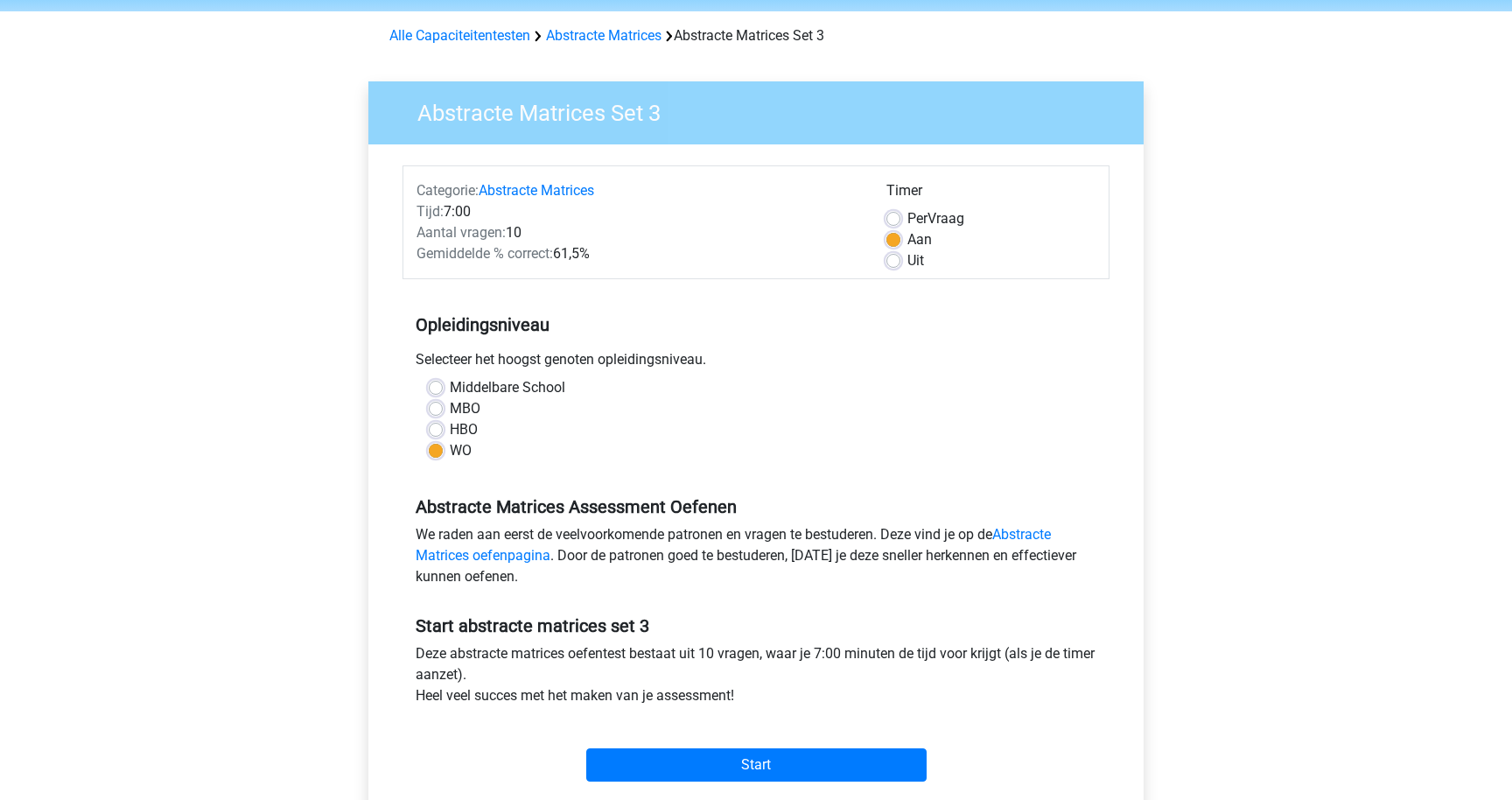
scroll to position [47, 0]
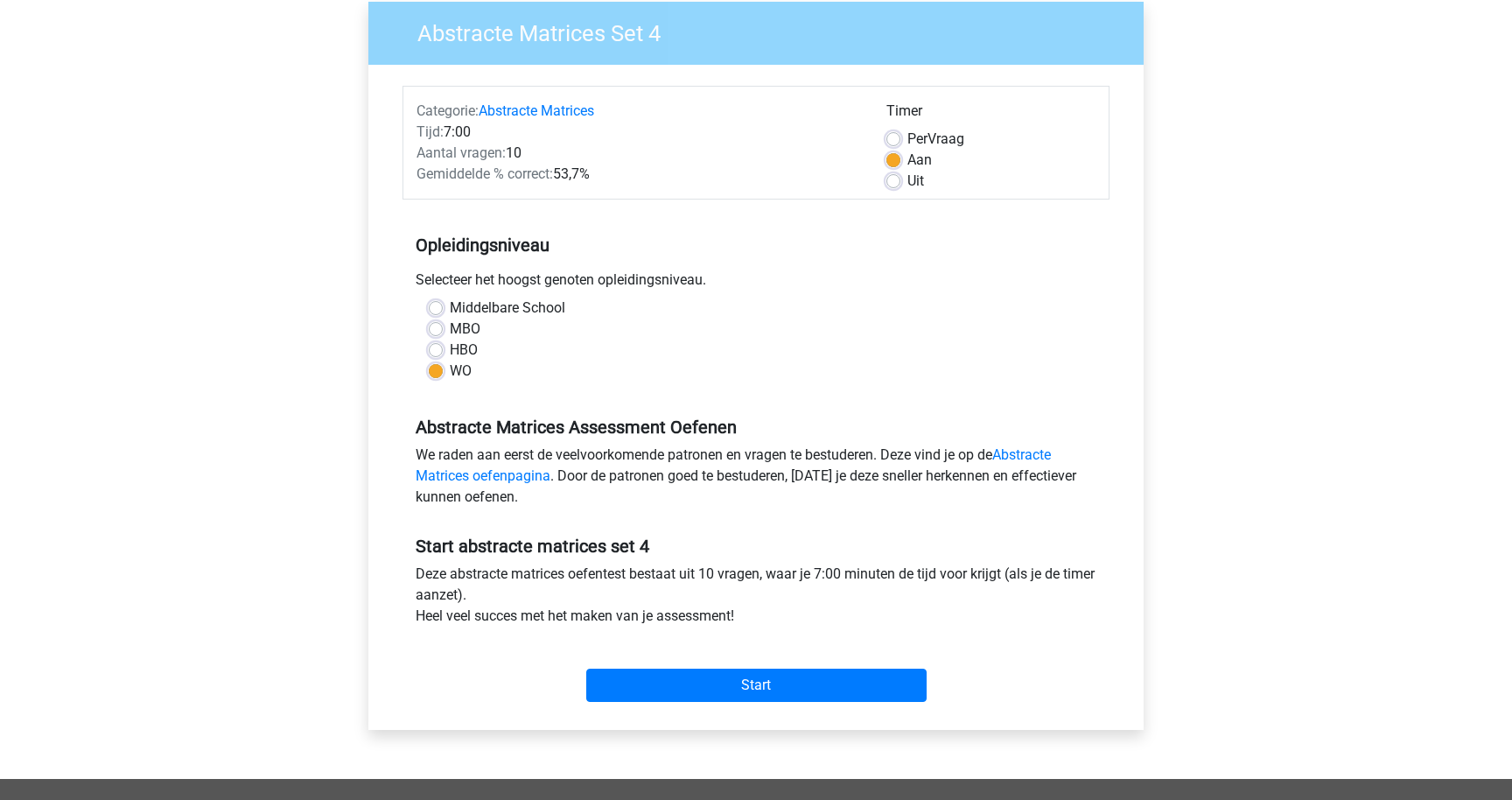
scroll to position [140, 0]
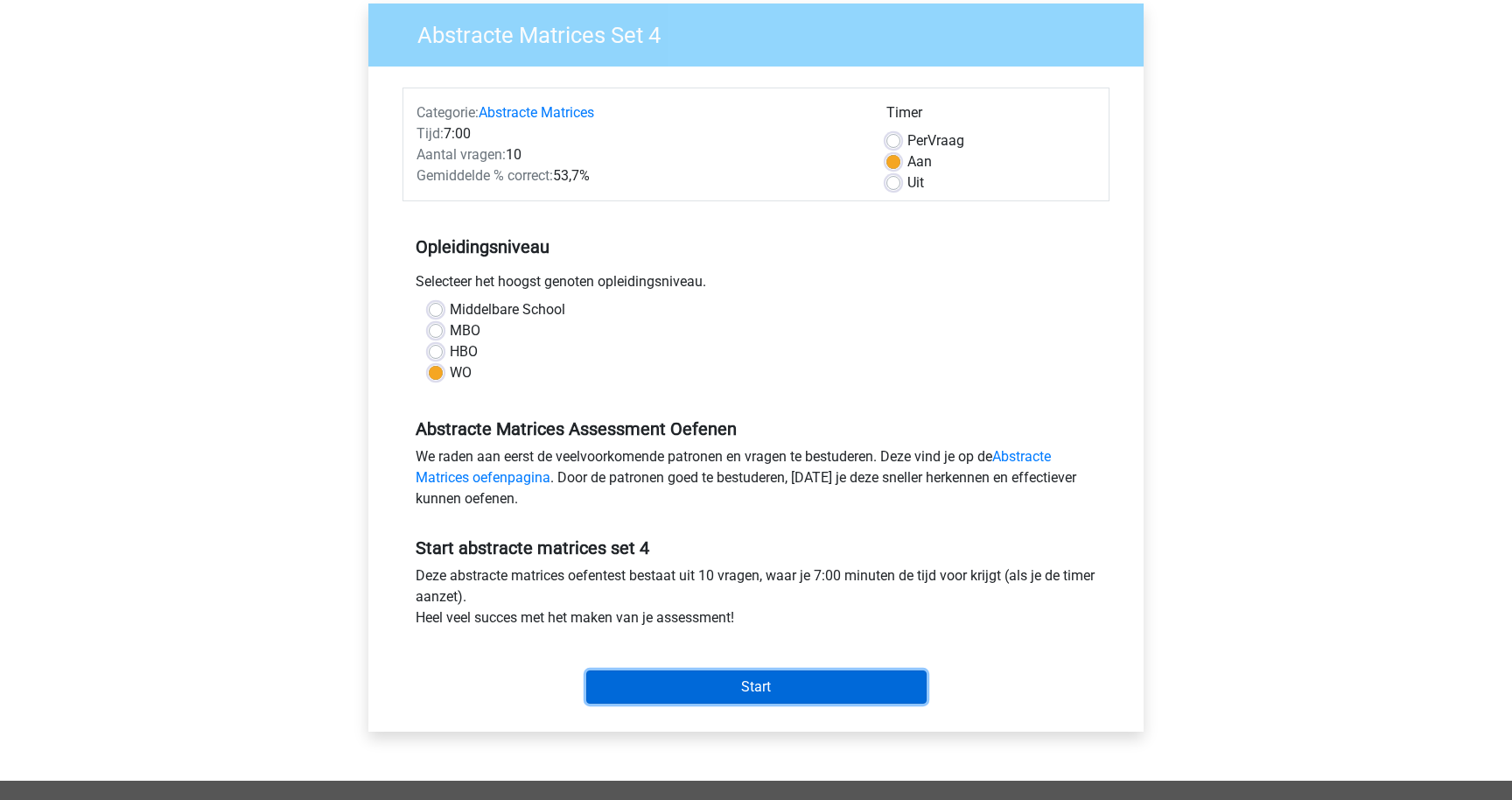
click at [774, 679] on input "Start" at bounding box center [757, 687] width 341 height 33
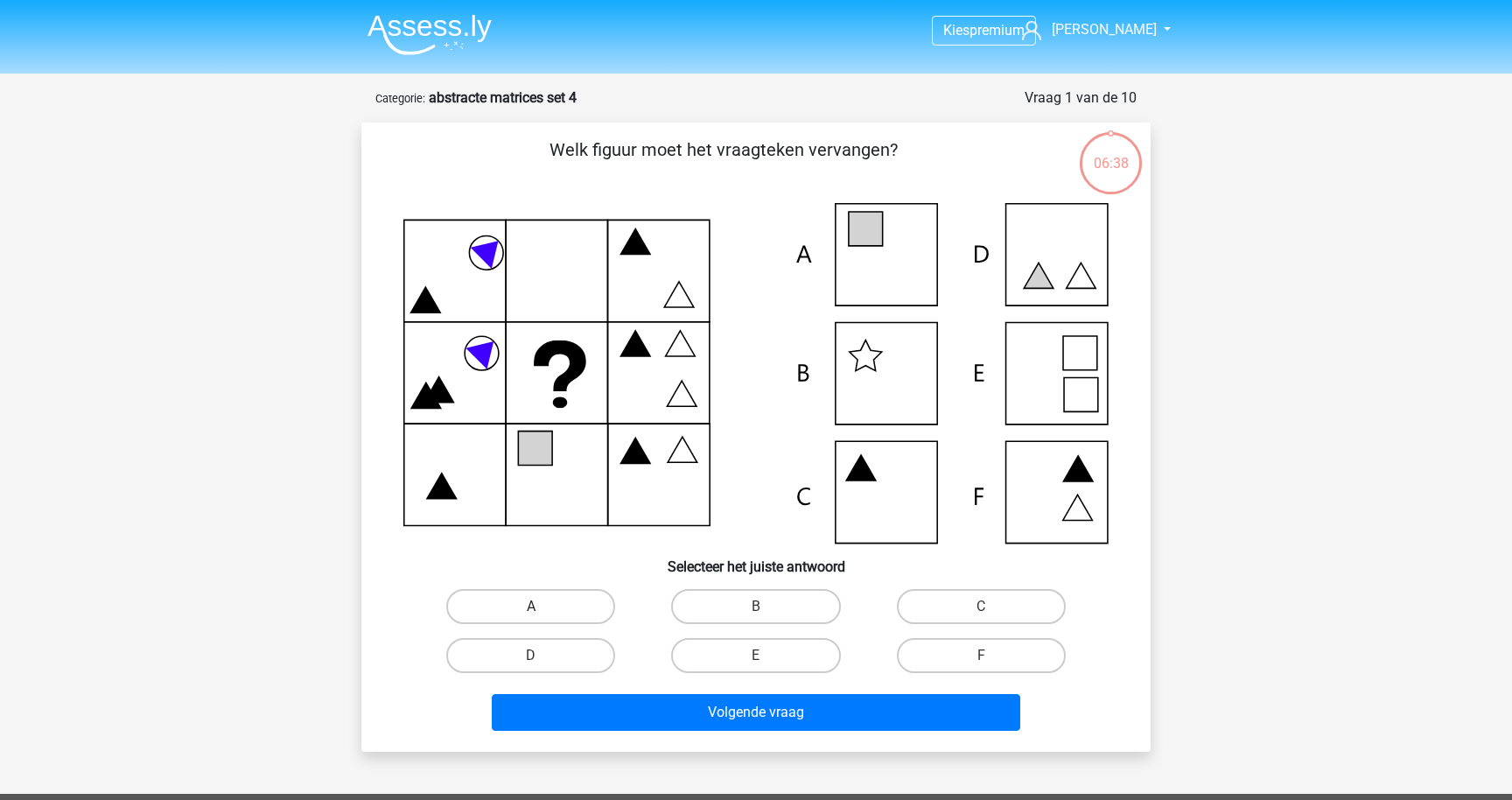
click at [570, 603] on label "A" at bounding box center [531, 606] width 169 height 35
click at [543, 606] on input "A" at bounding box center [537, 612] width 12 height 12
radio input "true"
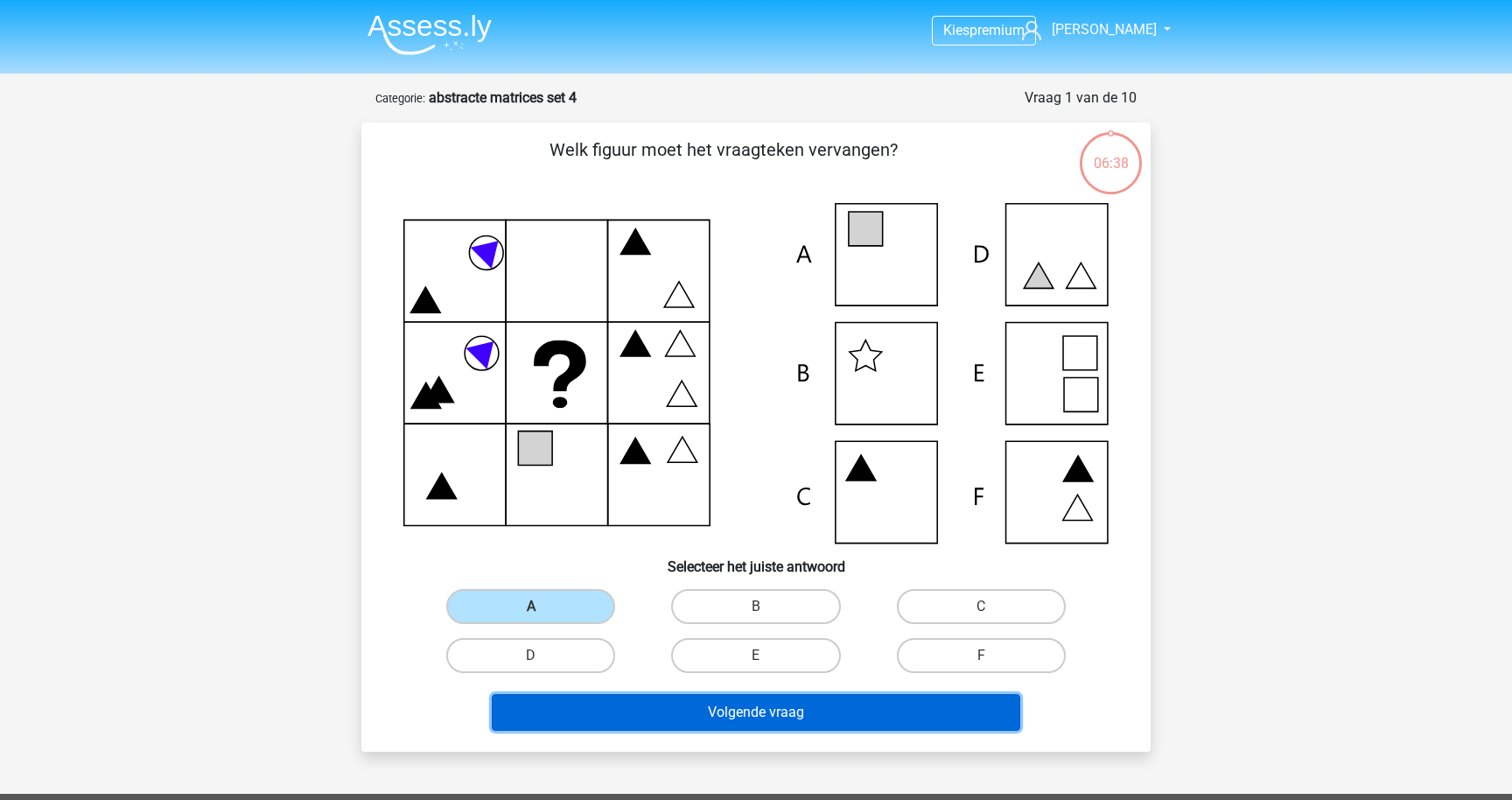
click at [648, 708] on button "Volgende vraag" at bounding box center [756, 712] width 529 height 37
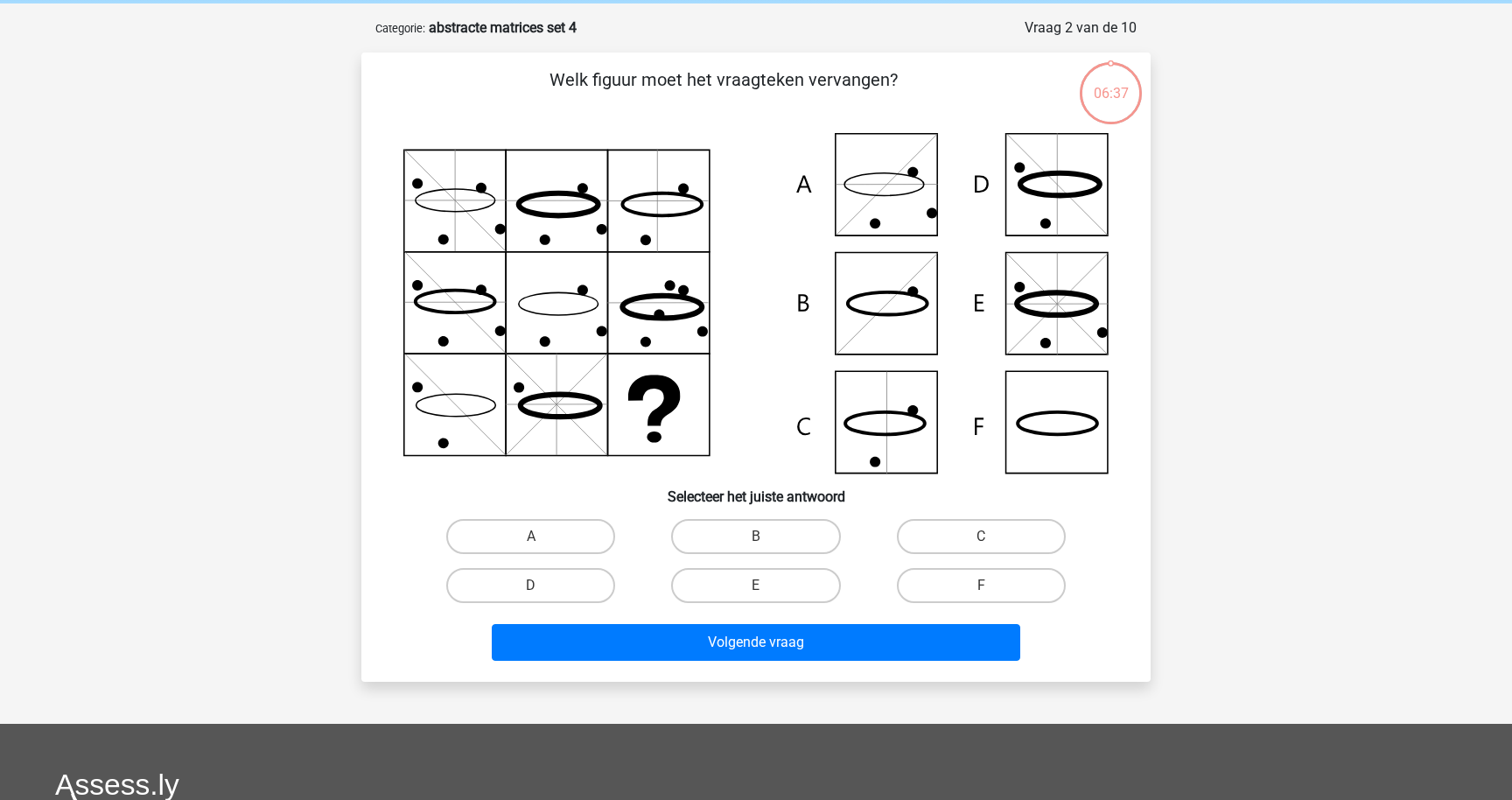
scroll to position [88, 0]
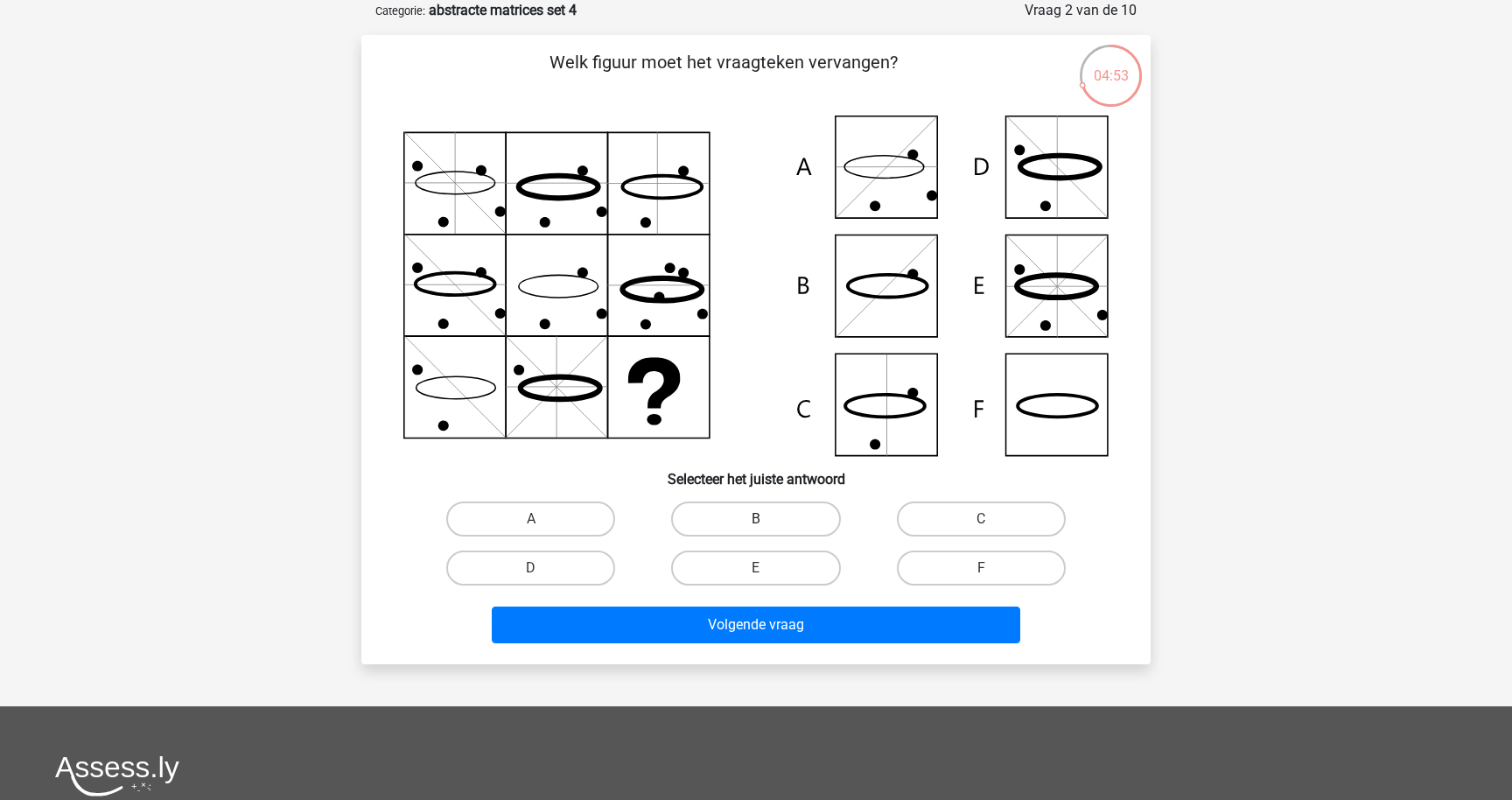
click at [701, 523] on label "B" at bounding box center [756, 519] width 169 height 35
click at [756, 523] on input "B" at bounding box center [762, 525] width 12 height 12
radio input "true"
click at [910, 560] on label "F" at bounding box center [982, 568] width 169 height 35
click at [981, 568] on input "F" at bounding box center [987, 574] width 12 height 12
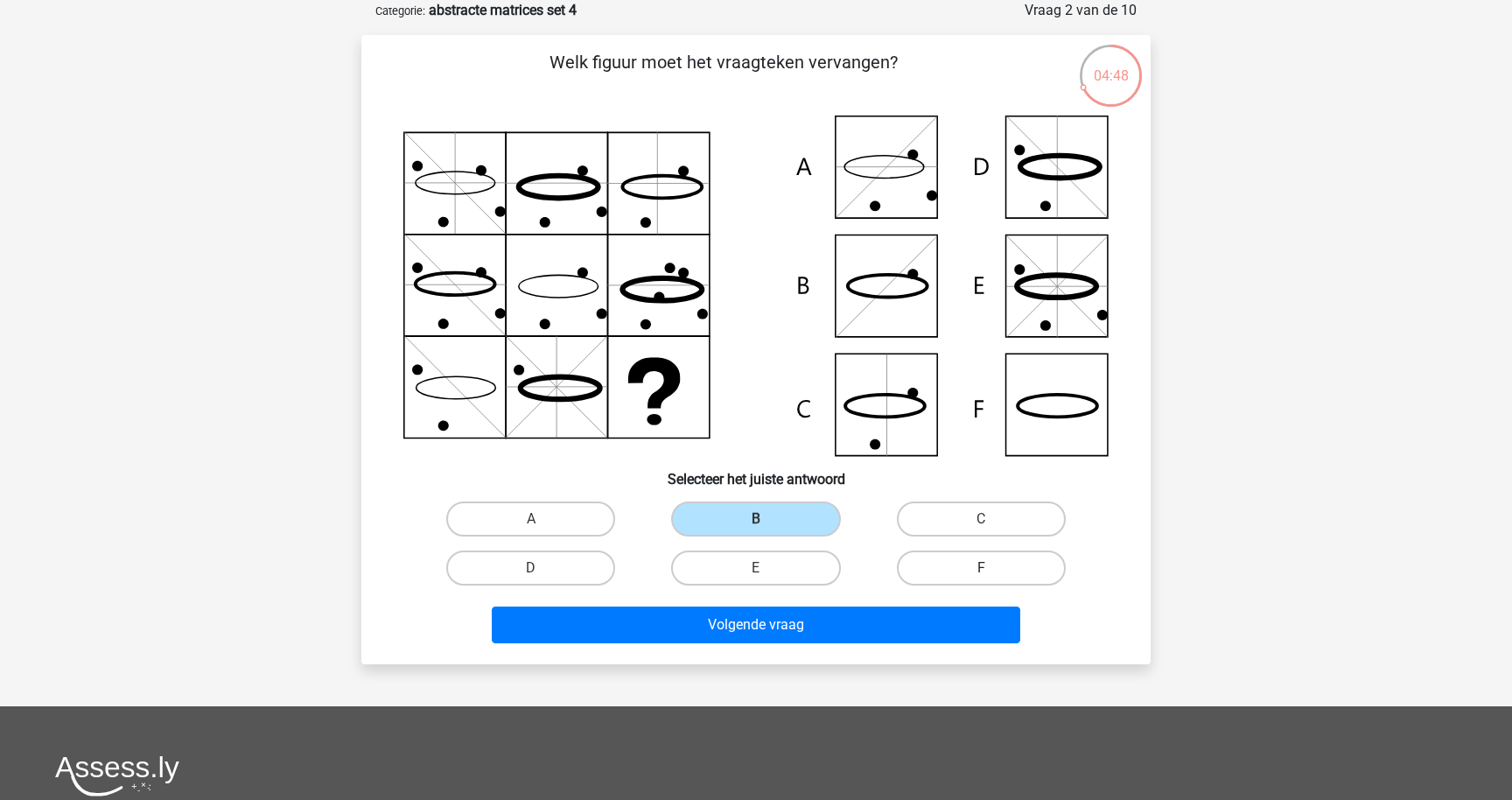
radio input "true"
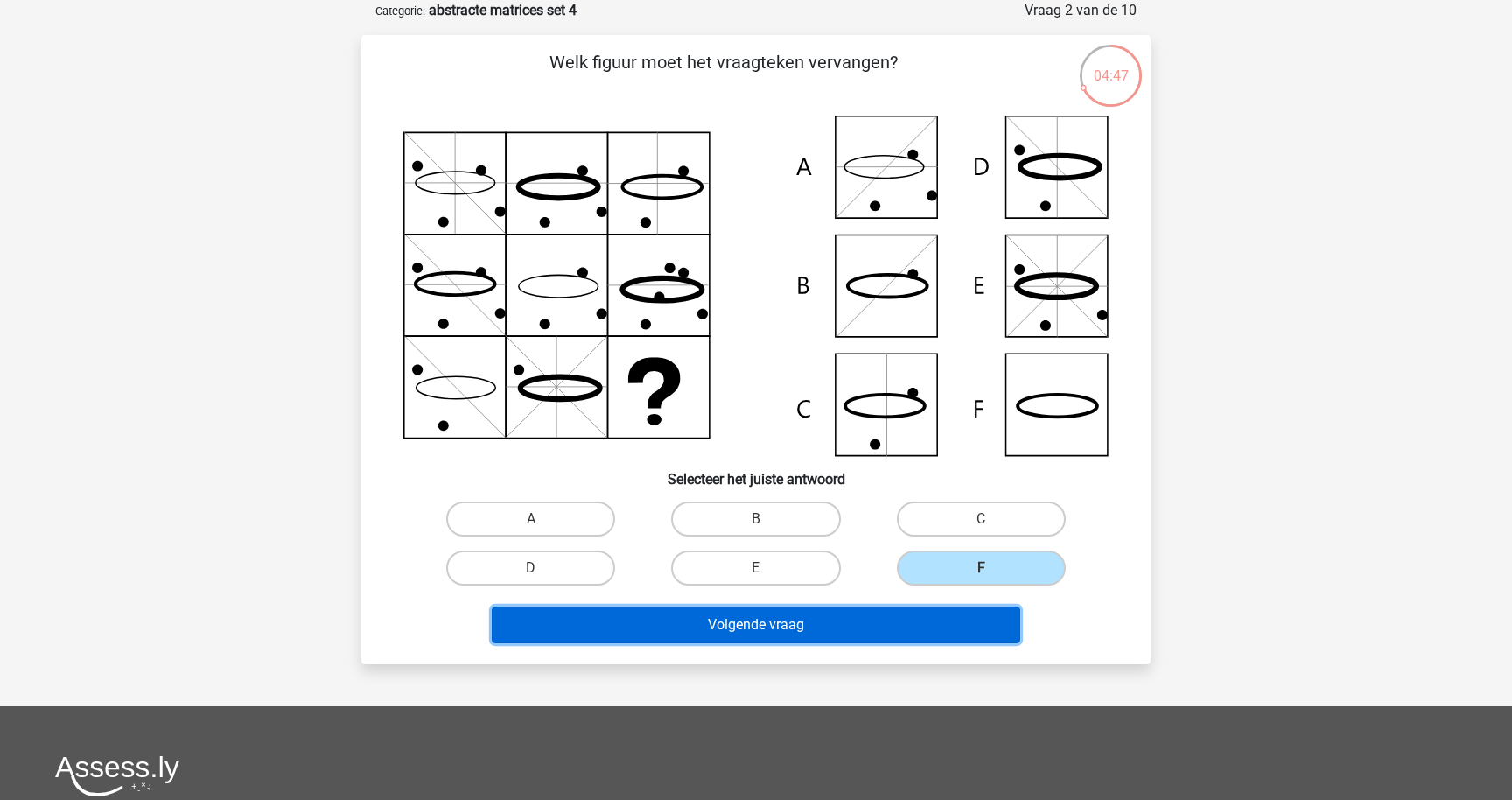
click at [900, 609] on button "Volgende vraag" at bounding box center [756, 625] width 529 height 37
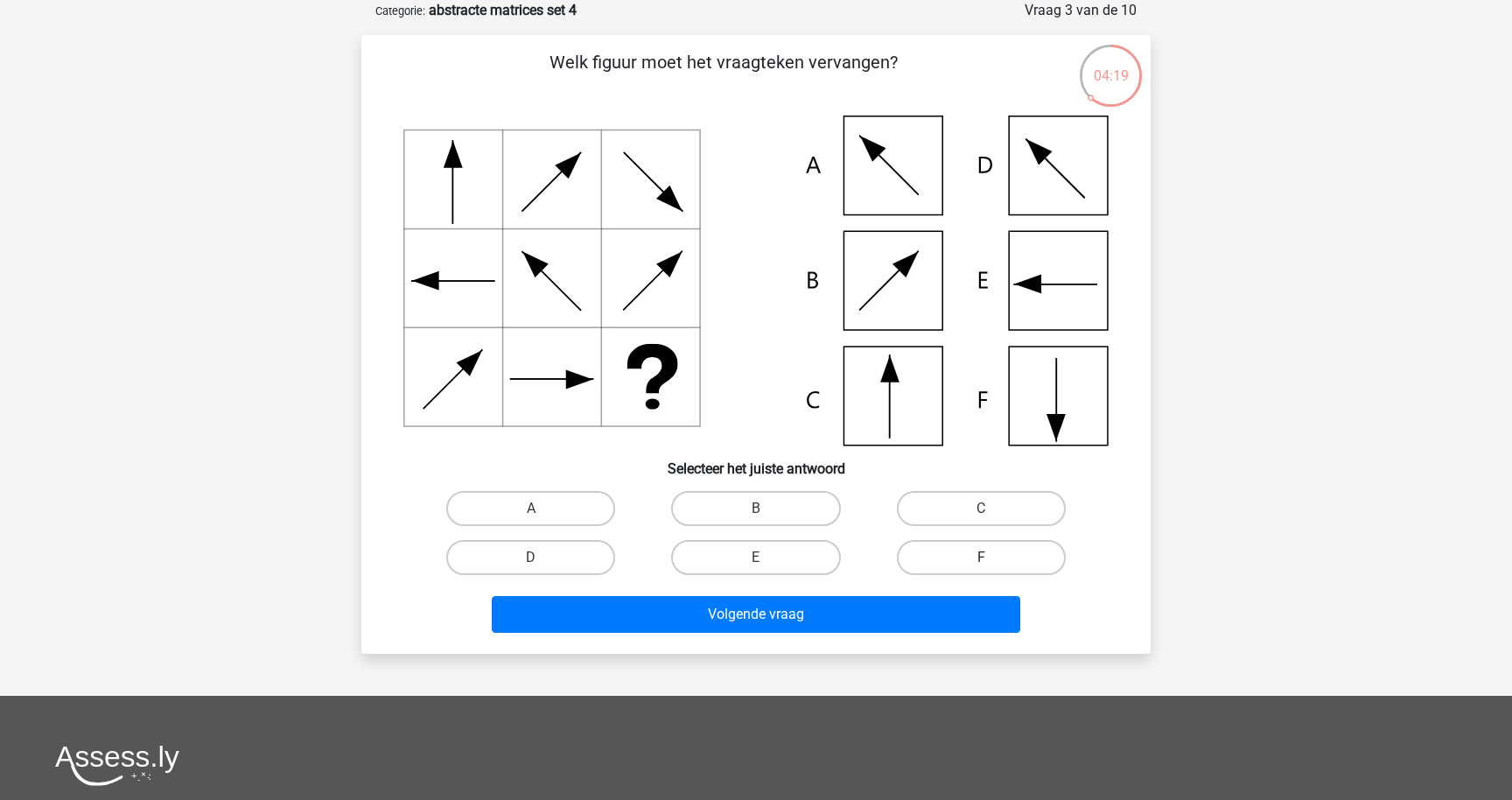
click at [970, 560] on label "F" at bounding box center [982, 558] width 169 height 35
click at [981, 560] on input "F" at bounding box center [987, 564] width 12 height 12
radio input "true"
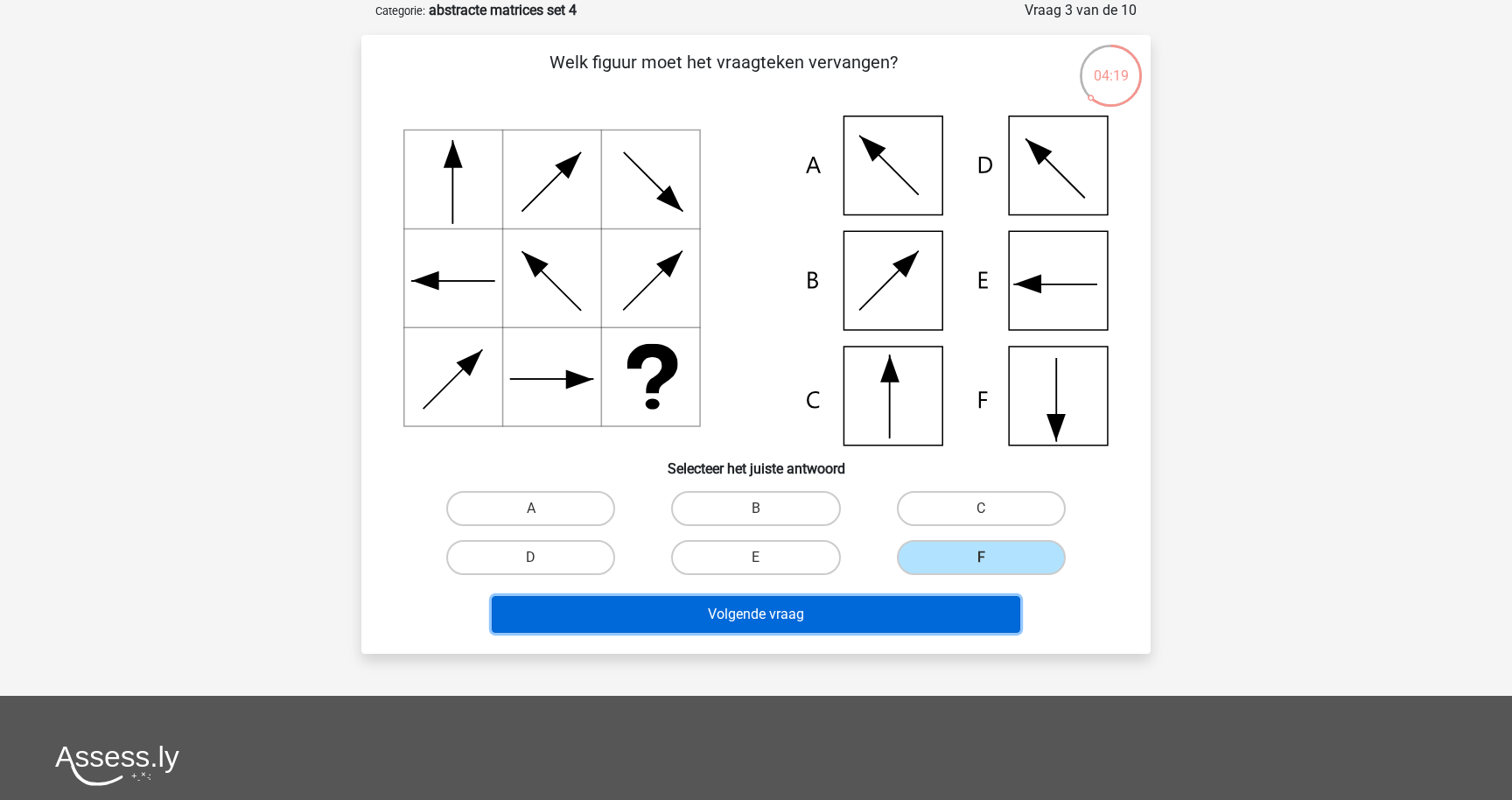
click at [954, 603] on button "Volgende vraag" at bounding box center [756, 614] width 529 height 37
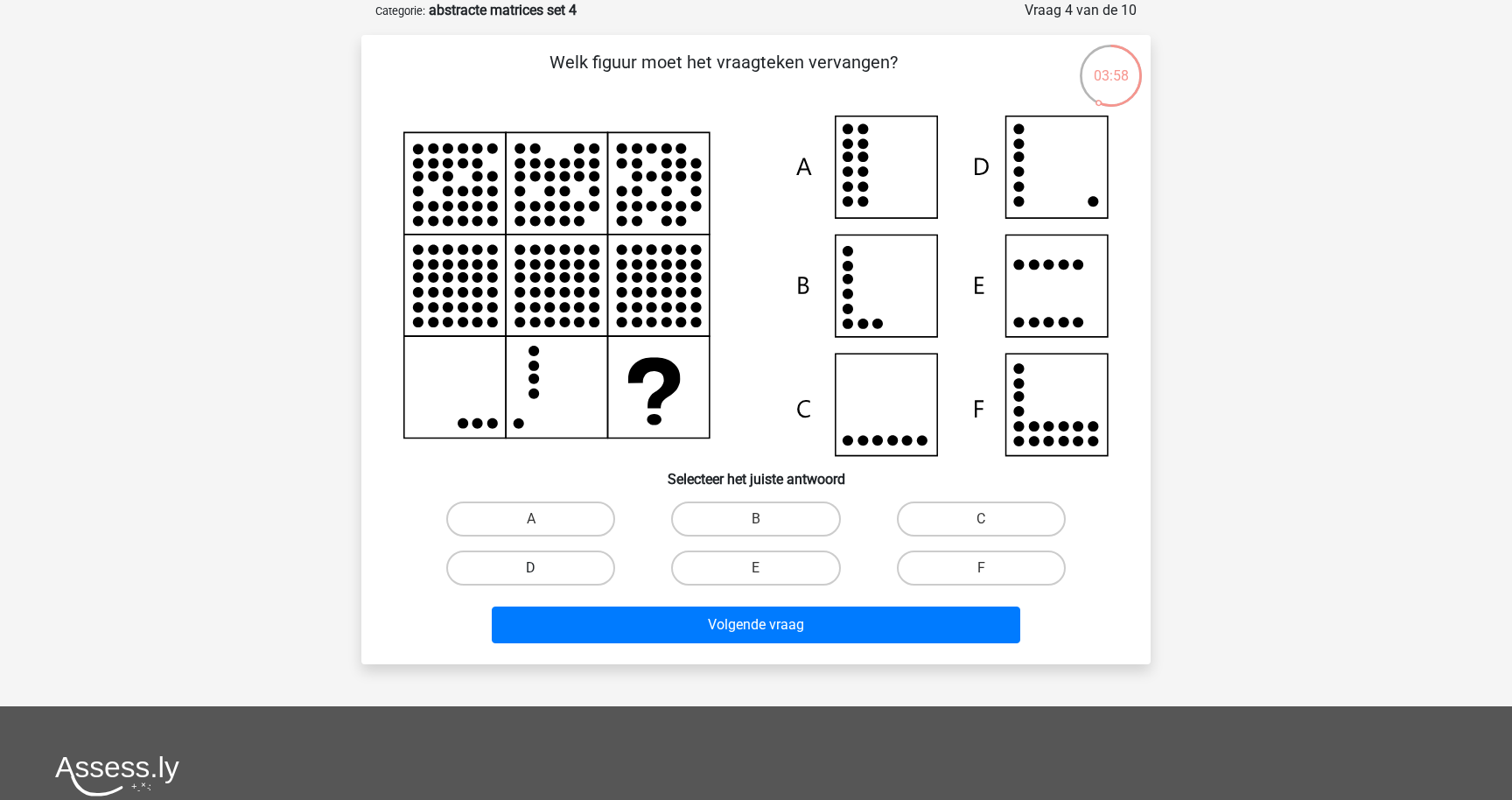
click at [579, 565] on label "D" at bounding box center [531, 568] width 169 height 35
click at [543, 568] on input "D" at bounding box center [537, 574] width 12 height 12
radio input "true"
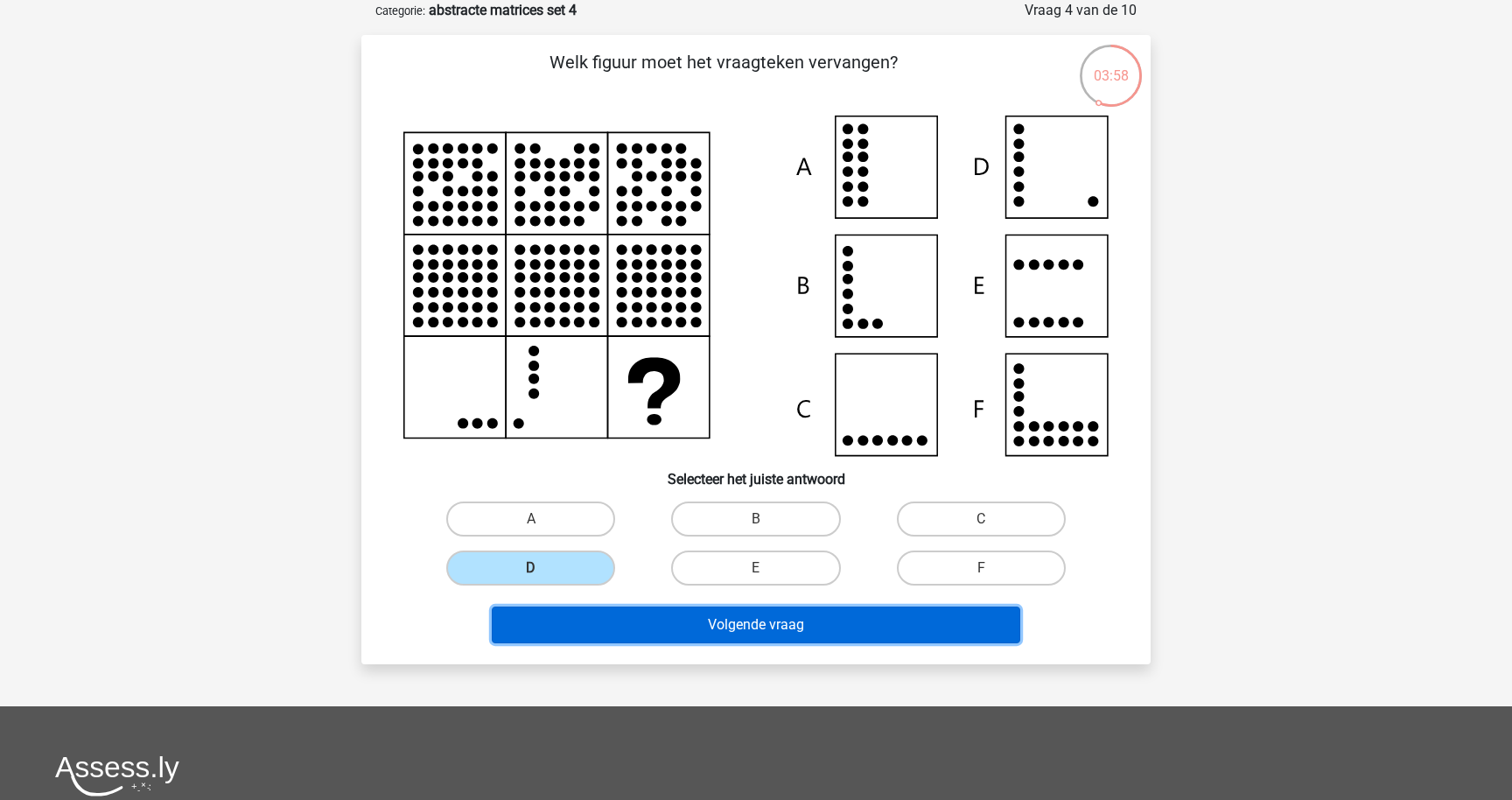
click at [616, 619] on button "Volgende vraag" at bounding box center [756, 625] width 529 height 37
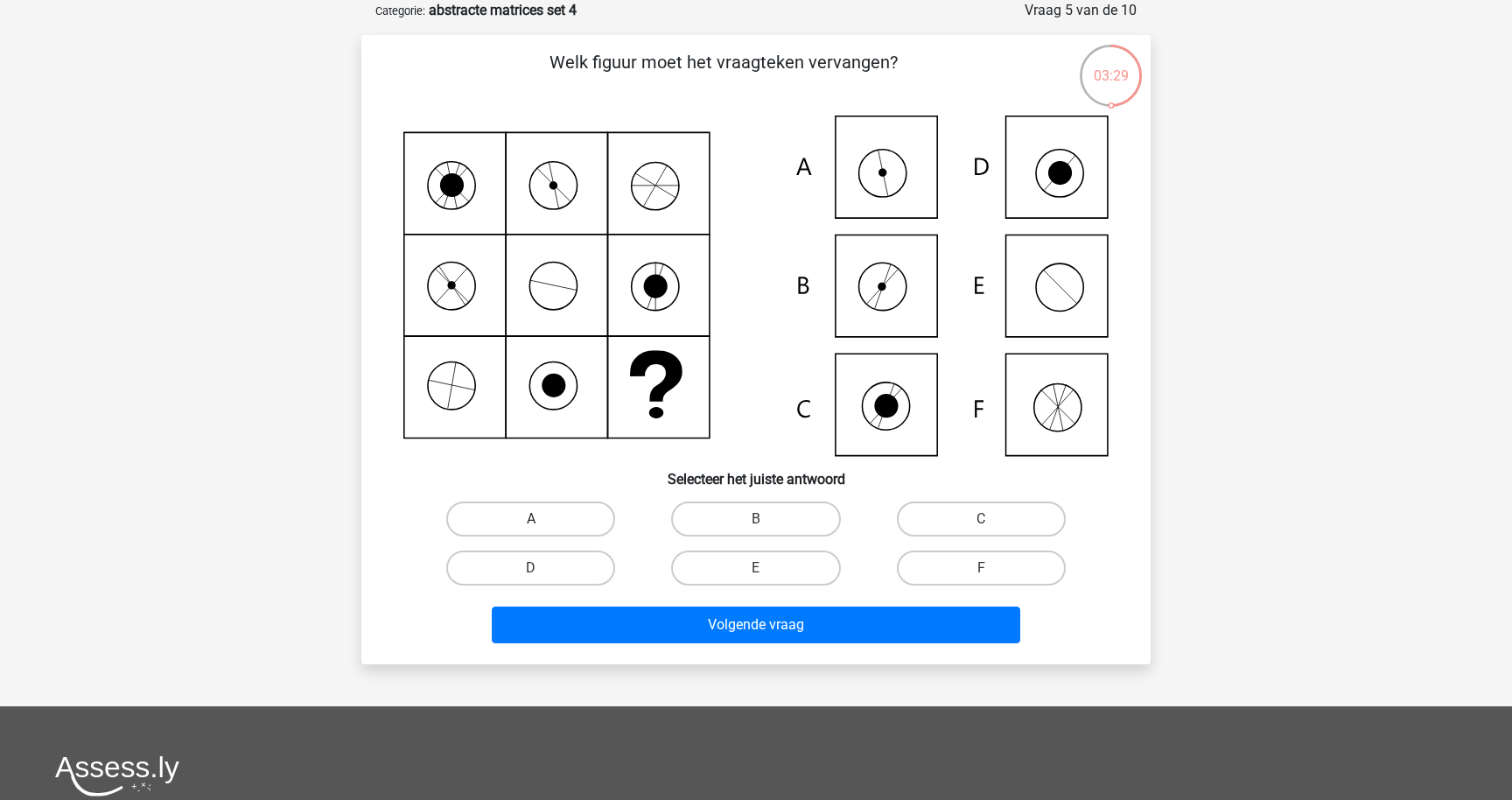
click at [531, 514] on label "A" at bounding box center [531, 519] width 169 height 35
click at [531, 519] on input "A" at bounding box center [537, 525] width 12 height 12
radio input "true"
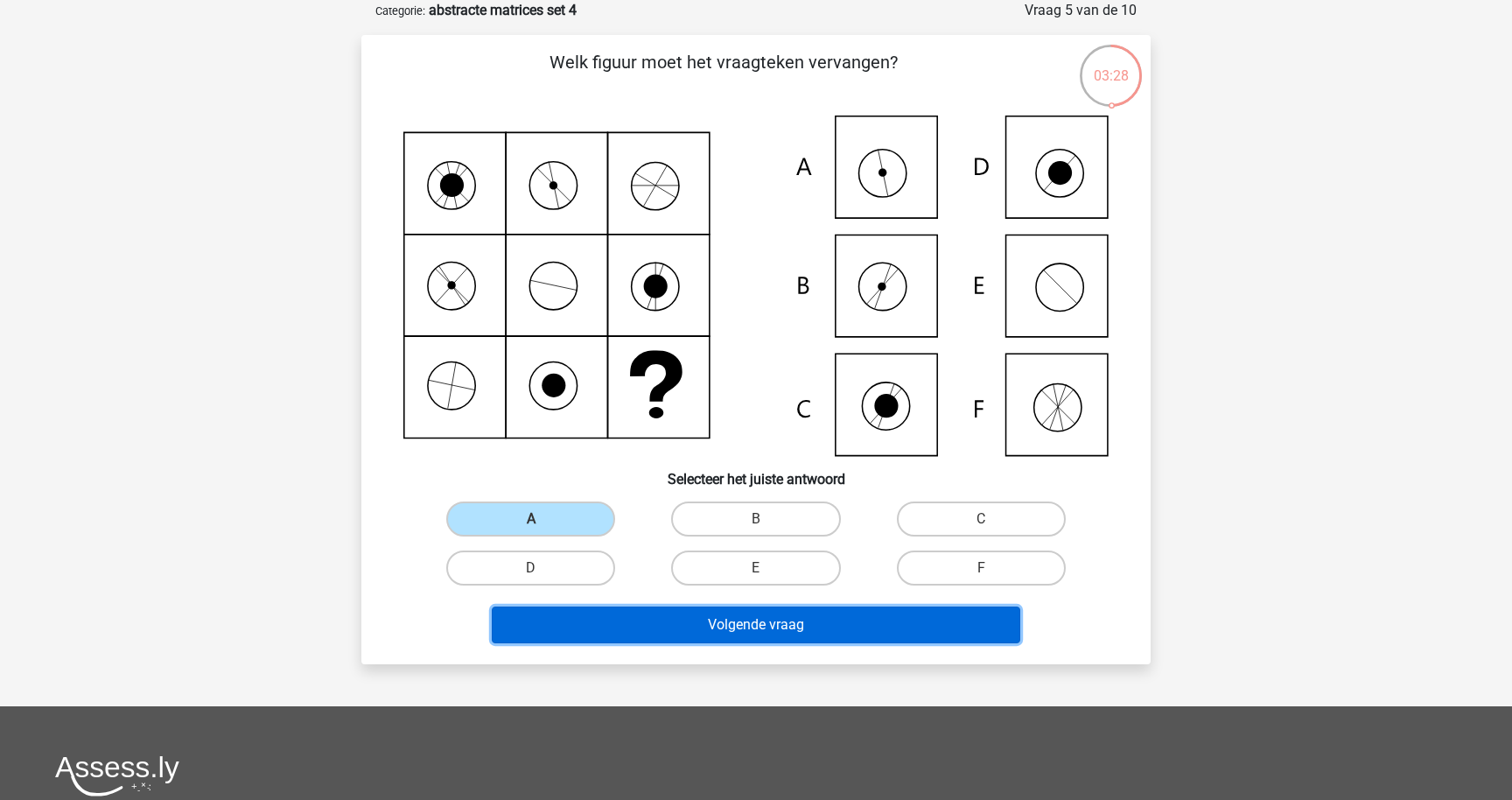
click at [593, 606] on button "Volgende vraag" at bounding box center [756, 625] width 529 height 37
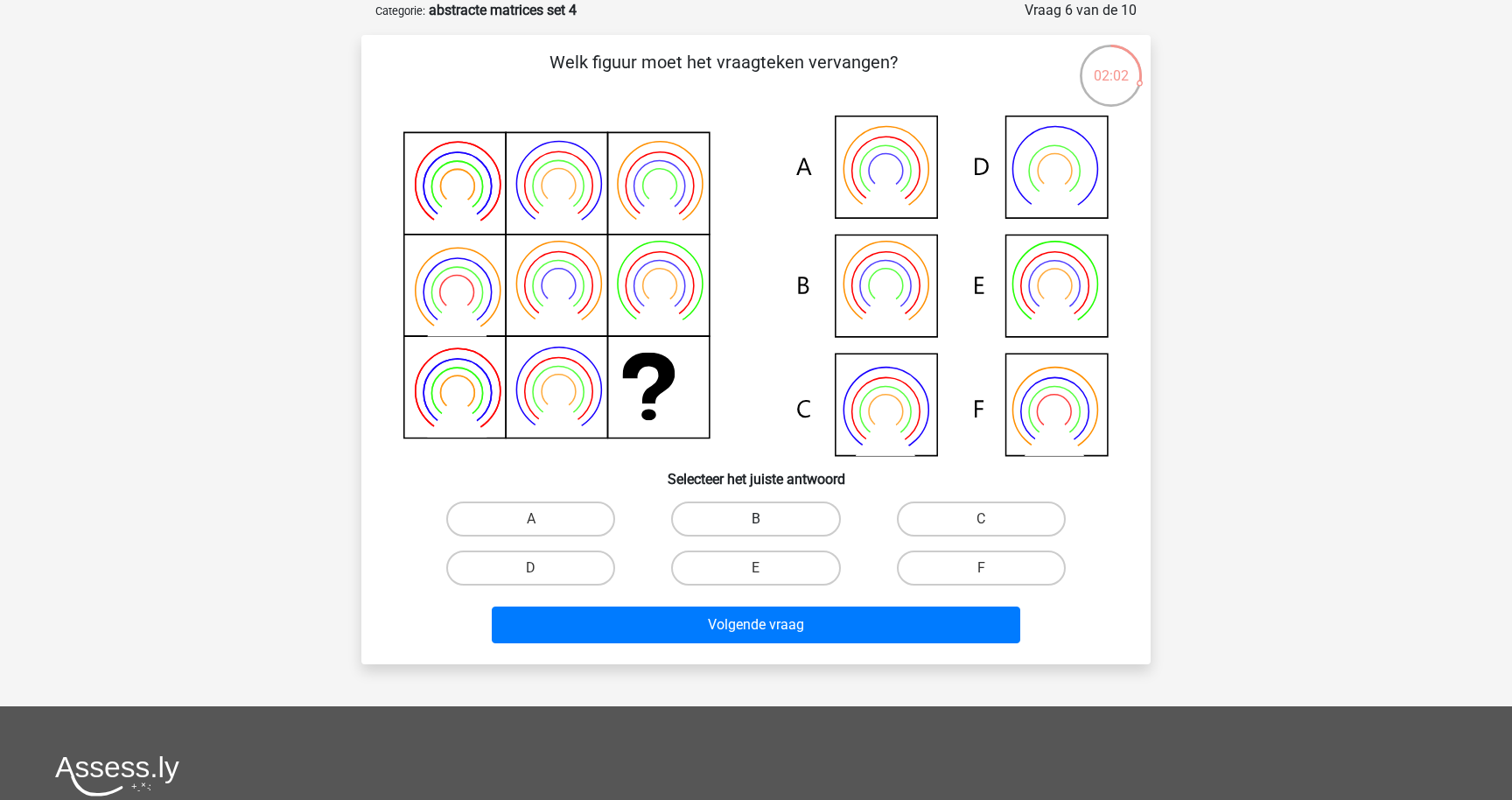
click at [821, 519] on label "B" at bounding box center [756, 519] width 169 height 35
click at [768, 519] on input "B" at bounding box center [762, 525] width 12 height 12
radio input "true"
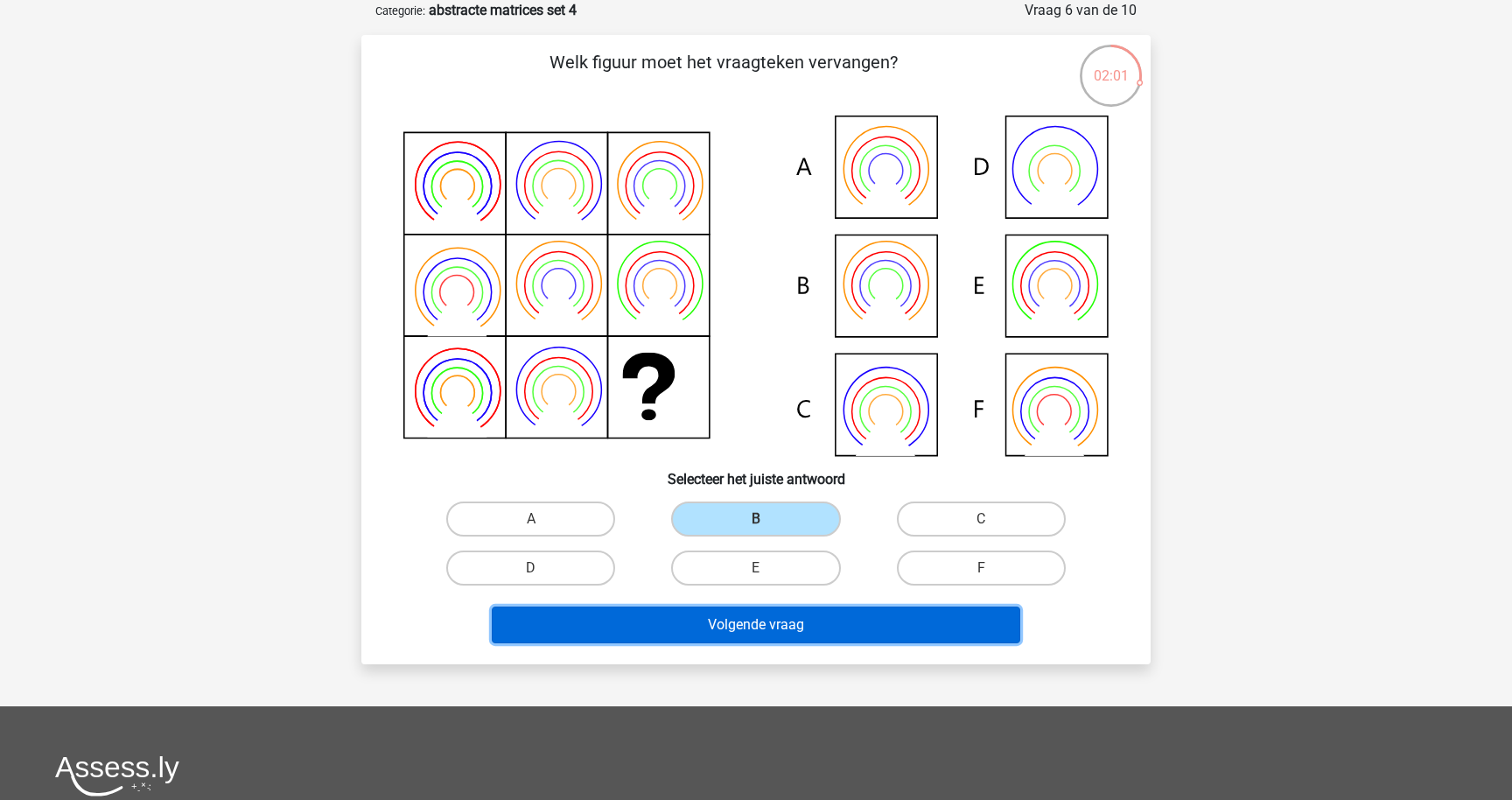
click at [819, 637] on button "Volgende vraag" at bounding box center [756, 625] width 529 height 37
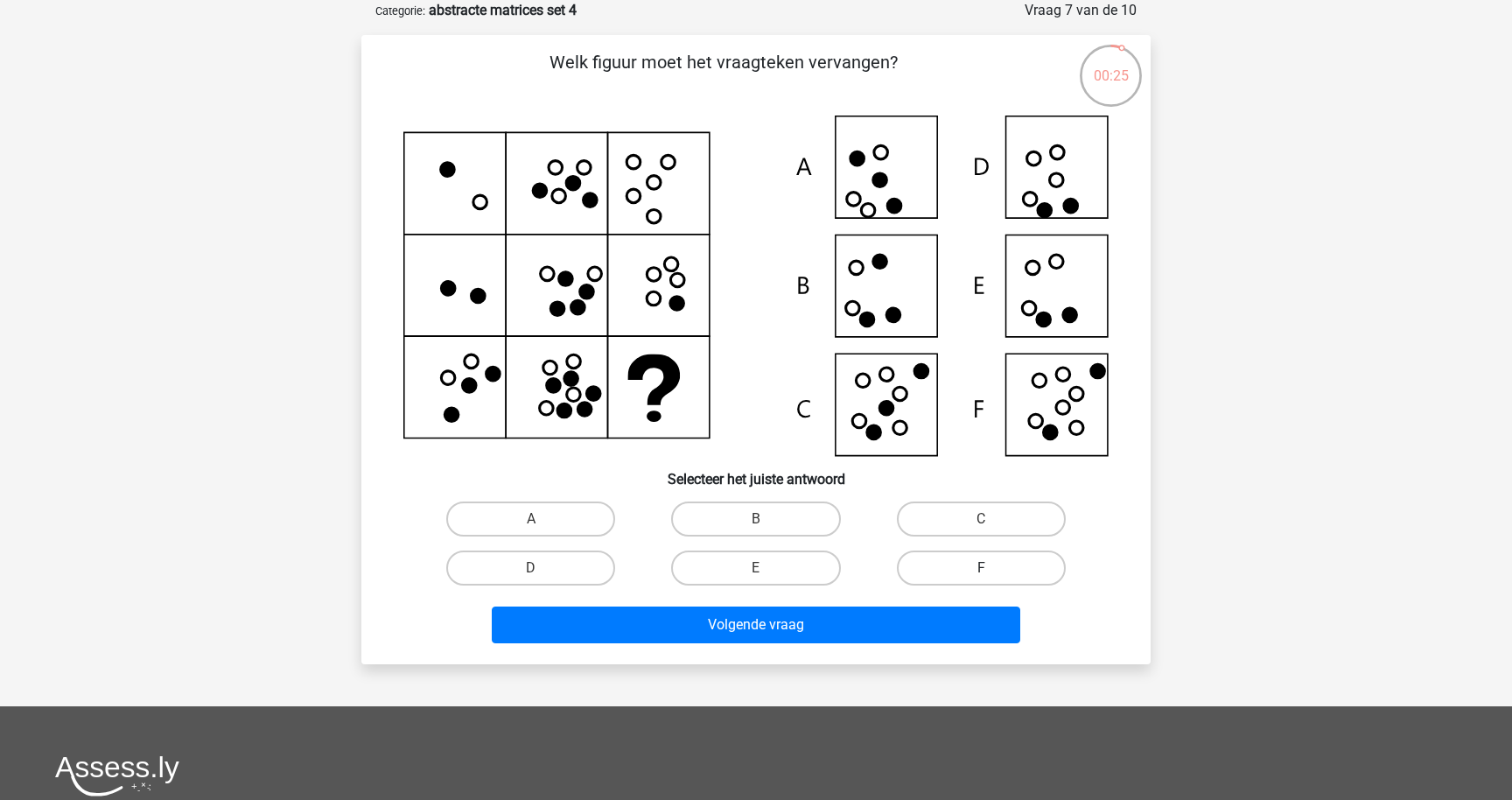
click at [999, 551] on label "F" at bounding box center [982, 568] width 169 height 35
click at [992, 568] on input "F" at bounding box center [987, 574] width 12 height 12
radio input "true"
click at [955, 652] on div "Welk figuur moet het vraagteken vervangen?" at bounding box center [755, 349] width 789 height 630
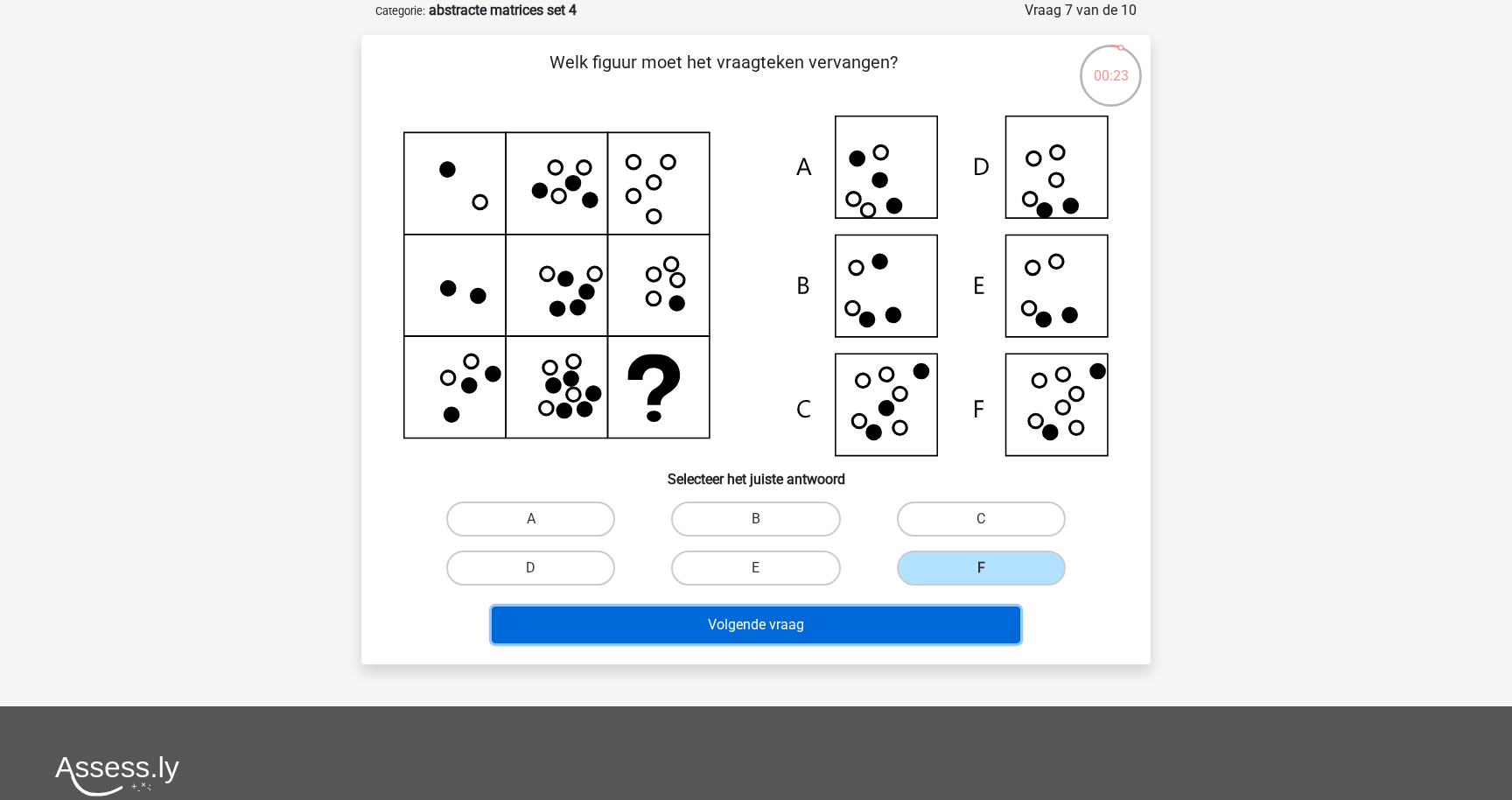
click at [910, 636] on button "Volgende vraag" at bounding box center [756, 625] width 529 height 37
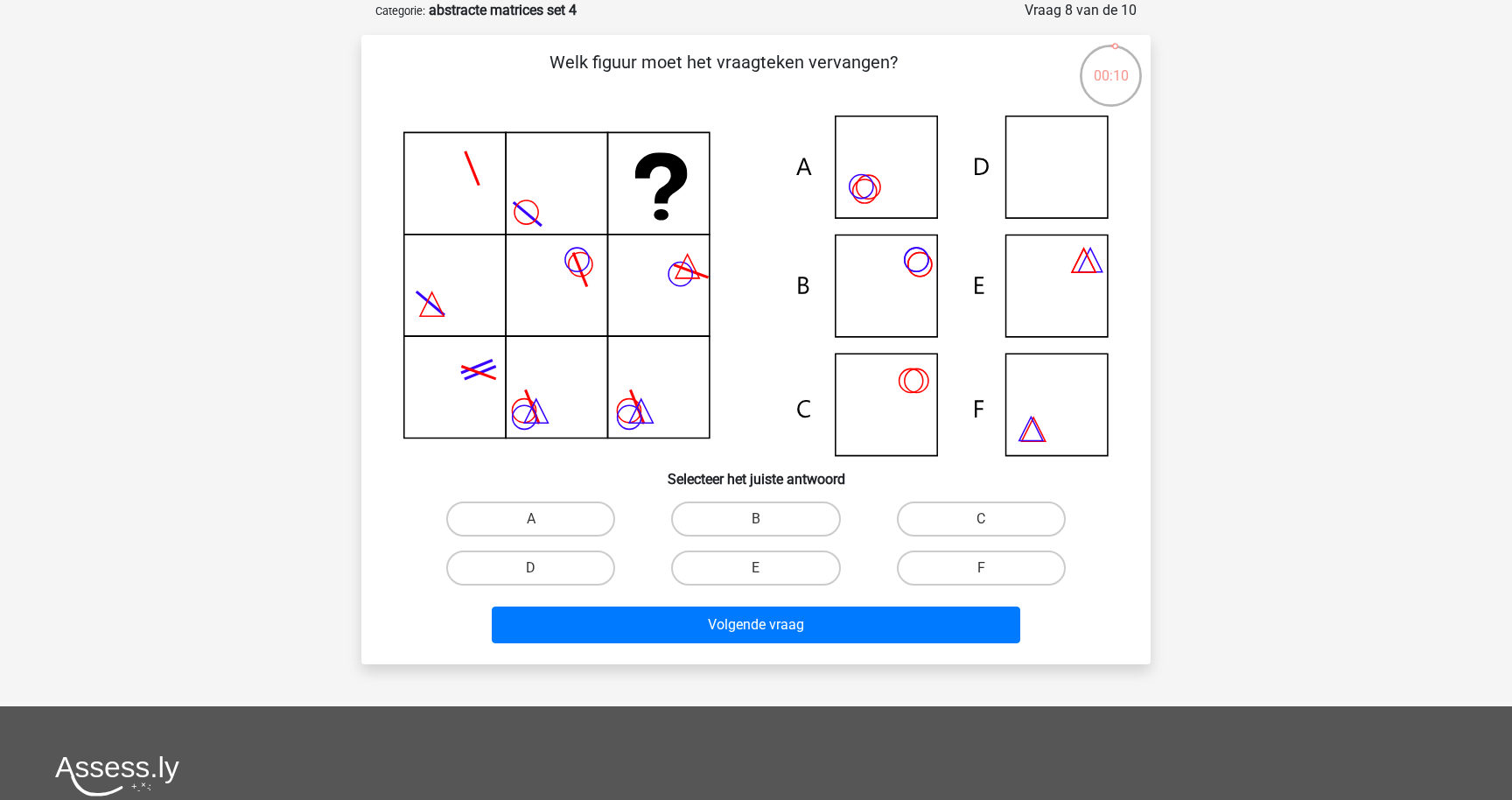
click at [764, 568] on input "E" at bounding box center [762, 574] width 12 height 12
radio input "true"
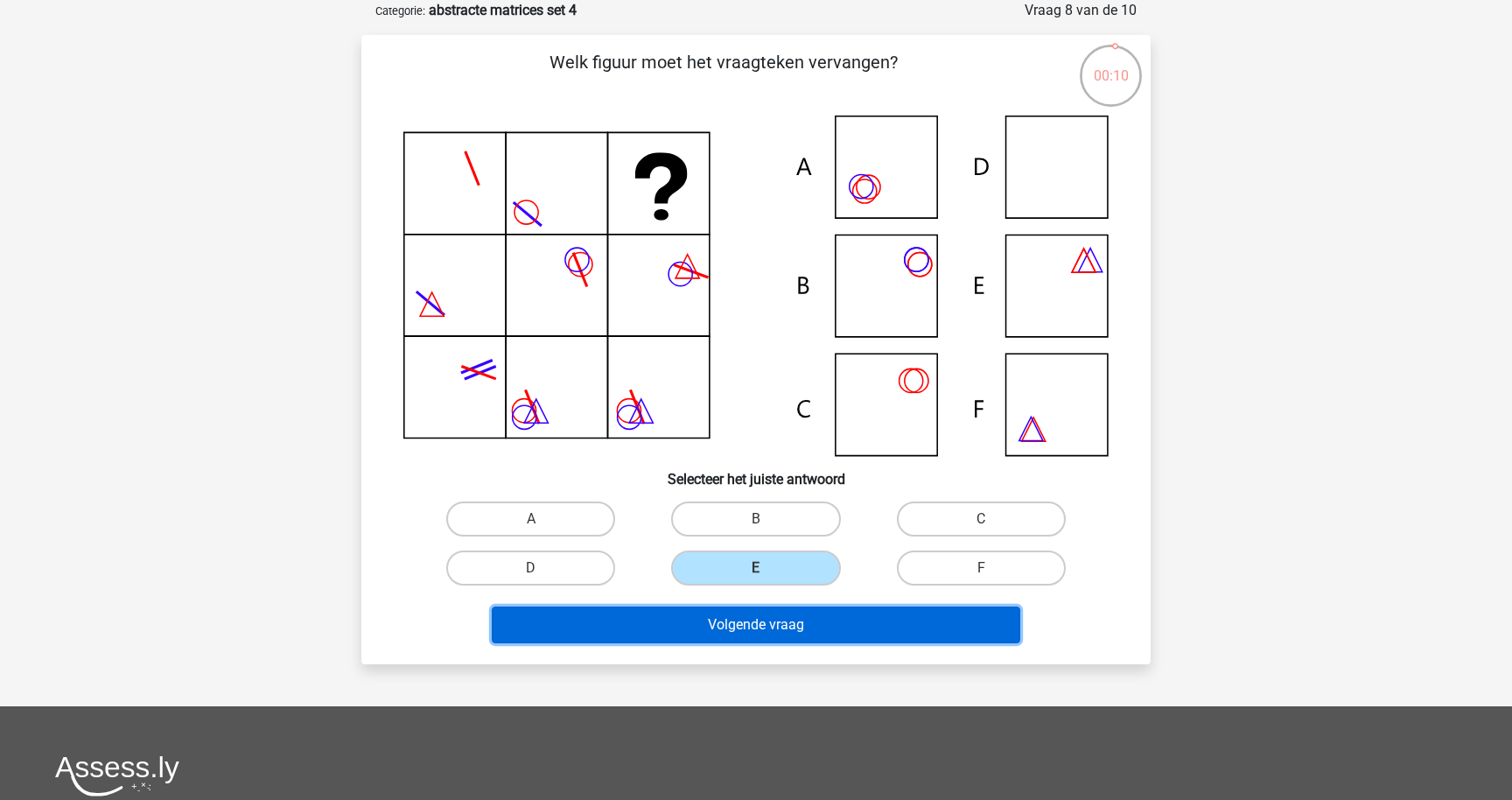
click at [771, 624] on button "Volgende vraag" at bounding box center [756, 625] width 529 height 37
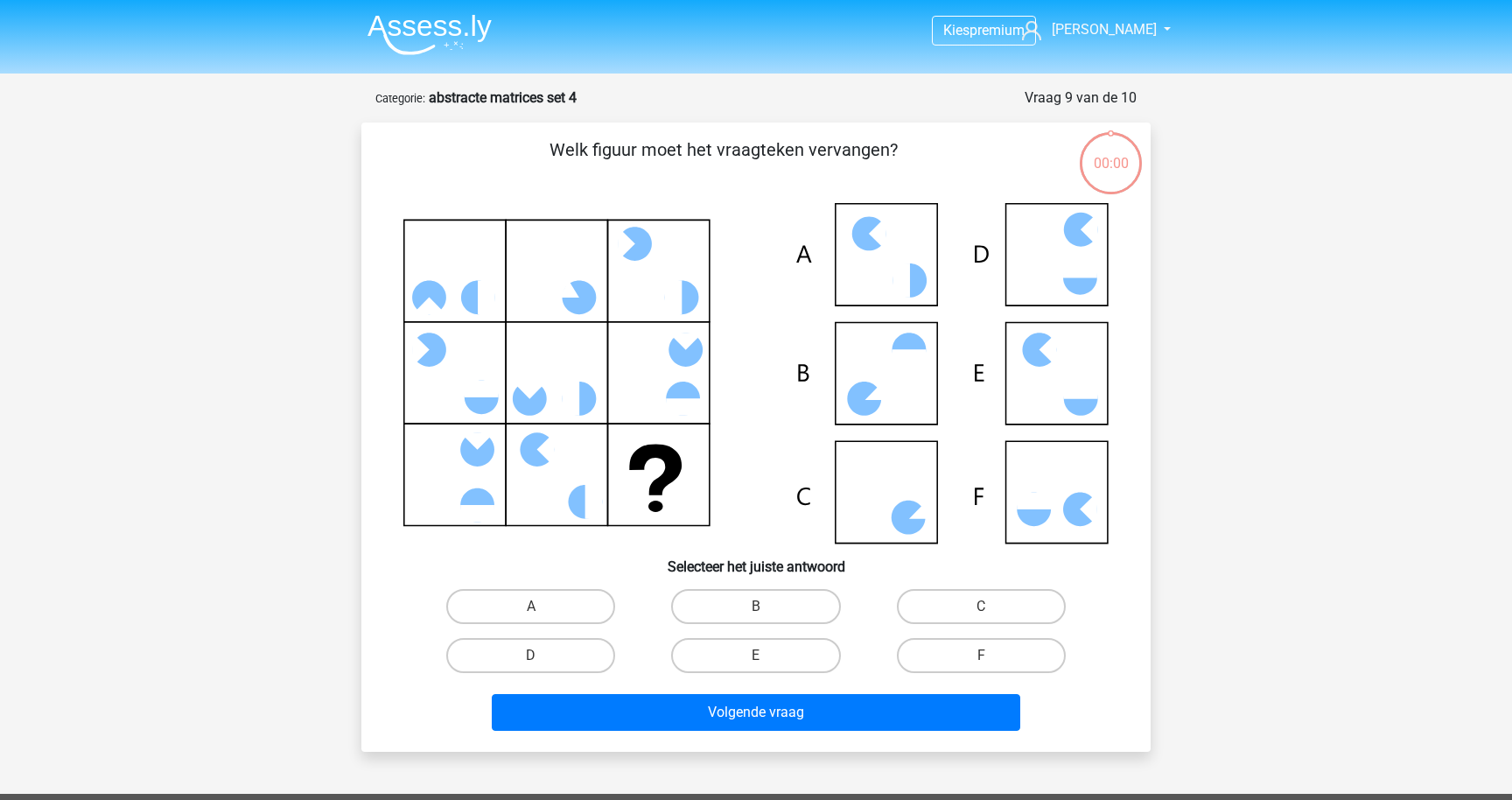
scroll to position [88, 0]
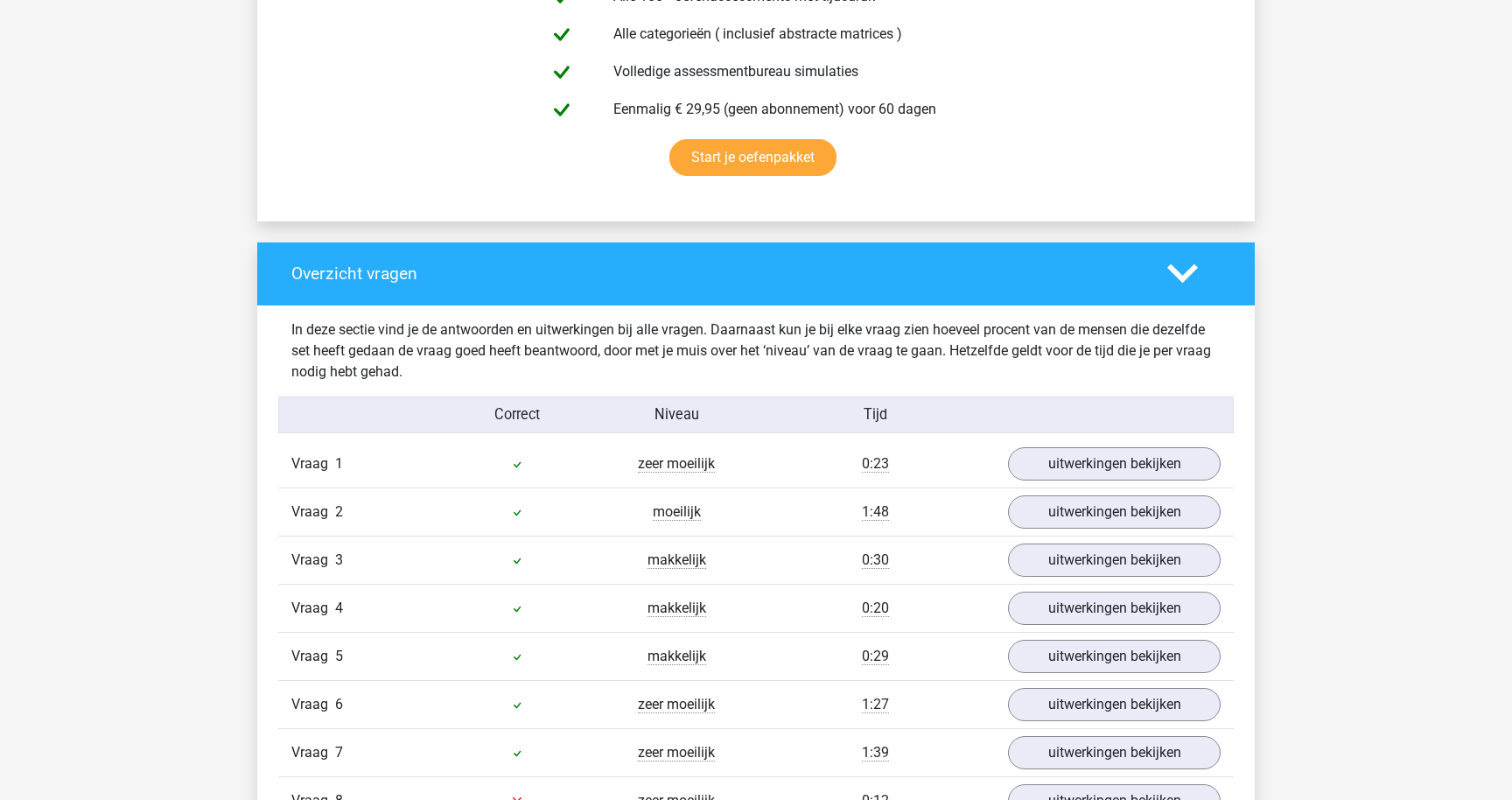
scroll to position [1071, 0]
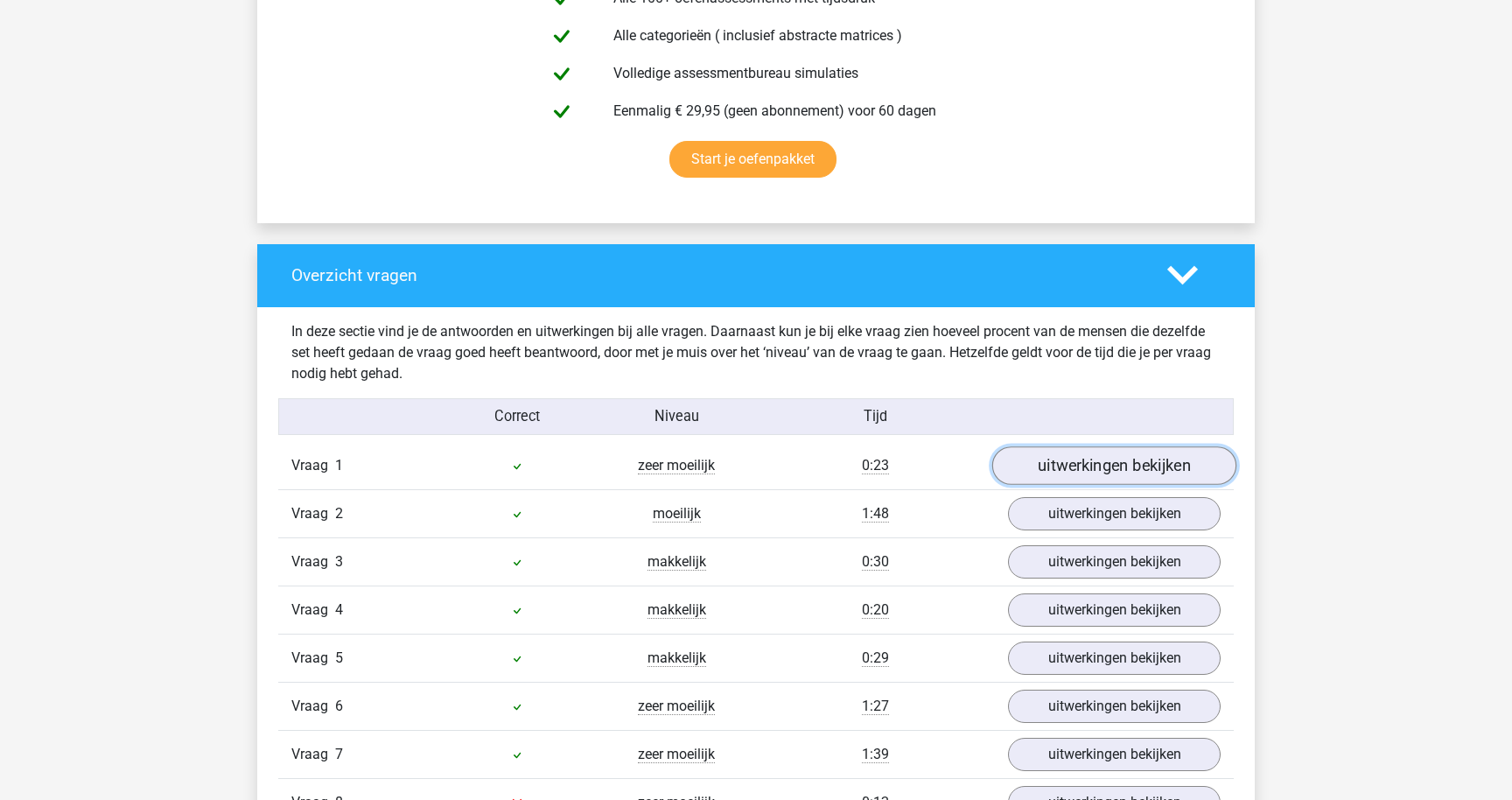
click at [1095, 469] on link "uitwerkingen bekijken" at bounding box center [1114, 466] width 244 height 39
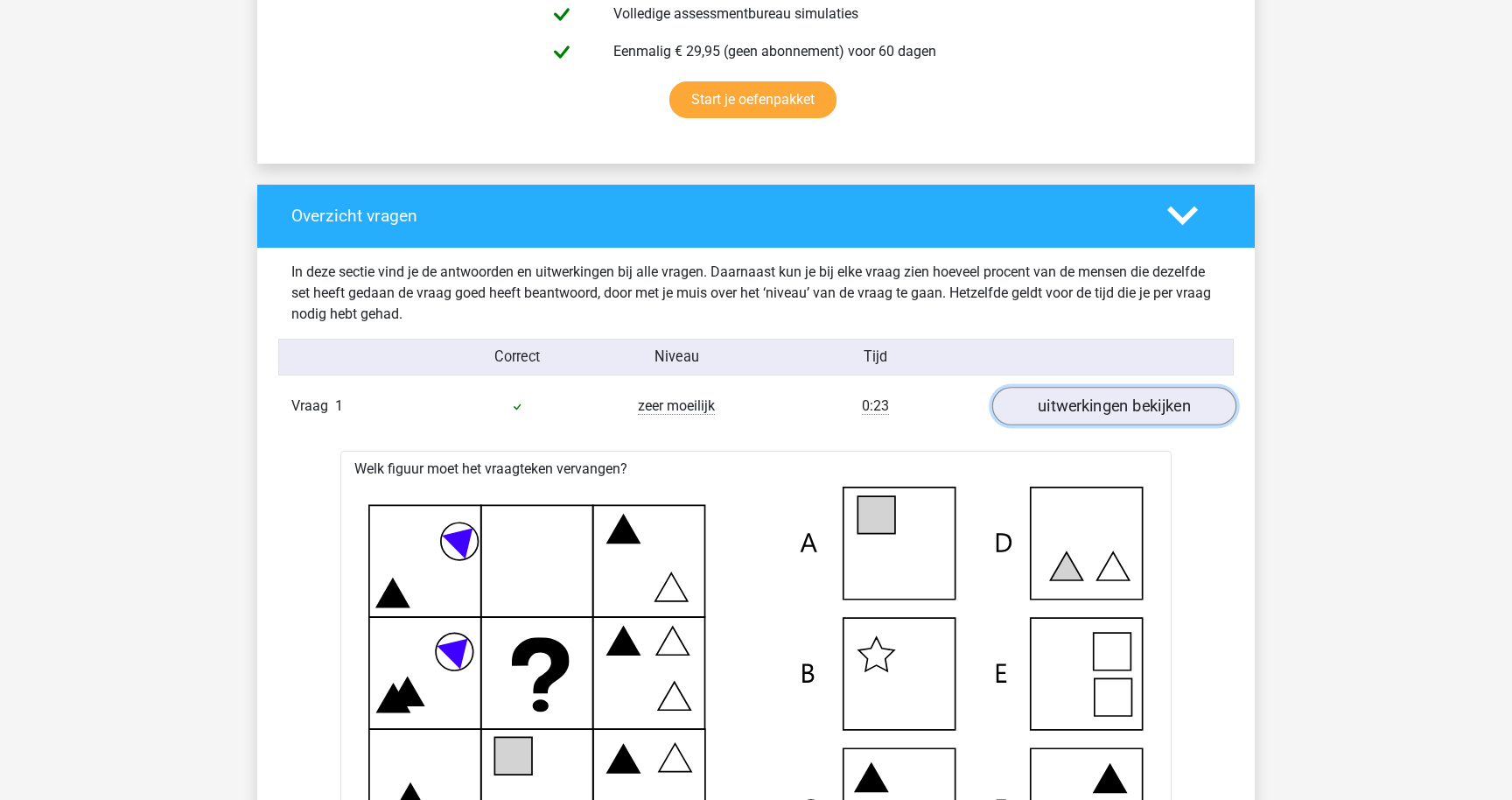
scroll to position [1162, 0]
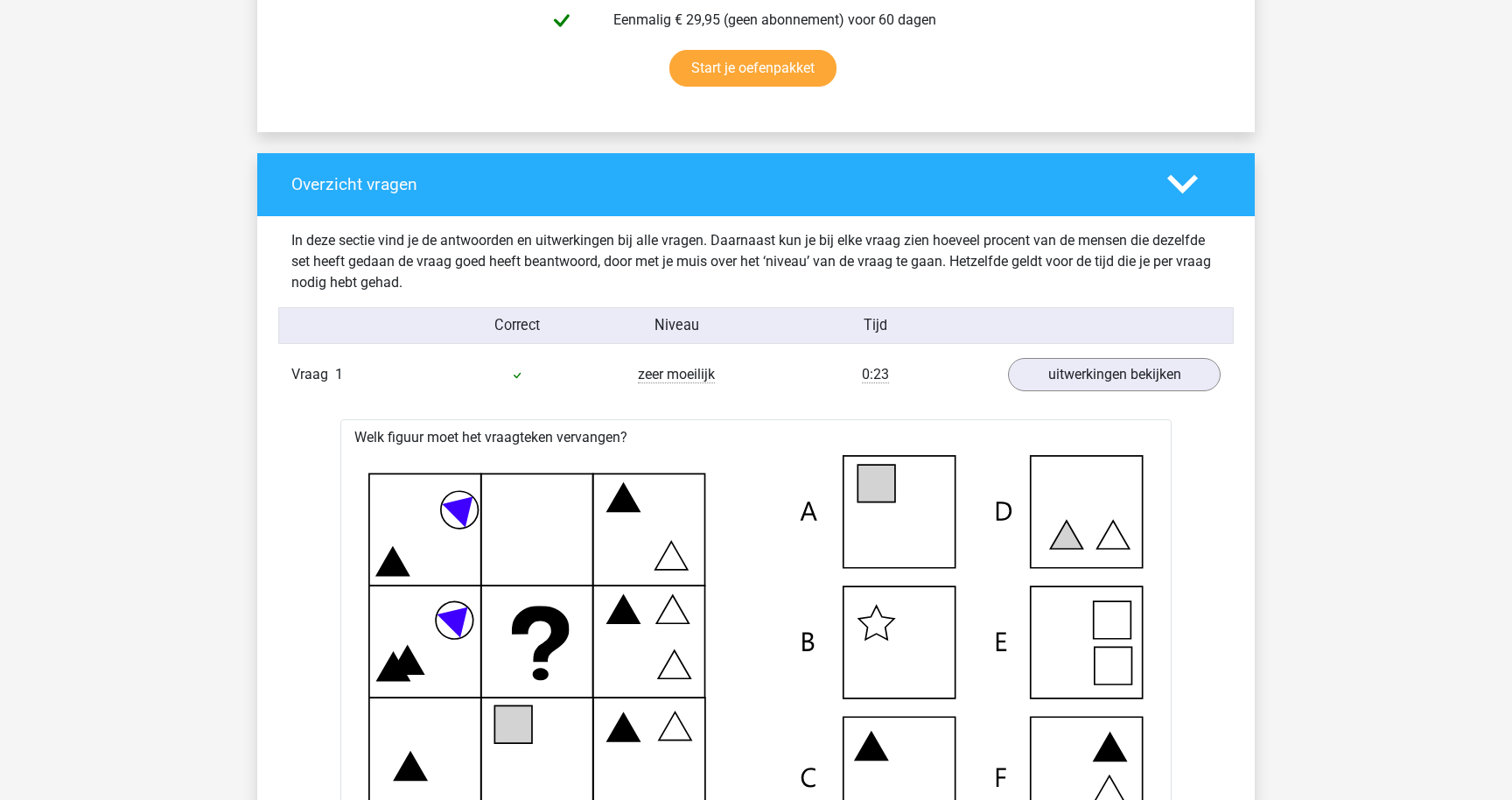
click at [1090, 392] on div "Vraag 1 zeer moeilijk 0:23 uitwerkingen bekijken" at bounding box center [756, 375] width 955 height 48
click at [1089, 374] on link "uitwerkingen bekijken" at bounding box center [1114, 375] width 244 height 39
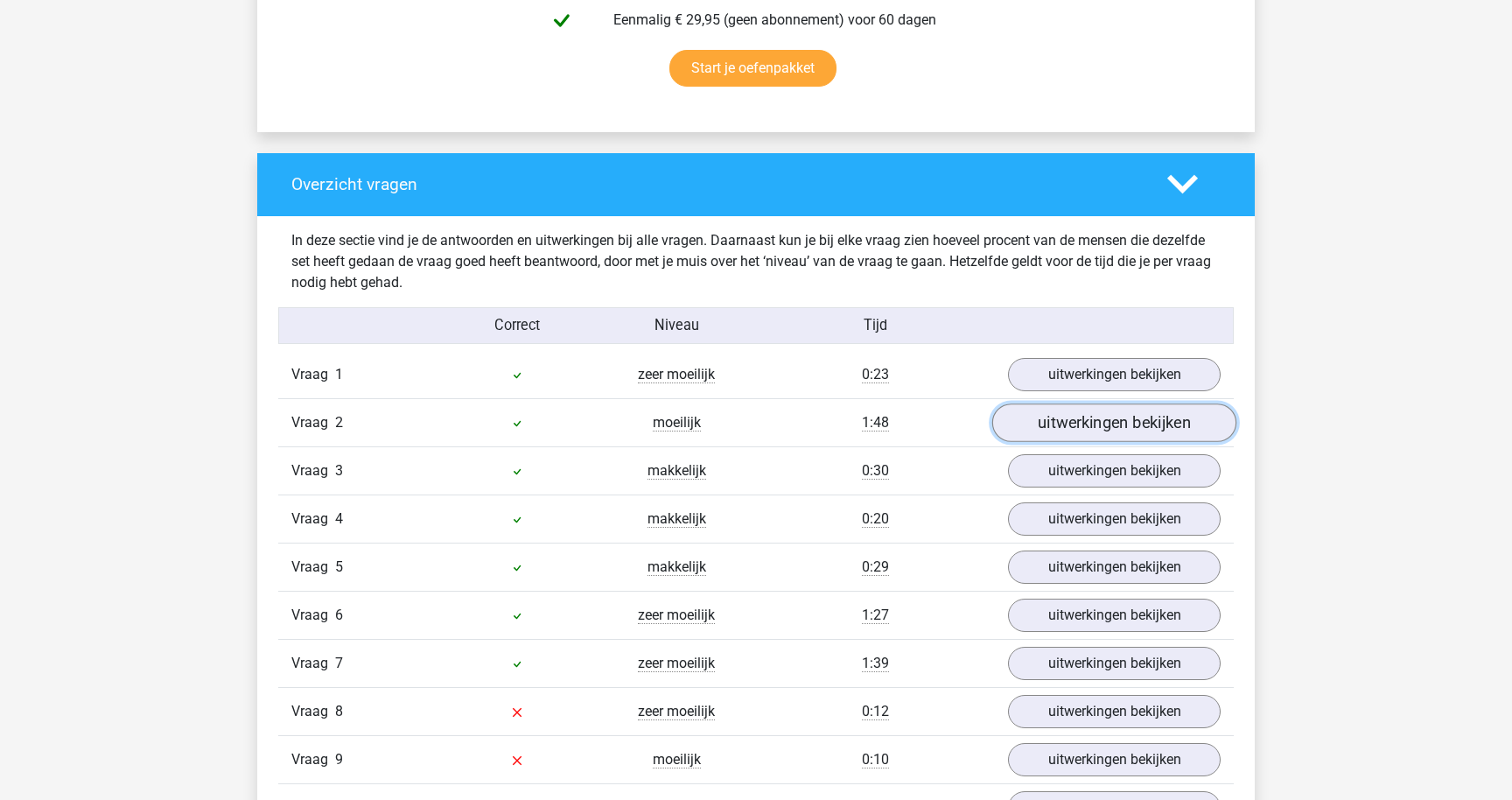
click at [1086, 426] on link "uitwerkingen bekijken" at bounding box center [1114, 423] width 244 height 39
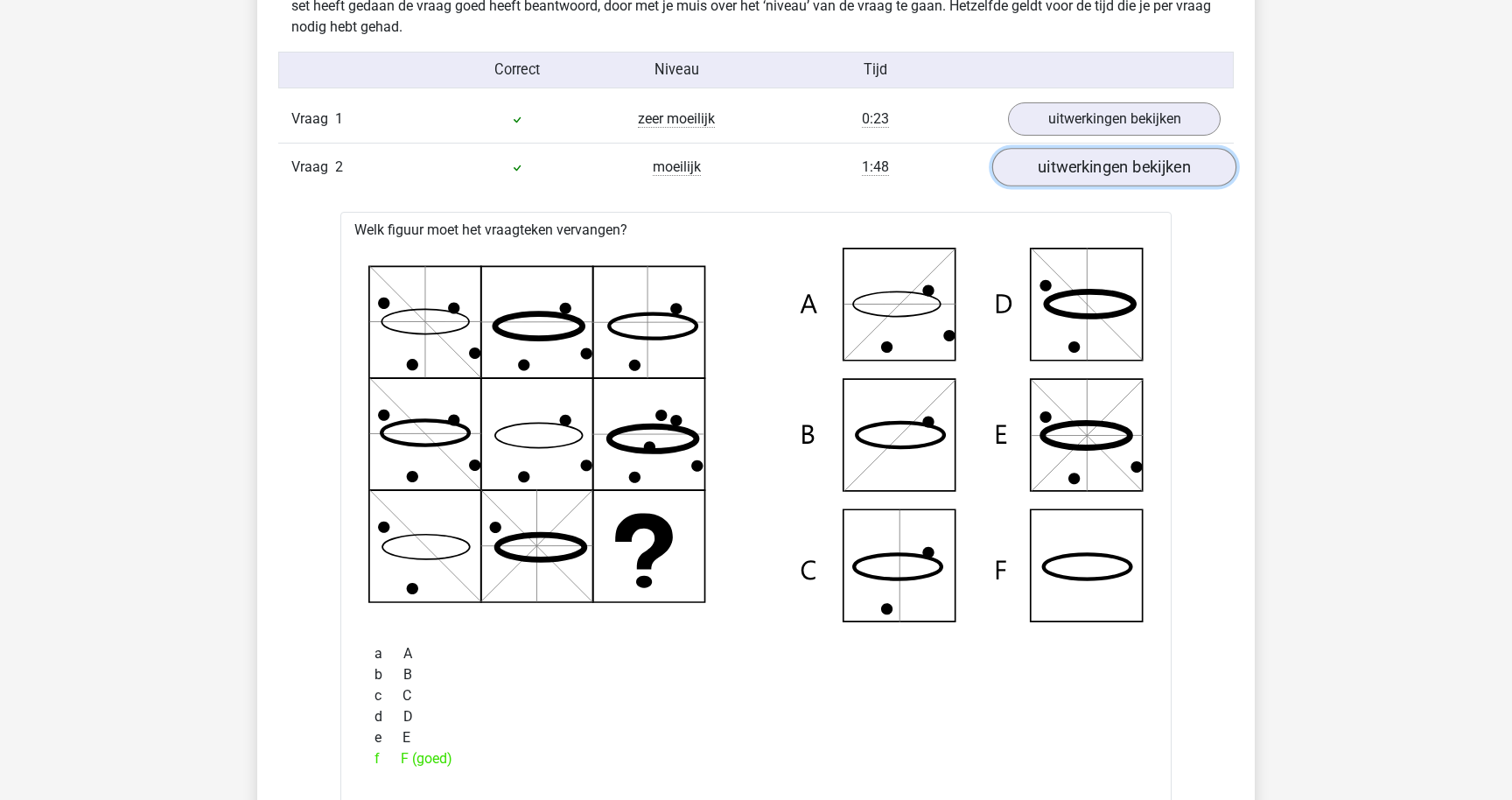
scroll to position [1414, 0]
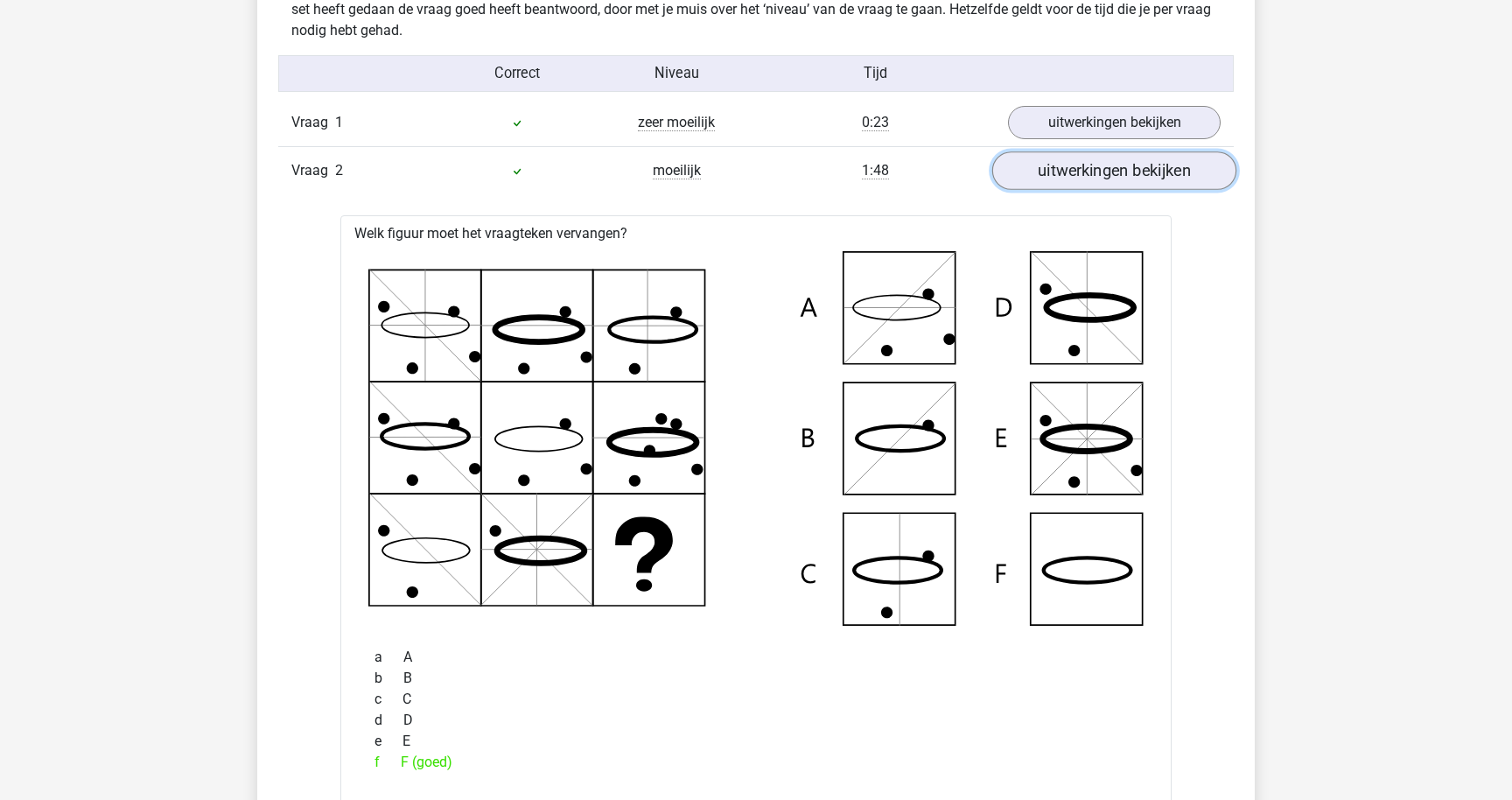
click at [1092, 161] on link "uitwerkingen bekijken" at bounding box center [1114, 171] width 244 height 39
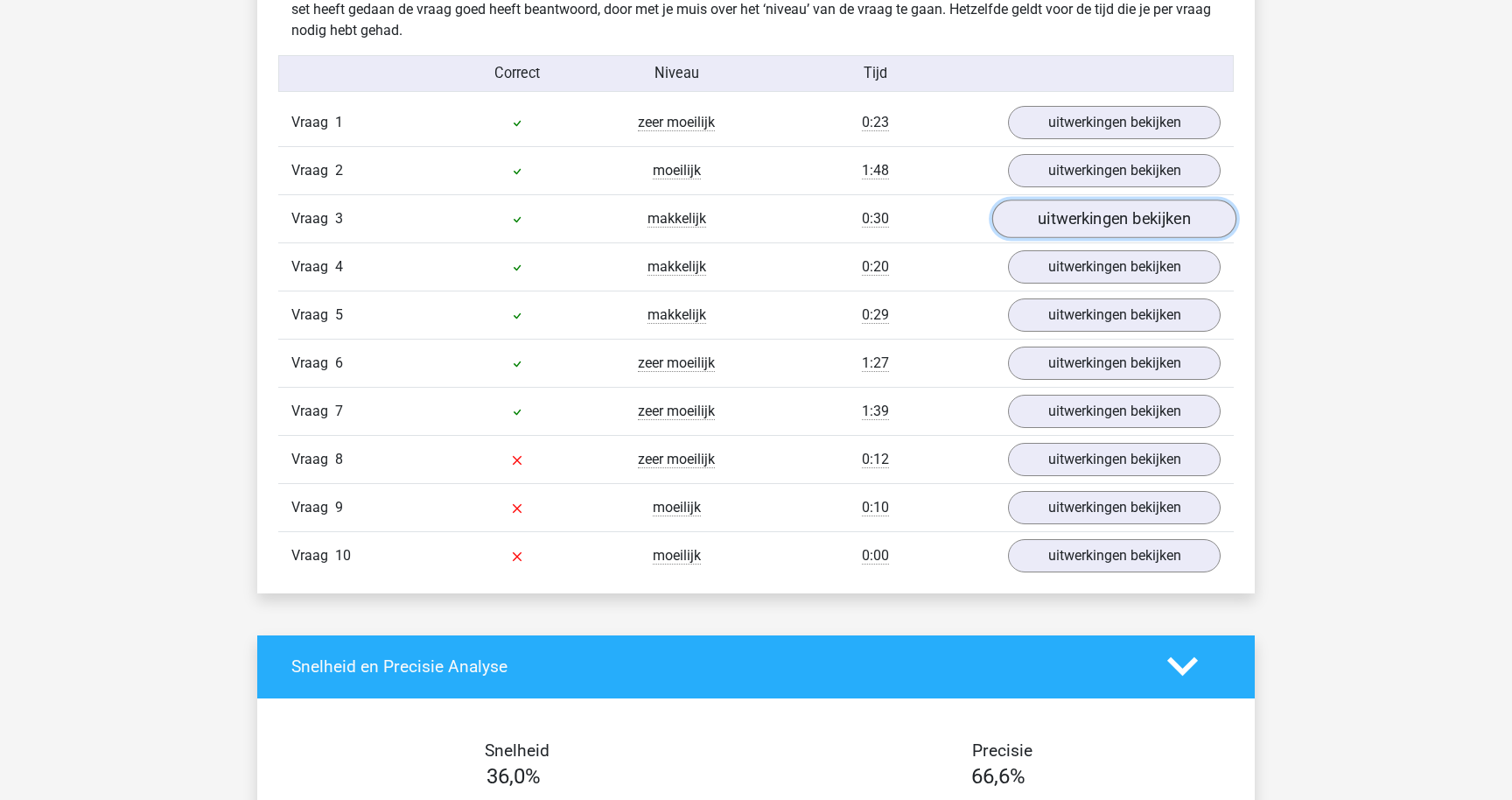
click at [1089, 213] on link "uitwerkingen bekijken" at bounding box center [1114, 219] width 244 height 39
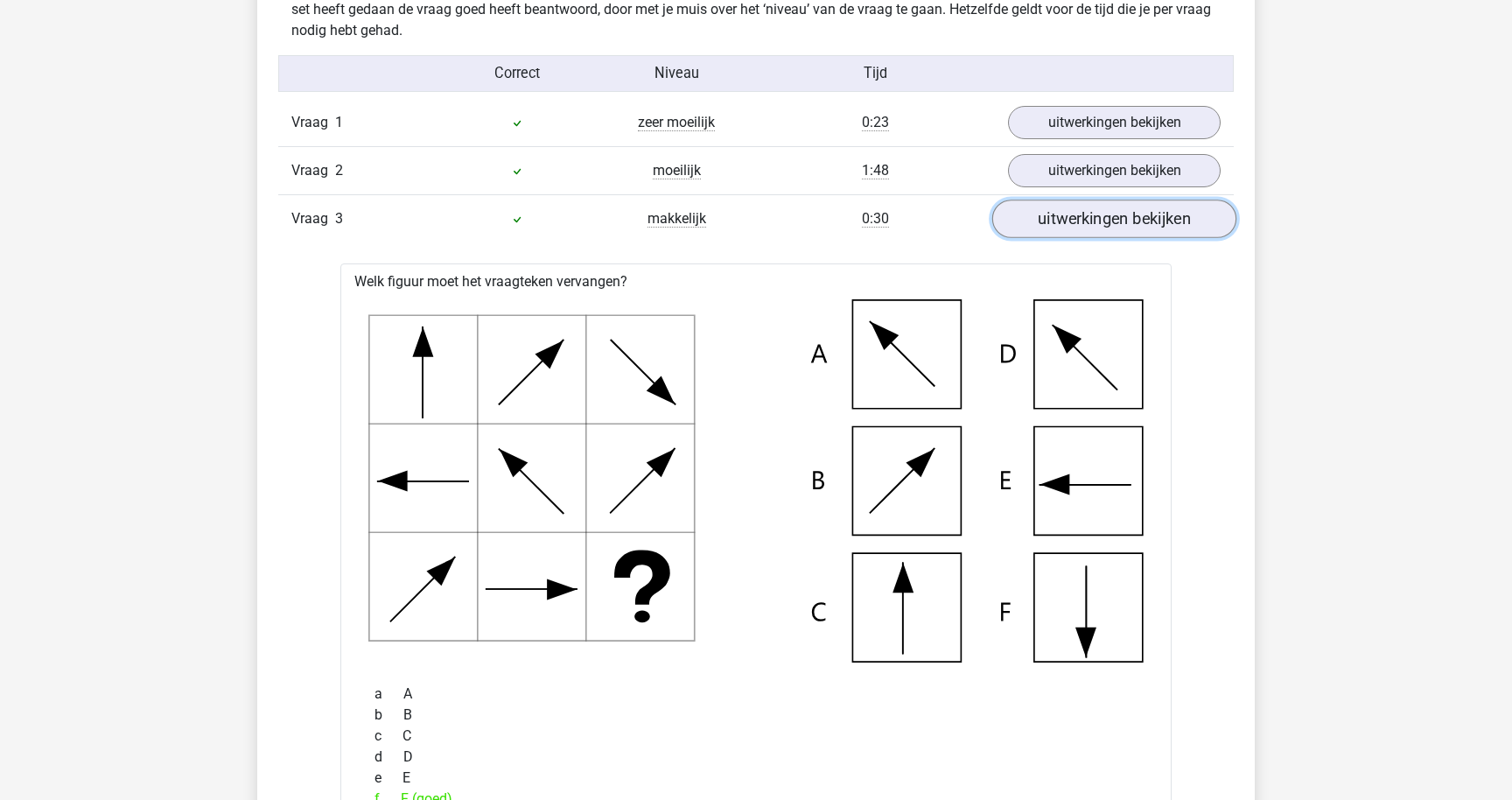
click at [1089, 213] on link "uitwerkingen bekijken" at bounding box center [1114, 219] width 244 height 39
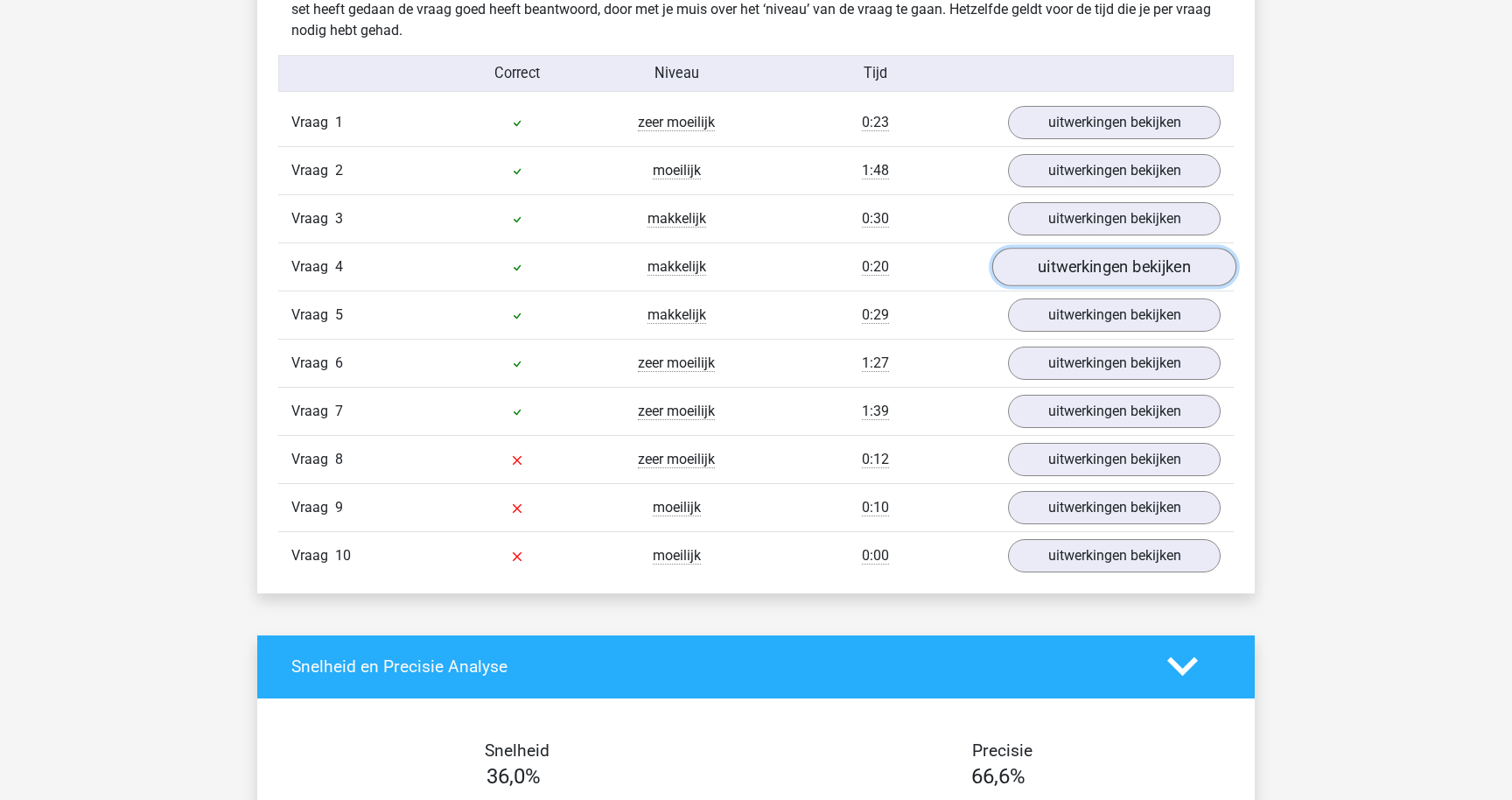
click at [1085, 275] on link "uitwerkingen bekijken" at bounding box center [1114, 268] width 244 height 39
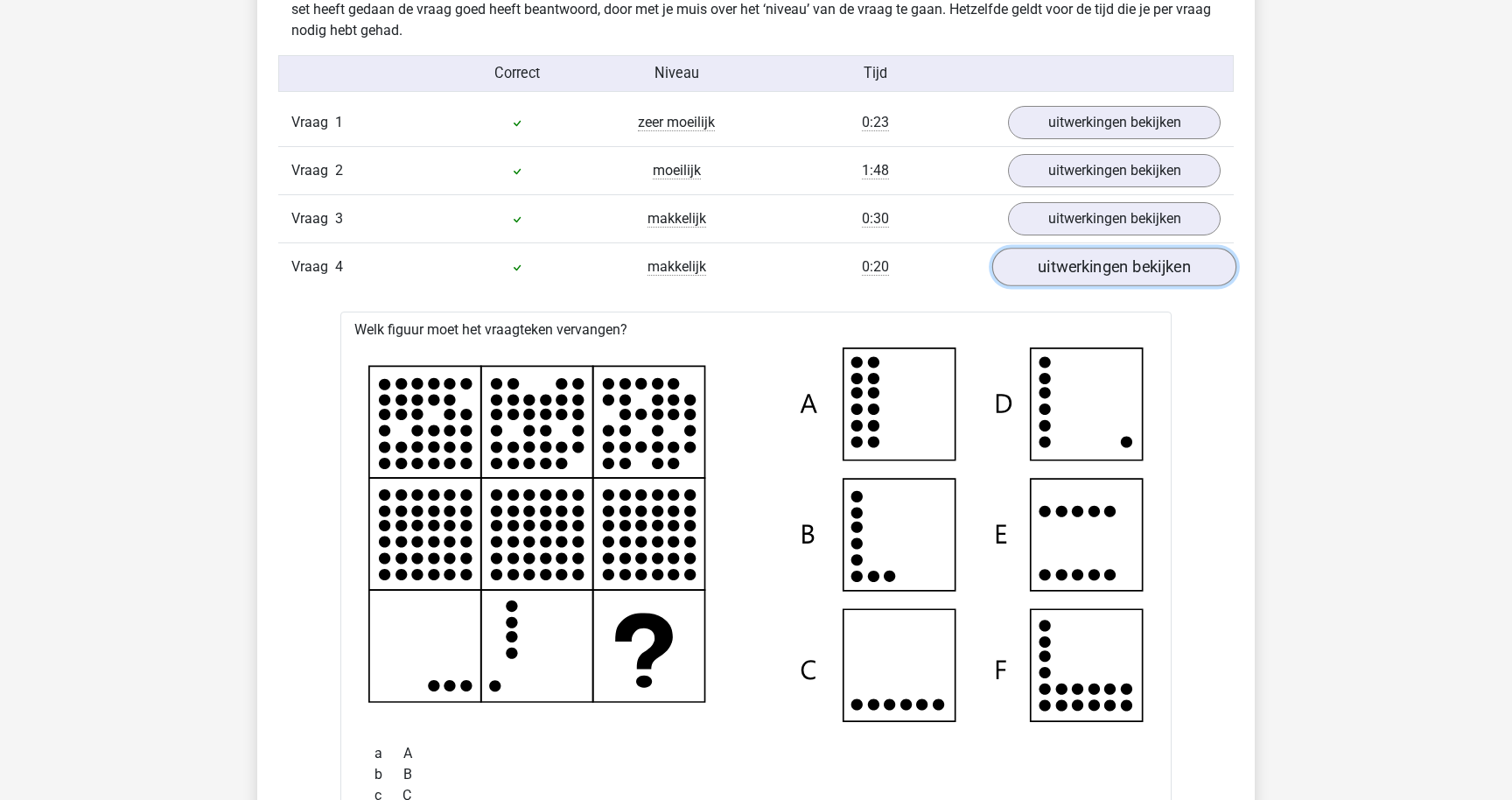
click at [1085, 275] on link "uitwerkingen bekijken" at bounding box center [1114, 268] width 244 height 39
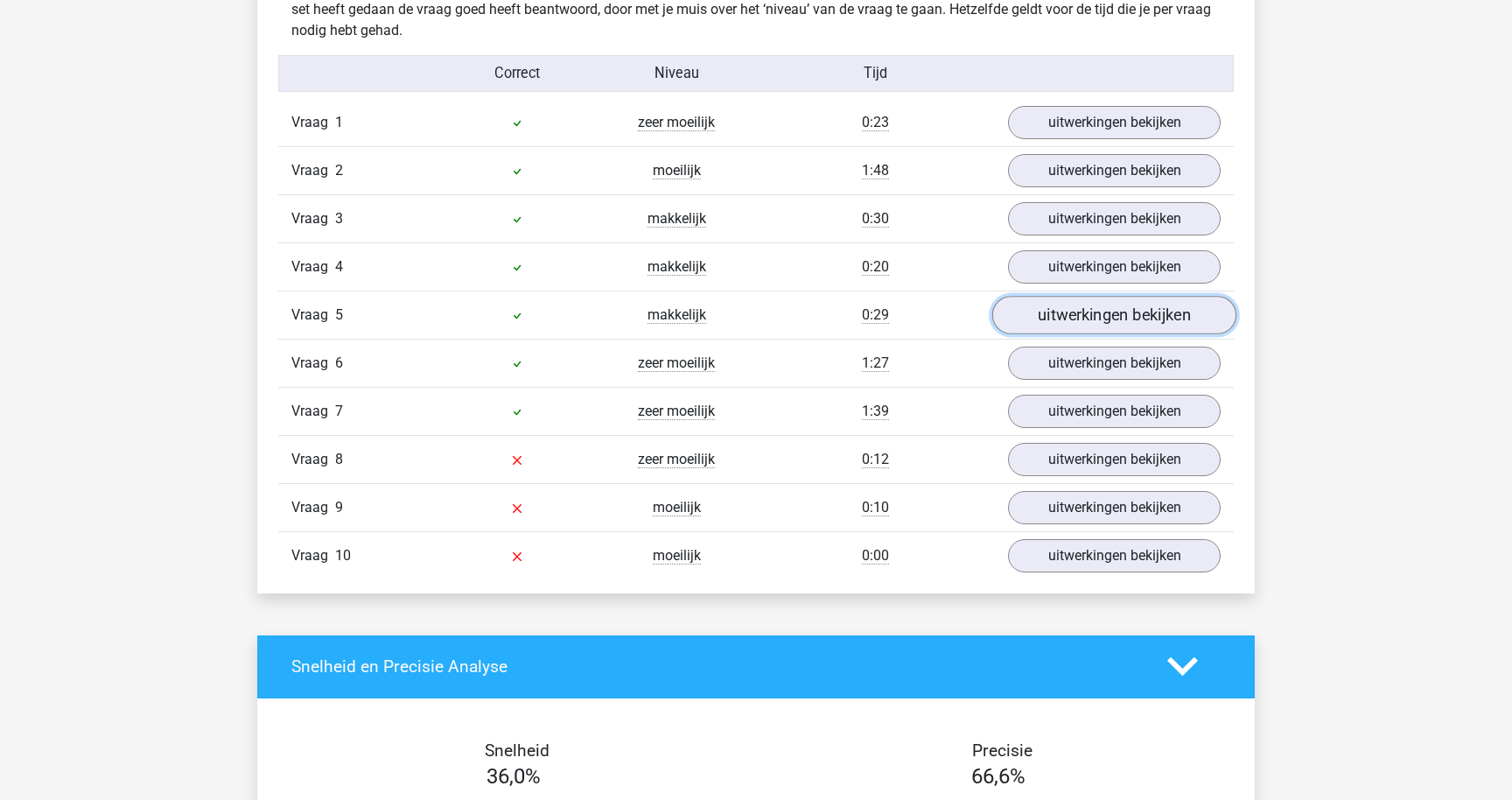
click at [1083, 312] on link "uitwerkingen bekijken" at bounding box center [1114, 315] width 244 height 39
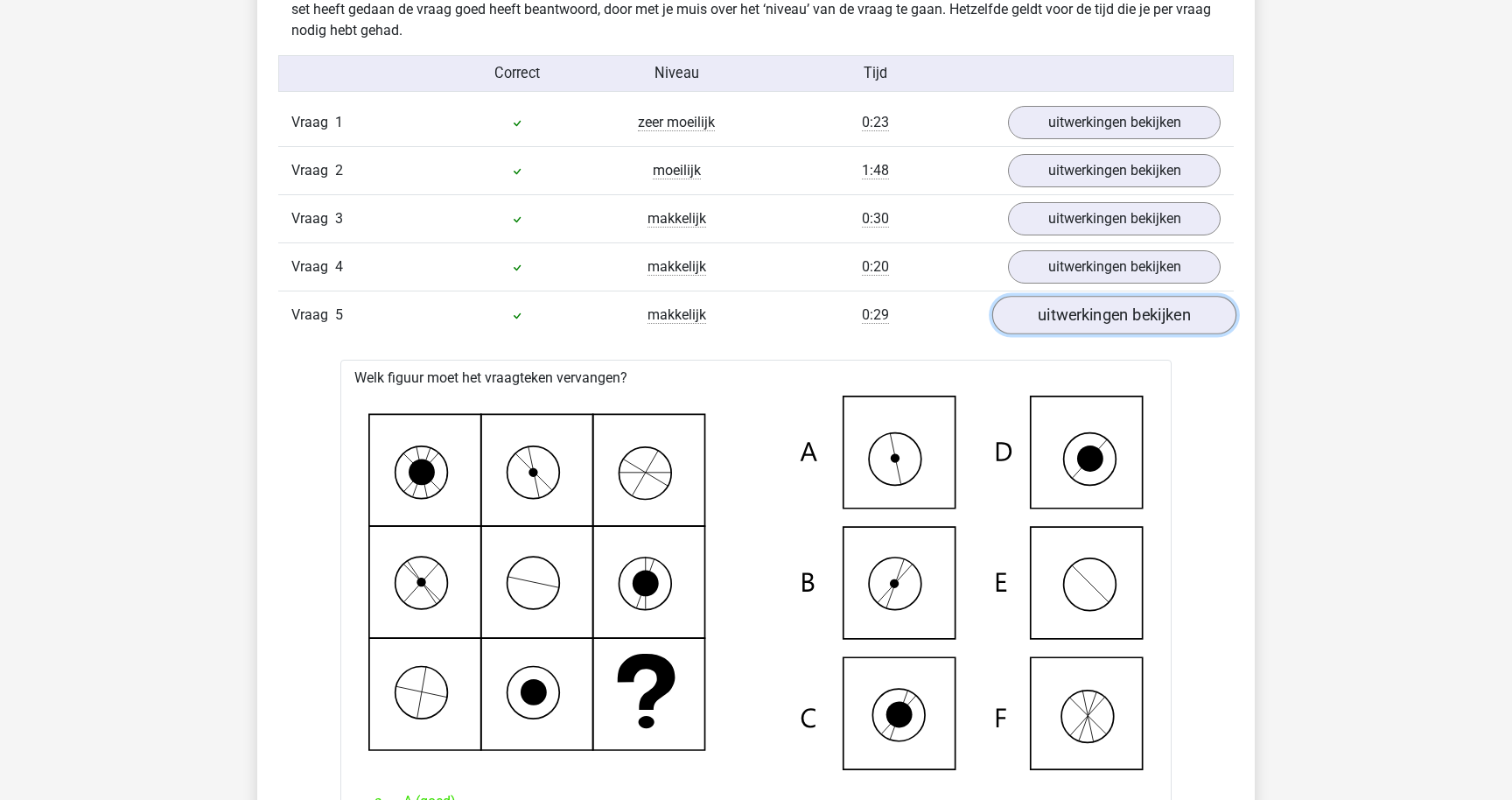
click at [1083, 312] on link "uitwerkingen bekijken" at bounding box center [1114, 315] width 244 height 39
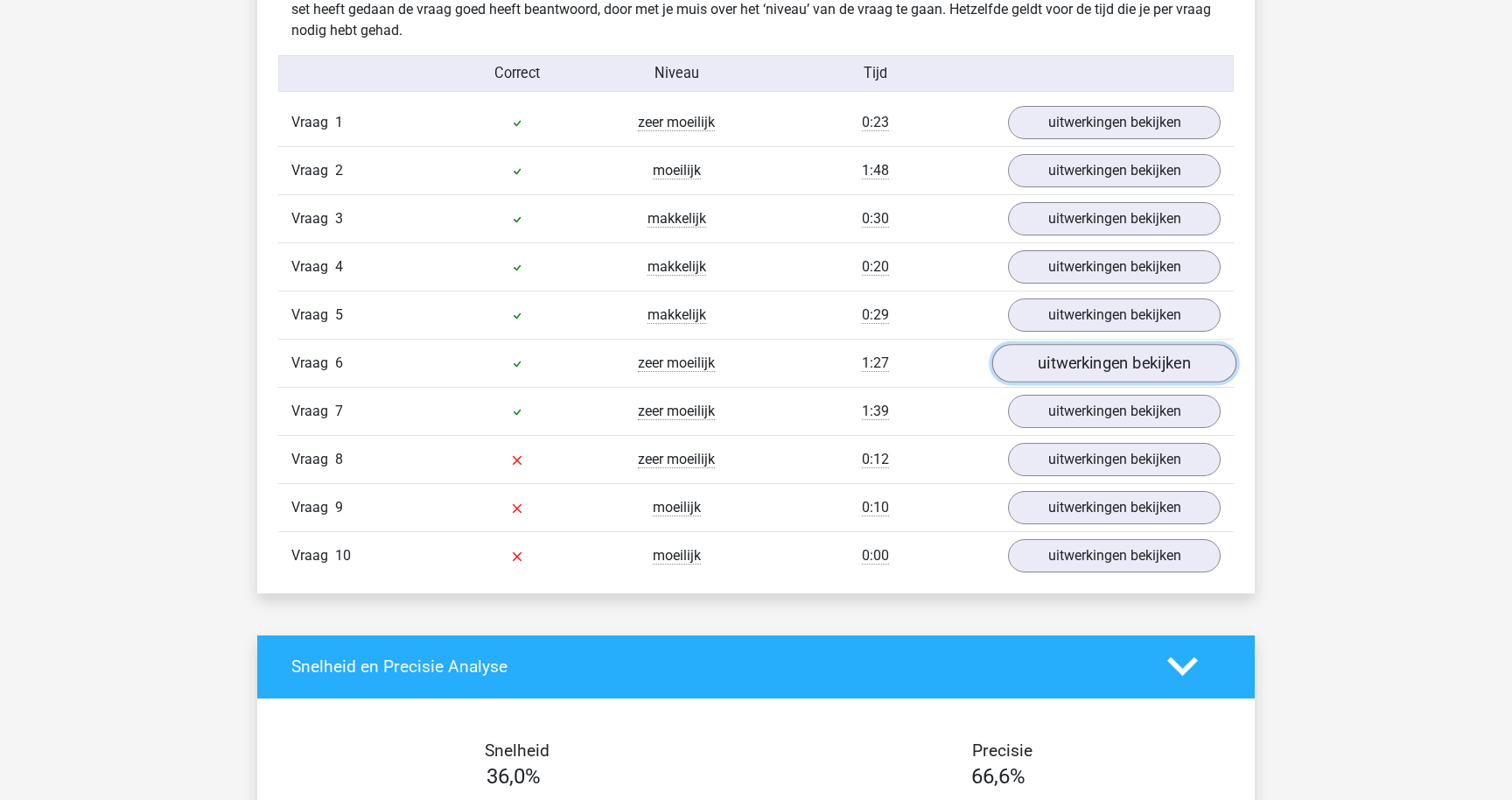
click at [1079, 361] on link "uitwerkingen bekijken" at bounding box center [1114, 363] width 244 height 39
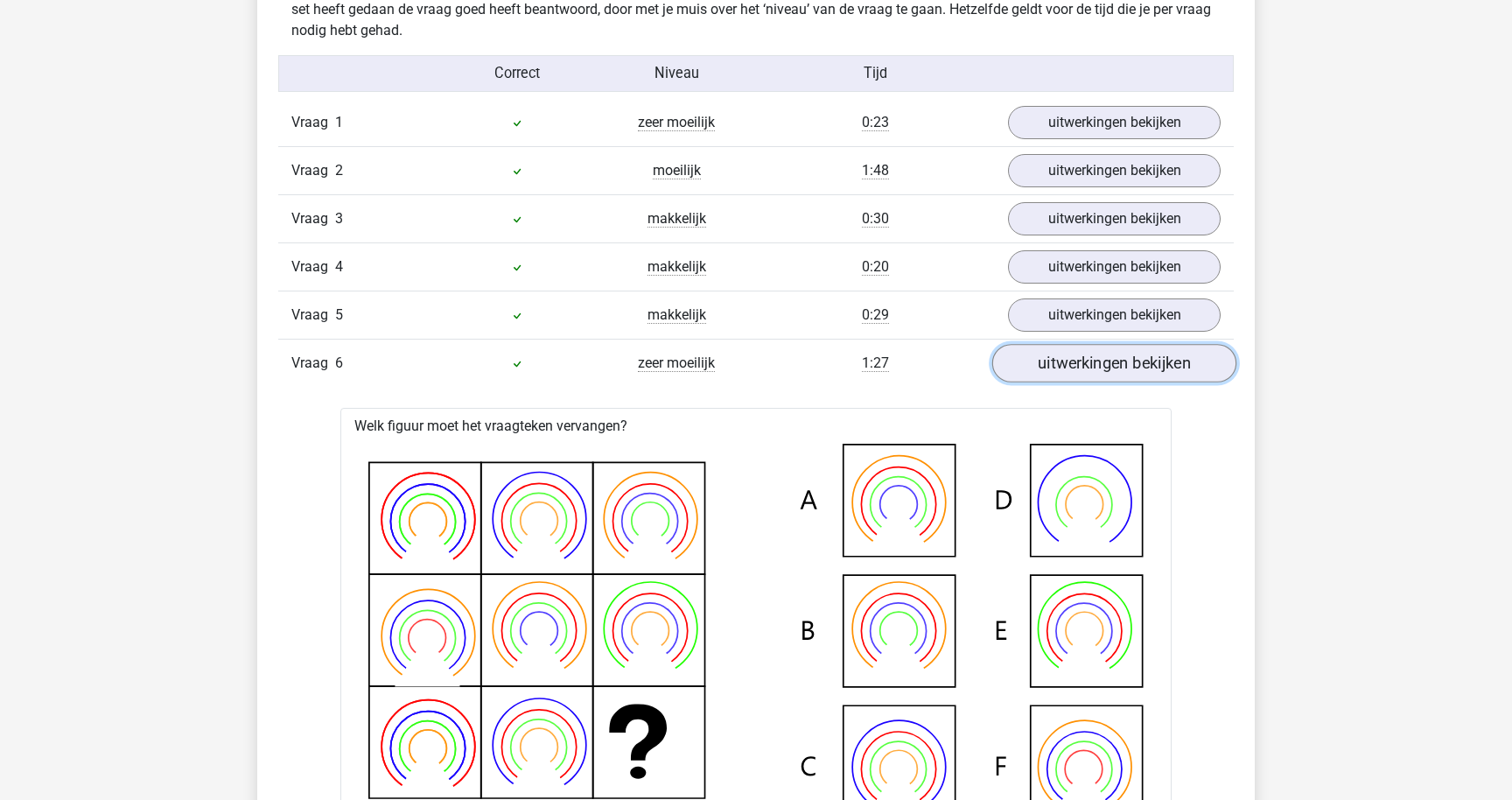
click at [1079, 361] on link "uitwerkingen bekijken" at bounding box center [1114, 363] width 244 height 39
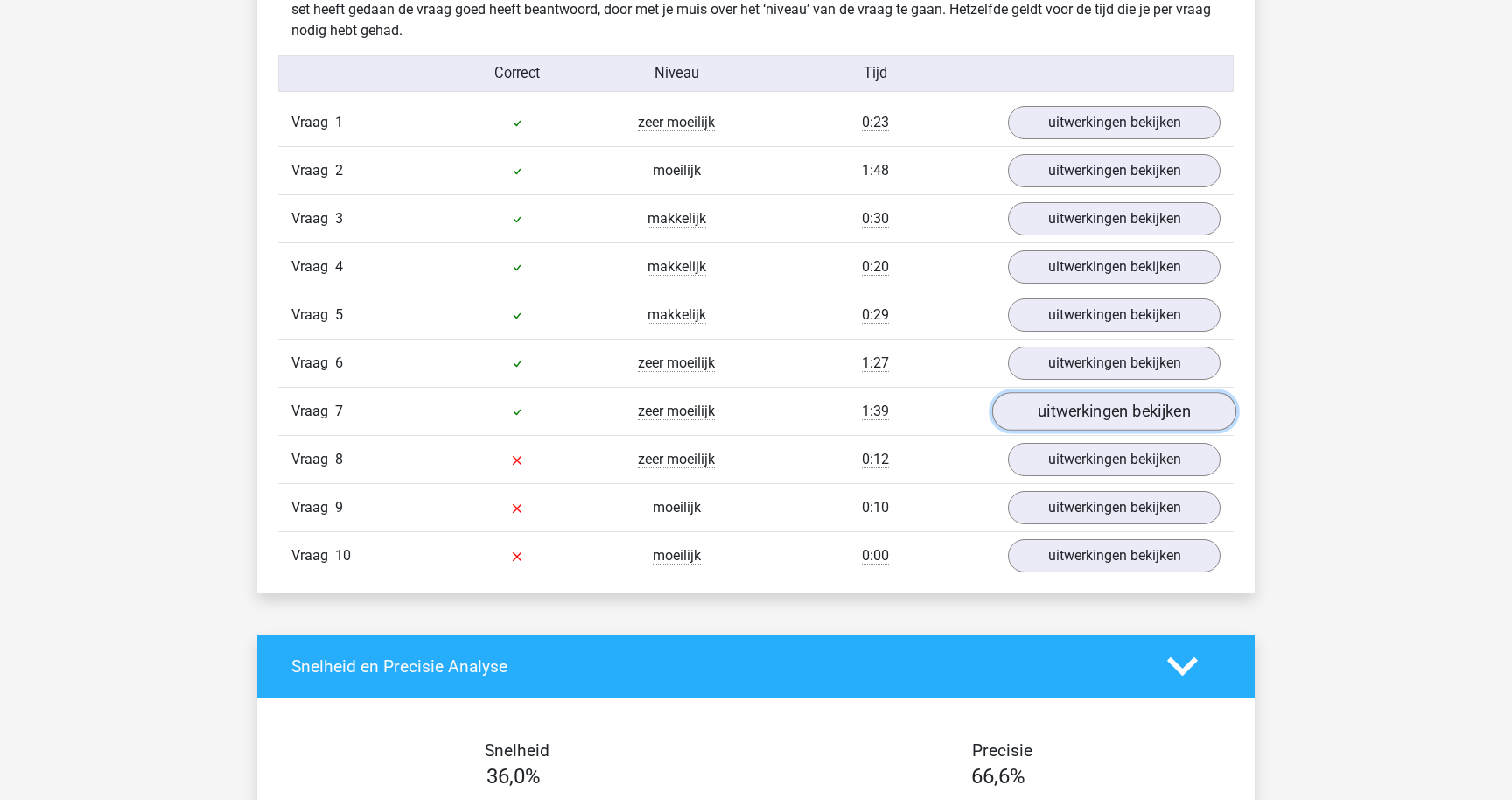
click at [1079, 414] on link "uitwerkingen bekijken" at bounding box center [1114, 412] width 244 height 39
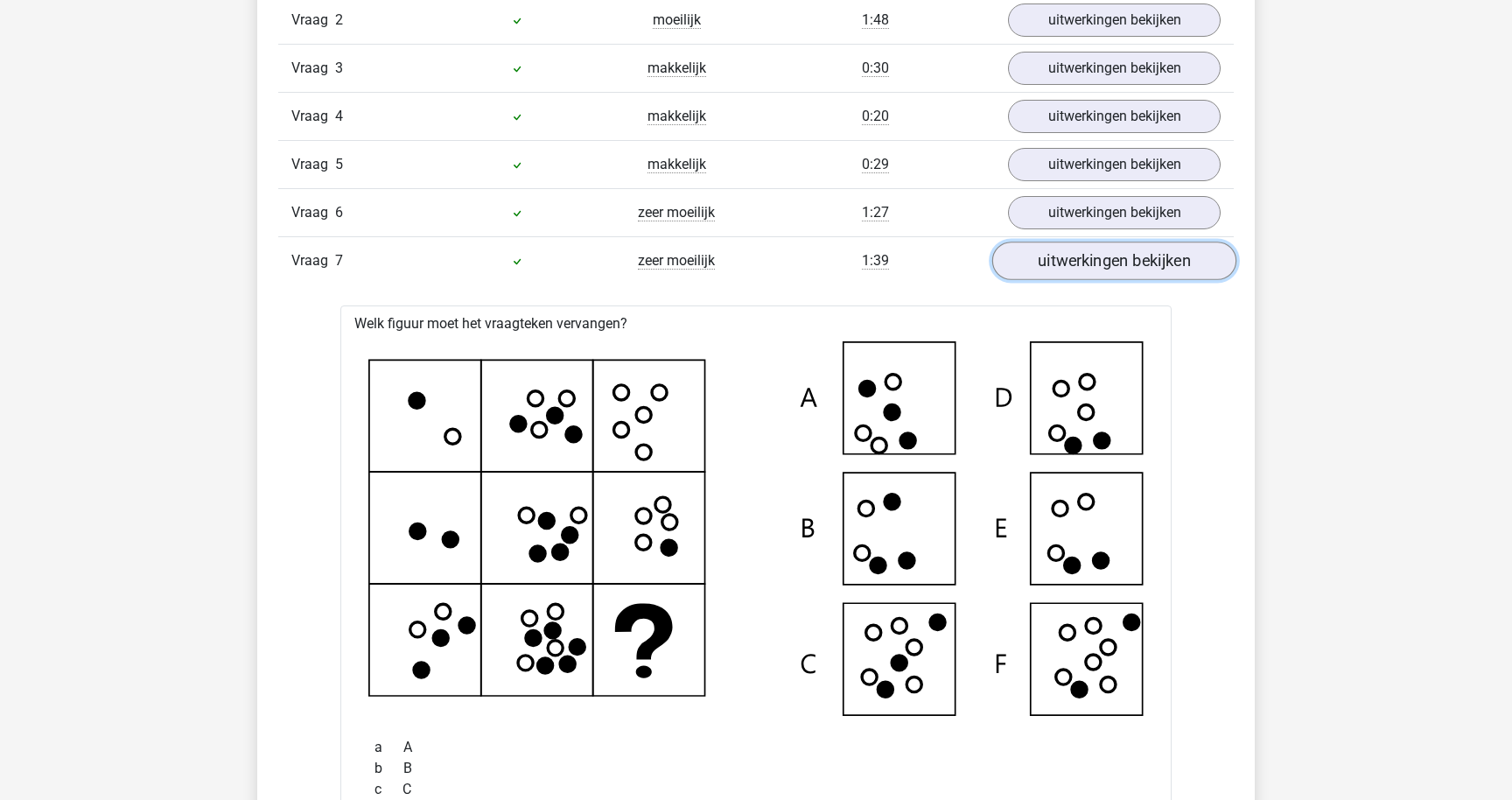
scroll to position [1566, 0]
click at [1048, 271] on link "uitwerkingen bekijken" at bounding box center [1114, 259] width 244 height 39
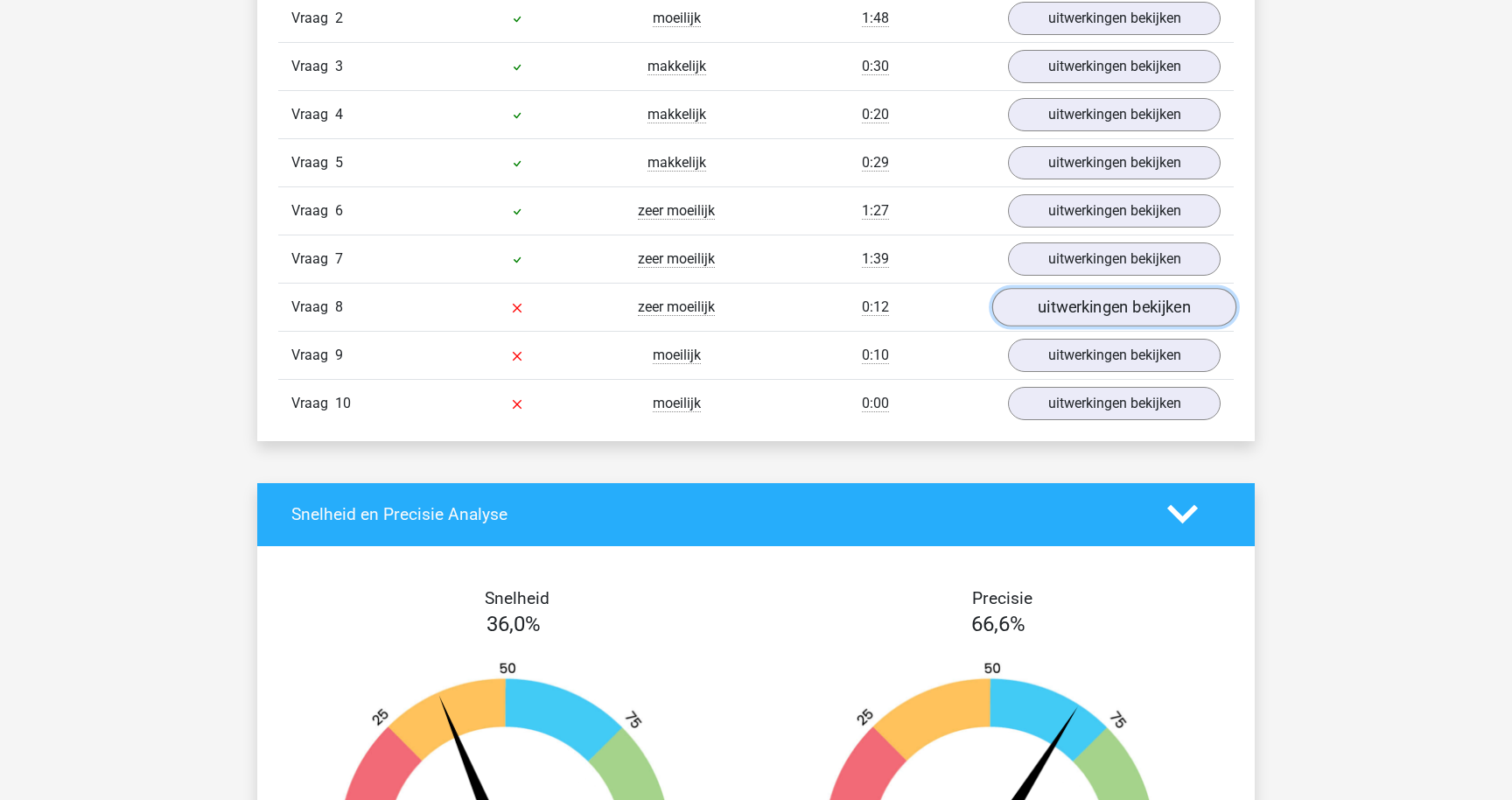
click at [1051, 300] on link "uitwerkingen bekijken" at bounding box center [1114, 308] width 244 height 39
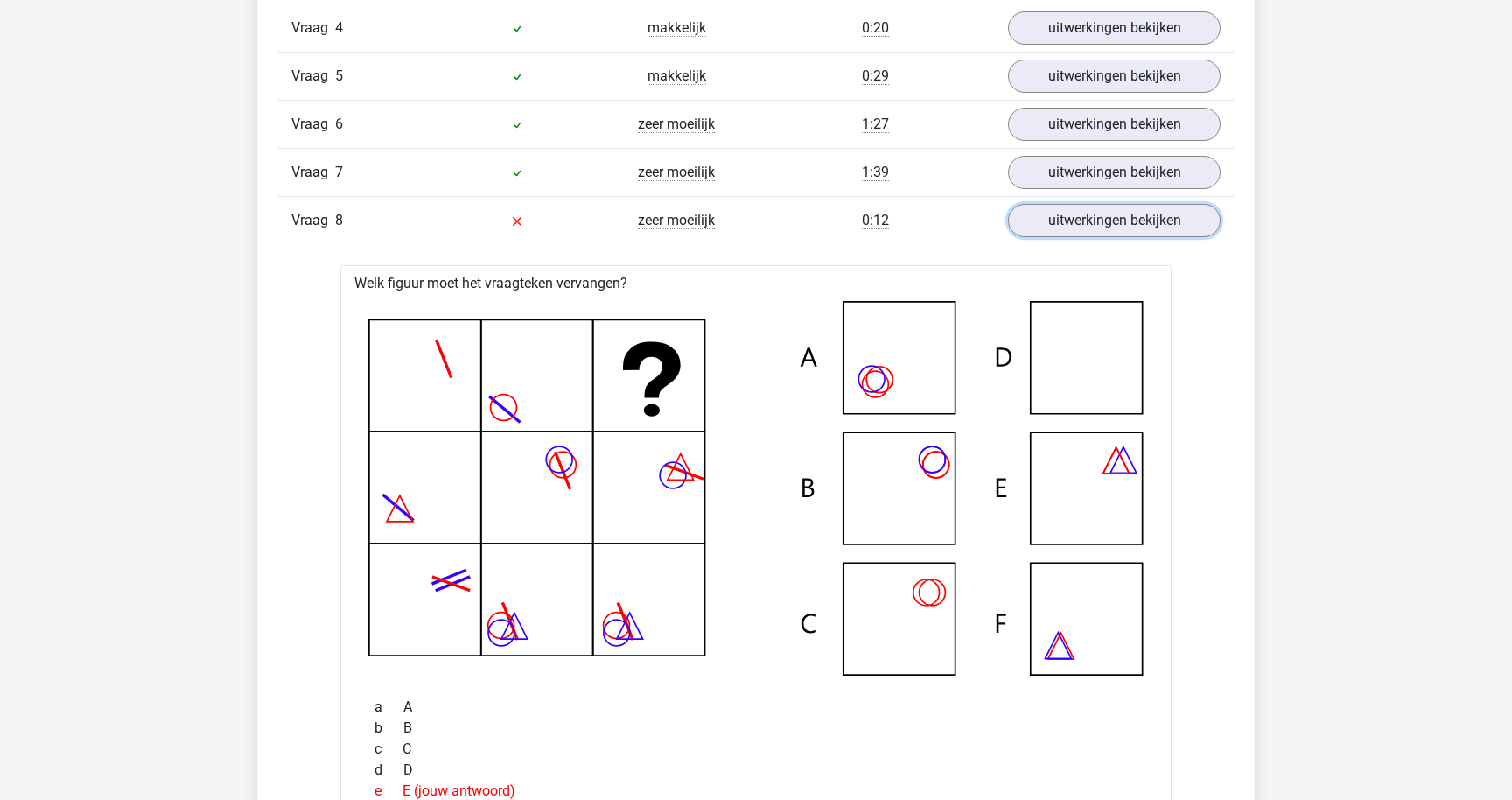
scroll to position [1652, 0]
click at [1030, 226] on link "uitwerkingen bekijken" at bounding box center [1114, 222] width 244 height 39
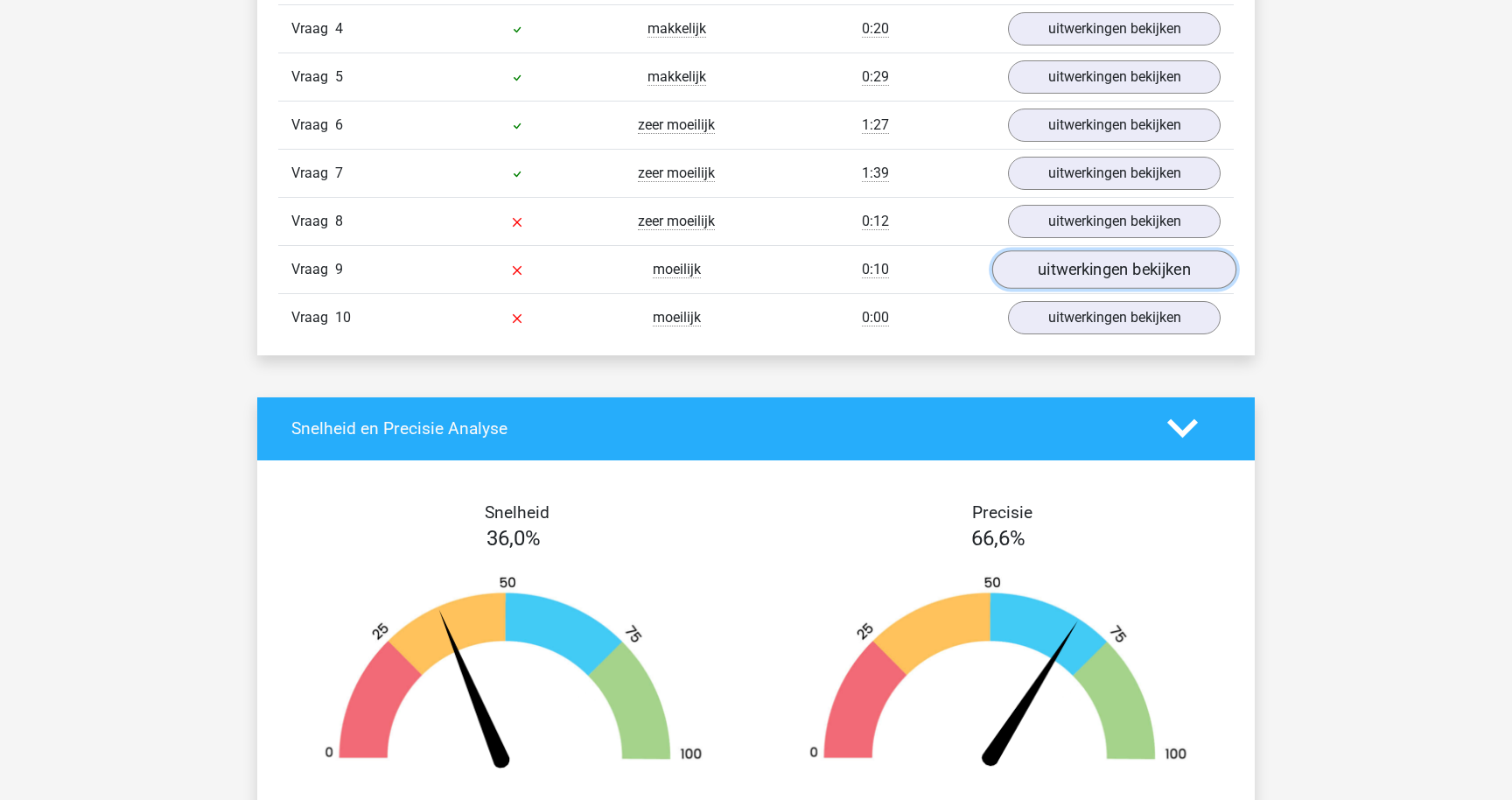
click at [1070, 265] on link "uitwerkingen bekijken" at bounding box center [1114, 270] width 244 height 39
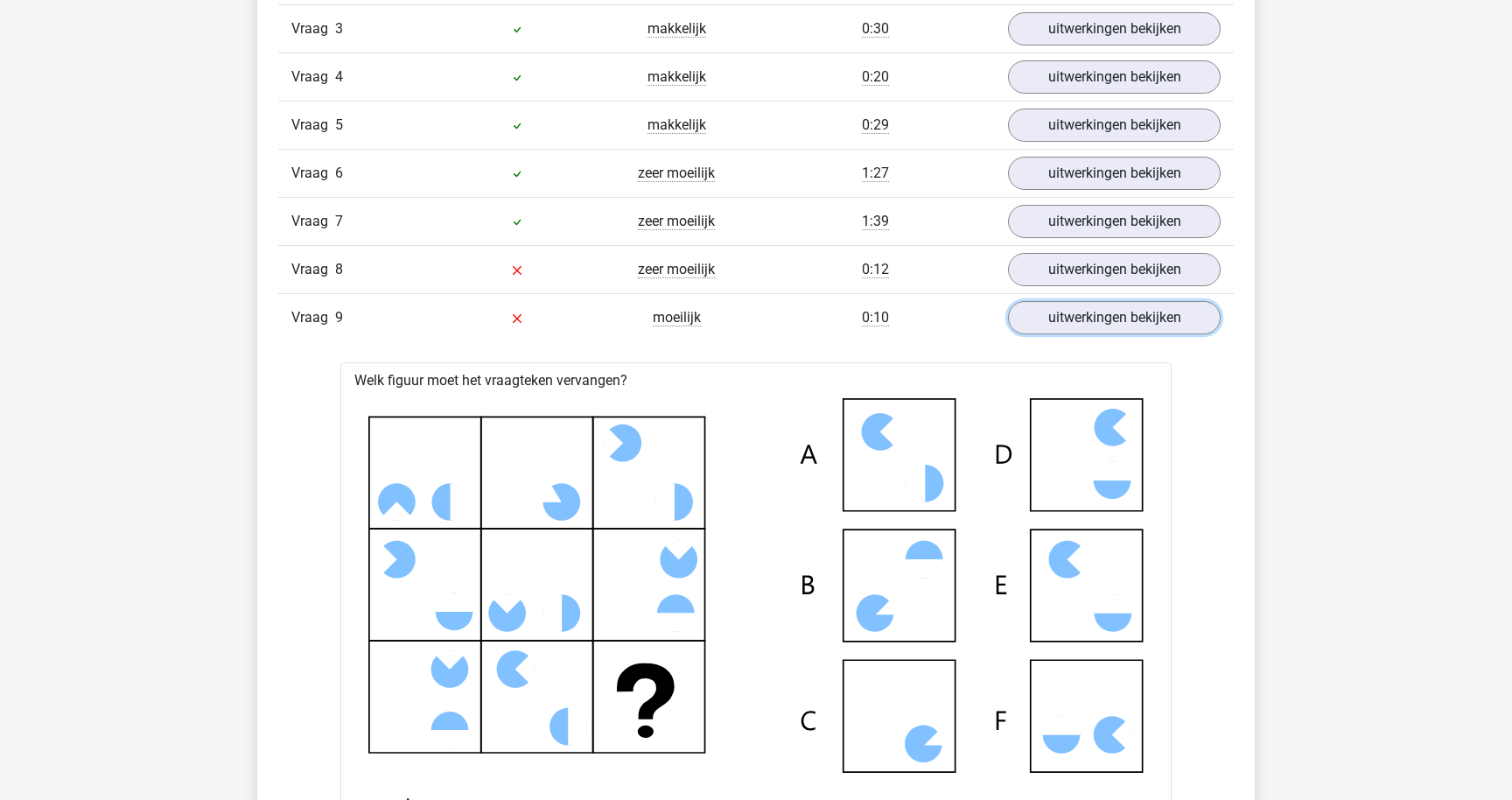
scroll to position [1595, 0]
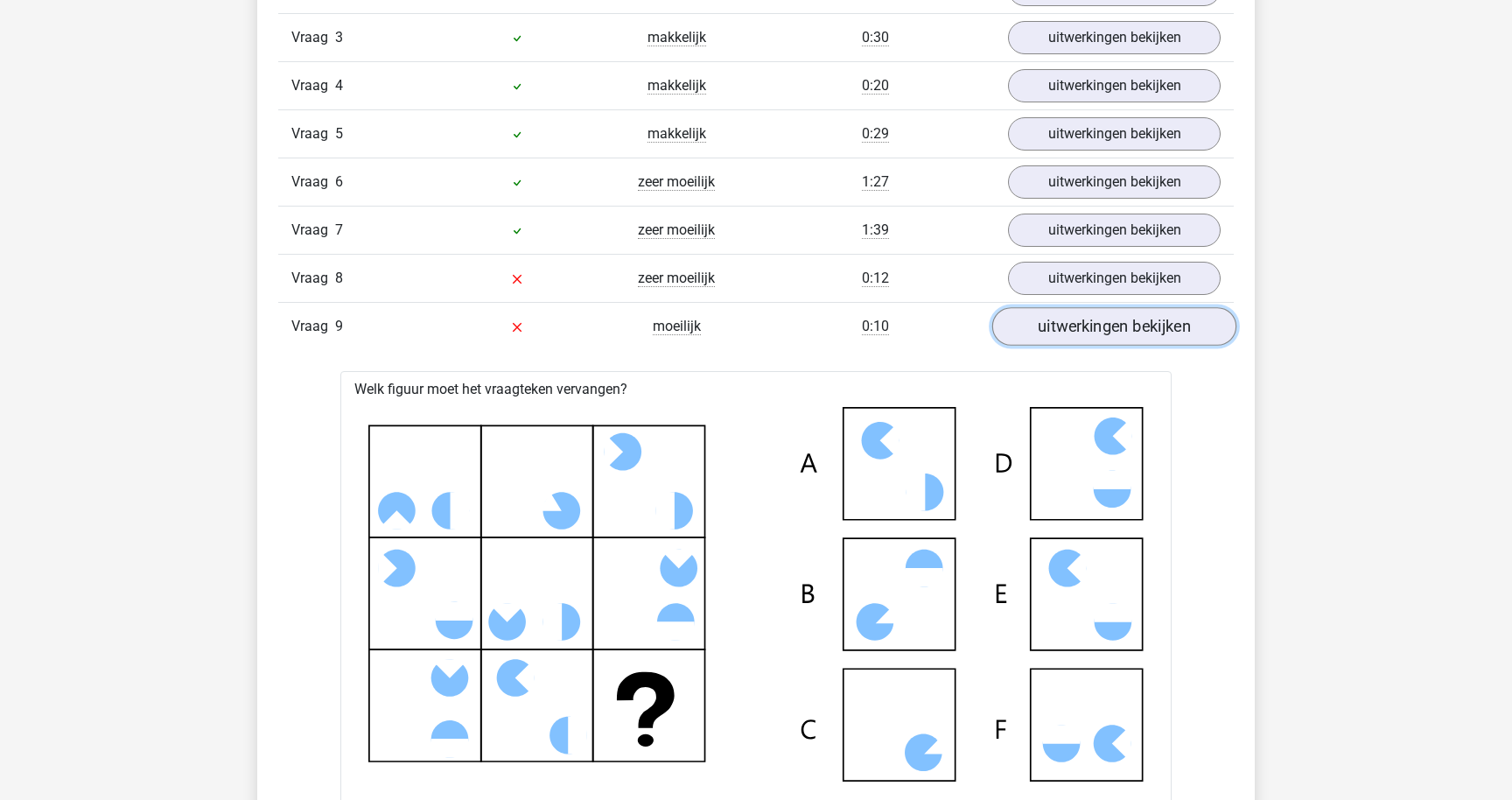
click at [1043, 326] on link "uitwerkingen bekijken" at bounding box center [1114, 327] width 244 height 39
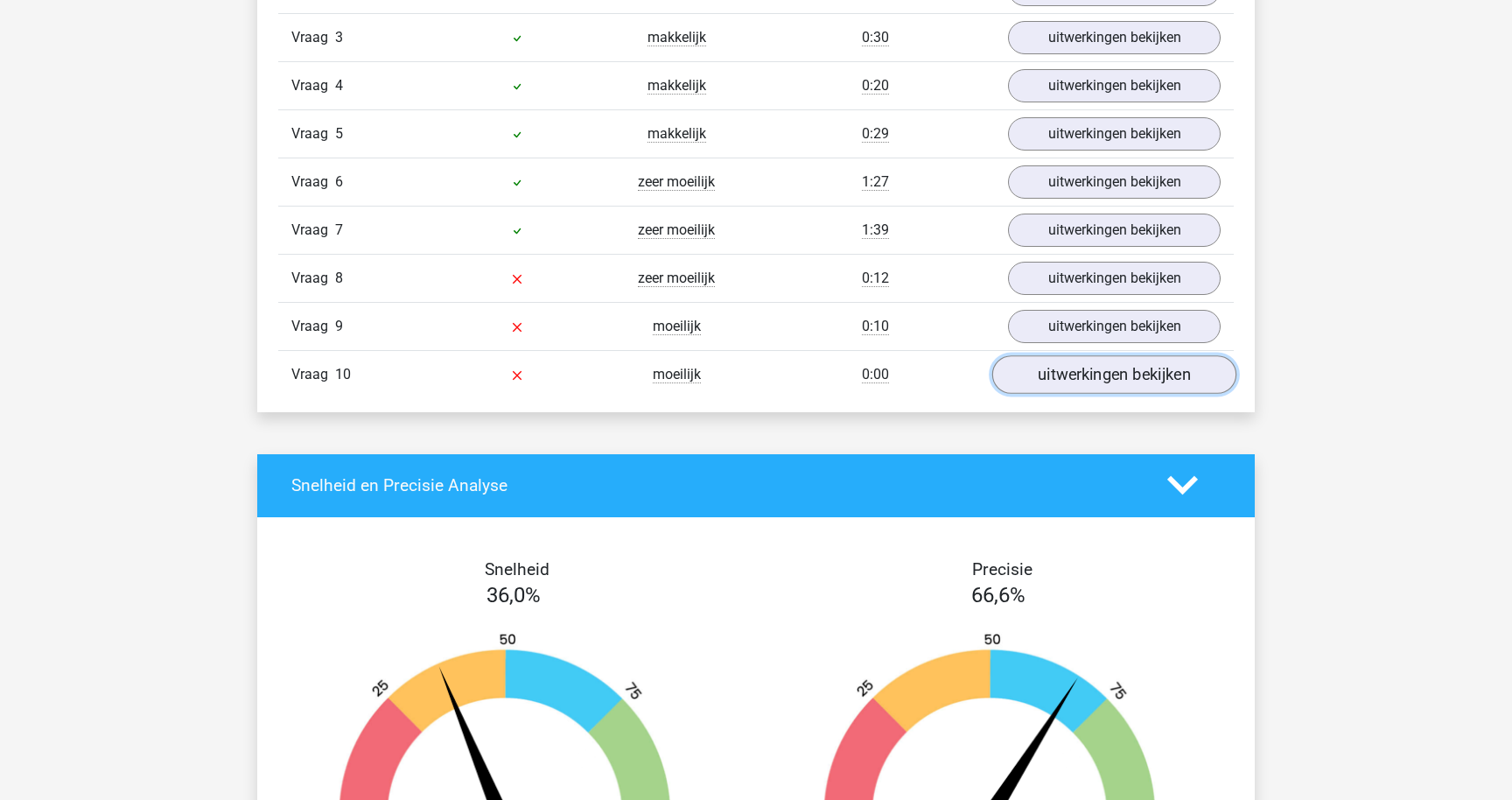
click at [1064, 379] on link "uitwerkingen bekijken" at bounding box center [1114, 375] width 244 height 39
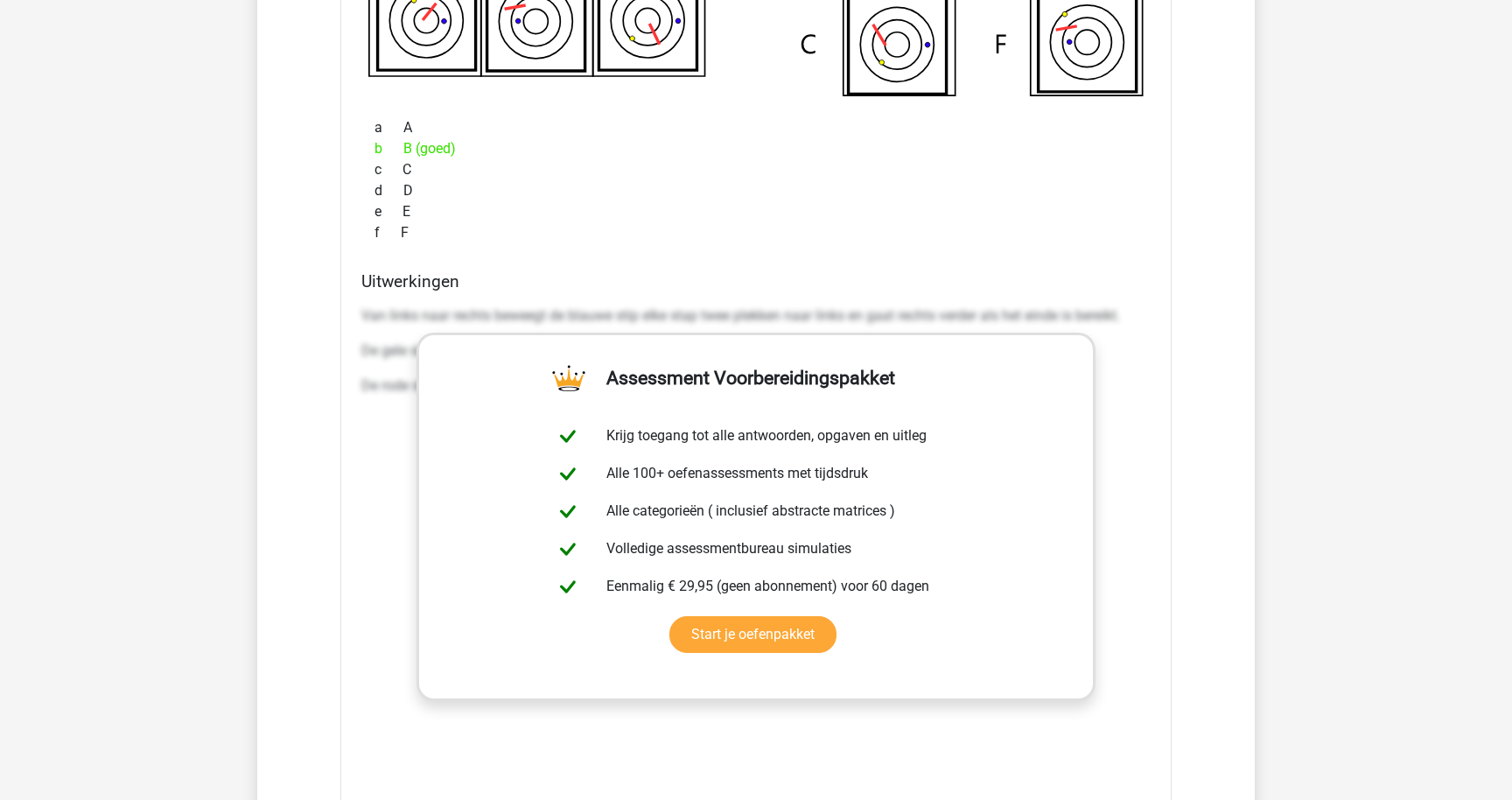
scroll to position [2919, 0]
